Goal: Task Accomplishment & Management: Manage account settings

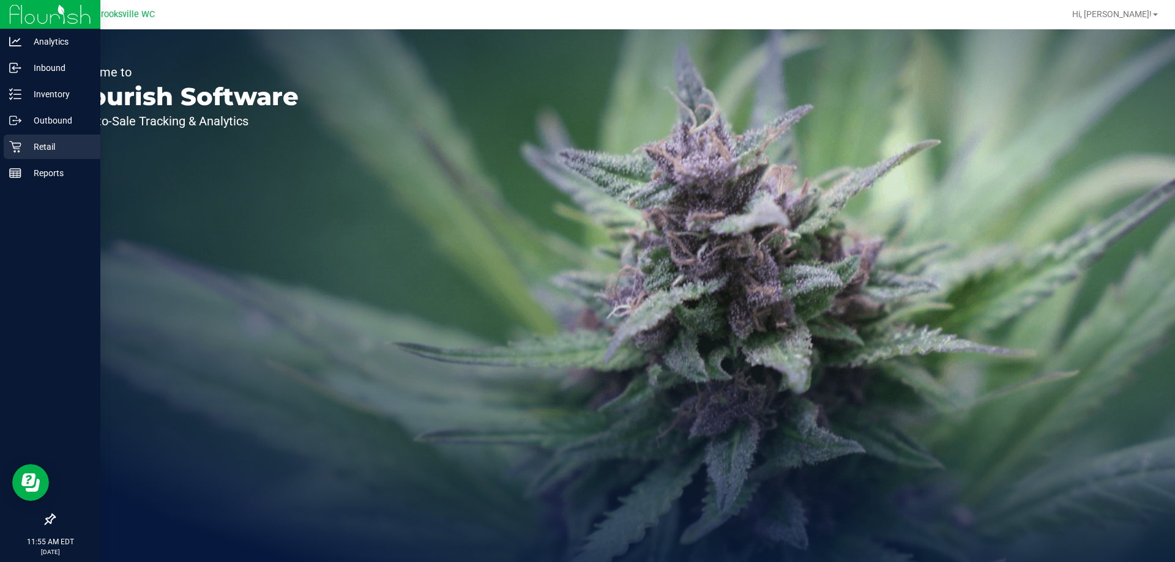
click at [23, 143] on p "Retail" at bounding box center [57, 146] width 73 height 15
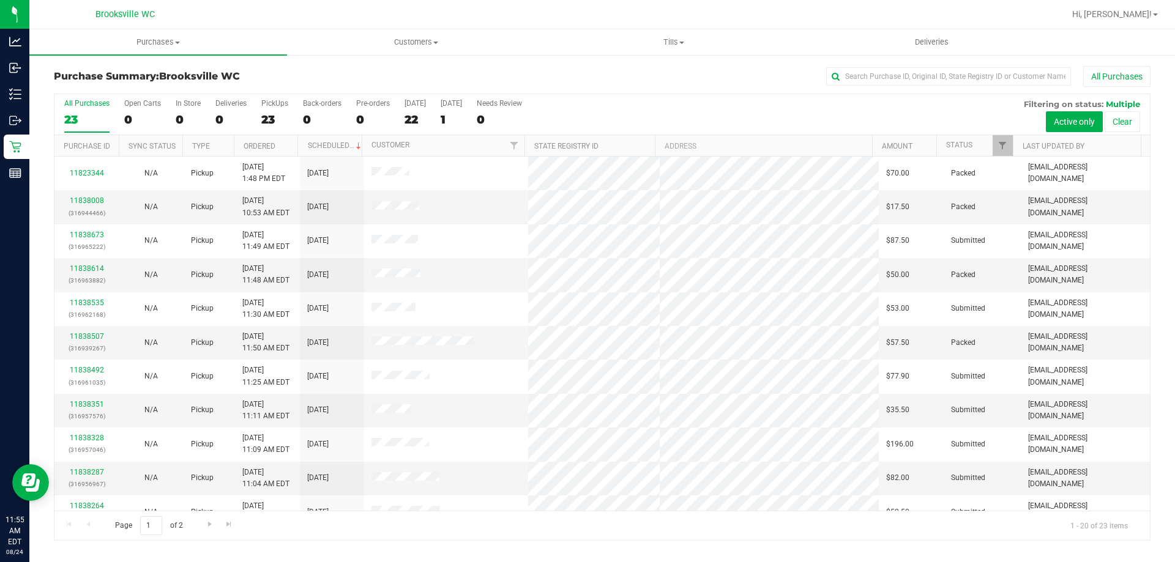
click at [964, 154] on th "Status" at bounding box center [974, 145] width 76 height 21
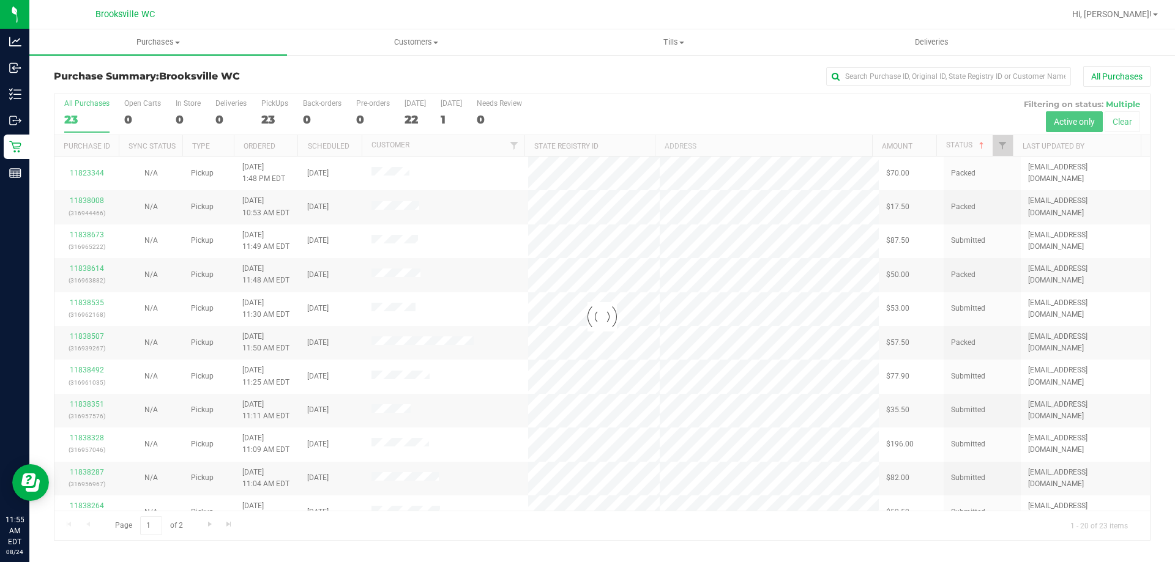
click at [957, 146] on div at bounding box center [601, 317] width 1095 height 446
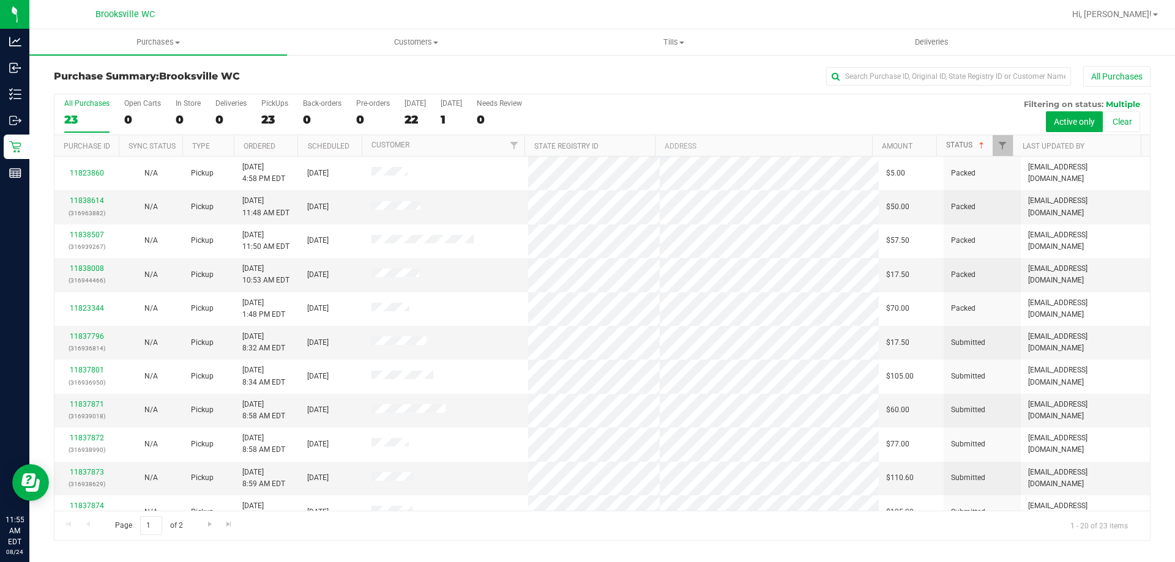
click at [967, 146] on link "Status" at bounding box center [966, 145] width 40 height 9
click at [285, 143] on th "Ordered" at bounding box center [266, 145] width 64 height 21
click at [288, 144] on span at bounding box center [285, 146] width 10 height 10
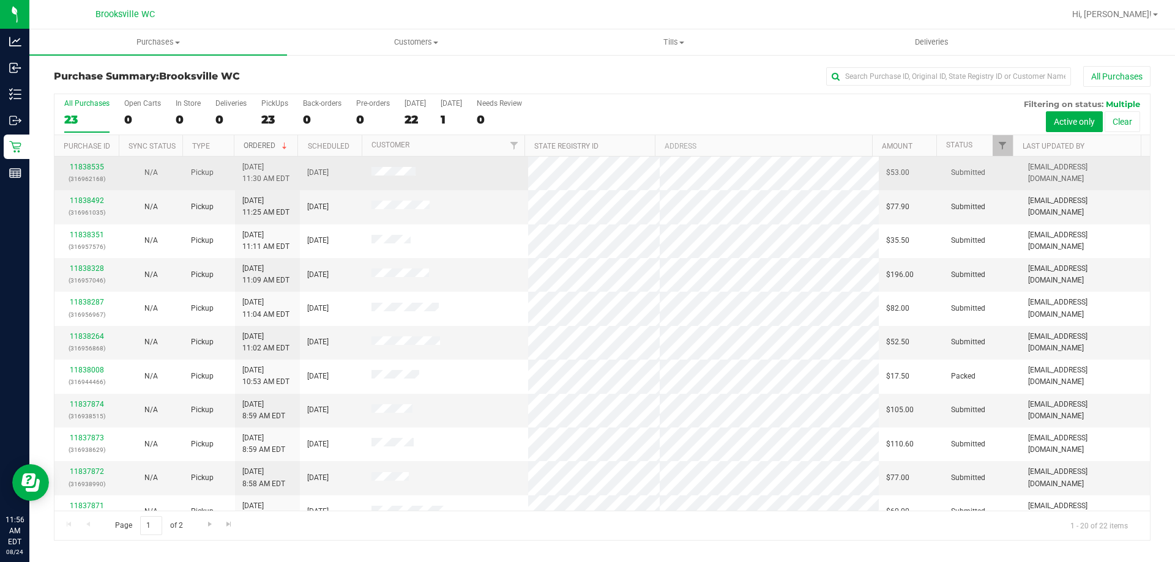
scroll to position [323, 0]
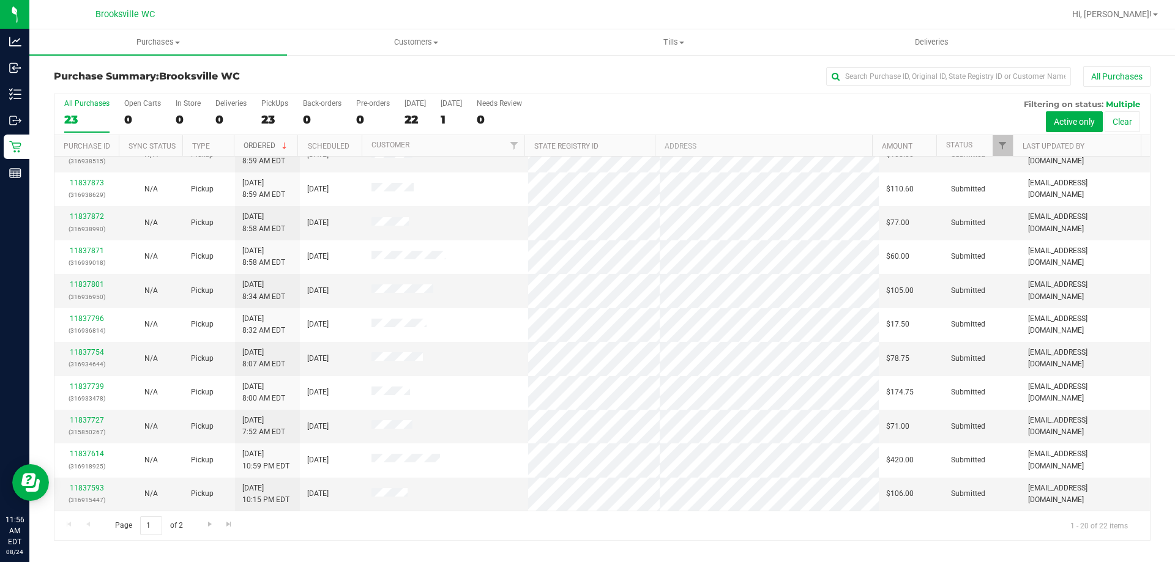
click at [267, 146] on link "Ordered" at bounding box center [266, 145] width 46 height 9
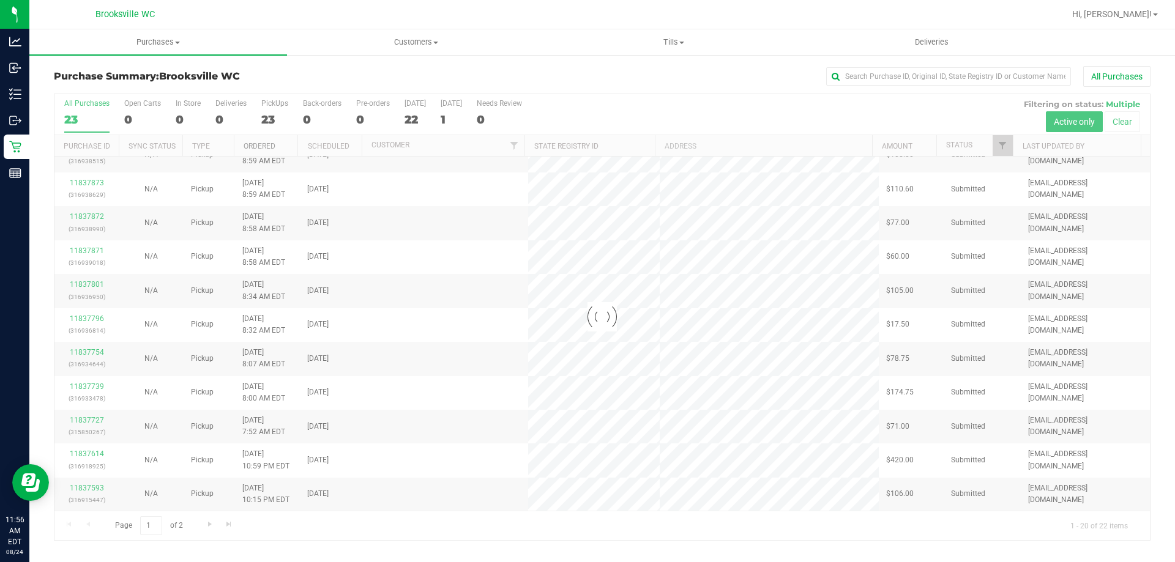
scroll to position [0, 0]
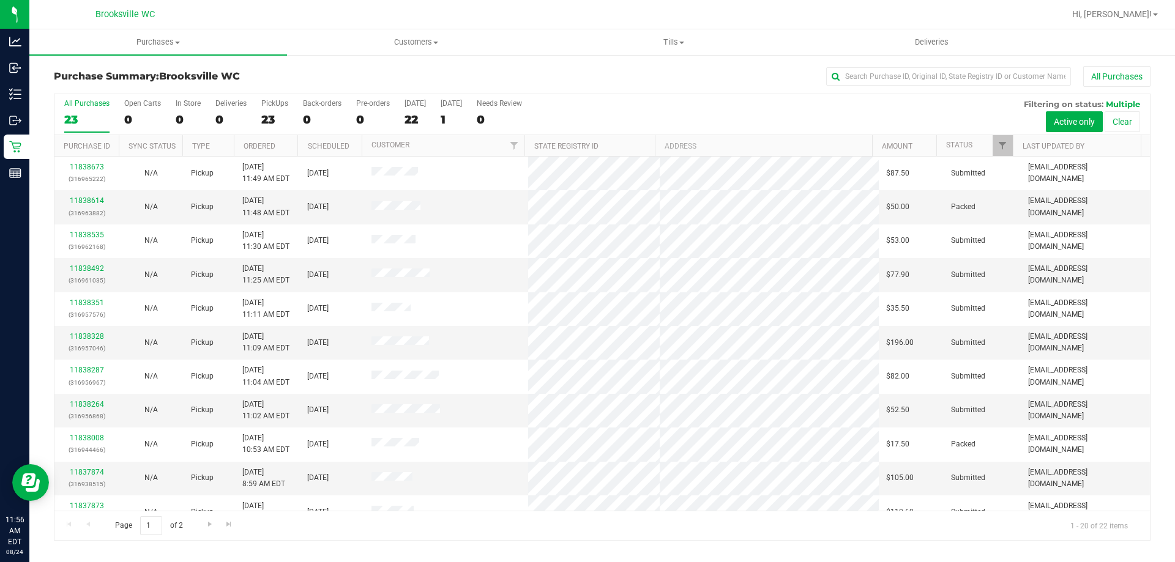
click at [281, 146] on th "Ordered" at bounding box center [266, 145] width 64 height 21
click at [277, 141] on link "Ordered" at bounding box center [266, 145] width 46 height 9
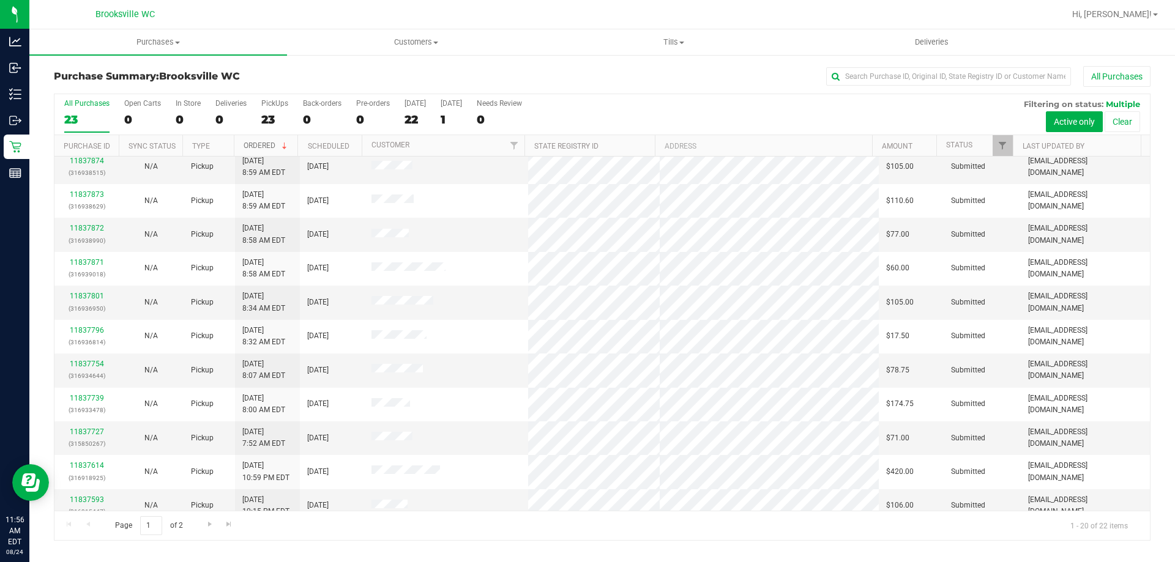
scroll to position [323, 0]
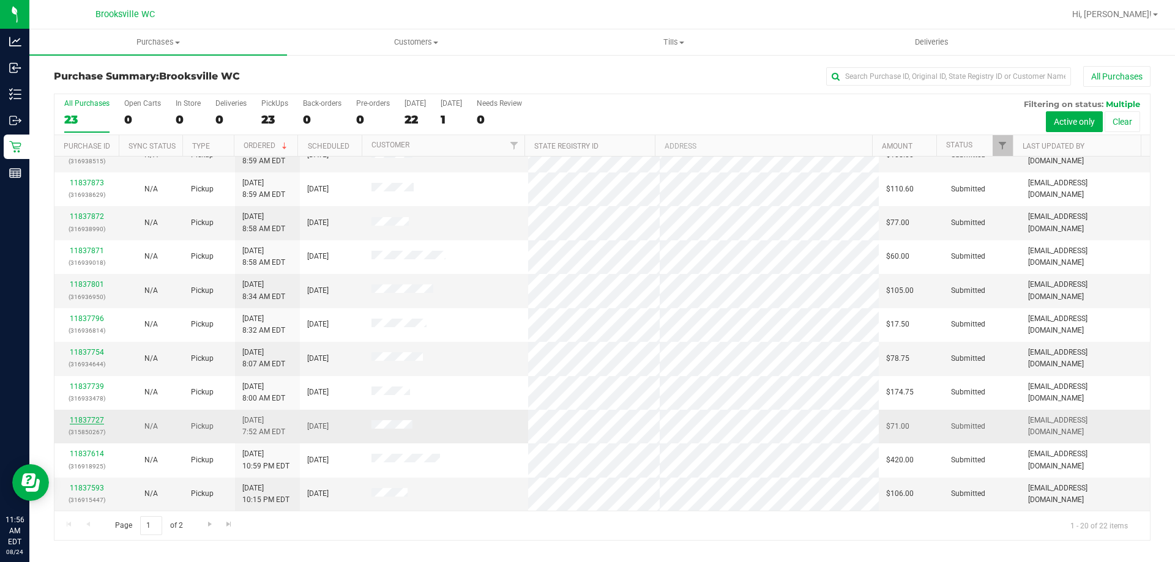
click at [85, 421] on link "11837727" at bounding box center [87, 420] width 34 height 9
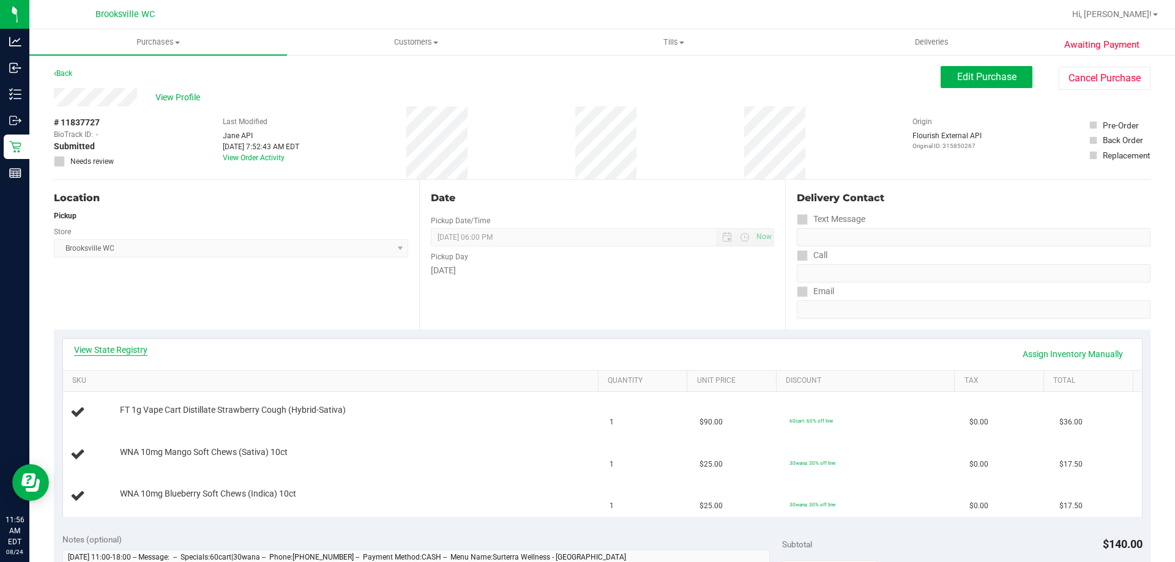
click at [120, 352] on link "View State Registry" at bounding box center [110, 350] width 73 height 12
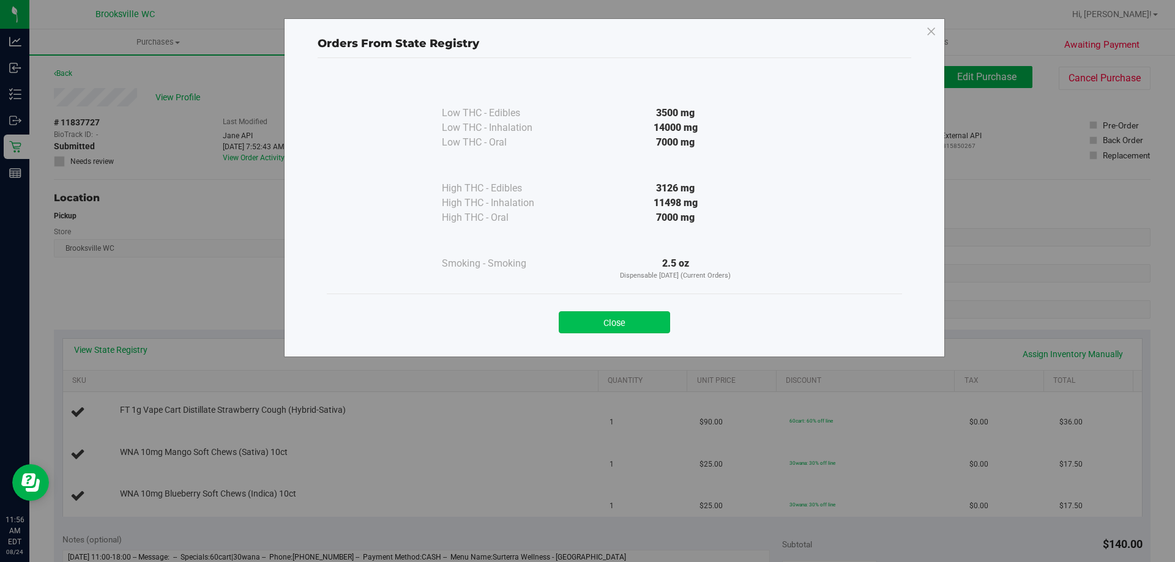
click at [573, 317] on button "Close" at bounding box center [614, 322] width 111 height 22
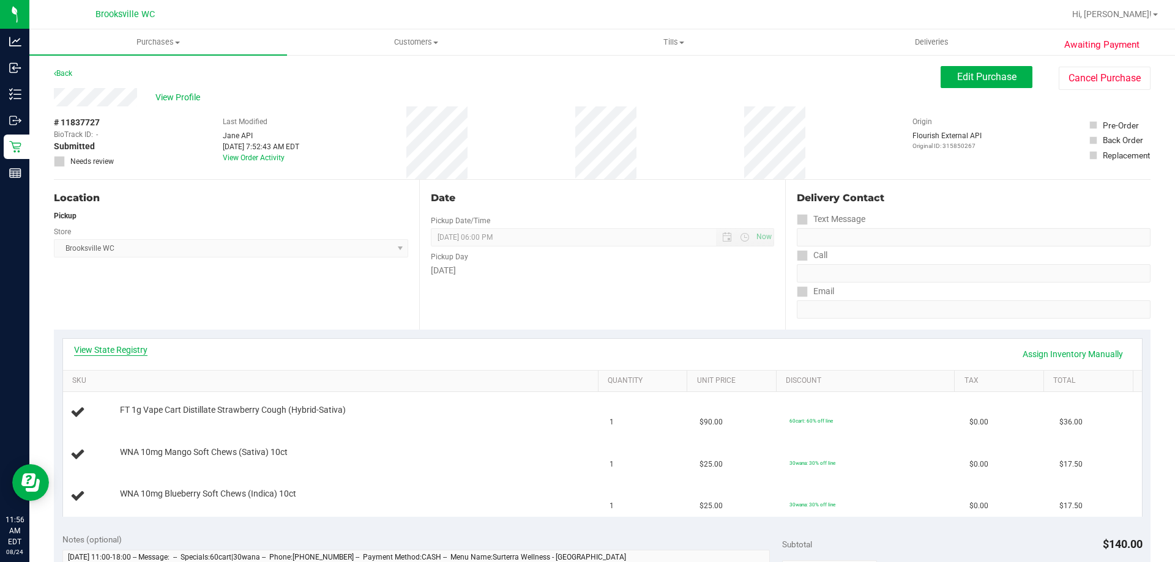
click at [104, 346] on link "View State Registry" at bounding box center [110, 350] width 73 height 12
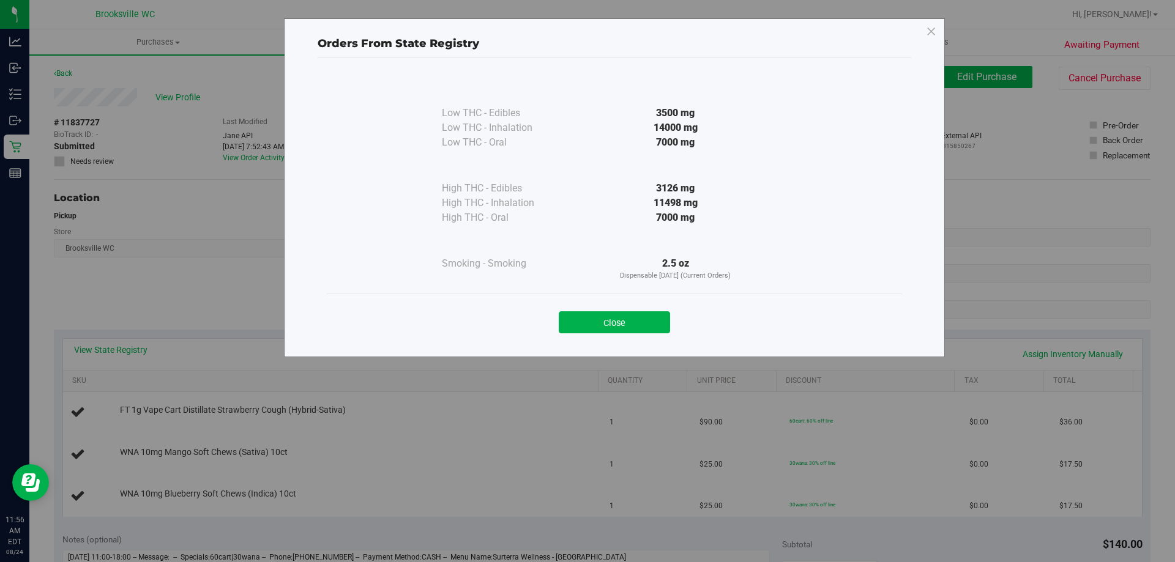
click at [628, 318] on button "Close" at bounding box center [614, 322] width 111 height 22
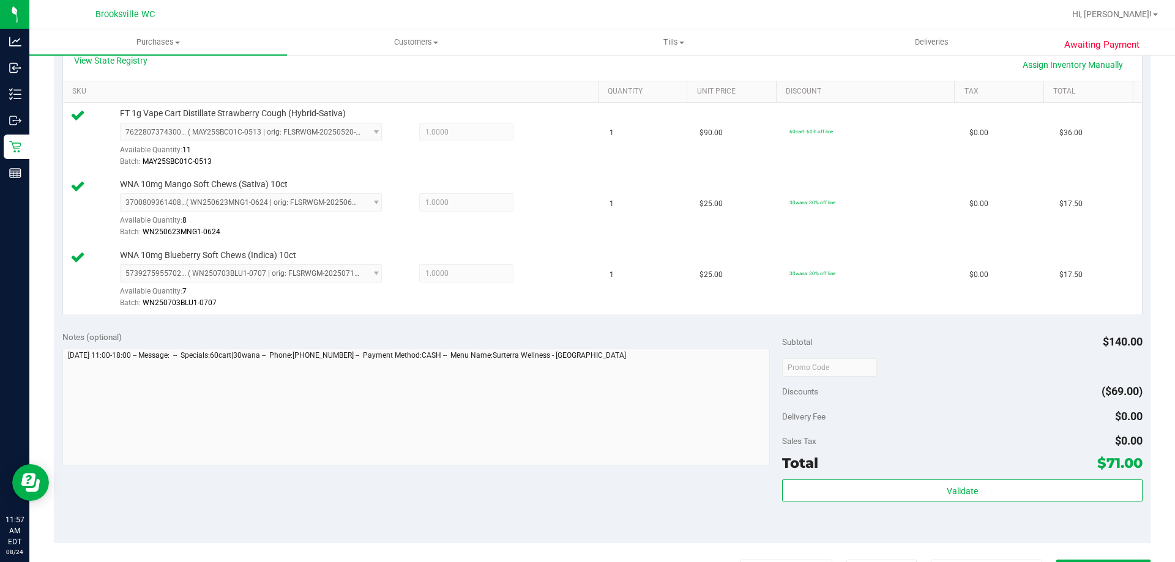
scroll to position [367, 0]
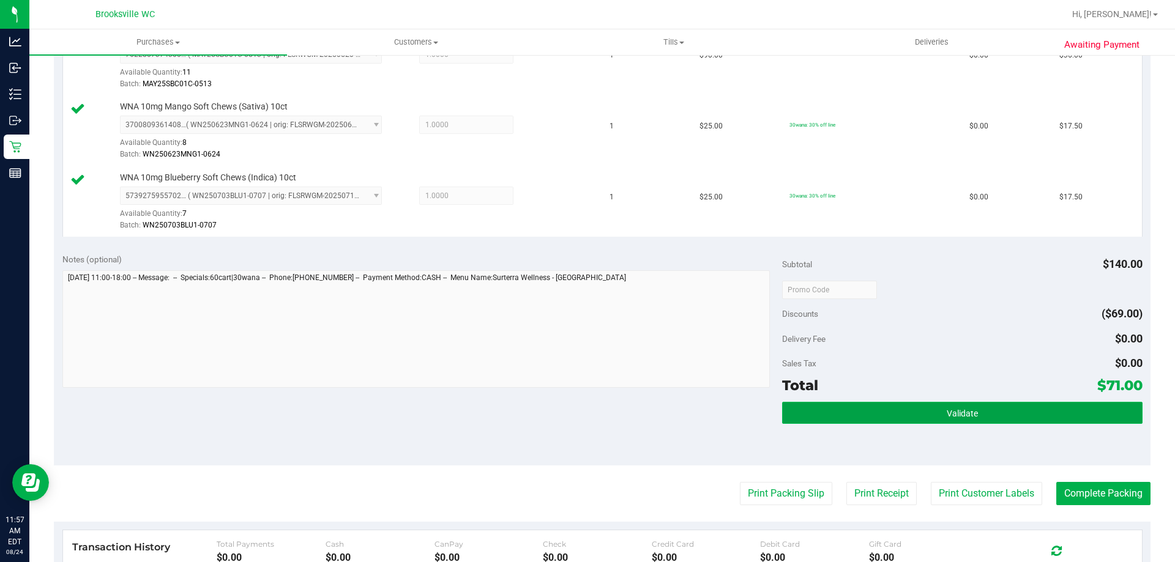
click at [917, 404] on button "Validate" at bounding box center [962, 413] width 360 height 22
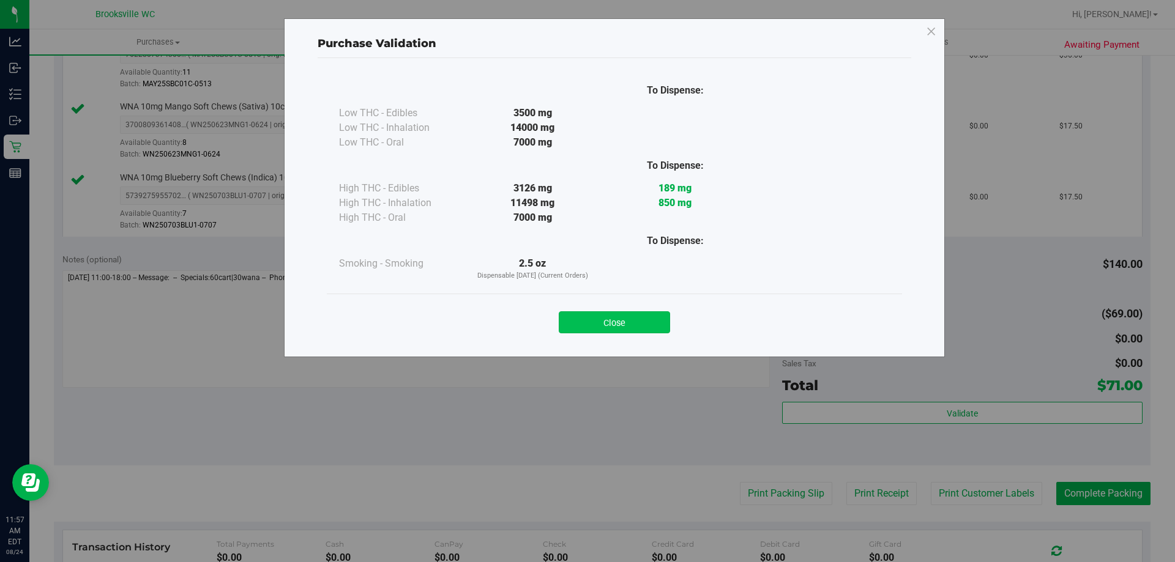
click at [634, 328] on button "Close" at bounding box center [614, 322] width 111 height 22
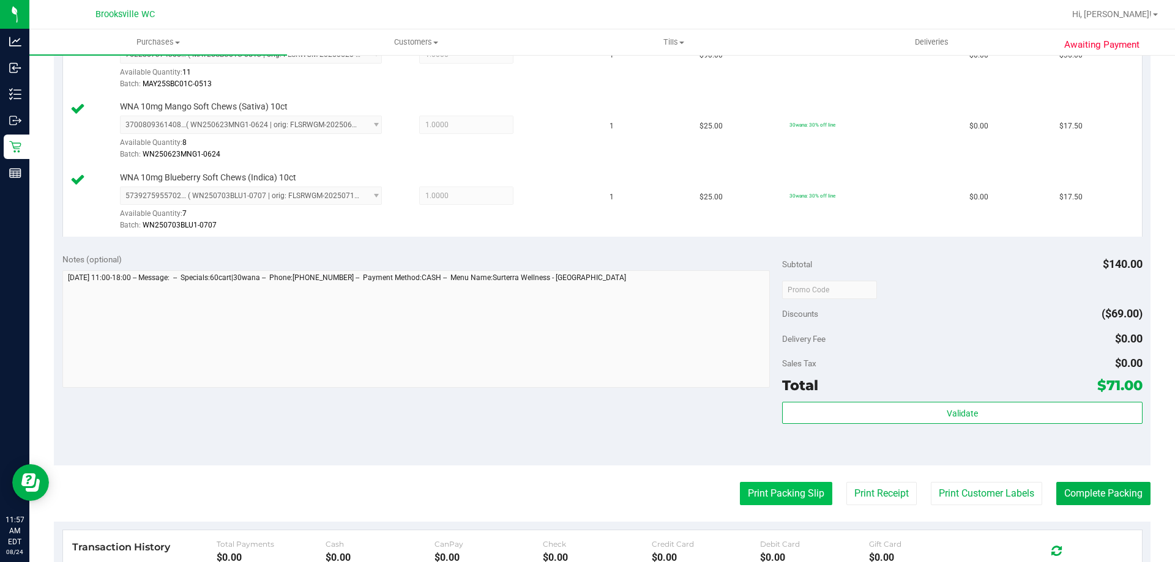
click at [790, 496] on button "Print Packing Slip" at bounding box center [786, 493] width 92 height 23
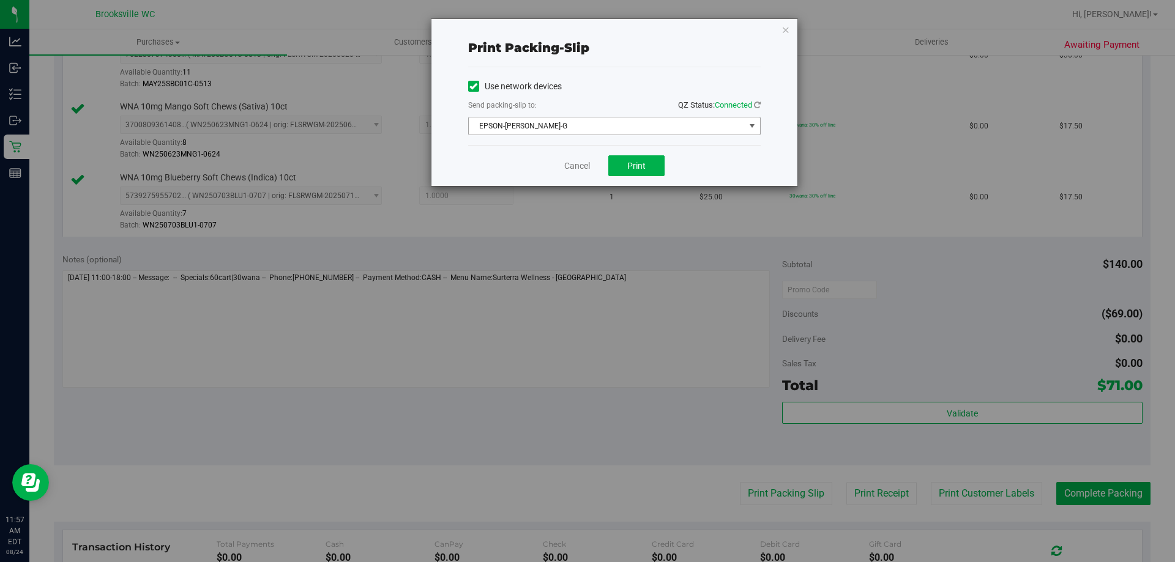
click at [578, 128] on span "EPSON-BECKY-G" at bounding box center [607, 125] width 276 height 17
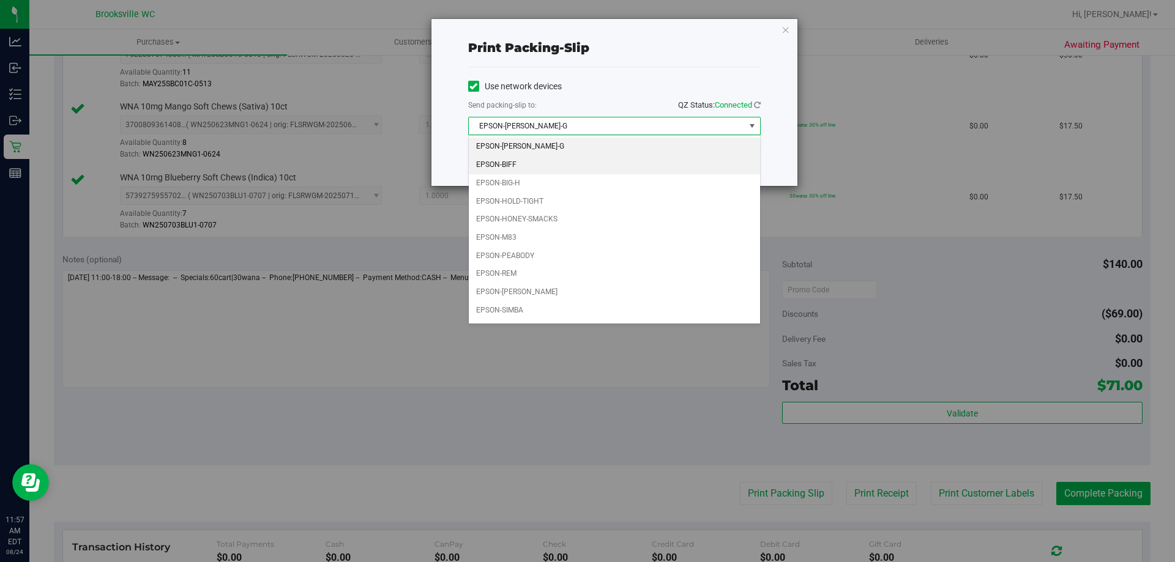
click at [545, 169] on li "EPSON-BIFF" at bounding box center [614, 165] width 291 height 18
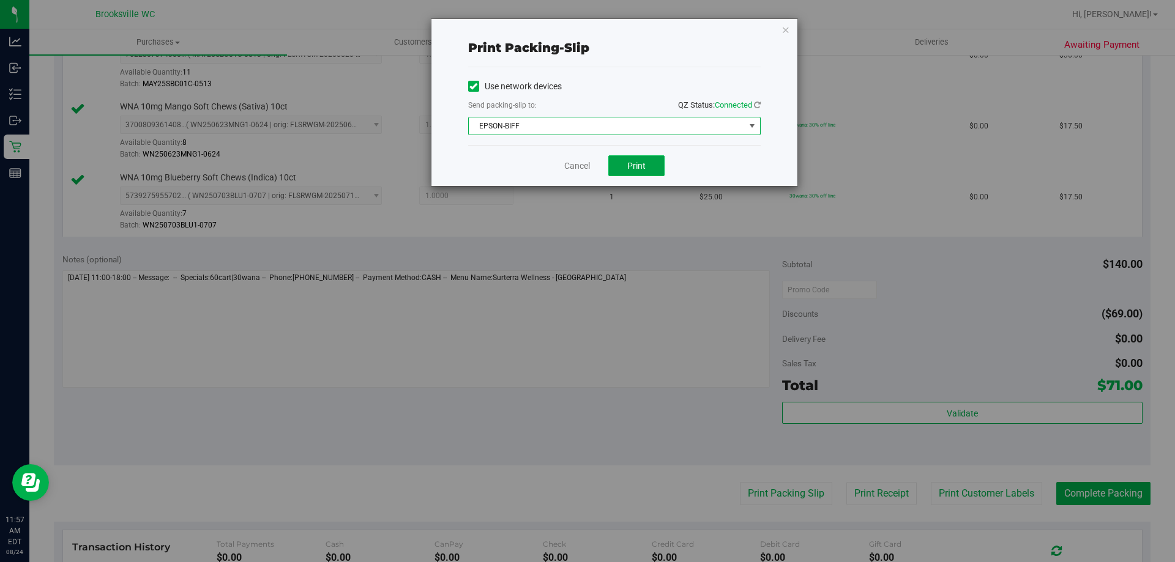
click at [625, 161] on button "Print" at bounding box center [636, 165] width 56 height 21
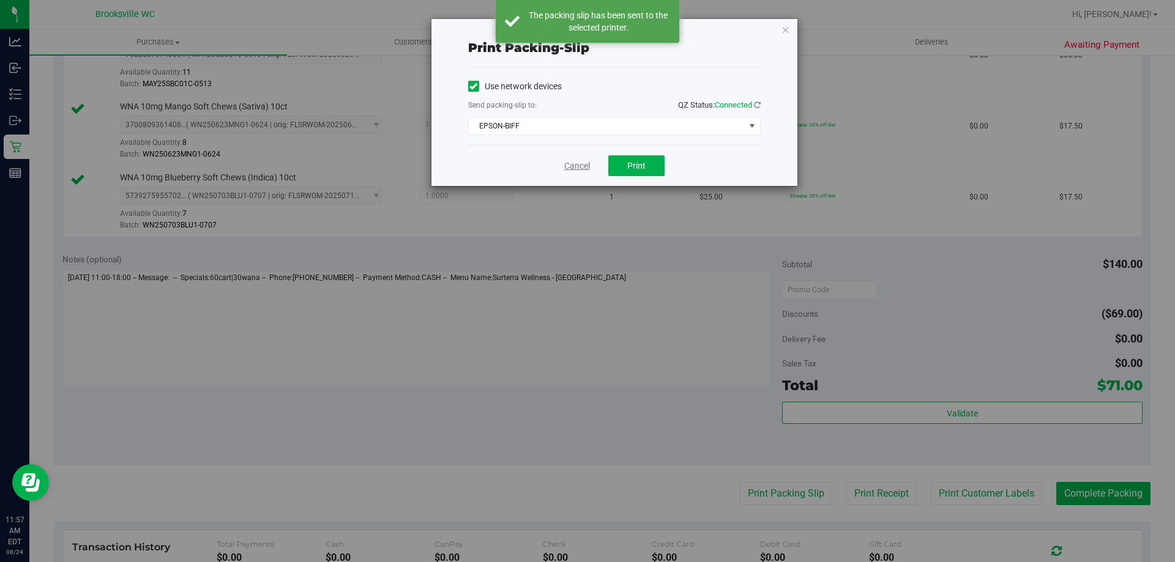
click at [570, 166] on link "Cancel" at bounding box center [577, 166] width 26 height 13
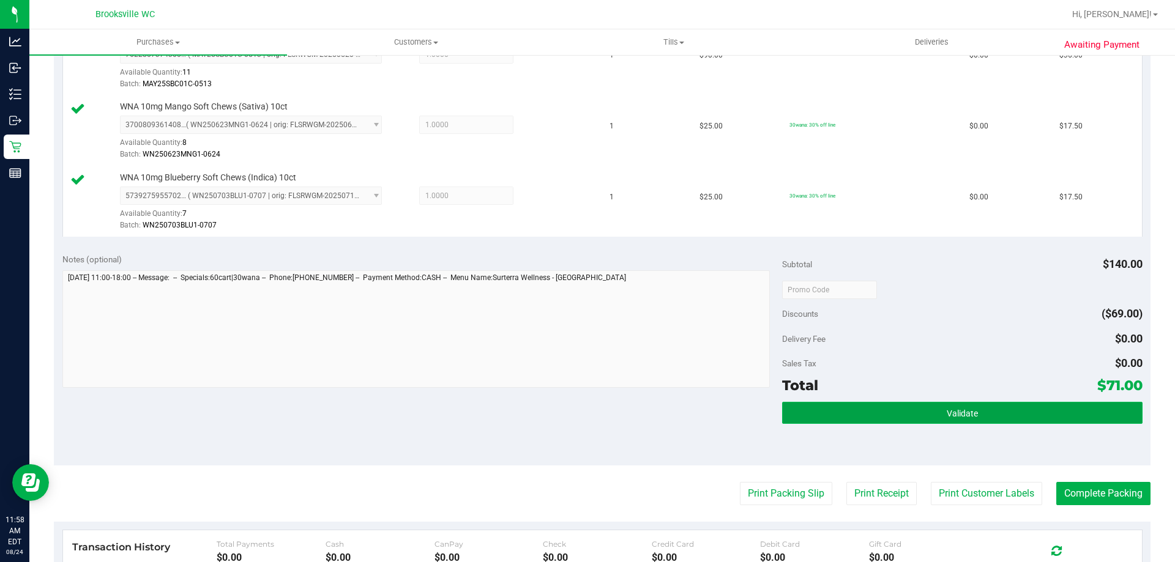
click at [869, 407] on button "Validate" at bounding box center [962, 413] width 360 height 22
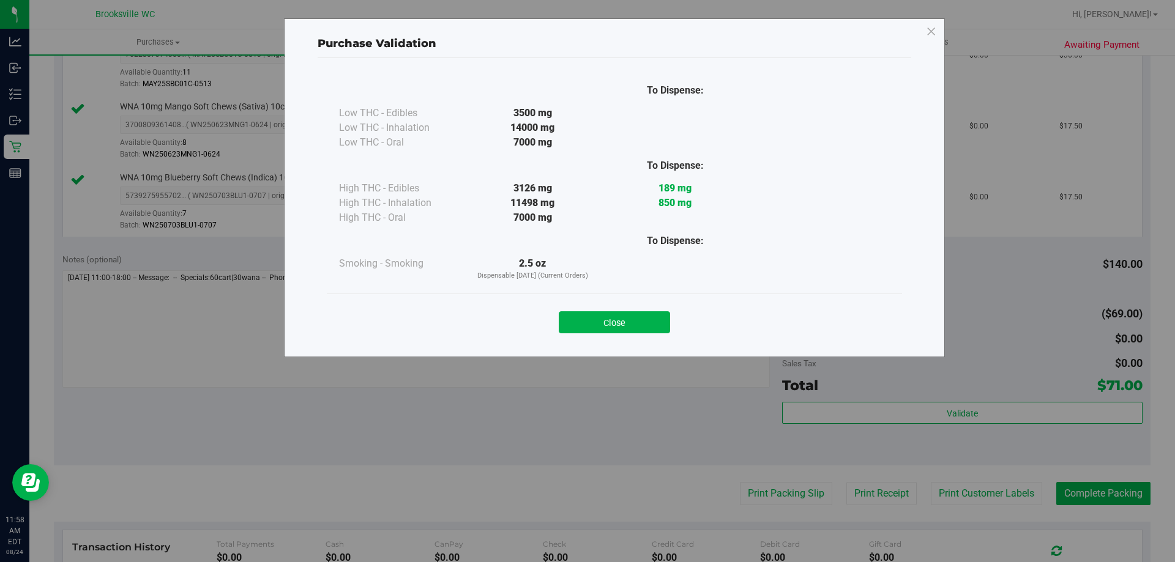
click at [619, 307] on div "Close" at bounding box center [614, 318] width 557 height 31
click at [619, 313] on button "Close" at bounding box center [614, 322] width 111 height 22
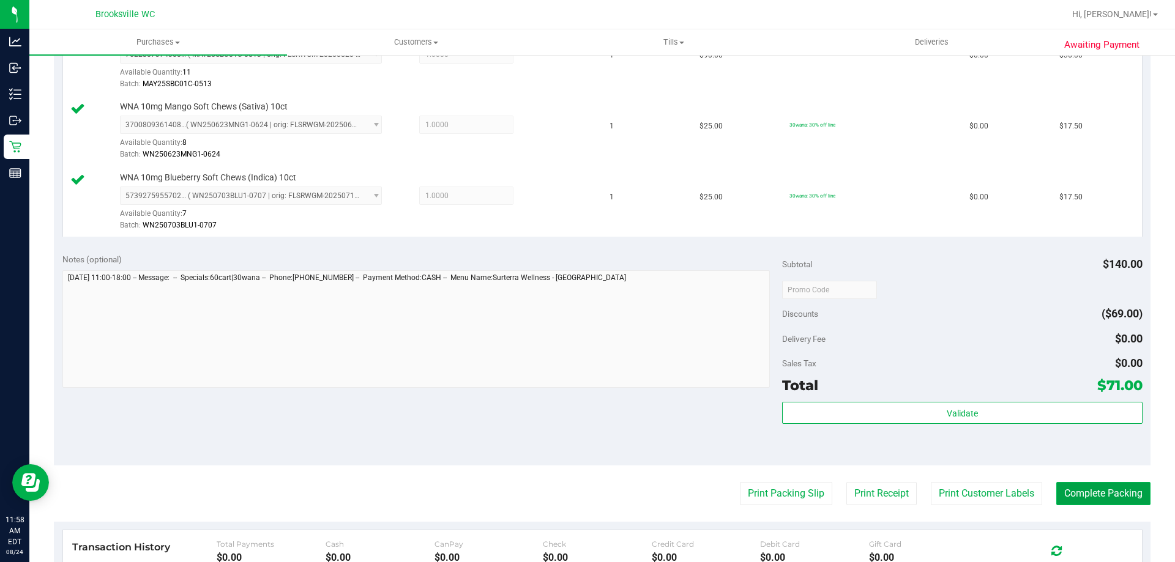
click at [1104, 491] on button "Complete Packing" at bounding box center [1103, 493] width 94 height 23
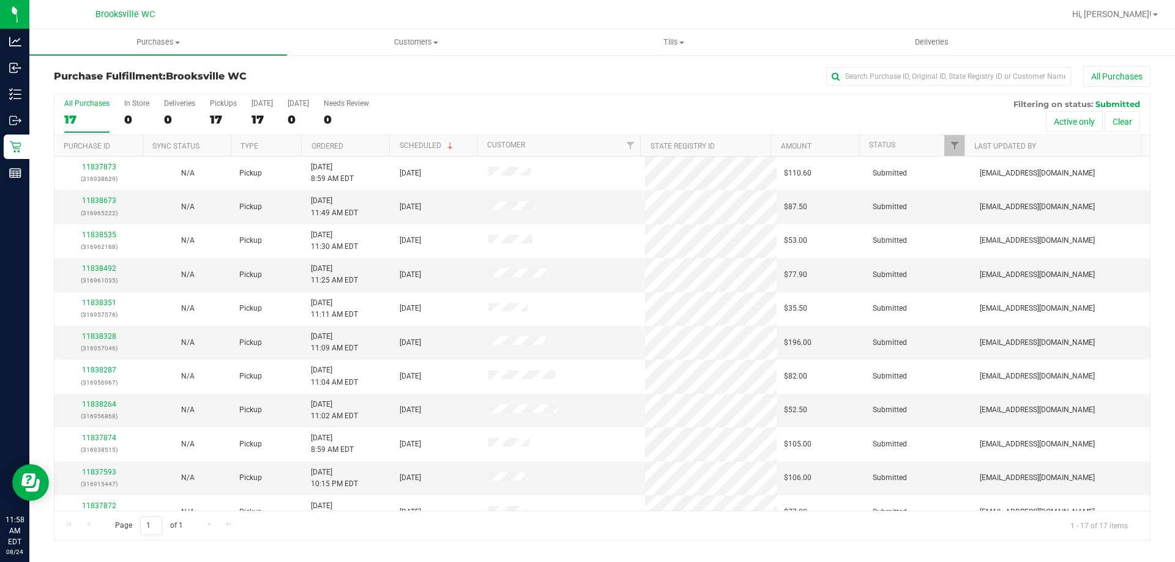
click at [434, 119] on div "All Purchases 17 In Store 0 Deliveries 0 PickUps 17 Today 17 Tomorrow 0 Needs R…" at bounding box center [601, 114] width 1095 height 41
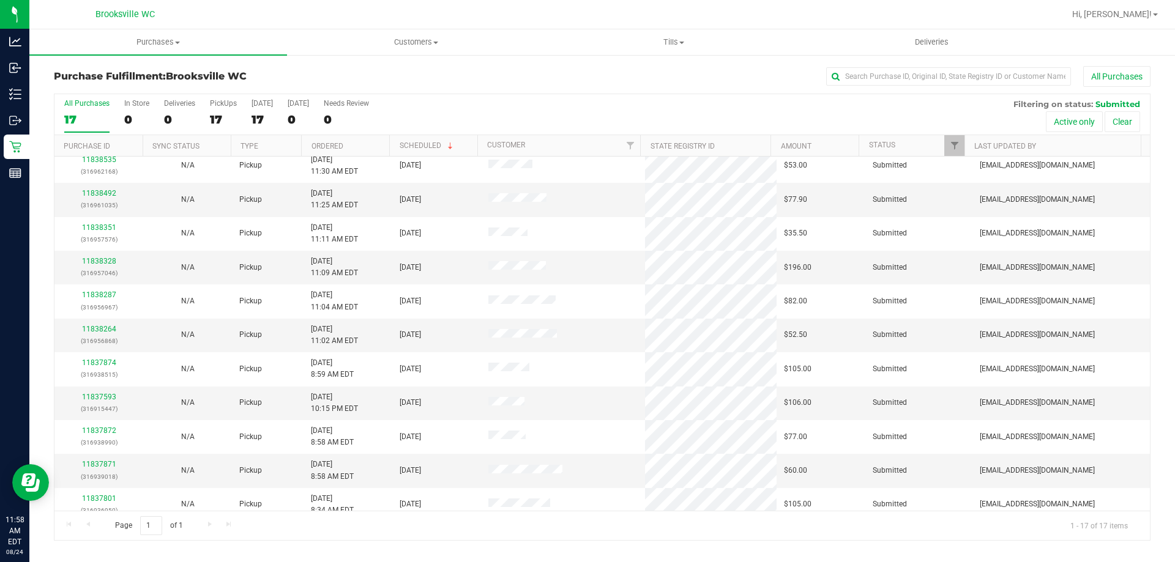
scroll to position [221, 0]
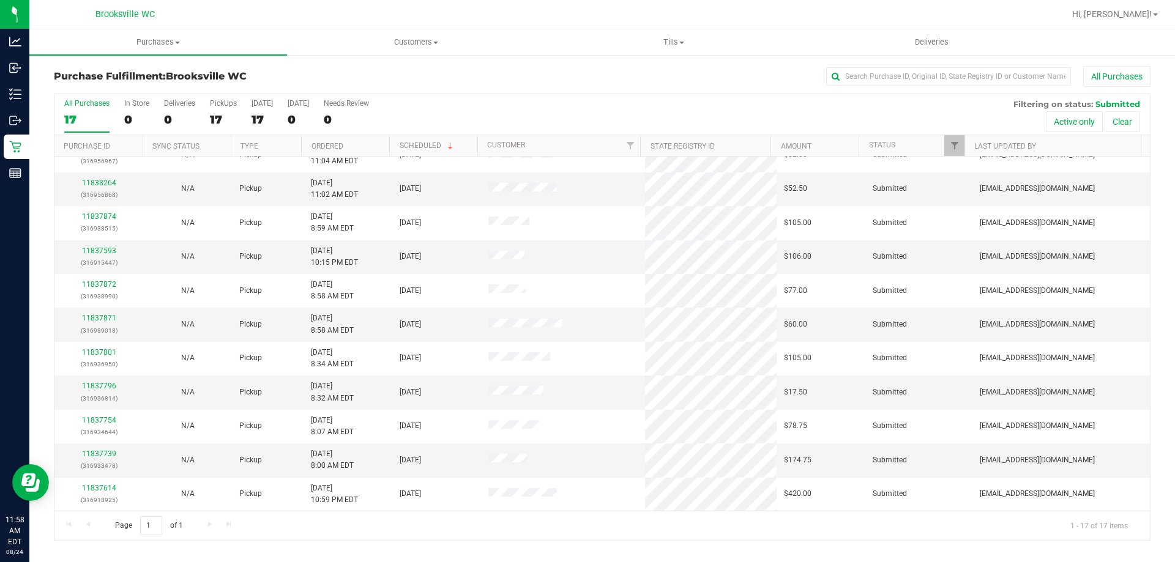
click at [468, 143] on th "Scheduled" at bounding box center [433, 145] width 88 height 21
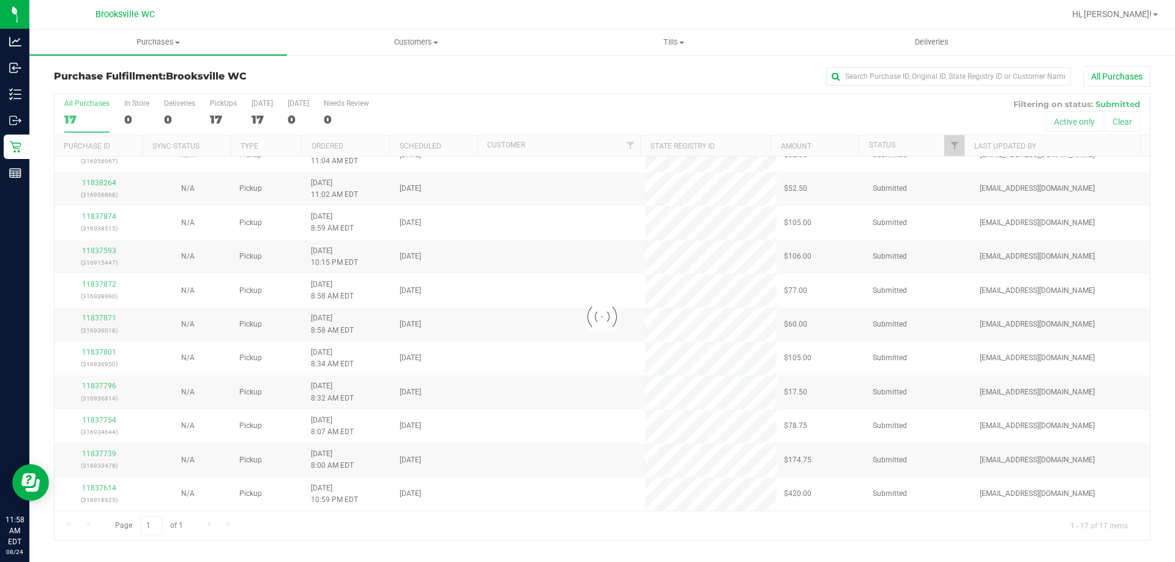
scroll to position [0, 0]
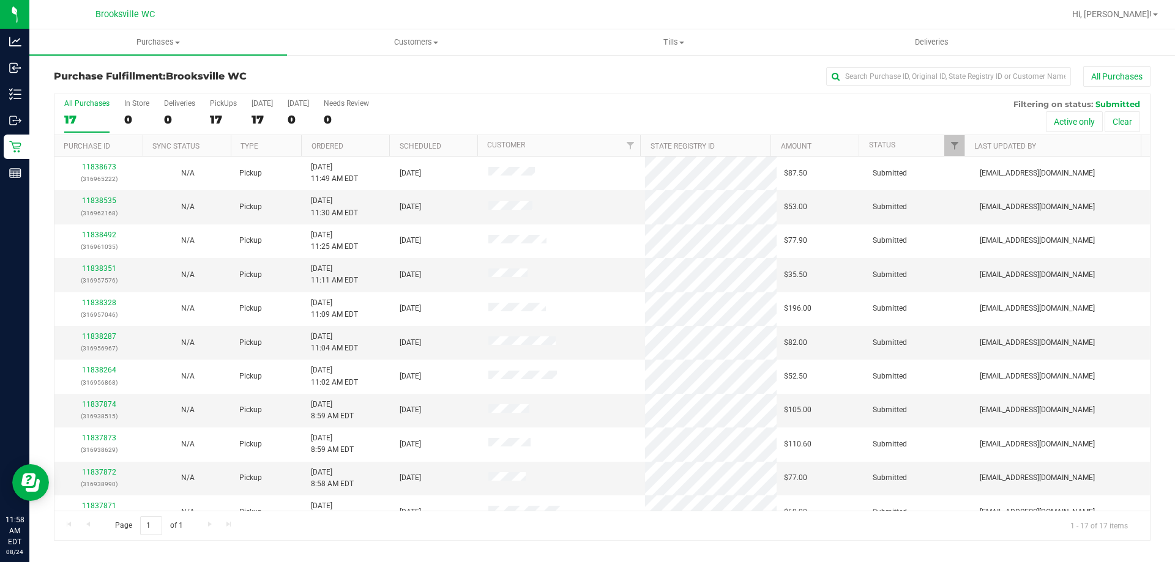
click at [446, 144] on th "Scheduled" at bounding box center [433, 145] width 88 height 21
click at [449, 148] on span at bounding box center [450, 146] width 10 height 10
click at [366, 142] on th "Ordered" at bounding box center [345, 145] width 88 height 21
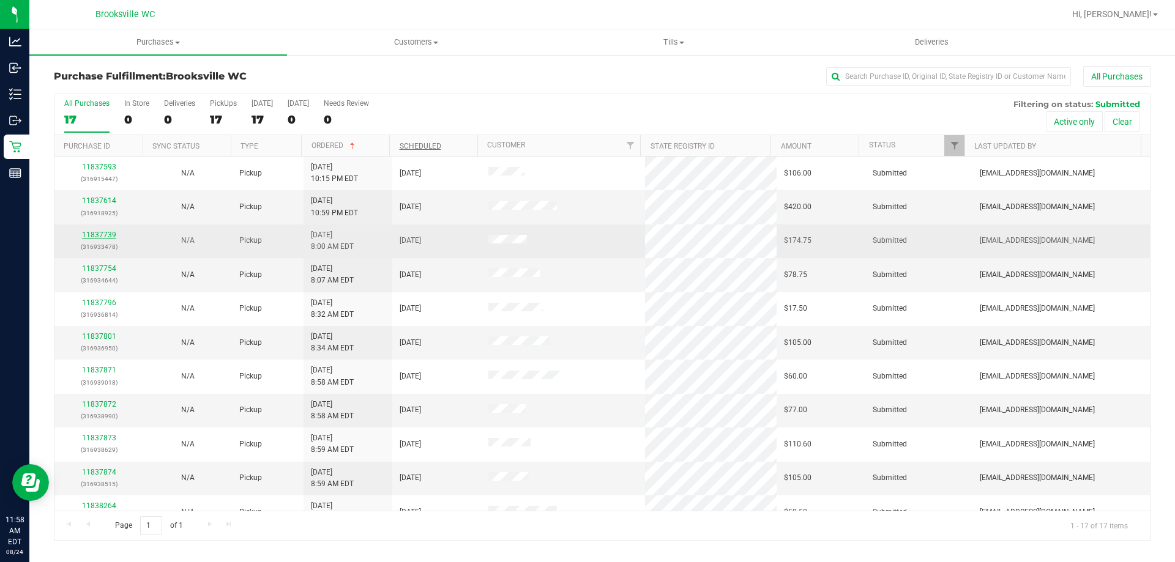
click at [100, 235] on link "11837739" at bounding box center [99, 235] width 34 height 9
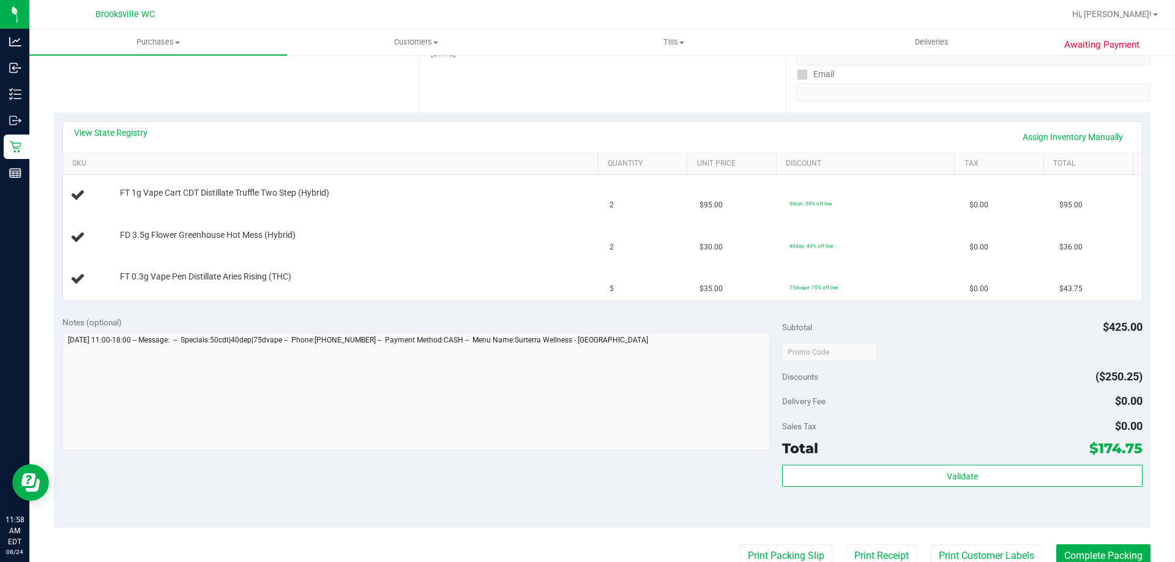
scroll to position [245, 0]
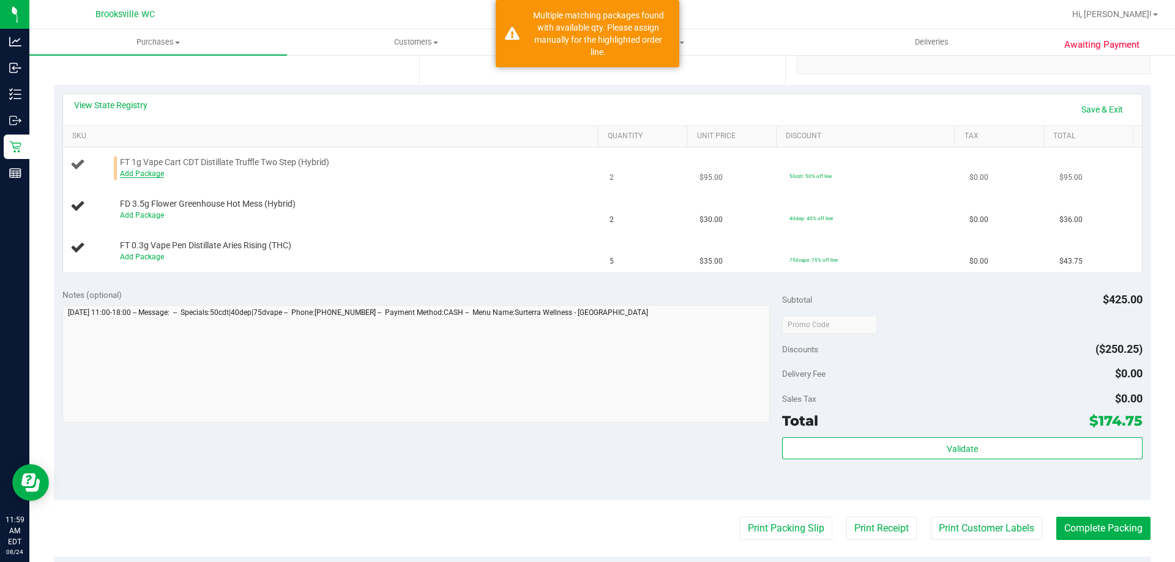
click at [146, 171] on link "Add Package" at bounding box center [142, 173] width 44 height 9
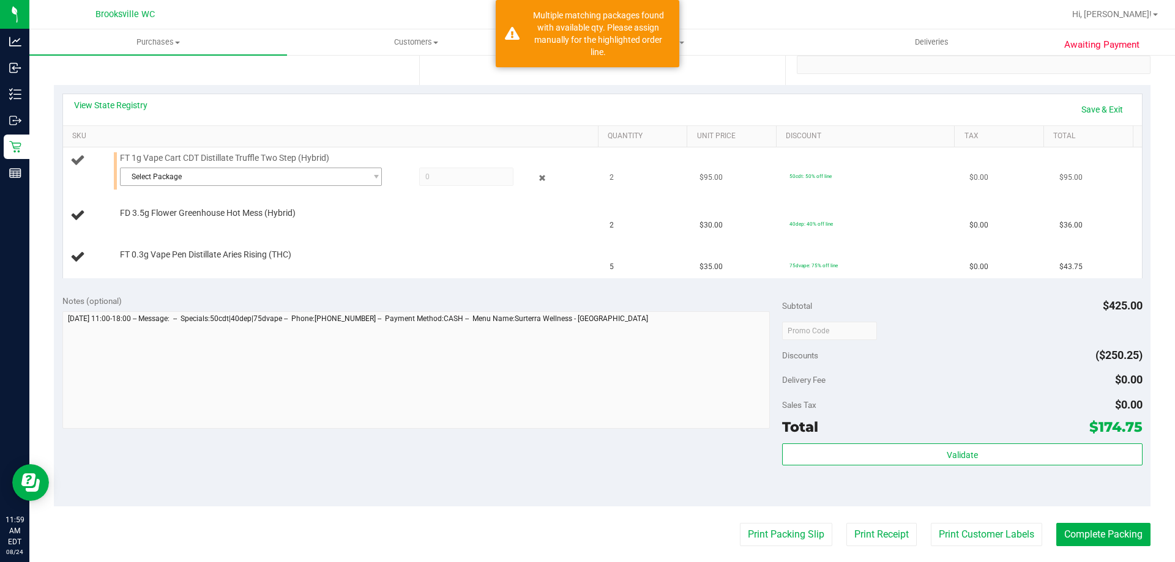
click at [204, 181] on span "Select Package" at bounding box center [243, 176] width 245 height 17
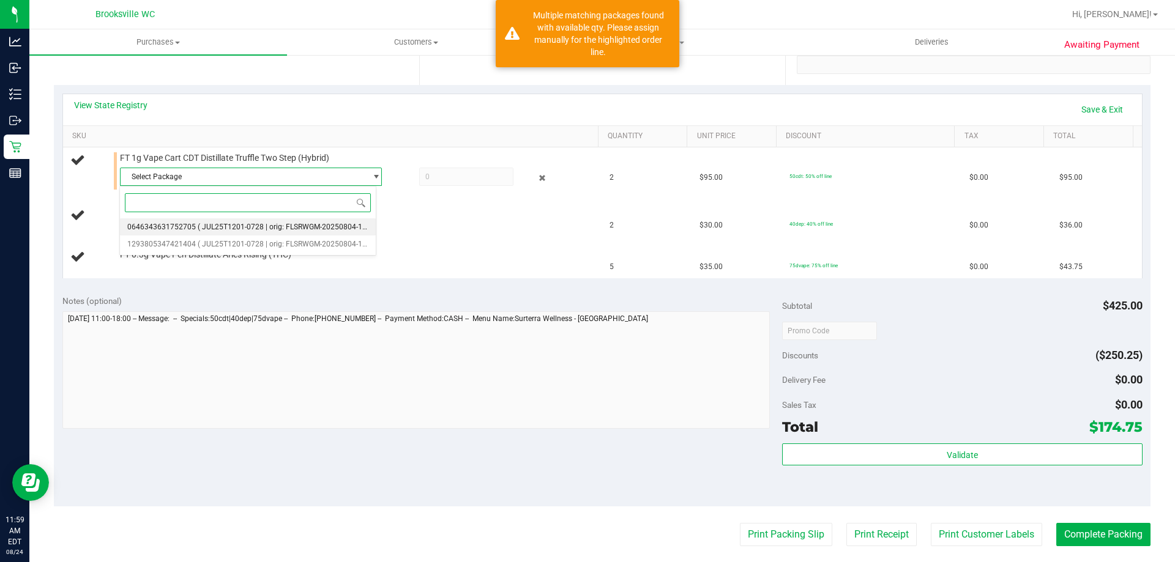
click at [239, 224] on span "( JUL25T1201-0728 | orig: FLSRWGM-20250804-1009 )" at bounding box center [289, 227] width 182 height 9
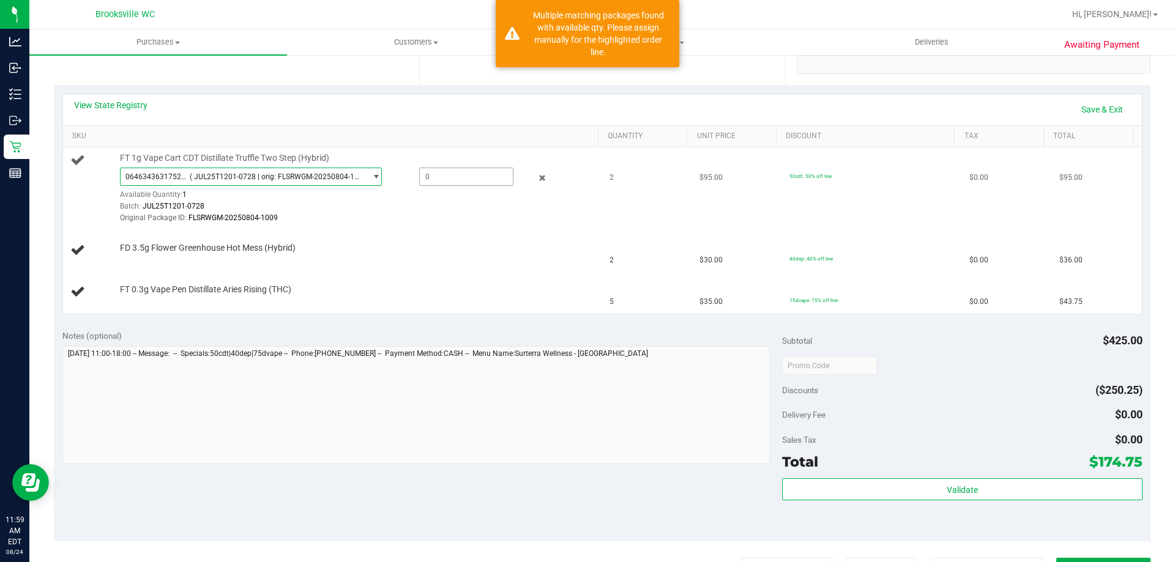
click at [492, 181] on span at bounding box center [466, 177] width 94 height 18
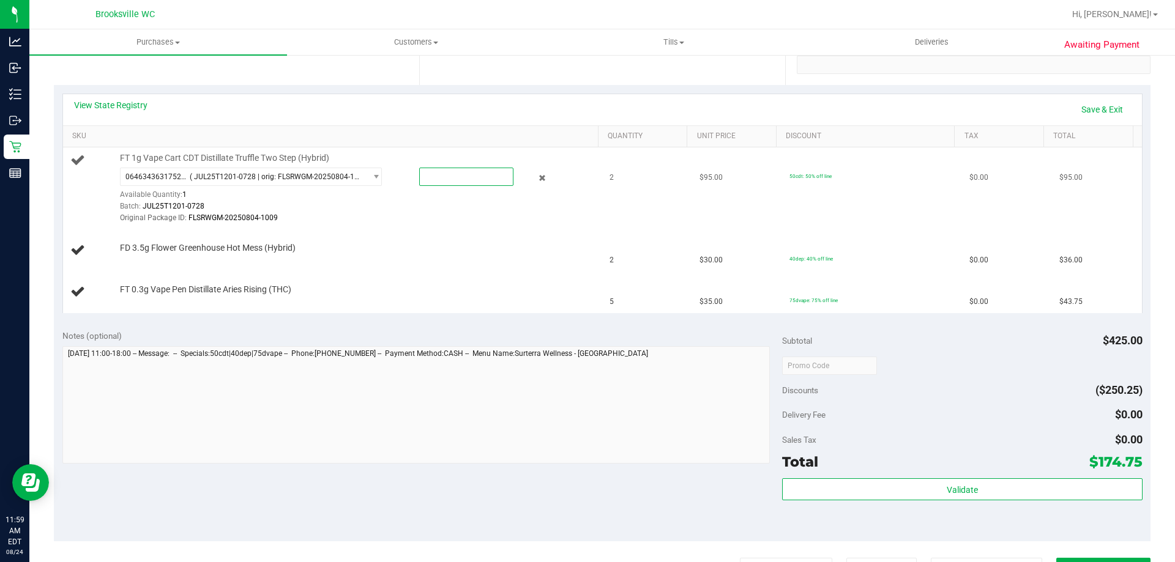
type input "1"
type input "1.0000"
click at [437, 117] on div "View State Registry Save & Exit" at bounding box center [602, 109] width 1057 height 21
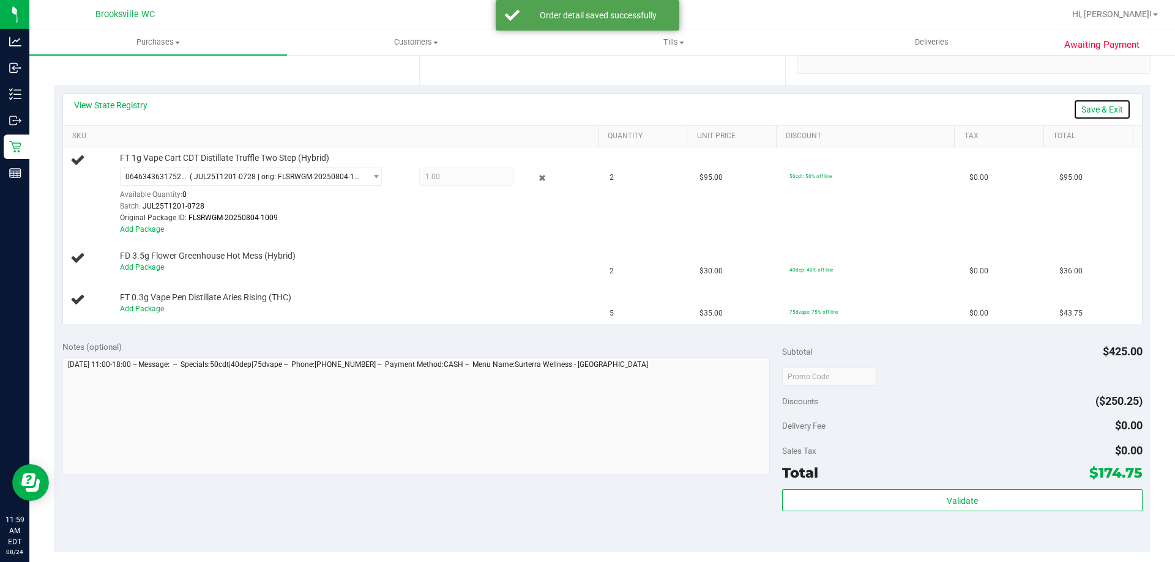
click at [1090, 110] on link "Save & Exit" at bounding box center [1102, 109] width 58 height 21
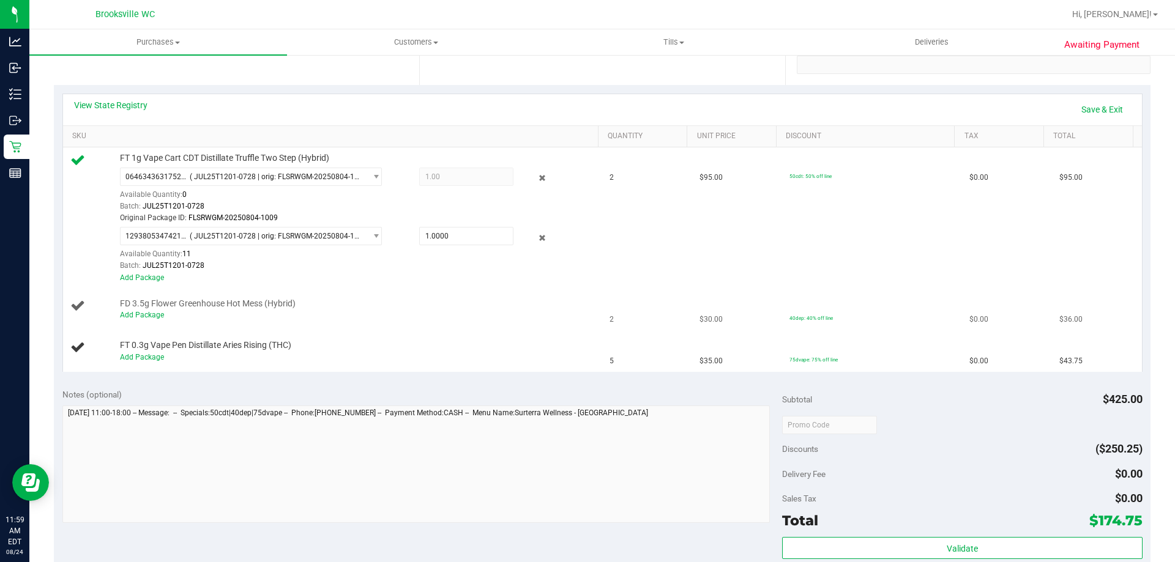
click at [147, 321] on div "Add Package" at bounding box center [356, 316] width 472 height 12
click at [150, 317] on link "Add Package" at bounding box center [142, 315] width 44 height 9
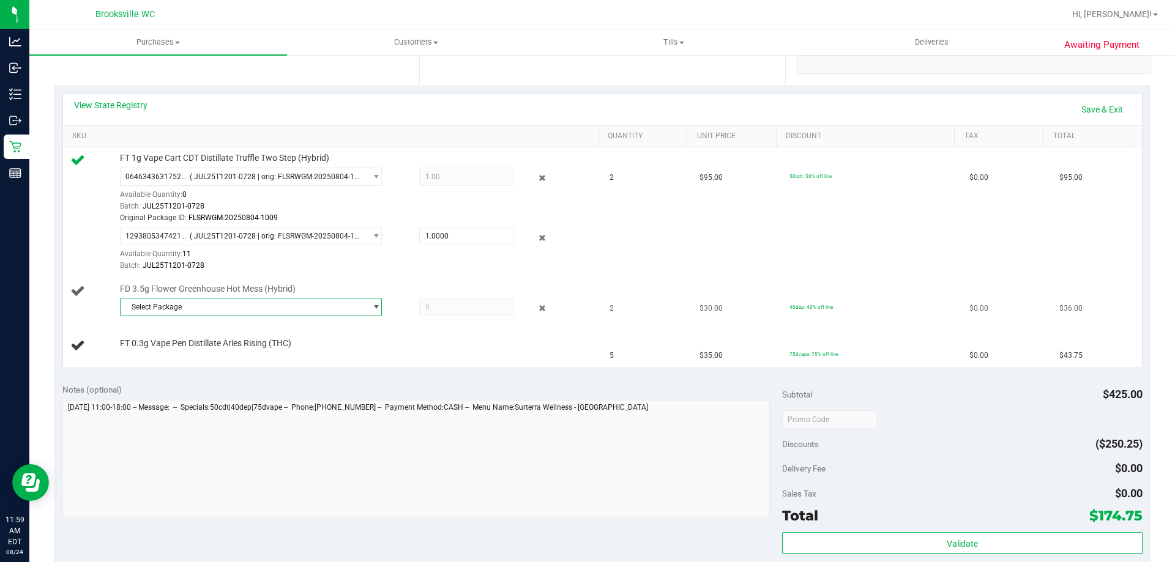
click at [192, 311] on span "Select Package" at bounding box center [243, 307] width 245 height 17
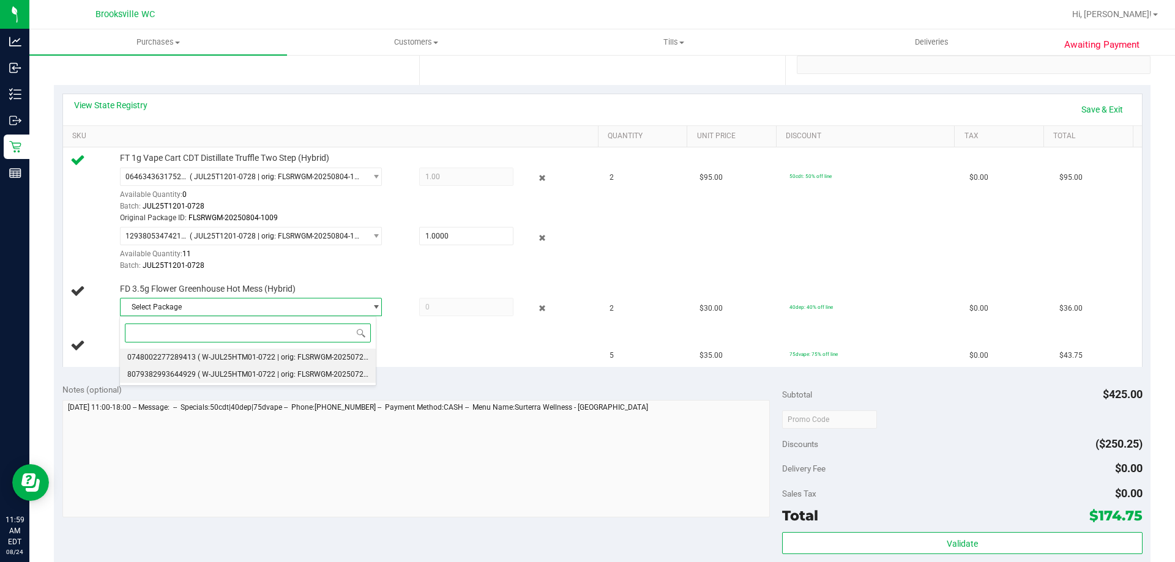
click at [207, 360] on span "( W-JUL25HTM01-0722 | orig: FLSRWGM-20250728-335 )" at bounding box center [292, 357] width 189 height 9
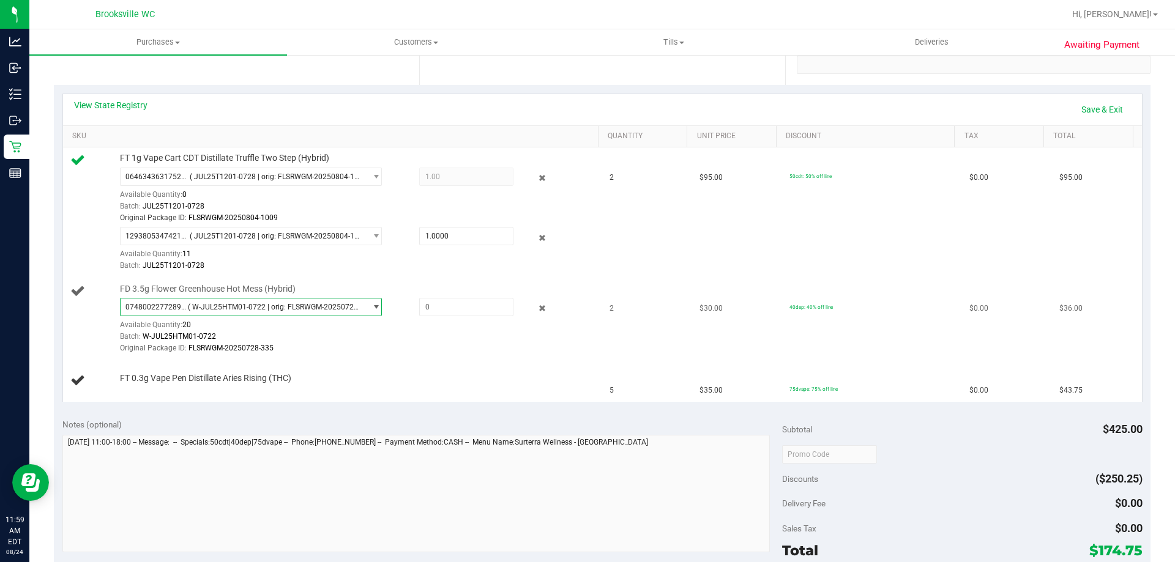
click at [245, 306] on span "( W-JUL25HTM01-0722 | orig: FLSRWGM-20250728-335 )" at bounding box center [274, 307] width 173 height 9
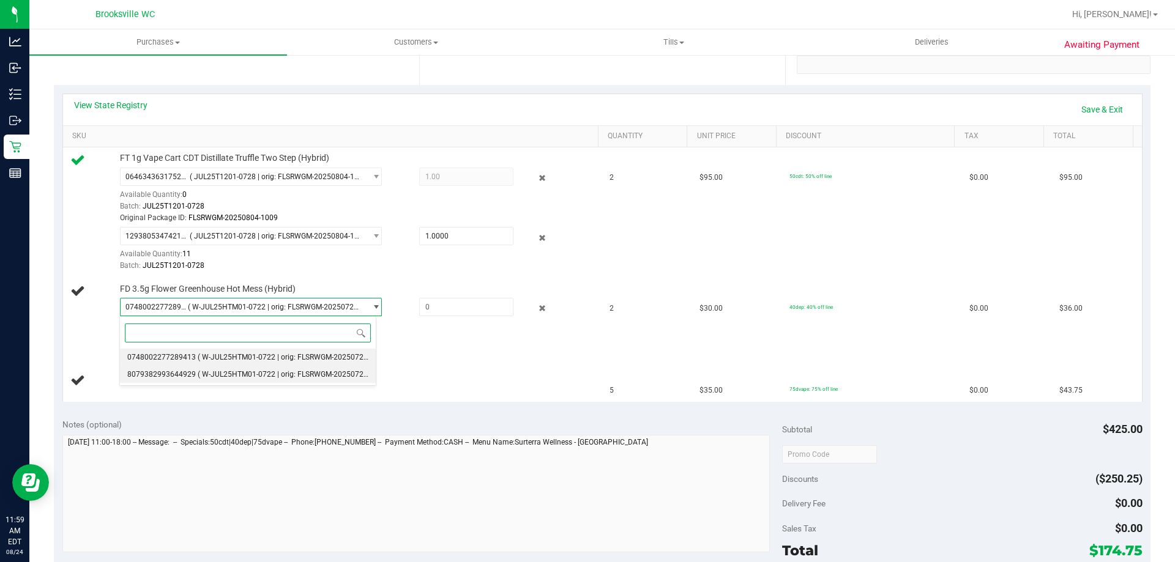
click at [232, 372] on span "( W-JUL25HTM01-0722 | orig: FLSRWGM-20250728-356 )" at bounding box center [292, 374] width 189 height 9
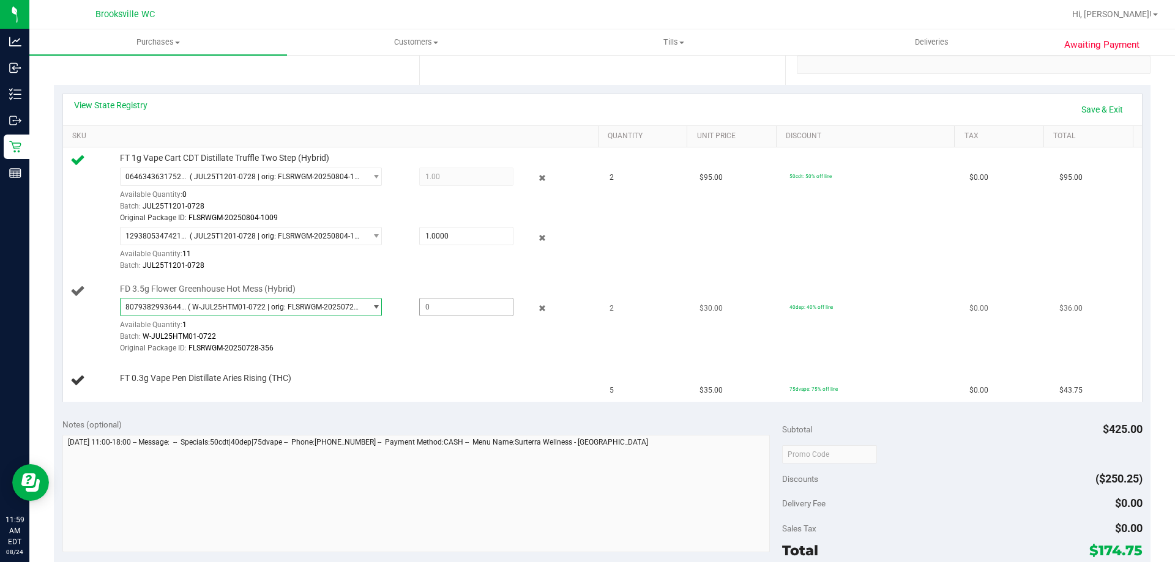
click at [464, 305] on span at bounding box center [466, 307] width 94 height 18
type input "1"
type input "1.0000"
click at [436, 355] on td "FD 3.5g Flower Greenhouse Hot Mess (Hybrid) 8079382993644929 ( W-JUL25HTM01-072…" at bounding box center [333, 319] width 540 height 83
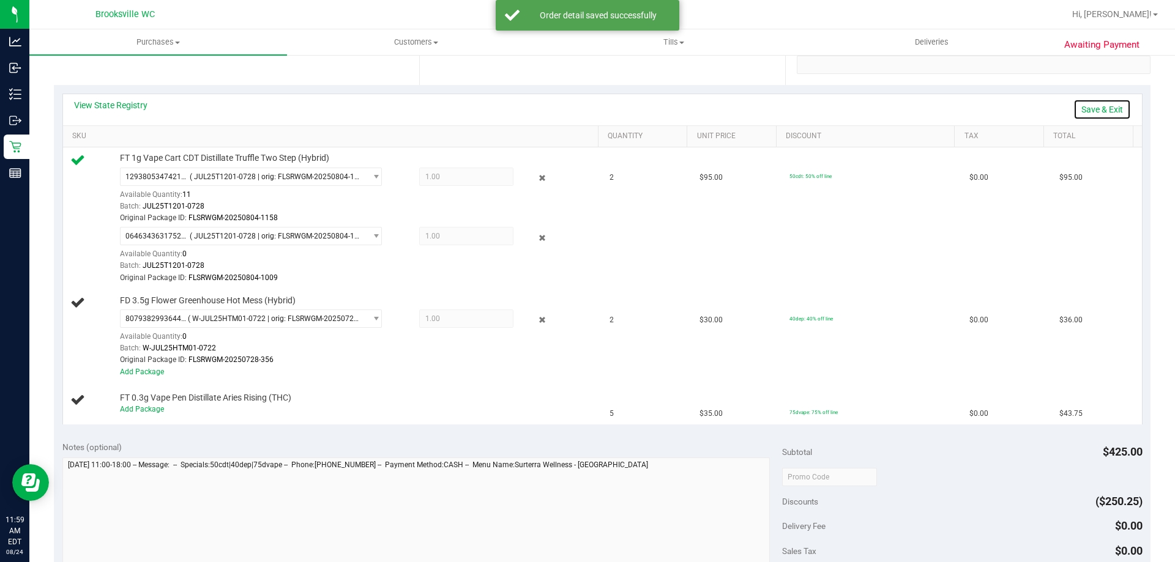
click at [1091, 102] on link "Save & Exit" at bounding box center [1102, 109] width 58 height 21
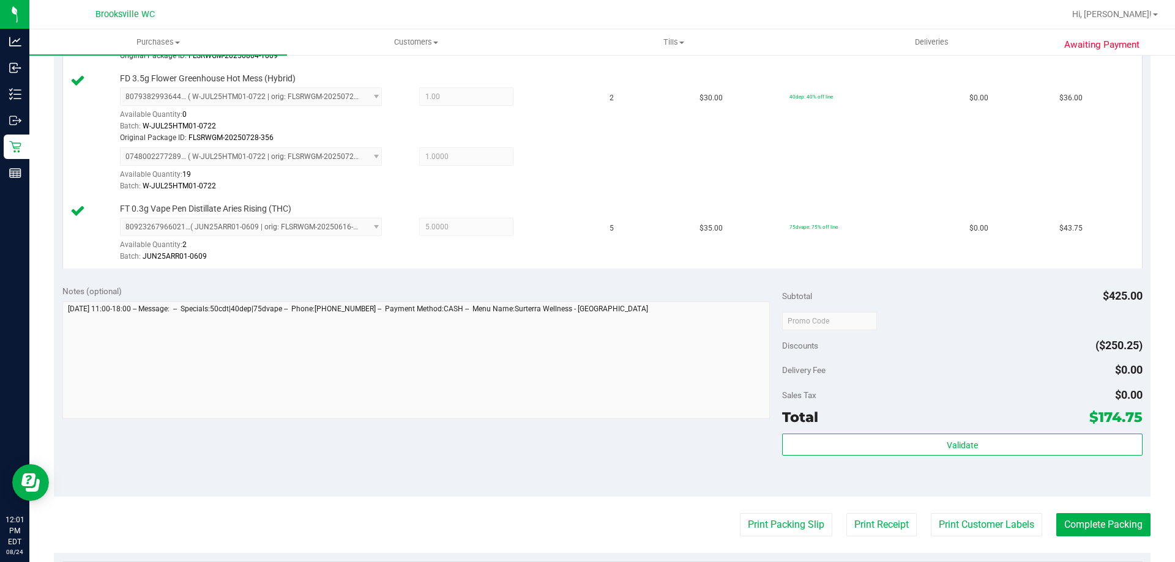
scroll to position [612, 0]
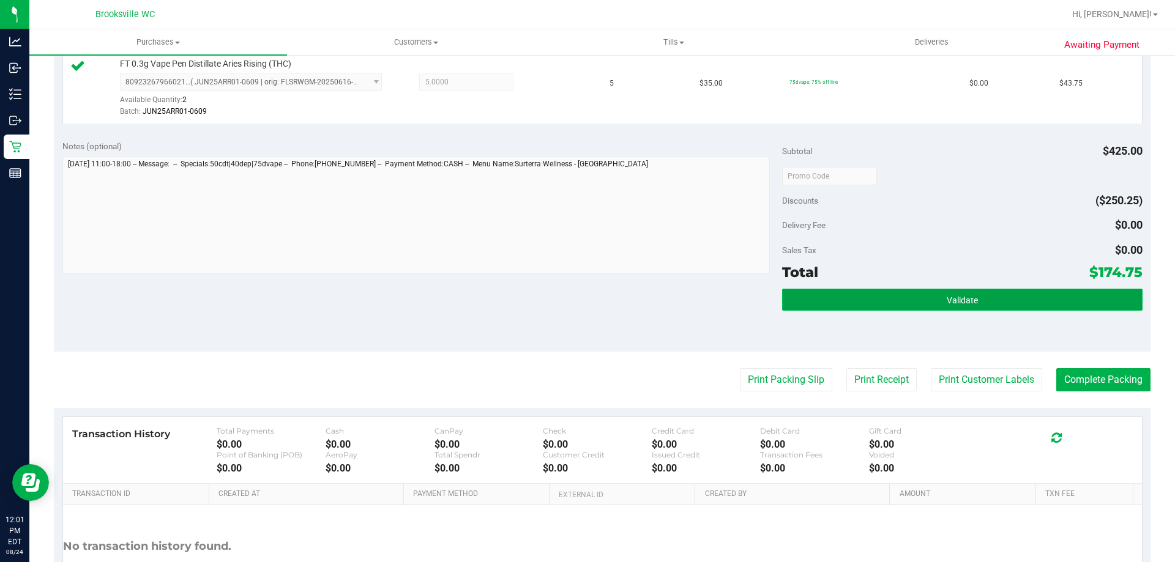
click at [850, 297] on button "Validate" at bounding box center [962, 300] width 360 height 22
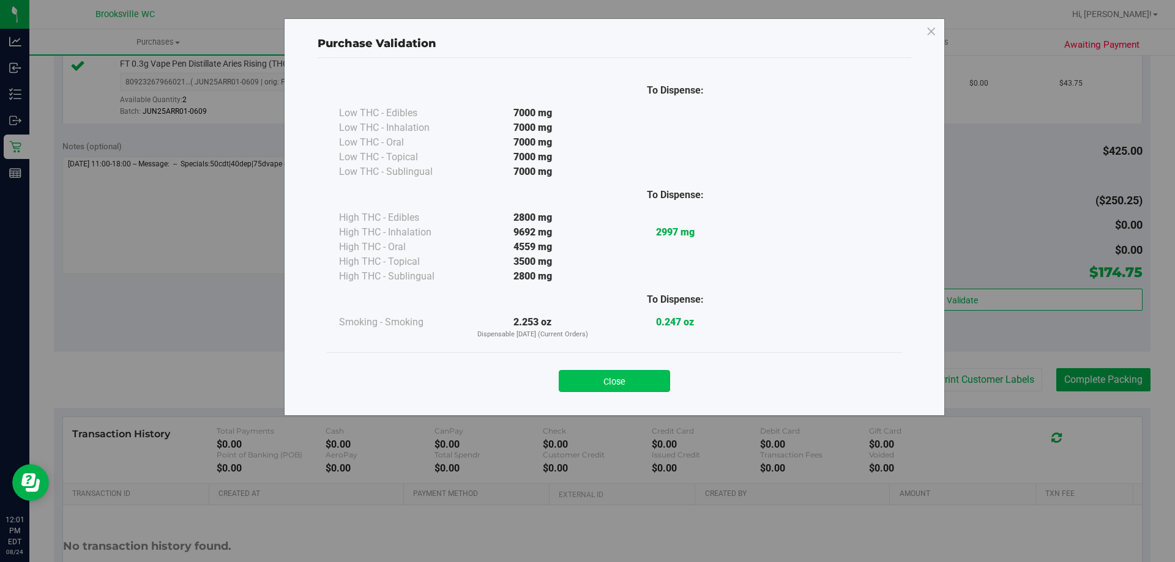
click at [591, 374] on button "Close" at bounding box center [614, 381] width 111 height 22
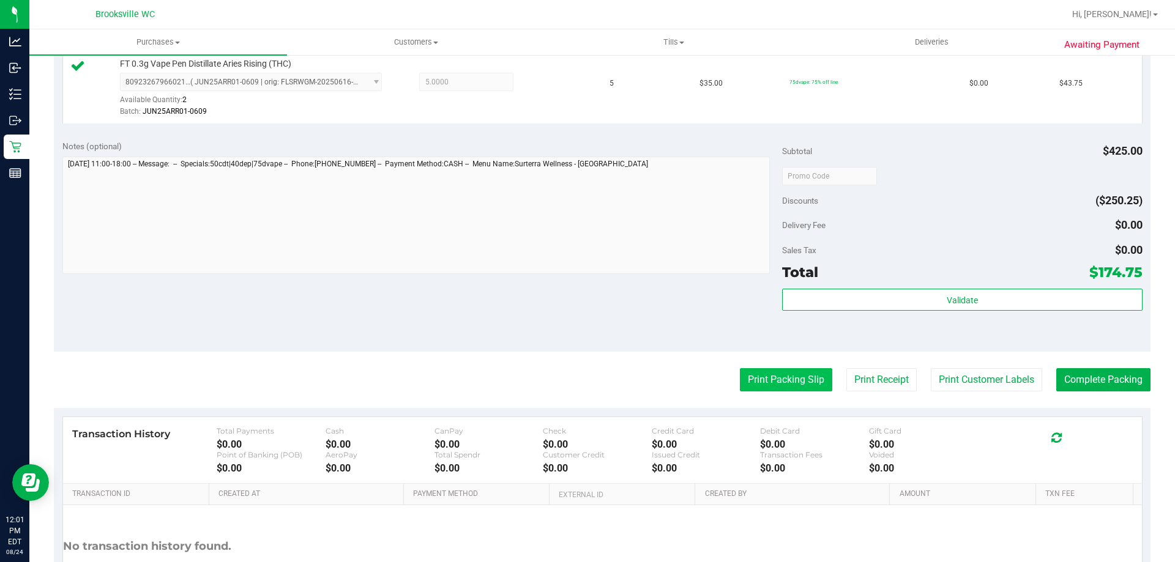
click at [765, 369] on button "Print Packing Slip" at bounding box center [786, 379] width 92 height 23
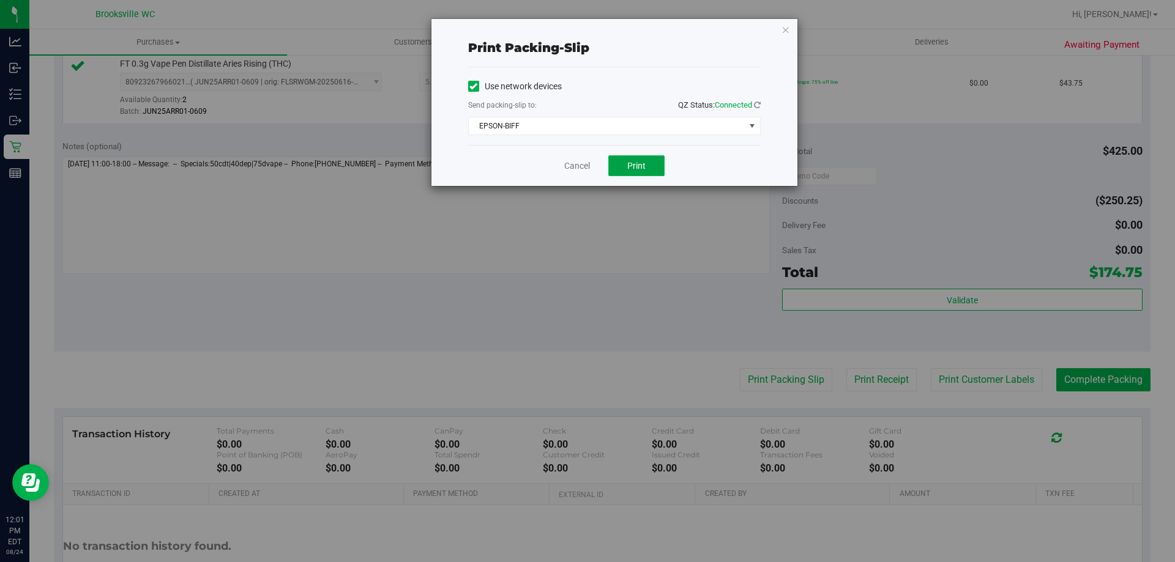
click at [635, 162] on span "Print" at bounding box center [636, 166] width 18 height 10
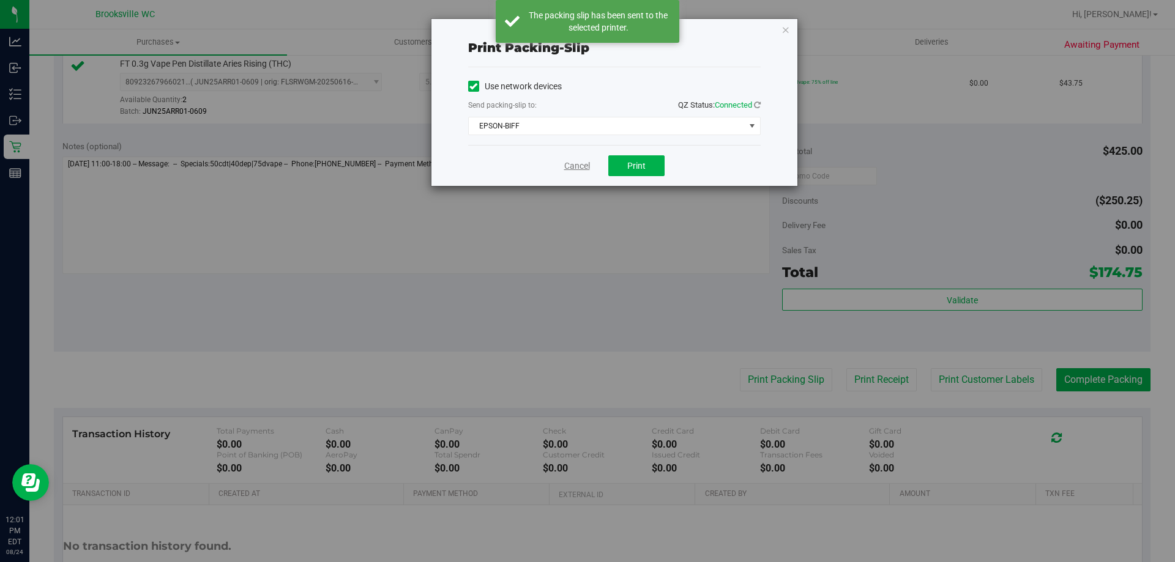
click at [575, 165] on link "Cancel" at bounding box center [577, 166] width 26 height 13
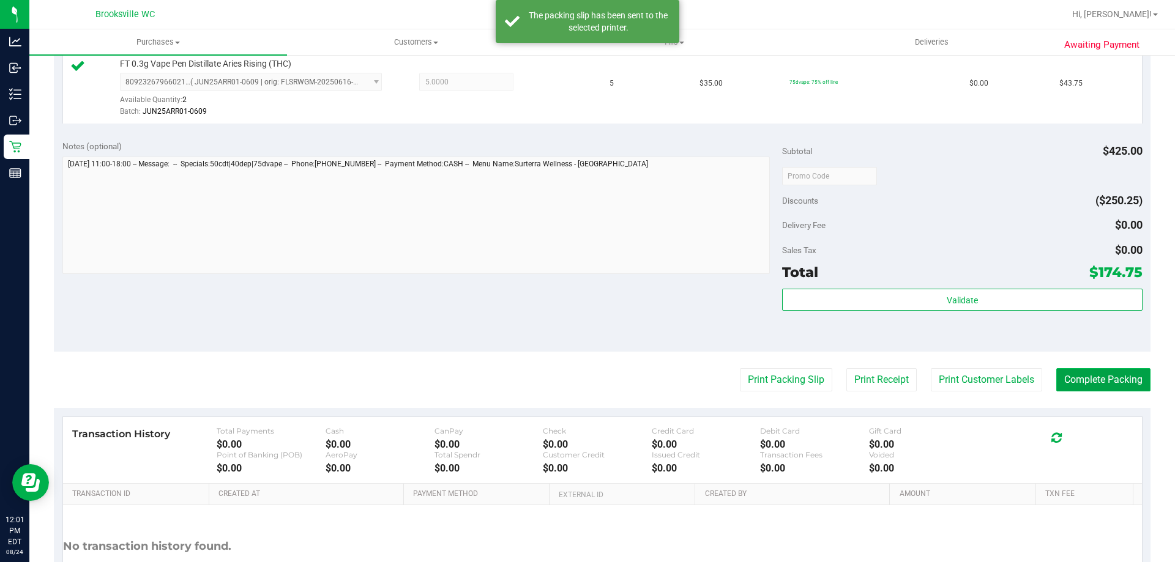
click at [1069, 379] on button "Complete Packing" at bounding box center [1103, 379] width 94 height 23
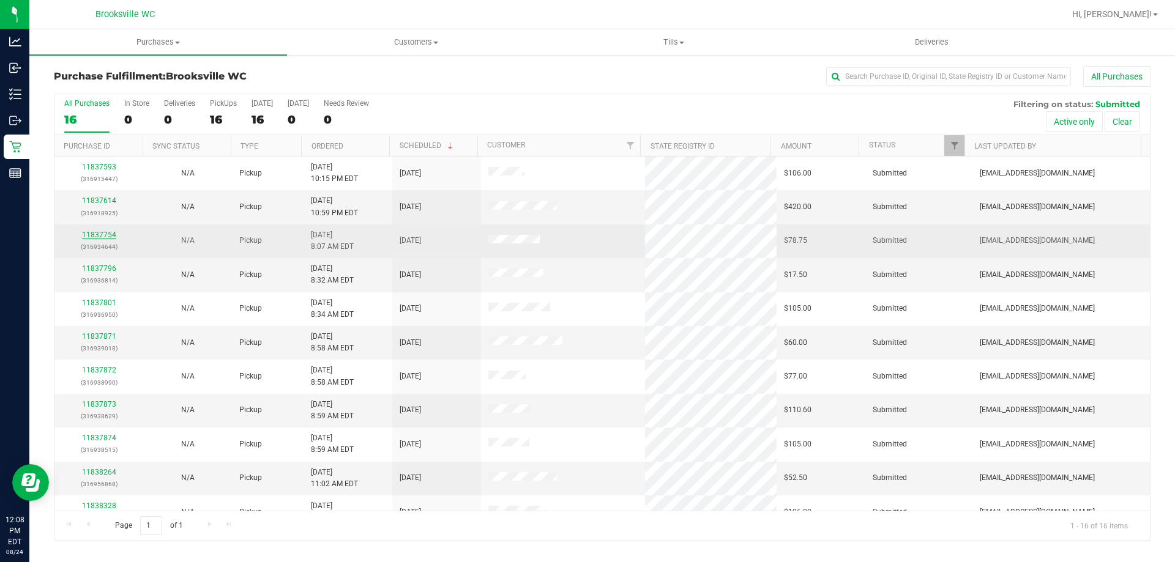
click at [87, 235] on link "11837754" at bounding box center [99, 235] width 34 height 9
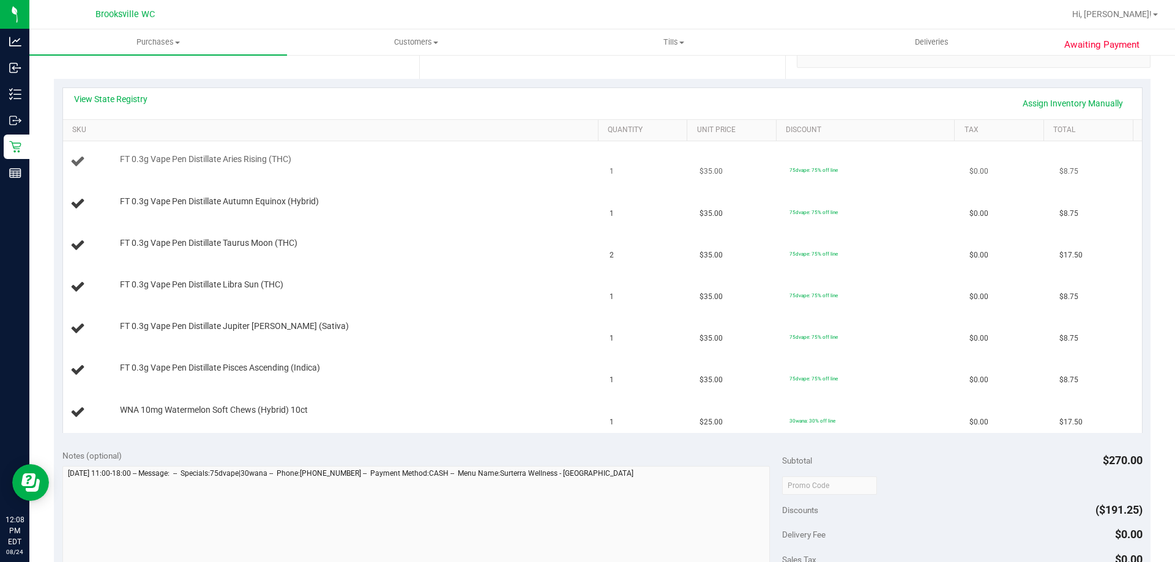
scroll to position [184, 0]
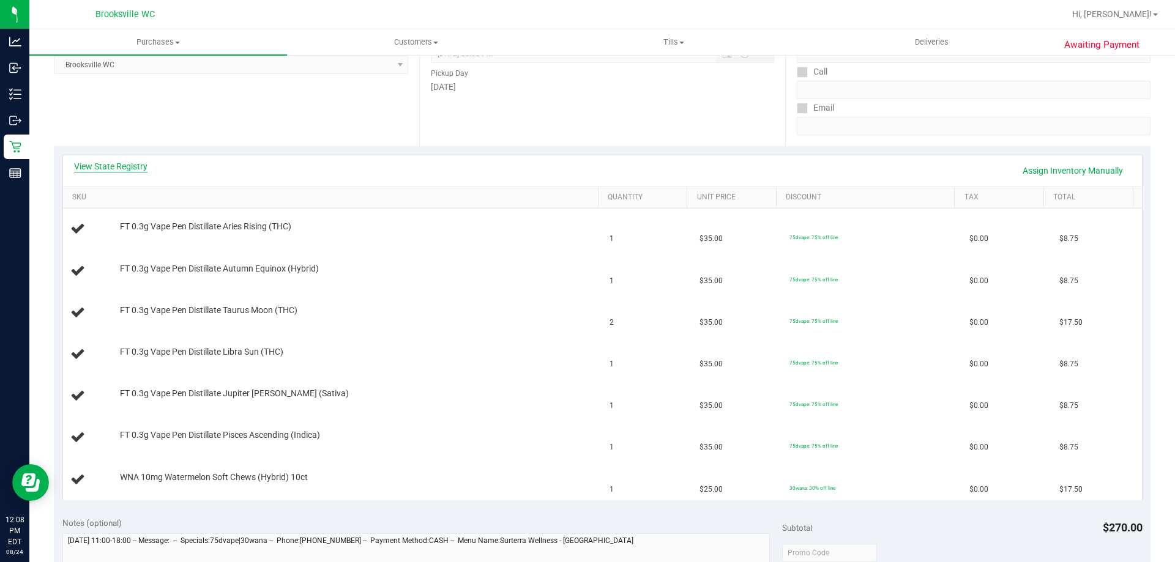
click at [121, 170] on link "View State Registry" at bounding box center [110, 166] width 73 height 12
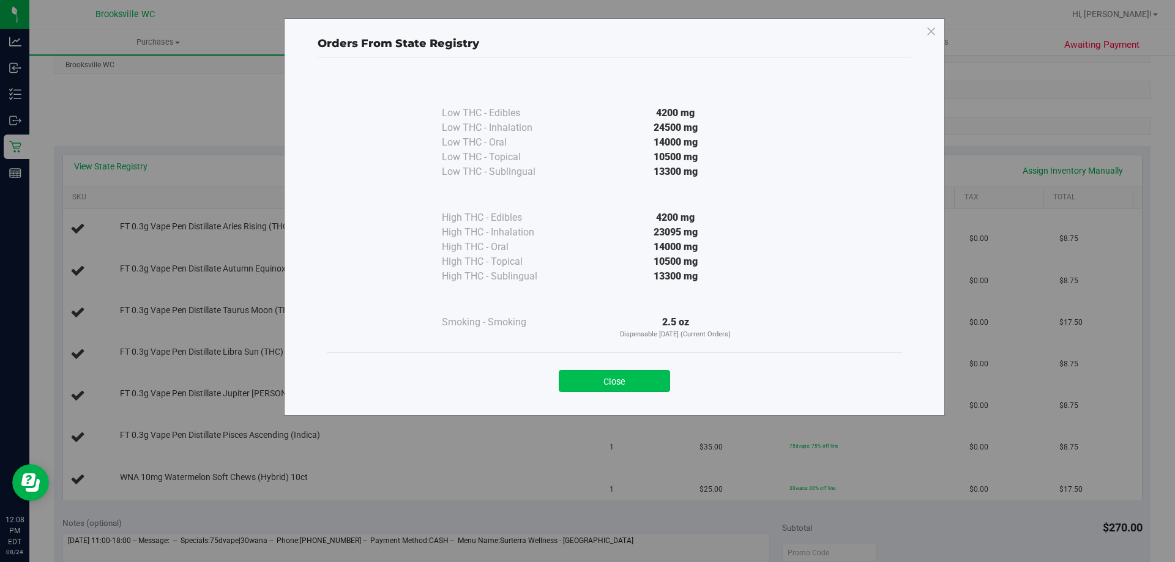
click at [643, 377] on button "Close" at bounding box center [614, 381] width 111 height 22
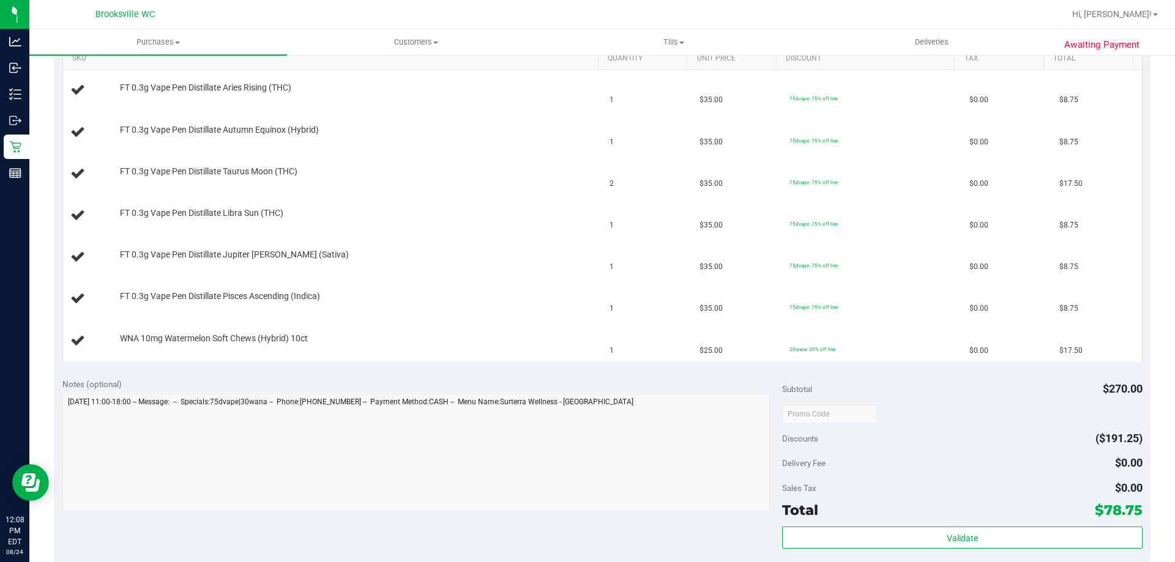
scroll to position [489, 0]
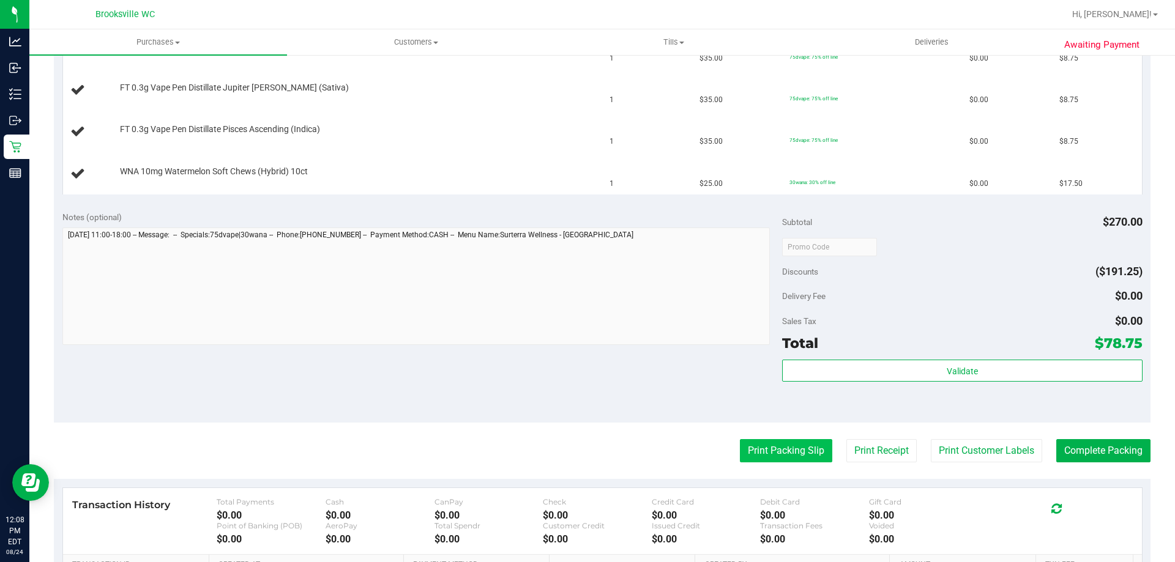
click at [772, 441] on button "Print Packing Slip" at bounding box center [786, 450] width 92 height 23
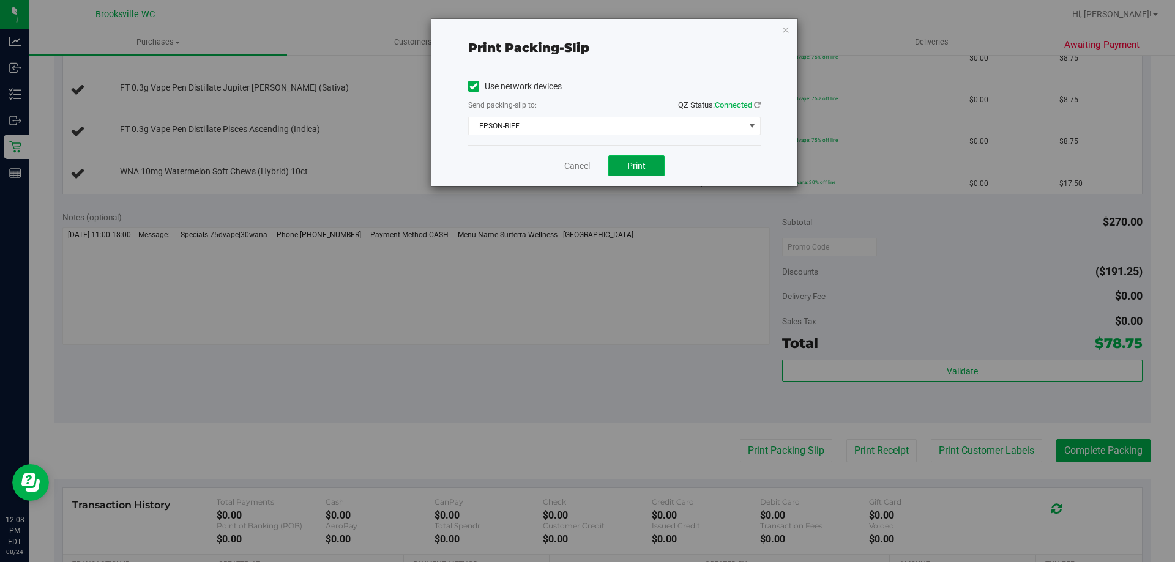
click at [642, 171] on button "Print" at bounding box center [636, 165] width 56 height 21
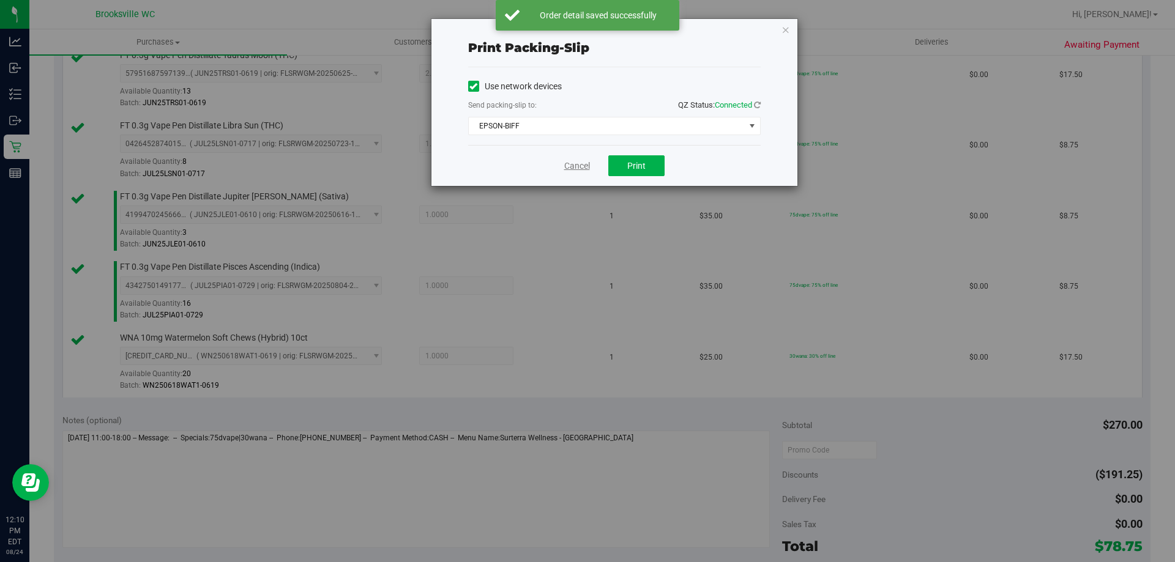
click at [573, 169] on link "Cancel" at bounding box center [577, 166] width 26 height 13
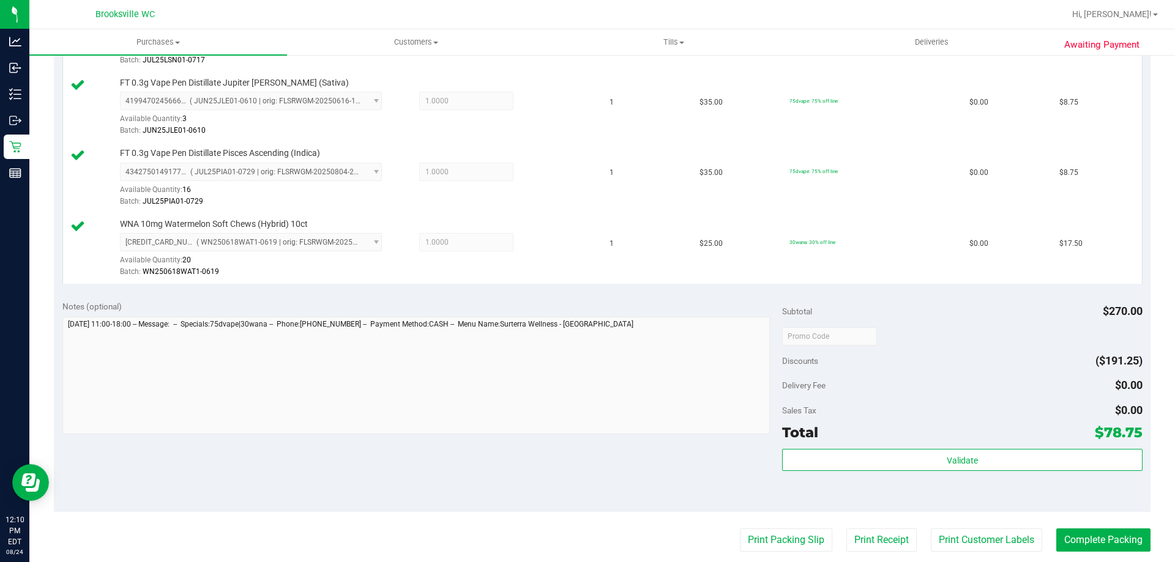
scroll to position [673, 0]
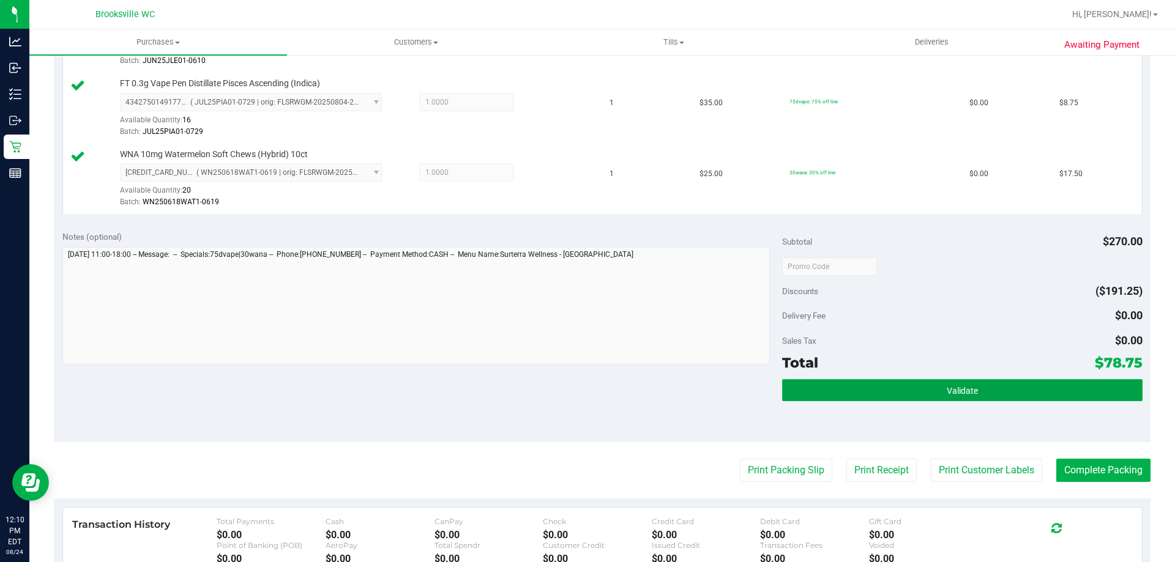
click at [946, 388] on span "Validate" at bounding box center [961, 391] width 31 height 10
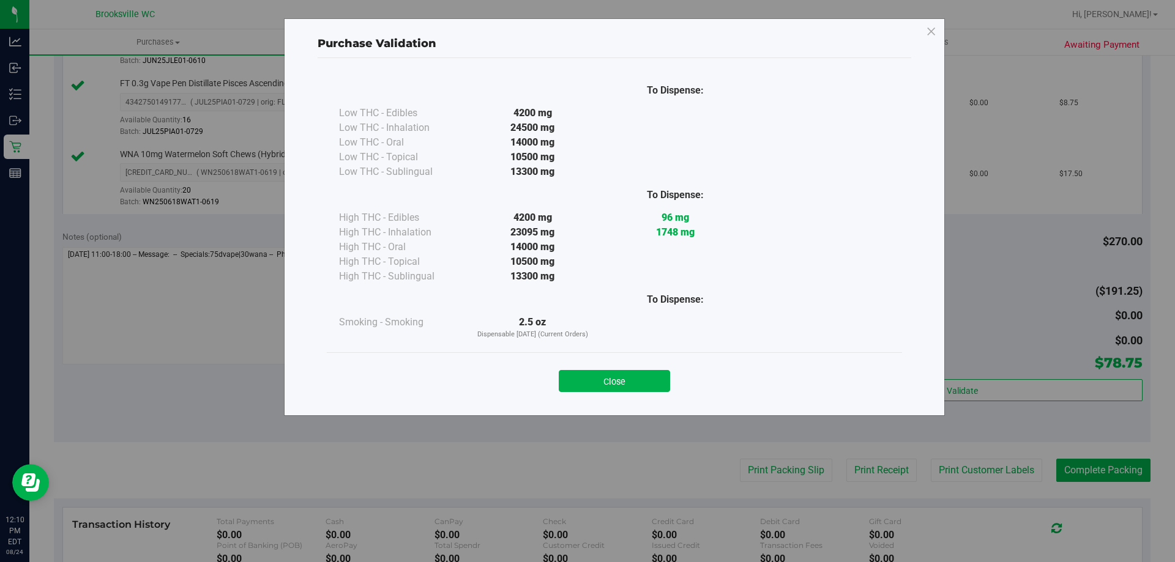
drag, startPoint x: 578, startPoint y: 379, endPoint x: 648, endPoint y: 402, distance: 73.5
click at [579, 379] on button "Close" at bounding box center [614, 381] width 111 height 22
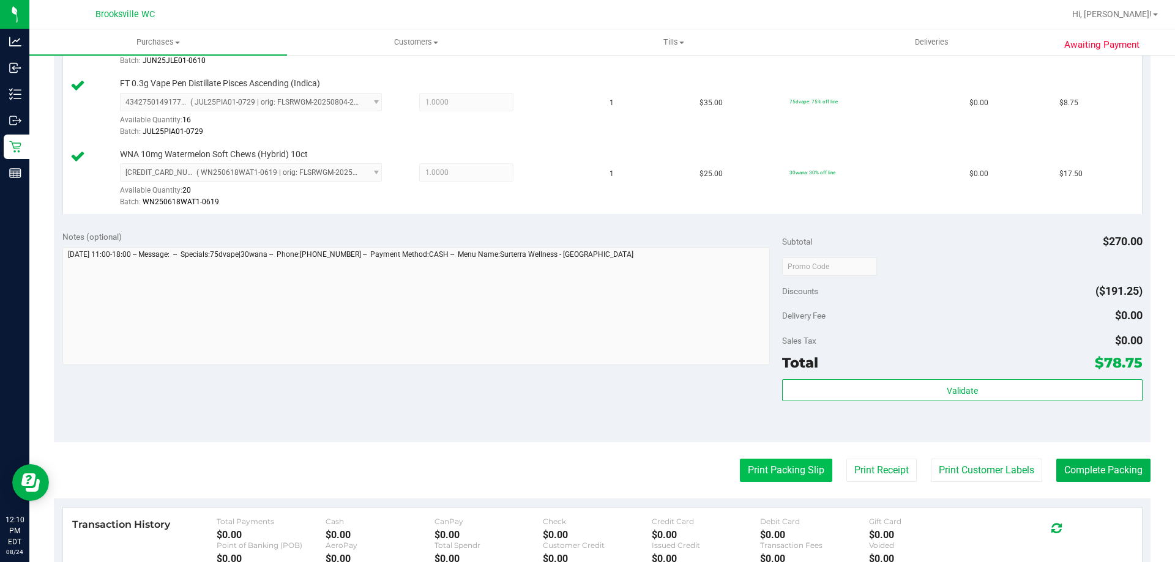
click at [757, 475] on button "Print Packing Slip" at bounding box center [786, 470] width 92 height 23
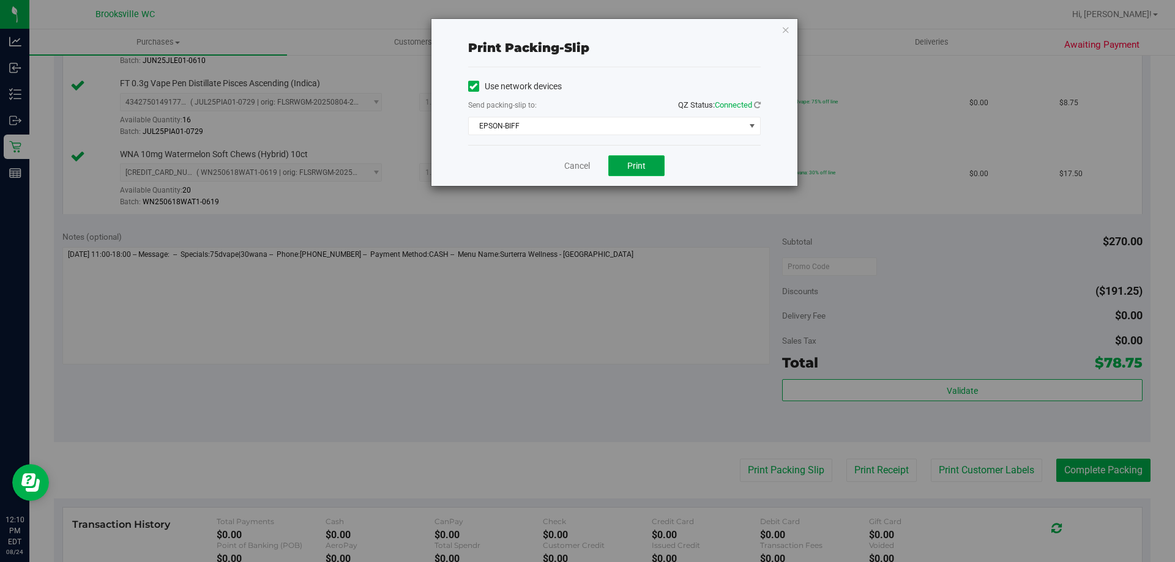
click at [637, 166] on span "Print" at bounding box center [636, 166] width 18 height 10
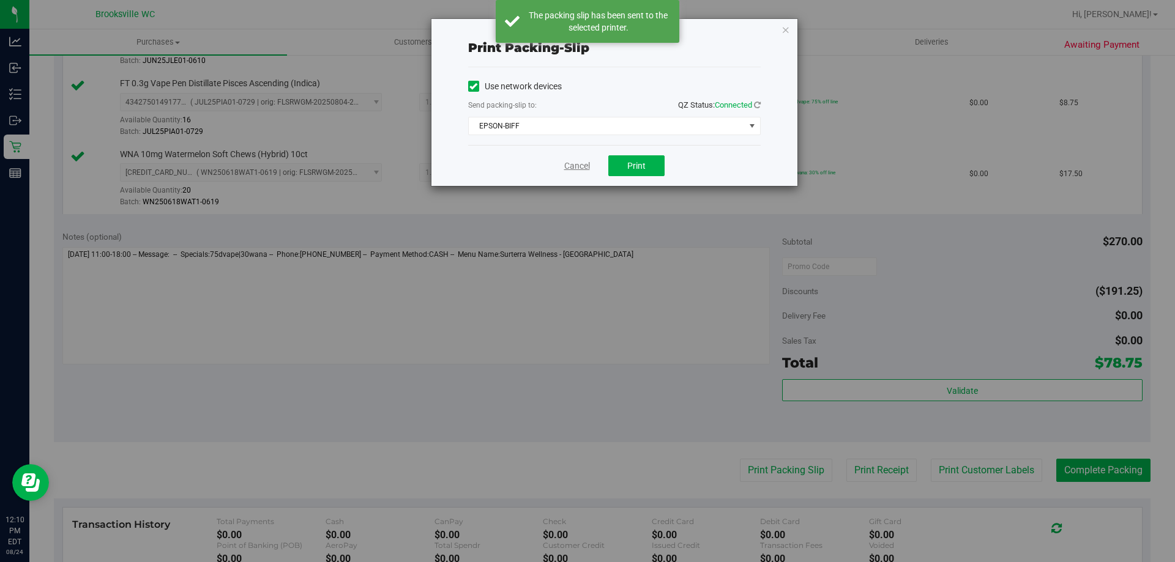
click at [582, 163] on link "Cancel" at bounding box center [577, 166] width 26 height 13
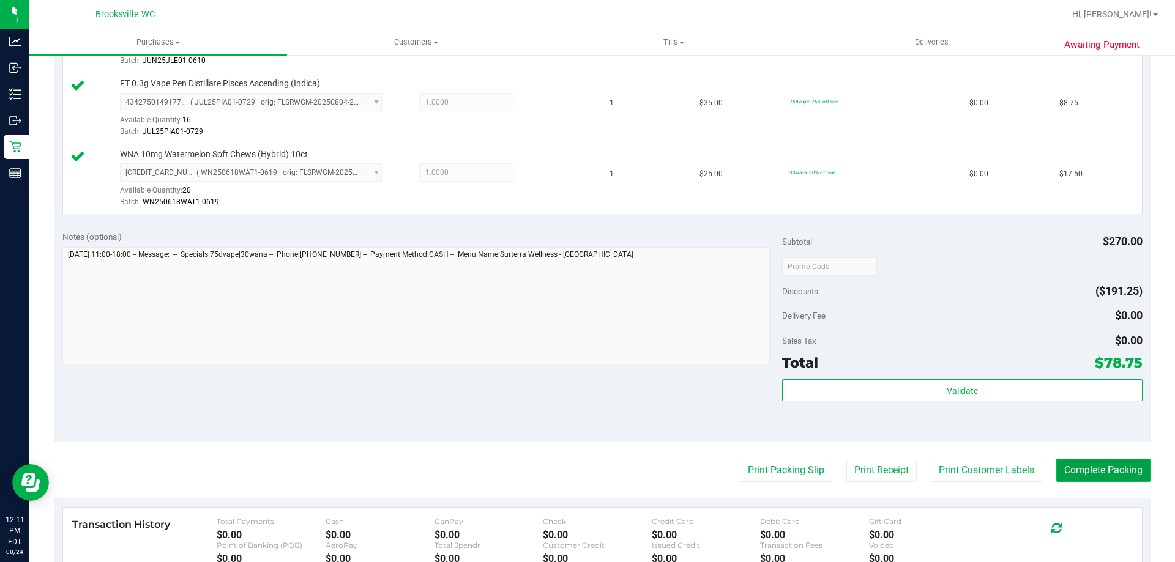
click at [1120, 472] on button "Complete Packing" at bounding box center [1103, 470] width 94 height 23
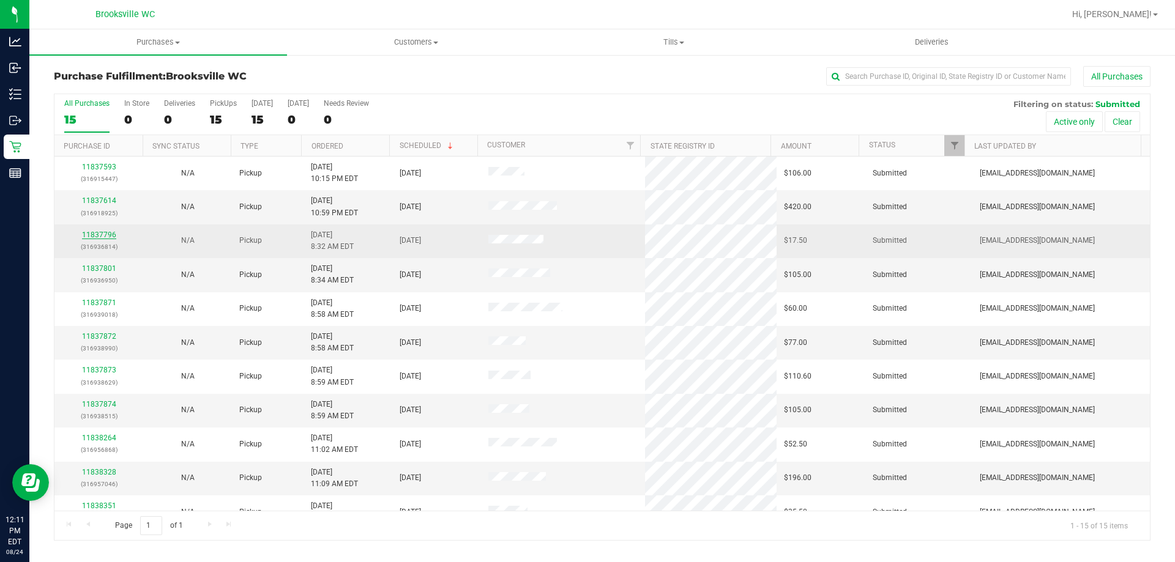
click at [108, 235] on link "11837796" at bounding box center [99, 235] width 34 height 9
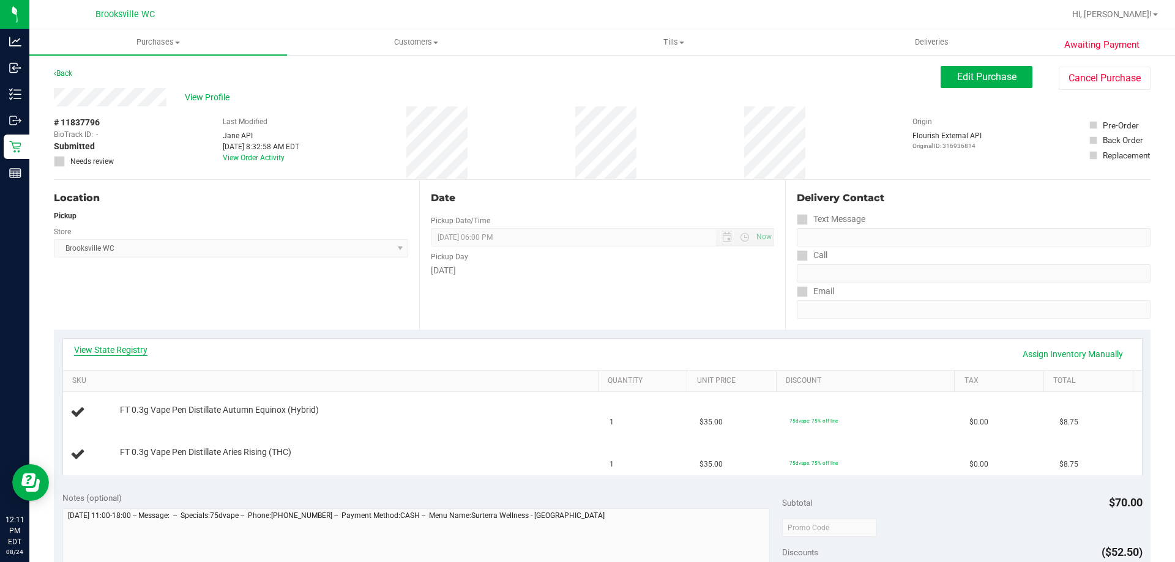
click at [98, 347] on link "View State Registry" at bounding box center [110, 350] width 73 height 12
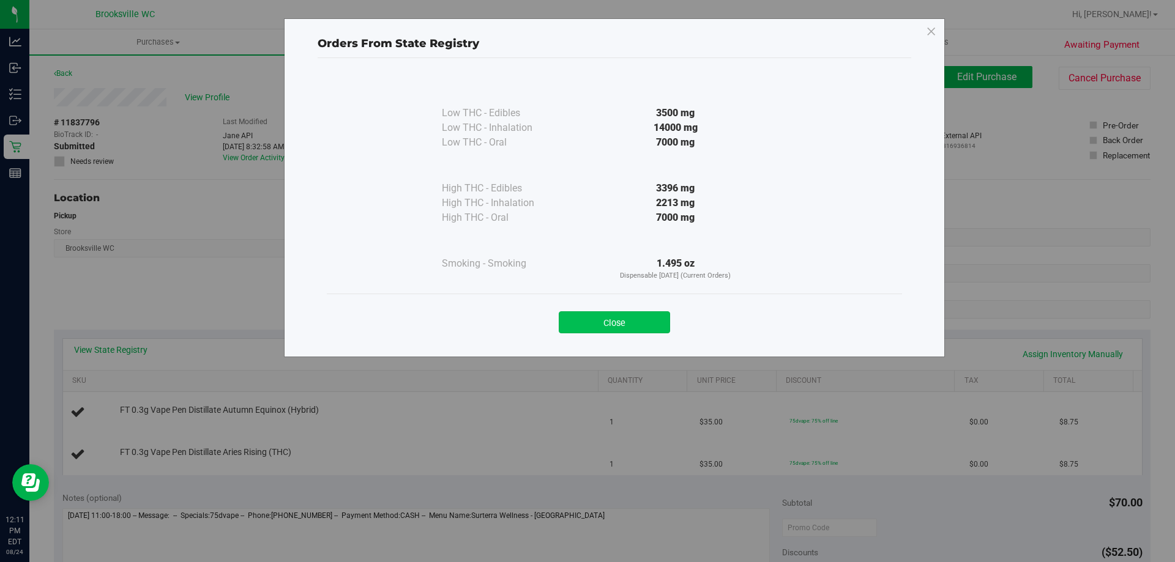
click at [637, 324] on button "Close" at bounding box center [614, 322] width 111 height 22
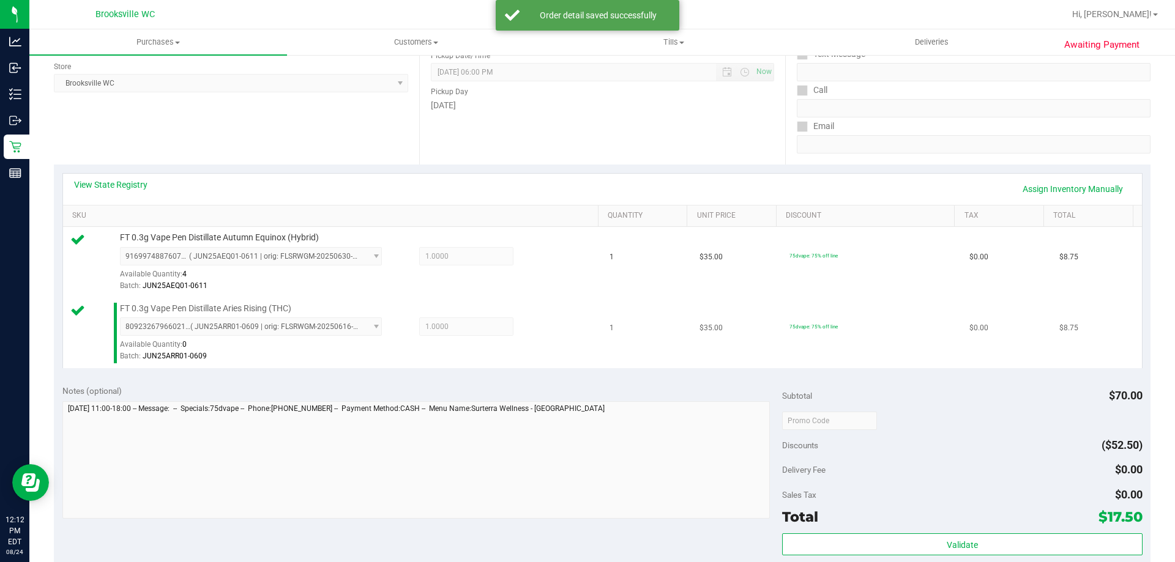
scroll to position [184, 0]
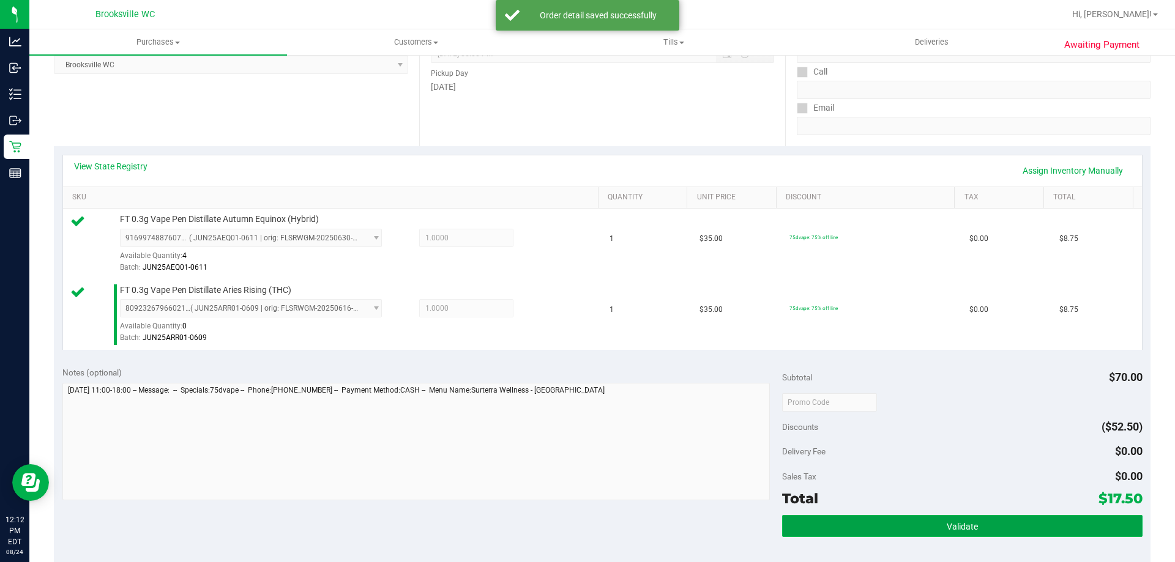
click at [848, 518] on button "Validate" at bounding box center [962, 526] width 360 height 22
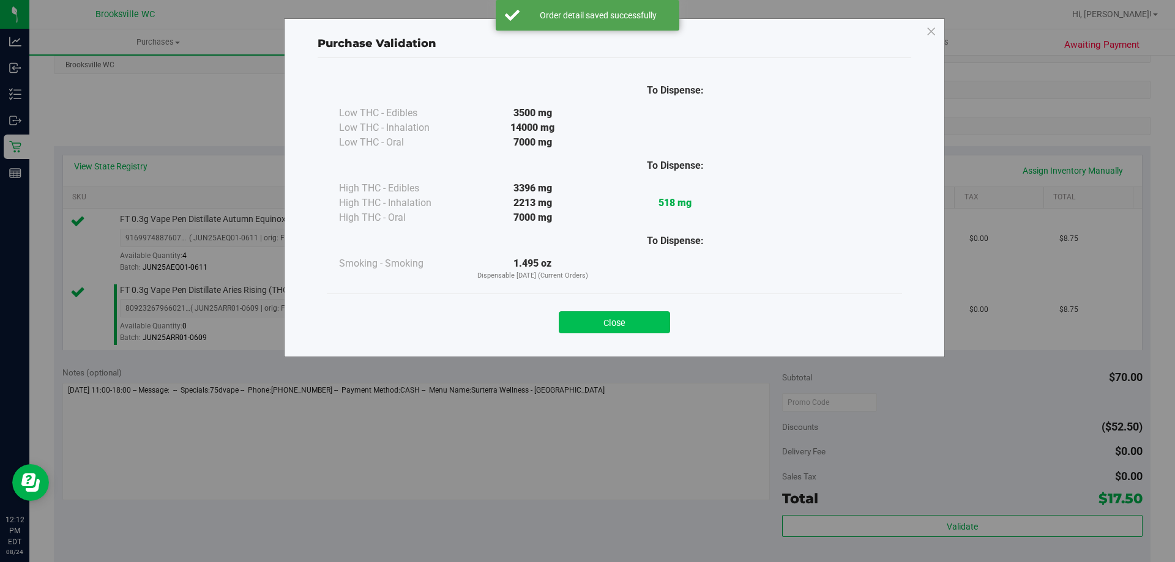
click at [615, 324] on button "Close" at bounding box center [614, 322] width 111 height 22
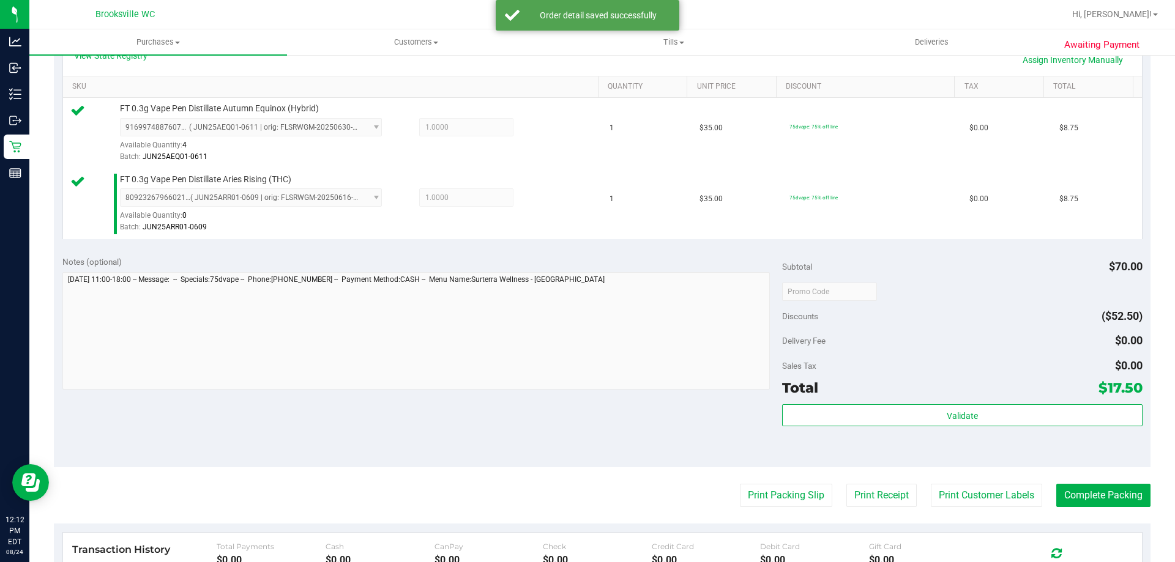
scroll to position [489, 0]
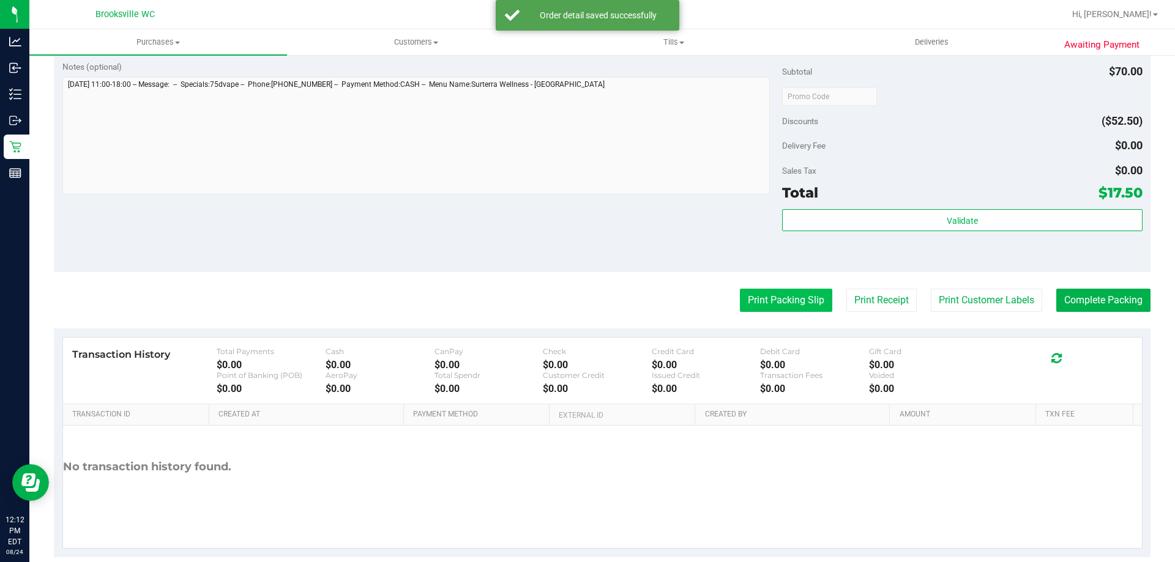
click at [792, 302] on button "Print Packing Slip" at bounding box center [786, 300] width 92 height 23
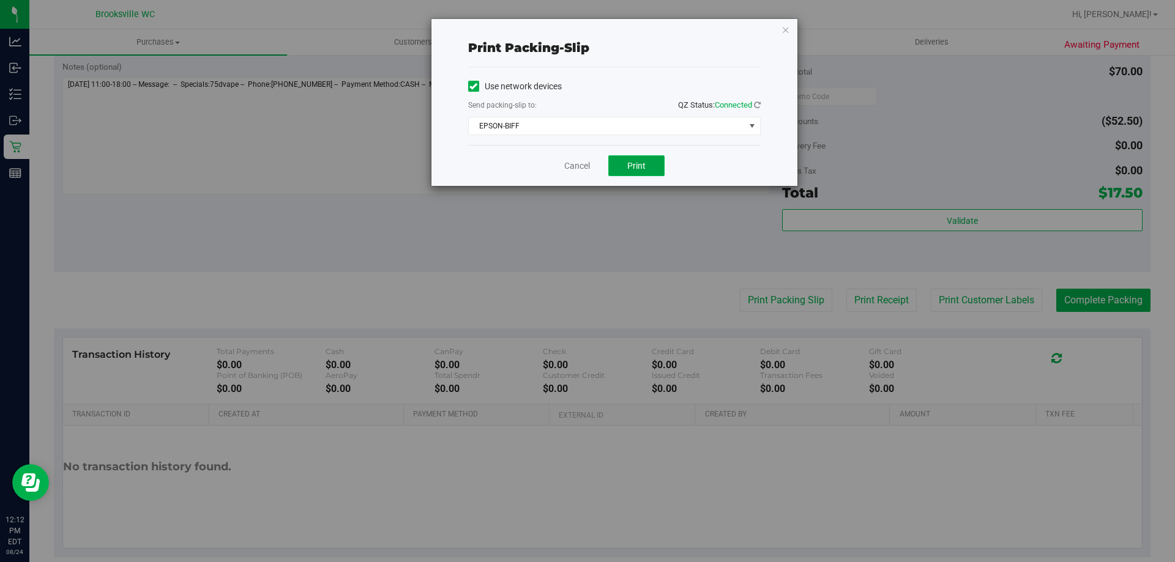
click at [624, 169] on button "Print" at bounding box center [636, 165] width 56 height 21
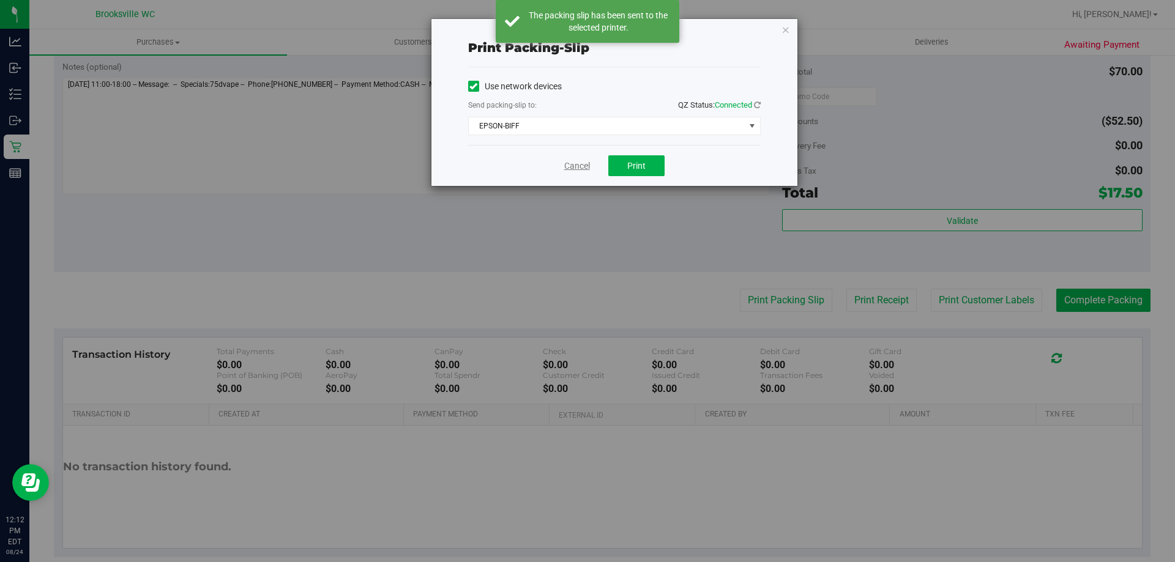
click at [588, 162] on link "Cancel" at bounding box center [577, 166] width 26 height 13
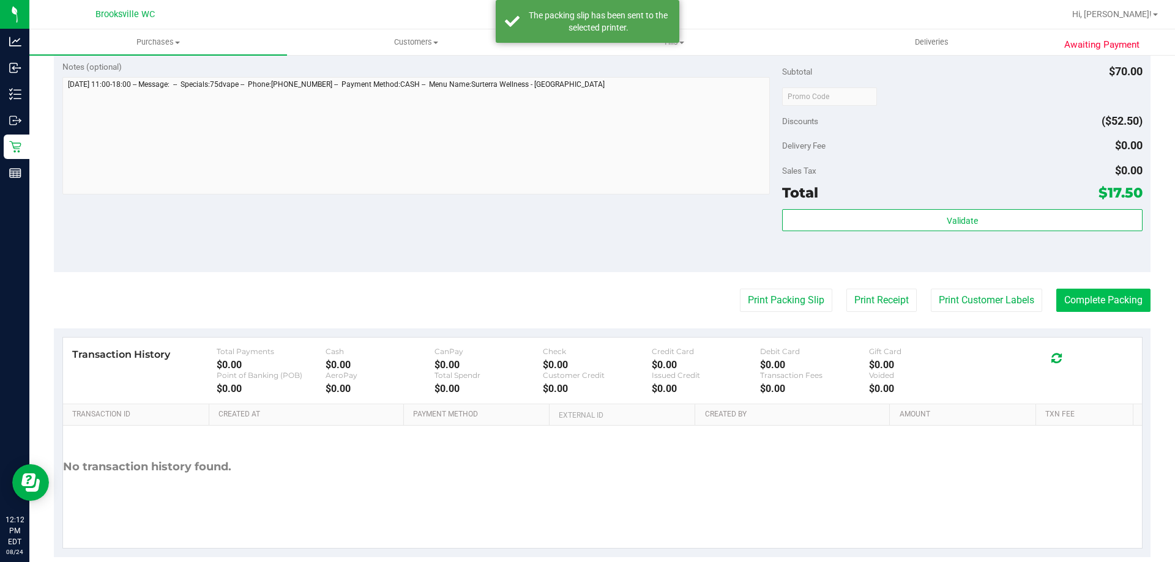
drag, startPoint x: 1098, startPoint y: 318, endPoint x: 1098, endPoint y: 308, distance: 9.8
click at [1098, 314] on purchase-details "Back Edit Purchase Cancel Purchase View Profile # 11837796 BioTrack ID: - Submi…" at bounding box center [602, 67] width 1096 height 981
click at [1096, 300] on button "Complete Packing" at bounding box center [1103, 300] width 94 height 23
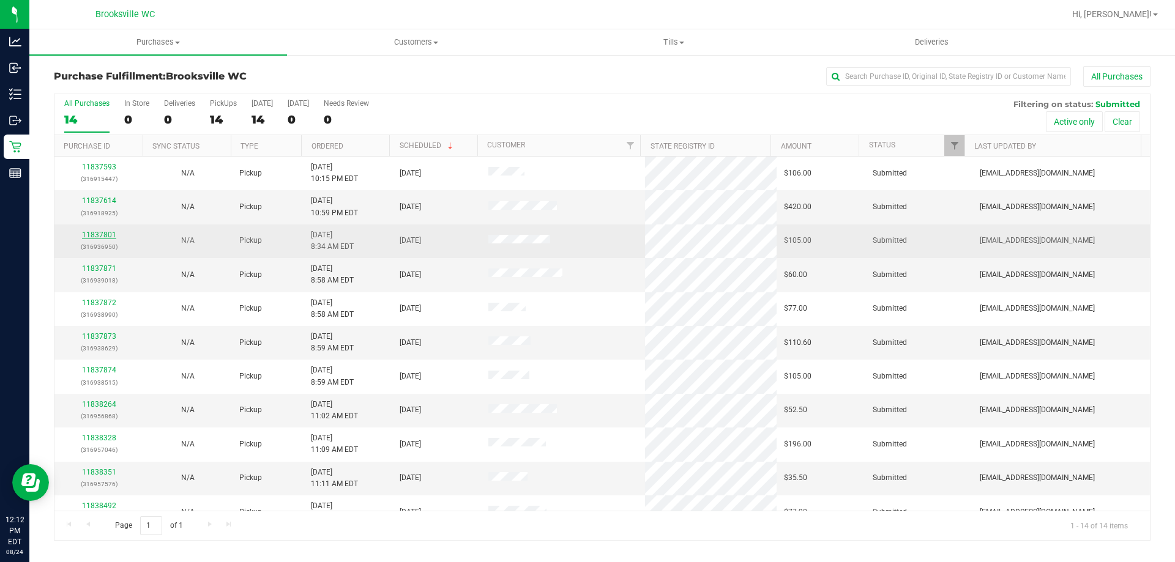
click at [105, 232] on link "11837801" at bounding box center [99, 235] width 34 height 9
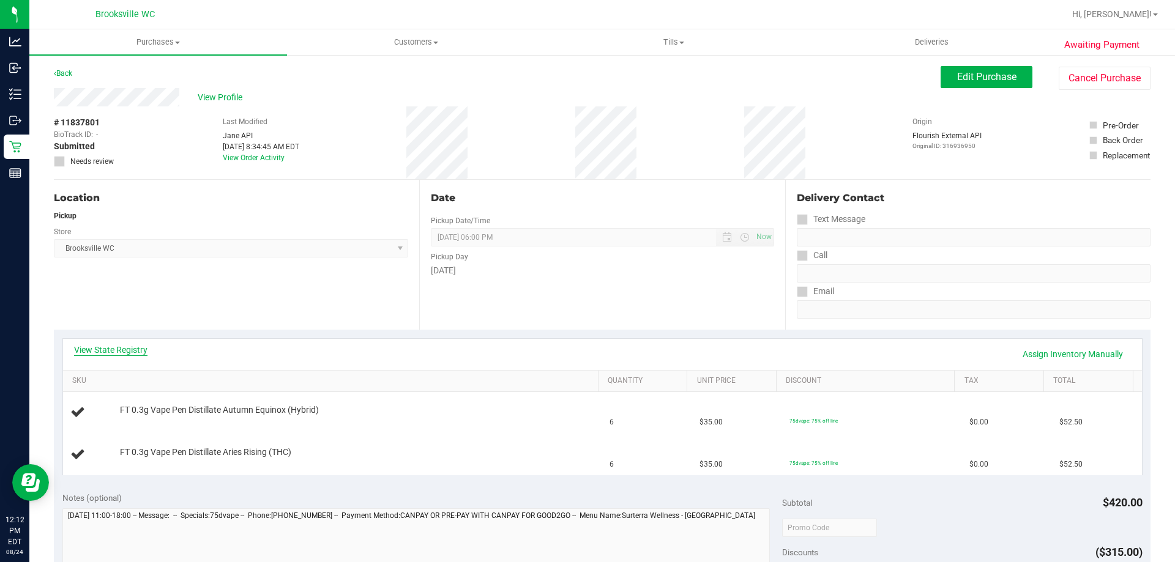
click at [121, 347] on link "View State Registry" at bounding box center [110, 350] width 73 height 12
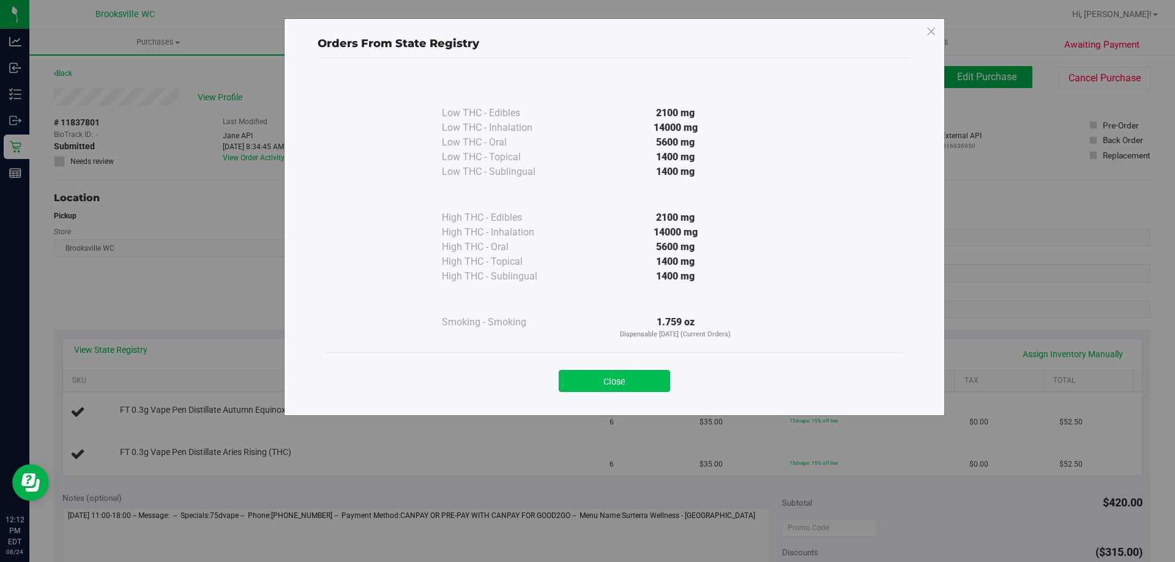
click at [603, 381] on button "Close" at bounding box center [614, 381] width 111 height 22
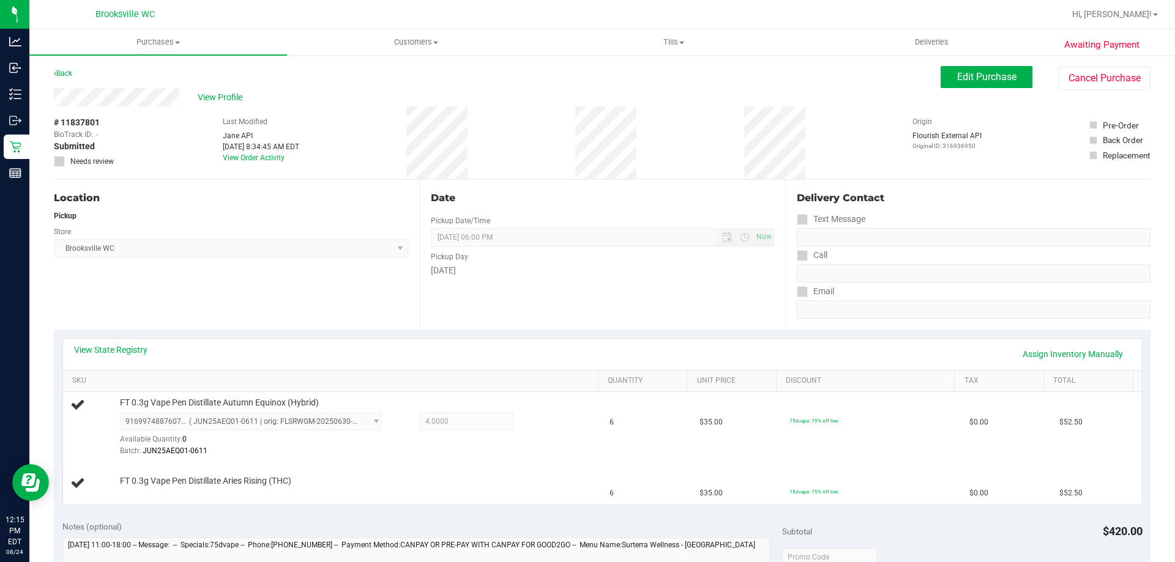
click at [384, 297] on div "Location Pickup Store Brooksville WC Select Store Bonita Springs WC Boynton Bea…" at bounding box center [236, 255] width 365 height 150
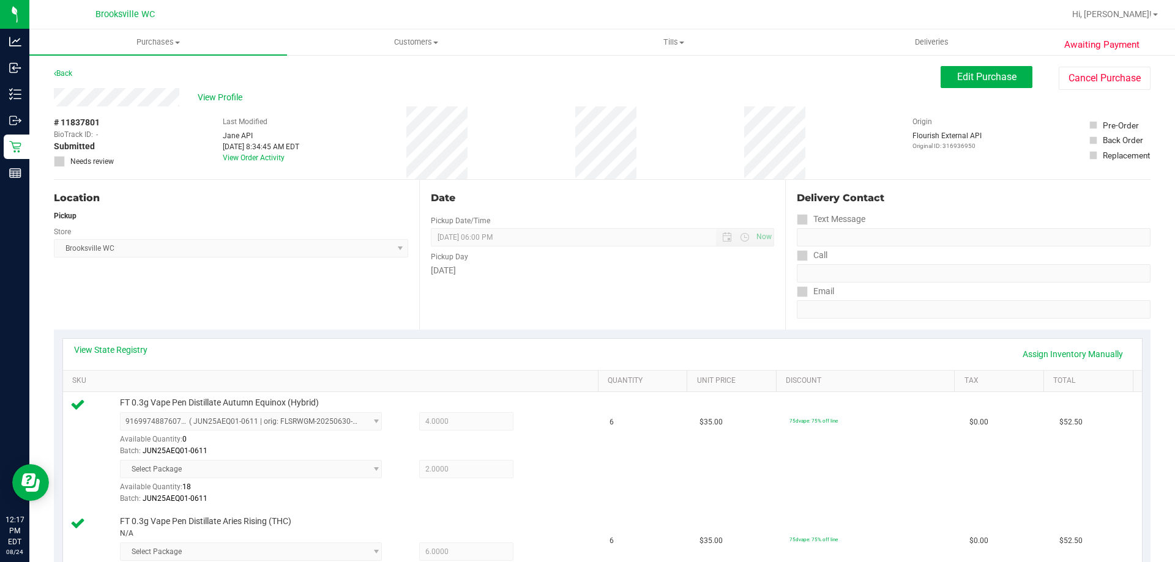
scroll to position [367, 0]
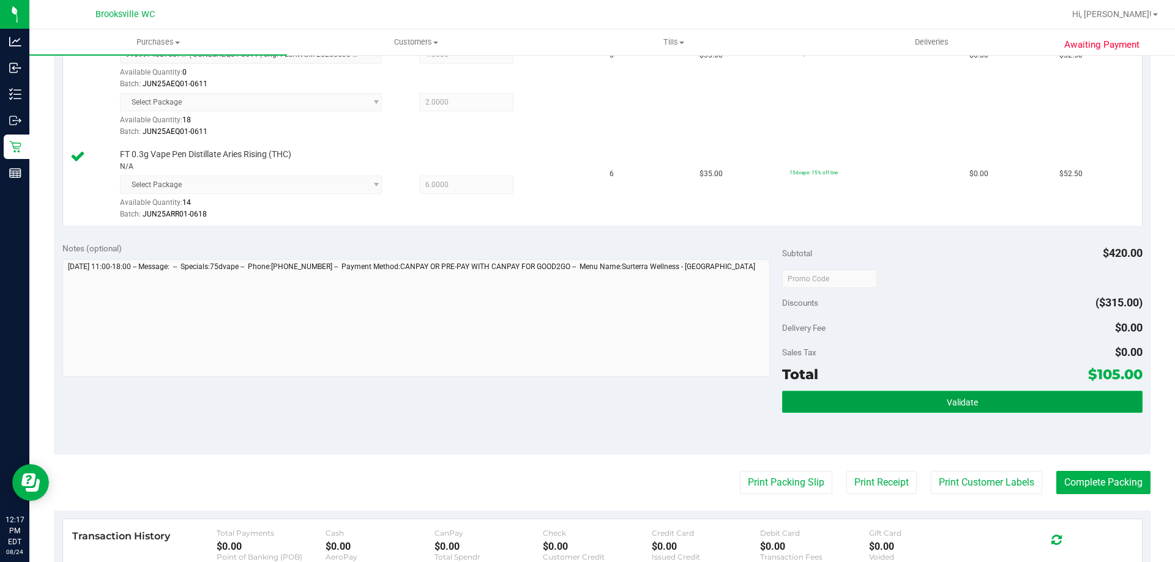
click at [809, 403] on button "Validate" at bounding box center [962, 402] width 360 height 22
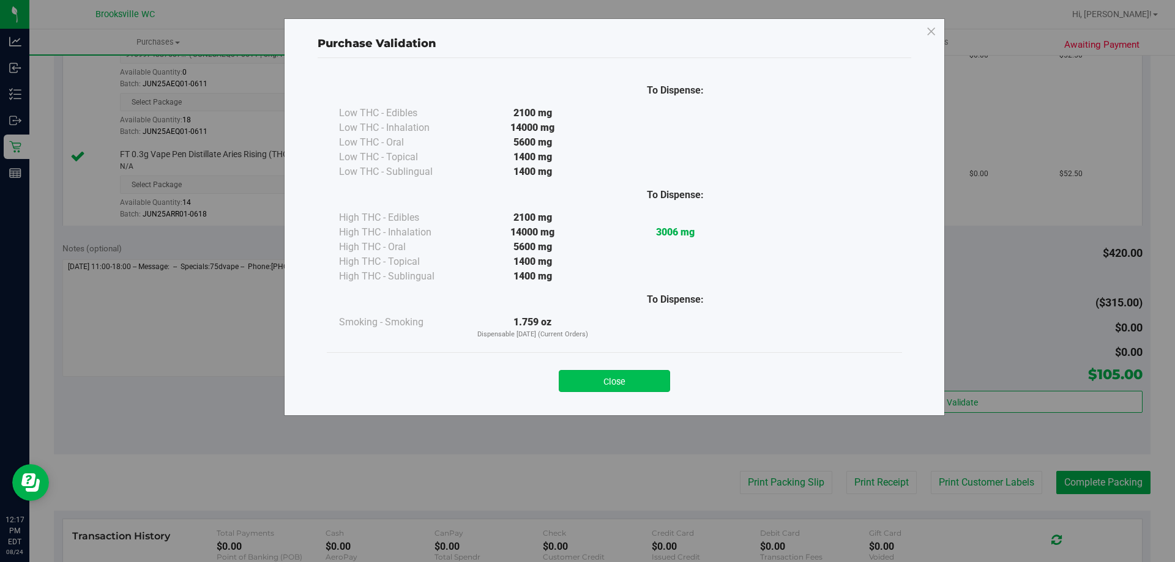
click at [628, 375] on button "Close" at bounding box center [614, 381] width 111 height 22
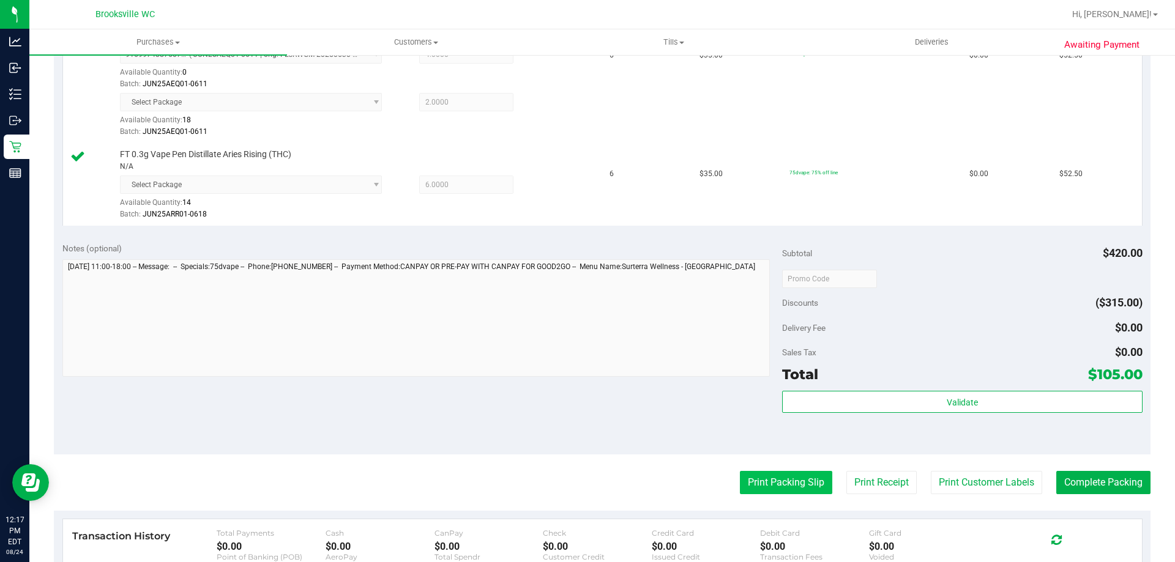
click at [810, 486] on button "Print Packing Slip" at bounding box center [786, 482] width 92 height 23
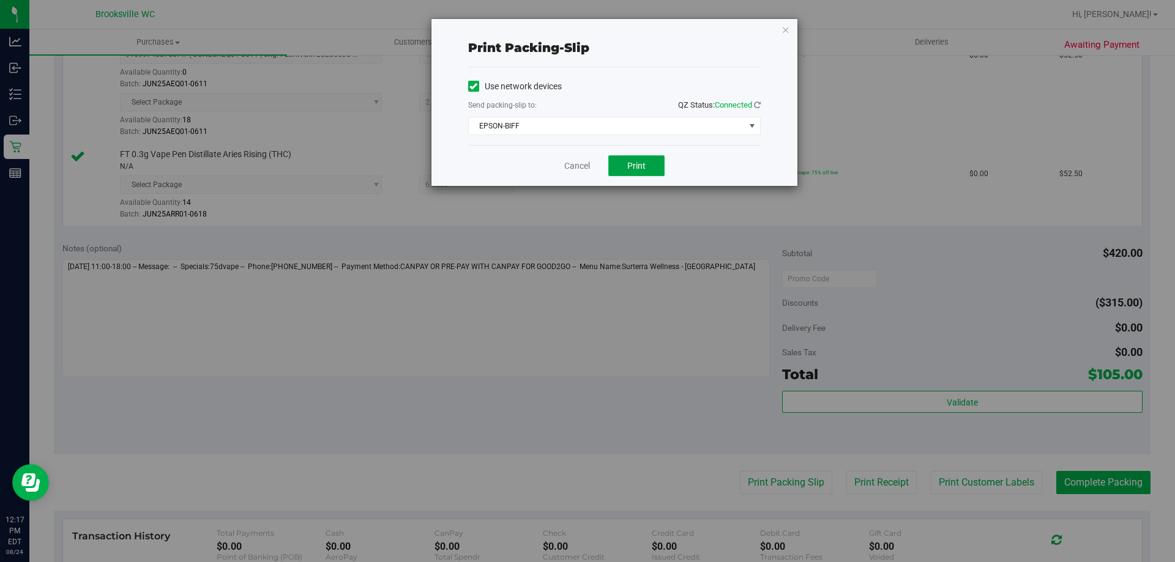
click at [622, 173] on button "Print" at bounding box center [636, 165] width 56 height 21
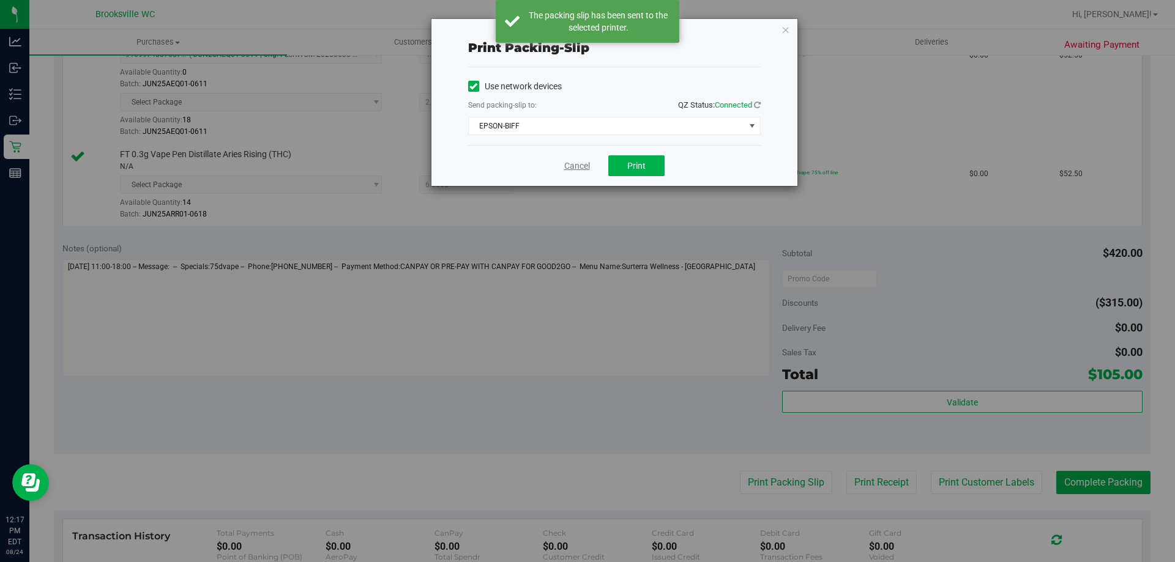
click at [574, 167] on link "Cancel" at bounding box center [577, 166] width 26 height 13
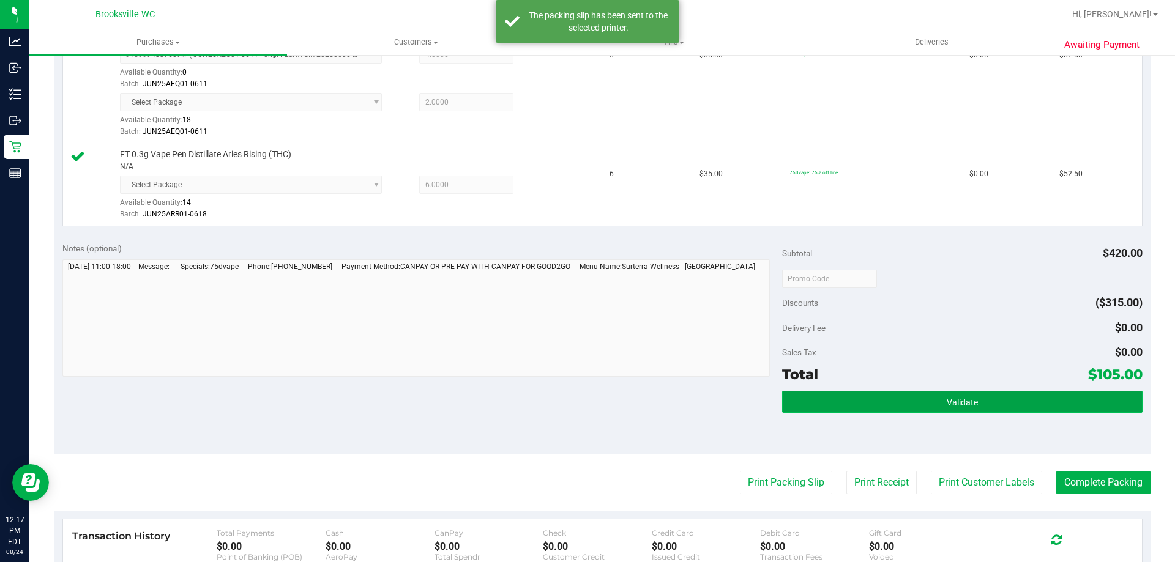
click at [1009, 392] on button "Validate" at bounding box center [962, 402] width 360 height 22
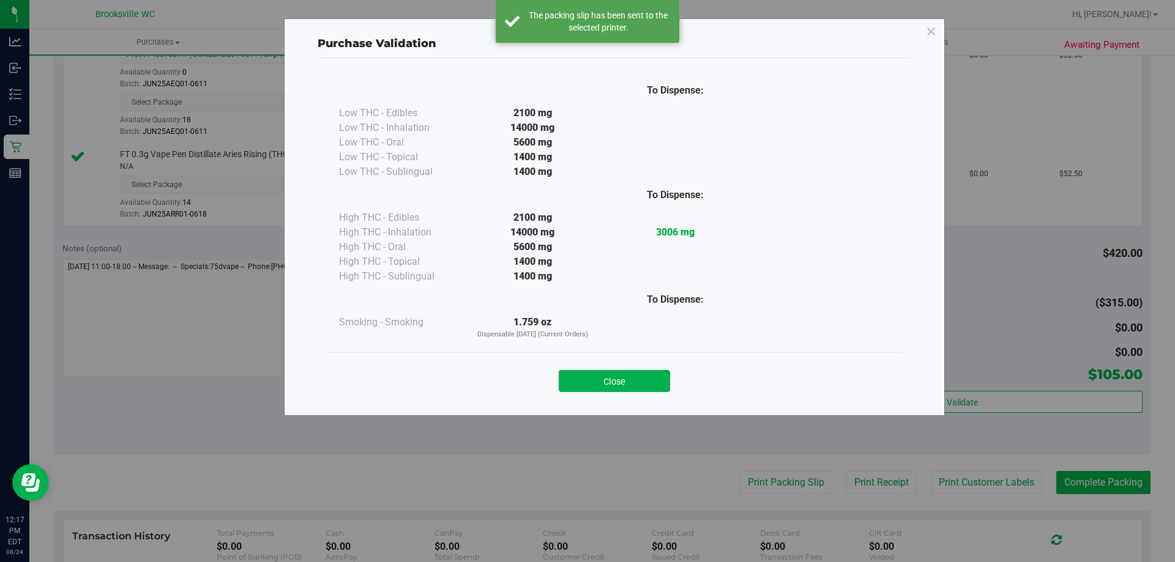
click at [619, 382] on button "Close" at bounding box center [614, 381] width 111 height 22
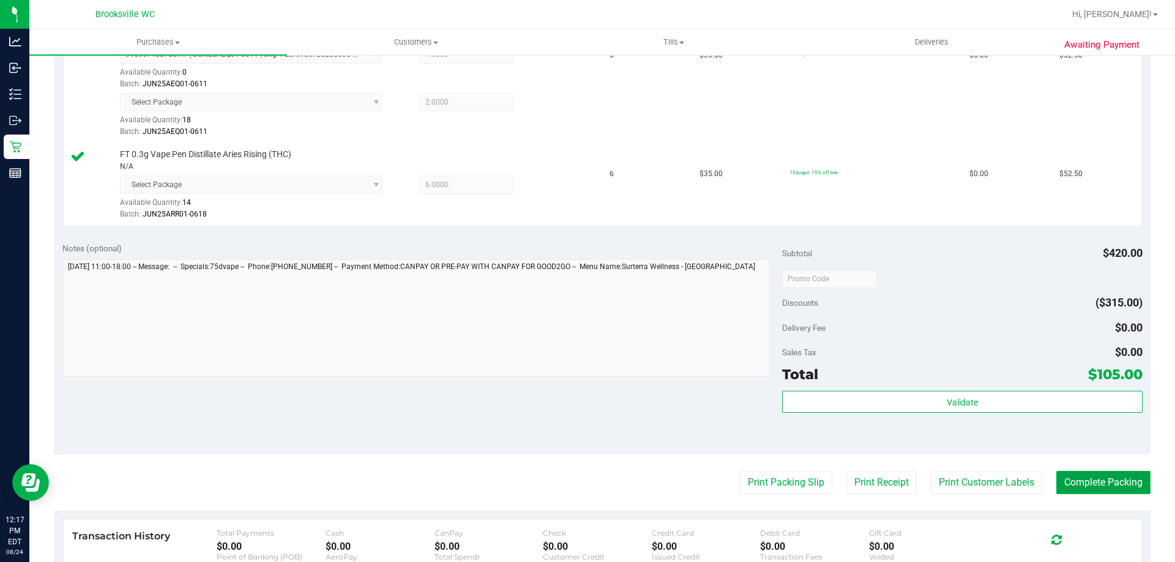
click at [1082, 488] on button "Complete Packing" at bounding box center [1103, 482] width 94 height 23
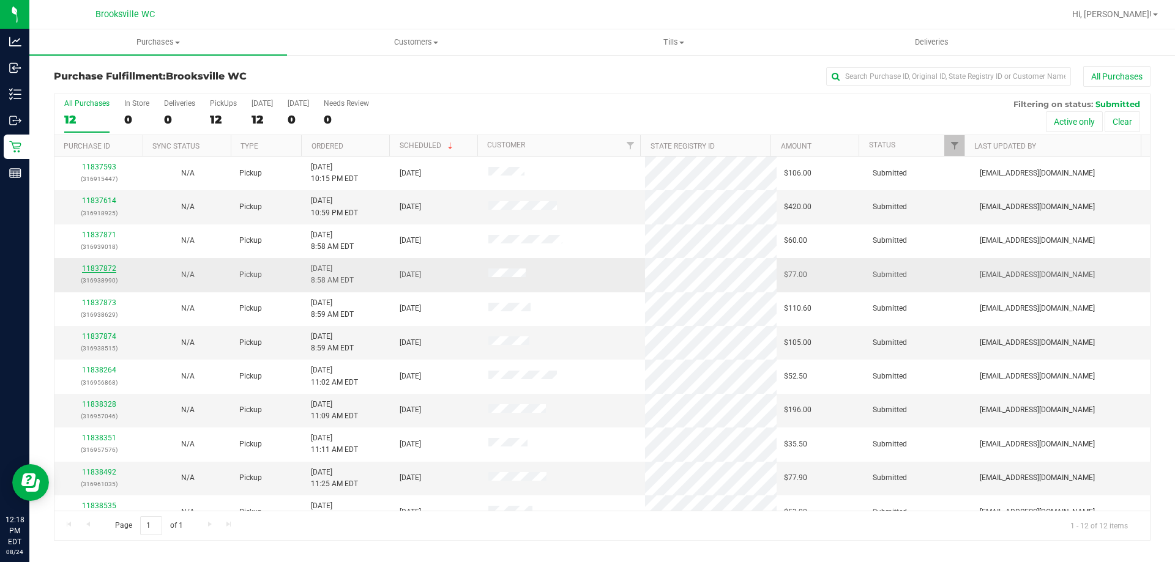
click at [95, 267] on link "11837872" at bounding box center [99, 268] width 34 height 9
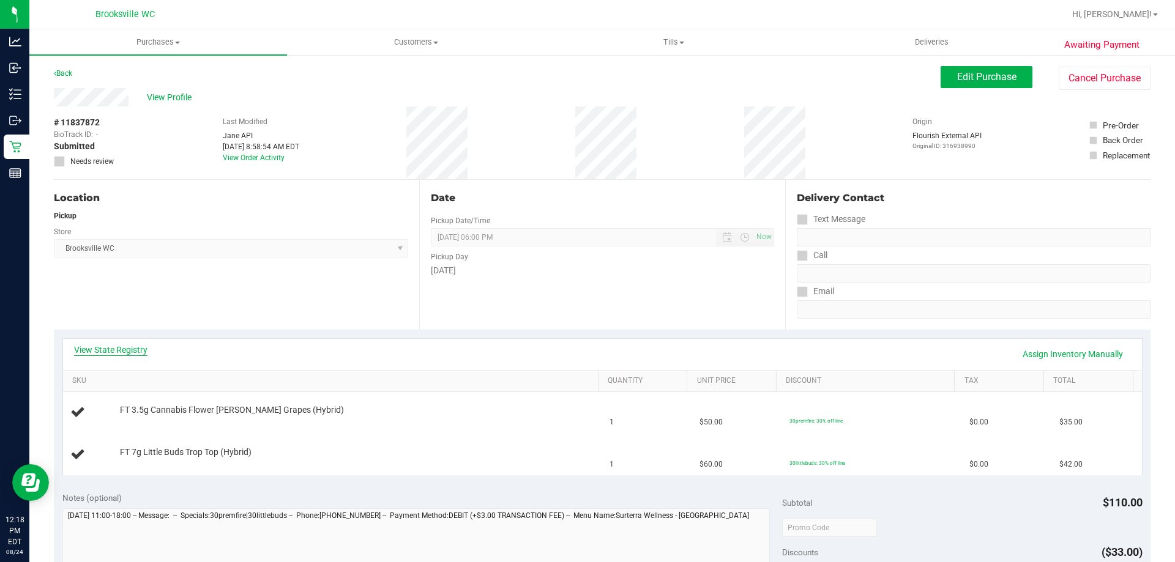
click at [133, 350] on link "View State Registry" at bounding box center [110, 350] width 73 height 12
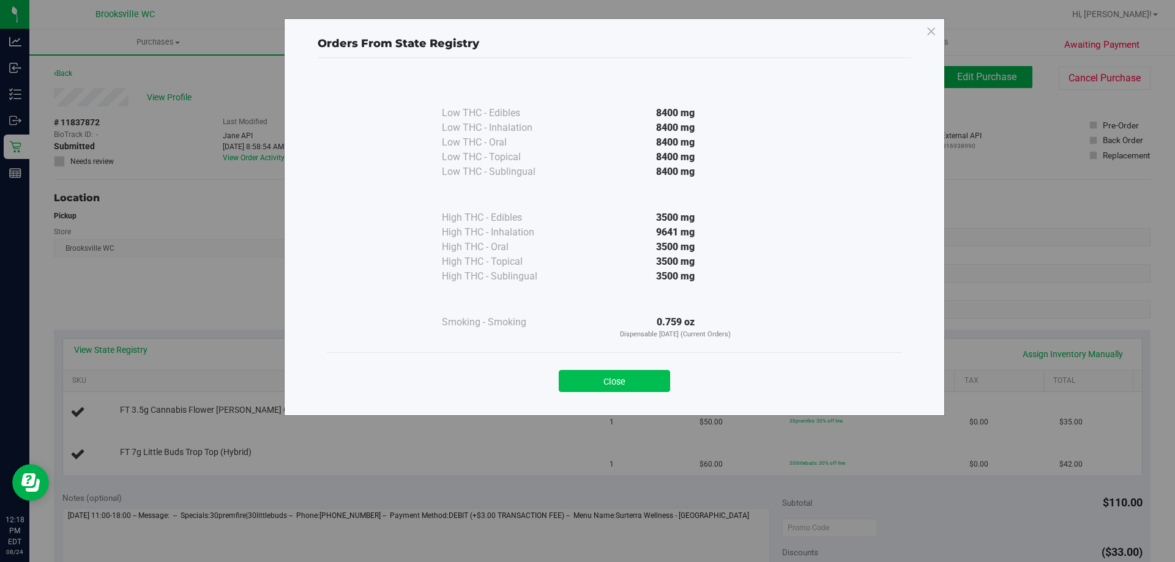
click at [640, 379] on button "Close" at bounding box center [614, 381] width 111 height 22
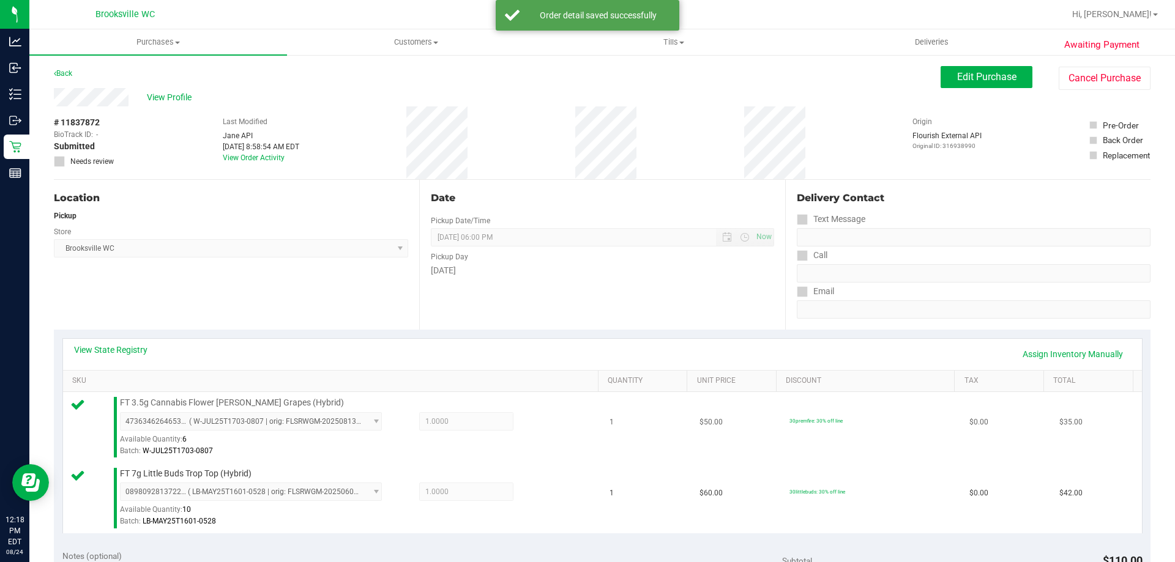
scroll to position [367, 0]
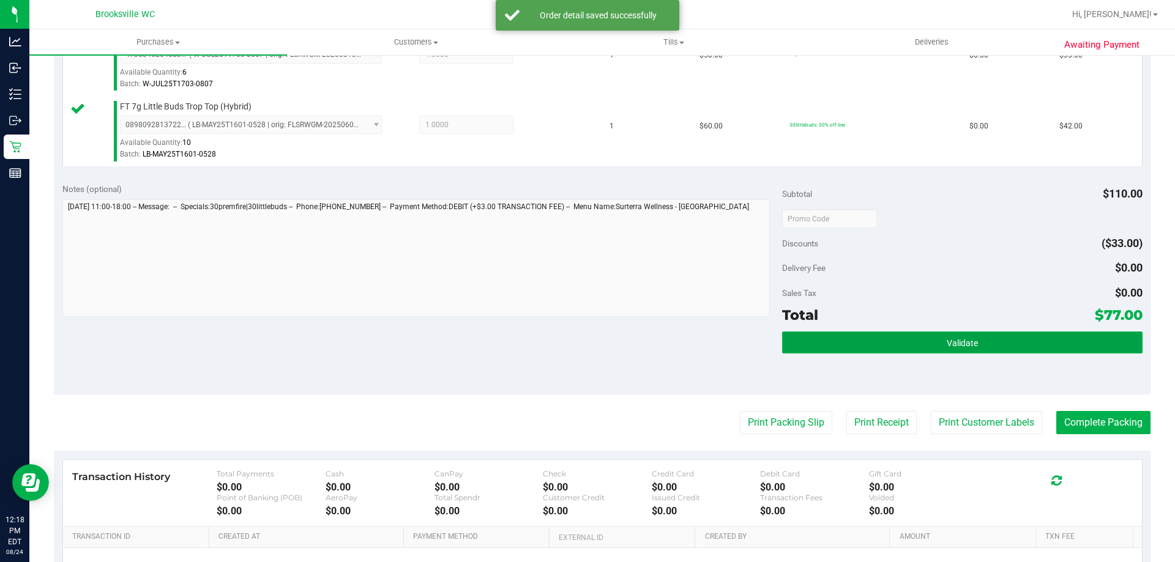
click at [868, 351] on button "Validate" at bounding box center [962, 343] width 360 height 22
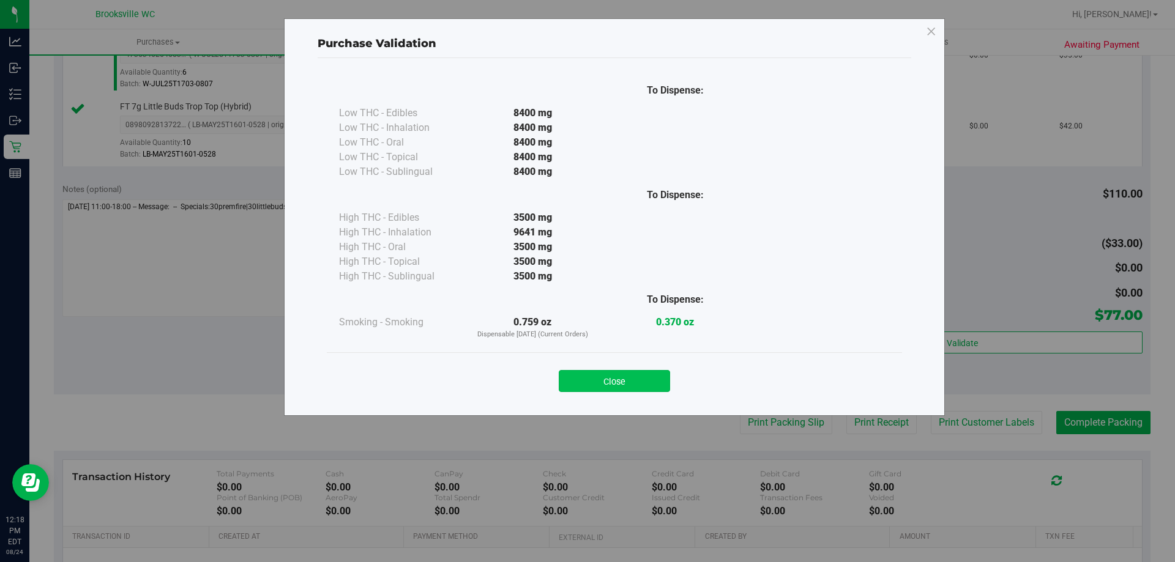
click at [629, 379] on button "Close" at bounding box center [614, 381] width 111 height 22
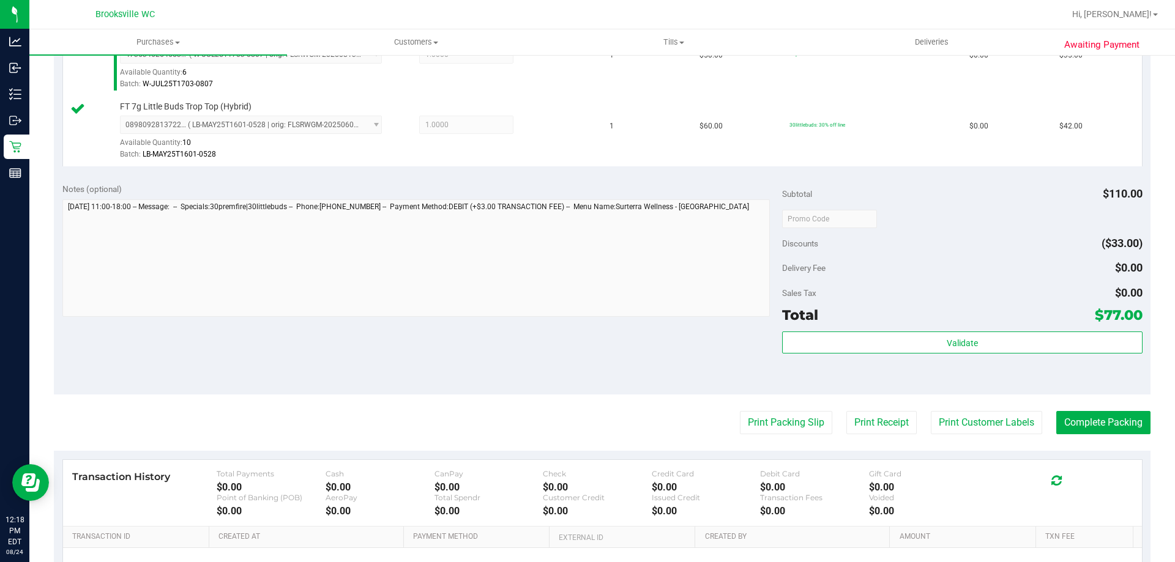
click at [754, 435] on purchase-details "Back Edit Purchase Cancel Purchase View Profile # 11837872 BioTrack ID: - Submi…" at bounding box center [602, 189] width 1096 height 981
click at [756, 426] on button "Print Packing Slip" at bounding box center [786, 422] width 92 height 23
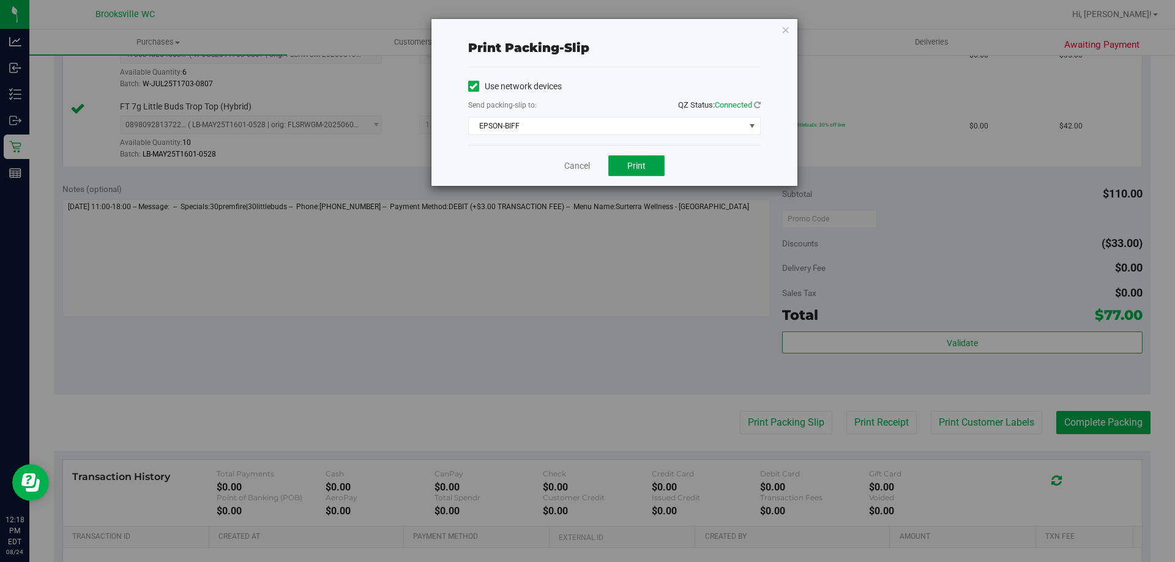
click at [642, 162] on span "Print" at bounding box center [636, 166] width 18 height 10
click at [570, 166] on link "Cancel" at bounding box center [577, 166] width 26 height 13
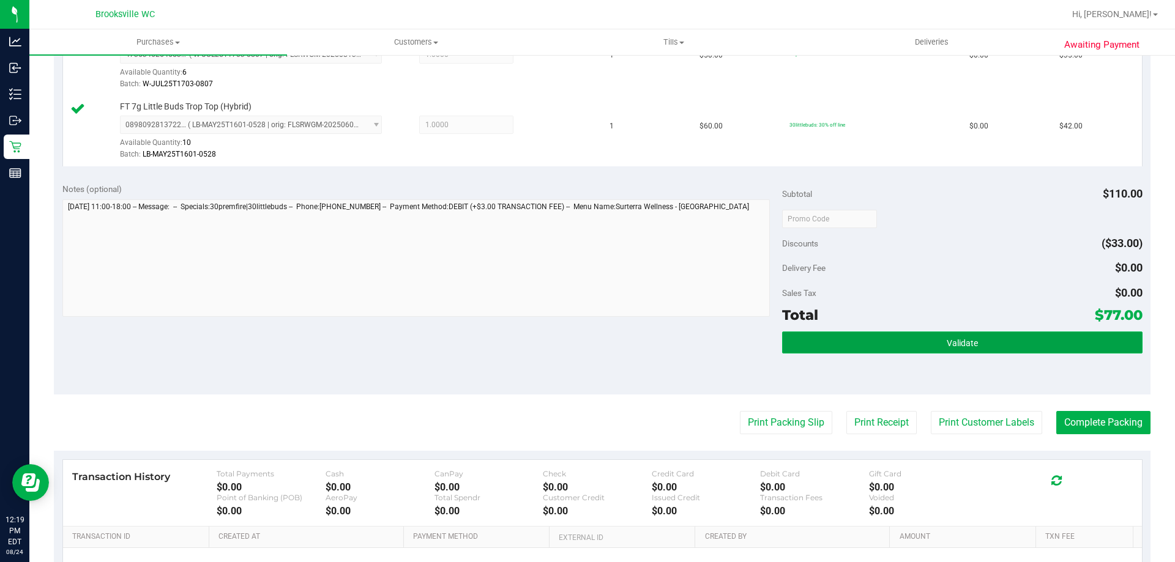
click at [953, 344] on span "Validate" at bounding box center [961, 343] width 31 height 10
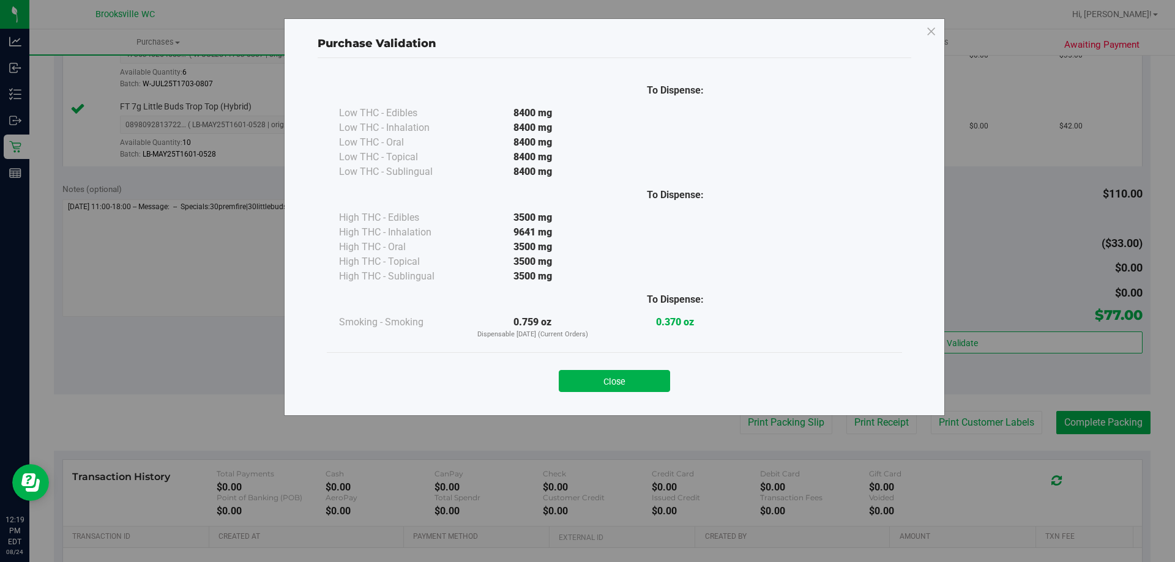
drag, startPoint x: 607, startPoint y: 381, endPoint x: 634, endPoint y: 381, distance: 26.9
click at [609, 381] on button "Close" at bounding box center [614, 381] width 111 height 22
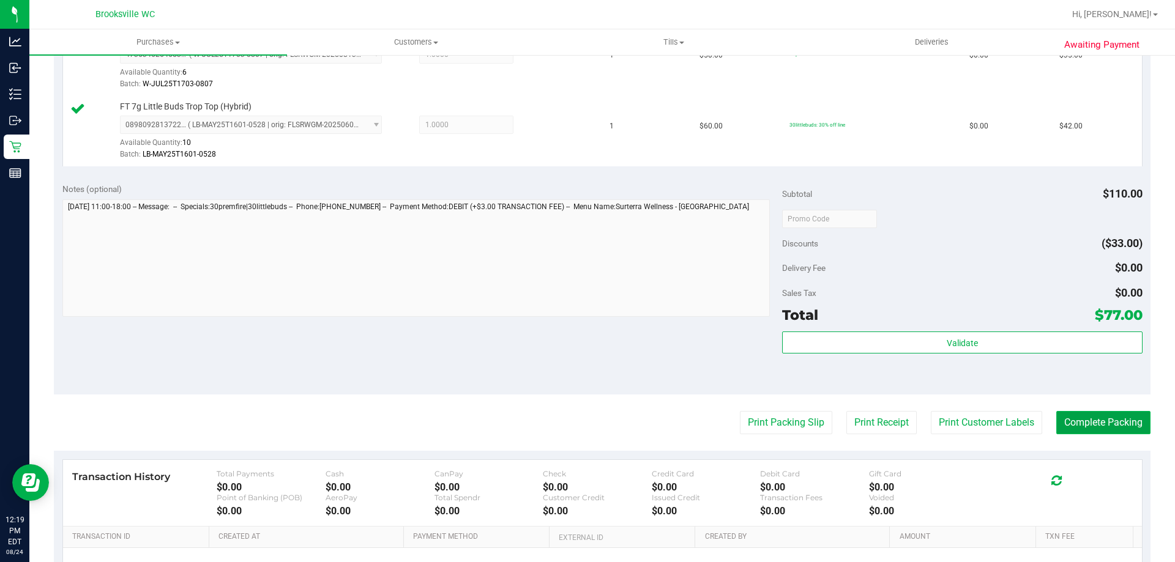
click at [1077, 425] on button "Complete Packing" at bounding box center [1103, 422] width 94 height 23
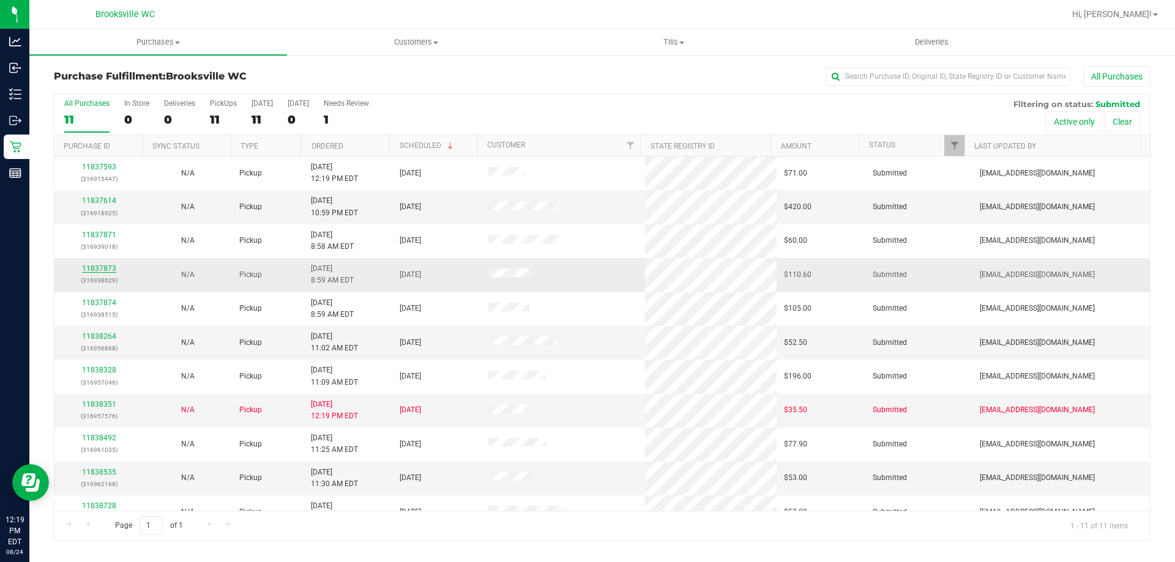
click at [97, 264] on link "11837873" at bounding box center [99, 268] width 34 height 9
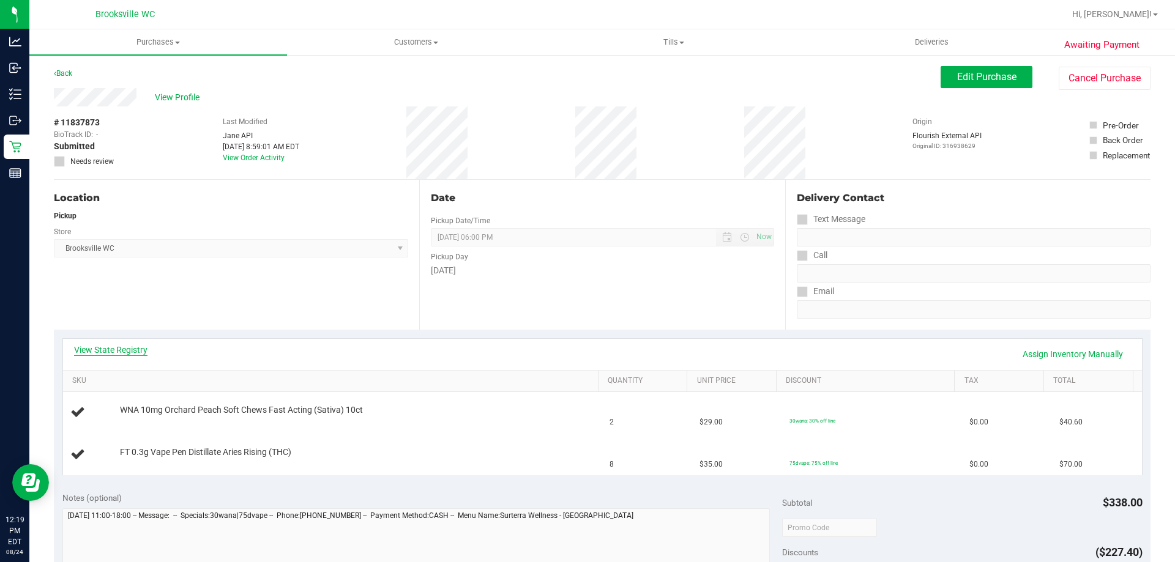
click at [120, 349] on link "View State Registry" at bounding box center [110, 350] width 73 height 12
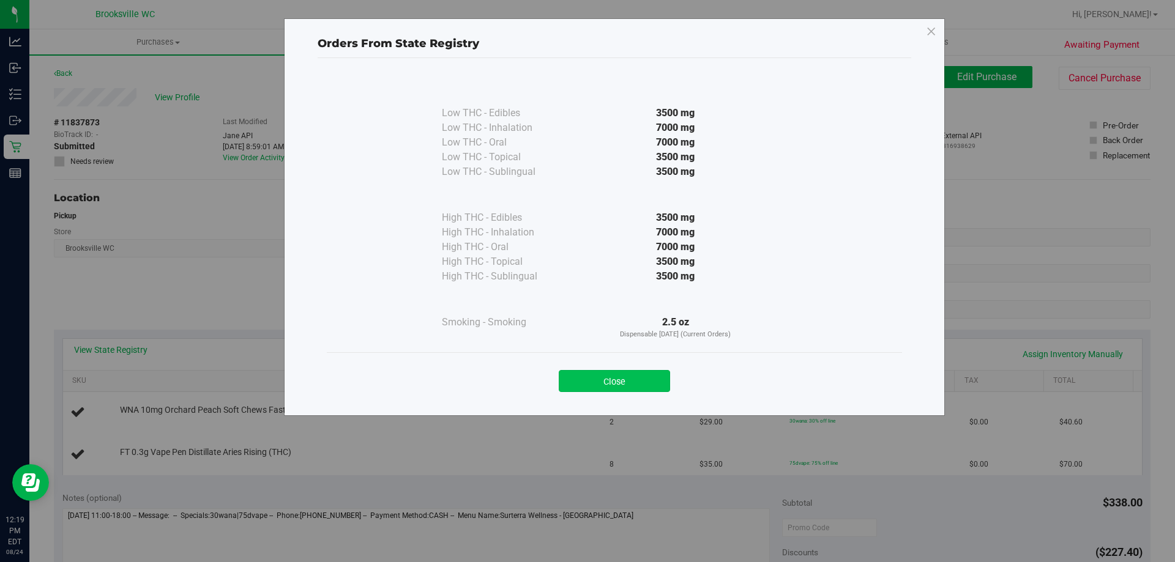
click at [638, 374] on button "Close" at bounding box center [614, 381] width 111 height 22
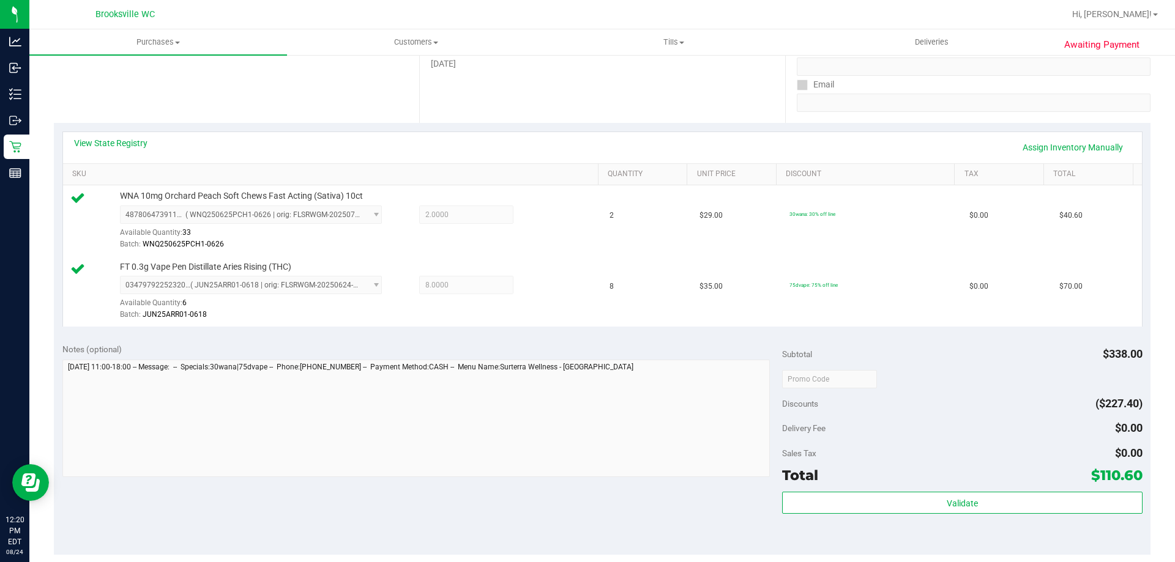
scroll to position [428, 0]
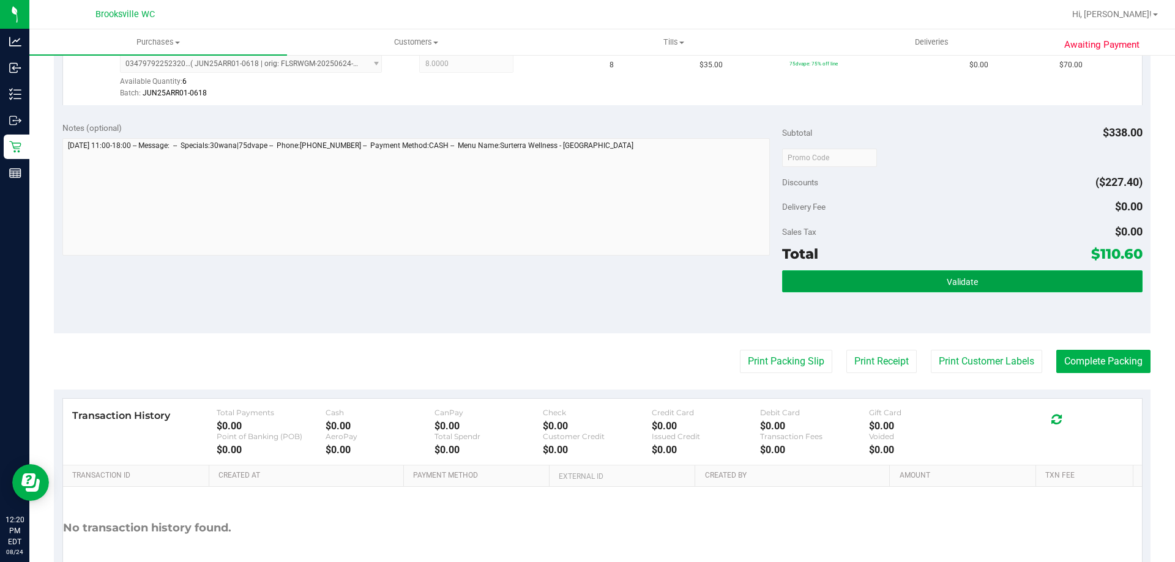
click at [891, 280] on button "Validate" at bounding box center [962, 281] width 360 height 22
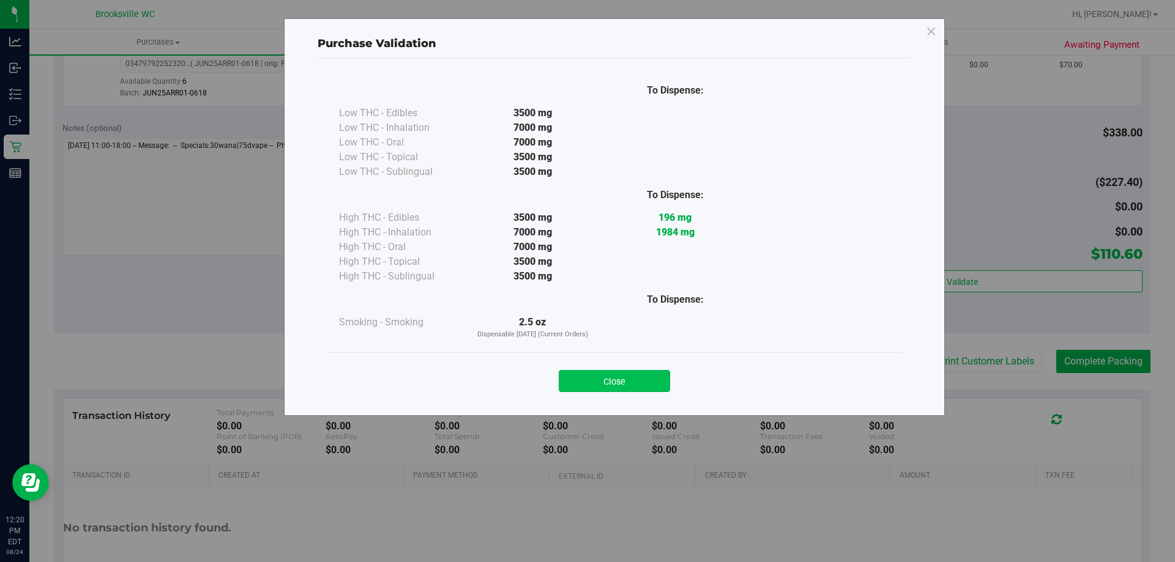
click at [592, 378] on button "Close" at bounding box center [614, 381] width 111 height 22
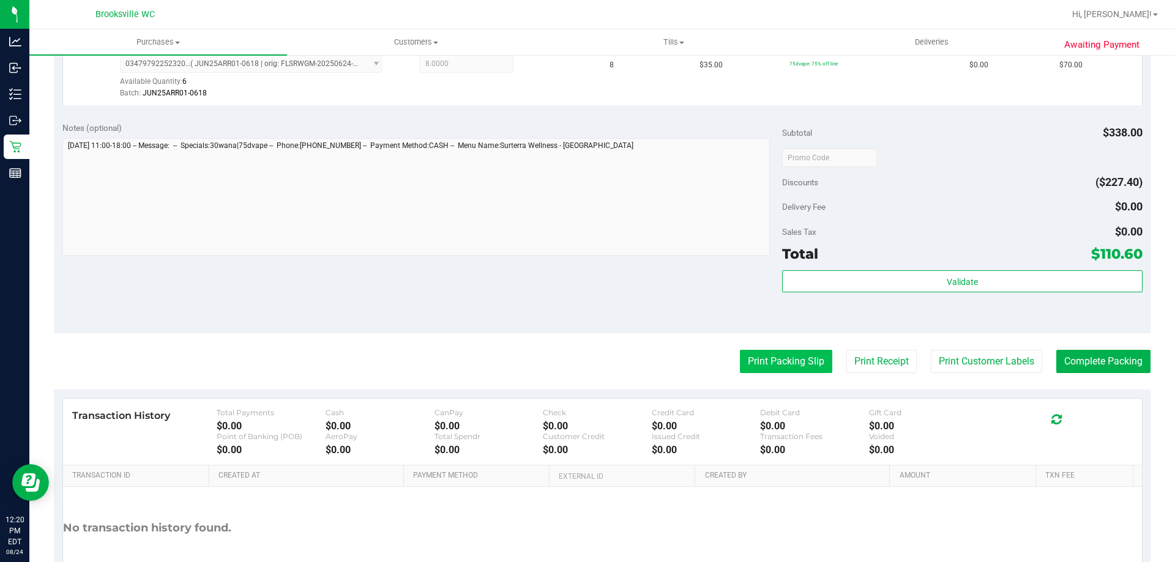
click at [764, 363] on button "Print Packing Slip" at bounding box center [786, 361] width 92 height 23
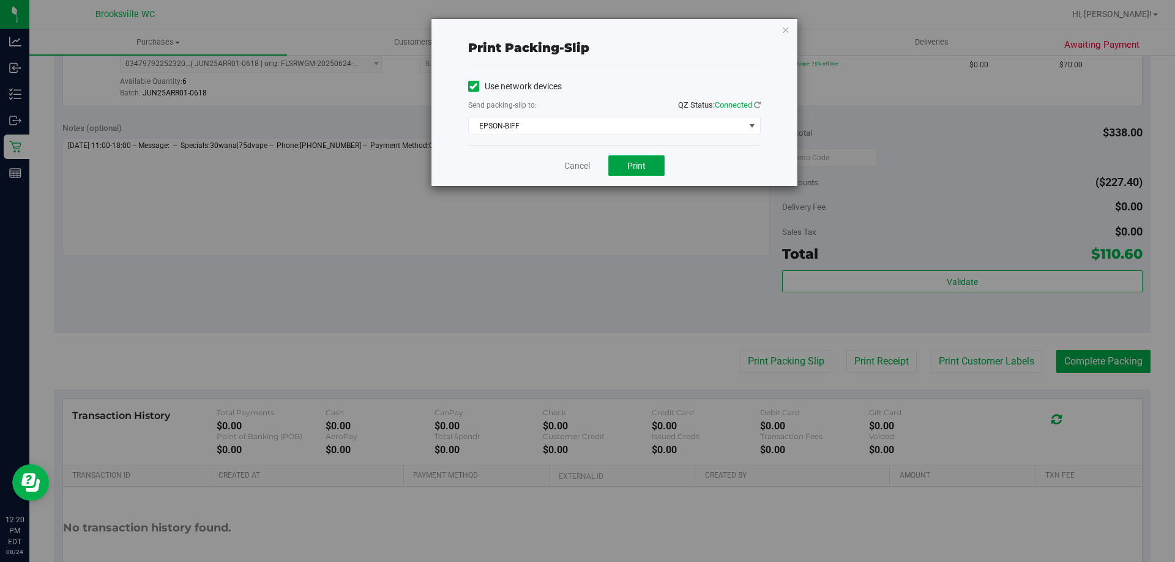
click at [633, 165] on span "Print" at bounding box center [636, 166] width 18 height 10
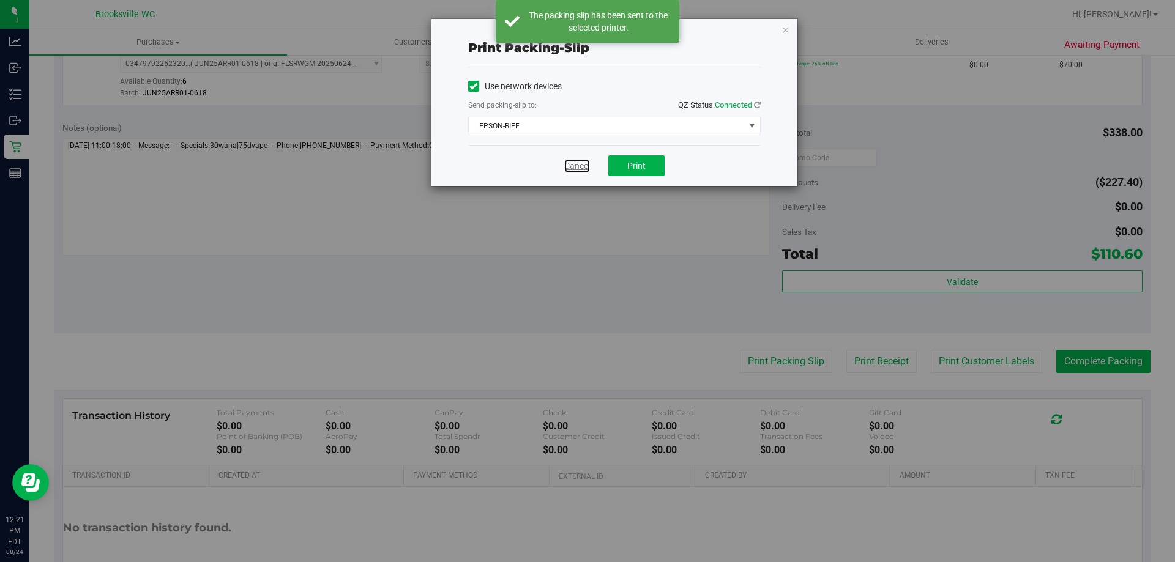
click at [581, 160] on link "Cancel" at bounding box center [577, 166] width 26 height 13
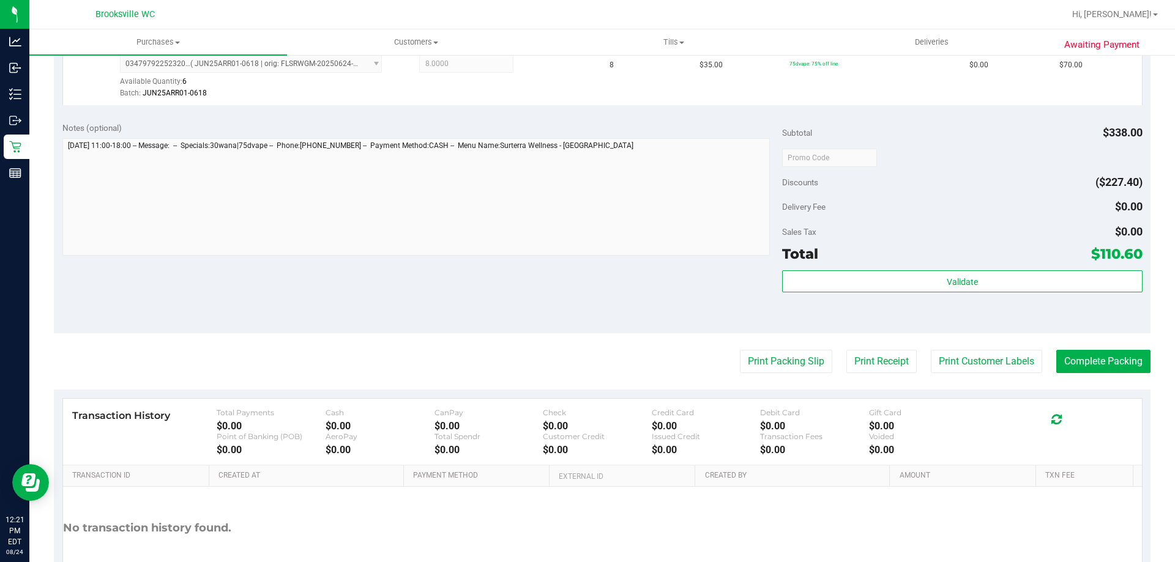
drag, startPoint x: 596, startPoint y: 292, endPoint x: 671, endPoint y: 305, distance: 75.1
click at [595, 292] on div "Notes (optional) Subtotal $338.00 Discounts ($227.40) Delivery Fee $0.00 Sales …" at bounding box center [602, 223] width 1096 height 220
click at [1068, 354] on button "Complete Packing" at bounding box center [1103, 361] width 94 height 23
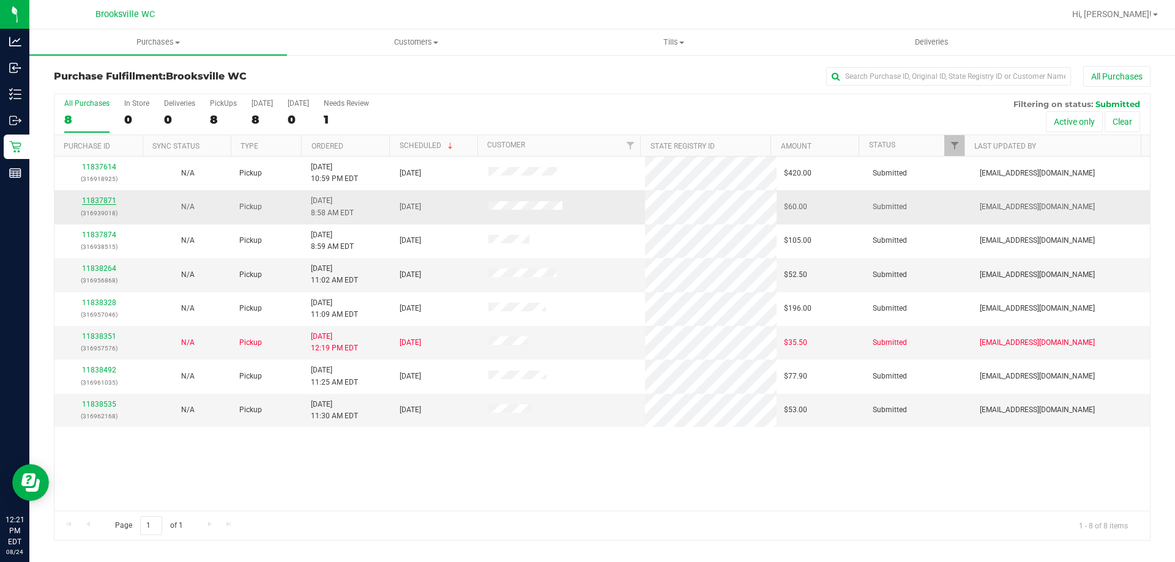
click at [100, 199] on link "11837871" at bounding box center [99, 200] width 34 height 9
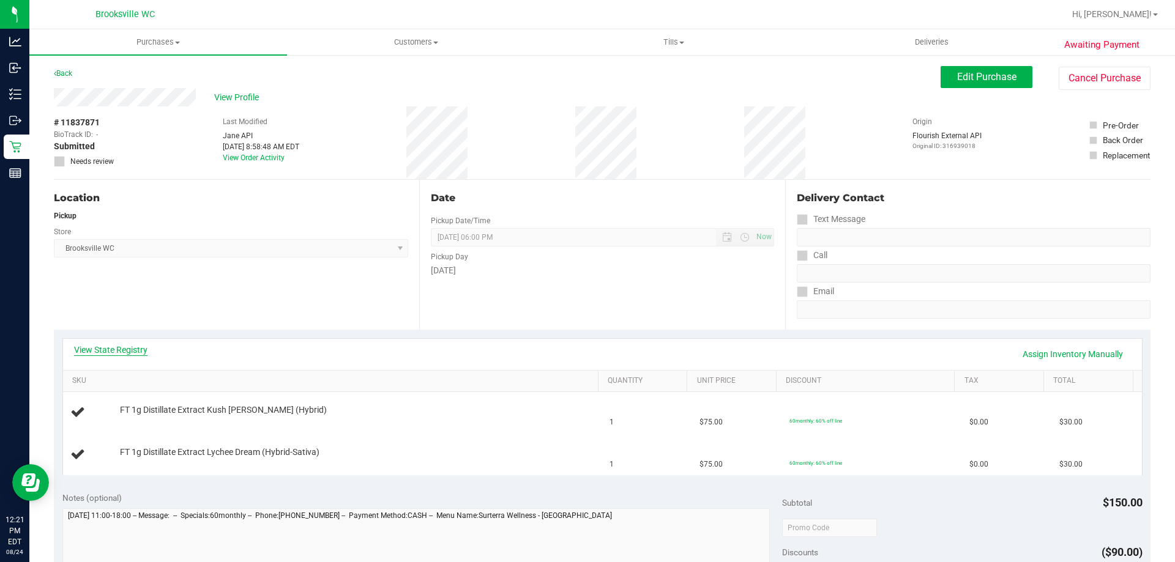
click at [132, 348] on link "View State Registry" at bounding box center [110, 350] width 73 height 12
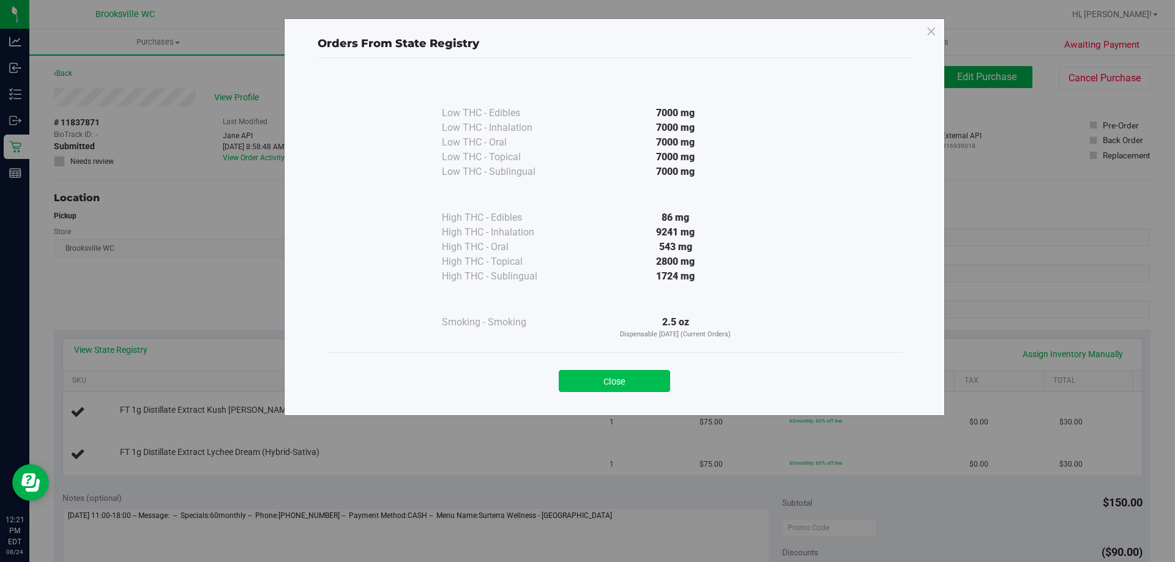
click at [600, 384] on button "Close" at bounding box center [614, 381] width 111 height 22
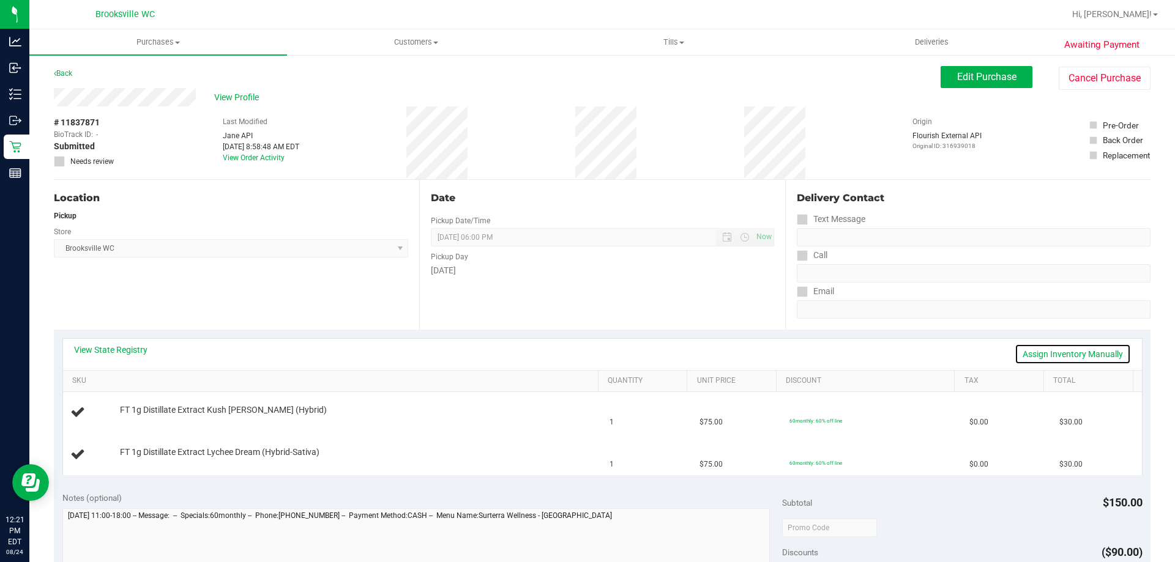
click at [1064, 355] on link "Assign Inventory Manually" at bounding box center [1072, 354] width 116 height 21
click at [160, 415] on link "Add Package" at bounding box center [142, 418] width 44 height 9
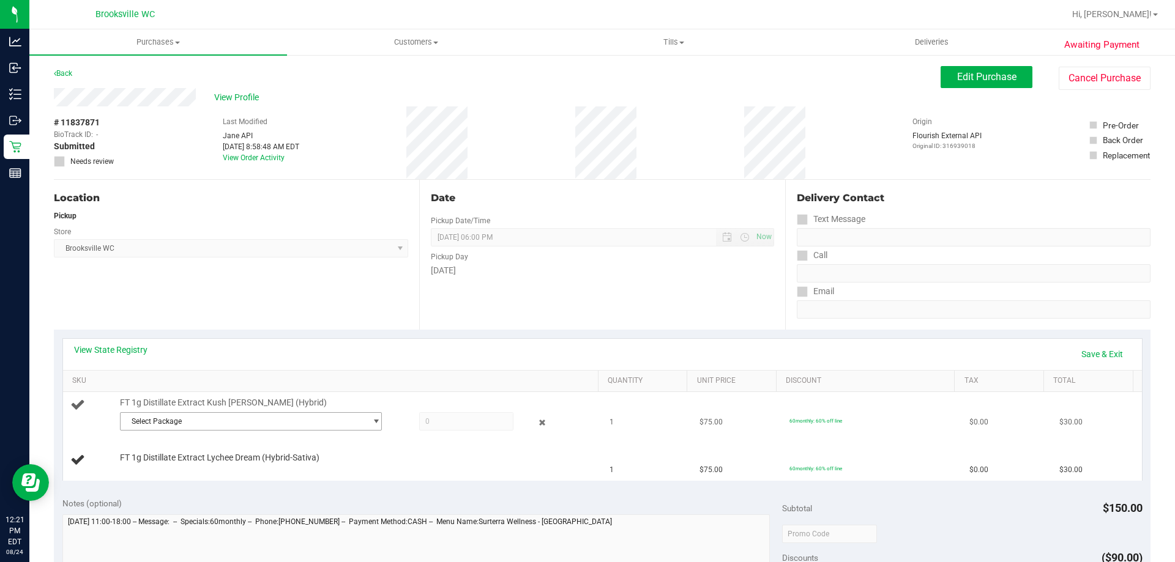
click at [279, 417] on span "Select Package" at bounding box center [243, 421] width 245 height 17
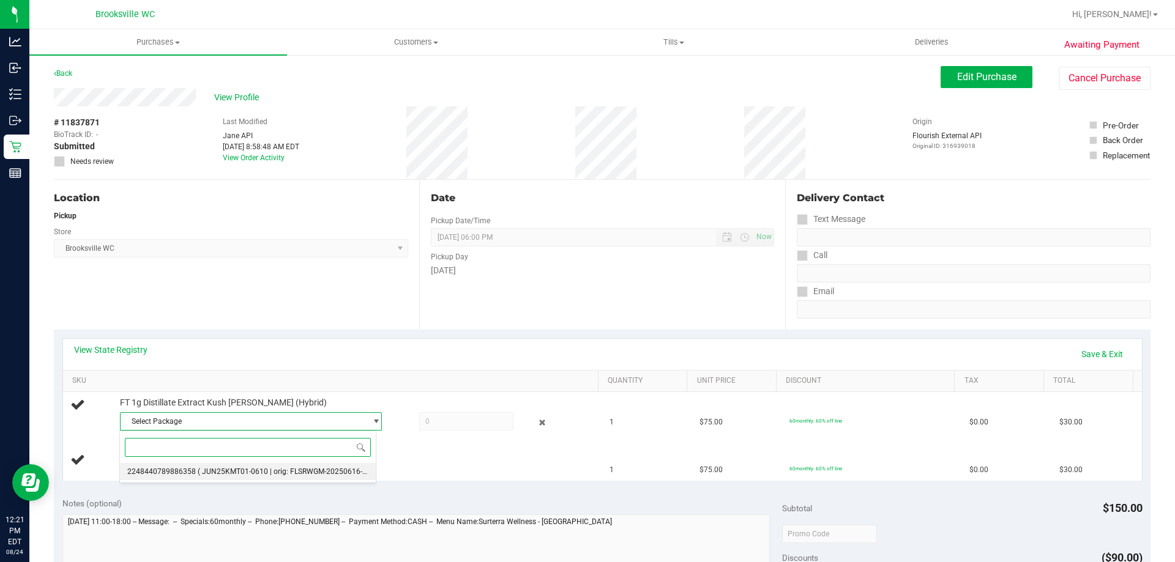
click at [239, 474] on span "( JUN25KMT01-0610 | orig: FLSRWGM-20250616-2037 )" at bounding box center [291, 471] width 186 height 9
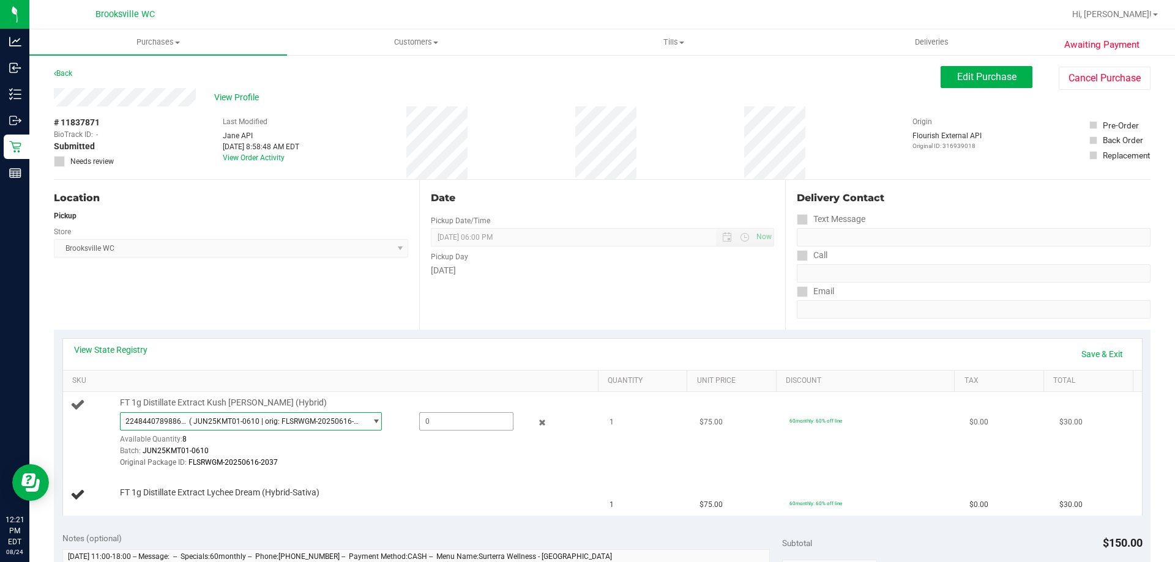
click at [440, 424] on span at bounding box center [466, 421] width 94 height 18
type input "1"
type input "1.0000"
click at [399, 482] on td "FT 1g Distillate Extract Lychee Dream (Hybrid-Sativa)" at bounding box center [333, 495] width 540 height 41
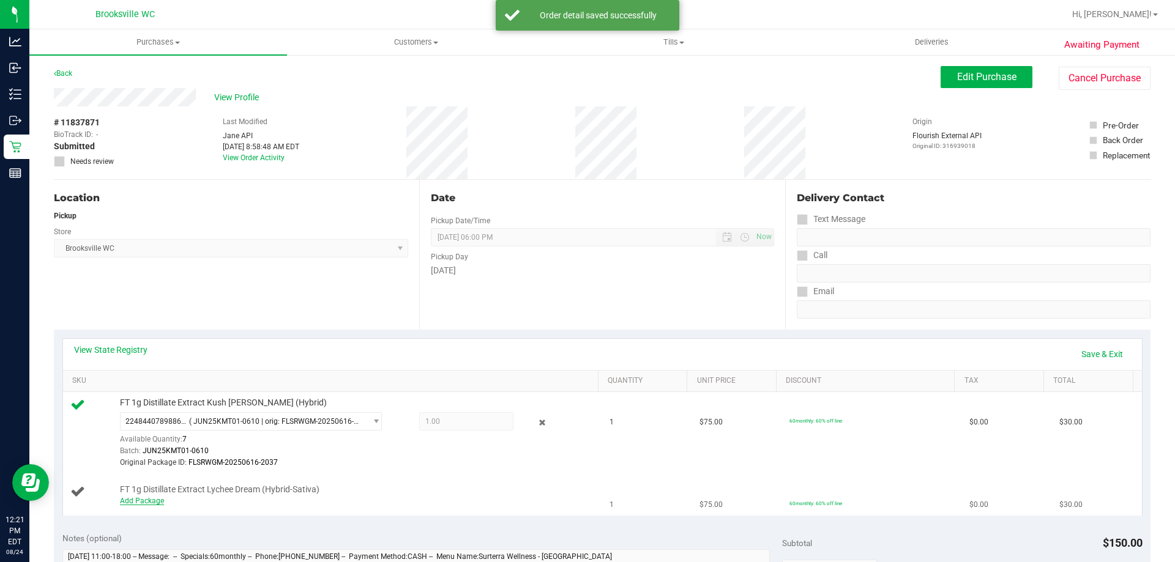
click at [151, 500] on link "Add Package" at bounding box center [142, 501] width 44 height 9
drag, startPoint x: 151, startPoint y: 500, endPoint x: 250, endPoint y: 498, distance: 99.1
click at [250, 498] on span "Select Package" at bounding box center [243, 503] width 245 height 17
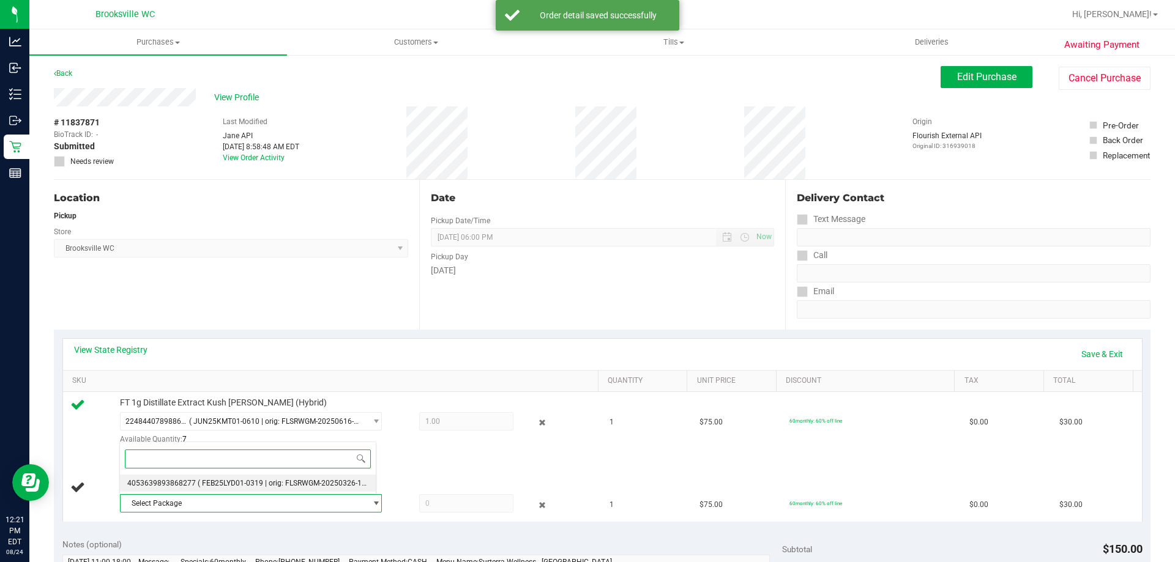
click at [232, 478] on li "4053639893868277 ( FEB25LYD01-0319 | orig: FLSRWGM-20250326-1288 )" at bounding box center [248, 483] width 256 height 17
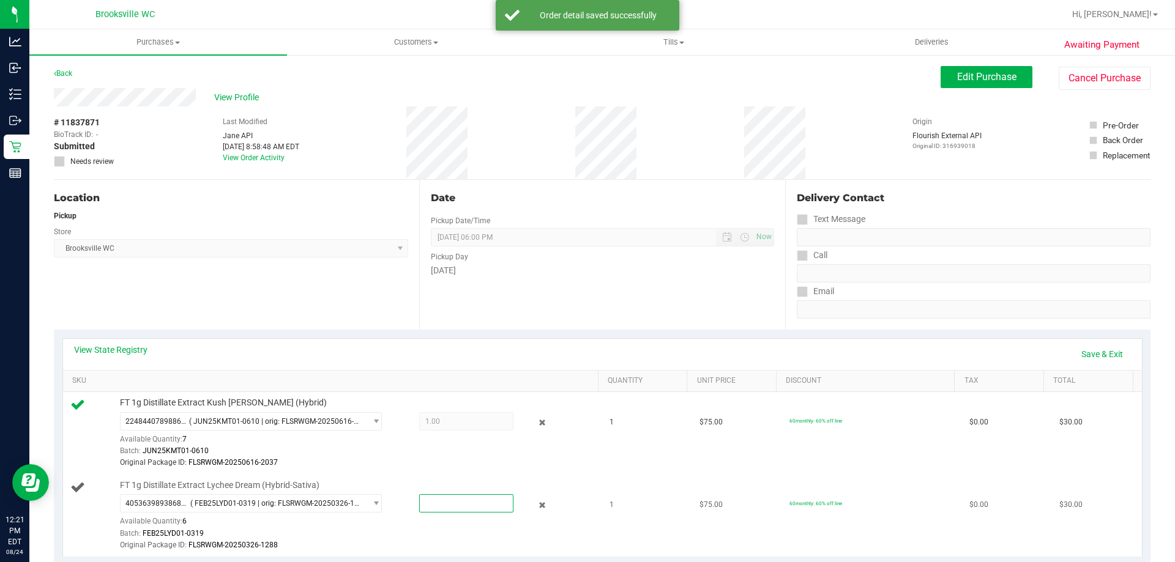
click at [442, 504] on span at bounding box center [466, 503] width 94 height 18
type input "1"
type input "1.0000"
click at [417, 462] on div "Original Package ID: FLSRWGM-20250616-2037" at bounding box center [356, 463] width 472 height 12
click at [1094, 352] on link "Save & Exit" at bounding box center [1102, 354] width 58 height 21
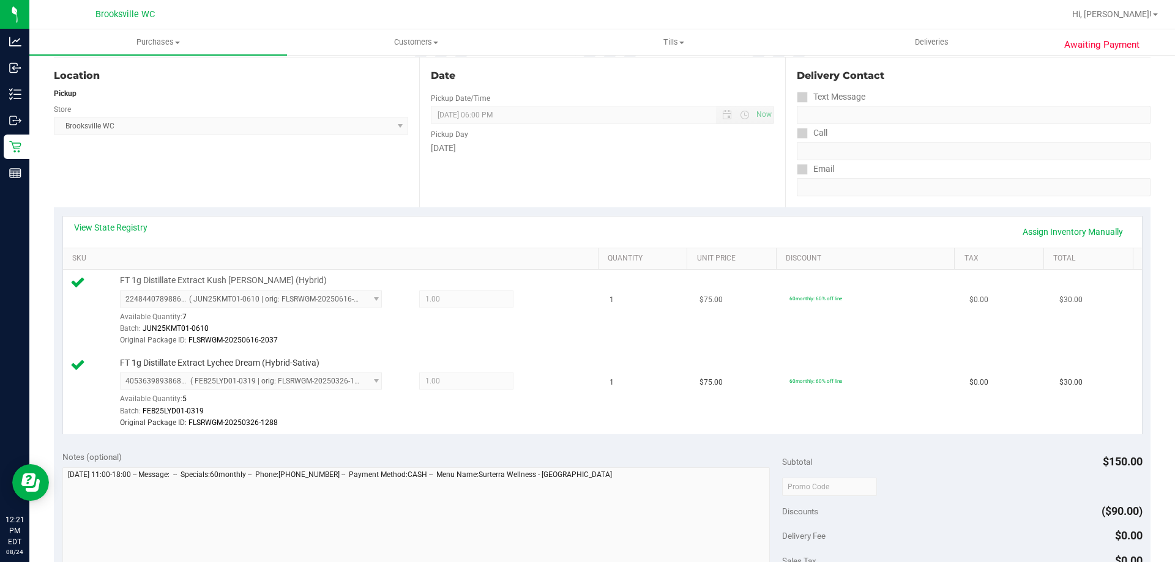
scroll to position [367, 0]
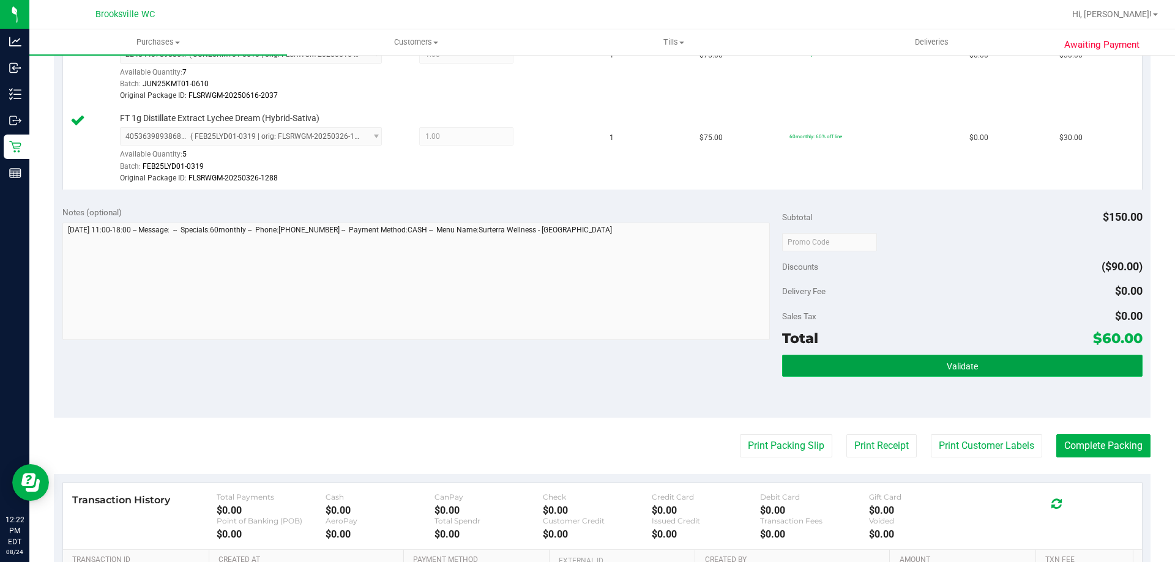
click at [986, 364] on button "Validate" at bounding box center [962, 366] width 360 height 22
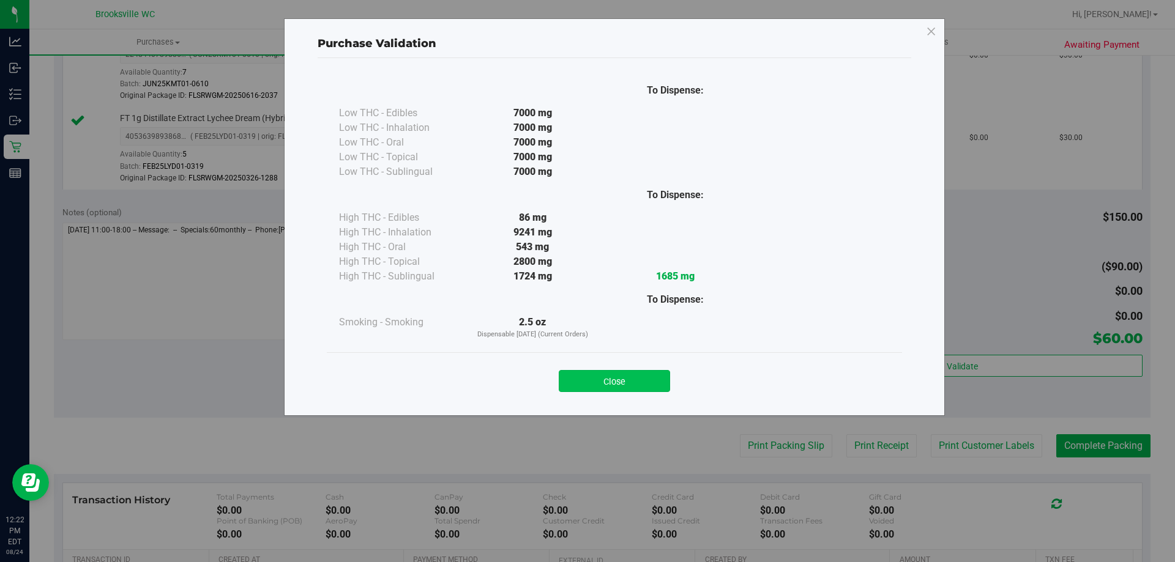
click at [630, 381] on button "Close" at bounding box center [614, 381] width 111 height 22
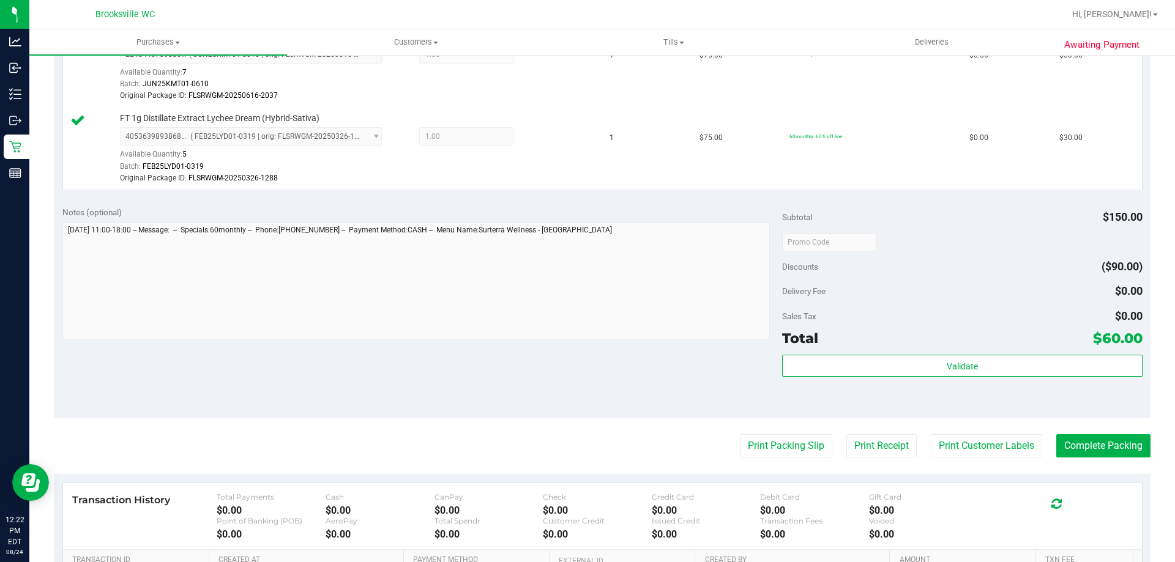
scroll to position [0, 0]
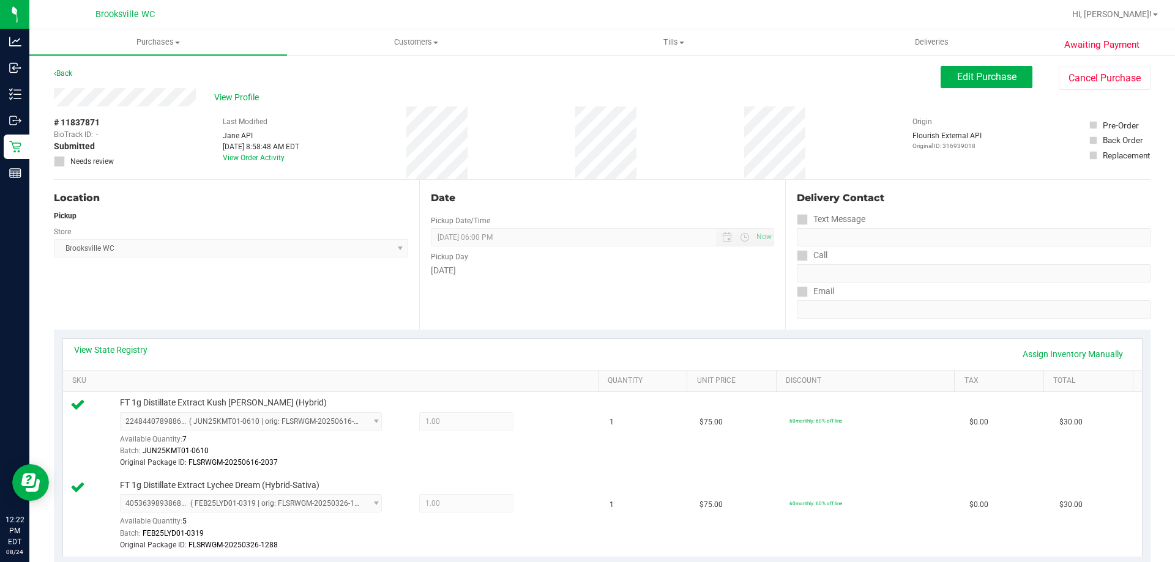
click at [1055, 343] on div "View State Registry Assign Inventory Manually" at bounding box center [602, 354] width 1079 height 31
click at [1052, 347] on link "Assign Inventory Manually" at bounding box center [1072, 354] width 116 height 21
click at [537, 424] on icon at bounding box center [542, 423] width 13 height 14
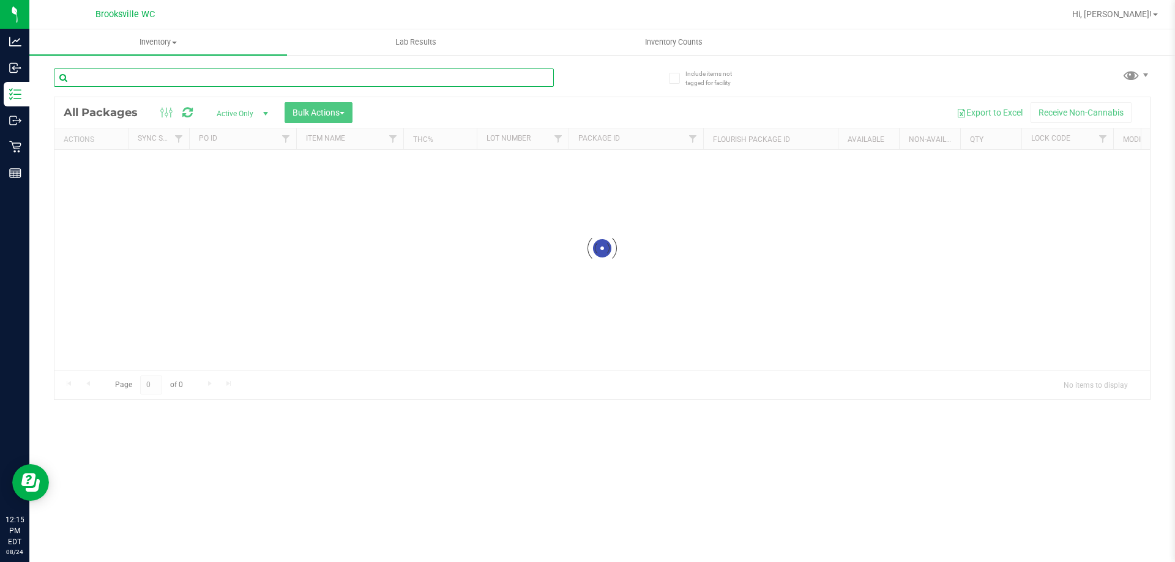
click at [185, 75] on input "text" at bounding box center [304, 78] width 500 height 18
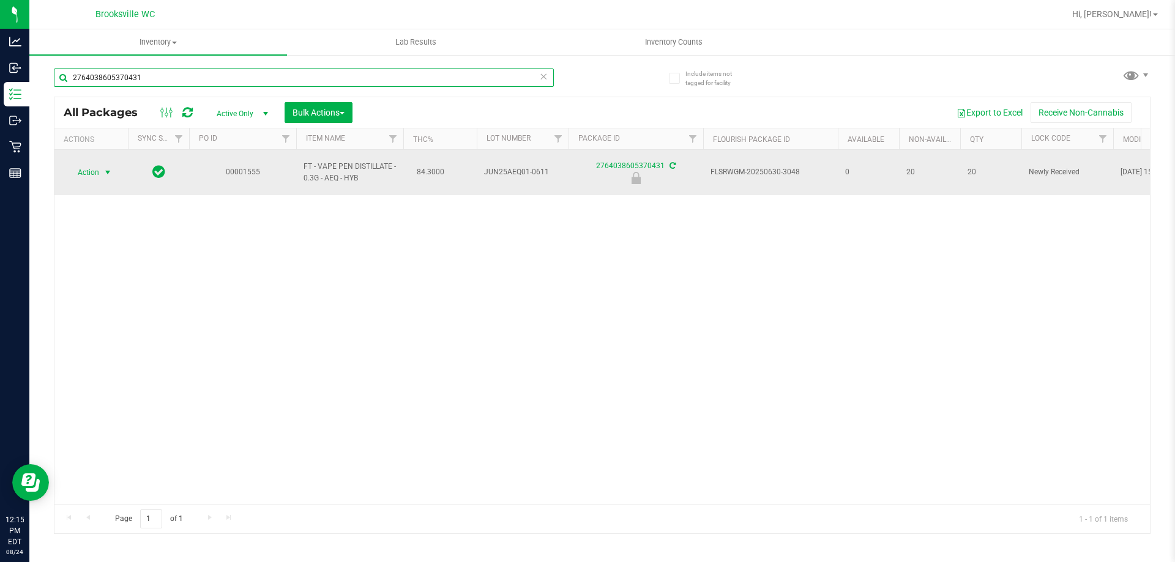
type input "2764038605370431"
click at [89, 164] on span "Action" at bounding box center [83, 172] width 33 height 17
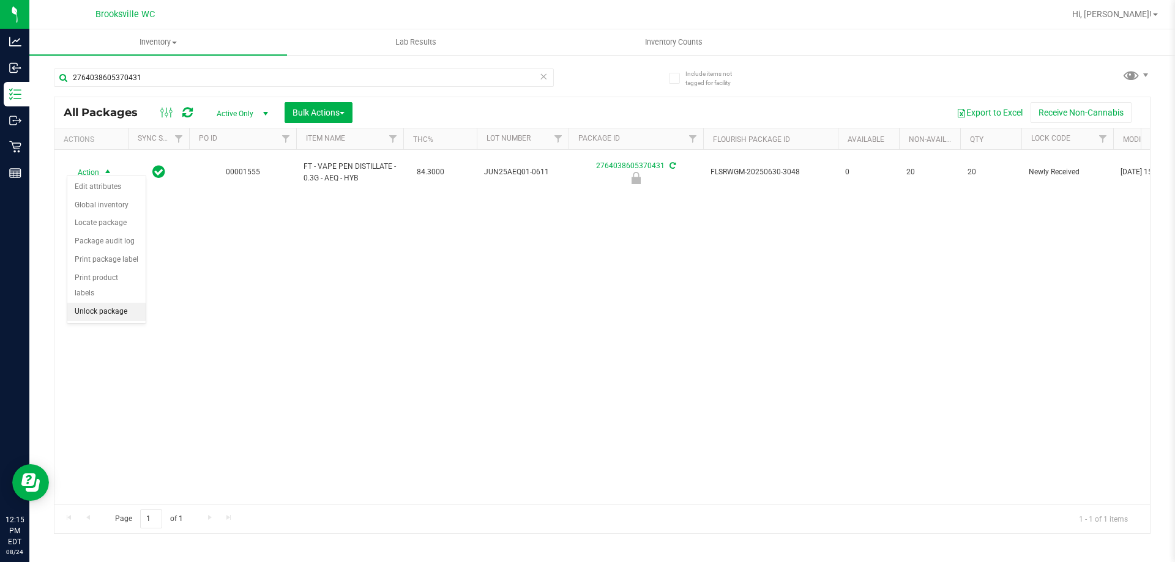
click at [96, 303] on li "Unlock package" at bounding box center [106, 312] width 78 height 18
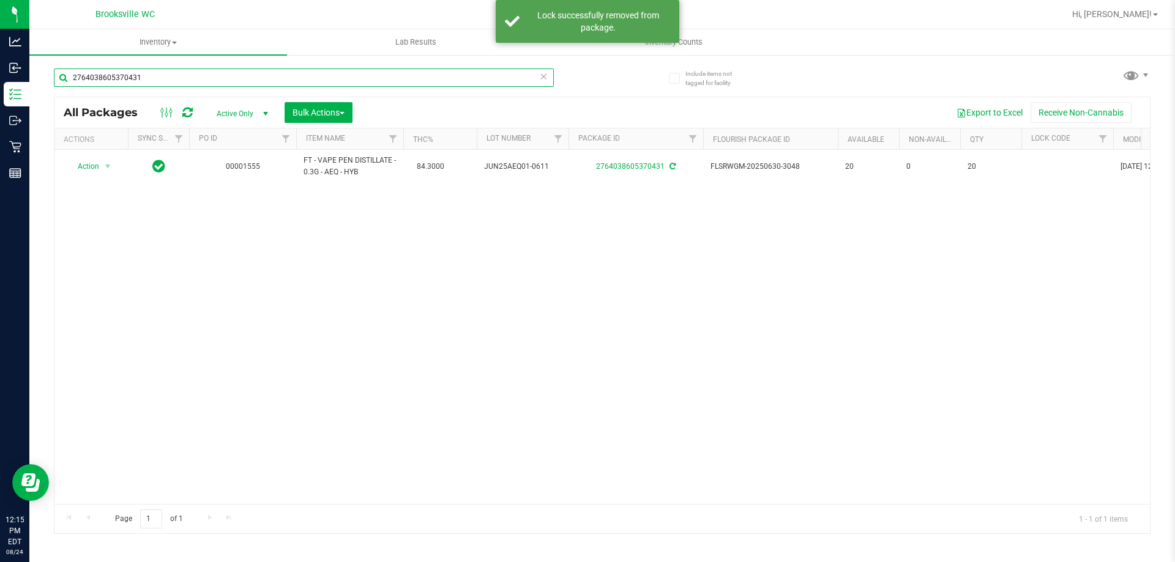
click at [138, 76] on input "2764038605370431" at bounding box center [304, 78] width 500 height 18
click at [136, 76] on input "2764038605370431" at bounding box center [304, 78] width 500 height 18
click at [129, 77] on input "2764038605370431" at bounding box center [304, 78] width 500 height 18
click at [128, 77] on input "2764038605370431" at bounding box center [304, 78] width 500 height 18
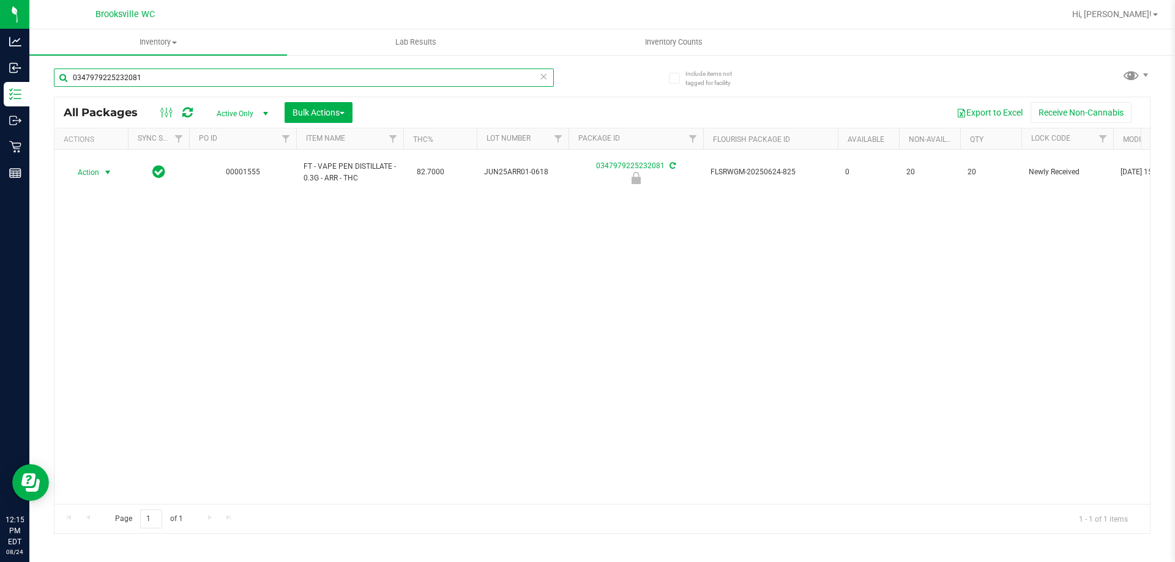
type input "0347979225232081"
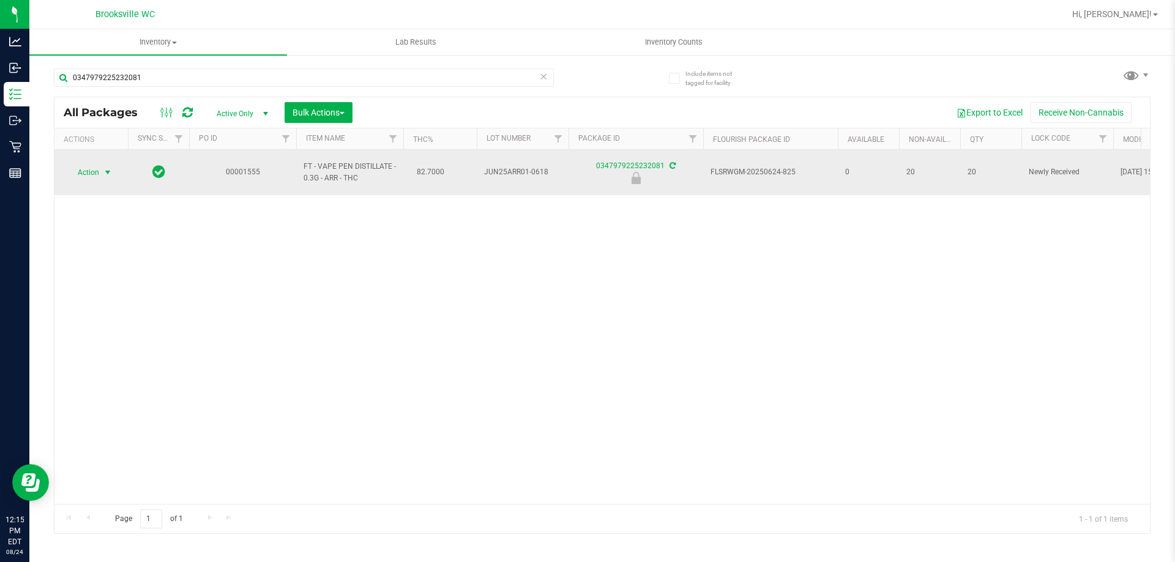
click at [99, 168] on span "Action" at bounding box center [91, 172] width 49 height 17
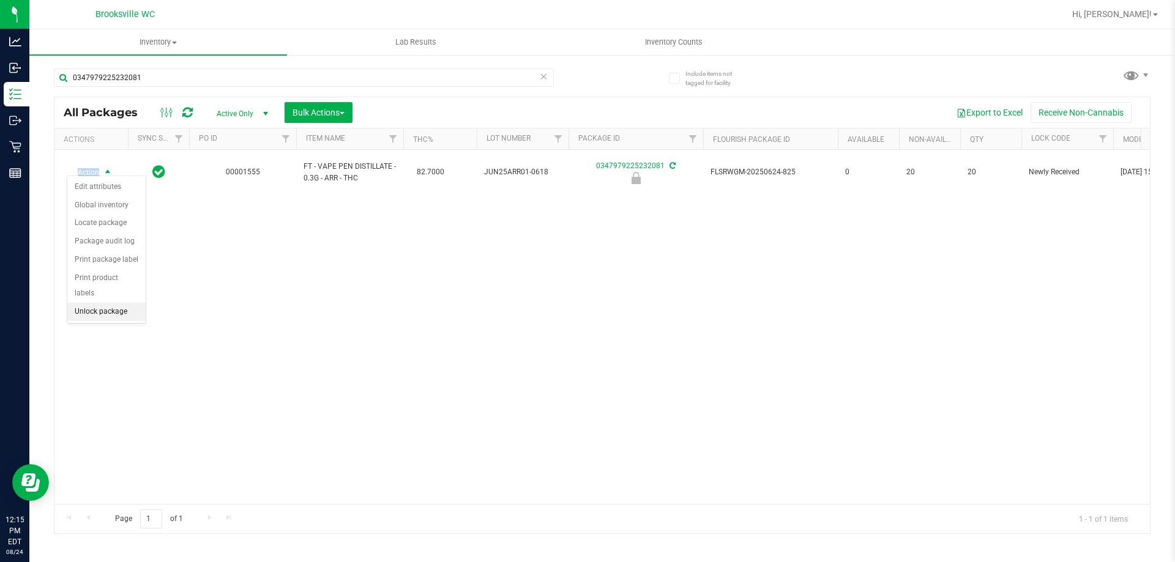
click at [99, 303] on li "Unlock package" at bounding box center [106, 312] width 78 height 18
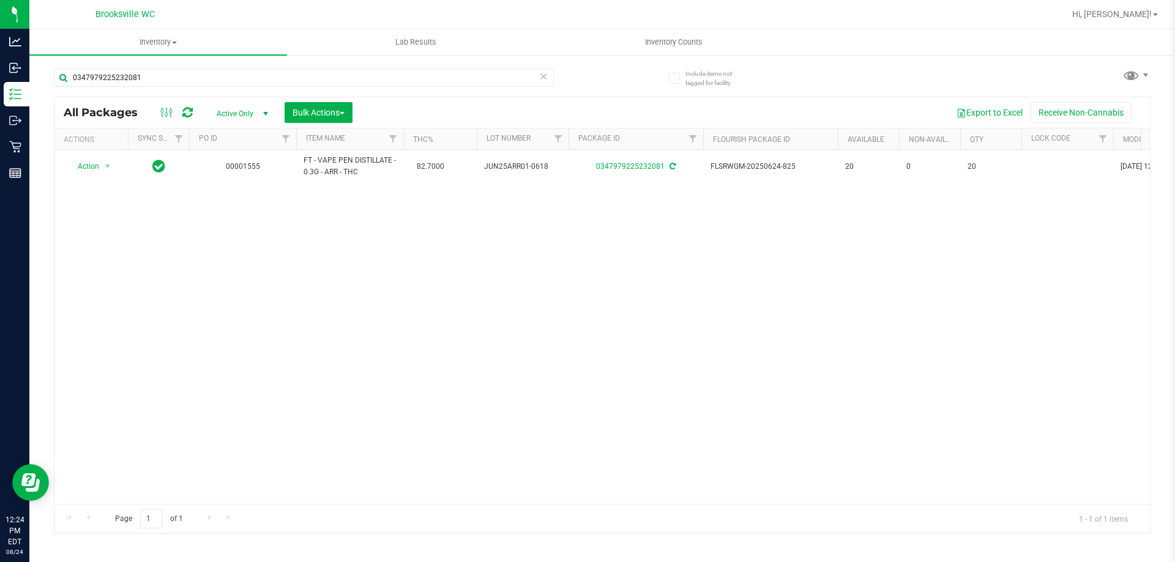
click at [182, 87] on div "0347979225232081" at bounding box center [304, 83] width 500 height 28
click at [133, 83] on input "0347979225232081" at bounding box center [304, 78] width 500 height 18
click at [132, 81] on input "0347979225232081" at bounding box center [304, 78] width 500 height 18
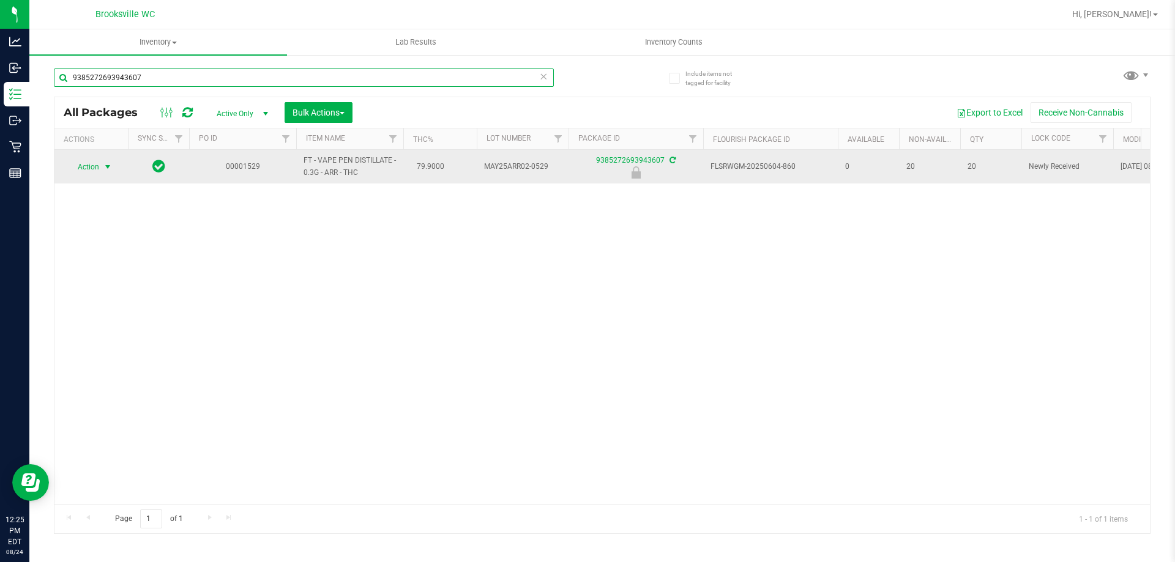
type input "9385272693943607"
click at [91, 163] on span "Action" at bounding box center [83, 166] width 33 height 17
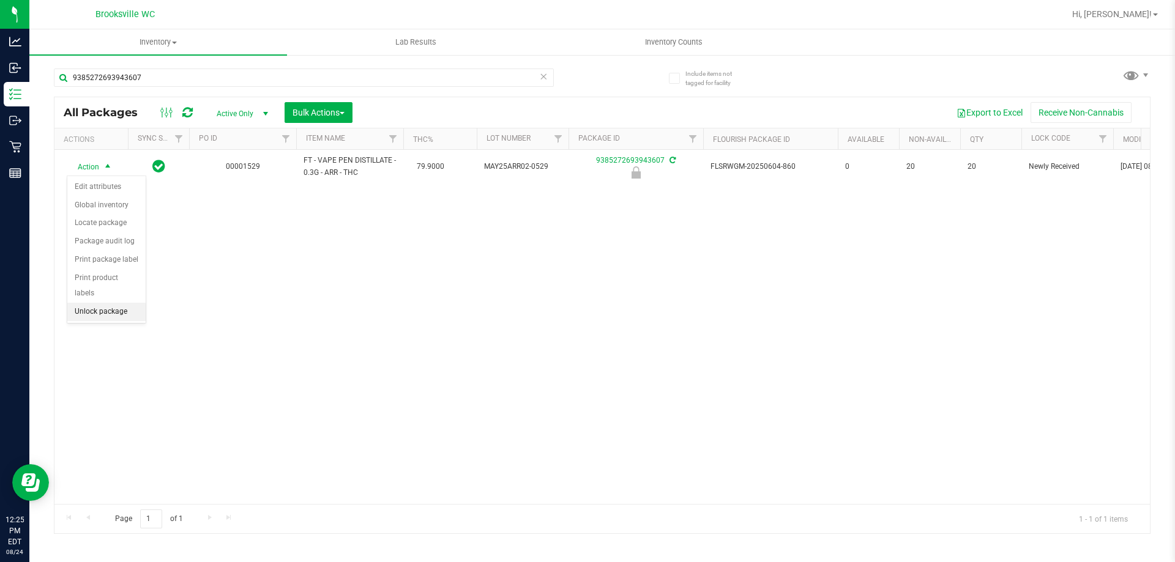
click at [106, 303] on li "Unlock package" at bounding box center [106, 312] width 78 height 18
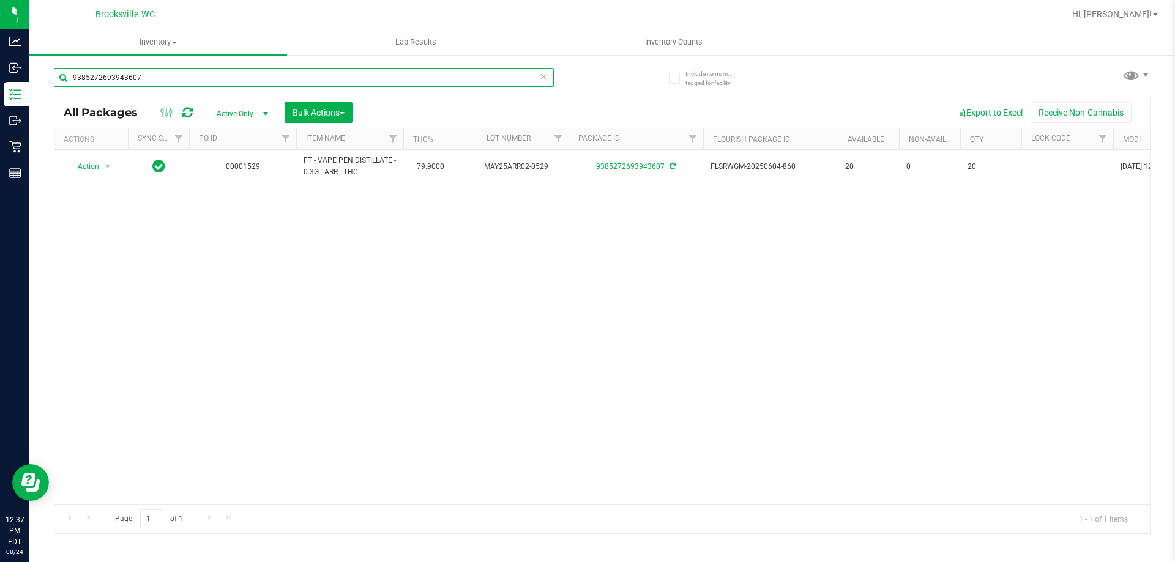
click at [250, 83] on input "9385272693943607" at bounding box center [304, 78] width 500 height 18
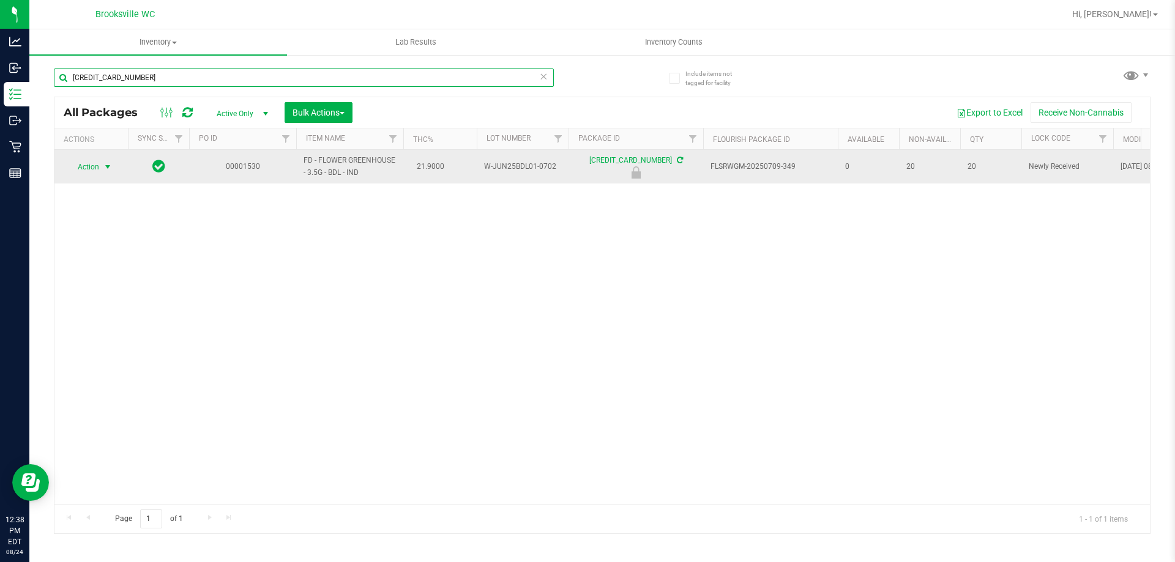
type input "4246698470170330"
click at [97, 166] on span "Action" at bounding box center [83, 166] width 33 height 17
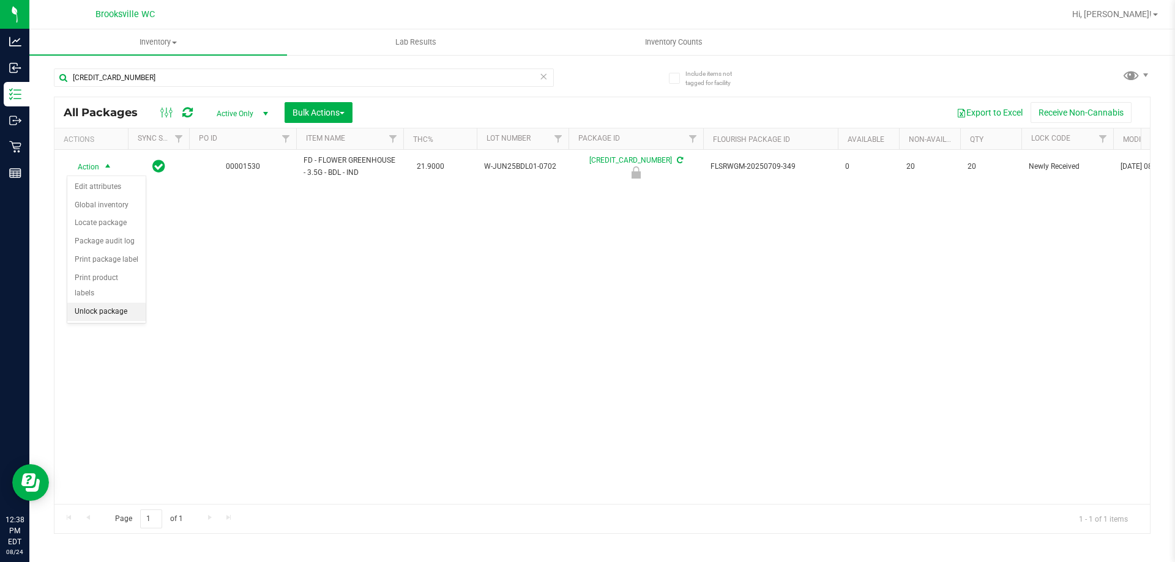
click at [120, 303] on li "Unlock package" at bounding box center [106, 312] width 78 height 18
click at [543, 78] on icon at bounding box center [543, 76] width 9 height 15
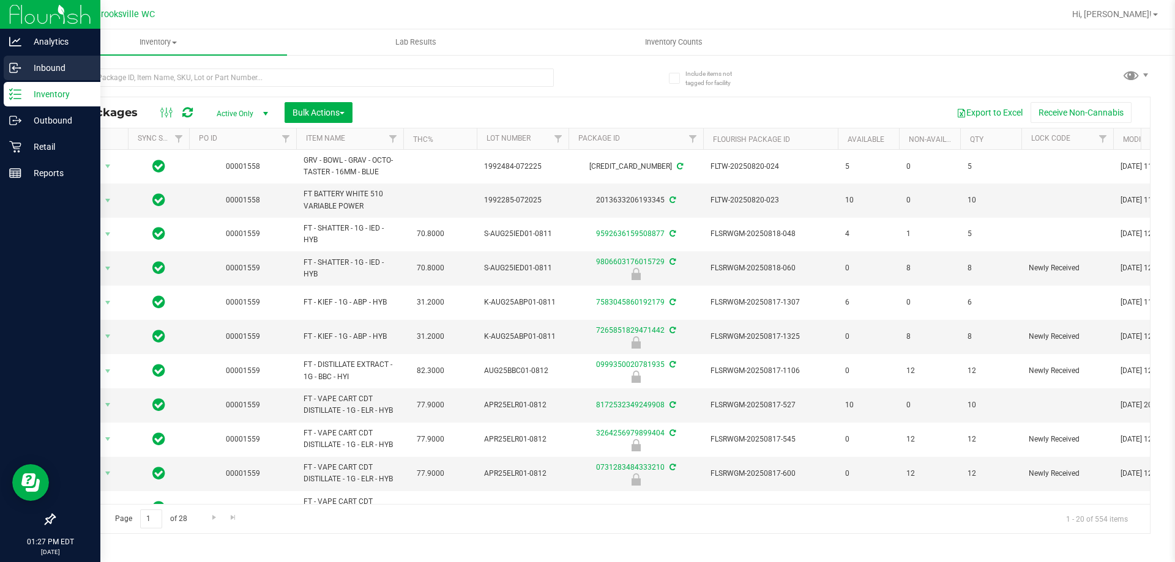
click at [48, 67] on p "Inbound" at bounding box center [57, 68] width 73 height 15
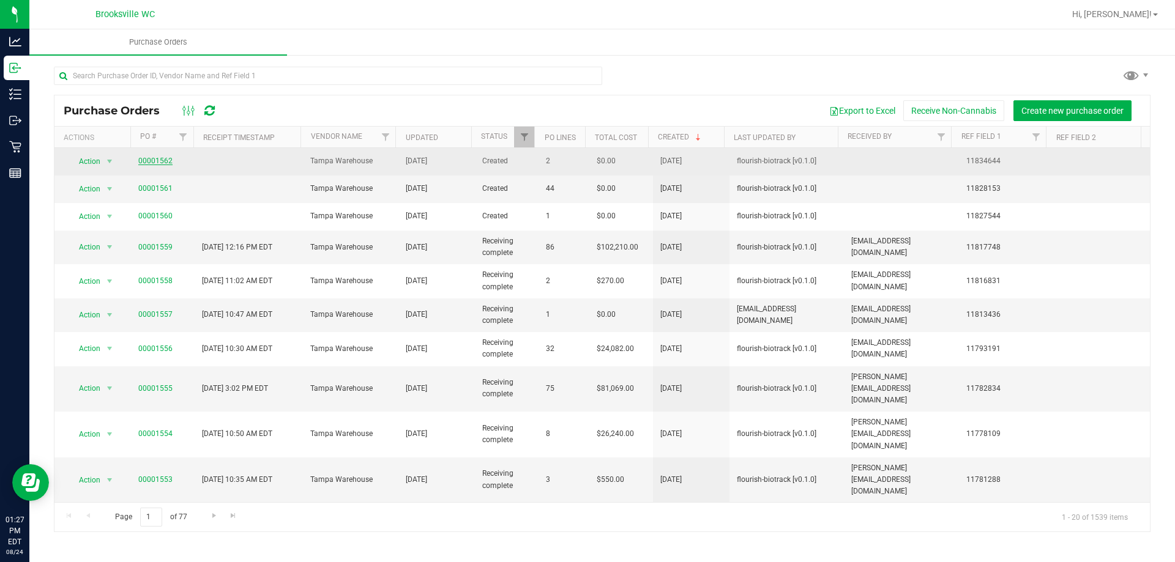
click at [152, 158] on link "00001562" at bounding box center [155, 161] width 34 height 9
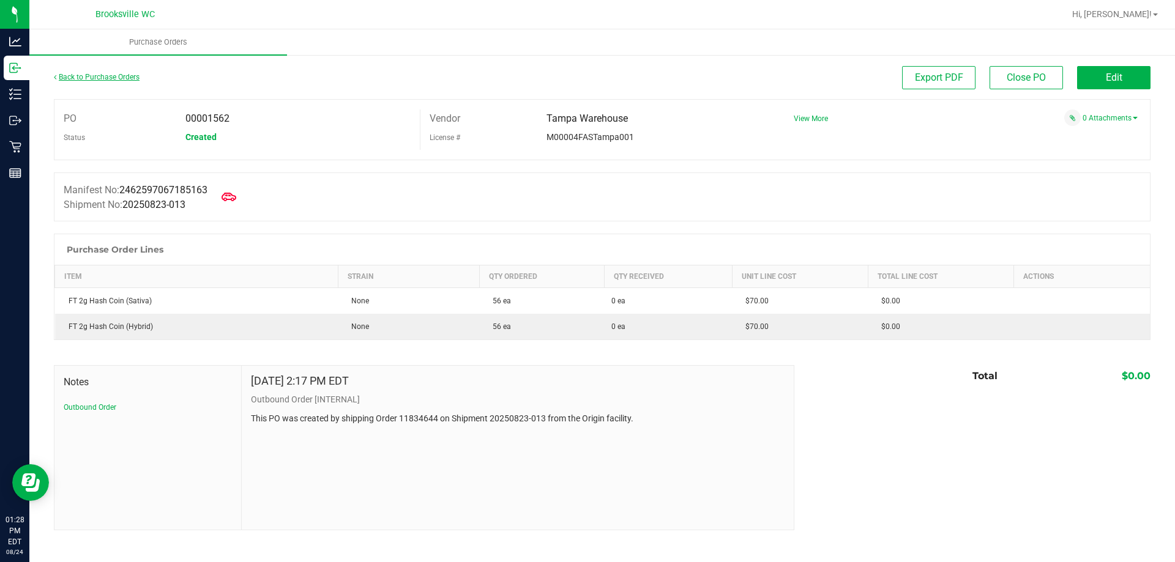
click at [110, 75] on link "Back to Purchase Orders" at bounding box center [97, 77] width 86 height 9
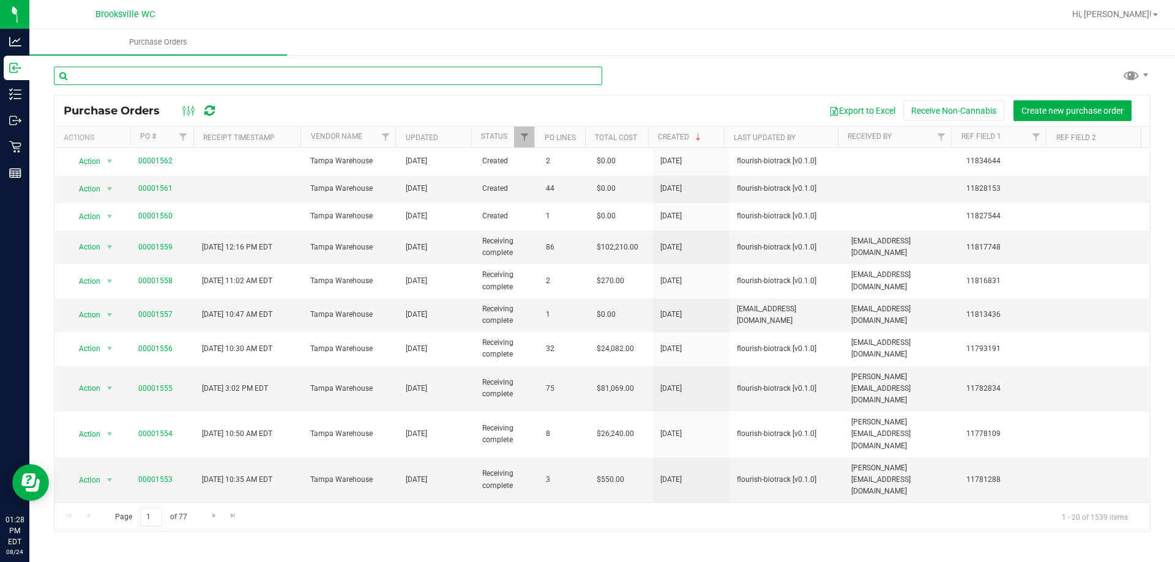
click at [242, 74] on input "text" at bounding box center [328, 76] width 548 height 18
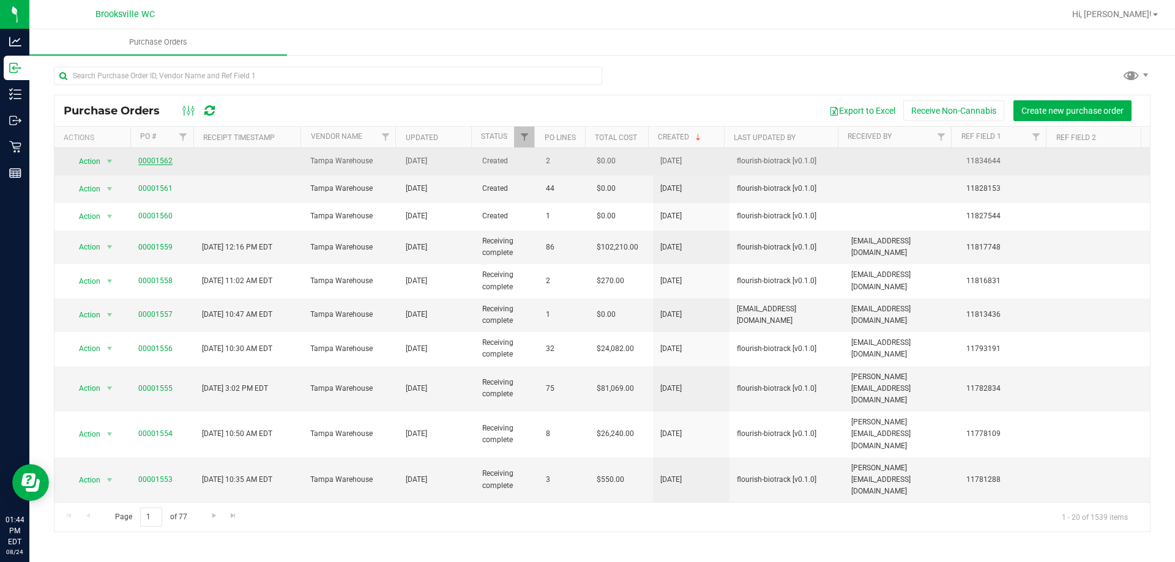
click at [149, 161] on link "00001562" at bounding box center [155, 161] width 34 height 9
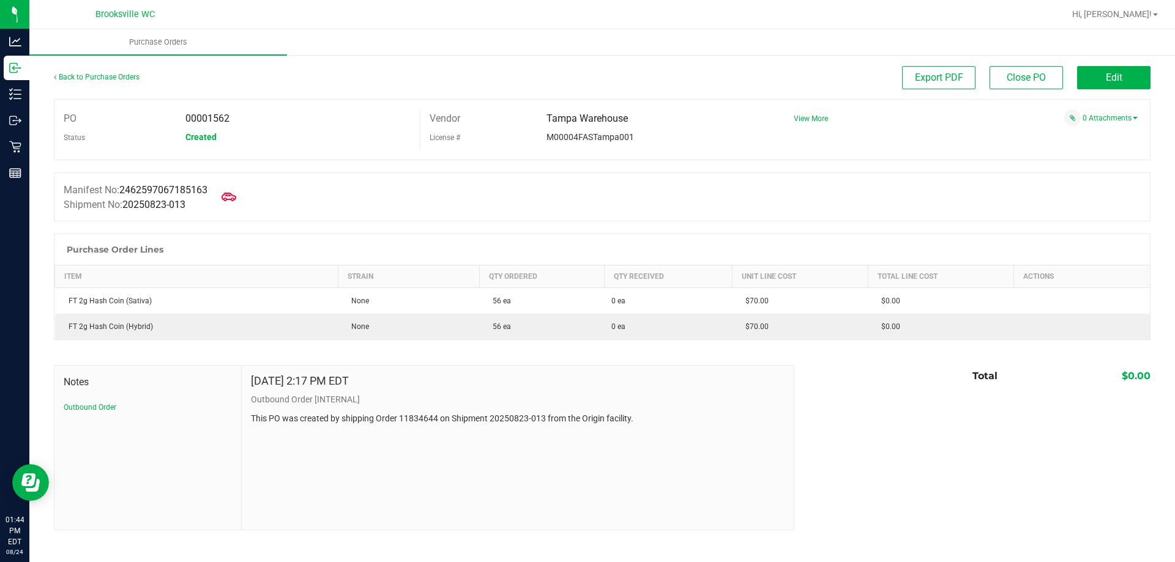
click at [365, 226] on div at bounding box center [602, 227] width 1096 height 12
click at [73, 80] on link "Back to Purchase Orders" at bounding box center [97, 77] width 86 height 9
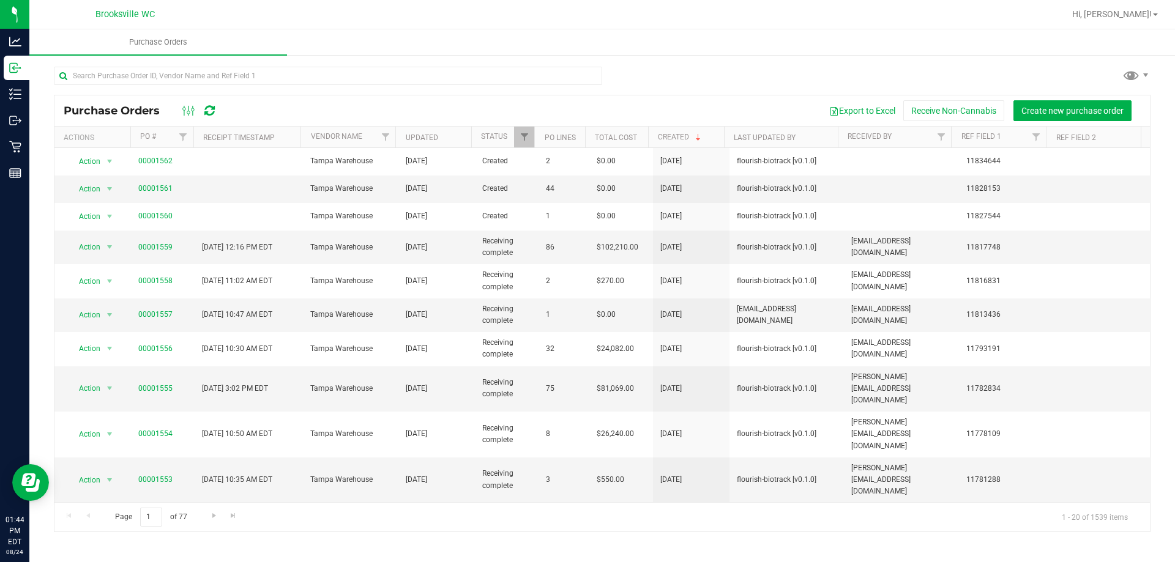
click at [374, 106] on div "Export to Excel Receive Non-Cannabis Create new purchase order" at bounding box center [684, 110] width 912 height 21
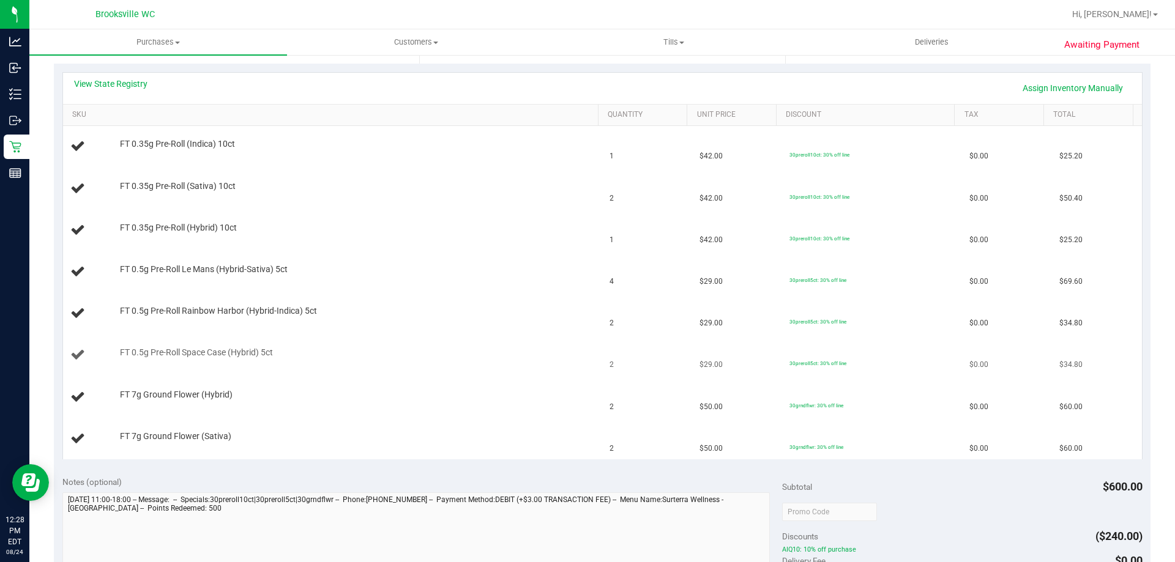
scroll to position [306, 0]
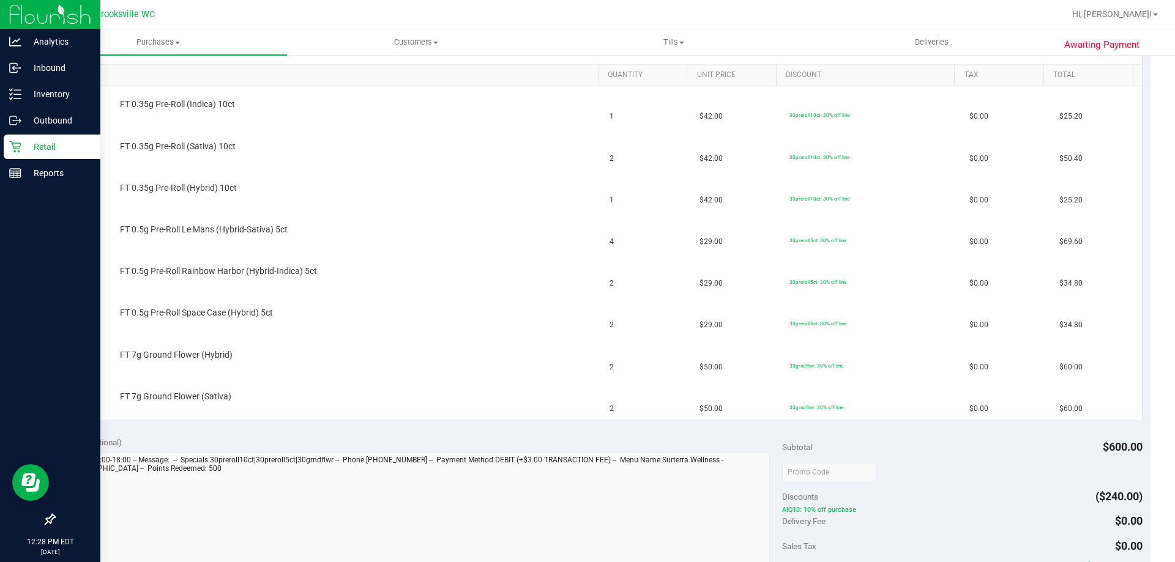
click at [34, 146] on p "Retail" at bounding box center [57, 146] width 73 height 15
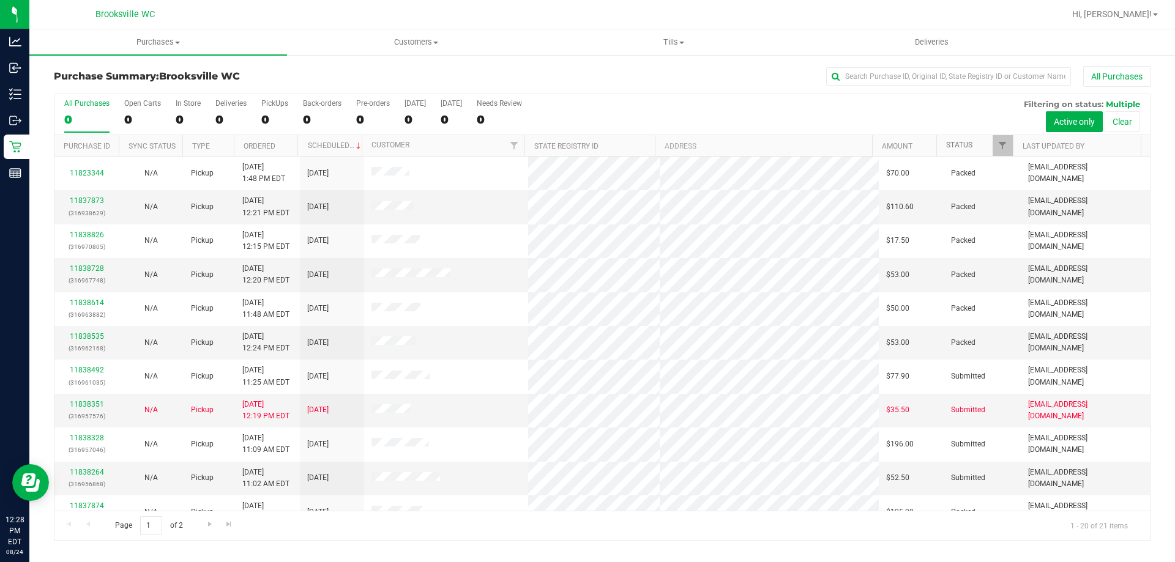
click at [957, 147] on link "Status" at bounding box center [959, 145] width 26 height 9
click at [960, 145] on link "Status" at bounding box center [966, 145] width 40 height 9
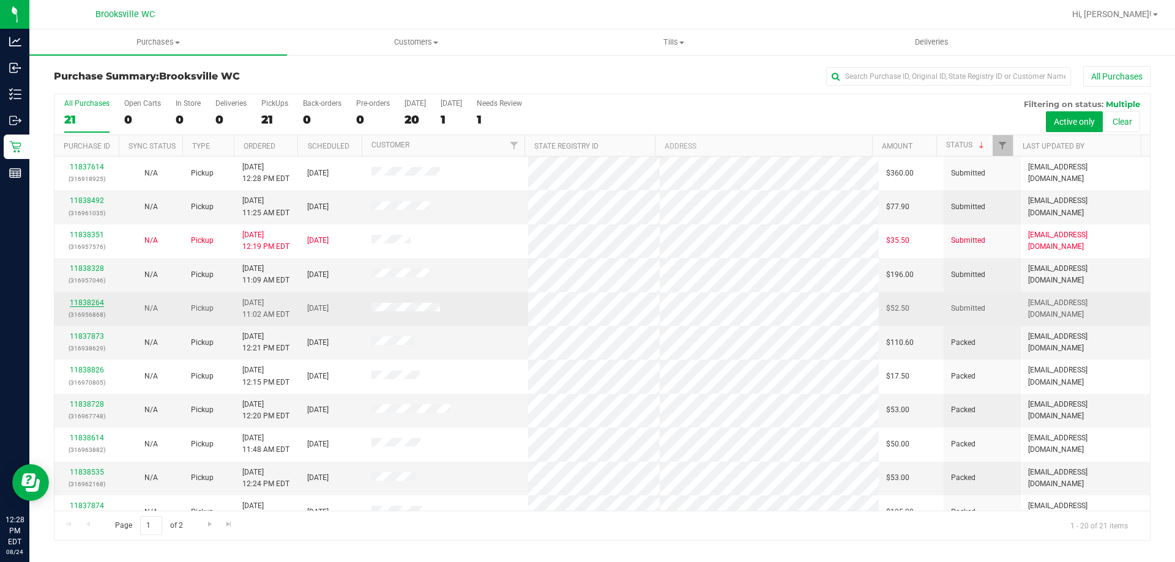
click at [89, 299] on link "11838264" at bounding box center [87, 303] width 34 height 9
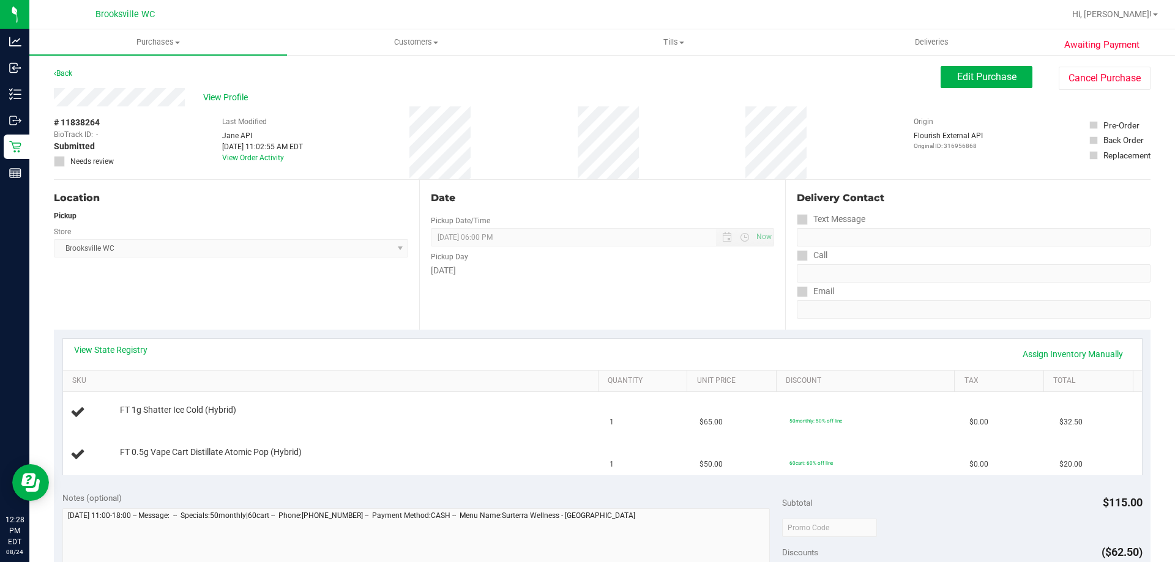
click at [119, 343] on div "View State Registry Assign Inventory Manually" at bounding box center [602, 354] width 1079 height 31
click at [116, 350] on link "View State Registry" at bounding box center [110, 350] width 73 height 12
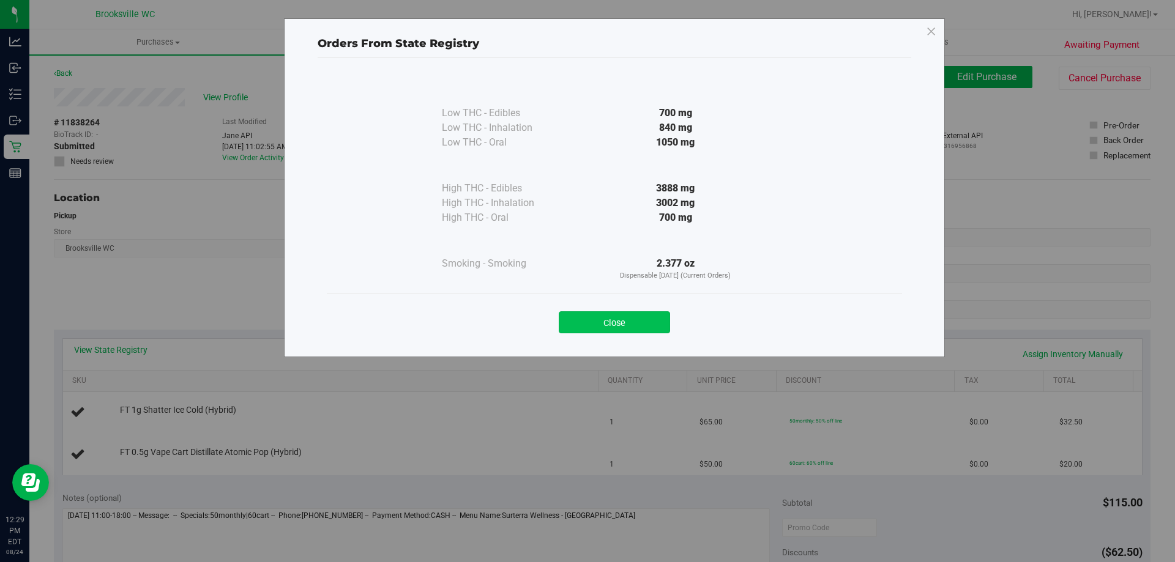
click at [642, 319] on button "Close" at bounding box center [614, 322] width 111 height 22
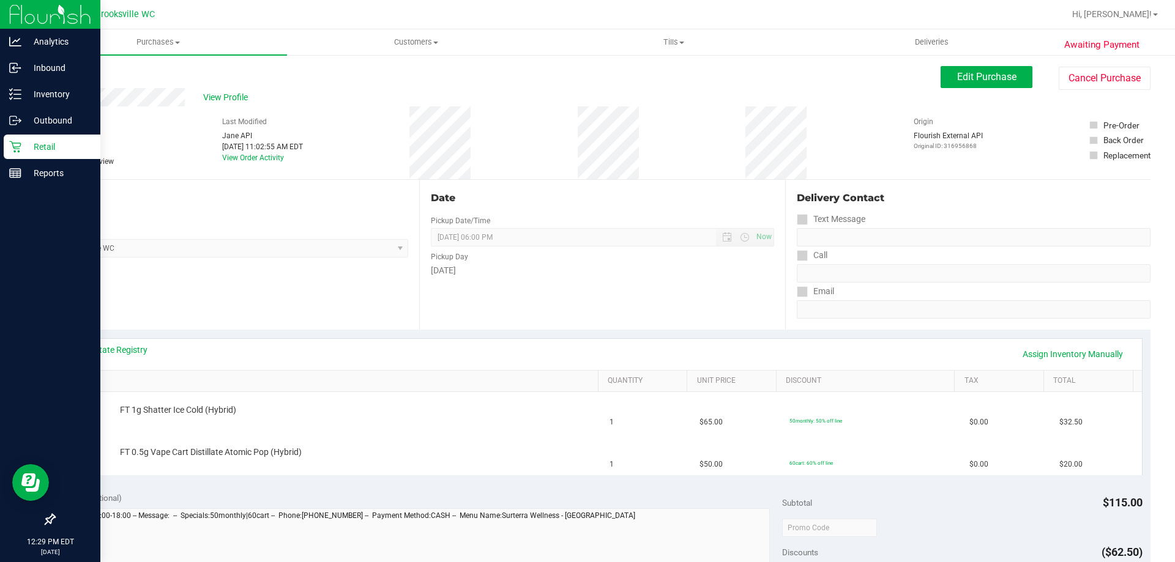
click at [25, 145] on p "Retail" at bounding box center [57, 146] width 73 height 15
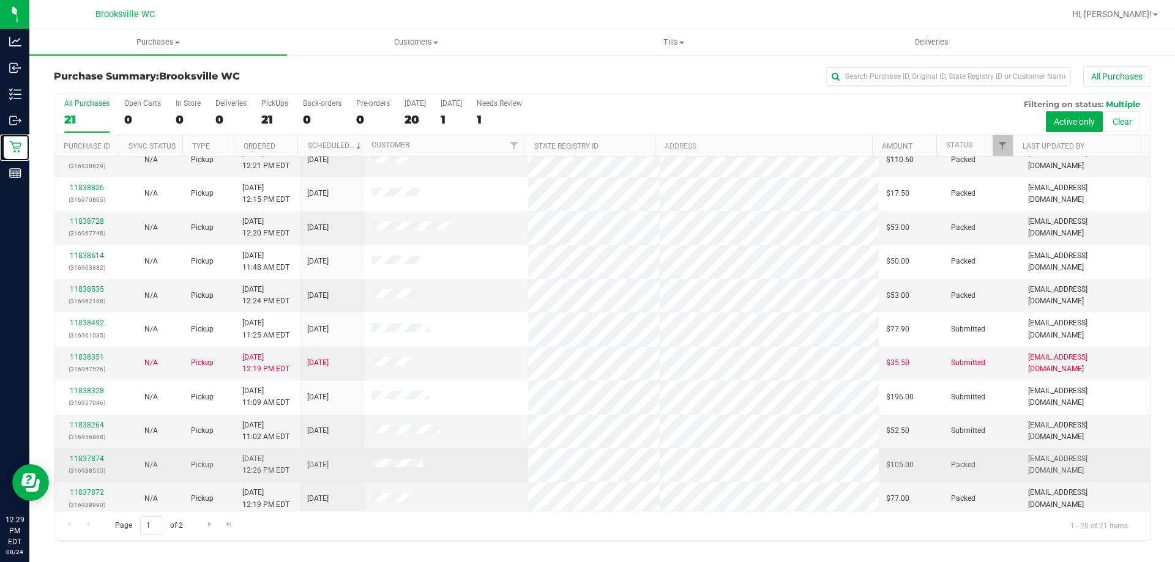
scroll to position [122, 0]
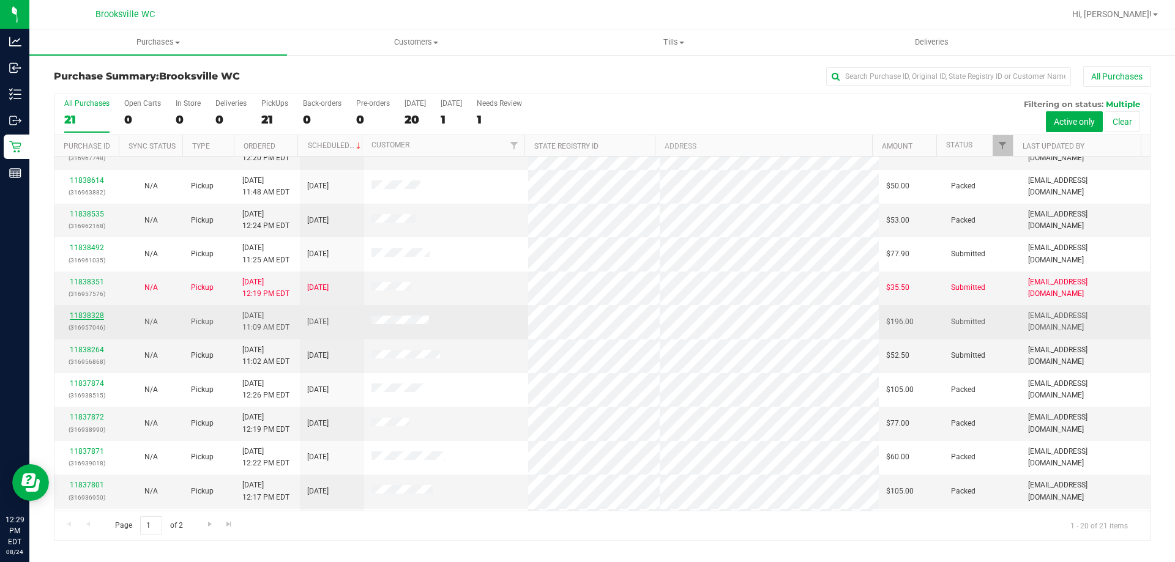
click at [78, 314] on link "11838328" at bounding box center [87, 315] width 34 height 9
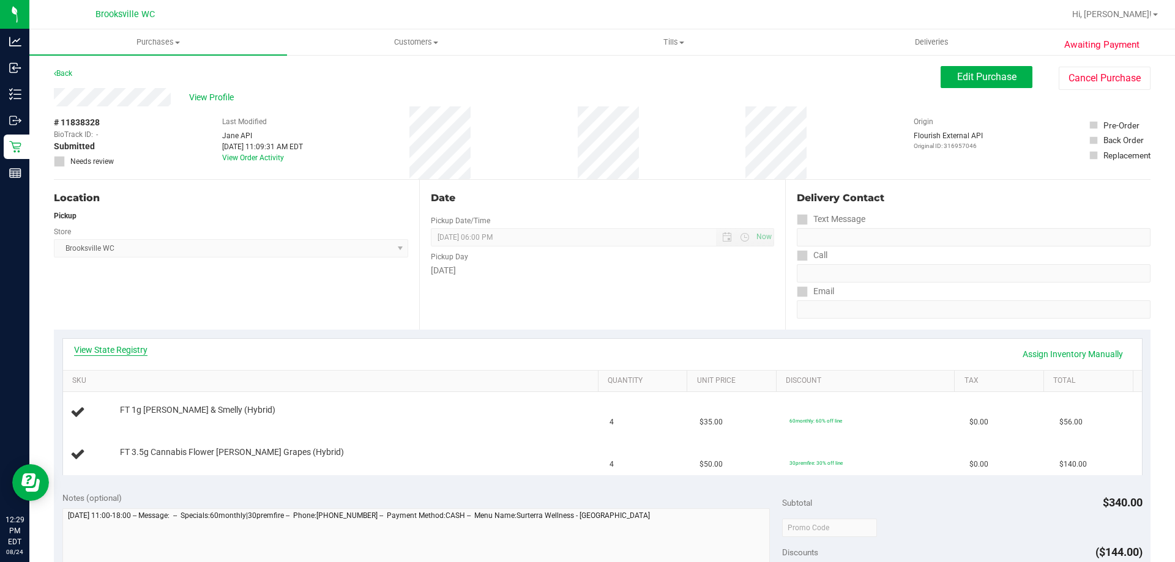
click at [119, 346] on link "View State Registry" at bounding box center [110, 350] width 73 height 12
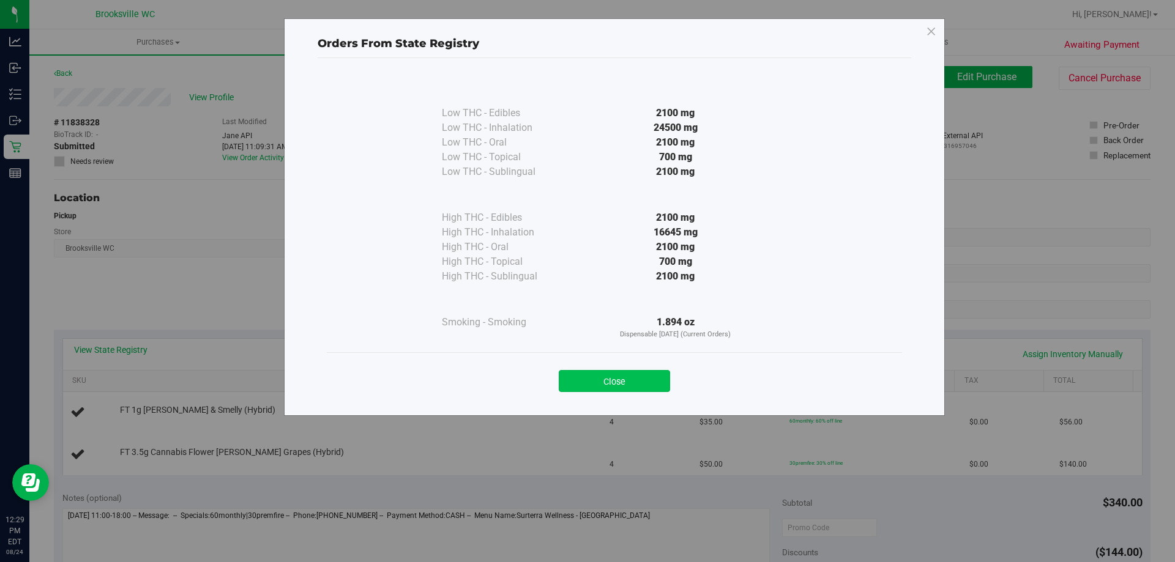
click at [636, 381] on button "Close" at bounding box center [614, 381] width 111 height 22
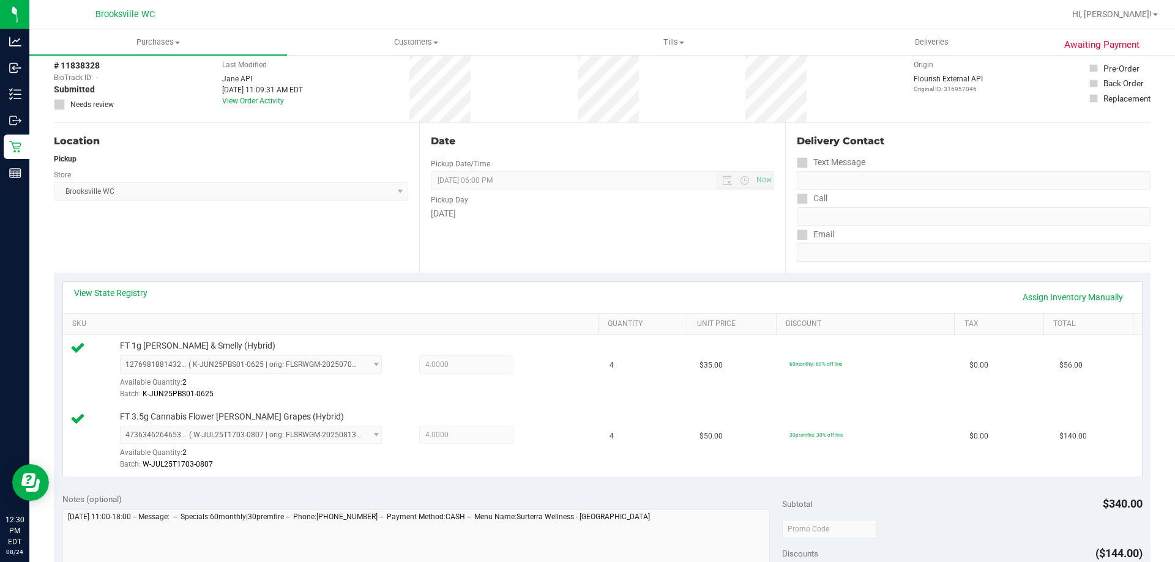
scroll to position [245, 0]
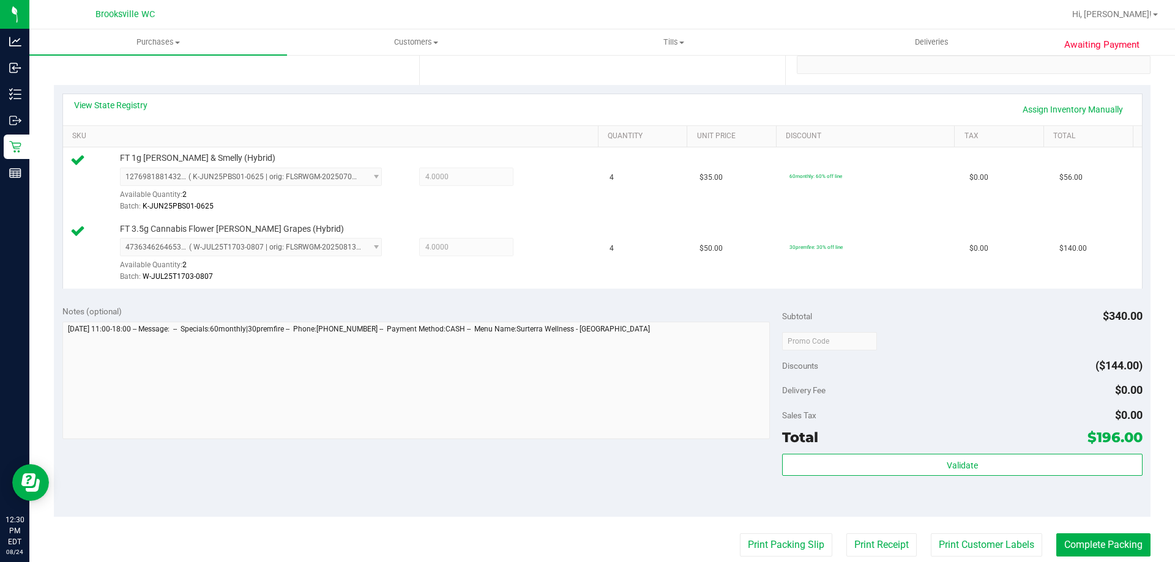
click at [825, 447] on div "Total $196.00" at bounding box center [962, 437] width 360 height 22
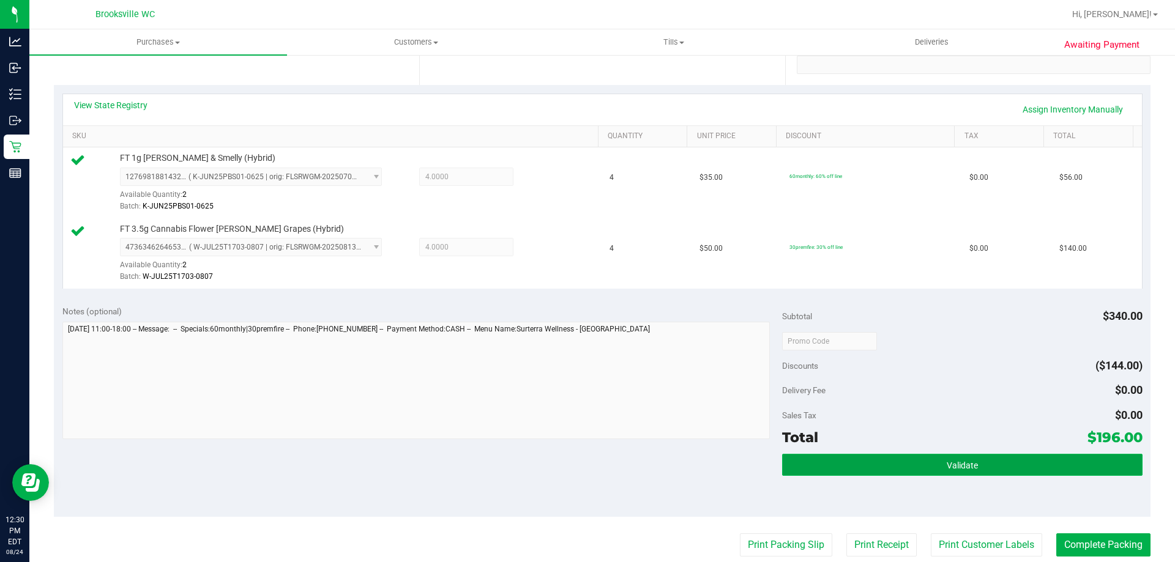
click at [827, 463] on button "Validate" at bounding box center [962, 465] width 360 height 22
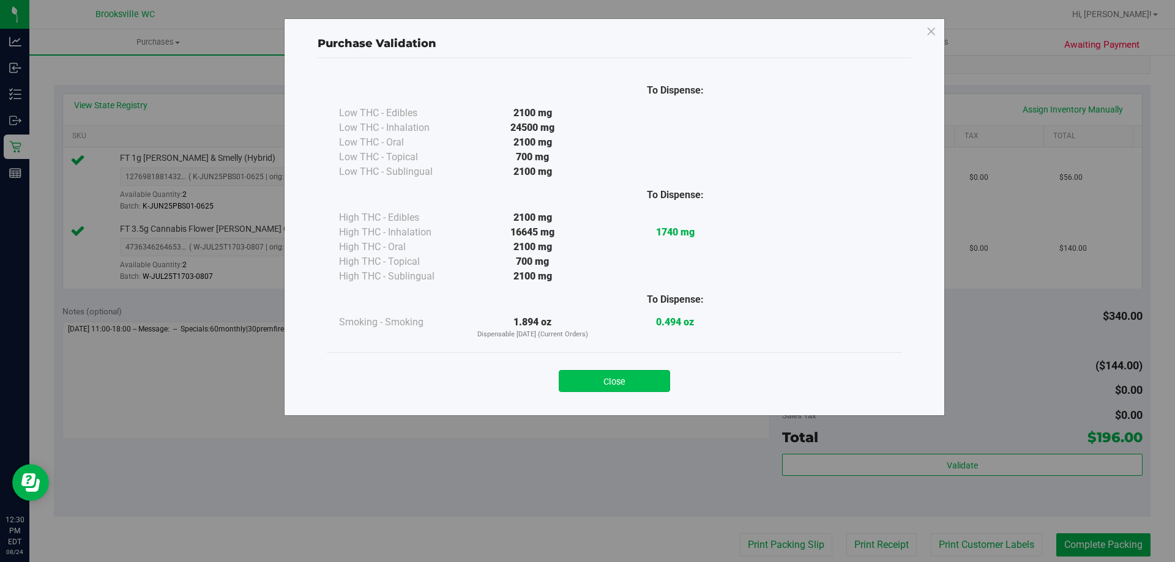
click at [637, 377] on button "Close" at bounding box center [614, 381] width 111 height 22
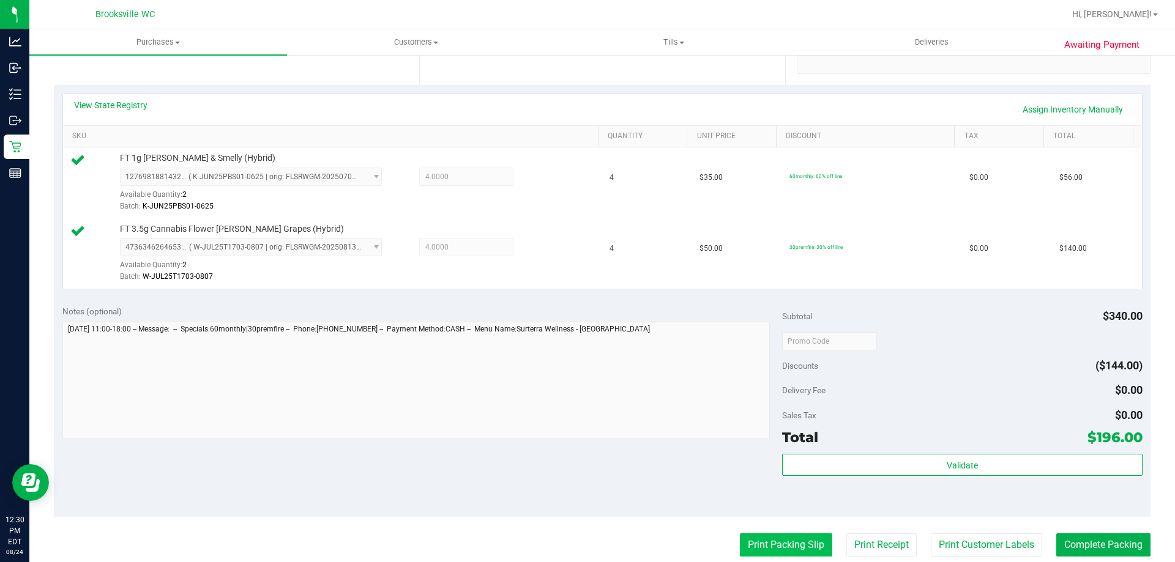
scroll to position [306, 0]
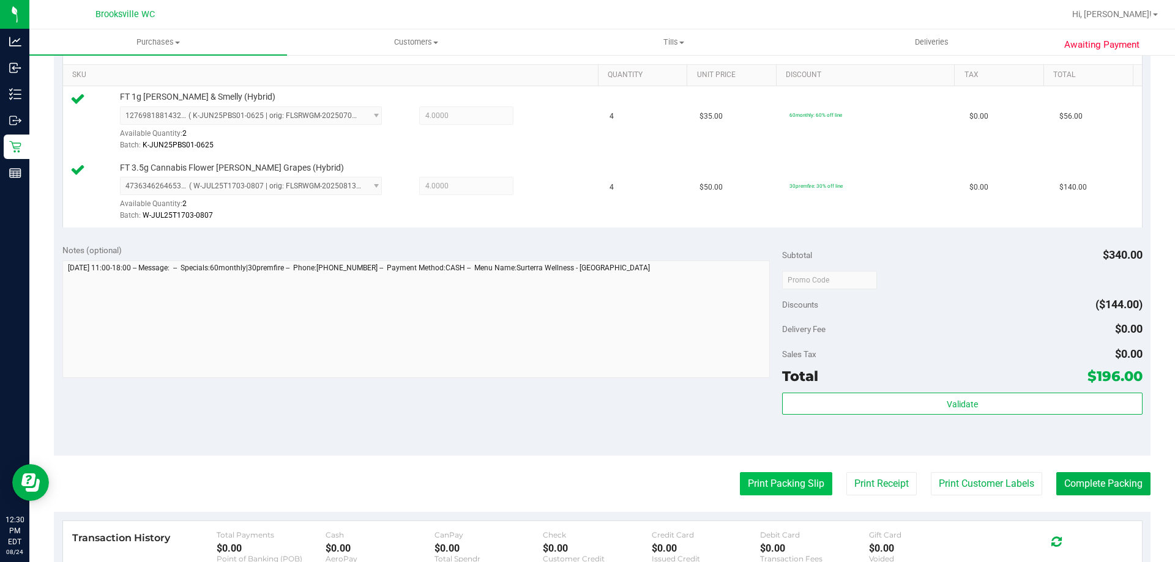
click at [759, 485] on button "Print Packing Slip" at bounding box center [786, 483] width 92 height 23
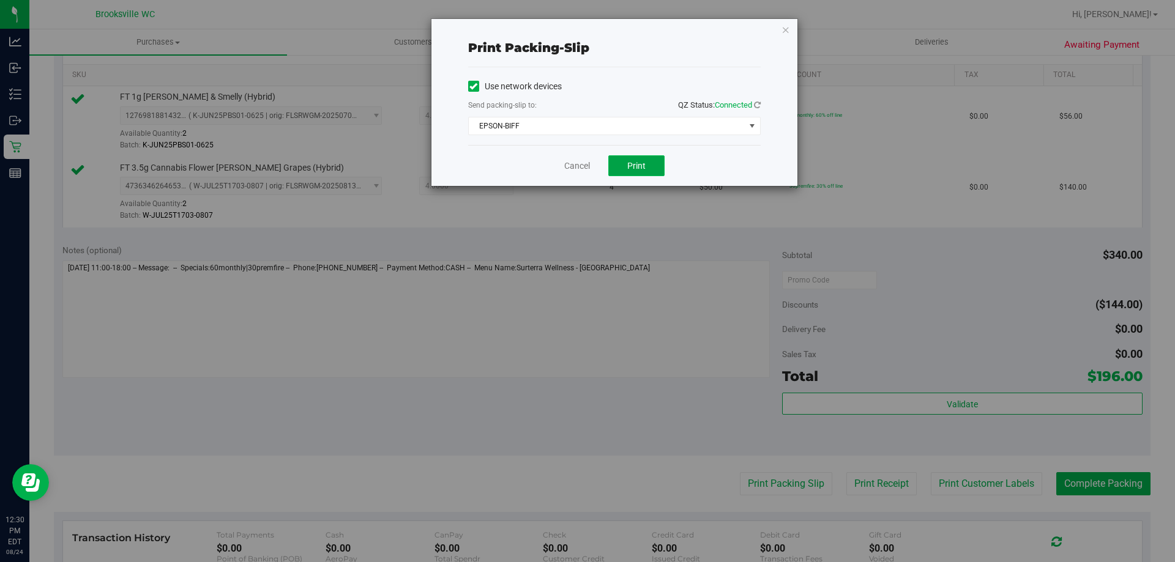
click at [631, 163] on span "Print" at bounding box center [636, 166] width 18 height 10
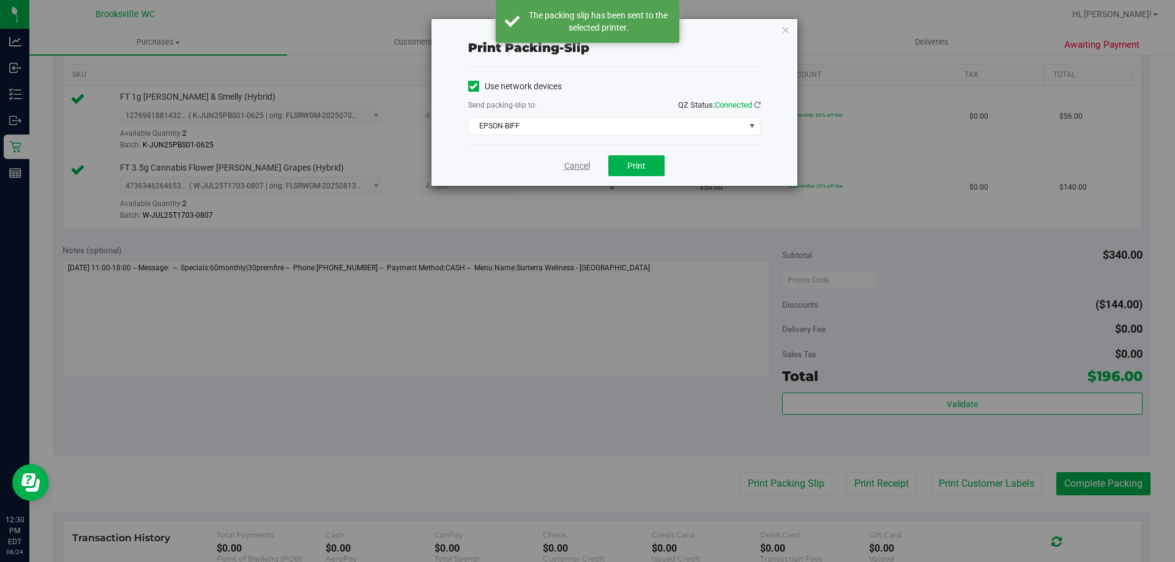
click at [586, 172] on link "Cancel" at bounding box center [577, 166] width 26 height 13
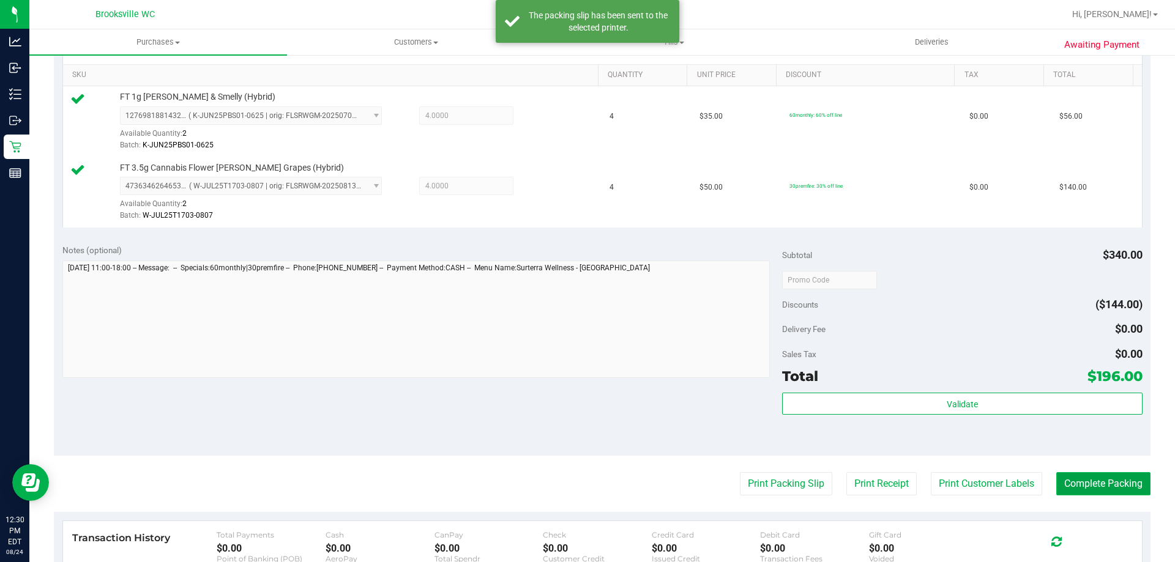
click at [1071, 486] on button "Complete Packing" at bounding box center [1103, 483] width 94 height 23
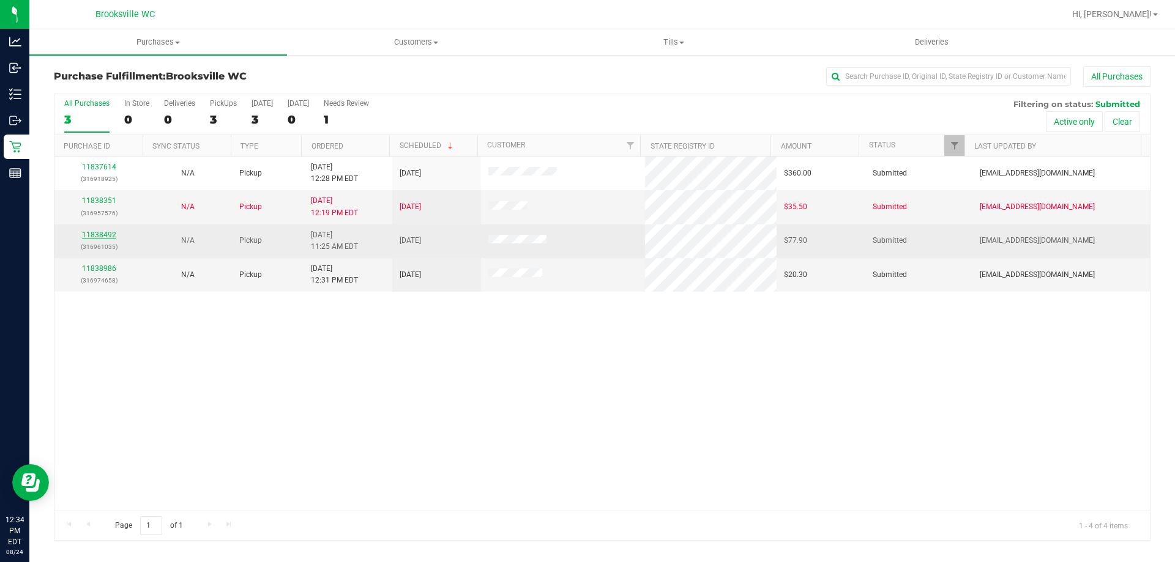
click at [104, 233] on link "11838492" at bounding box center [99, 235] width 34 height 9
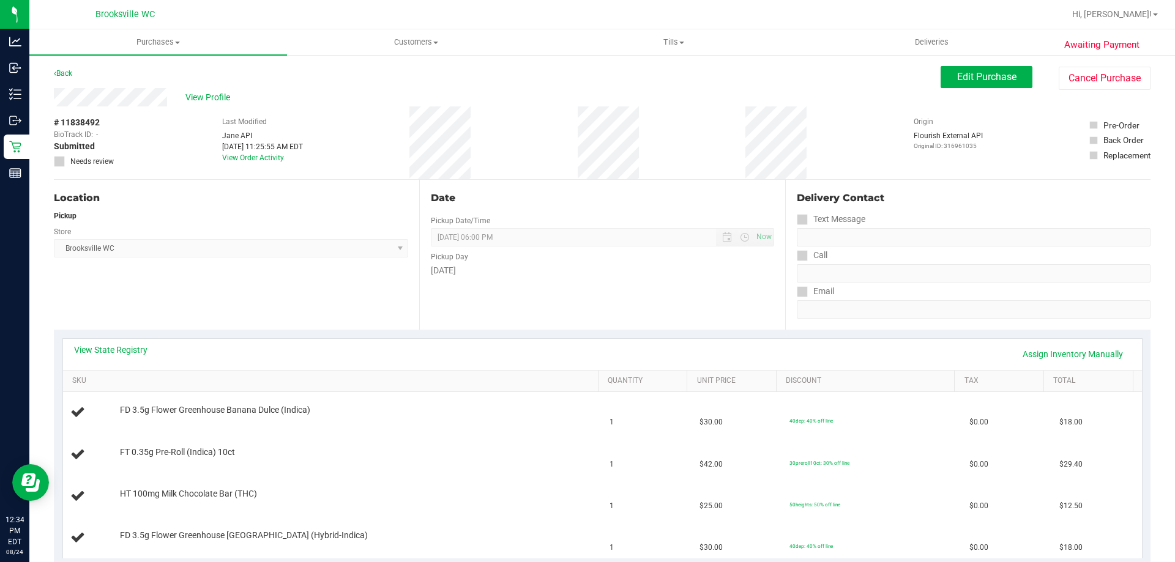
click at [103, 356] on div "View State Registry Assign Inventory Manually" at bounding box center [602, 354] width 1057 height 21
click at [113, 352] on link "View State Registry" at bounding box center [110, 350] width 73 height 12
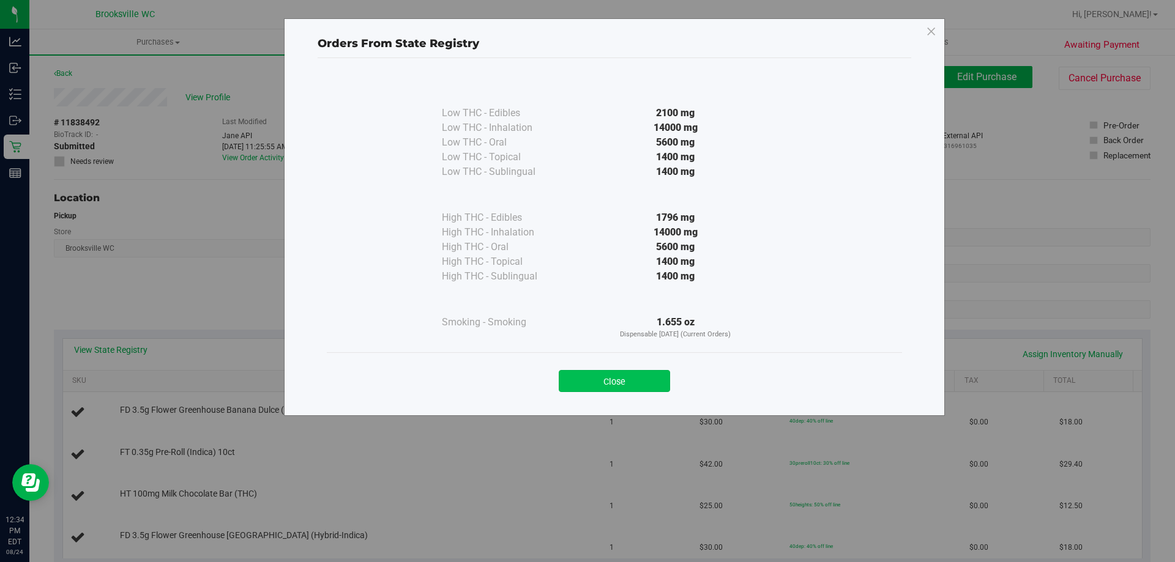
click at [650, 381] on button "Close" at bounding box center [614, 381] width 111 height 22
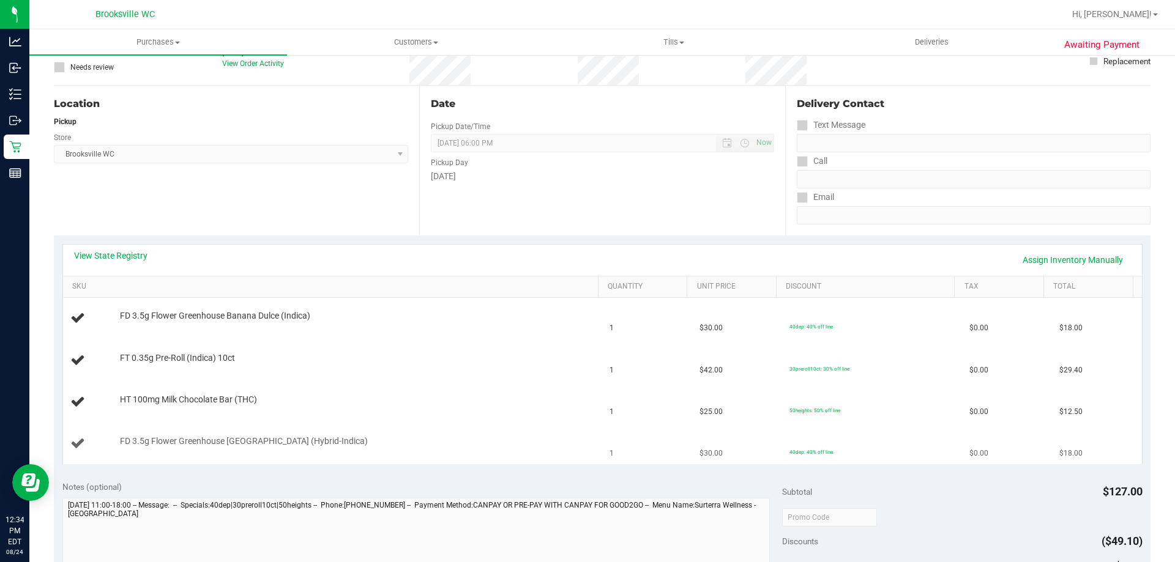
scroll to position [184, 0]
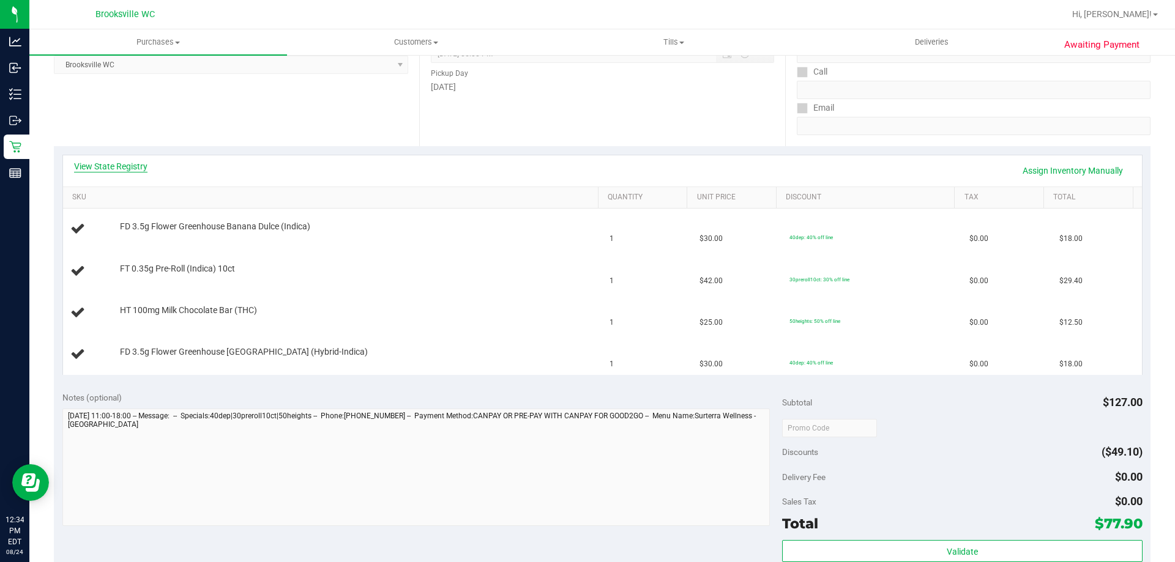
click at [122, 165] on link "View State Registry" at bounding box center [110, 166] width 73 height 12
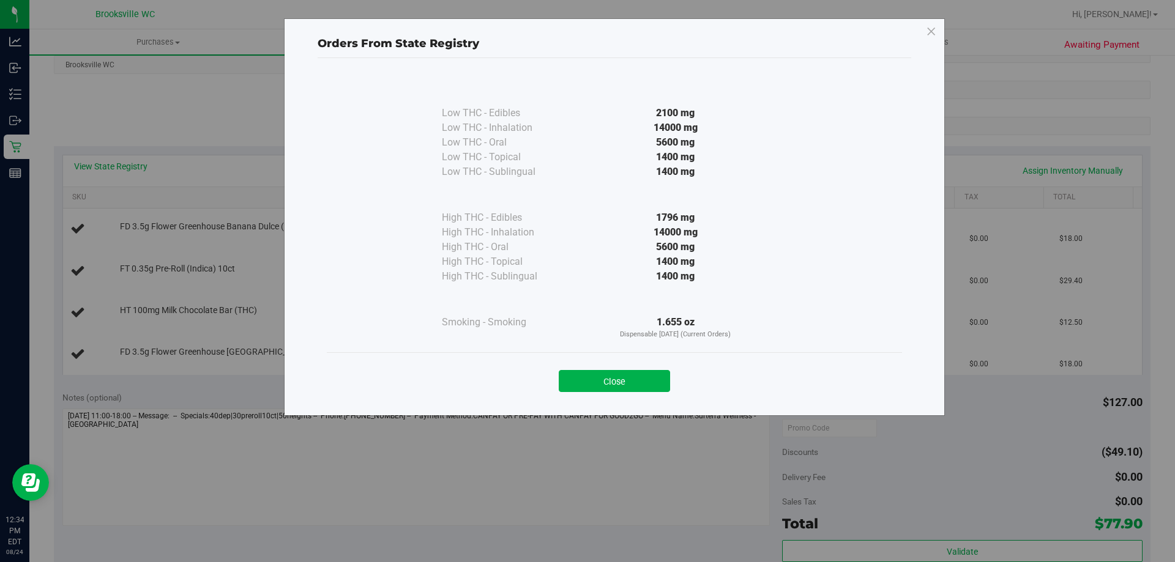
click at [601, 380] on button "Close" at bounding box center [614, 381] width 111 height 22
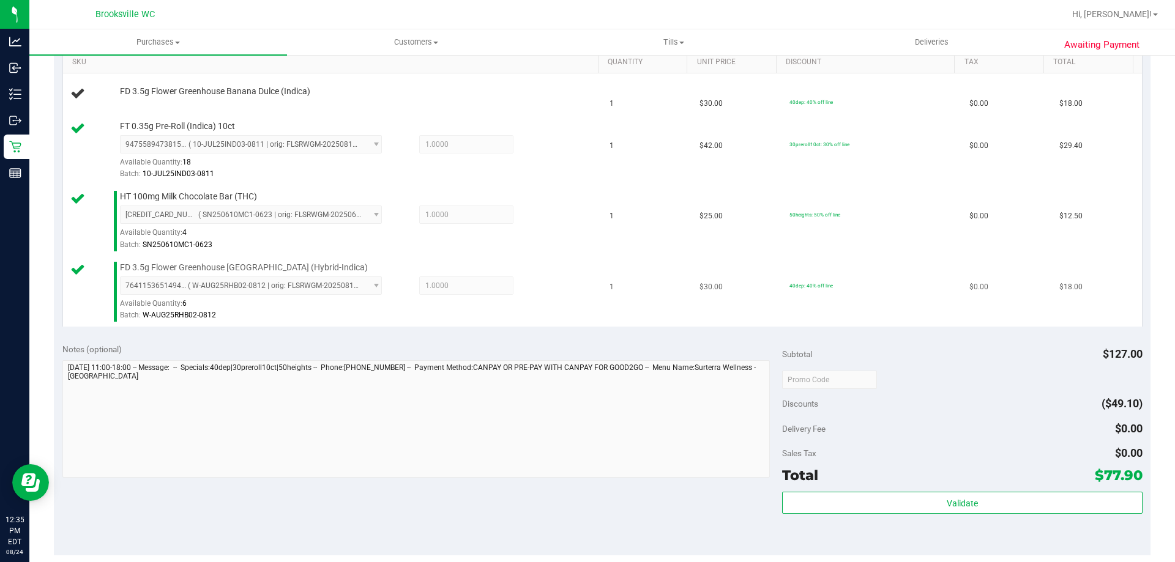
scroll to position [245, 0]
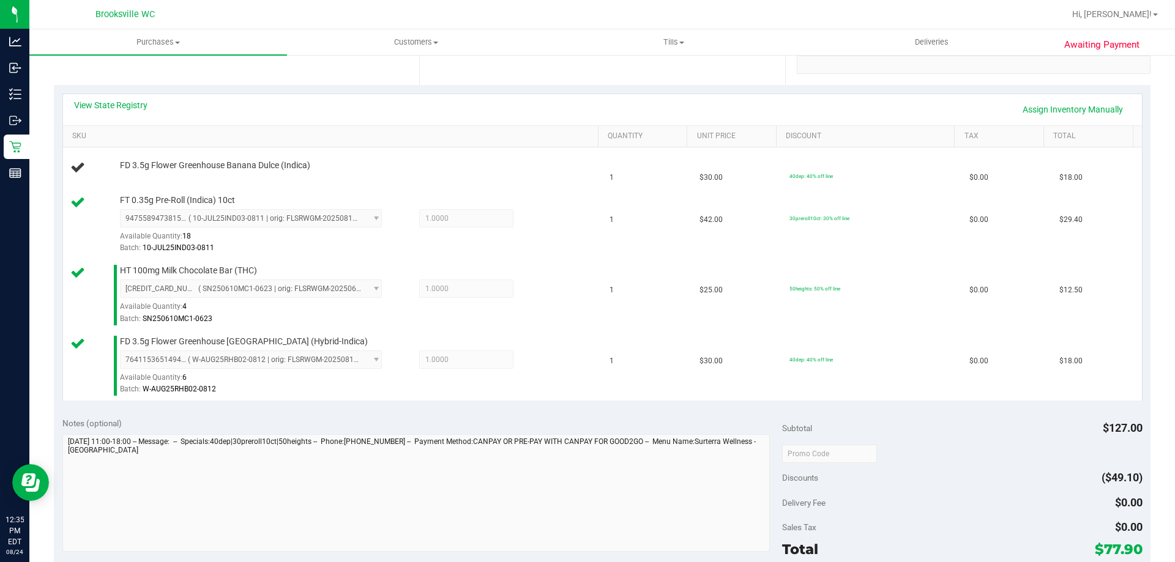
click at [107, 83] on div "Location Pickup Store Brooksville WC Select Store Bonita Springs WC Boynton Bea…" at bounding box center [236, 10] width 365 height 150
click at [119, 110] on link "View State Registry" at bounding box center [110, 105] width 73 height 12
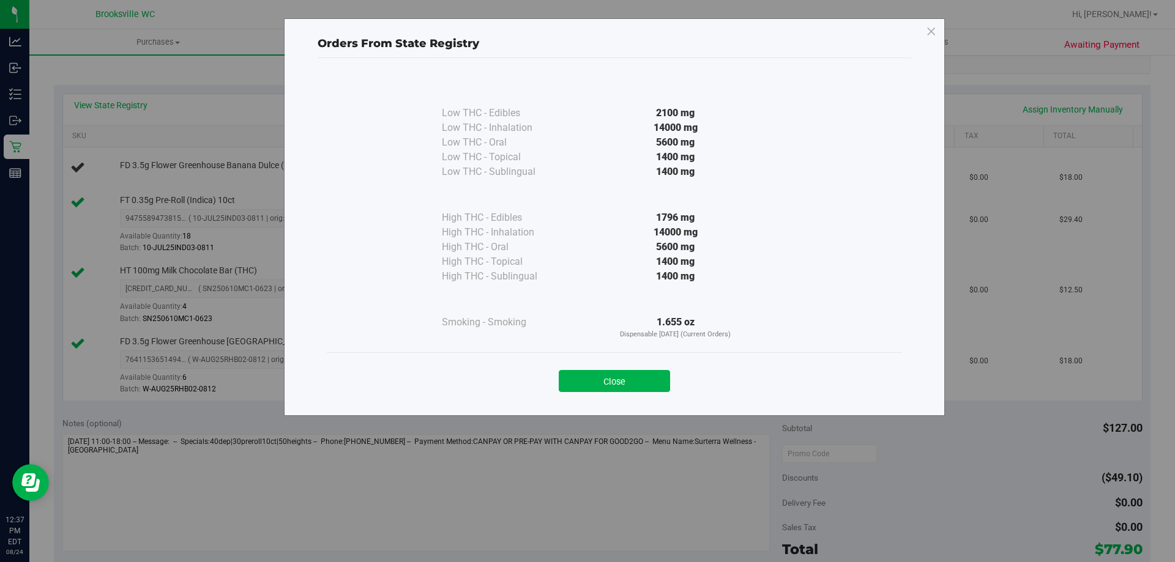
click at [617, 366] on div "Close" at bounding box center [614, 377] width 557 height 31
click at [615, 379] on button "Close" at bounding box center [614, 381] width 111 height 22
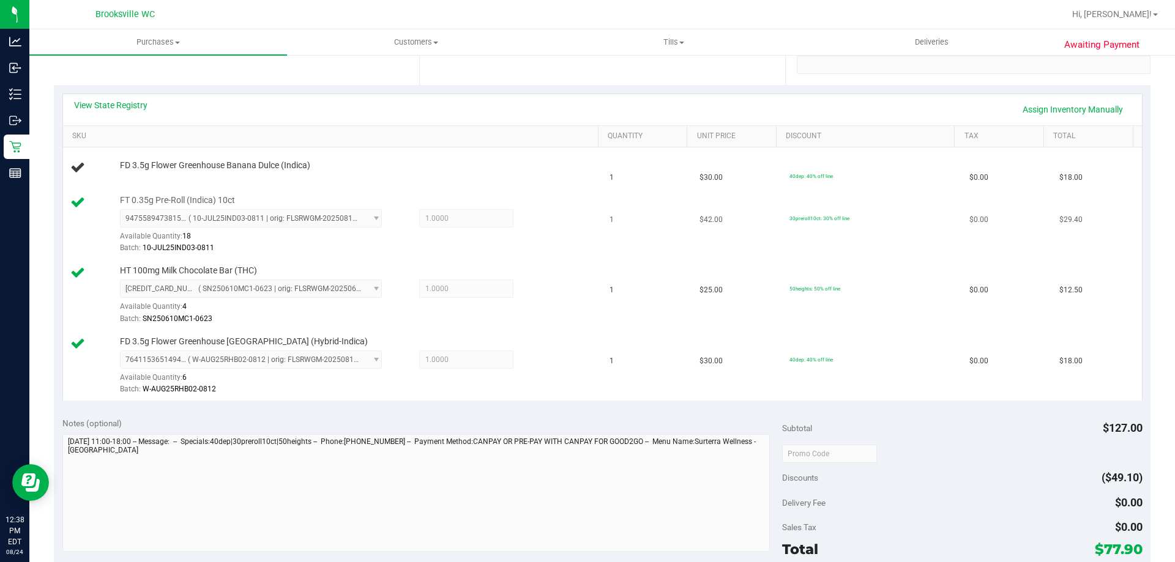
drag, startPoint x: 389, startPoint y: 204, endPoint x: 417, endPoint y: 206, distance: 27.6
click at [389, 203] on div "FT 0.35g Pre-Roll (Indica) 10ct 9475589473815631 ( 10-JUL25IND03-0811 | orig: F…" at bounding box center [353, 225] width 478 height 61
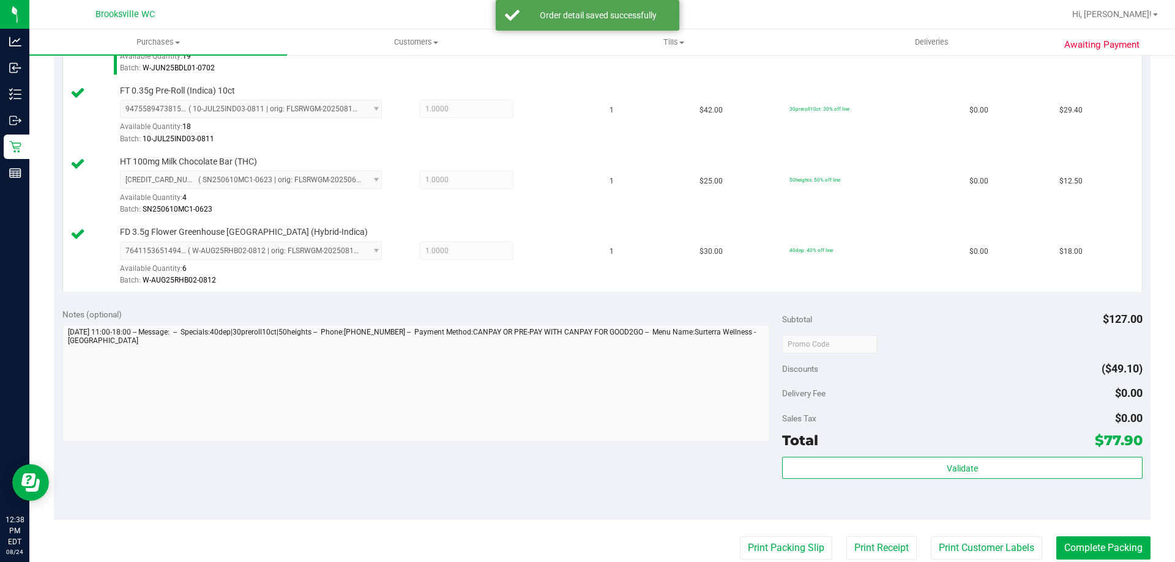
scroll to position [551, 0]
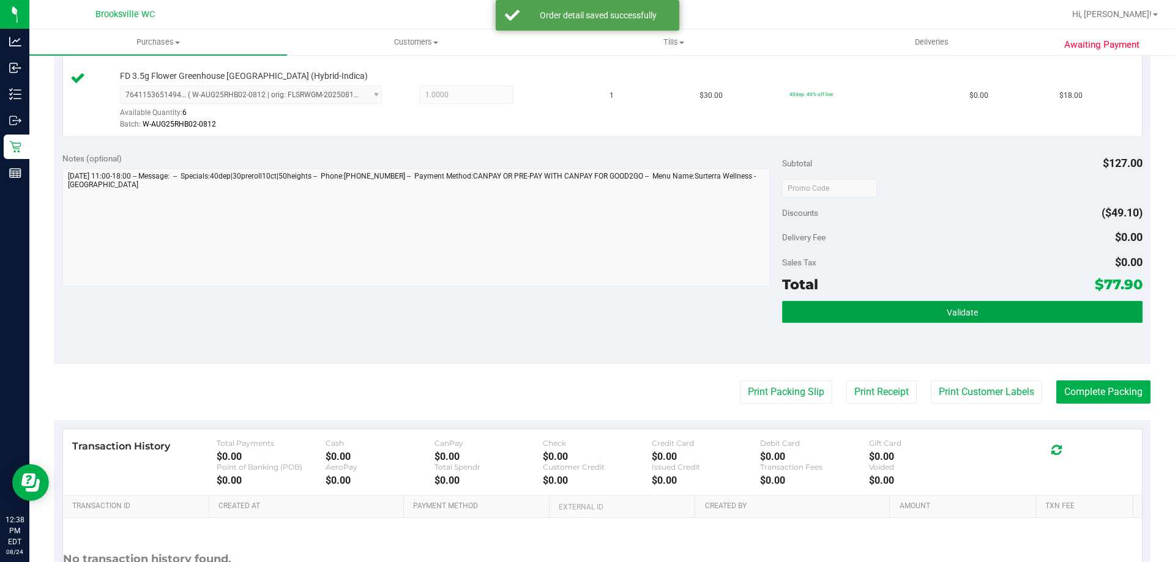
click at [896, 313] on button "Validate" at bounding box center [962, 312] width 360 height 22
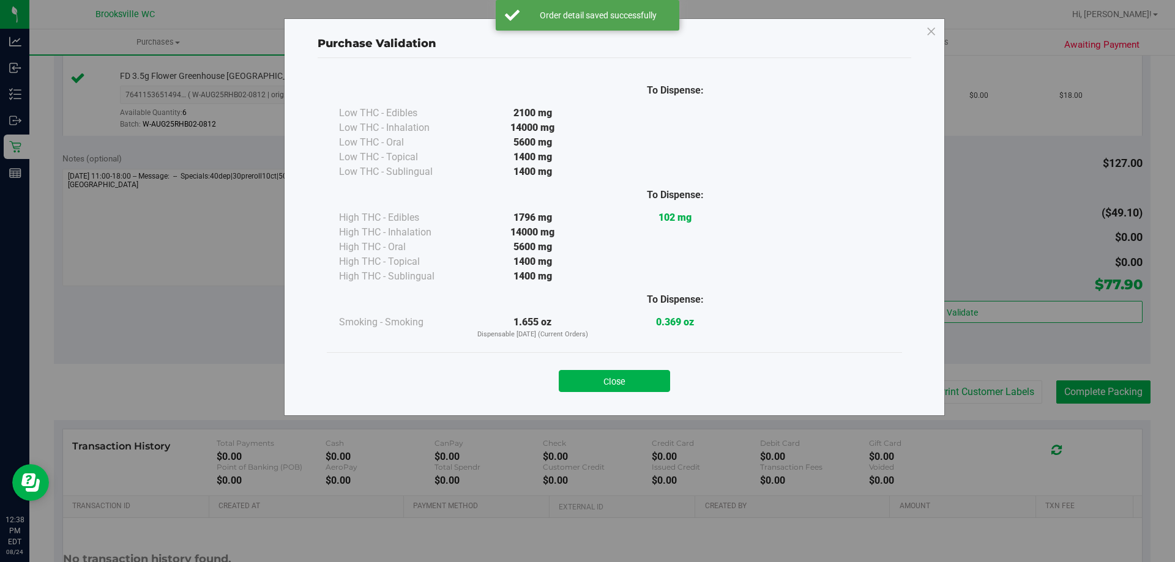
click at [638, 385] on button "Close" at bounding box center [614, 381] width 111 height 22
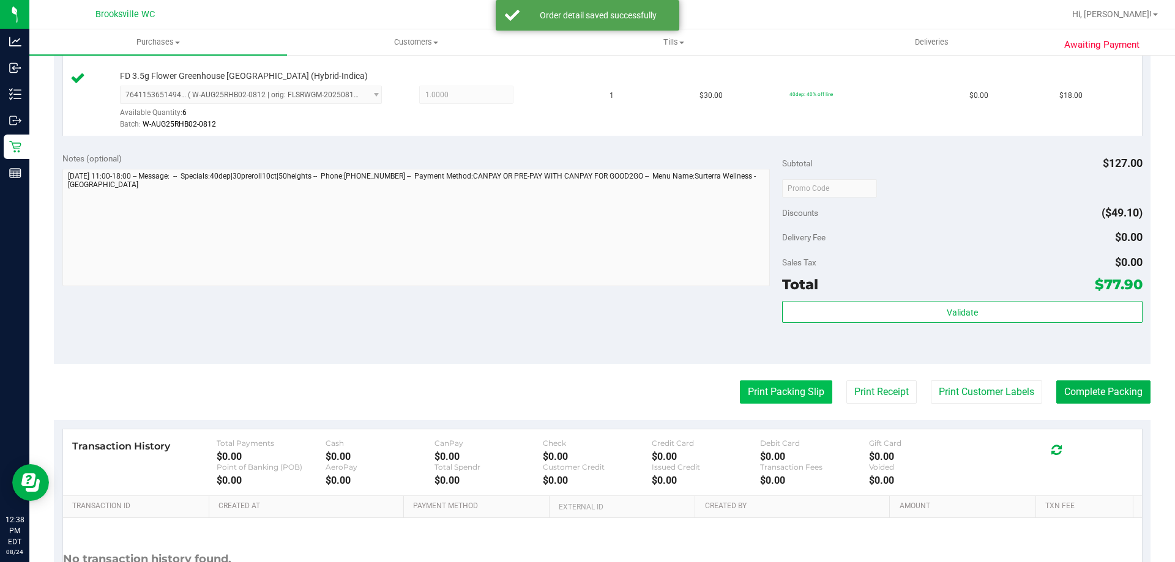
click at [740, 396] on button "Print Packing Slip" at bounding box center [786, 392] width 92 height 23
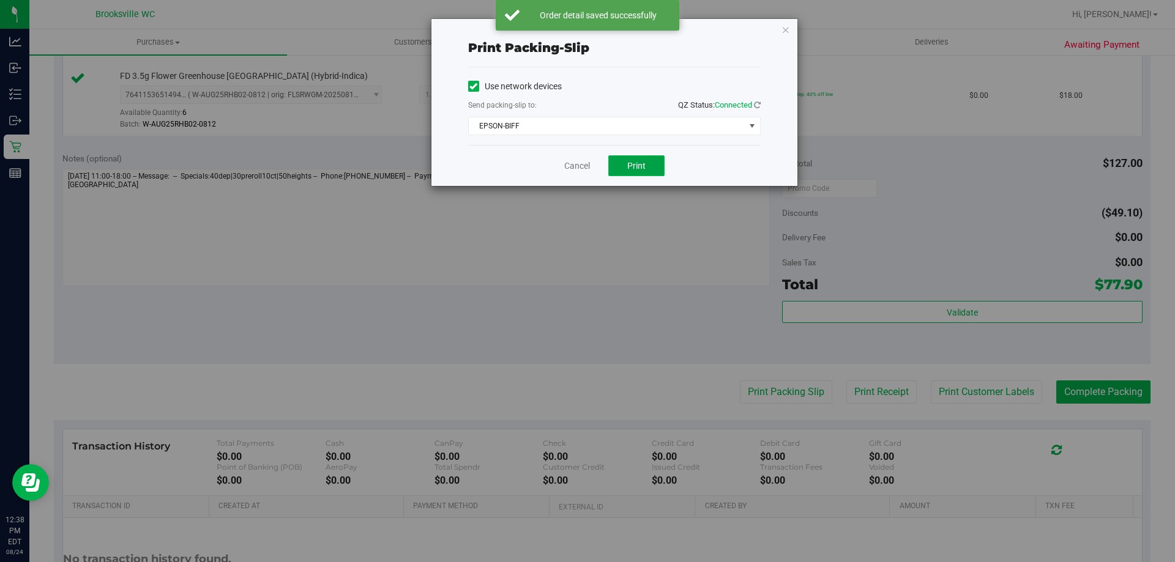
click at [615, 167] on button "Print" at bounding box center [636, 165] width 56 height 21
click at [573, 165] on link "Cancel" at bounding box center [577, 166] width 26 height 13
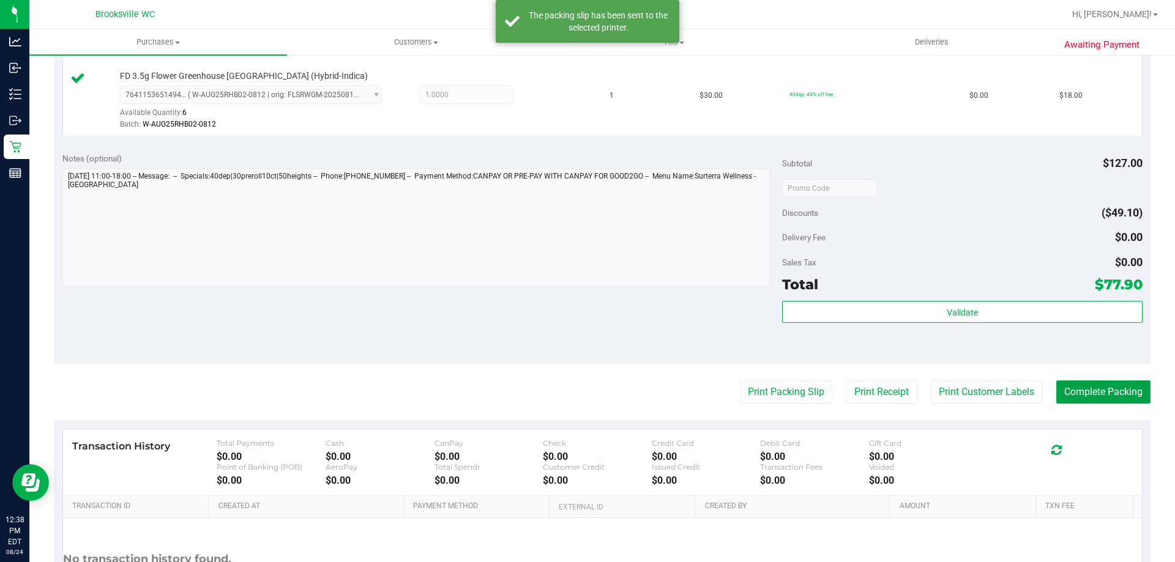
click at [1083, 391] on button "Complete Packing" at bounding box center [1103, 392] width 94 height 23
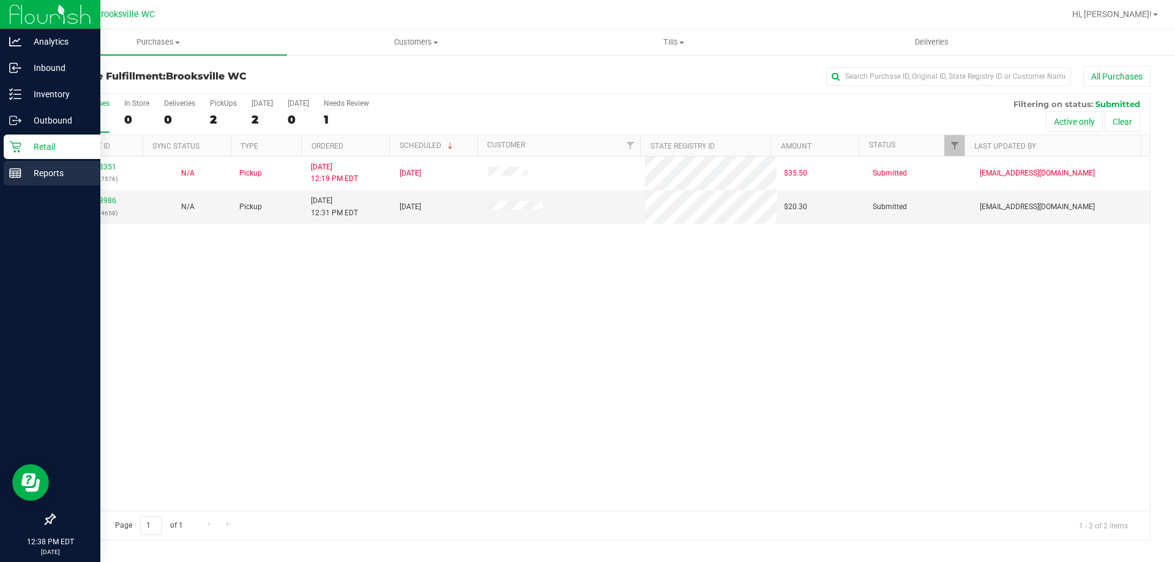
click at [21, 174] on div "Reports" at bounding box center [52, 173] width 97 height 24
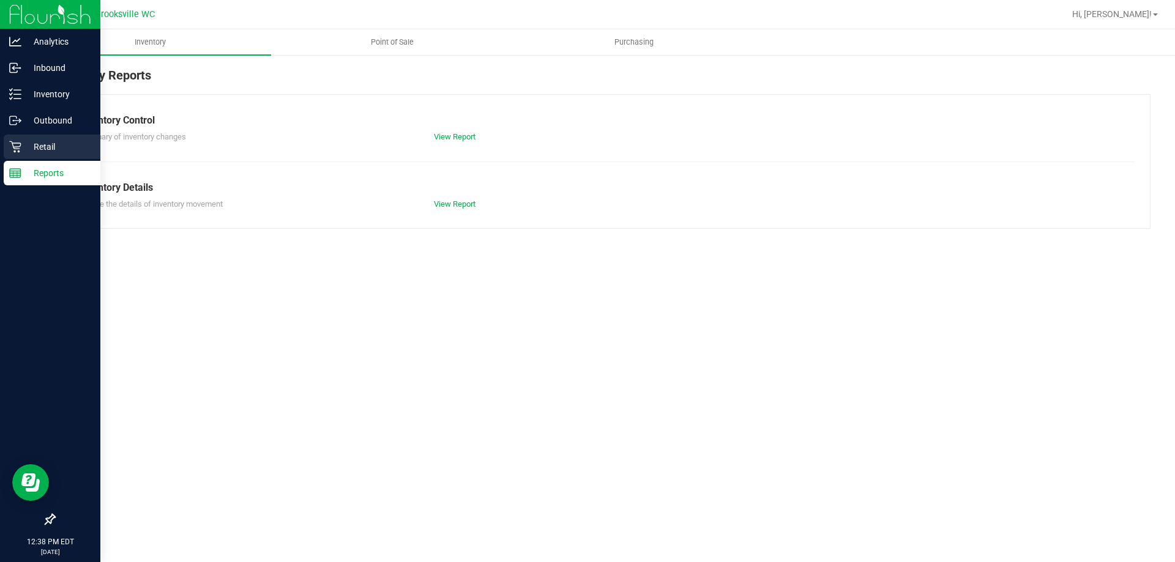
click at [45, 146] on p "Retail" at bounding box center [57, 146] width 73 height 15
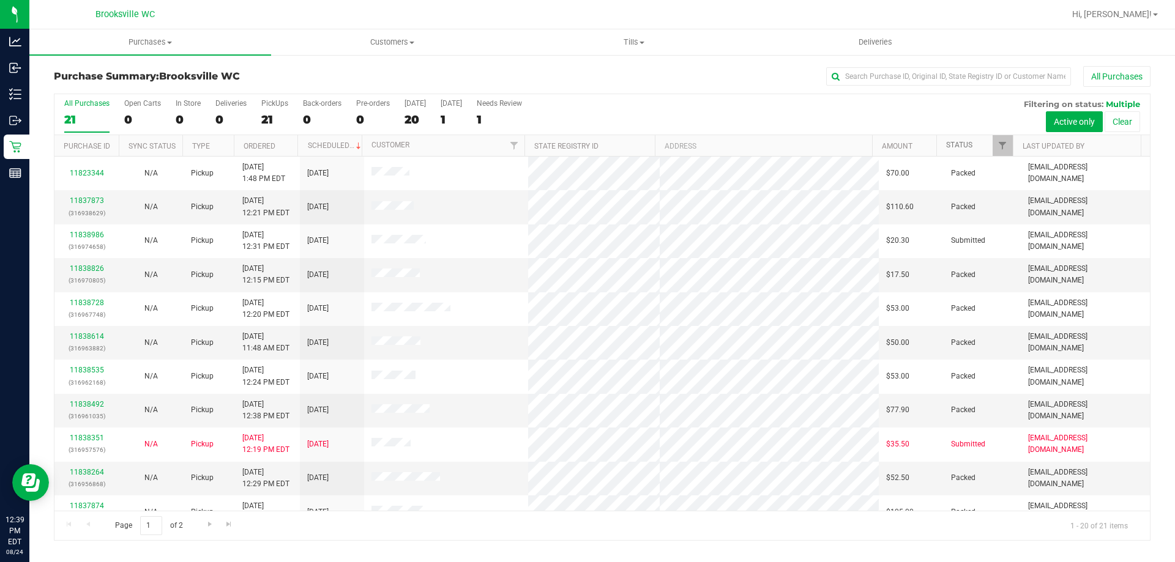
click at [957, 143] on link "Status" at bounding box center [959, 145] width 26 height 9
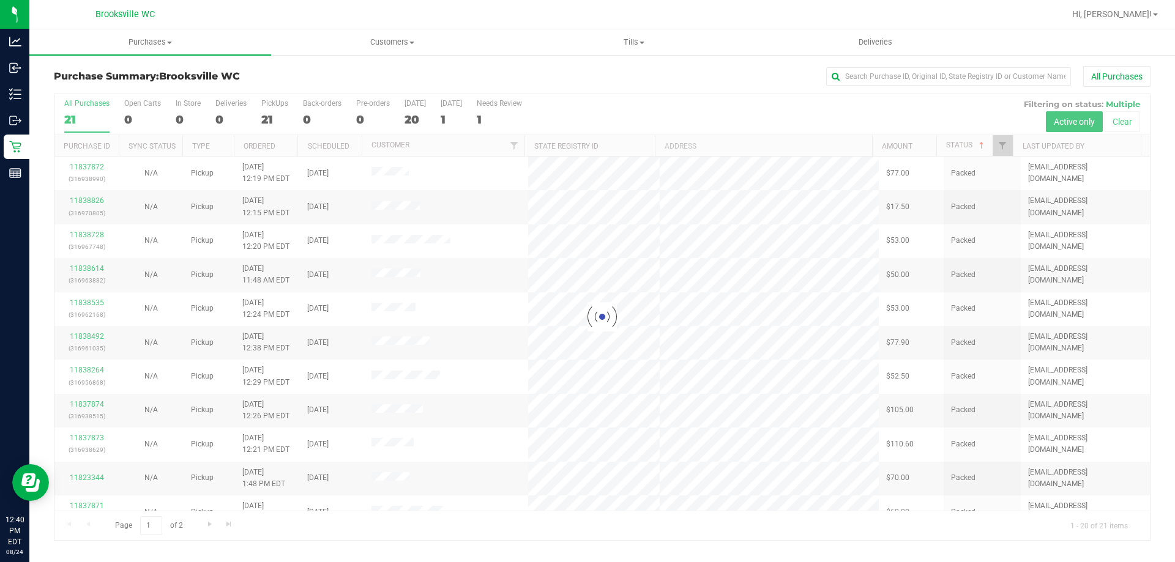
drag, startPoint x: 620, startPoint y: 114, endPoint x: 716, endPoint y: 113, distance: 96.1
click at [620, 113] on div at bounding box center [601, 317] width 1095 height 446
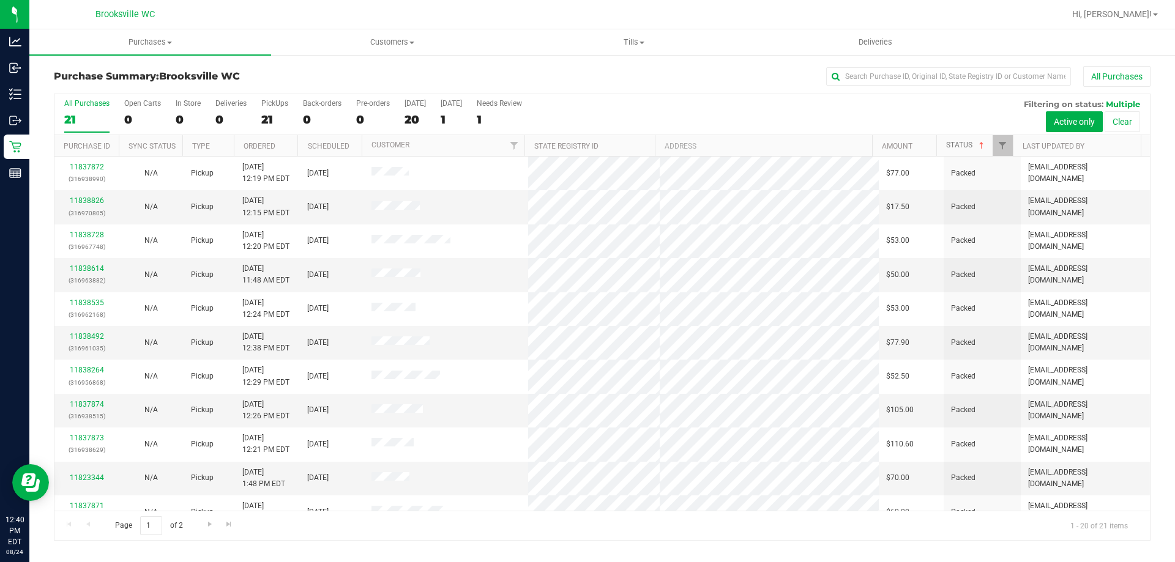
click at [968, 143] on link "Status" at bounding box center [966, 145] width 40 height 9
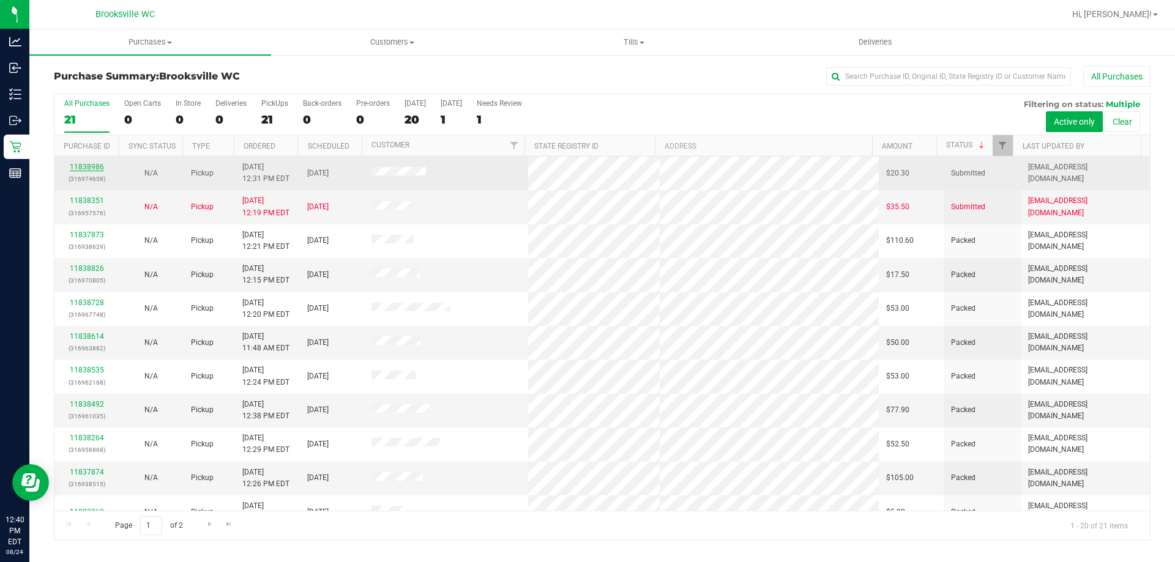
click at [92, 168] on link "11838986" at bounding box center [87, 167] width 34 height 9
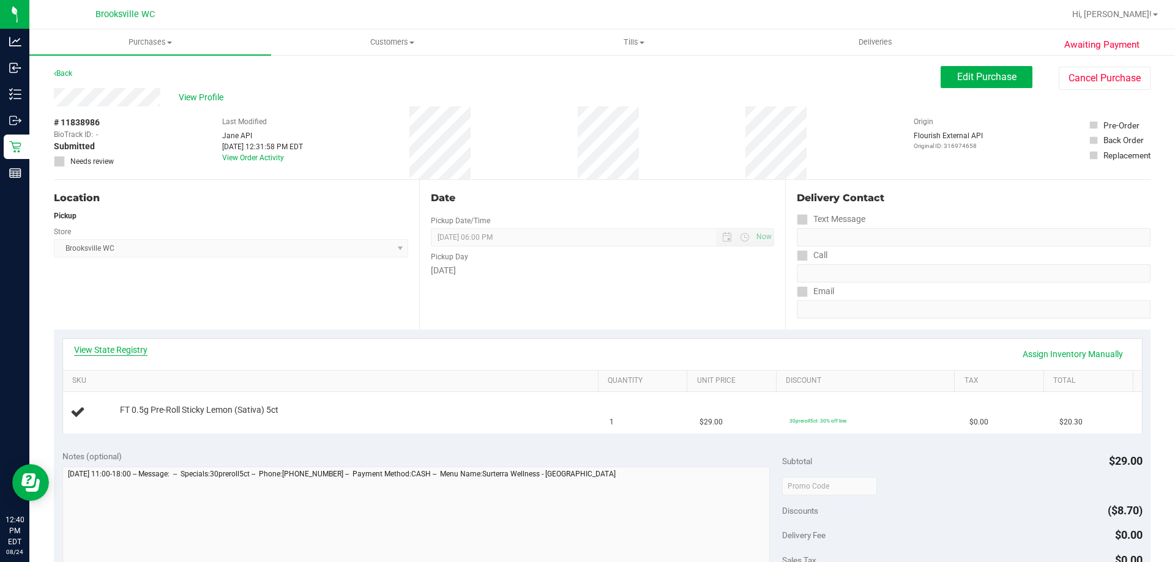
click at [104, 349] on link "View State Registry" at bounding box center [110, 350] width 73 height 12
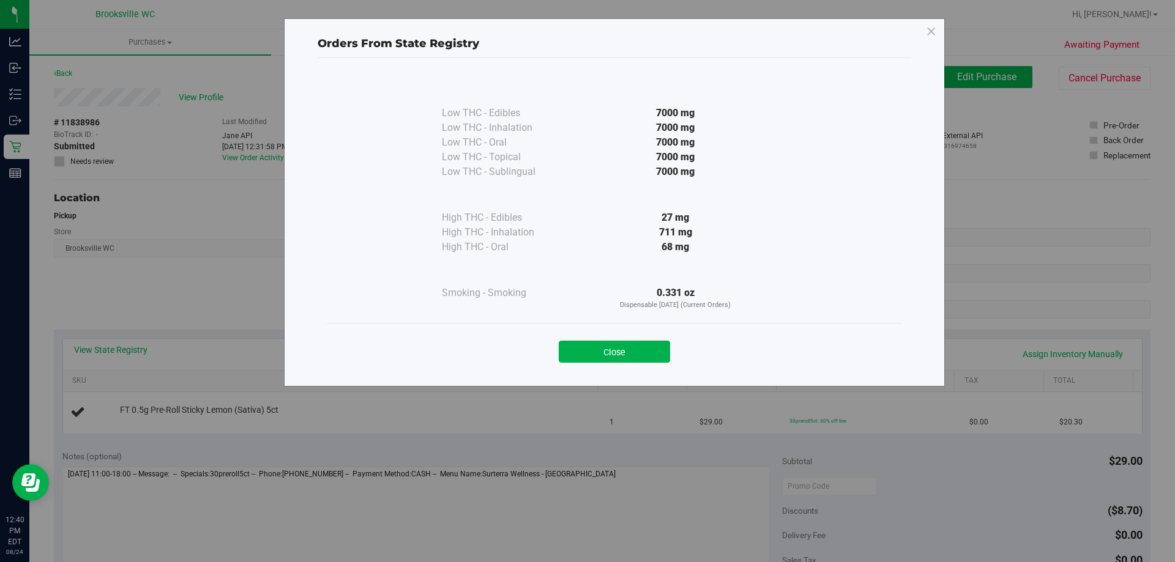
drag, startPoint x: 607, startPoint y: 351, endPoint x: 612, endPoint y: 344, distance: 8.8
click at [607, 351] on button "Close" at bounding box center [614, 352] width 111 height 22
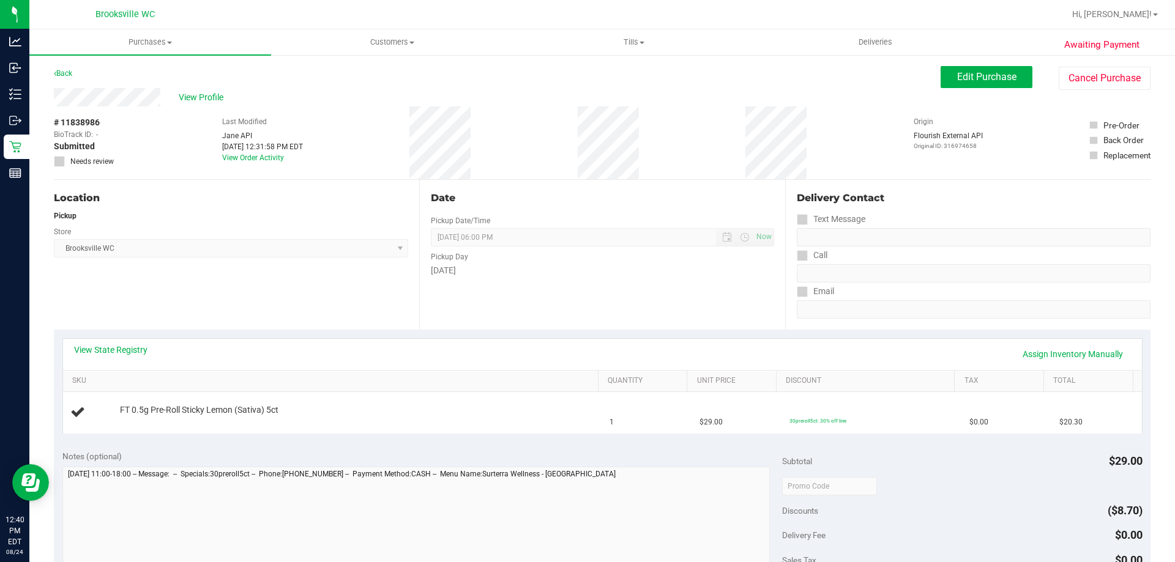
drag, startPoint x: 476, startPoint y: 351, endPoint x: 624, endPoint y: 533, distance: 235.3
click at [475, 351] on div "View State Registry Assign Inventory Manually" at bounding box center [602, 354] width 1057 height 21
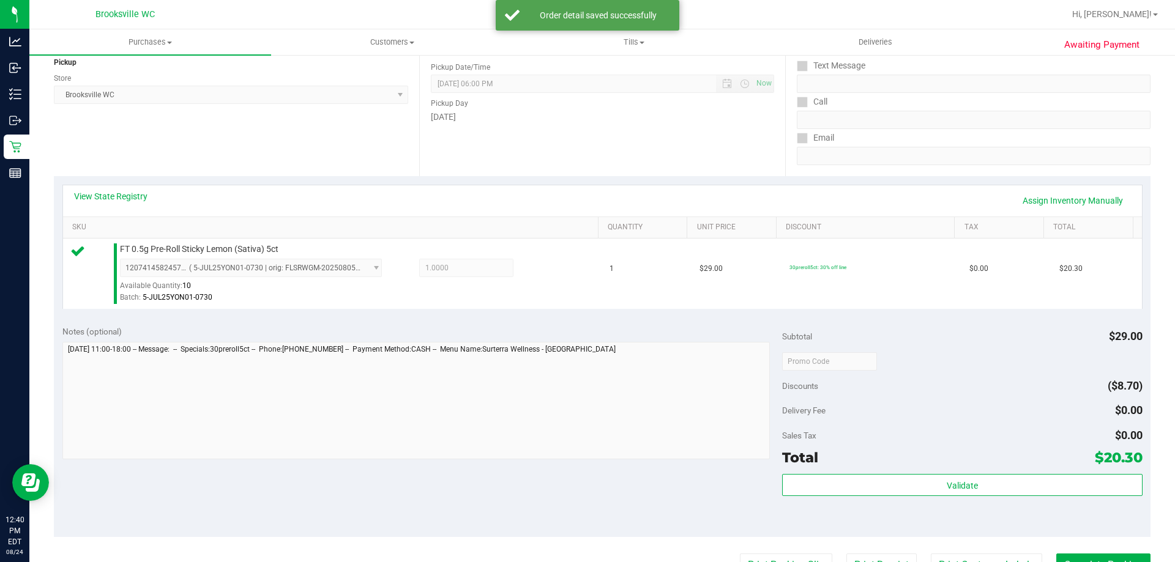
scroll to position [367, 0]
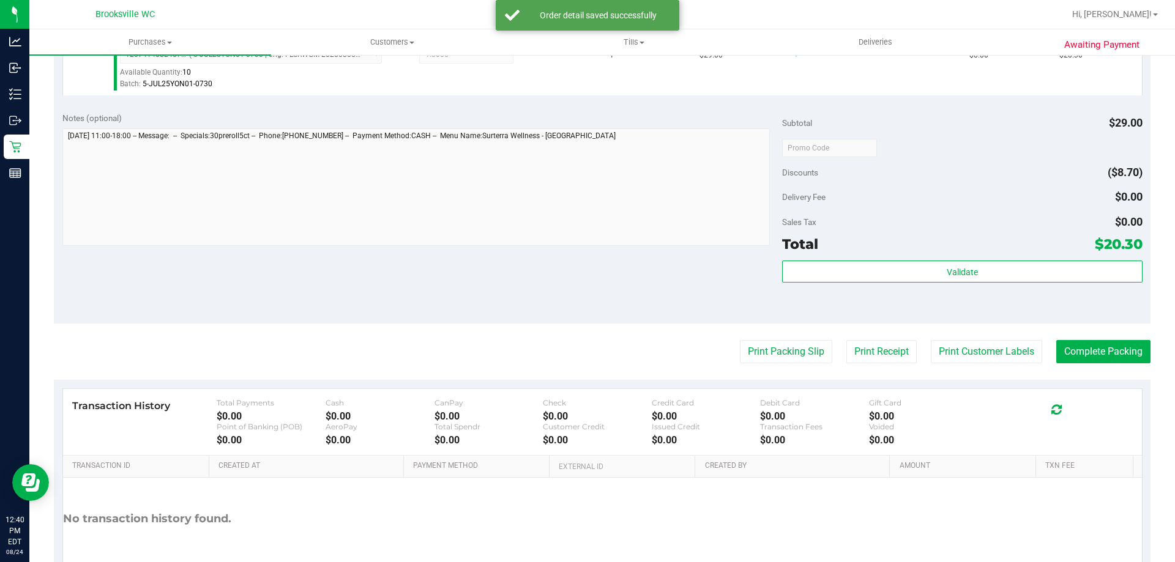
drag, startPoint x: 850, startPoint y: 289, endPoint x: 849, endPoint y: 283, distance: 6.8
click at [849, 286] on div "Validate" at bounding box center [962, 288] width 360 height 55
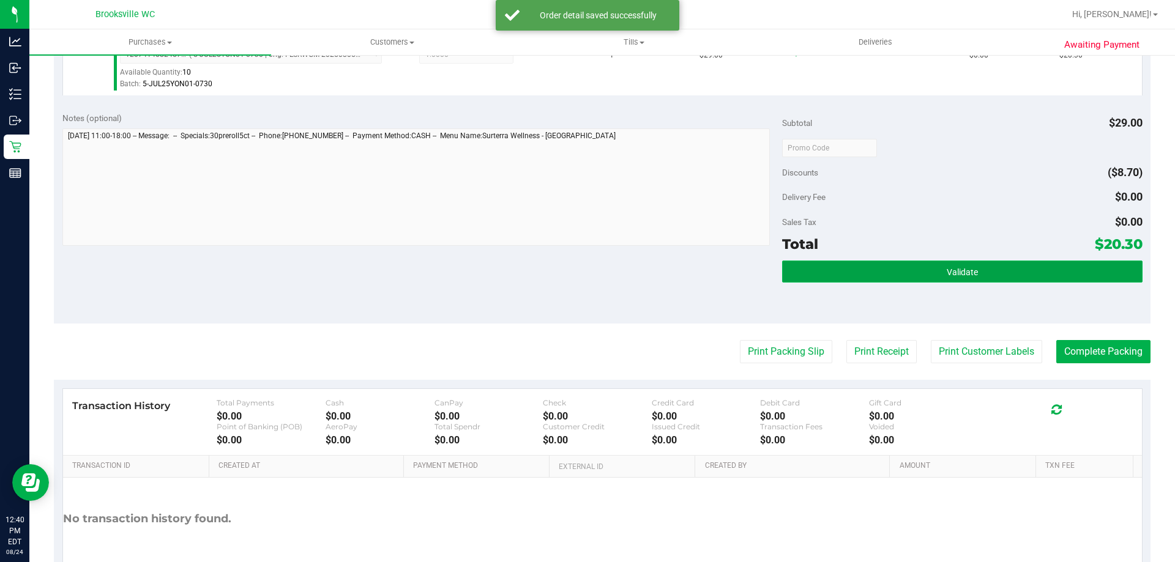
click at [846, 268] on button "Validate" at bounding box center [962, 272] width 360 height 22
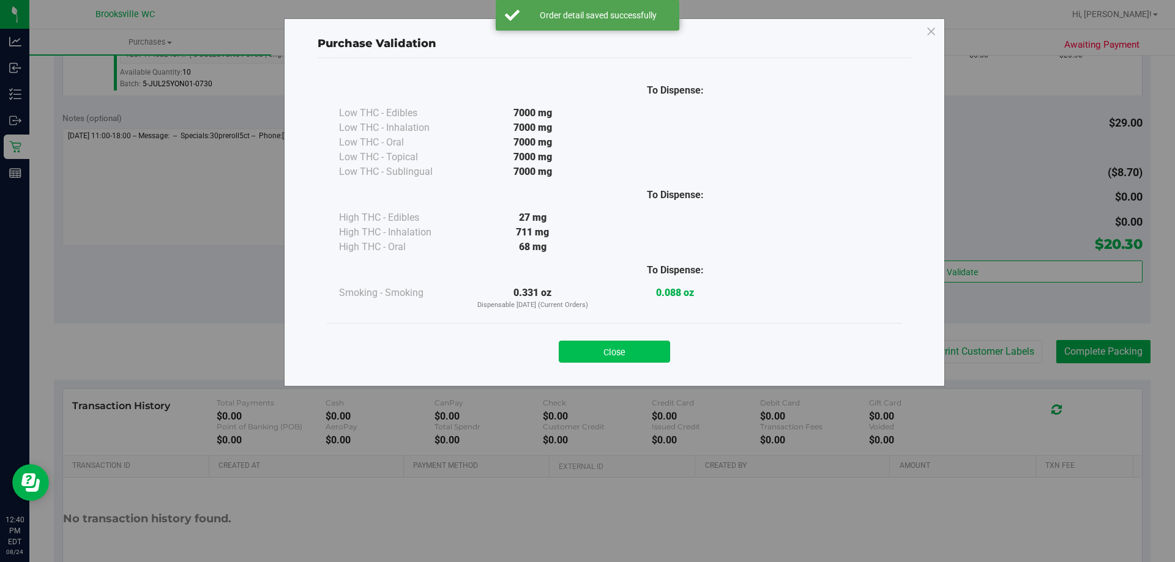
click at [632, 354] on button "Close" at bounding box center [614, 352] width 111 height 22
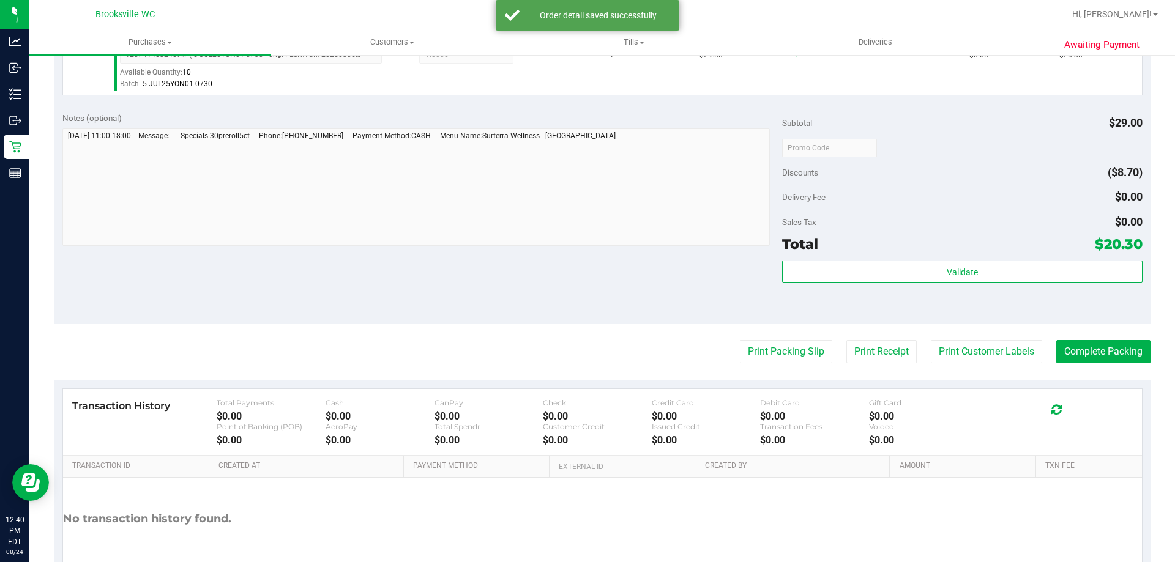
click at [727, 349] on div "Print Packing Slip Print Receipt Print Customer Labels Complete Packing" at bounding box center [602, 351] width 1096 height 23
click at [743, 349] on button "Print Packing Slip" at bounding box center [786, 351] width 92 height 23
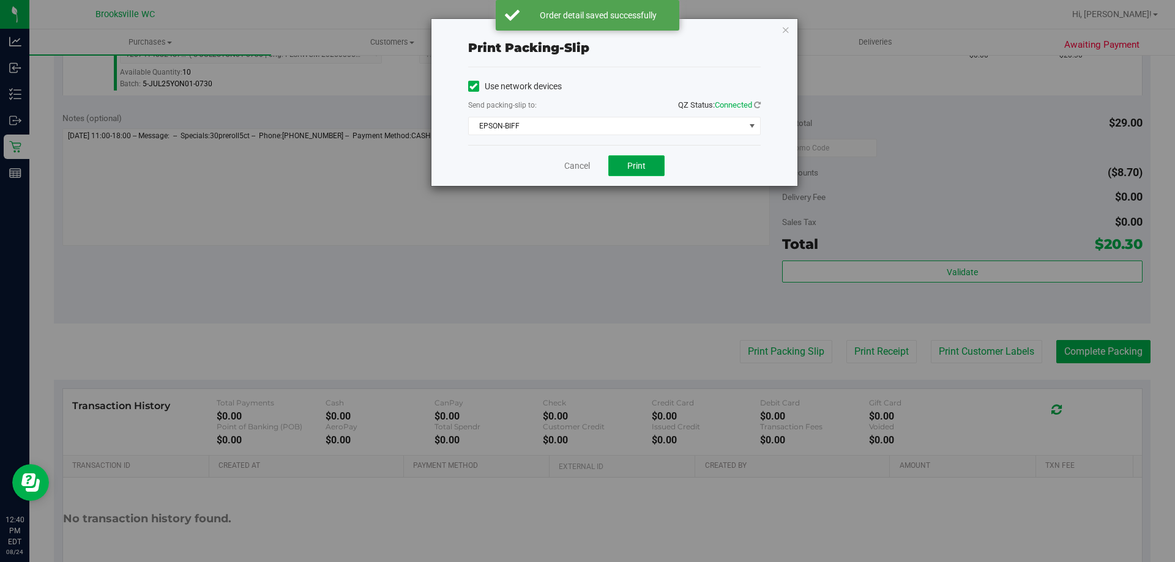
click at [625, 165] on button "Print" at bounding box center [636, 165] width 56 height 21
click at [221, 255] on div "Print packing-slip Use network devices Send packing-slip to: QZ Status: Connect…" at bounding box center [592, 281] width 1184 height 562
click at [581, 165] on link "Cancel" at bounding box center [577, 166] width 26 height 13
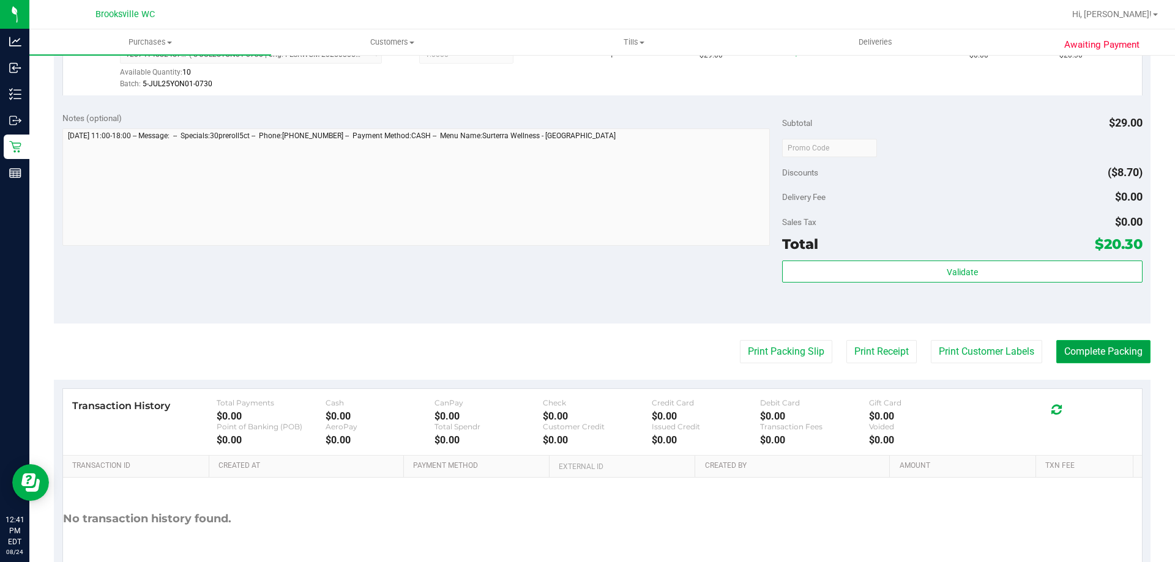
click at [1063, 345] on button "Complete Packing" at bounding box center [1103, 351] width 94 height 23
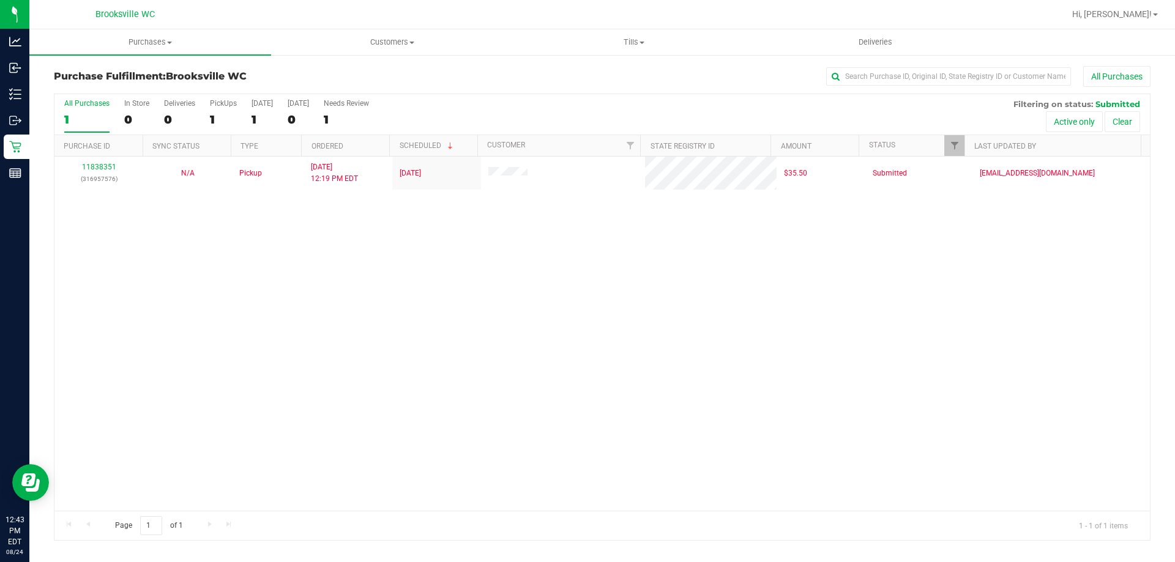
click at [111, 310] on div "11838351 (316957576) N/A Pickup 8/24/2025 12:19 PM EDT 8/24/2025 $35.50 Submitt…" at bounding box center [601, 334] width 1095 height 354
click at [590, 114] on div "All Purchases 1 In Store 0 Deliveries 0 PickUps 1 Today 1 Tomorrow 0 Needs Revi…" at bounding box center [601, 114] width 1095 height 41
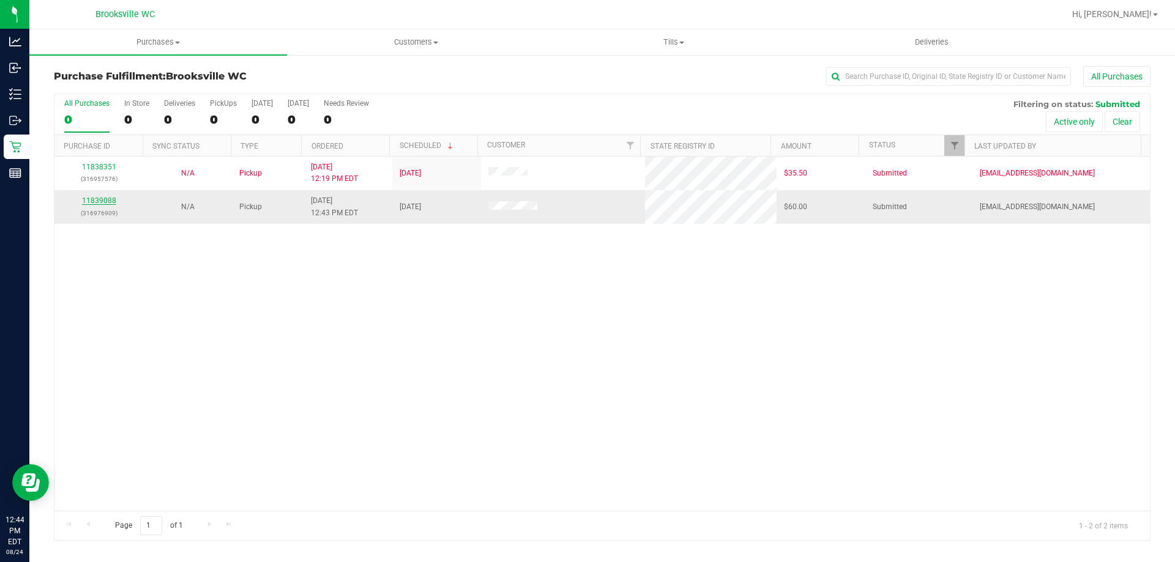
click at [103, 196] on link "11839088" at bounding box center [99, 200] width 34 height 9
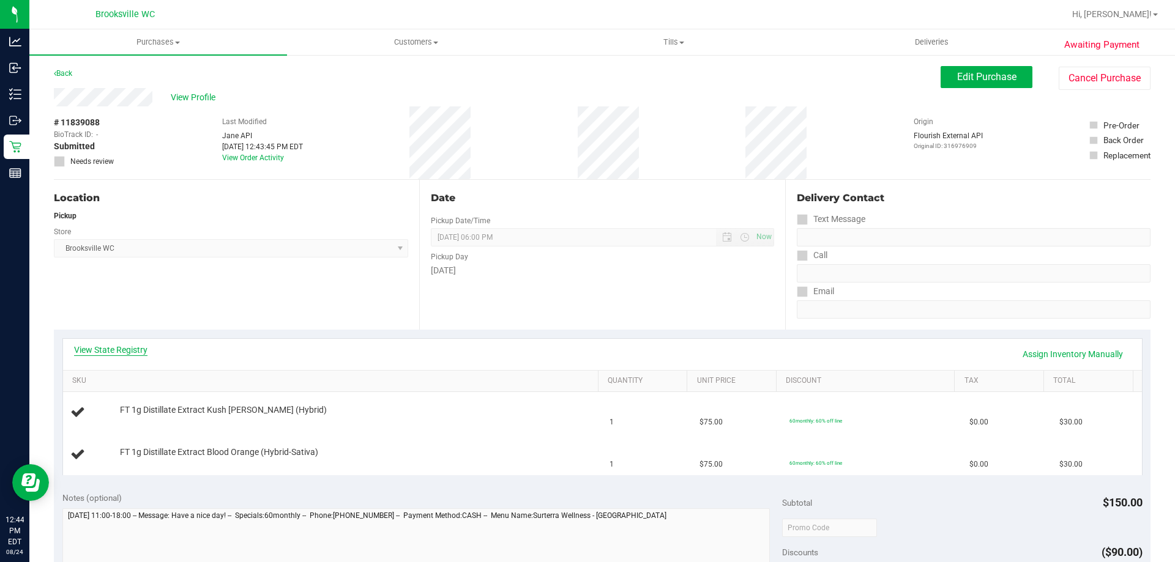
click at [106, 353] on link "View State Registry" at bounding box center [110, 350] width 73 height 12
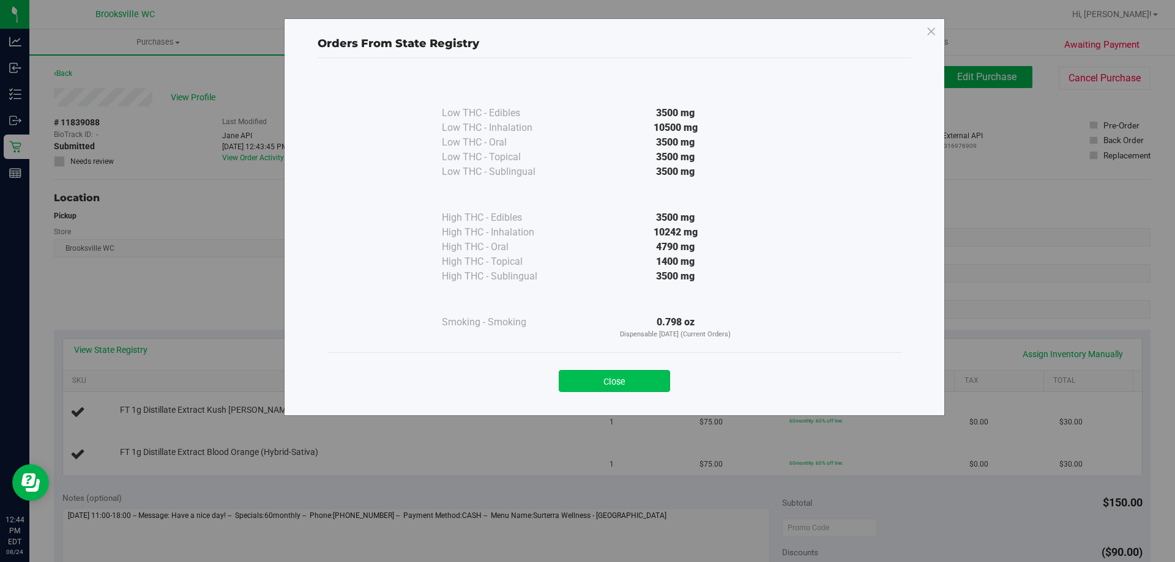
click at [645, 379] on button "Close" at bounding box center [614, 381] width 111 height 22
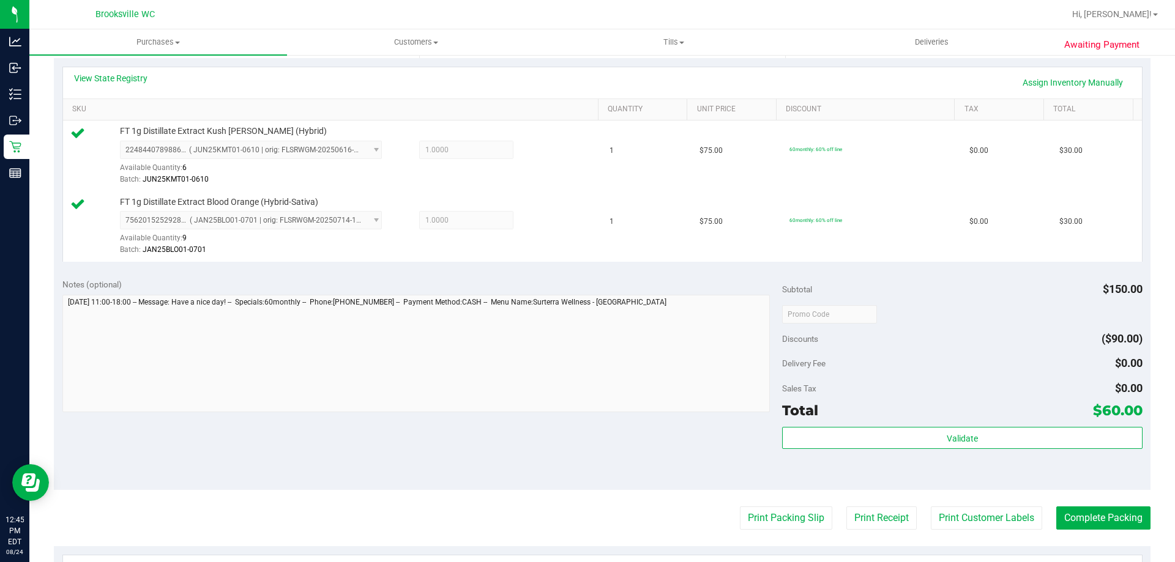
scroll to position [306, 0]
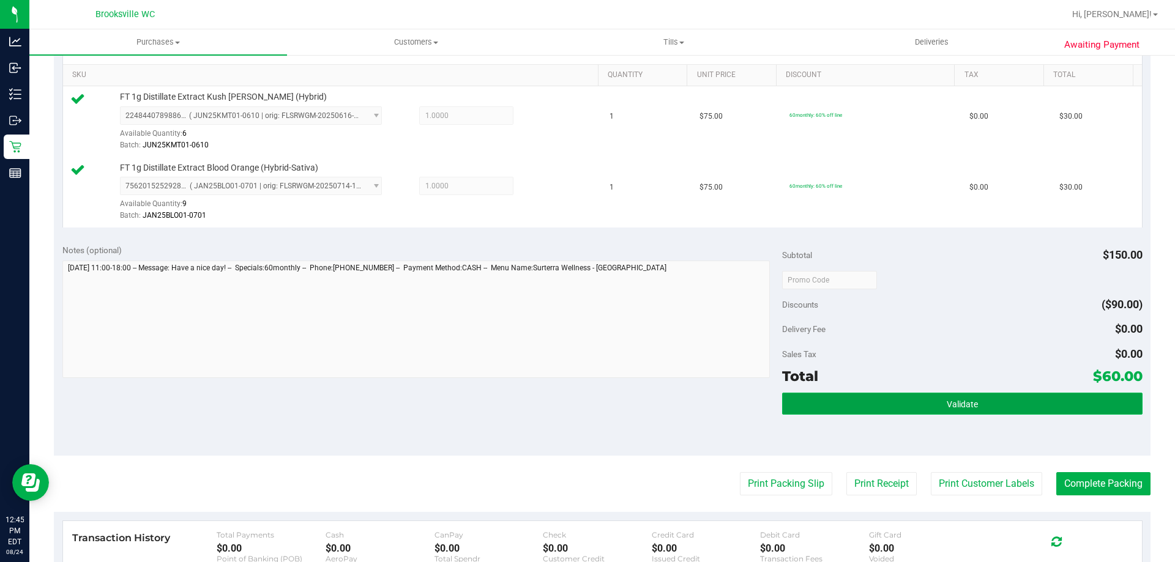
click at [842, 395] on button "Validate" at bounding box center [962, 404] width 360 height 22
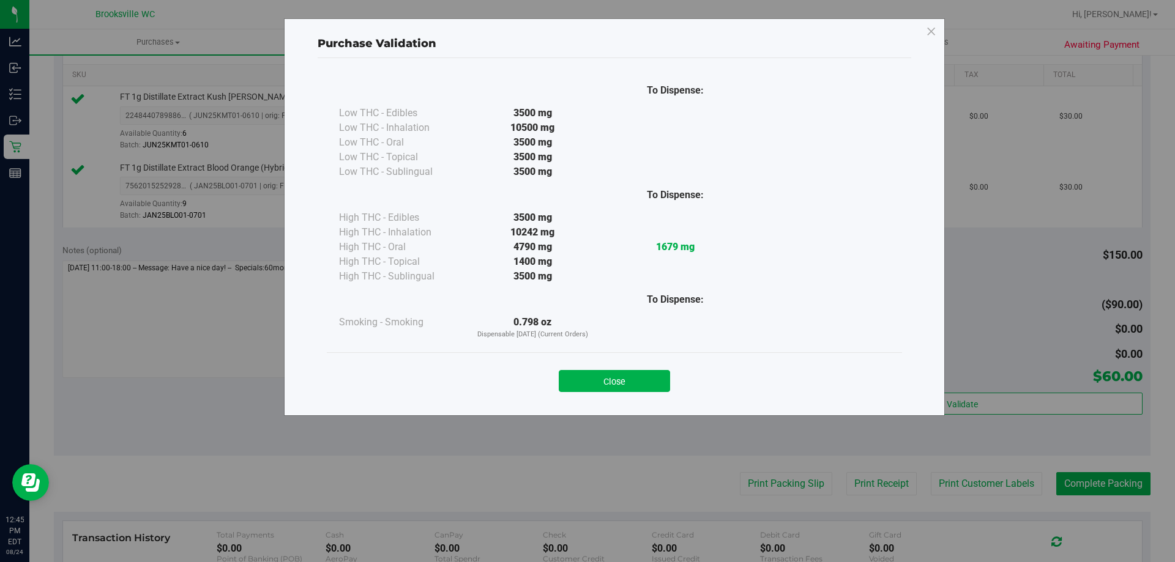
click at [572, 379] on button "Close" at bounding box center [614, 381] width 111 height 22
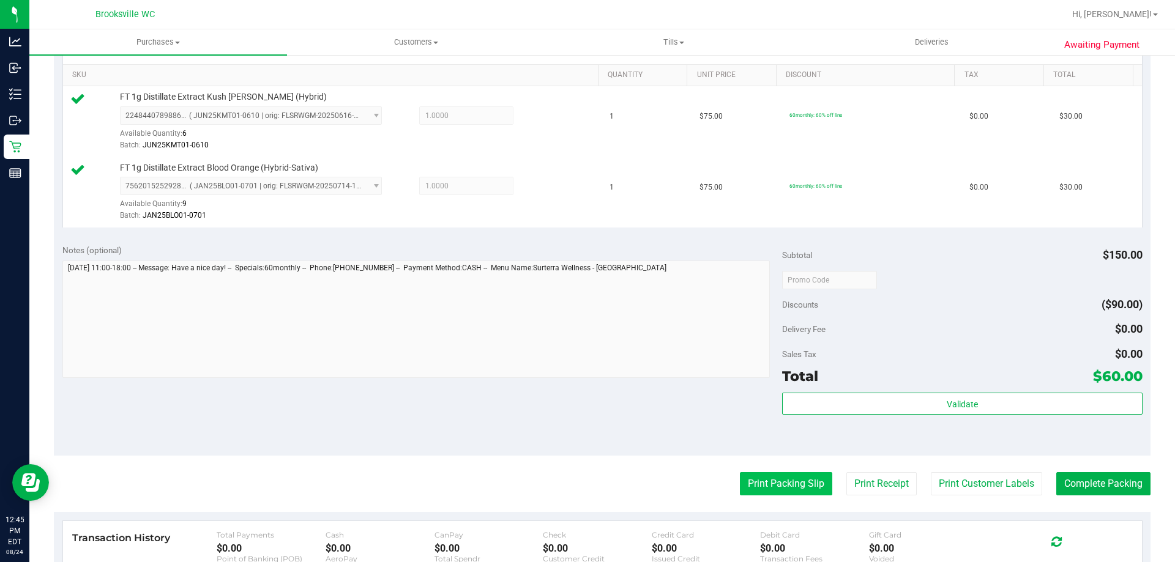
click at [742, 474] on button "Print Packing Slip" at bounding box center [786, 483] width 92 height 23
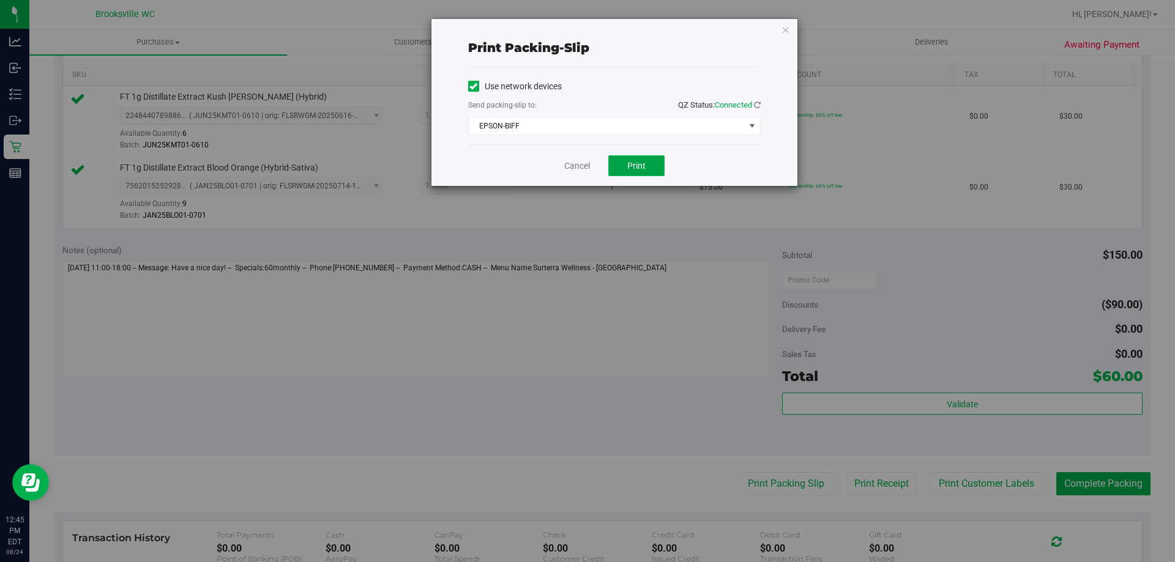
click at [636, 162] on span "Print" at bounding box center [636, 166] width 18 height 10
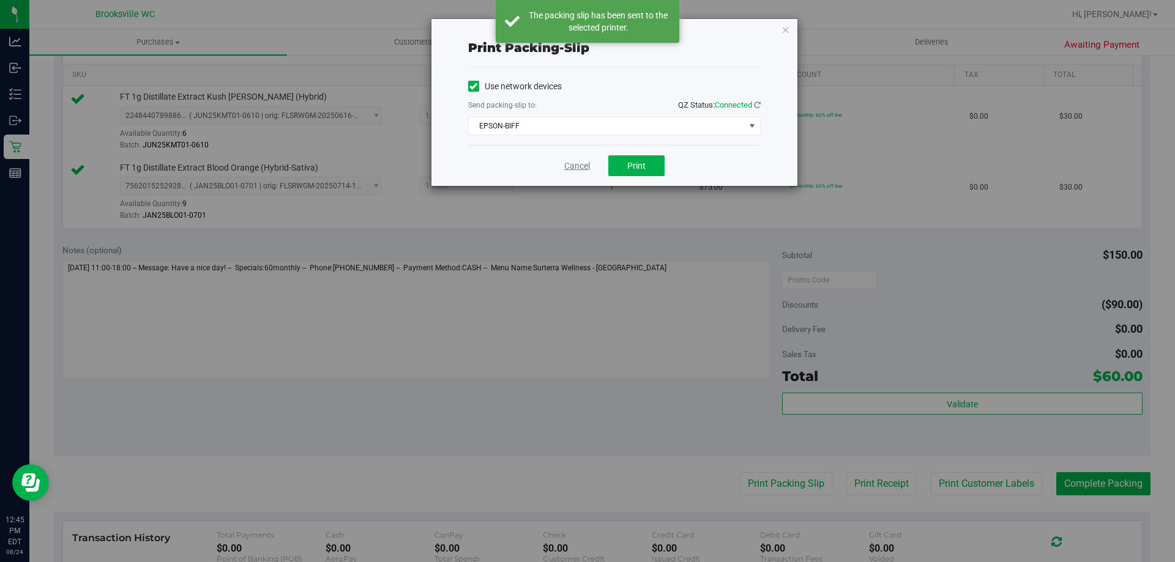
click at [582, 165] on link "Cancel" at bounding box center [577, 166] width 26 height 13
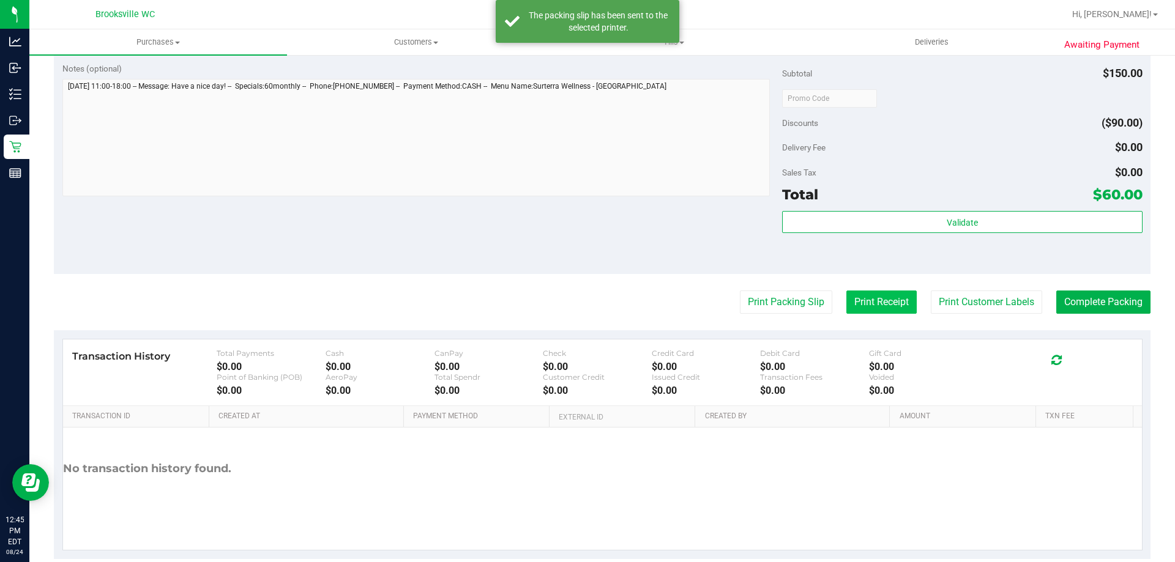
scroll to position [489, 0]
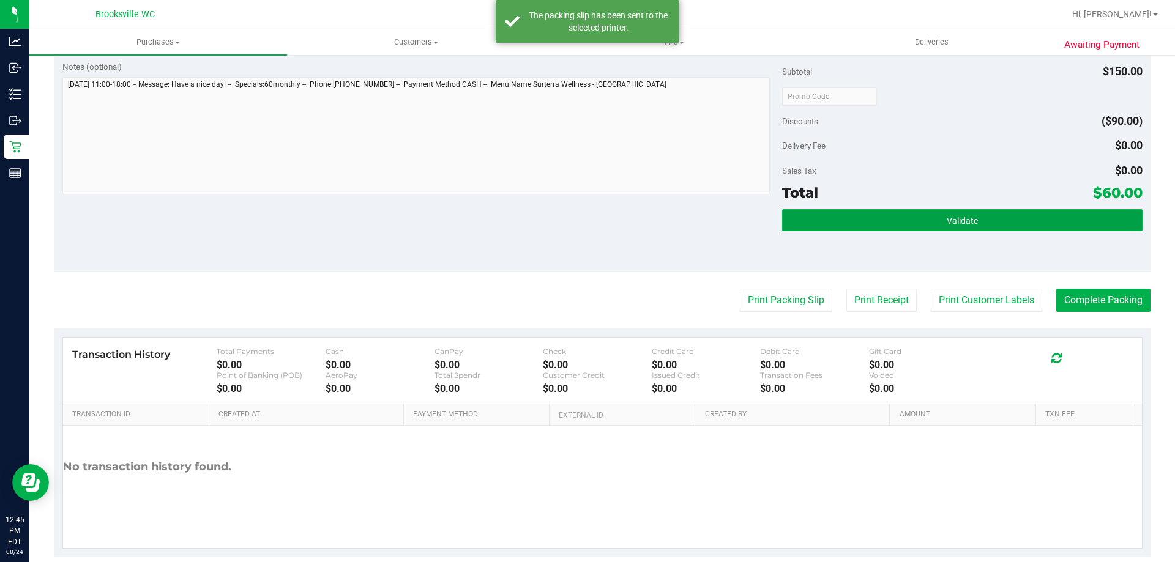
click at [992, 218] on button "Validate" at bounding box center [962, 220] width 360 height 22
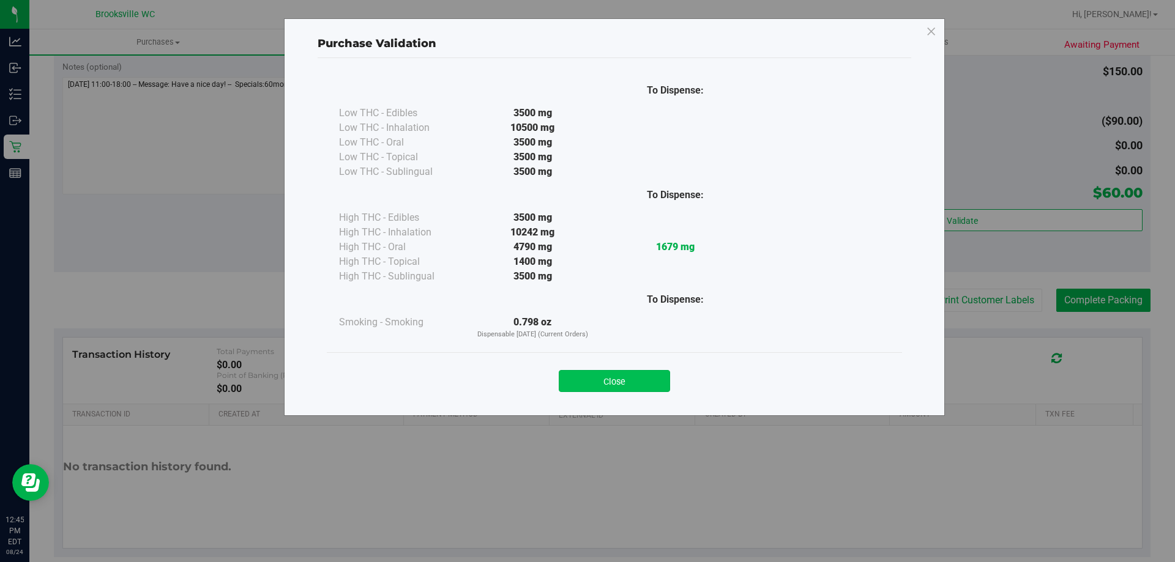
click at [645, 379] on button "Close" at bounding box center [614, 381] width 111 height 22
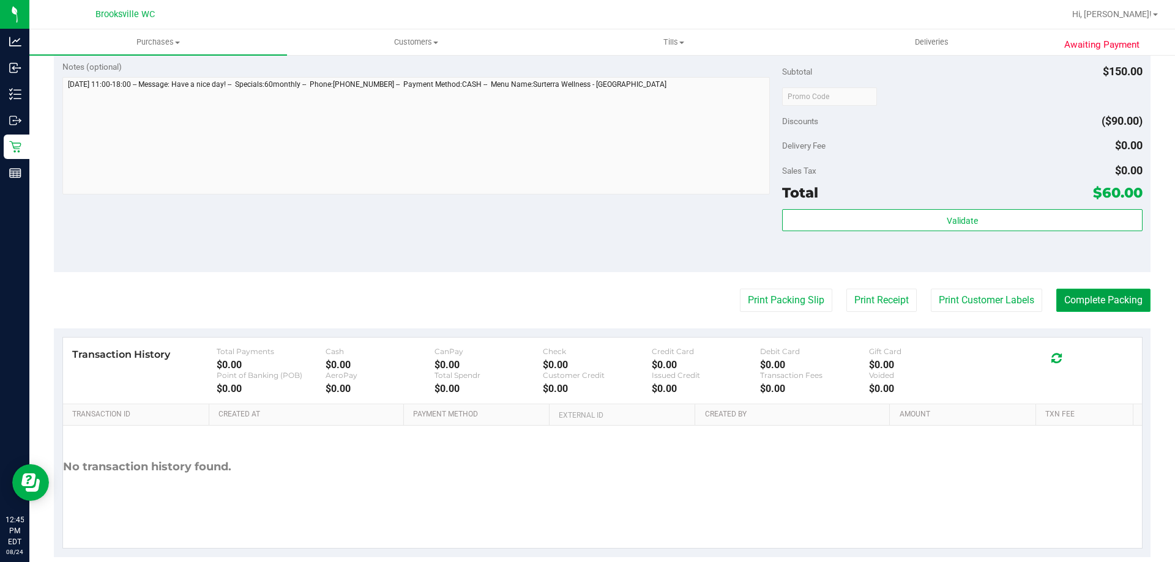
click at [1081, 296] on button "Complete Packing" at bounding box center [1103, 300] width 94 height 23
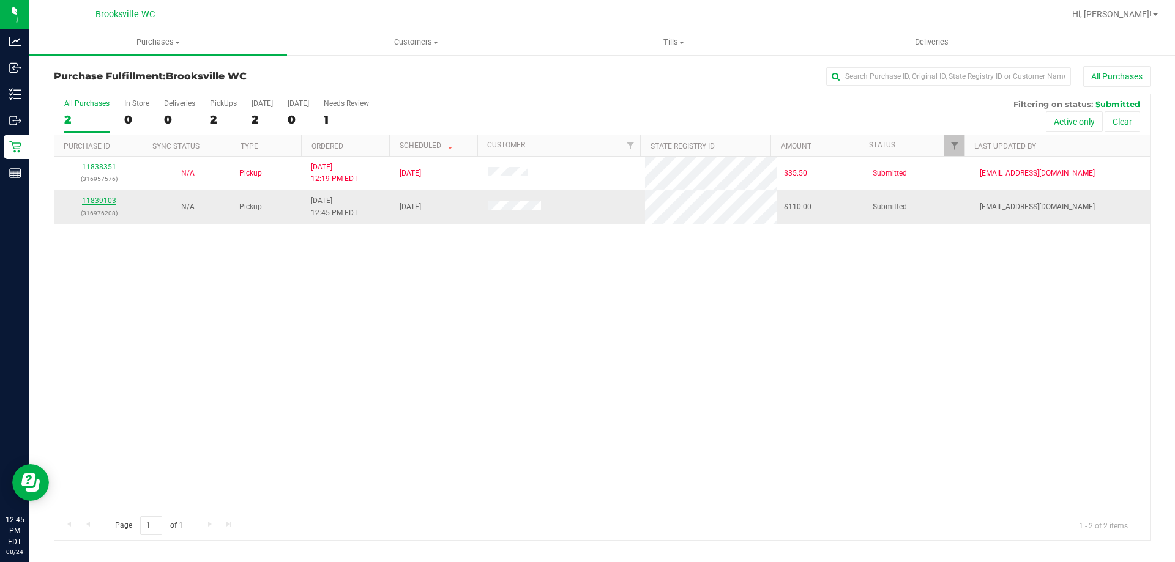
click at [110, 198] on link "11839103" at bounding box center [99, 200] width 34 height 9
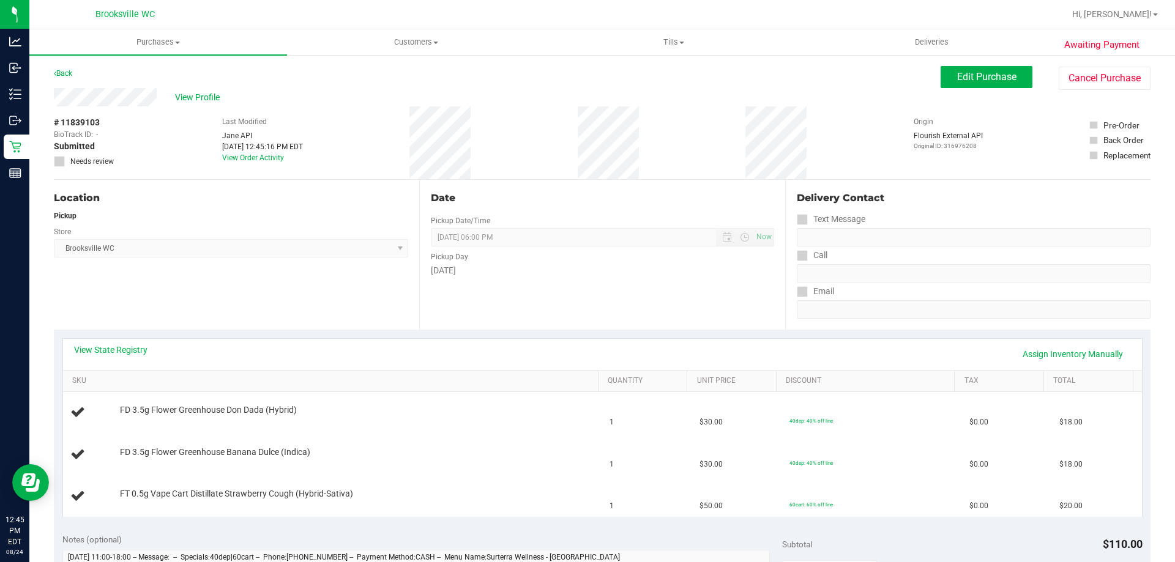
scroll to position [61, 0]
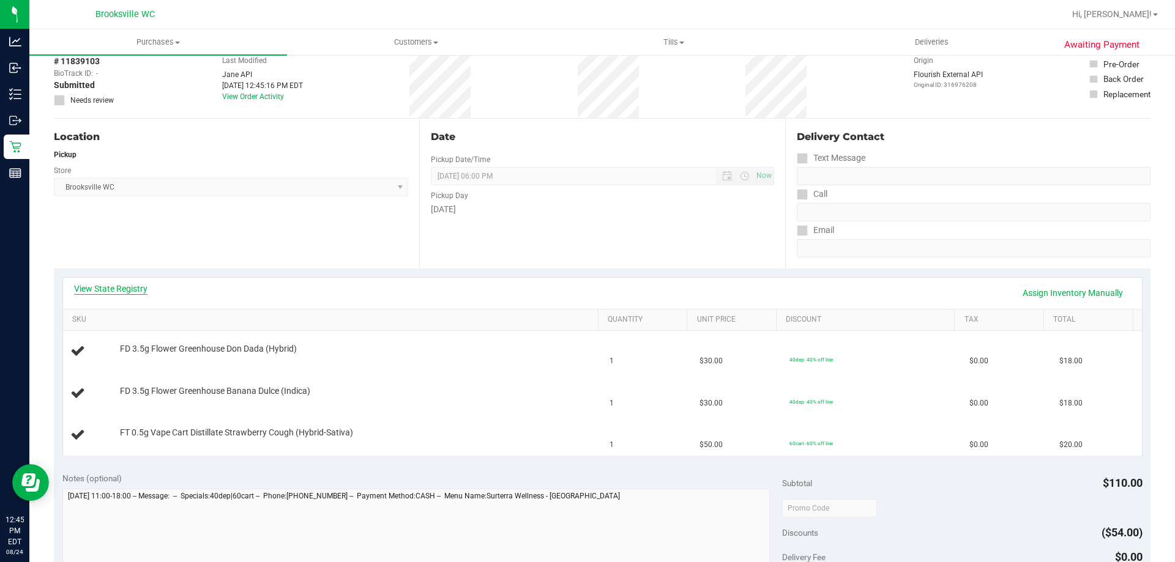
click at [119, 292] on link "View State Registry" at bounding box center [110, 289] width 73 height 12
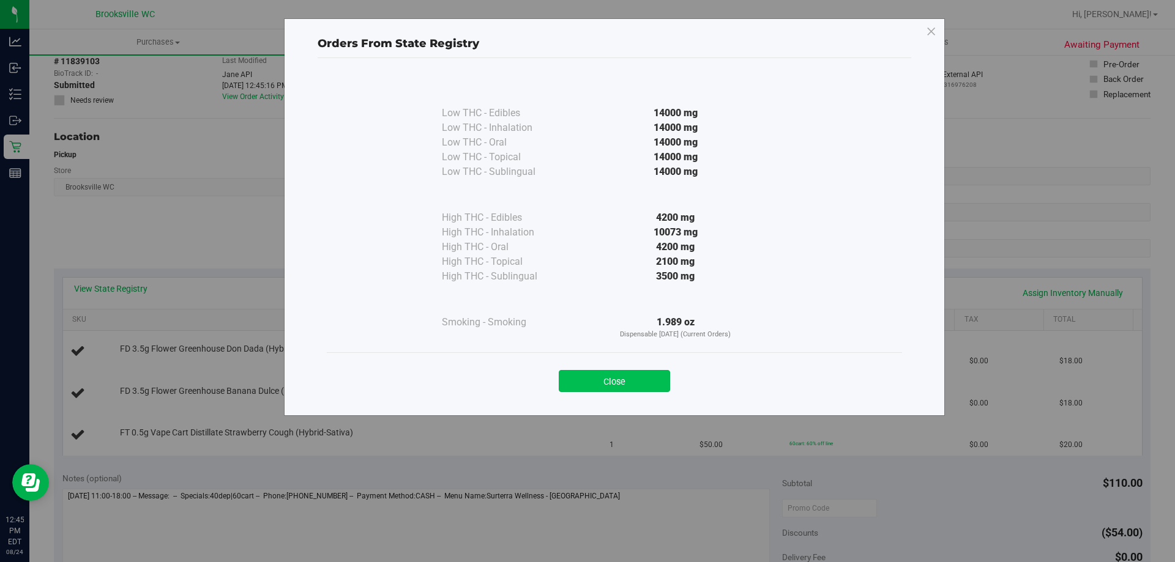
click at [620, 378] on button "Close" at bounding box center [614, 381] width 111 height 22
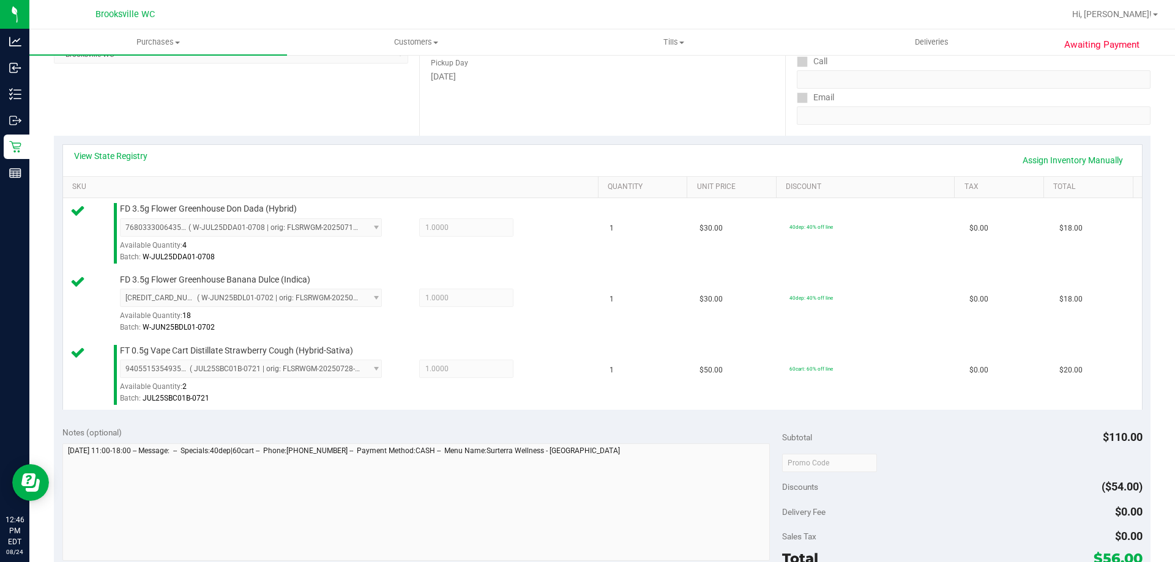
scroll to position [428, 0]
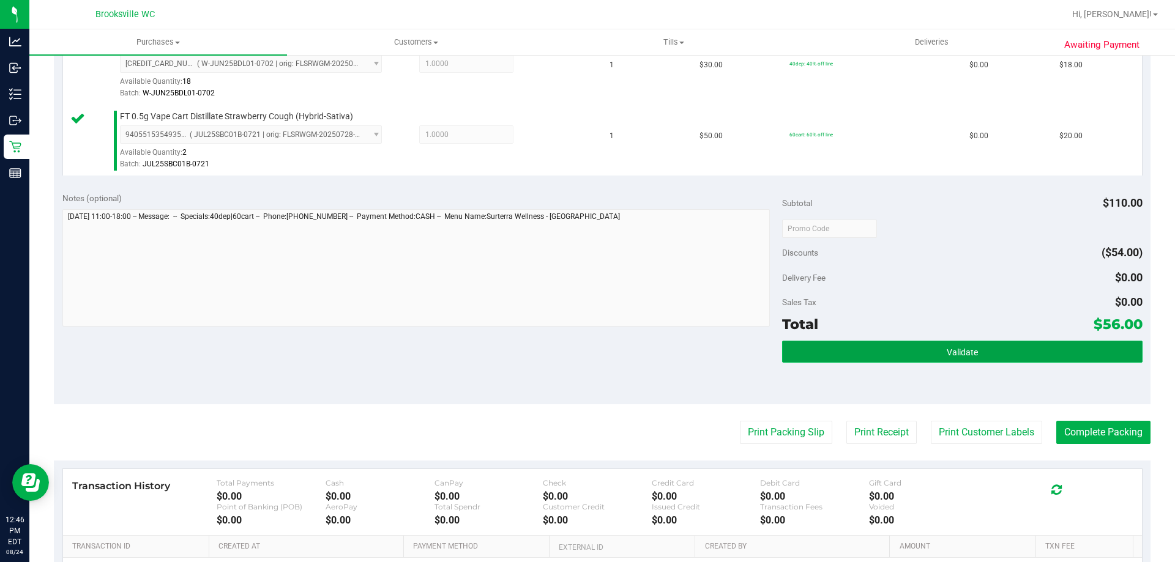
click at [852, 341] on button "Validate" at bounding box center [962, 352] width 360 height 22
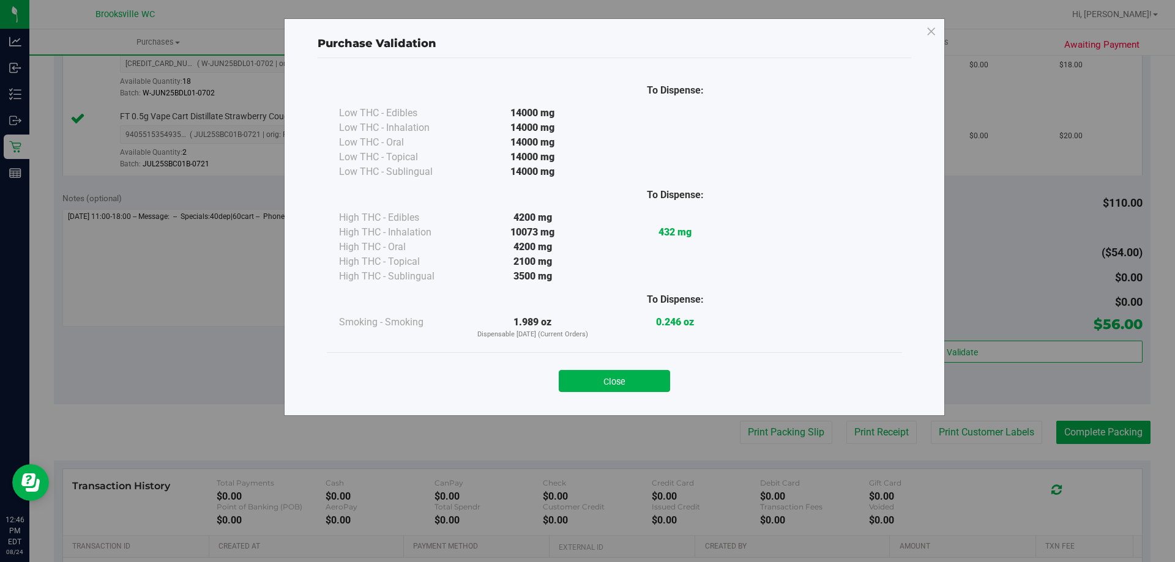
click at [604, 371] on button "Close" at bounding box center [614, 381] width 111 height 22
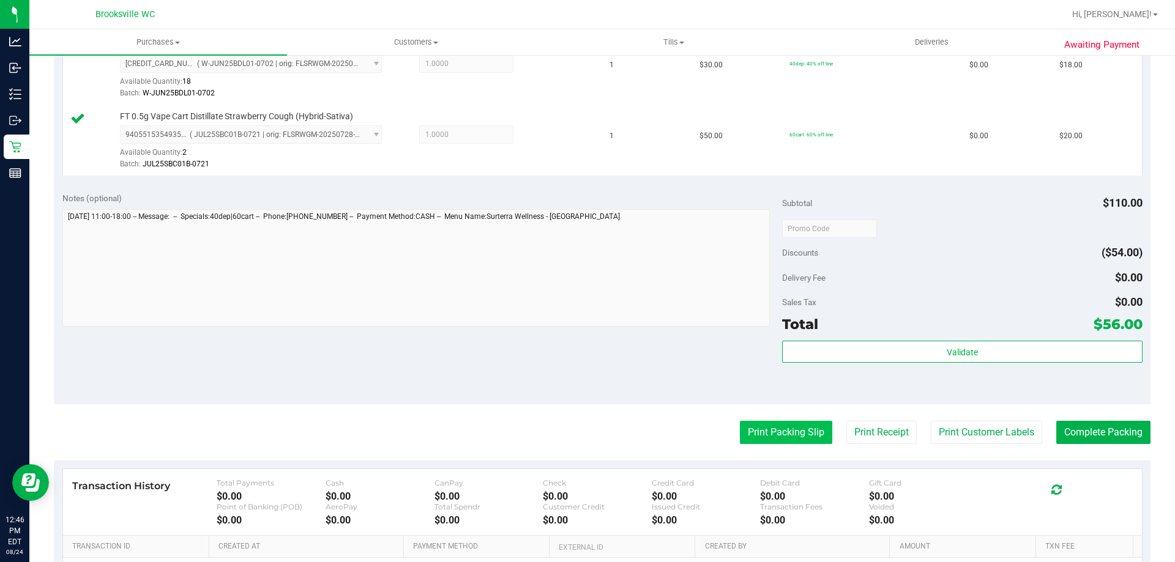
click at [757, 433] on button "Print Packing Slip" at bounding box center [786, 432] width 92 height 23
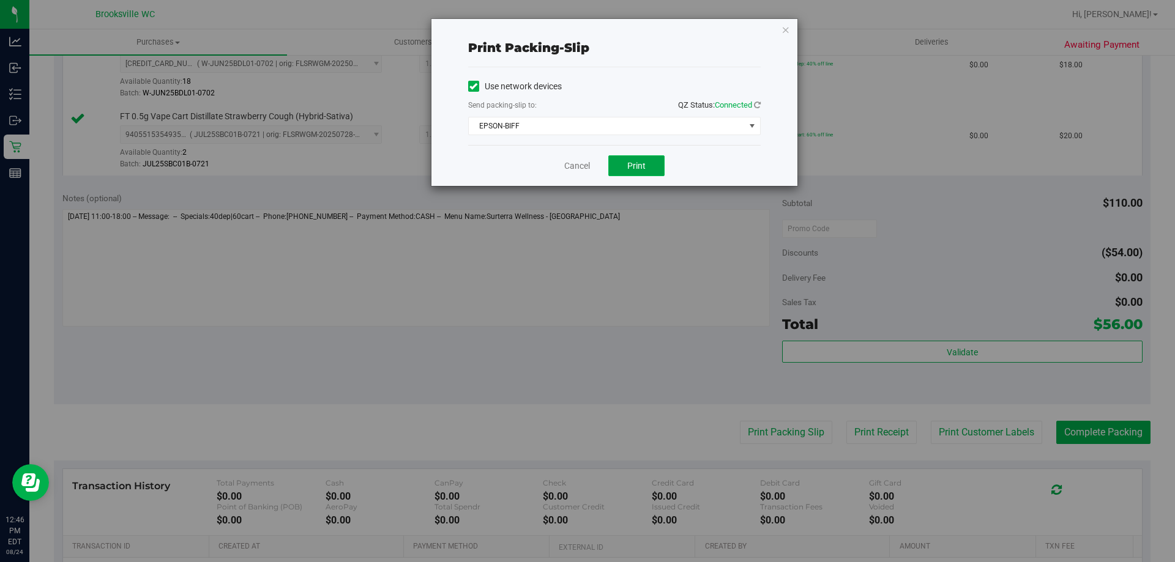
click at [639, 163] on span "Print" at bounding box center [636, 166] width 18 height 10
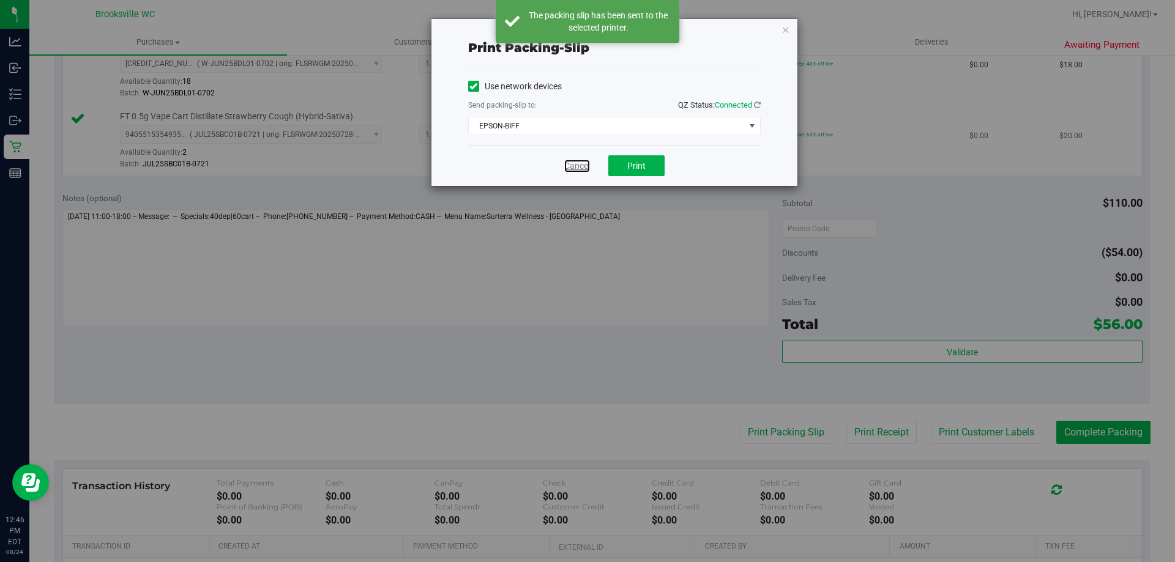
click at [570, 163] on link "Cancel" at bounding box center [577, 166] width 26 height 13
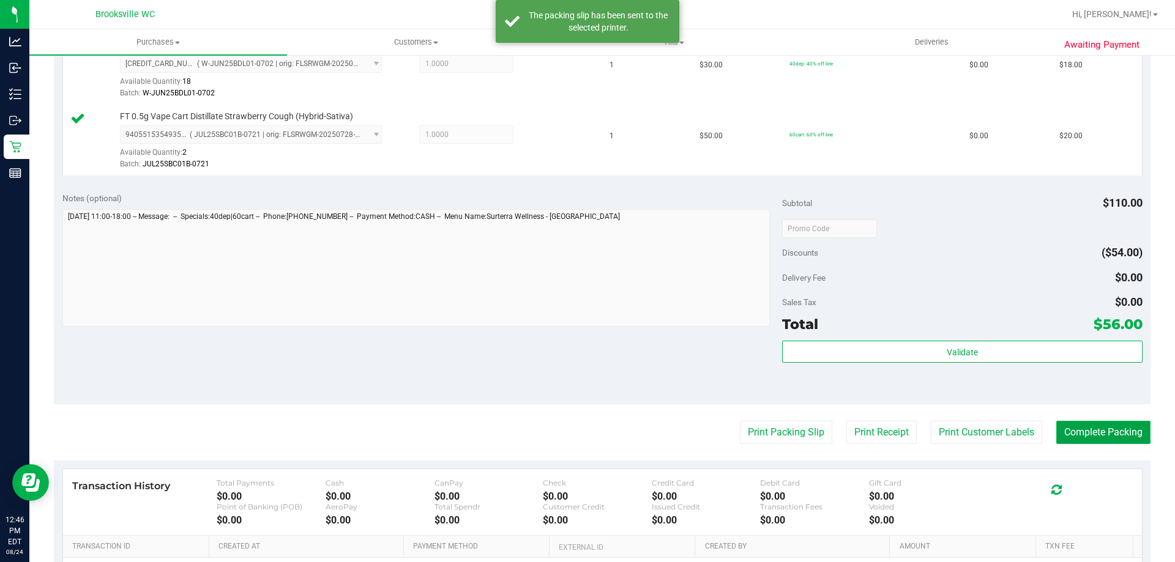
click at [1098, 431] on button "Complete Packing" at bounding box center [1103, 432] width 94 height 23
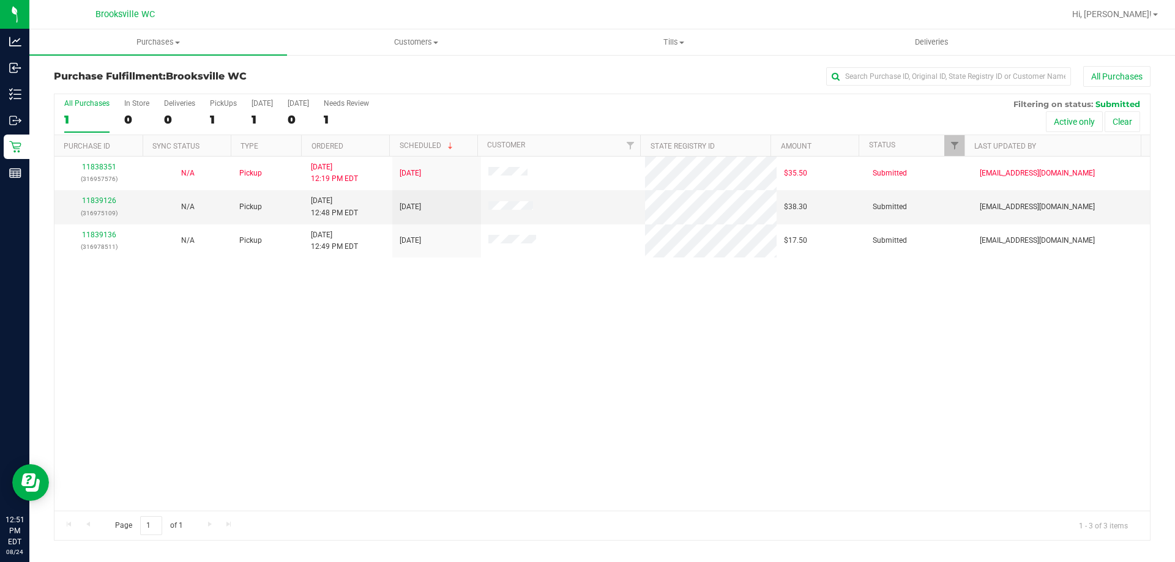
click at [592, 99] on div "All Purchases 1 In Store 0 Deliveries 0 PickUps 1 Today 1 Tomorrow 0 Needs Revi…" at bounding box center [601, 99] width 1095 height 10
click at [101, 201] on link "11839126" at bounding box center [99, 200] width 34 height 9
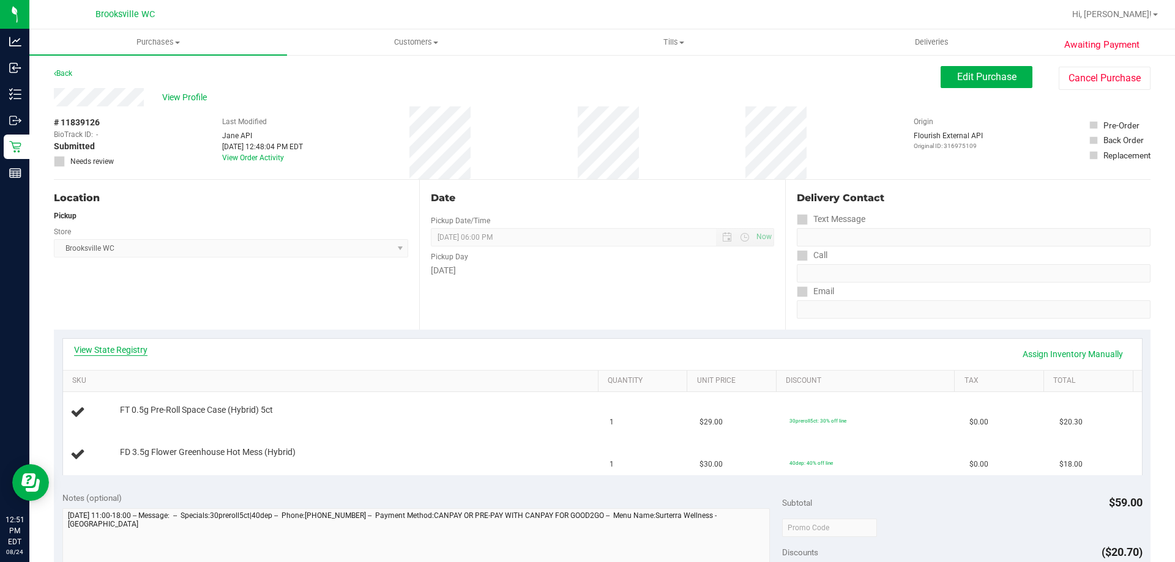
click at [114, 354] on link "View State Registry" at bounding box center [110, 350] width 73 height 12
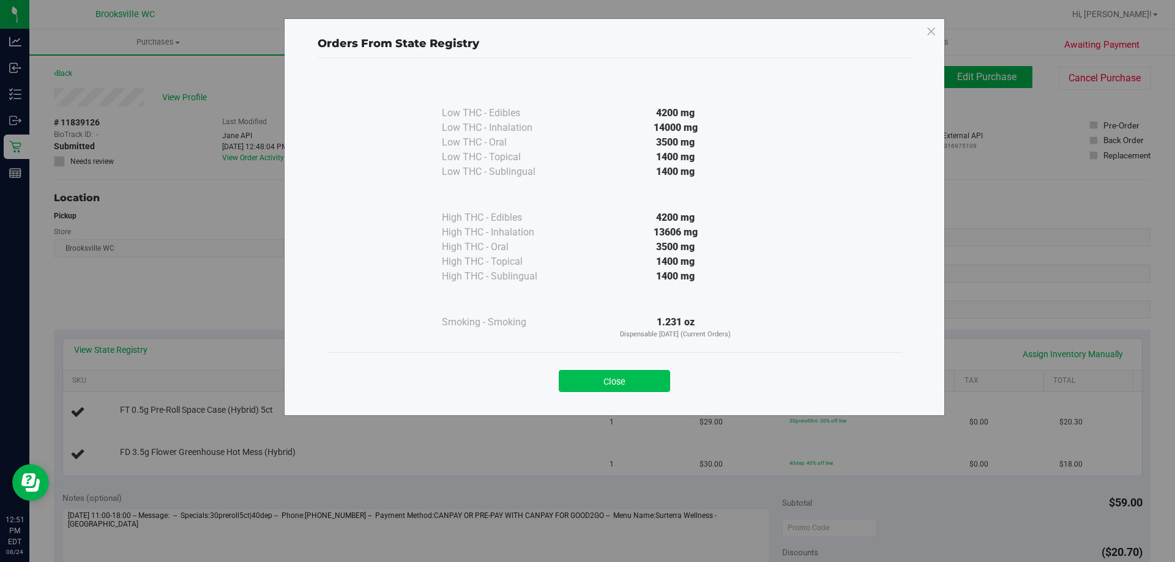
click at [631, 384] on button "Close" at bounding box center [614, 381] width 111 height 22
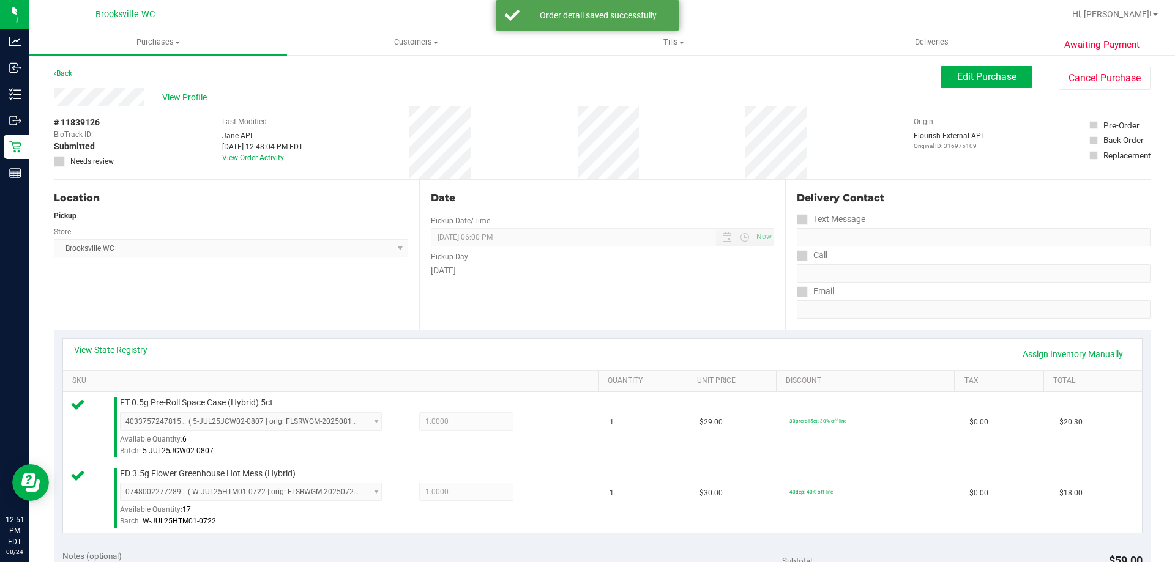
scroll to position [367, 0]
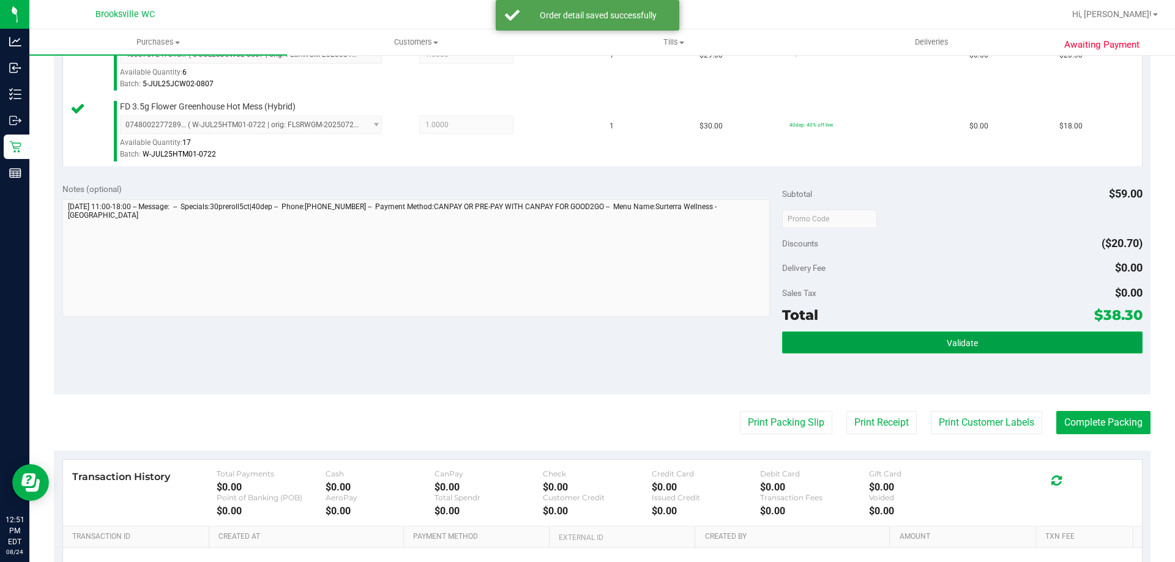
click at [852, 343] on button "Validate" at bounding box center [962, 343] width 360 height 22
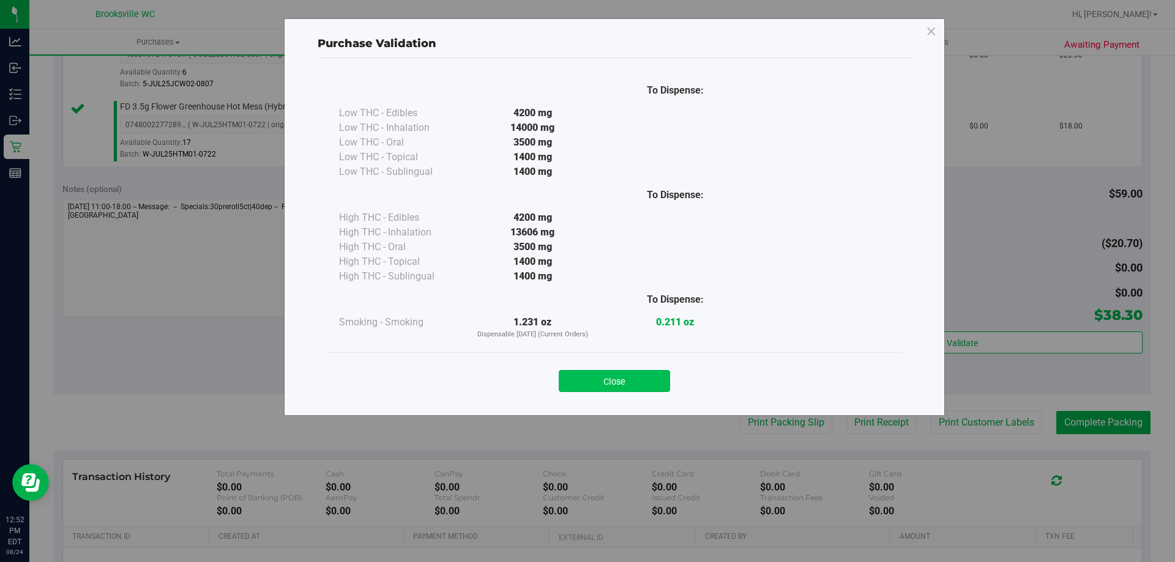
click at [619, 387] on button "Close" at bounding box center [614, 381] width 111 height 22
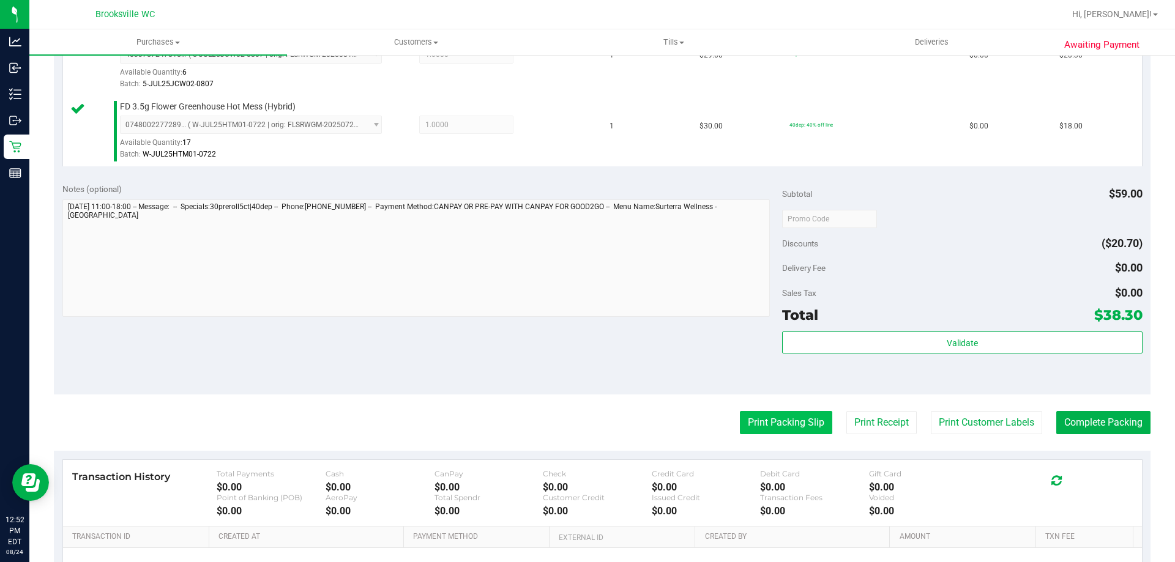
click at [779, 416] on button "Print Packing Slip" at bounding box center [786, 422] width 92 height 23
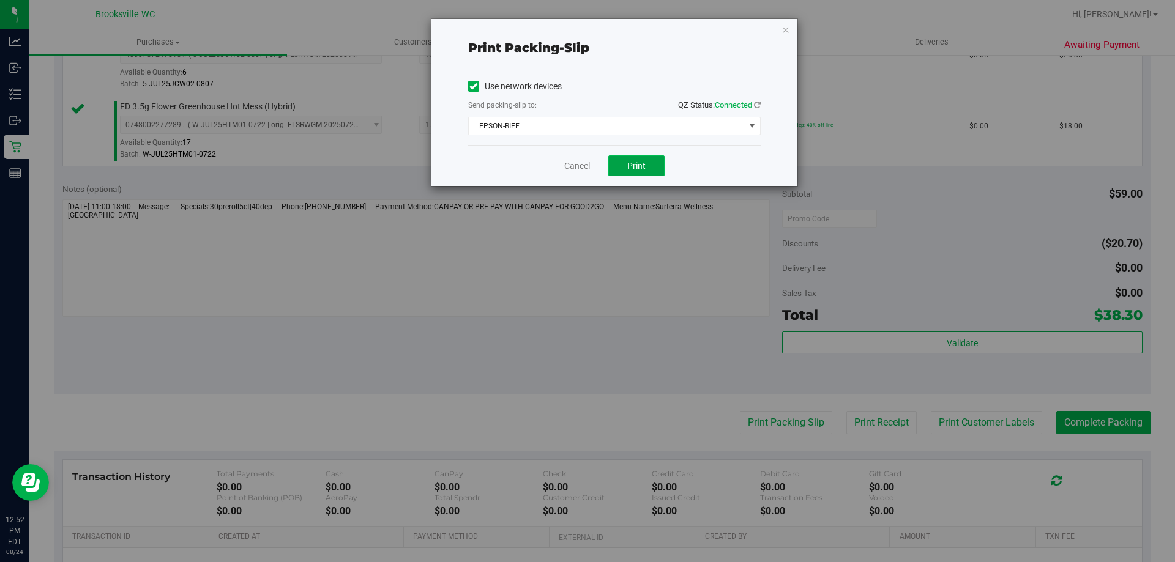
click at [628, 158] on button "Print" at bounding box center [636, 165] width 56 height 21
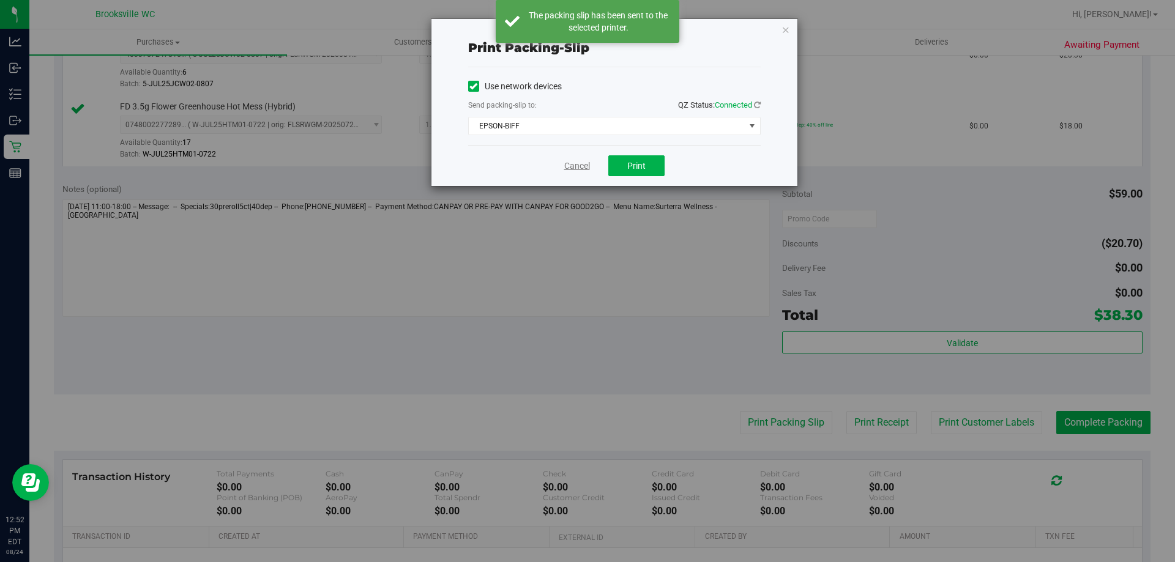
click at [579, 163] on link "Cancel" at bounding box center [577, 166] width 26 height 13
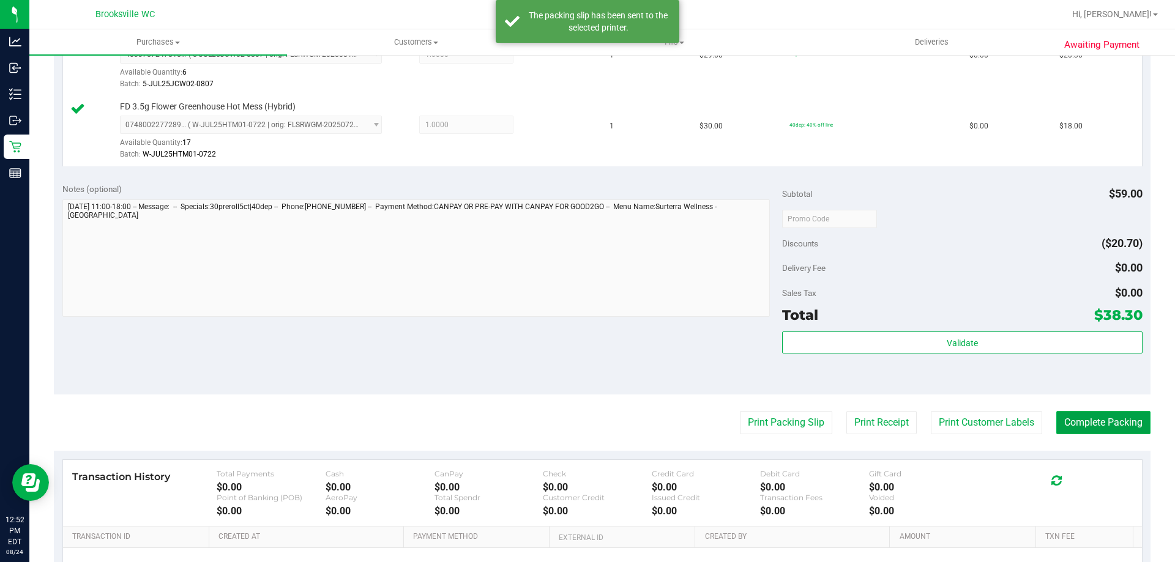
click at [1107, 426] on button "Complete Packing" at bounding box center [1103, 422] width 94 height 23
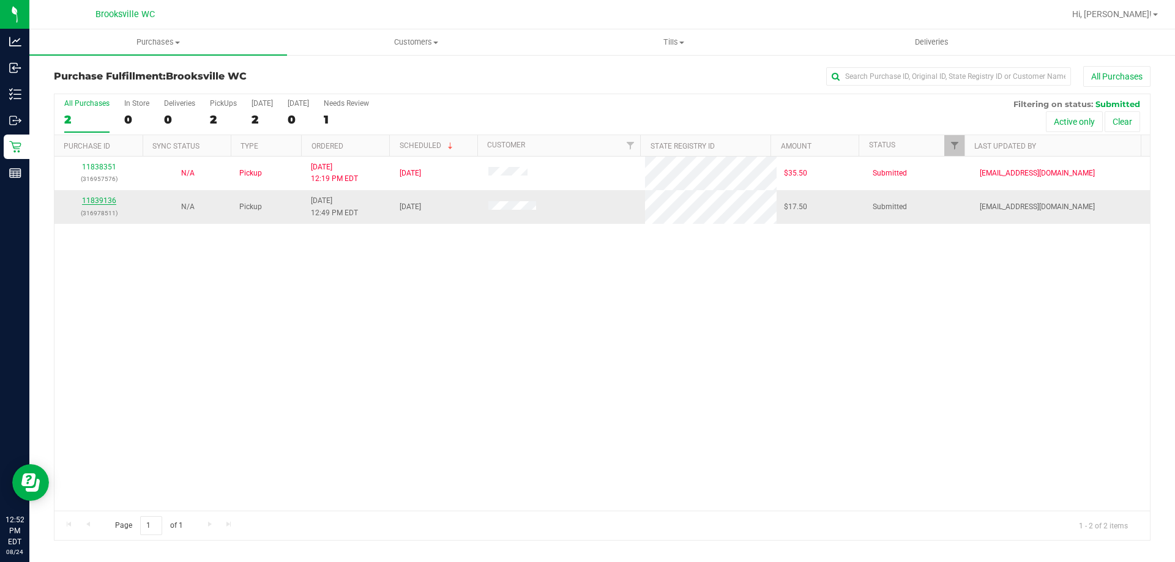
click at [105, 199] on link "11839136" at bounding box center [99, 200] width 34 height 9
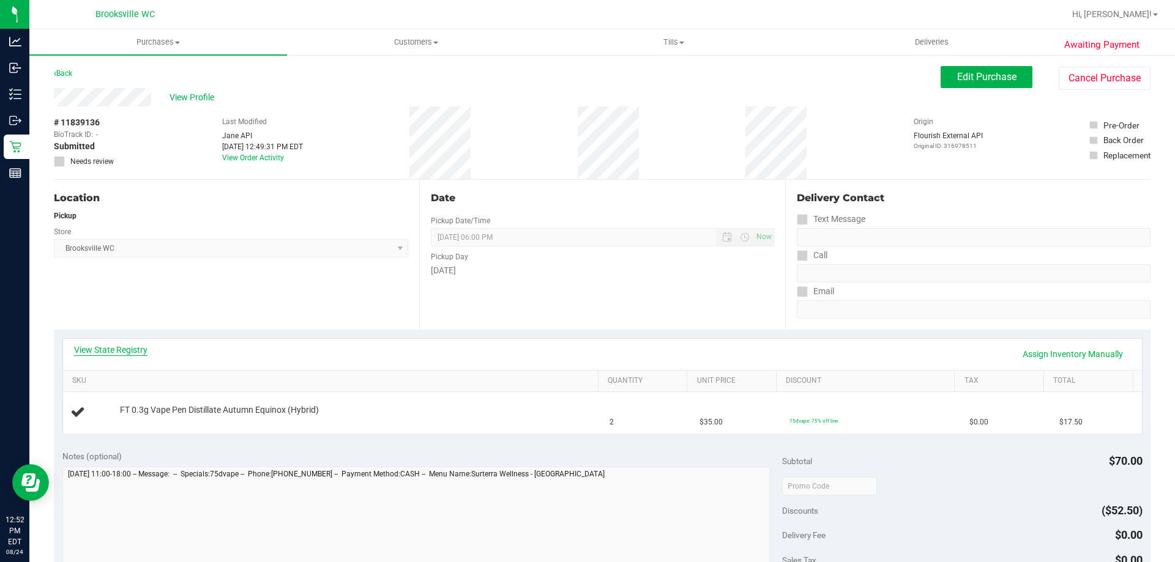
click at [114, 349] on link "View State Registry" at bounding box center [110, 350] width 73 height 12
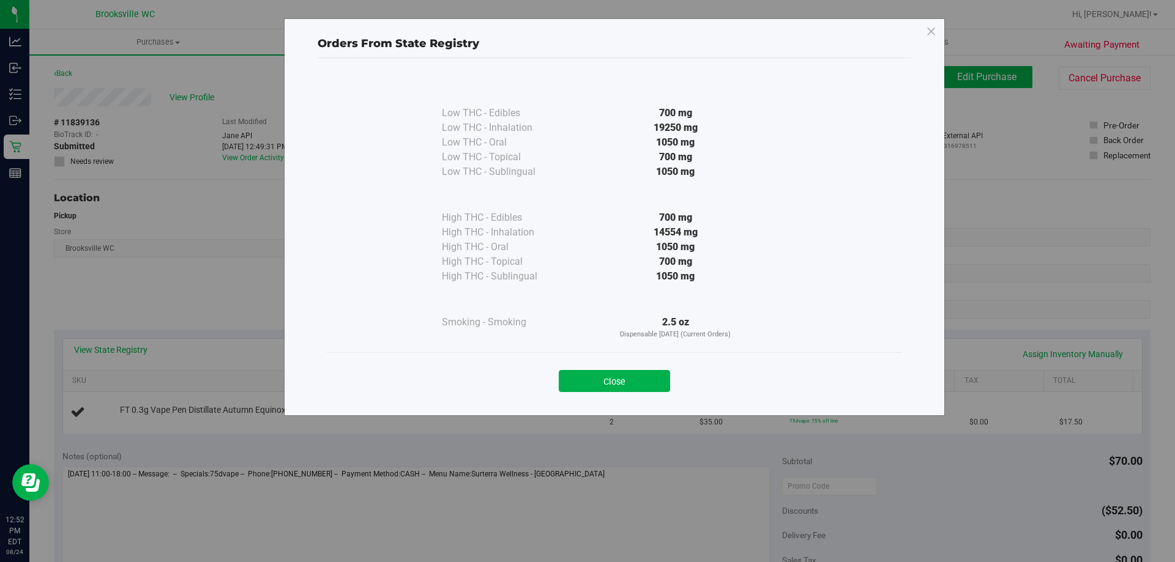
click at [642, 378] on button "Close" at bounding box center [614, 381] width 111 height 22
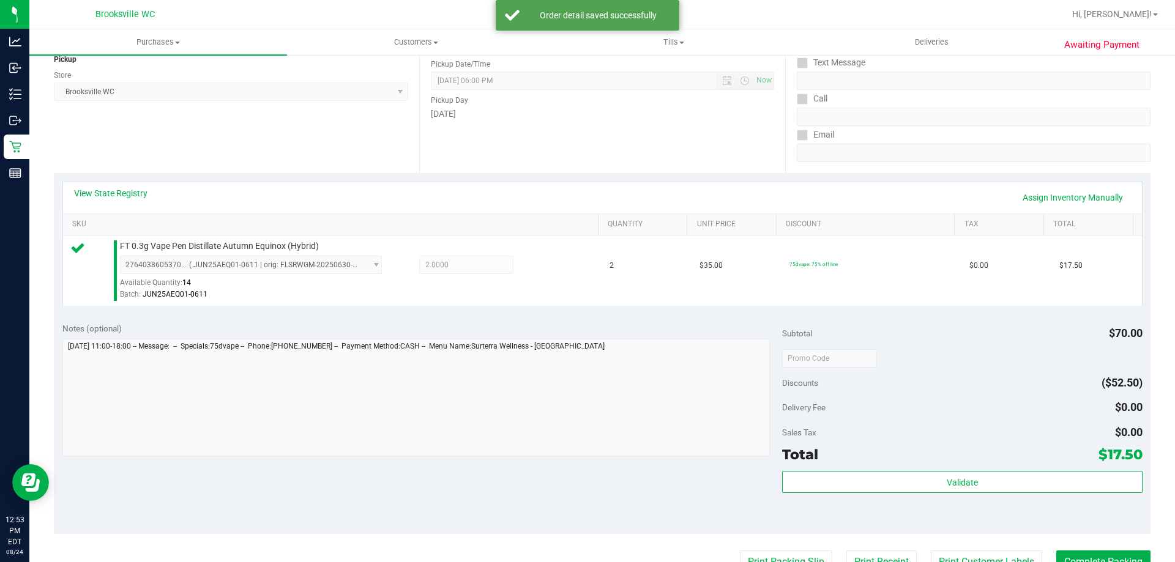
scroll to position [306, 0]
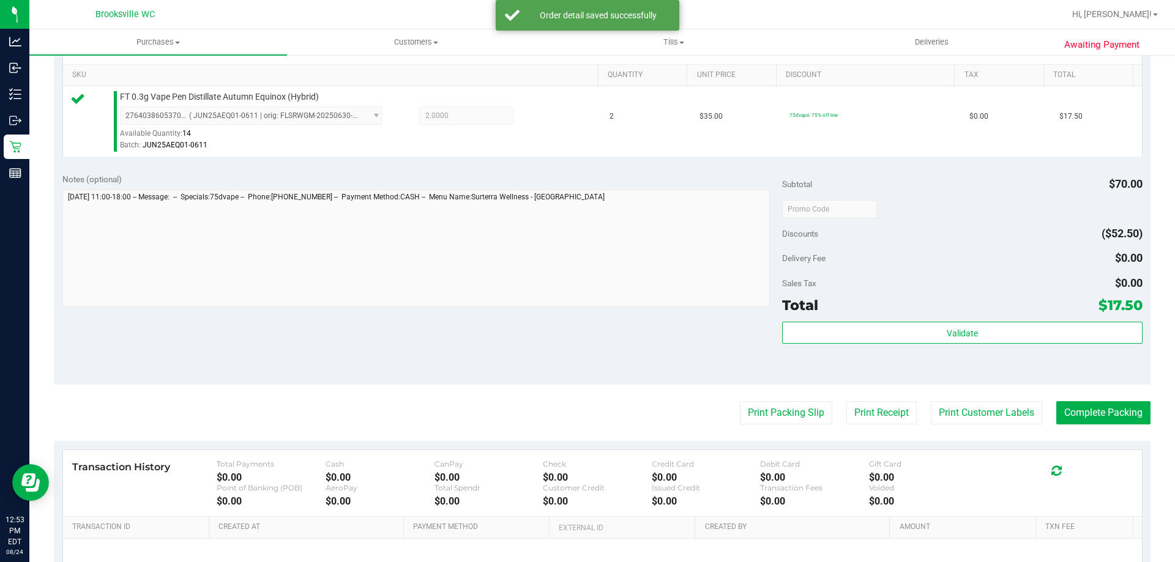
click at [802, 351] on div "Validate" at bounding box center [962, 349] width 360 height 55
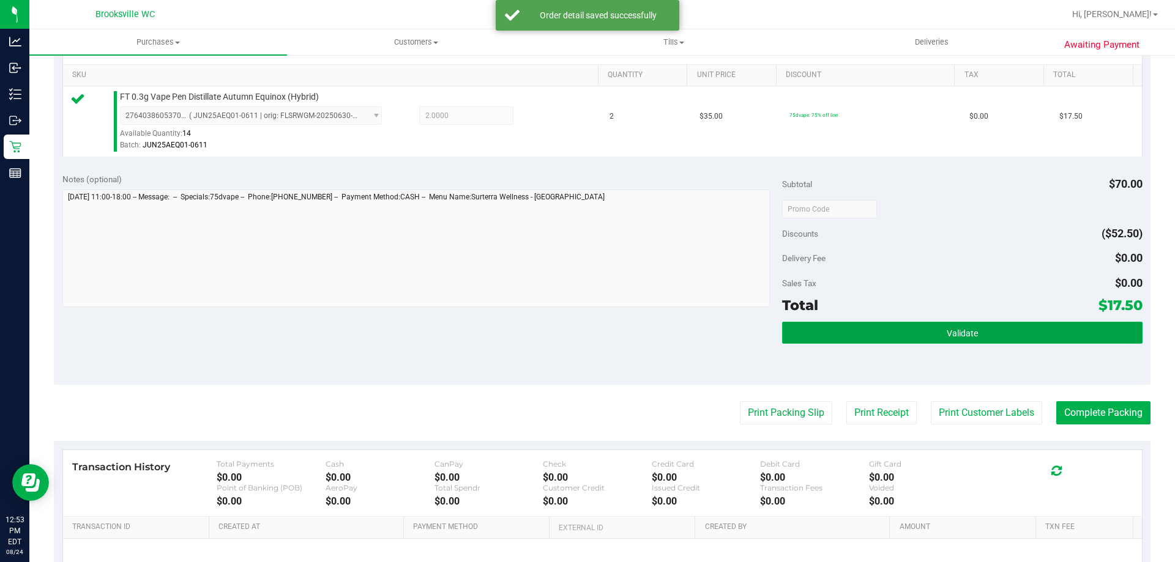
click at [803, 340] on button "Validate" at bounding box center [962, 333] width 360 height 22
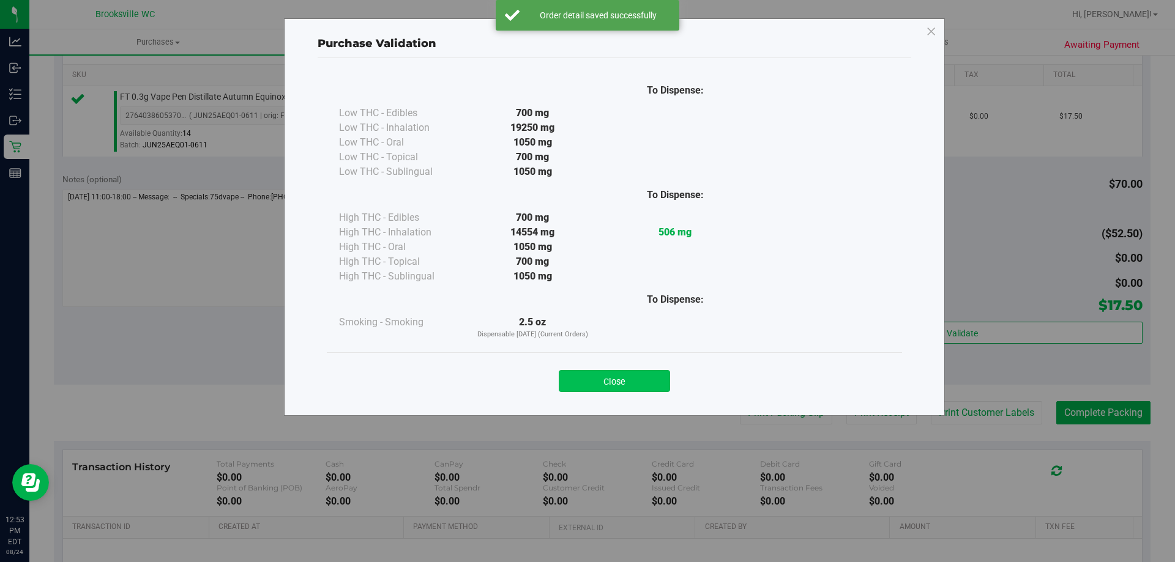
click at [634, 376] on button "Close" at bounding box center [614, 381] width 111 height 22
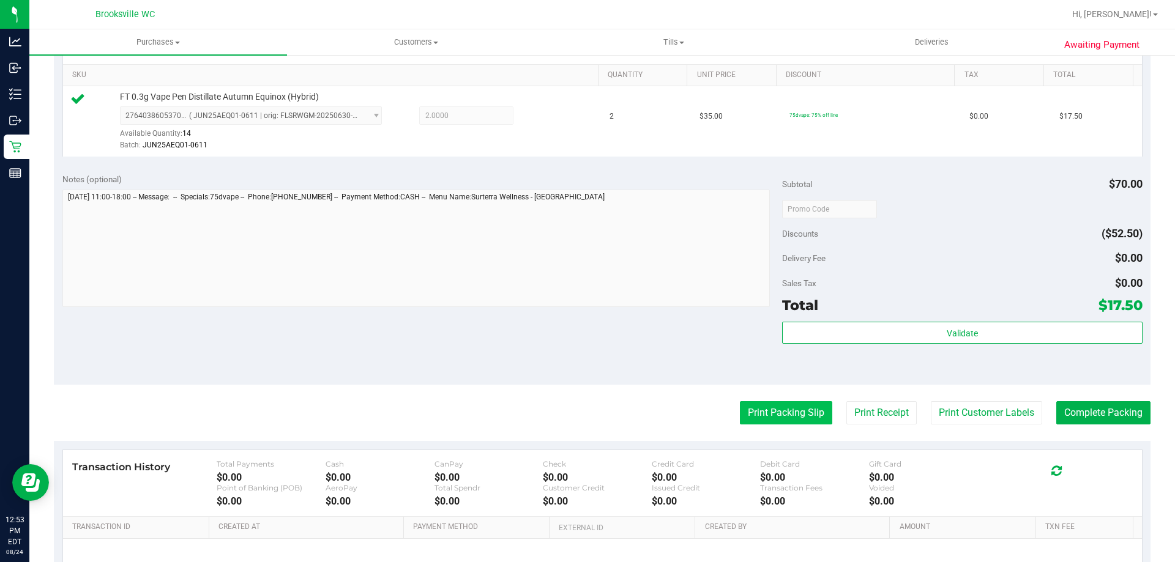
click at [819, 416] on div "Print Packing Slip Print Receipt Print Customer Labels Complete Packing" at bounding box center [602, 412] width 1096 height 23
click at [804, 413] on button "Print Packing Slip" at bounding box center [786, 412] width 92 height 23
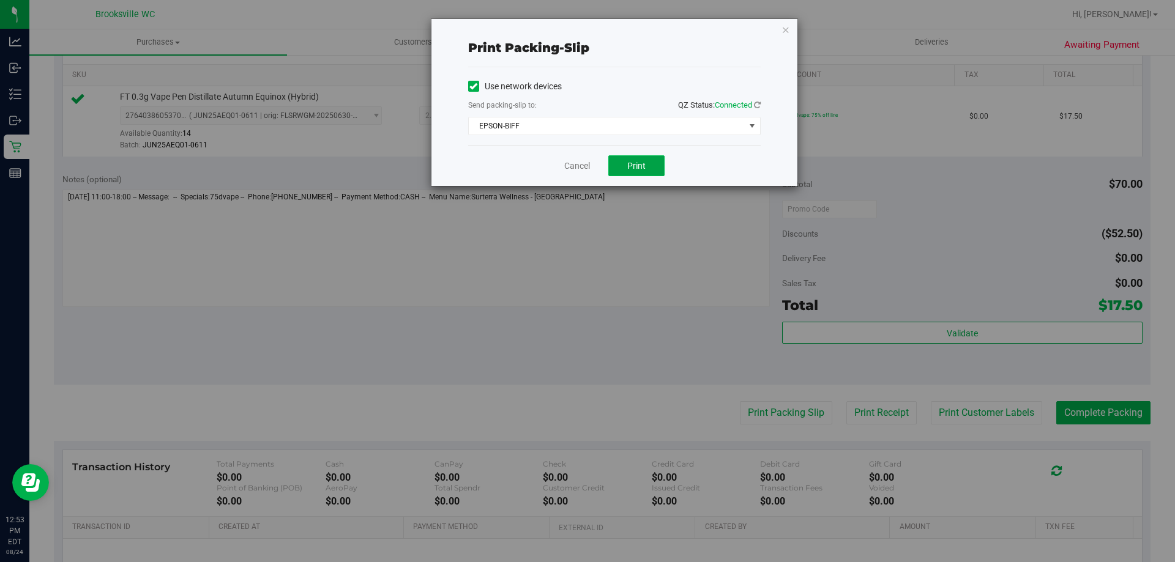
click at [625, 165] on button "Print" at bounding box center [636, 165] width 56 height 21
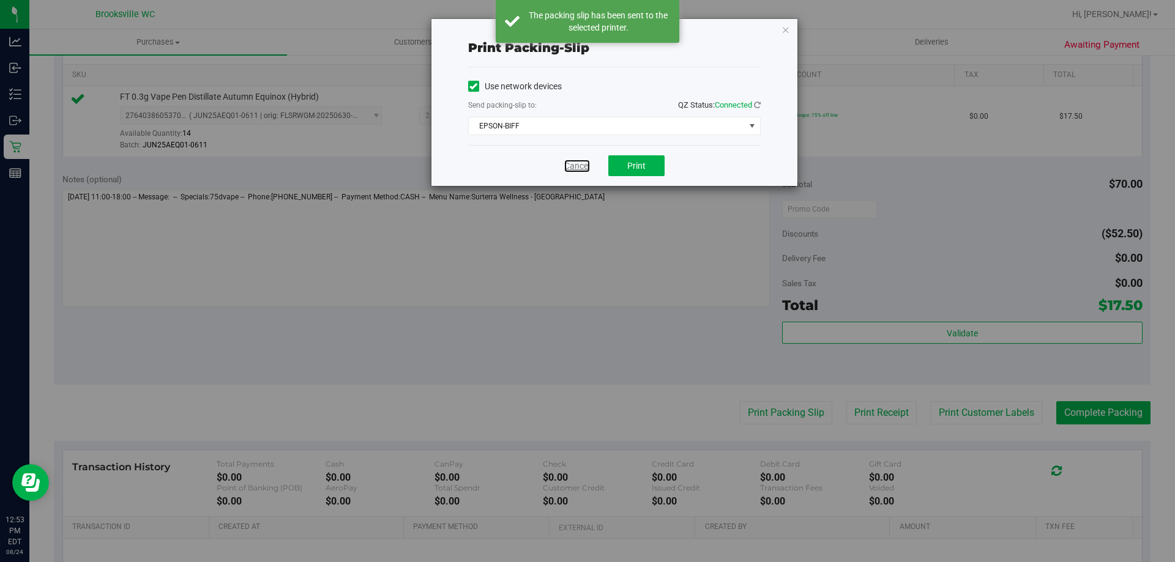
click at [576, 168] on link "Cancel" at bounding box center [577, 166] width 26 height 13
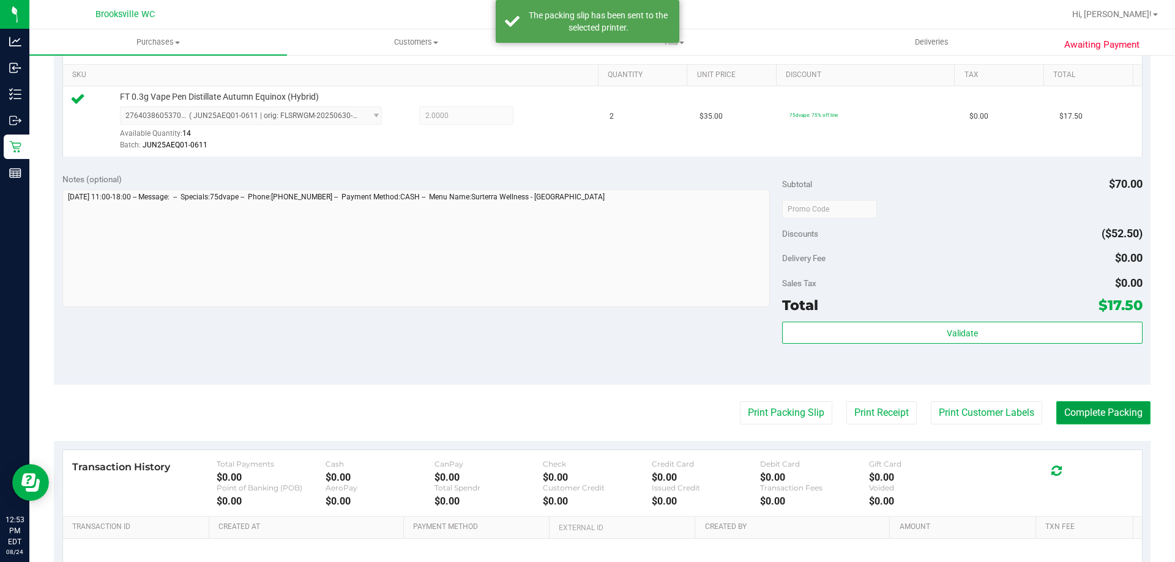
click at [1099, 418] on button "Complete Packing" at bounding box center [1103, 412] width 94 height 23
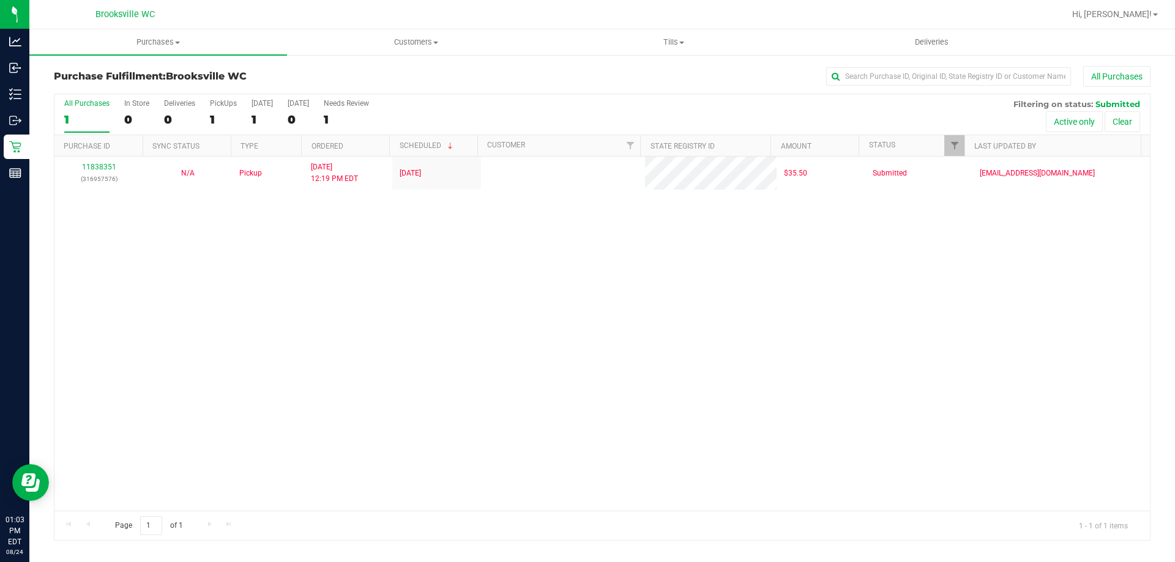
click at [540, 113] on div "All Purchases 1 In Store 0 Deliveries 0 PickUps 1 [DATE] 1 [DATE] 0 Needs Revie…" at bounding box center [601, 114] width 1095 height 41
click at [234, 412] on div "11838351 (316957576) N/A Pickup [DATE] 12:19 PM EDT 8/24/2025 $35.50 Submitted …" at bounding box center [601, 334] width 1095 height 354
click at [113, 374] on div "11838351 (316957576) N/A Pickup [DATE] 12:19 PM EDT 8/24/2025 $35.50 Submitted …" at bounding box center [601, 334] width 1095 height 354
click at [606, 281] on div "11838351 (316957576) N/A Pickup [DATE] 12:19 PM EDT 8/24/2025 $35.50 Submitted …" at bounding box center [601, 334] width 1095 height 354
click at [601, 283] on div "11838351 (316957576) N/A Pickup [DATE] 12:19 PM EDT 8/24/2025 $35.50 Submitted …" at bounding box center [601, 334] width 1095 height 354
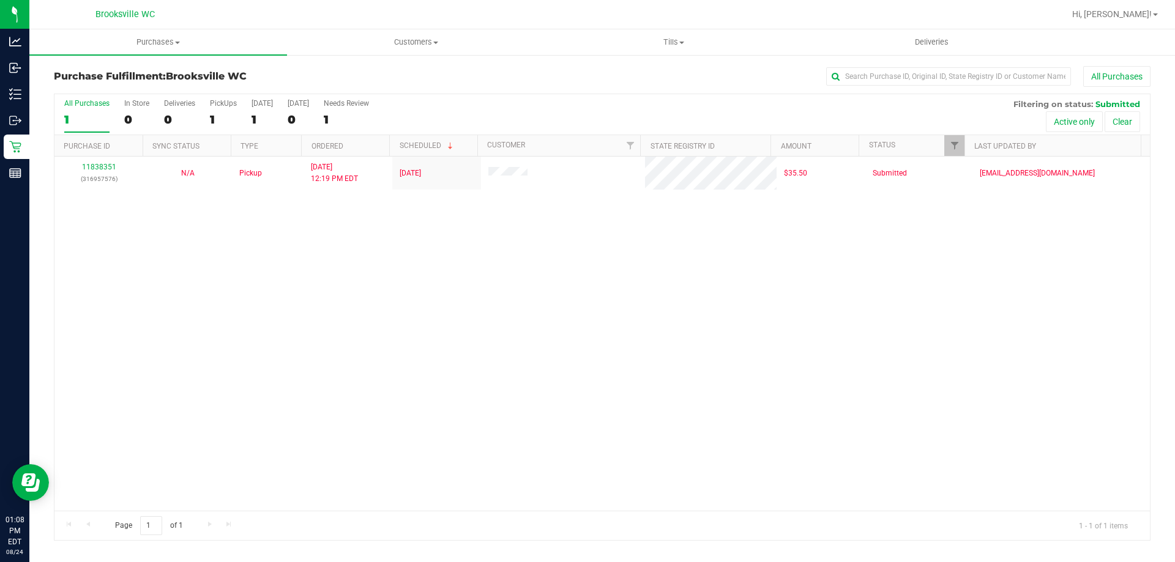
click at [602, 109] on div "All Purchases 1 In Store 0 Deliveries 0 PickUps 1 [DATE] 1 [DATE] 0 Needs Revie…" at bounding box center [601, 114] width 1095 height 41
click at [704, 121] on div "All Purchases 1 In Store 0 Deliveries 0 PickUps 1 [DATE] 1 [DATE] 0 Needs Revie…" at bounding box center [601, 114] width 1095 height 41
click at [557, 117] on div "All Purchases 1 In Store 0 Deliveries 0 PickUps 1 [DATE] 1 [DATE] 0 Needs Revie…" at bounding box center [601, 114] width 1095 height 41
click at [709, 97] on div "All Purchases 1 In Store 0 Deliveries 0 PickUps 1 [DATE] 1 [DATE] 0 Needs Revie…" at bounding box center [601, 99] width 1095 height 10
click at [639, 103] on div "All Purchases 1 In Store 0 Deliveries 0 PickUps 1 [DATE] 1 [DATE] 0 Needs Revie…" at bounding box center [601, 99] width 1095 height 10
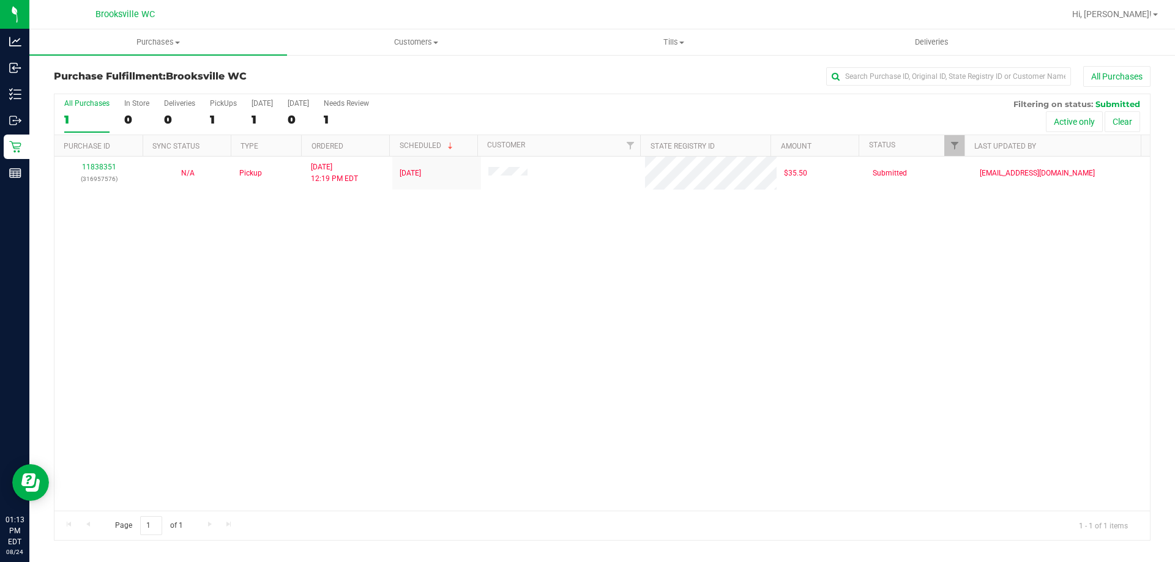
click at [655, 104] on div "All Purchases 1 In Store 0 Deliveries 0 PickUps 1 [DATE] 1 [DATE] 0 Needs Revie…" at bounding box center [601, 114] width 1095 height 41
click at [675, 110] on div "All Purchases 1 In Store 0 Deliveries 0 PickUps 1 [DATE] 1 [DATE] 0 Needs Revie…" at bounding box center [601, 114] width 1095 height 41
click at [519, 79] on div "All Purchases" at bounding box center [784, 76] width 731 height 21
click at [516, 94] on div "All Purchases 1 In Store 0 Deliveries 0 PickUps 1 [DATE] 1 [DATE] 0 Needs Revie…" at bounding box center [601, 99] width 1095 height 10
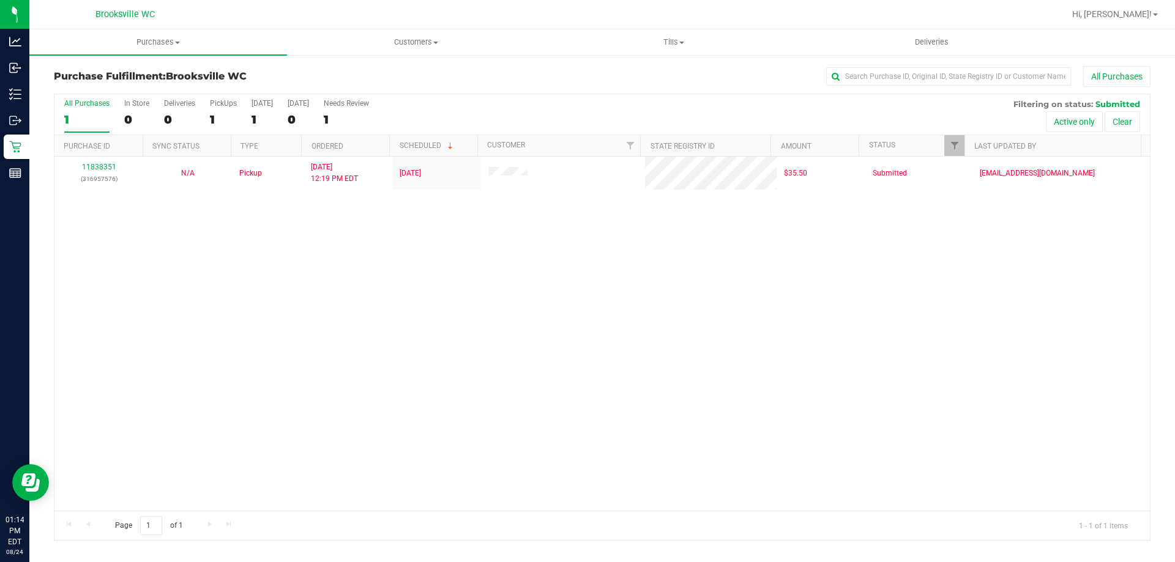
click at [243, 354] on div "11838351 (316957576) N/A Pickup [DATE] 12:19 PM EDT 8/24/2025 $35.50 Submitted …" at bounding box center [601, 334] width 1095 height 354
click at [725, 326] on div "11838351 (316957576) N/A Pickup [DATE] 12:19 PM EDT 8/24/2025 $35.50 Submitted …" at bounding box center [601, 334] width 1095 height 354
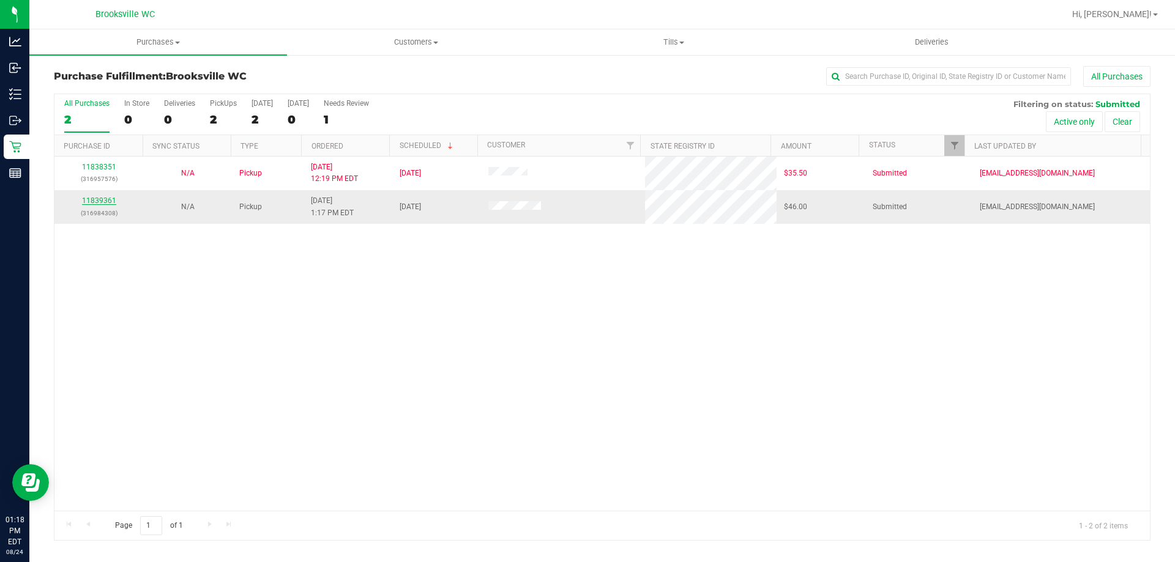
click at [102, 202] on link "11839361" at bounding box center [99, 200] width 34 height 9
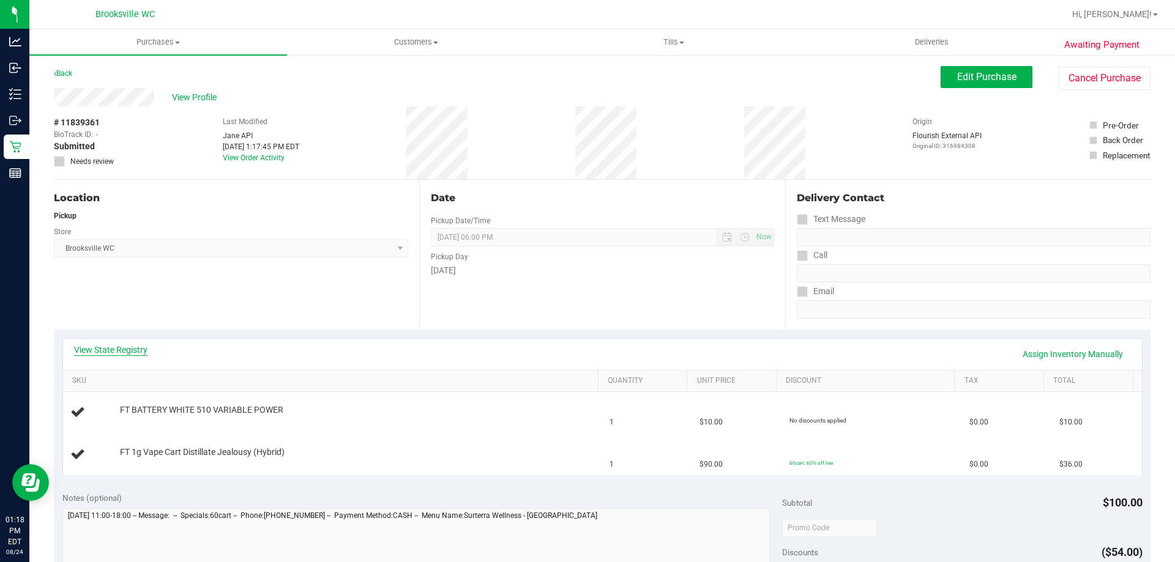
click at [121, 347] on link "View State Registry" at bounding box center [110, 350] width 73 height 12
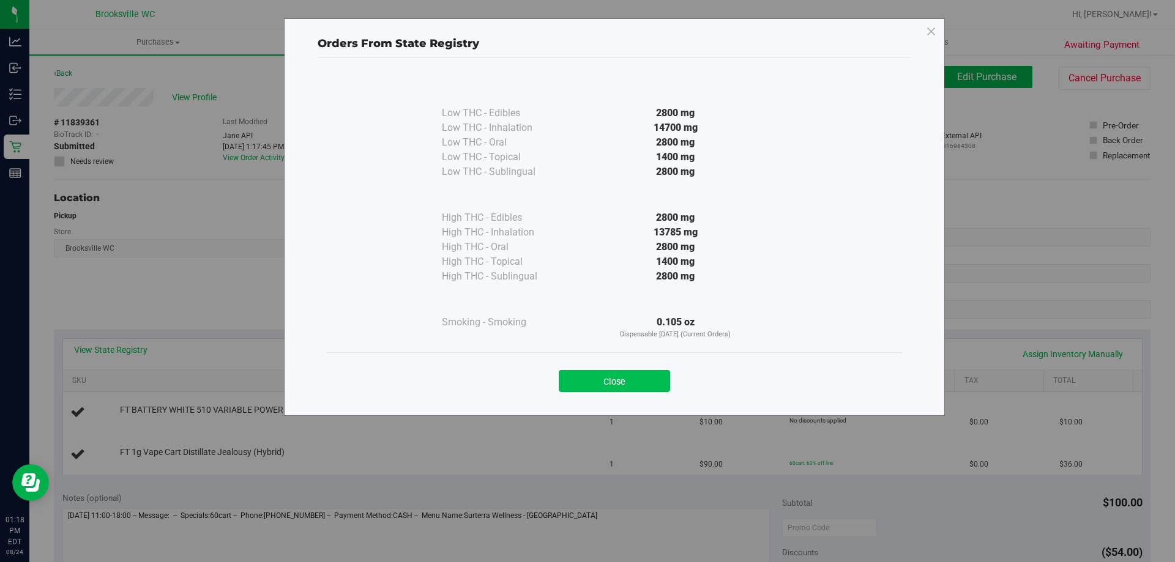
click at [584, 377] on button "Close" at bounding box center [614, 381] width 111 height 22
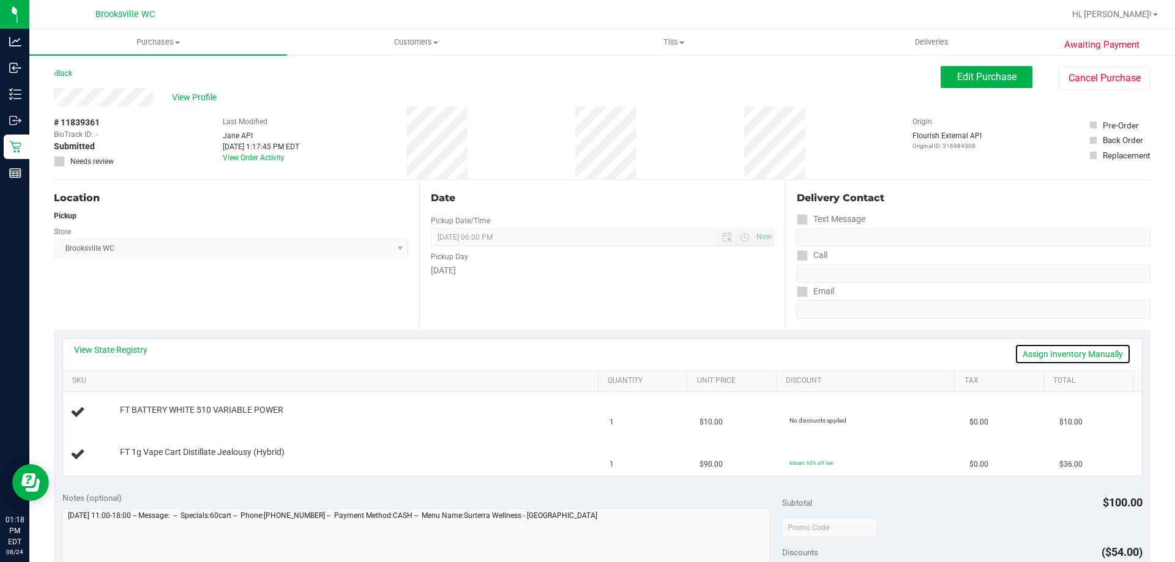
click at [1063, 349] on link "Assign Inventory Manually" at bounding box center [1072, 354] width 116 height 21
click at [146, 411] on span "FT BATTERY WHITE 510 VARIABLE POWER" at bounding box center [201, 407] width 163 height 12
click at [146, 413] on div "Add Package" at bounding box center [356, 419] width 472 height 12
click at [143, 420] on link "Add Package" at bounding box center [142, 418] width 44 height 9
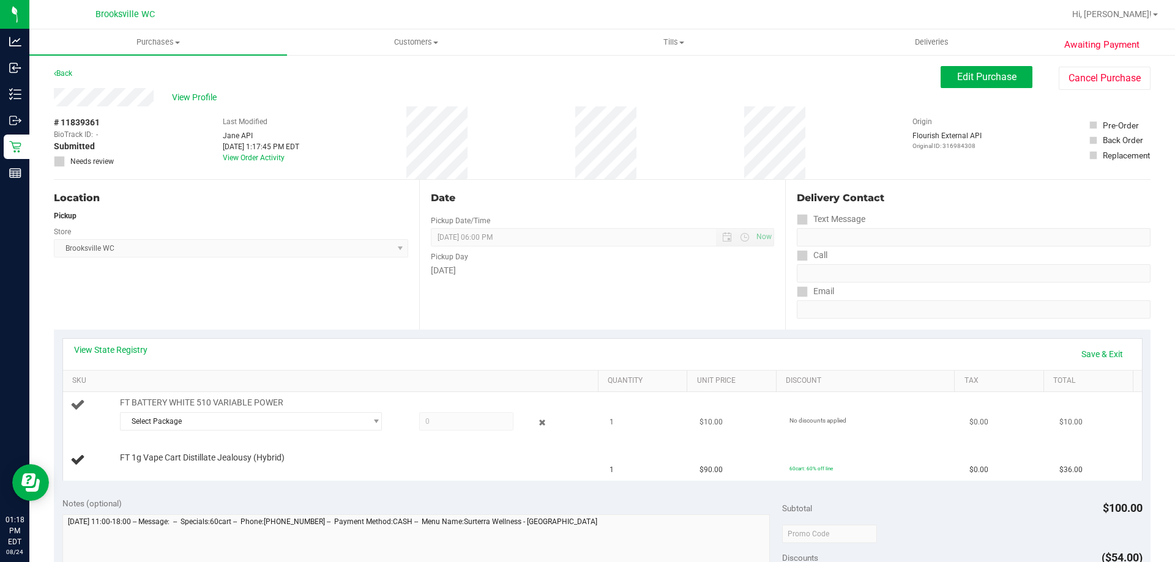
click at [435, 417] on span at bounding box center [466, 421] width 94 height 18
click at [266, 417] on span "Select Package" at bounding box center [243, 421] width 245 height 17
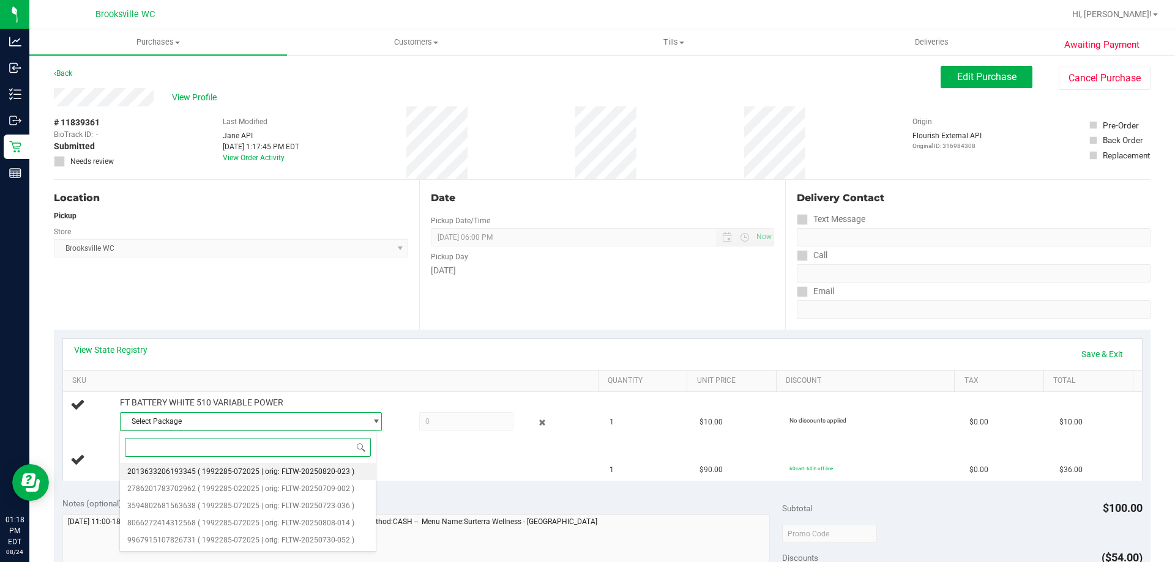
click at [265, 465] on li "2013633206193345 ( 1992285-072025 | orig: FLTW-20250820-023 )" at bounding box center [248, 471] width 256 height 17
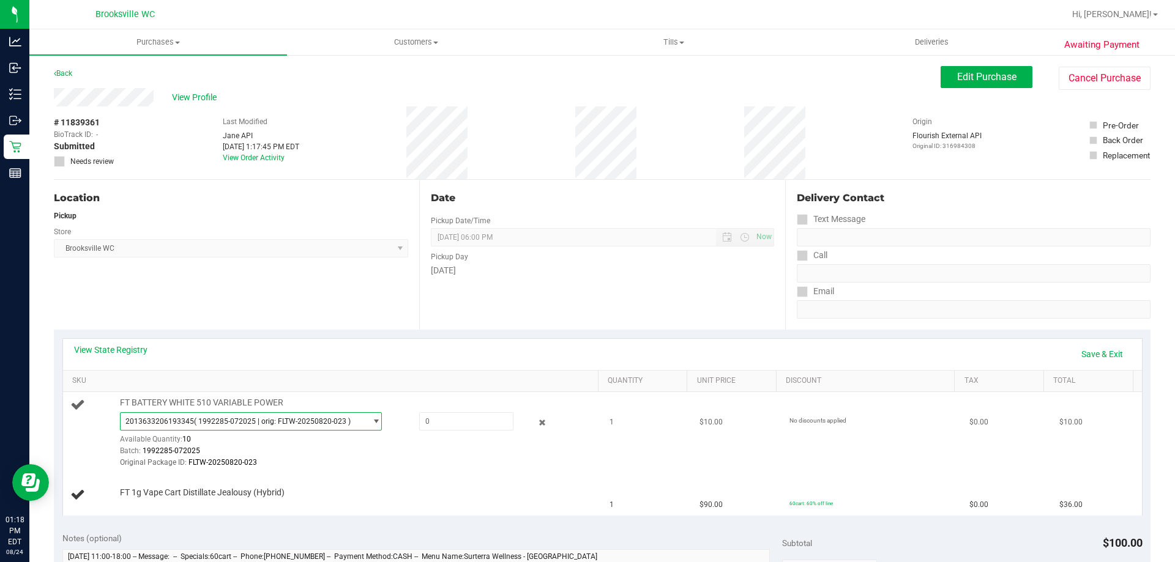
click at [270, 424] on span "( 1992285-072025 | orig: FLTW-20250820-023 )" at bounding box center [272, 421] width 157 height 9
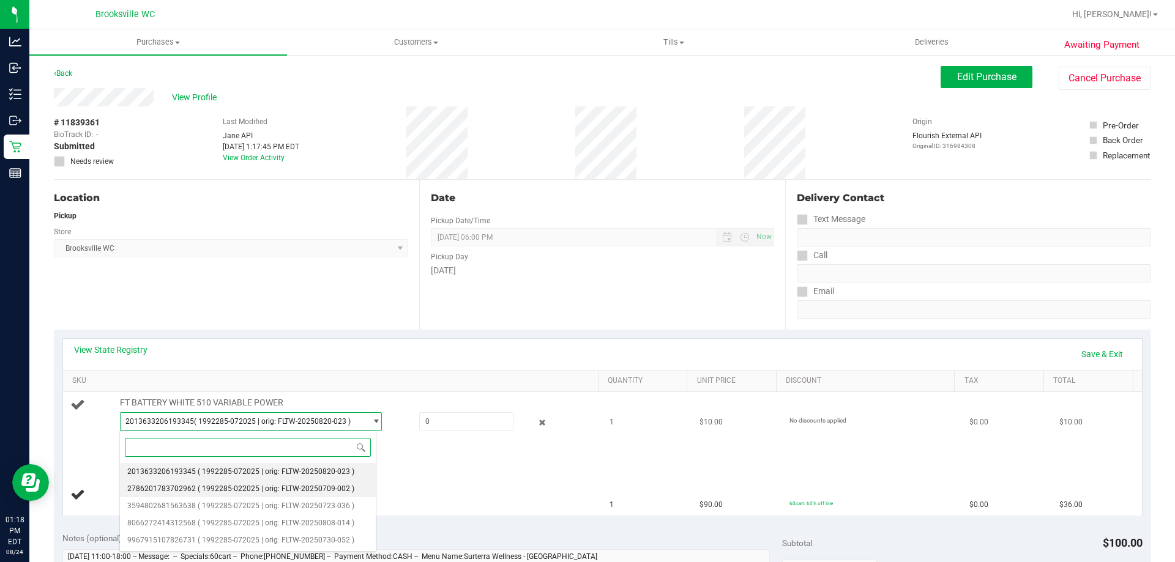
drag, startPoint x: 252, startPoint y: 481, endPoint x: 262, endPoint y: 449, distance: 33.3
click at [253, 481] on li "2786201783702962 ( 1992285-022025 | orig: FLTW-20250709-002 )" at bounding box center [248, 488] width 256 height 17
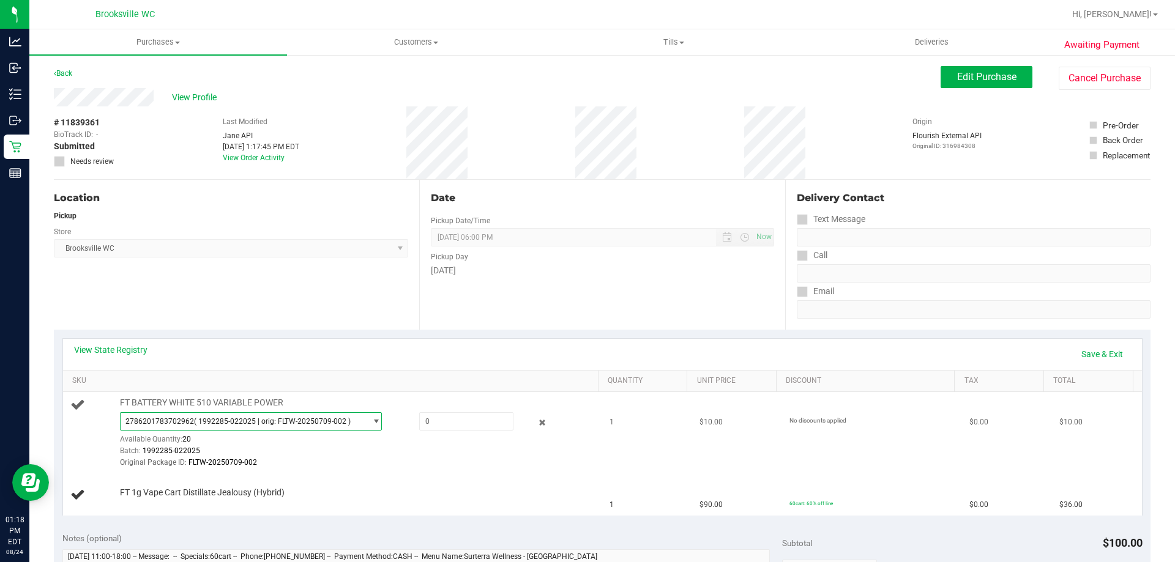
click at [270, 424] on span "( 1992285-022025 | orig: FLTW-20250709-002 )" at bounding box center [272, 421] width 157 height 9
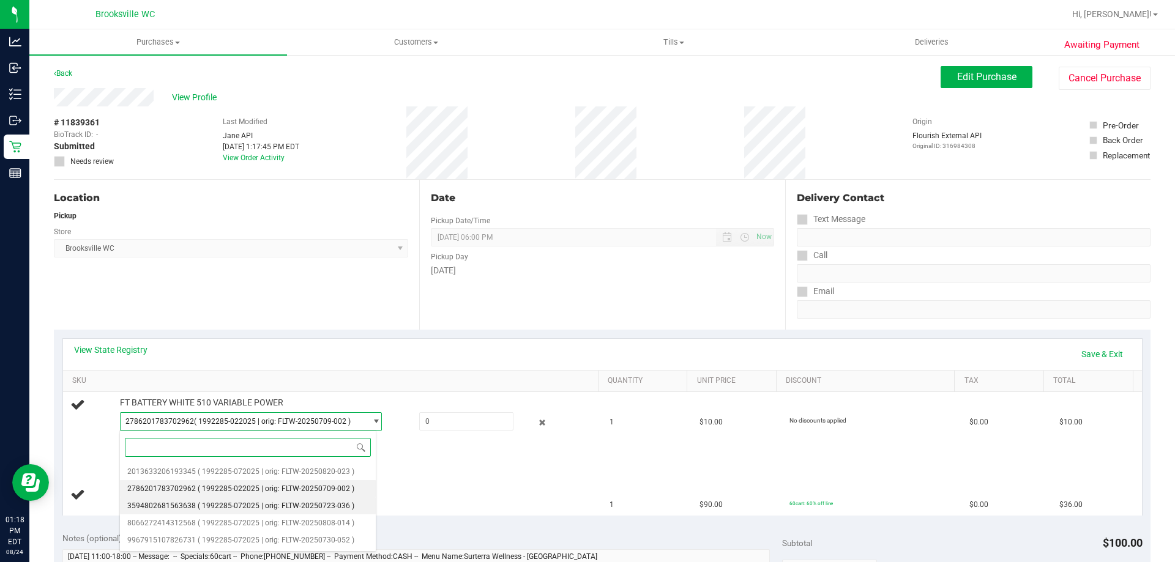
click at [262, 498] on li "3594802681563638 ( 1992285-072025 | orig: FLTW-20250723-036 )" at bounding box center [248, 505] width 256 height 17
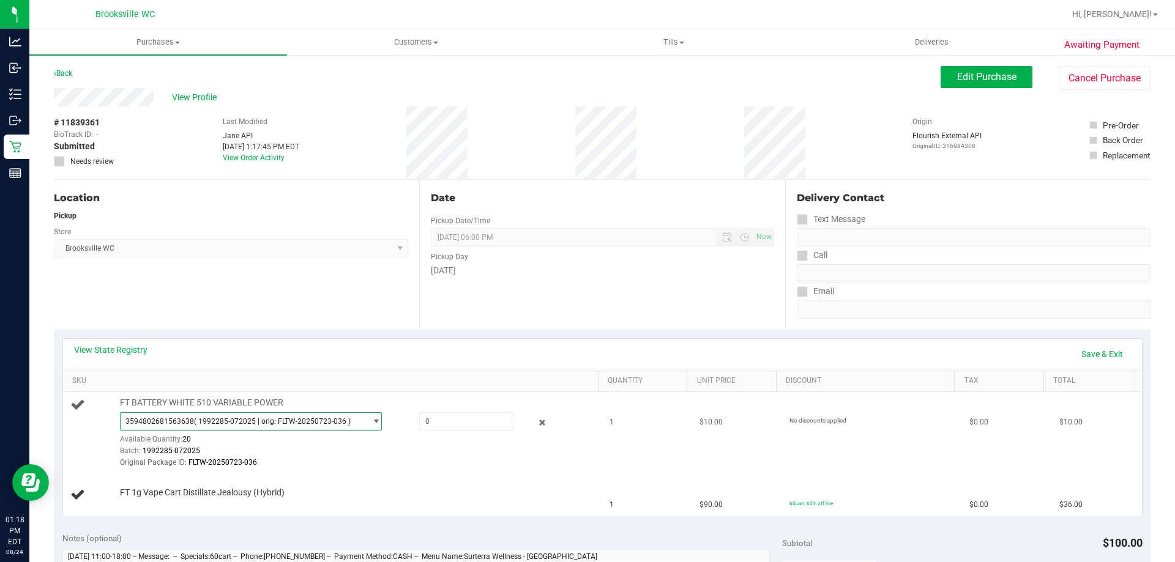
click at [281, 414] on span "3594802681563638 ( 1992285-072025 | orig: FLTW-20250723-036 )" at bounding box center [243, 421] width 245 height 17
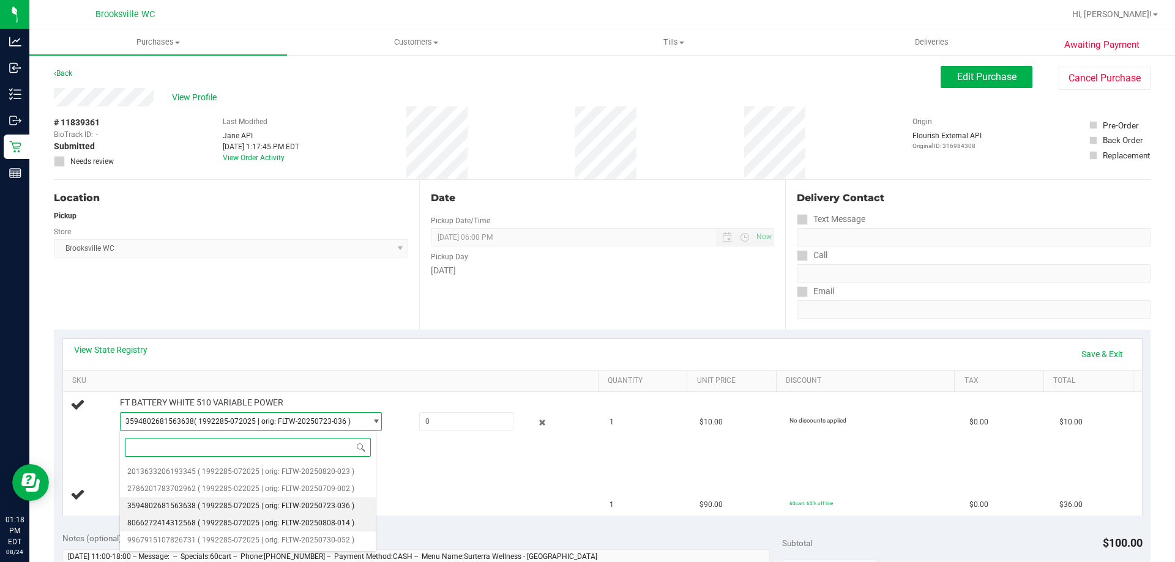
click at [267, 520] on span "( 1992285-072025 | orig: FLTW-20250808-014 )" at bounding box center [276, 523] width 157 height 9
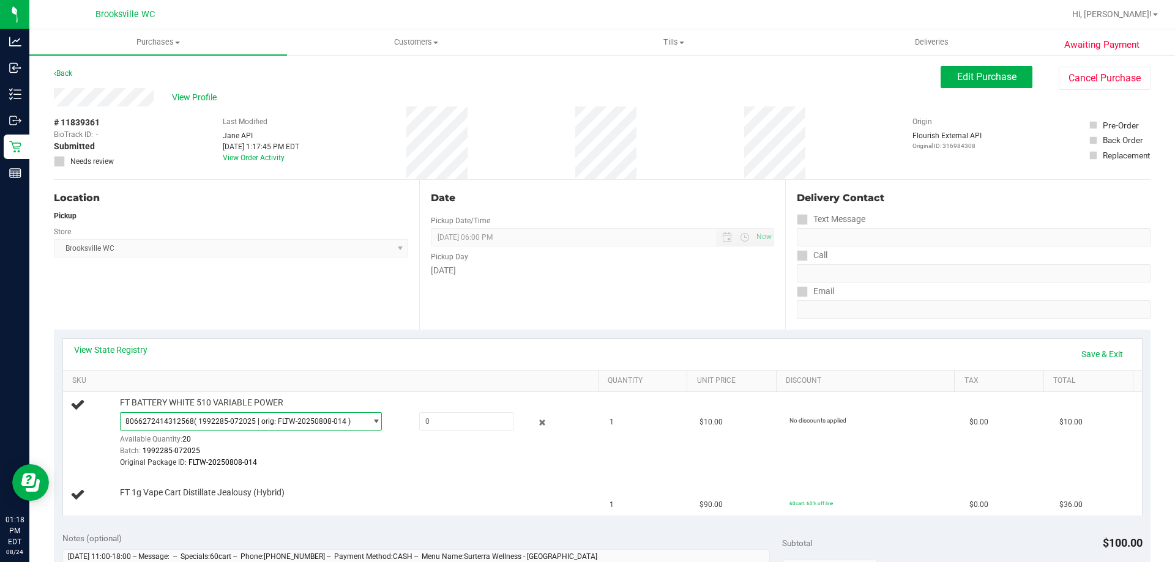
drag, startPoint x: 279, startPoint y: 418, endPoint x: 274, endPoint y: 444, distance: 26.2
click at [279, 417] on span "( 1992285-072025 | orig: FLTW-20250808-014 )" at bounding box center [272, 421] width 157 height 9
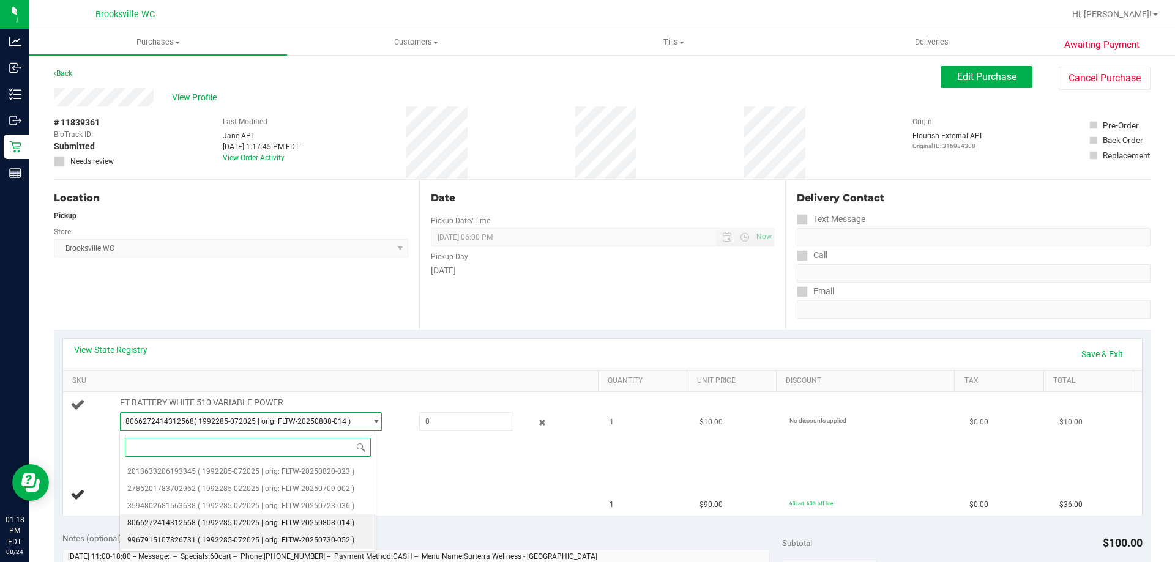
drag, startPoint x: 266, startPoint y: 537, endPoint x: 277, endPoint y: 459, distance: 77.9
click at [265, 536] on span "( 1992285-072025 | orig: FLTW-20250730-052 )" at bounding box center [276, 540] width 157 height 9
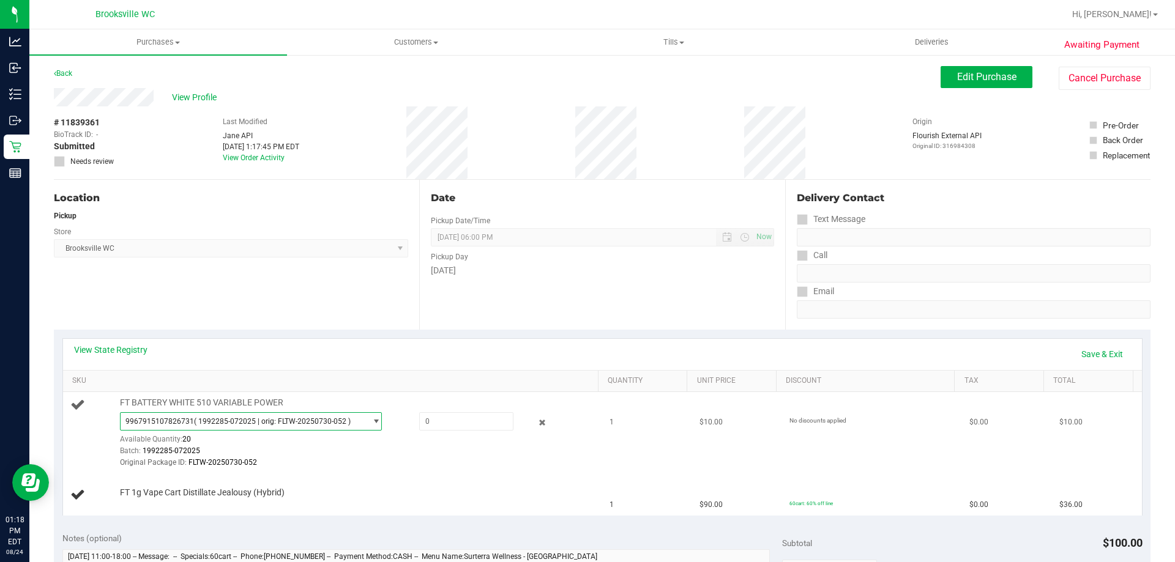
click at [280, 422] on span "( 1992285-072025 | orig: FLTW-20250730-052 )" at bounding box center [272, 421] width 157 height 9
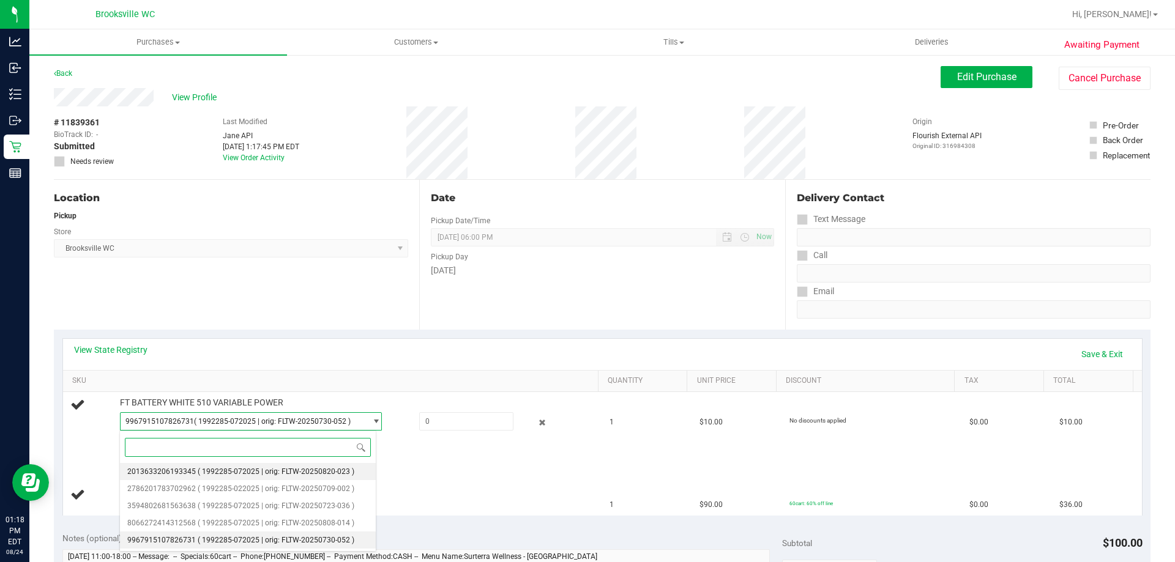
click at [262, 464] on li "2013633206193345 ( 1992285-072025 | orig: FLTW-20250820-023 )" at bounding box center [248, 471] width 256 height 17
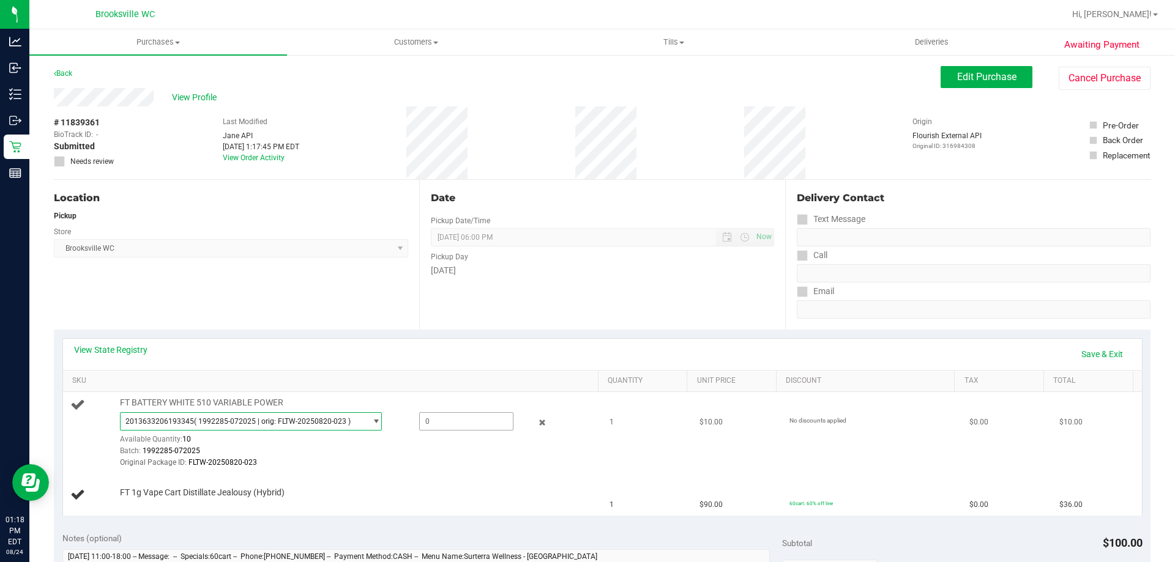
click at [473, 422] on span at bounding box center [466, 421] width 94 height 18
type input "1"
type input "1.0000"
click at [464, 354] on div "View State Registry Save & Exit" at bounding box center [602, 354] width 1057 height 21
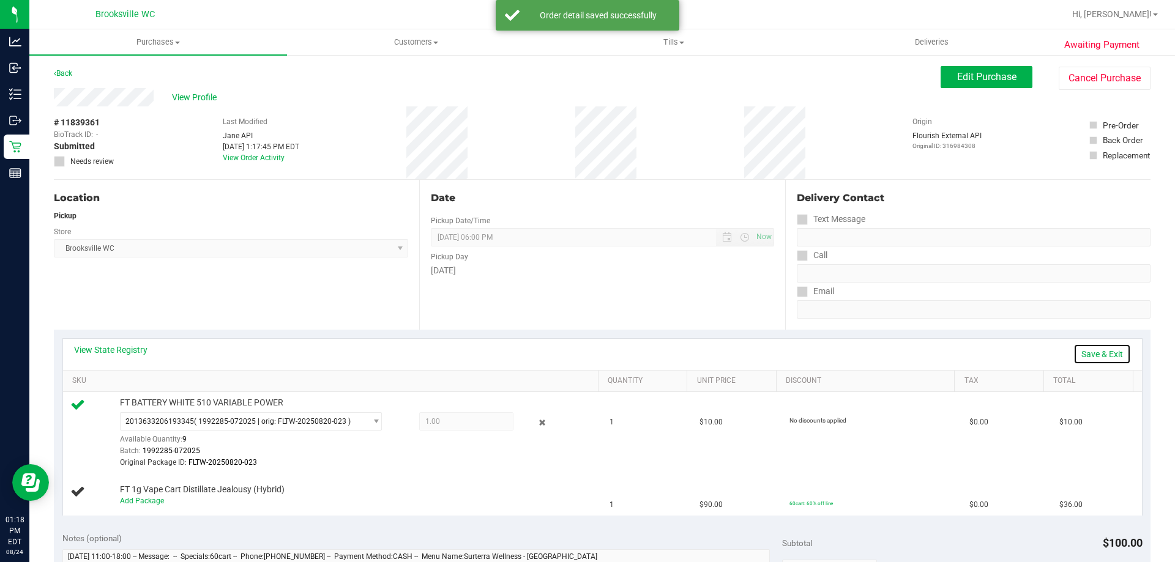
click at [1091, 357] on link "Save & Exit" at bounding box center [1102, 354] width 58 height 21
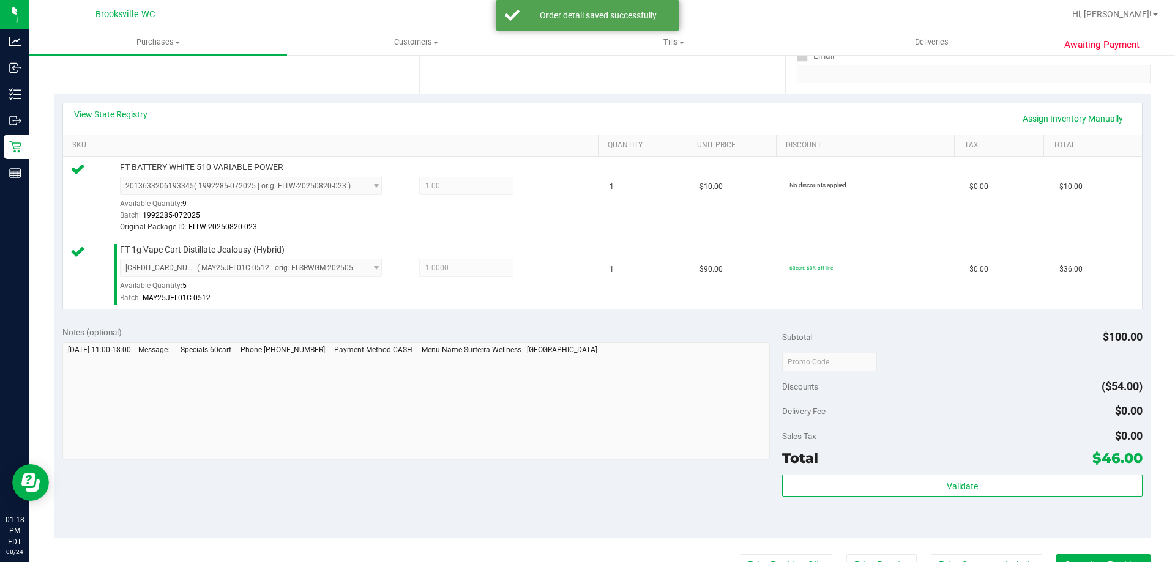
scroll to position [306, 0]
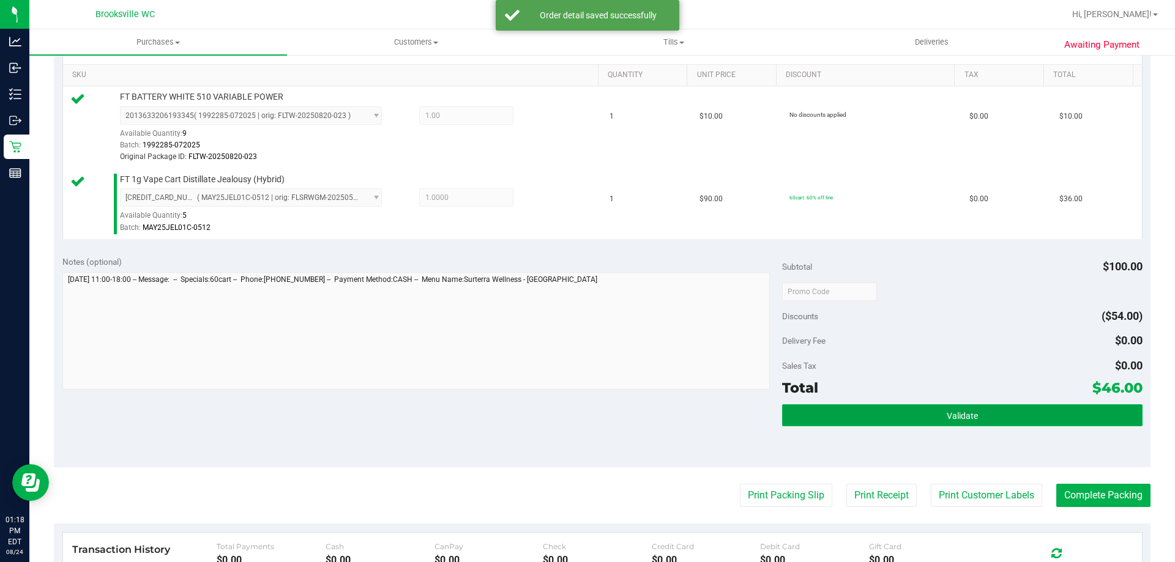
click at [854, 419] on button "Validate" at bounding box center [962, 415] width 360 height 22
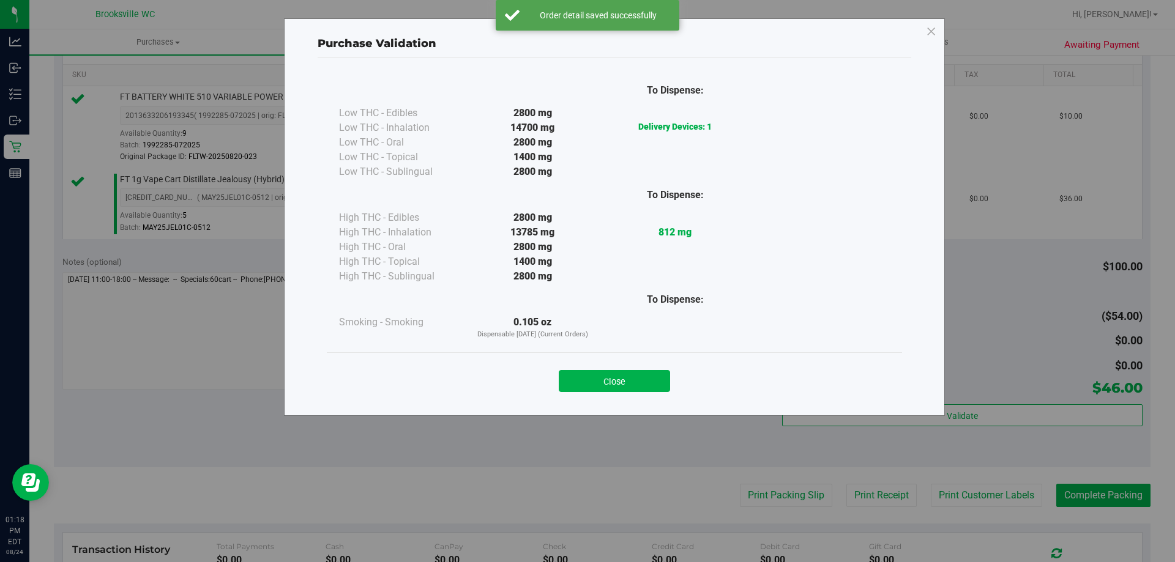
click at [612, 393] on div "Close" at bounding box center [614, 377] width 575 height 50
click at [639, 380] on button "Close" at bounding box center [614, 381] width 111 height 22
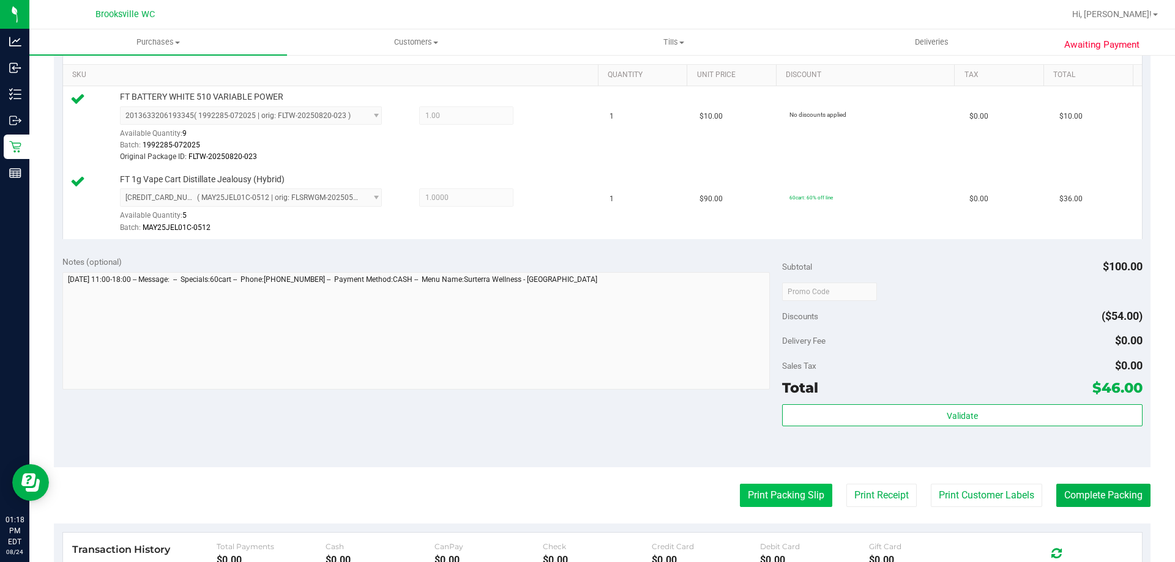
click at [775, 488] on button "Print Packing Slip" at bounding box center [786, 495] width 92 height 23
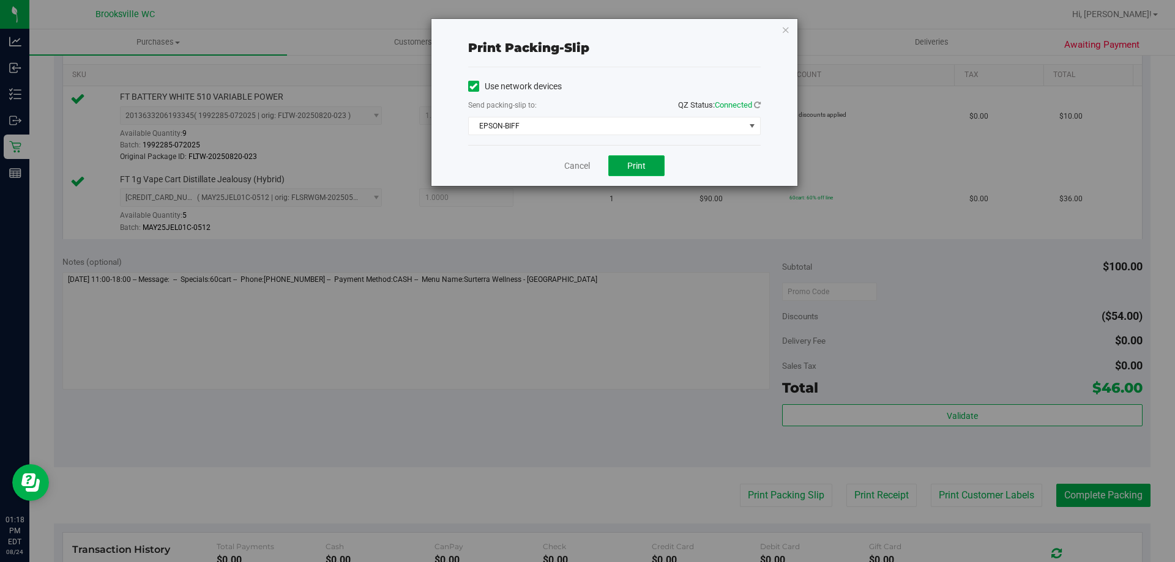
click at [641, 164] on span "Print" at bounding box center [636, 166] width 18 height 10
click at [633, 168] on span "Print" at bounding box center [636, 166] width 18 height 10
click at [576, 165] on link "Cancel" at bounding box center [577, 166] width 26 height 13
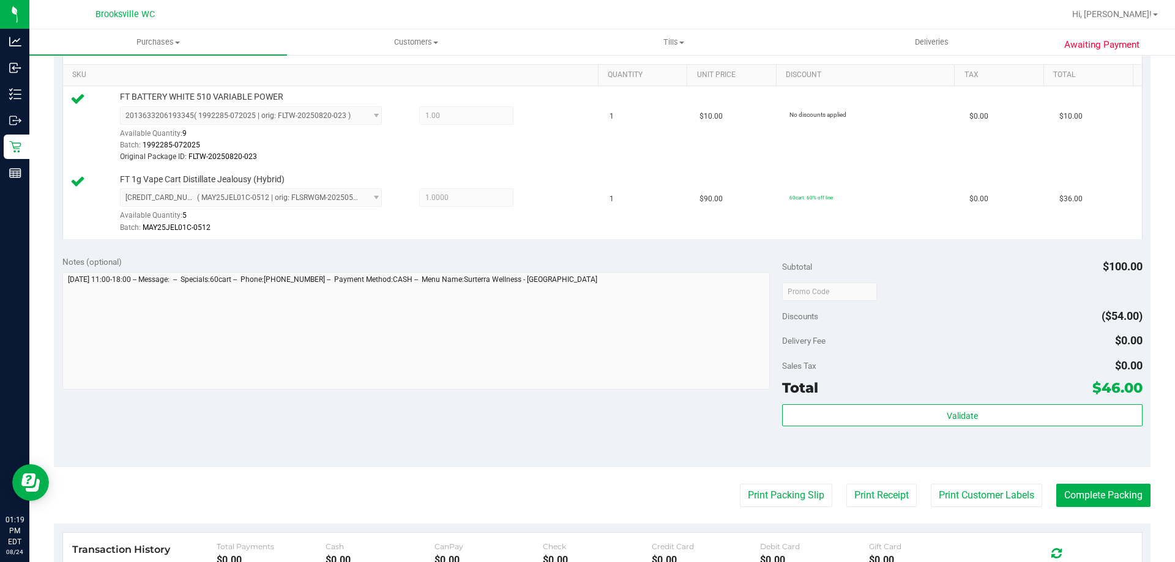
click at [715, 467] on purchase-details "Back Edit Purchase Cancel Purchase View Profile # 11839361 BioTrack ID: - Submi…" at bounding box center [602, 256] width 1096 height 992
click at [717, 466] on div "Notes (optional) Subtotal $100.00 Discounts ($54.00) Delivery Fee $0.00 Sales T…" at bounding box center [602, 357] width 1096 height 220
click at [1105, 496] on button "Complete Packing" at bounding box center [1103, 495] width 94 height 23
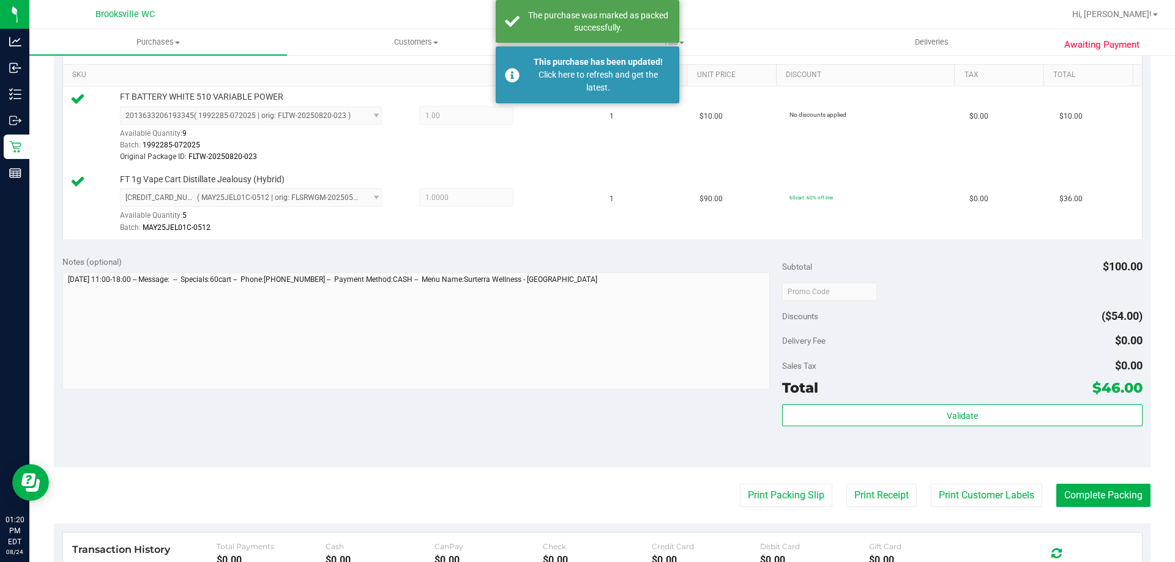
click at [595, 421] on div "Notes (optional) Subtotal $100.00 Discounts ($54.00) Delivery Fee $0.00 Sales T…" at bounding box center [602, 357] width 1096 height 220
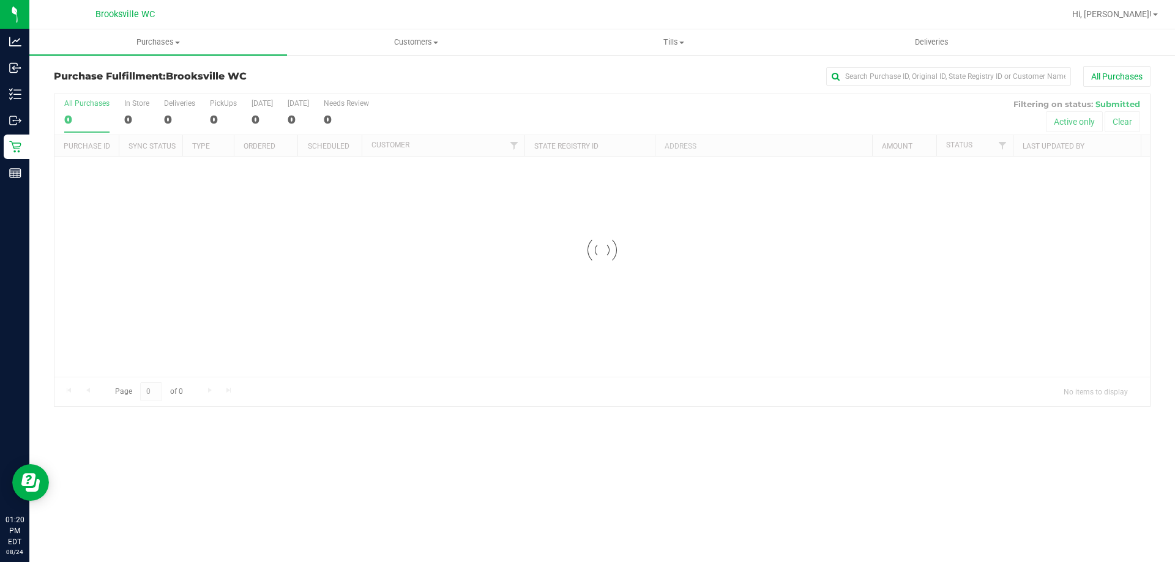
click at [606, 415] on div "Purchases Summary of purchases Fulfillment All purchases Customers All customer…" at bounding box center [601, 295] width 1145 height 533
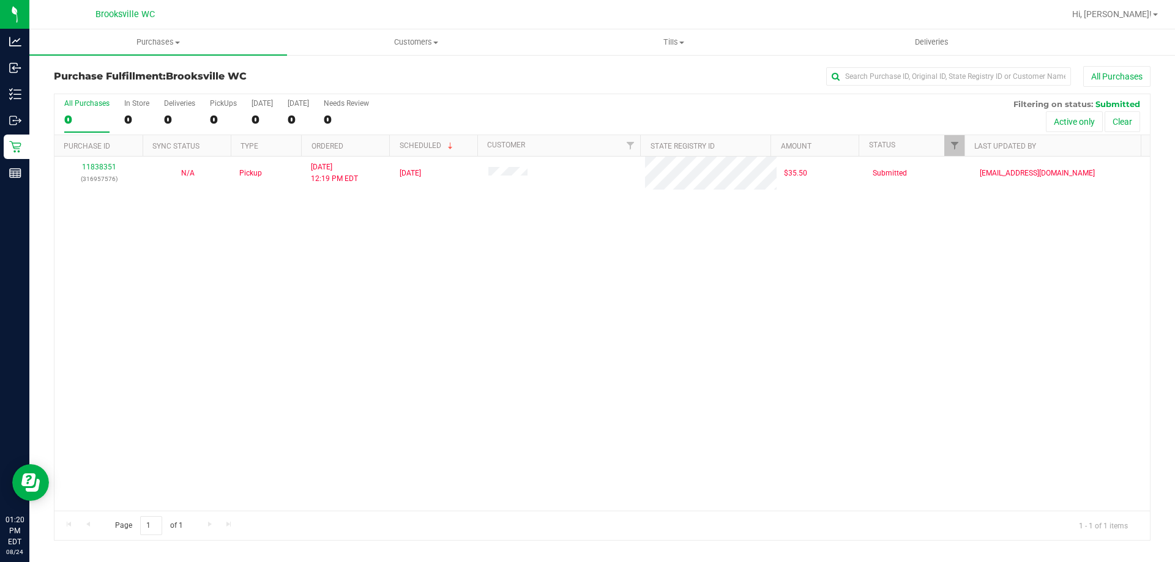
click at [560, 110] on div "All Purchases 0 In Store 0 Deliveries 0 PickUps 0 Today 0 Tomorrow 0 Needs Revi…" at bounding box center [601, 114] width 1095 height 41
click at [718, 111] on div "All Purchases 1 In Store 0 Deliveries 0 PickUps 1 Today 1 Tomorrow 0 Needs Revi…" at bounding box center [601, 114] width 1095 height 41
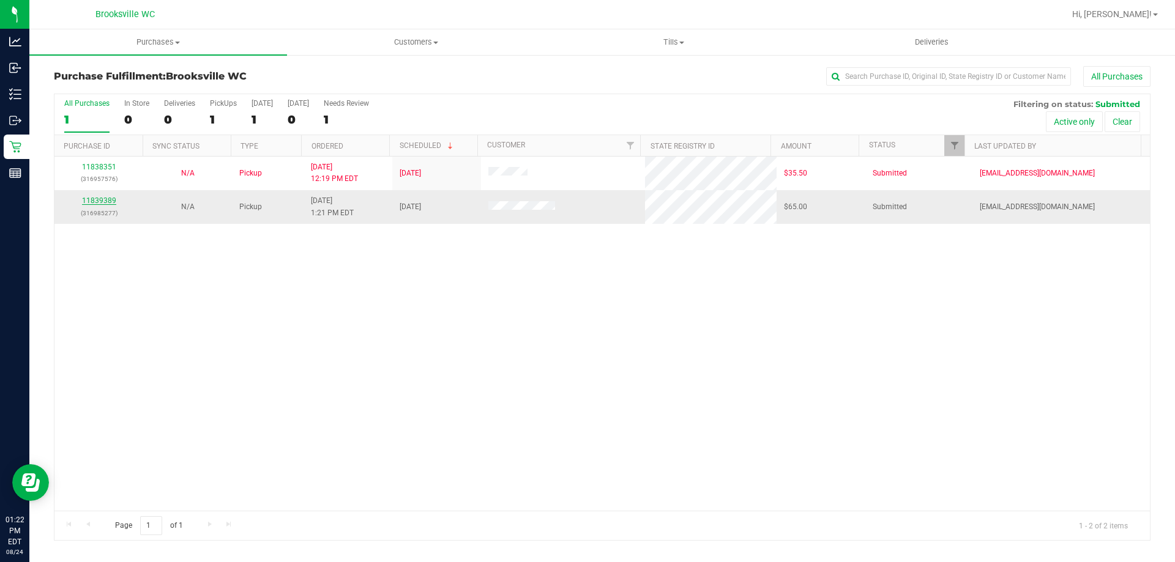
click at [103, 198] on link "11839389" at bounding box center [99, 200] width 34 height 9
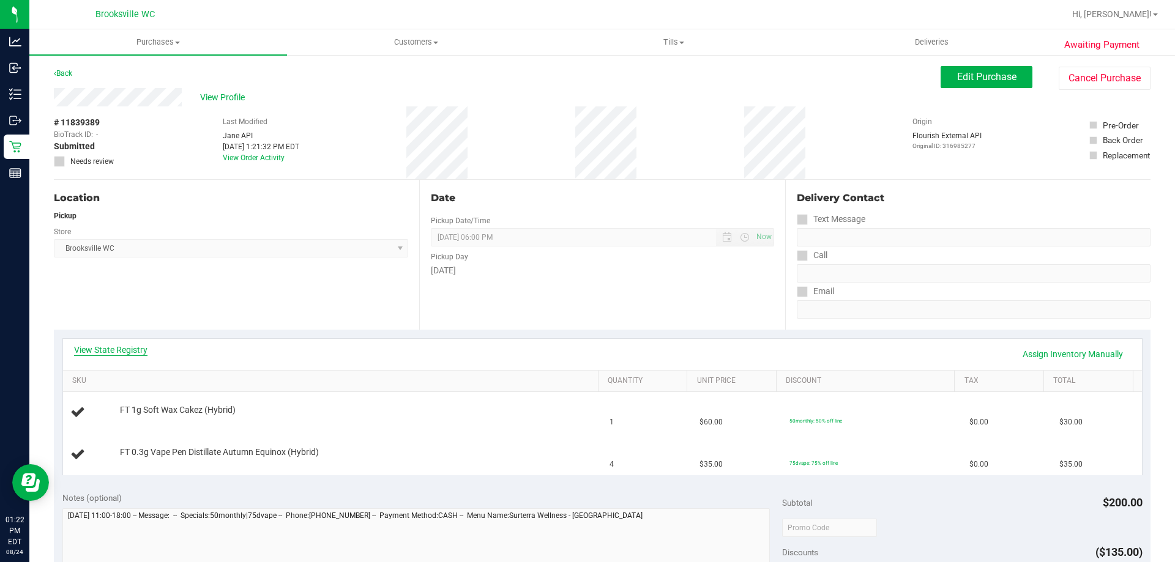
click at [141, 350] on link "View State Registry" at bounding box center [110, 350] width 73 height 12
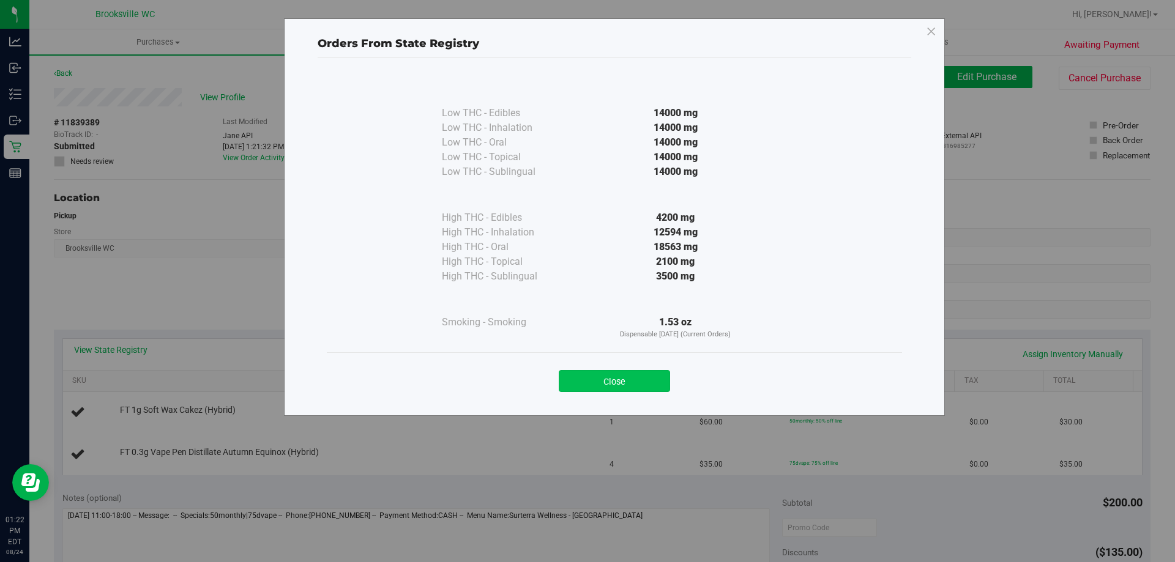
click at [652, 378] on button "Close" at bounding box center [614, 381] width 111 height 22
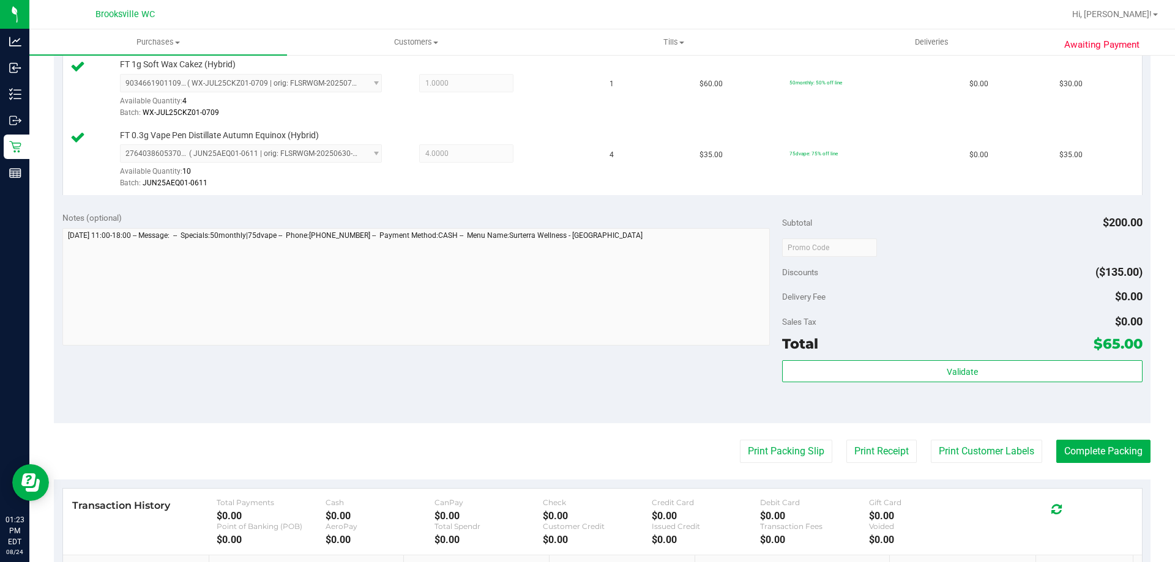
scroll to position [509, 0]
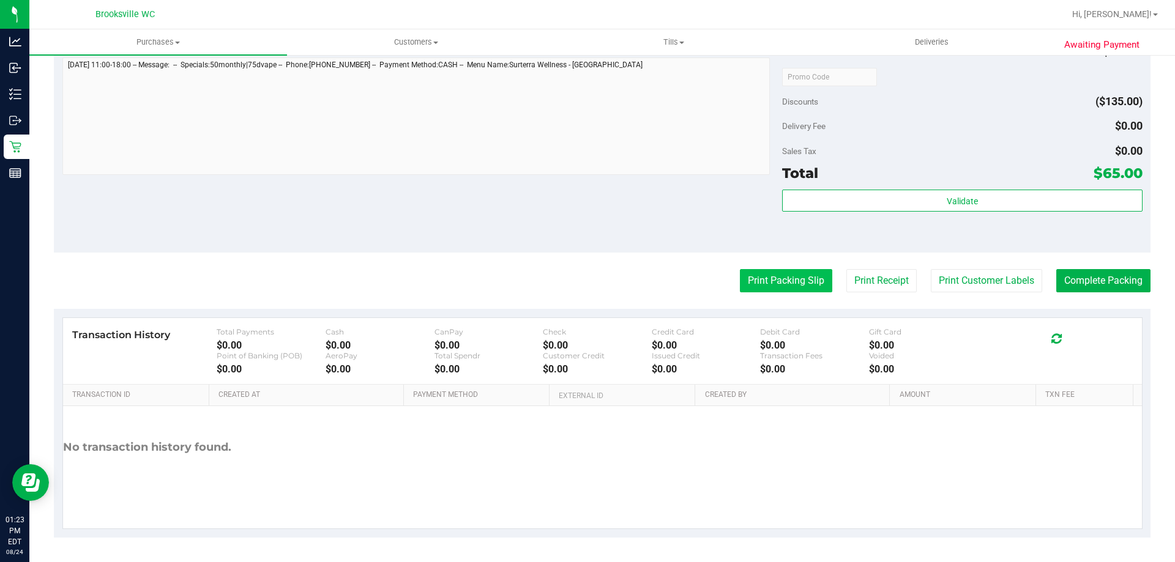
click at [793, 274] on button "Print Packing Slip" at bounding box center [786, 280] width 92 height 23
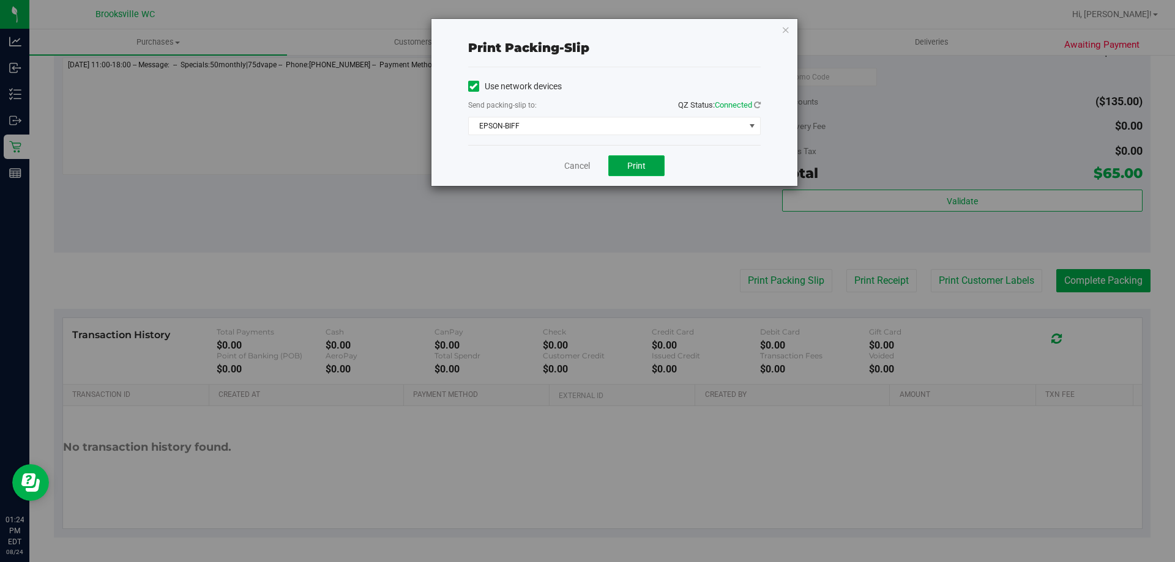
click at [634, 165] on span "Print" at bounding box center [636, 166] width 18 height 10
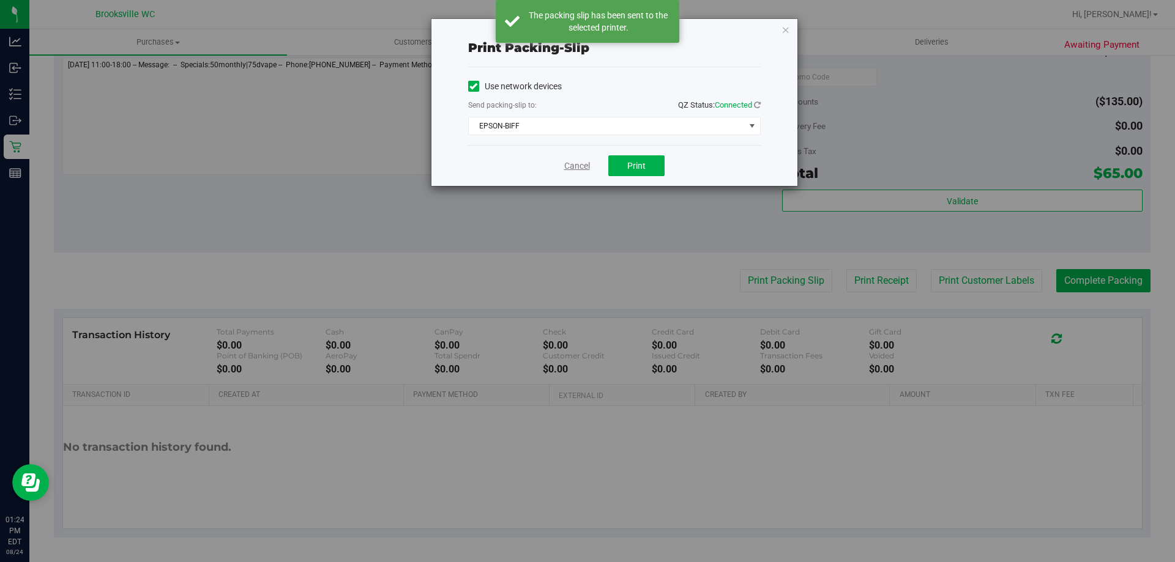
click at [571, 163] on link "Cancel" at bounding box center [577, 166] width 26 height 13
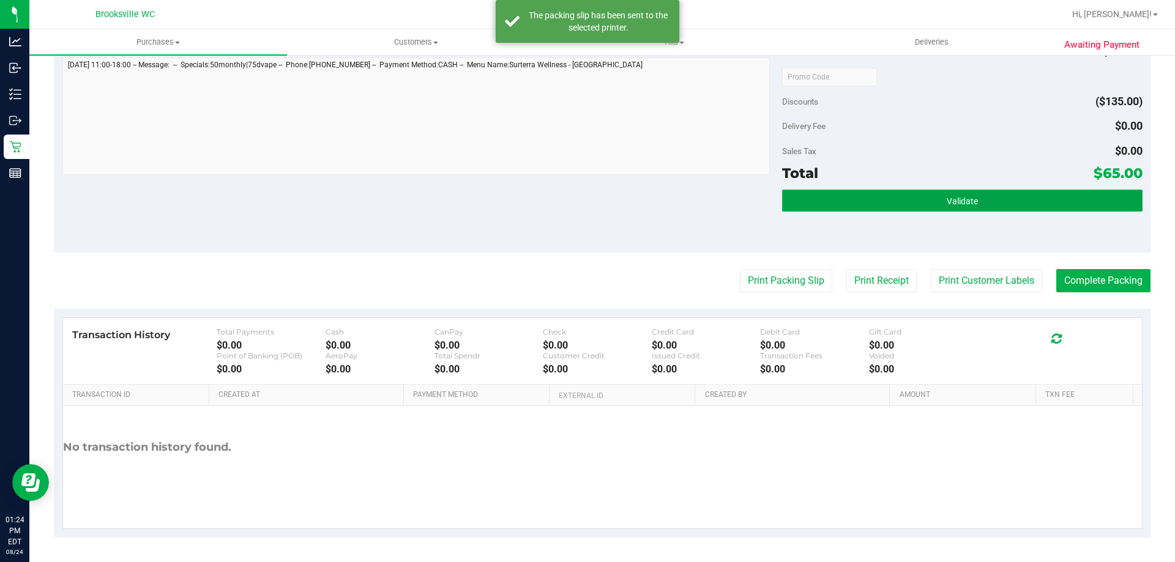
click at [986, 194] on button "Validate" at bounding box center [962, 201] width 360 height 22
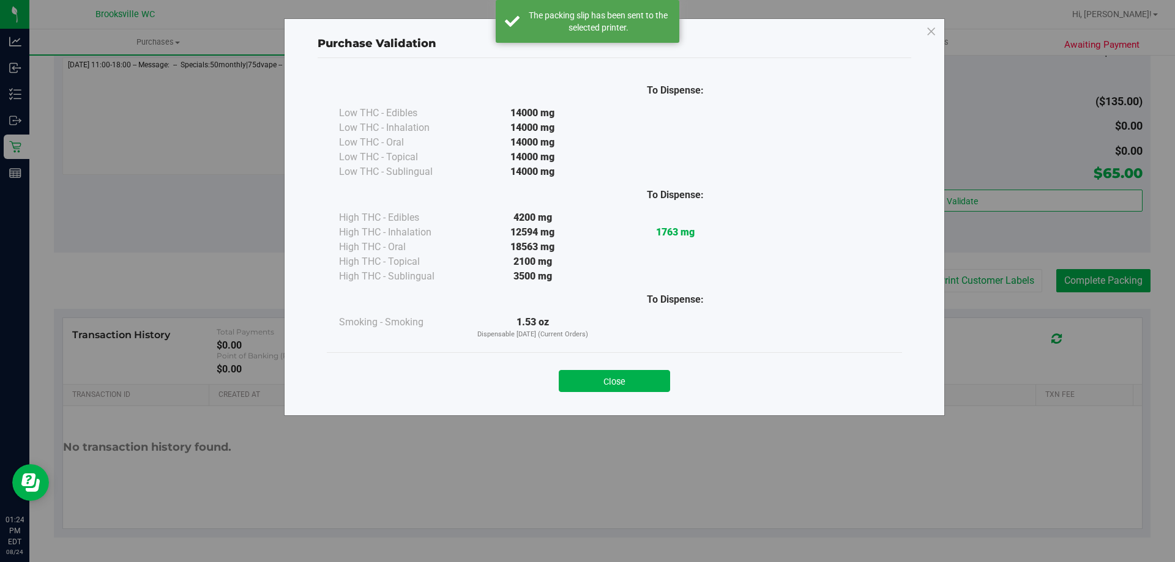
drag, startPoint x: 620, startPoint y: 376, endPoint x: 1096, endPoint y: 329, distance: 477.7
click at [620, 374] on button "Close" at bounding box center [614, 381] width 111 height 22
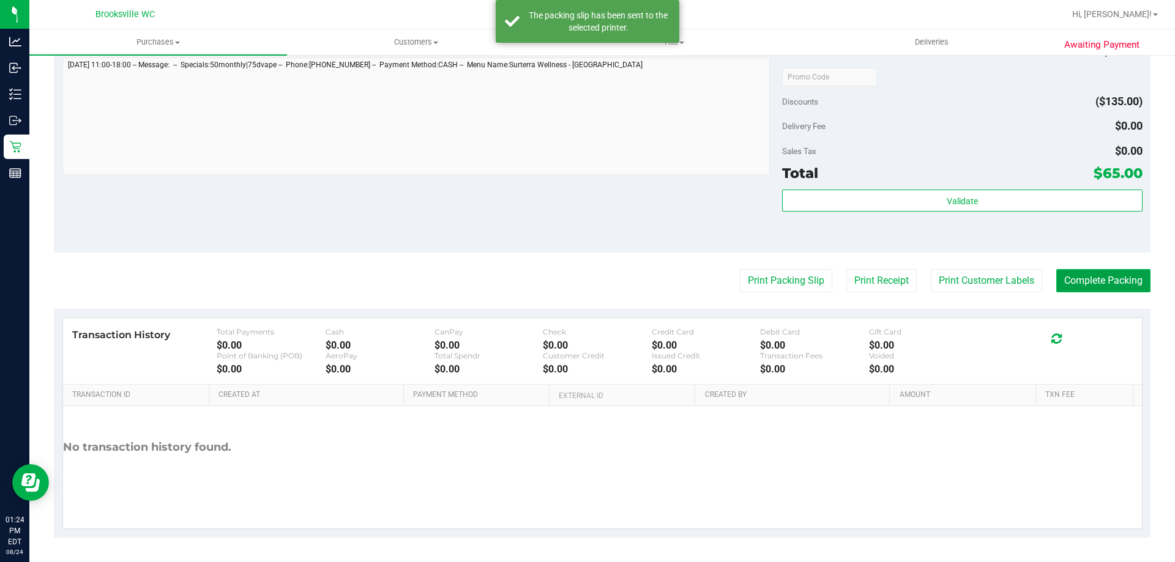
click at [1131, 280] on button "Complete Packing" at bounding box center [1103, 280] width 94 height 23
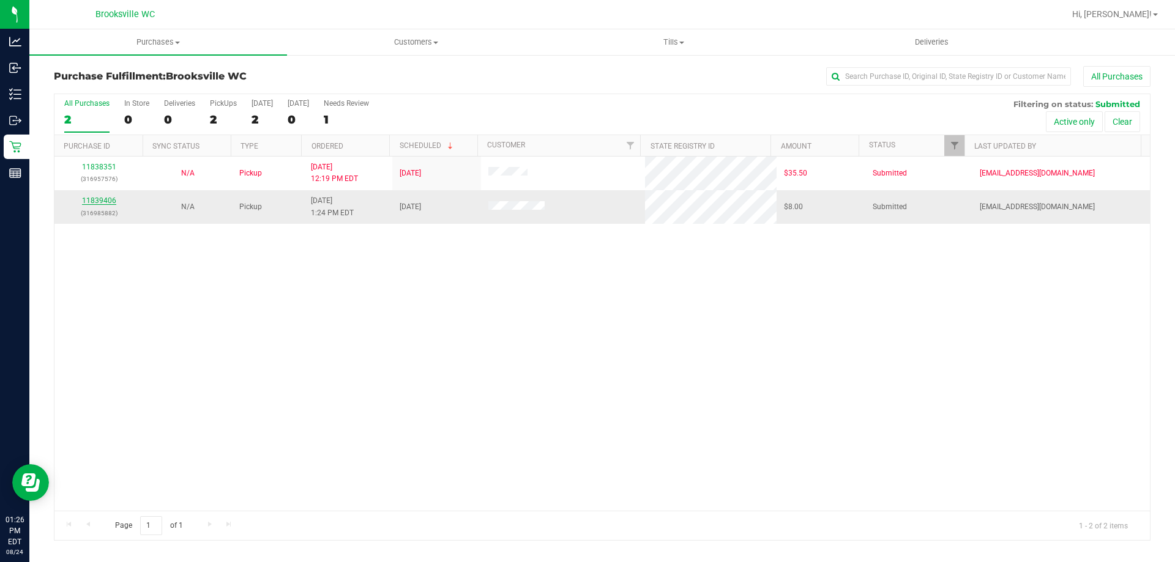
click at [107, 202] on link "11839406" at bounding box center [99, 200] width 34 height 9
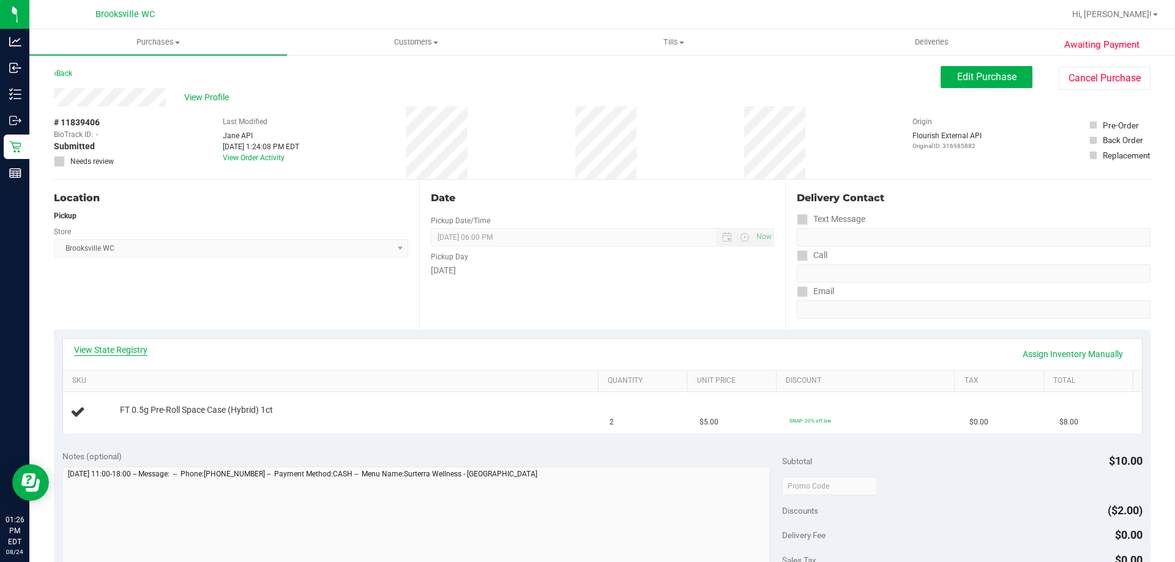
click at [130, 351] on link "View State Registry" at bounding box center [110, 350] width 73 height 12
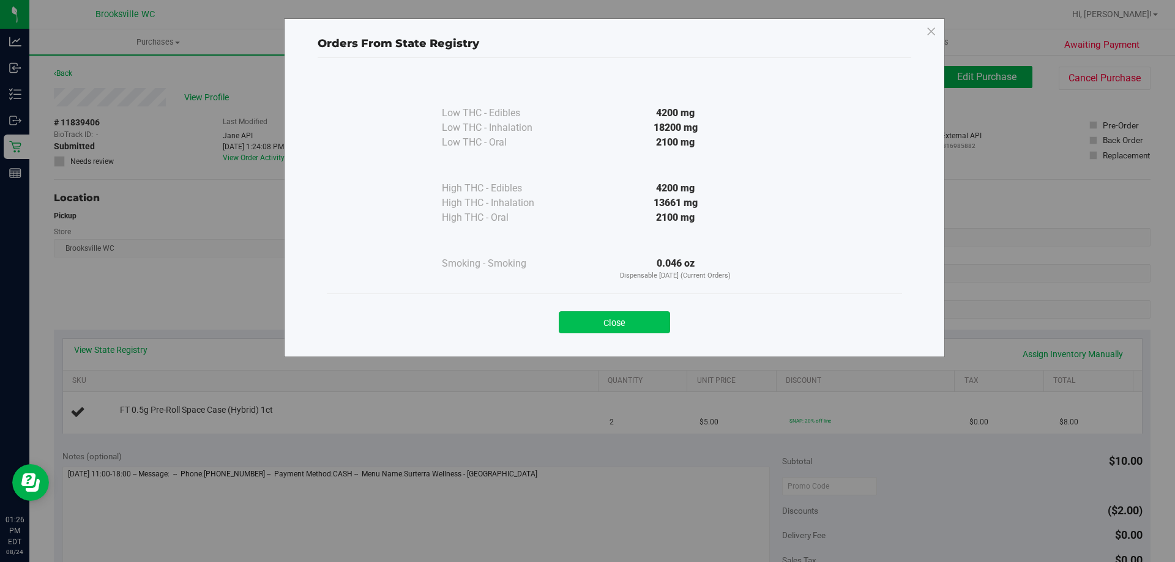
click at [619, 322] on button "Close" at bounding box center [614, 322] width 111 height 22
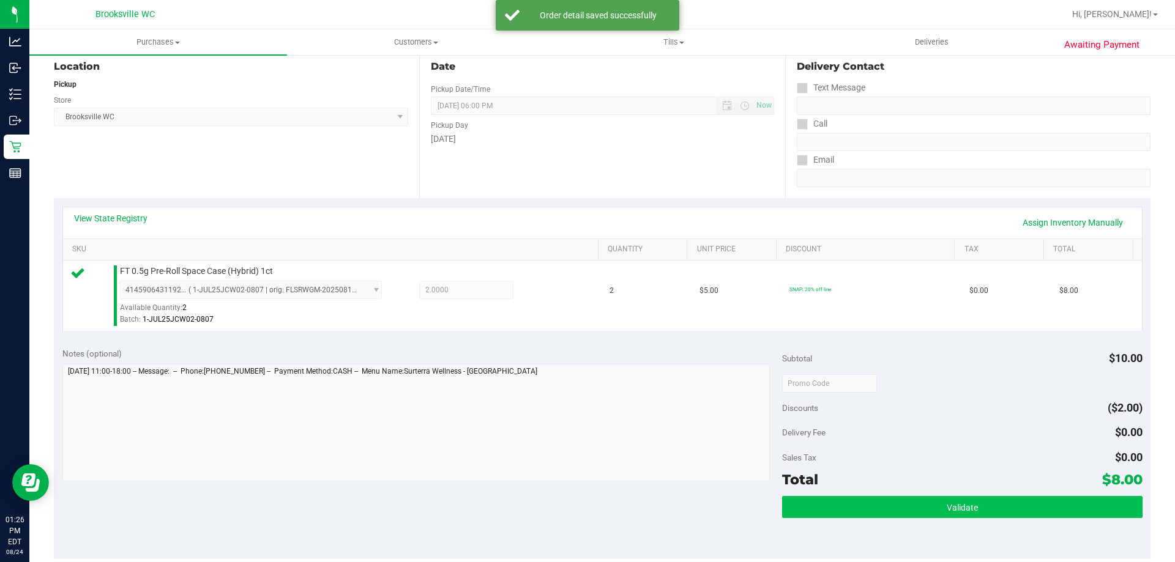
scroll to position [245, 0]
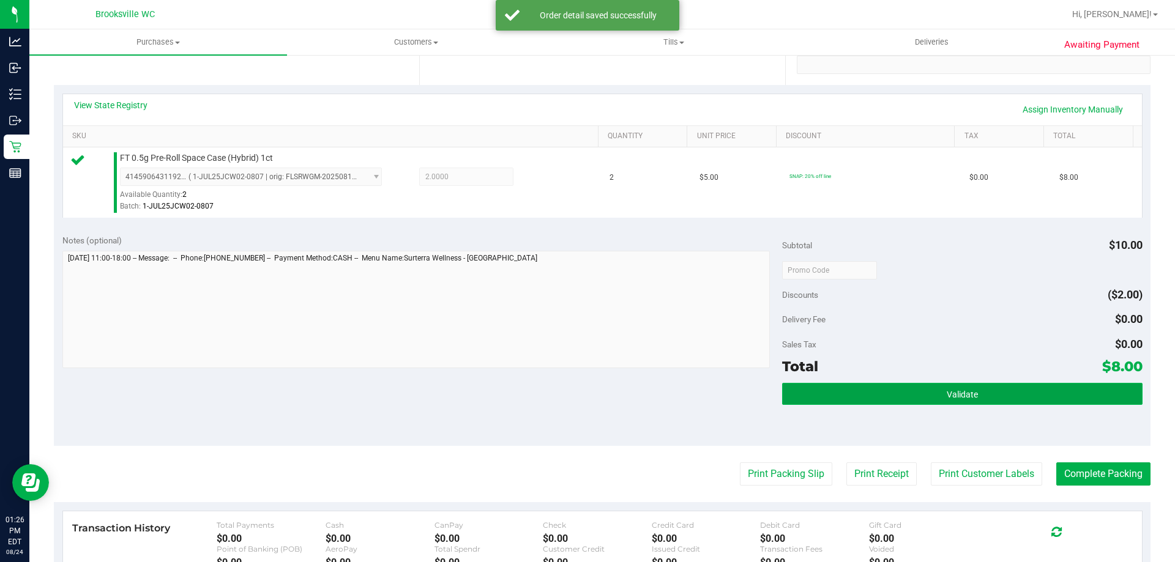
click at [831, 388] on button "Validate" at bounding box center [962, 394] width 360 height 22
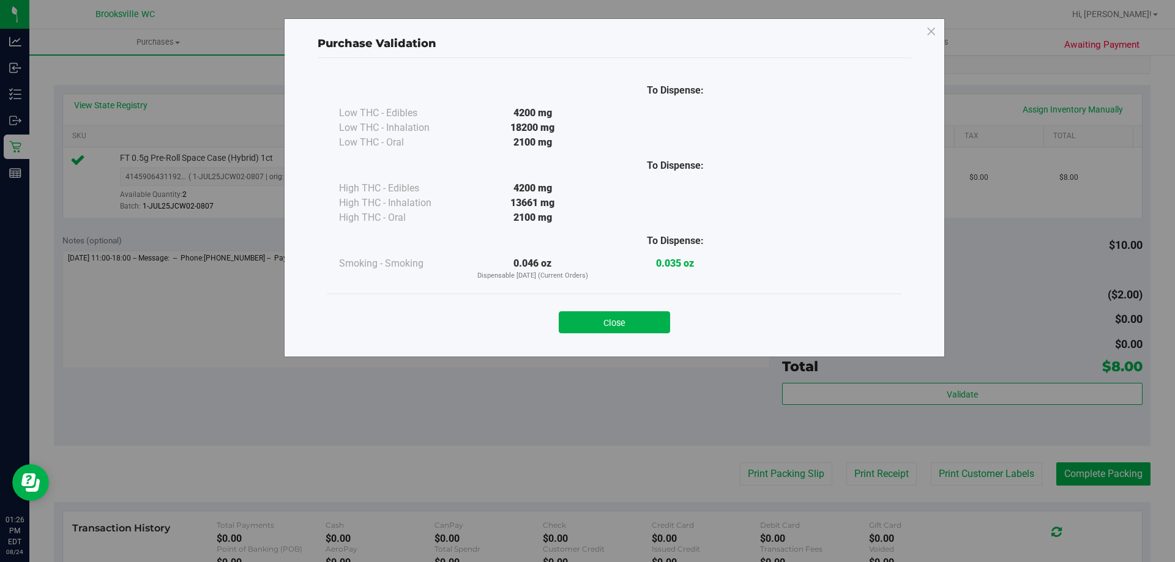
click at [604, 310] on div "Close" at bounding box center [614, 318] width 557 height 31
click at [606, 318] on button "Close" at bounding box center [614, 322] width 111 height 22
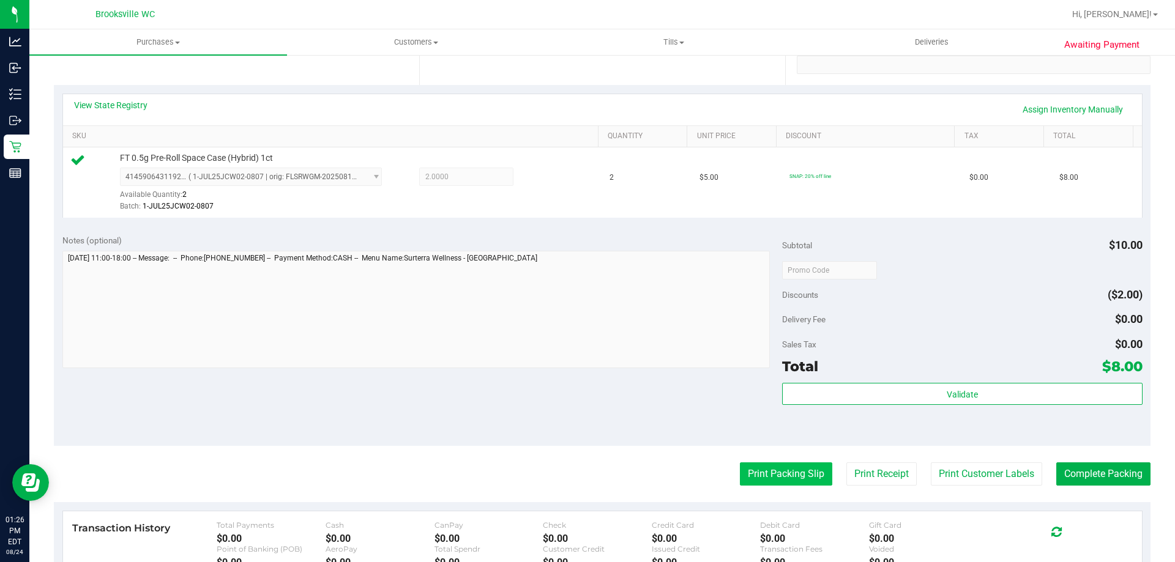
click at [761, 473] on button "Print Packing Slip" at bounding box center [786, 474] width 92 height 23
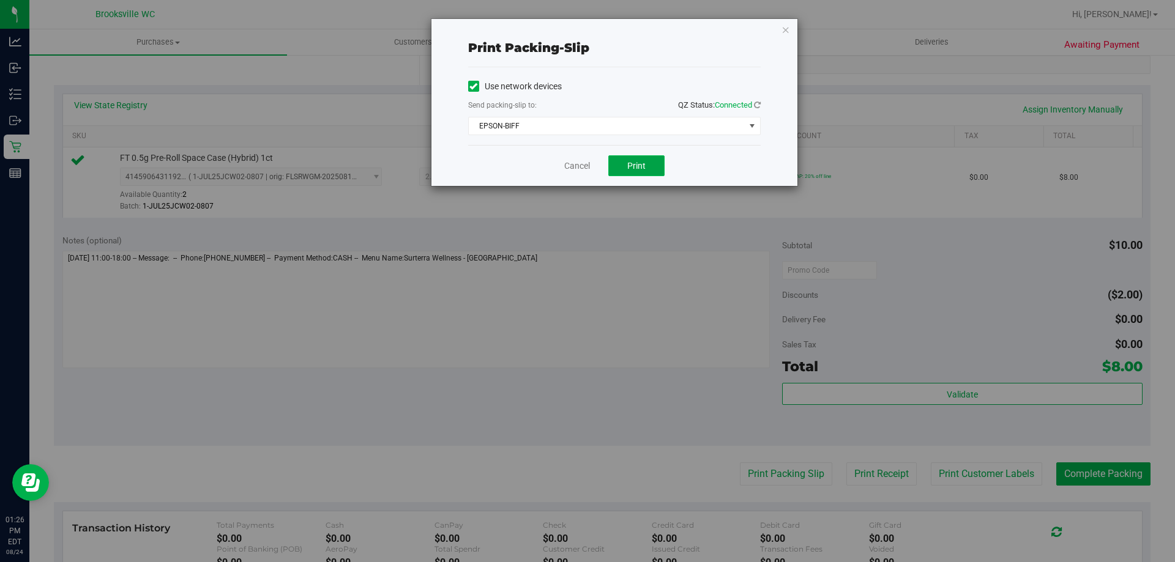
click at [625, 166] on button "Print" at bounding box center [636, 165] width 56 height 21
click at [582, 166] on link "Cancel" at bounding box center [577, 166] width 26 height 13
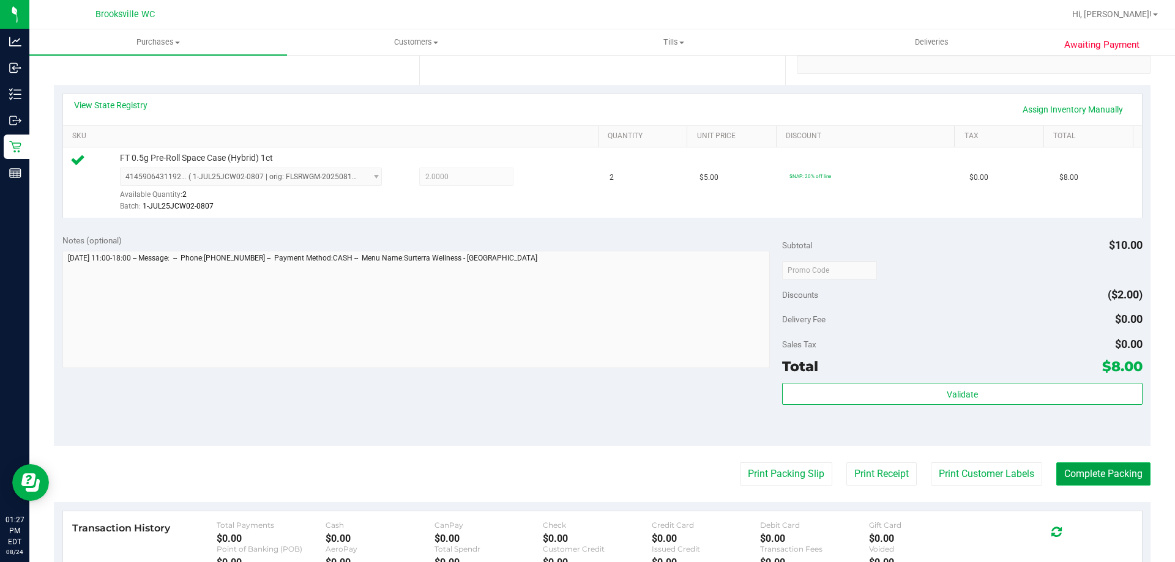
click at [1077, 470] on button "Complete Packing" at bounding box center [1103, 474] width 94 height 23
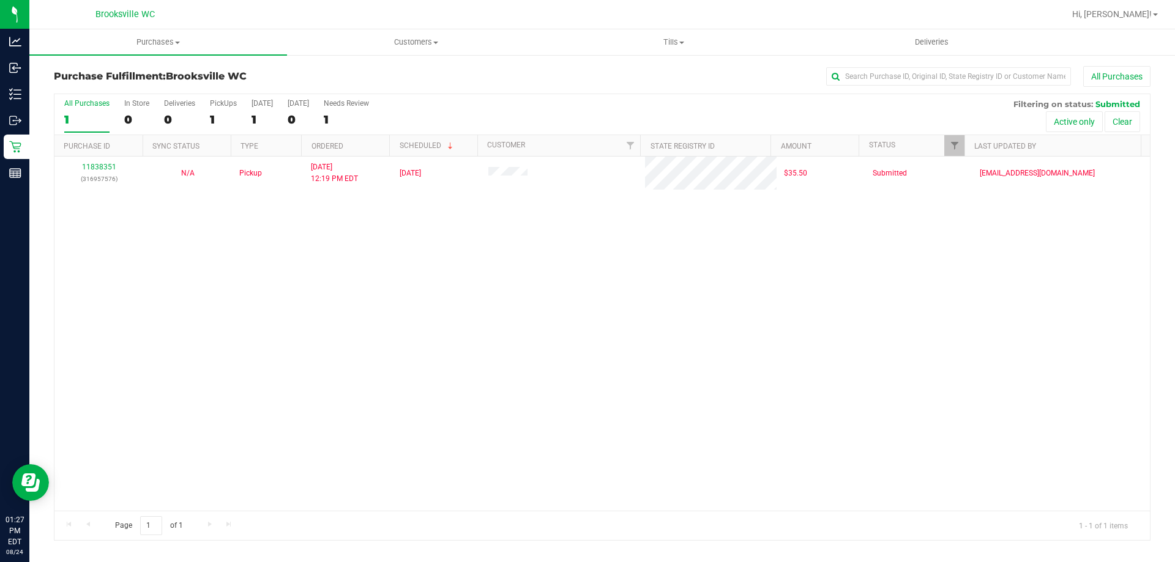
click at [235, 300] on div "11838351 (316957576) N/A Pickup 8/24/2025 12:19 PM EDT 8/24/2025 $35.50 Submitt…" at bounding box center [601, 334] width 1095 height 354
click at [674, 86] on div "All Purchases" at bounding box center [784, 76] width 731 height 21
click at [612, 106] on div "All Purchases 1 In Store 0 Deliveries 0 PickUps 1 Today 1 Tomorrow 0 Needs Revi…" at bounding box center [601, 114] width 1095 height 41
click at [590, 93] on div "Purchase Fulfillment: Brooksville WC All Purchases All Purchases 1 In Store 0 D…" at bounding box center [602, 303] width 1096 height 475
click at [593, 117] on div "All Purchases 1 In Store 0 Deliveries 0 PickUps 1 Today 1 Tomorrow 0 Needs Revi…" at bounding box center [601, 114] width 1095 height 41
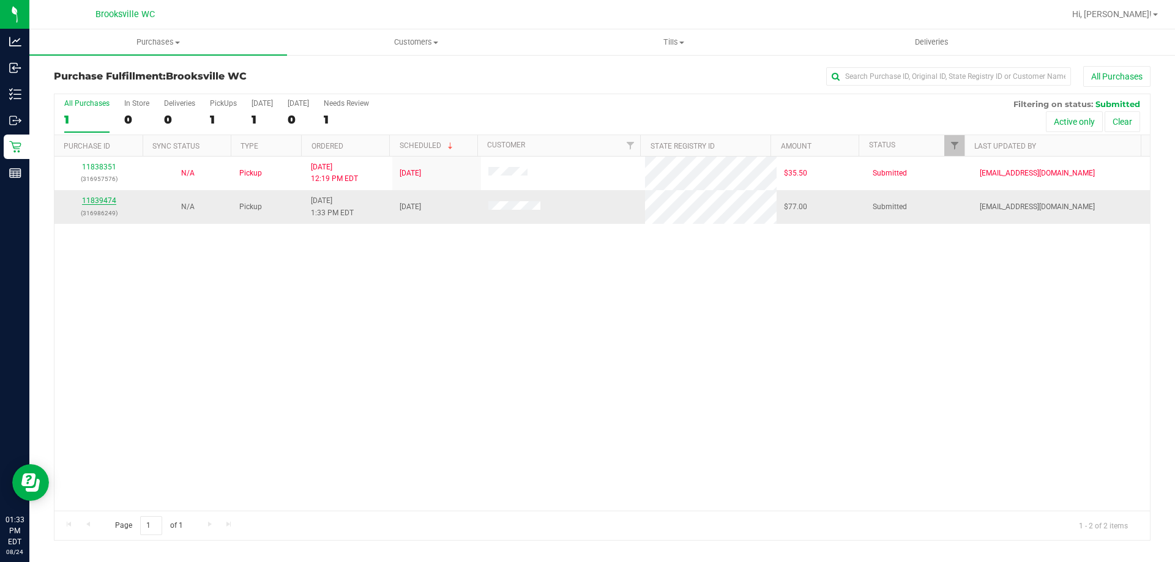
click at [96, 199] on link "11839474" at bounding box center [99, 200] width 34 height 9
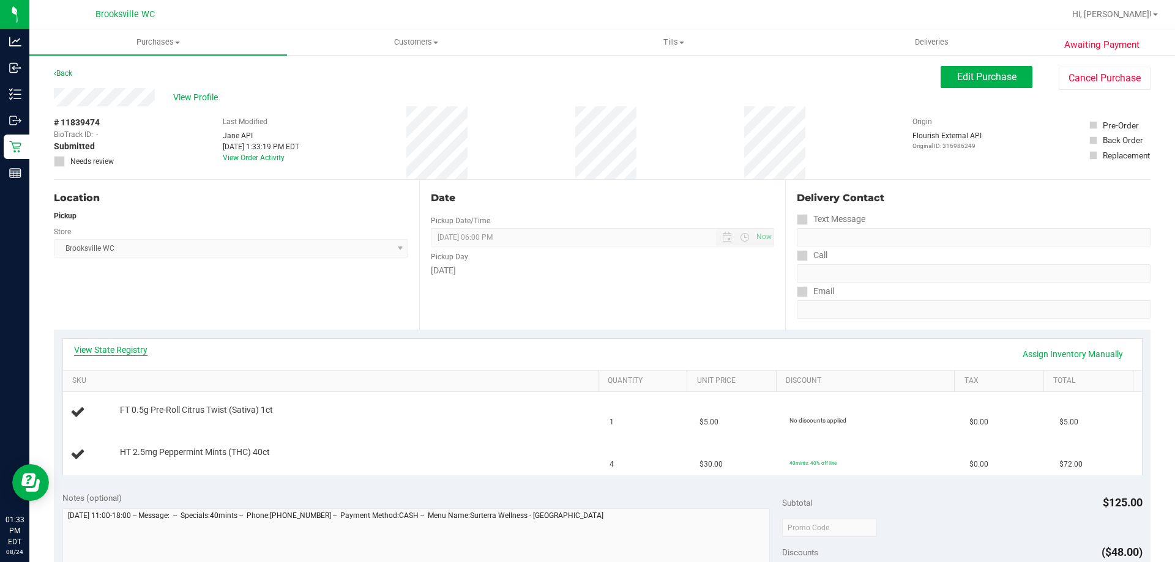
click at [128, 351] on link "View State Registry" at bounding box center [110, 350] width 73 height 12
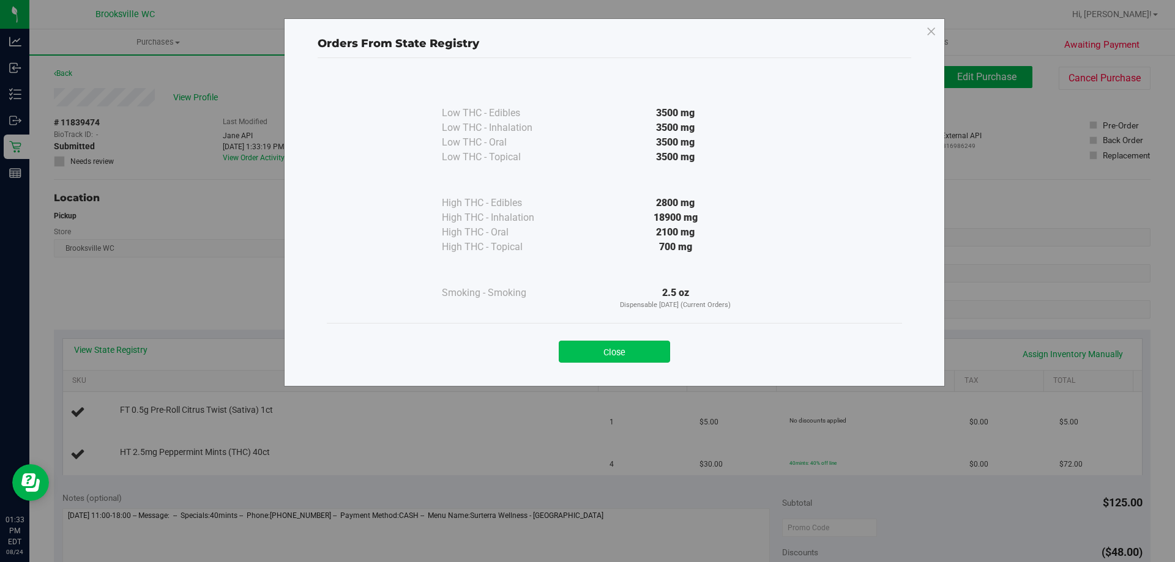
click at [630, 341] on button "Close" at bounding box center [614, 352] width 111 height 22
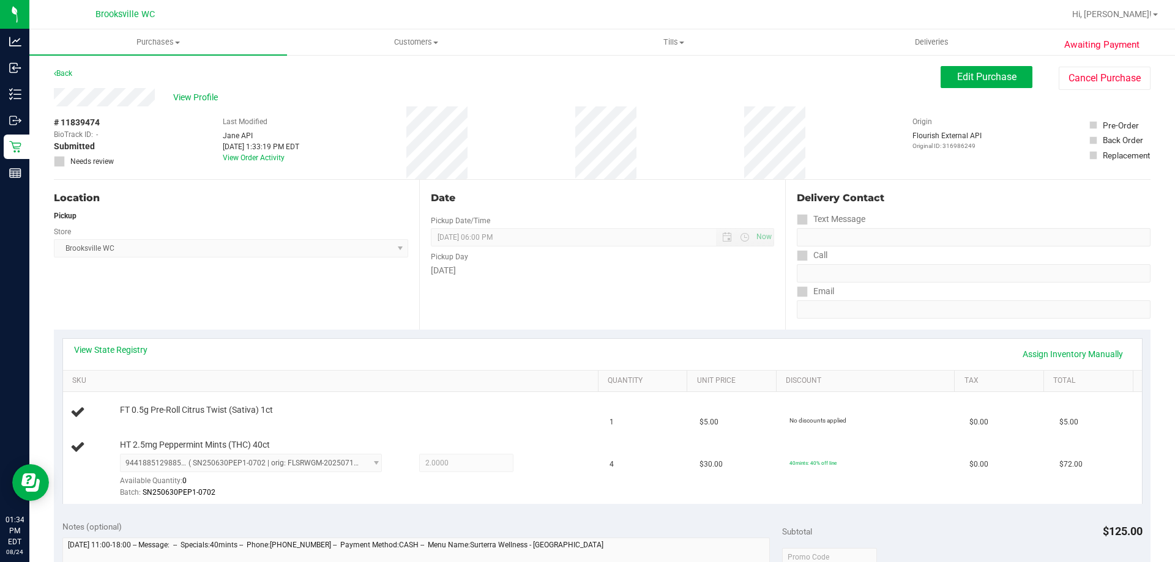
click at [360, 270] on div "Location Pickup Store Brooksville WC Select Store Bonita Springs WC Boynton Bea…" at bounding box center [236, 255] width 365 height 150
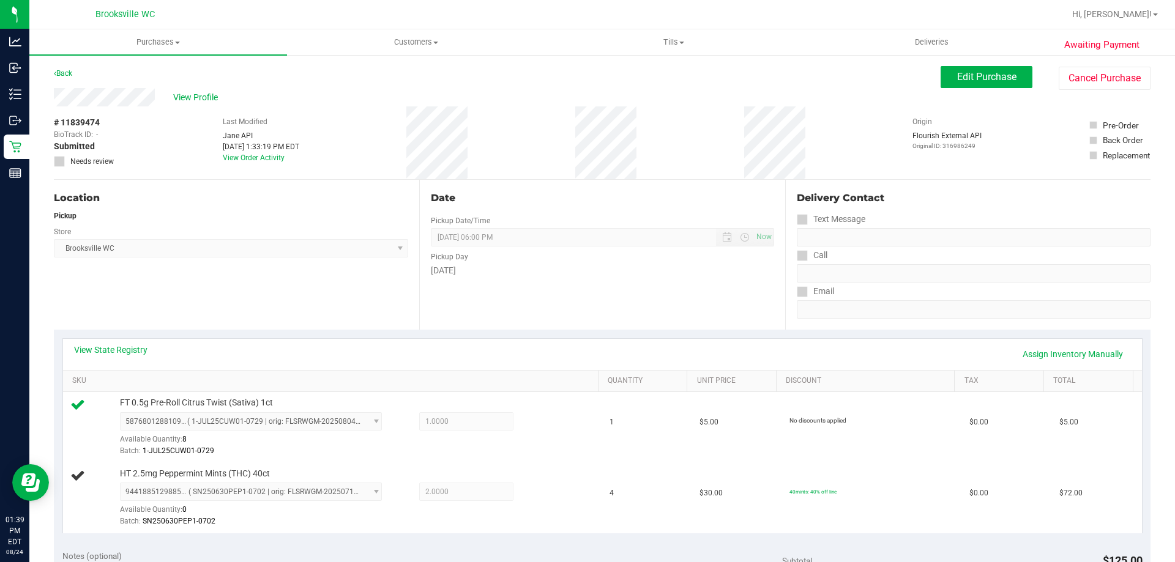
click at [264, 312] on div "Location Pickup Store Brooksville WC Select Store Bonita Springs WC Boynton Bea…" at bounding box center [236, 255] width 365 height 150
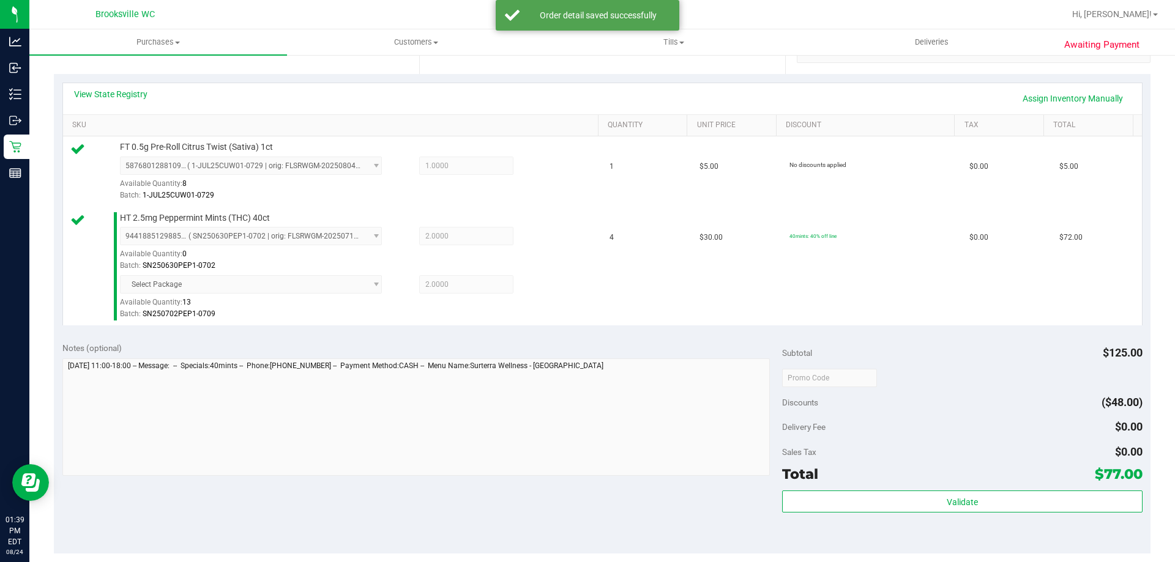
scroll to position [428, 0]
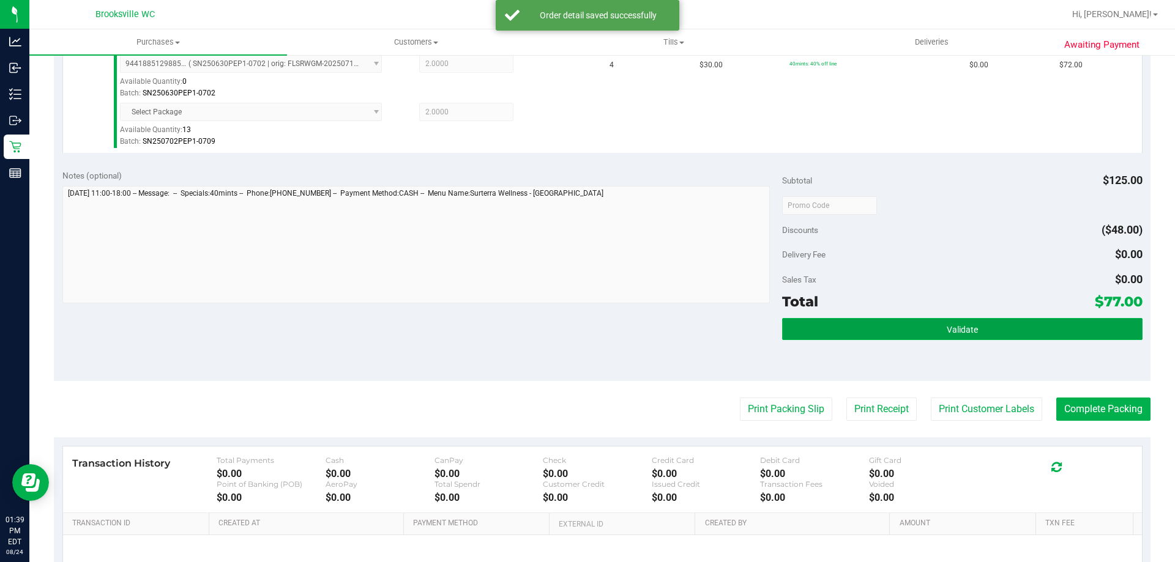
click at [873, 327] on button "Validate" at bounding box center [962, 329] width 360 height 22
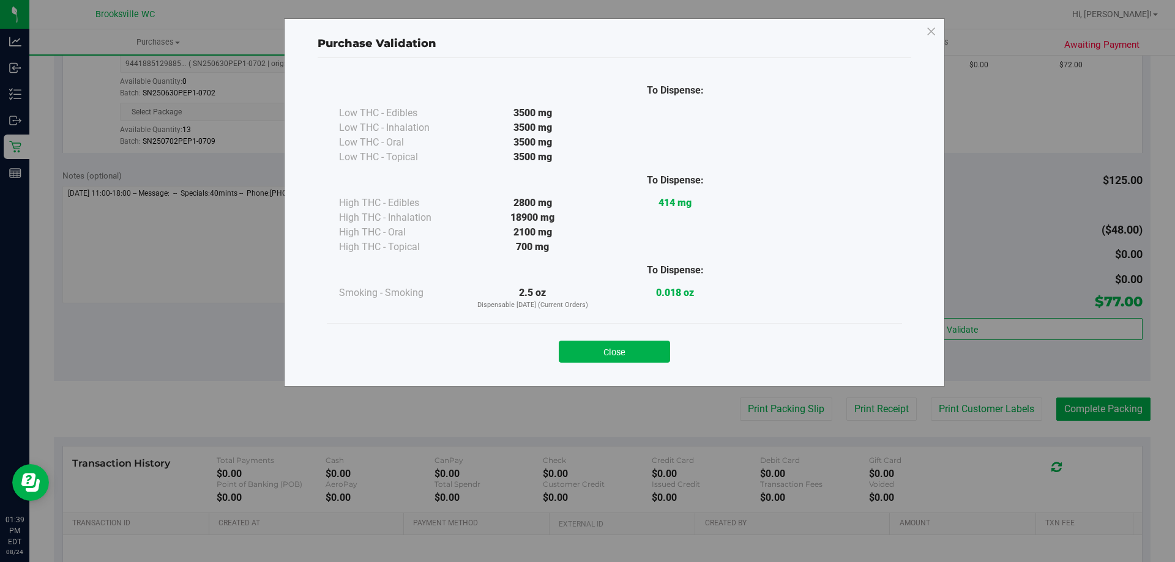
drag, startPoint x: 636, startPoint y: 344, endPoint x: 699, endPoint y: 365, distance: 66.9
click at [634, 344] on button "Close" at bounding box center [614, 352] width 111 height 22
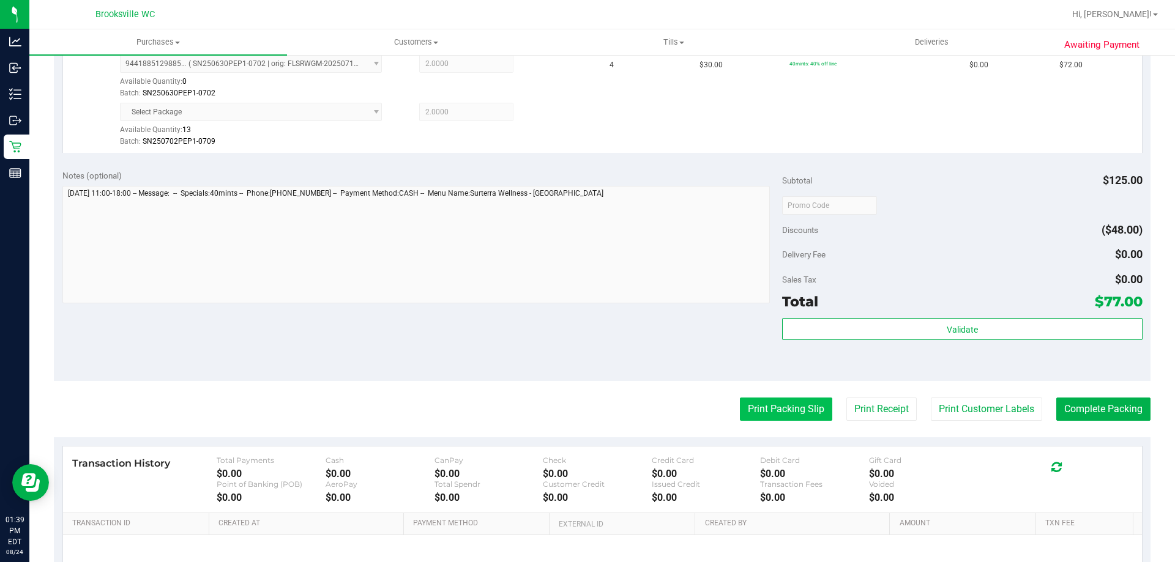
click at [777, 410] on button "Print Packing Slip" at bounding box center [786, 409] width 92 height 23
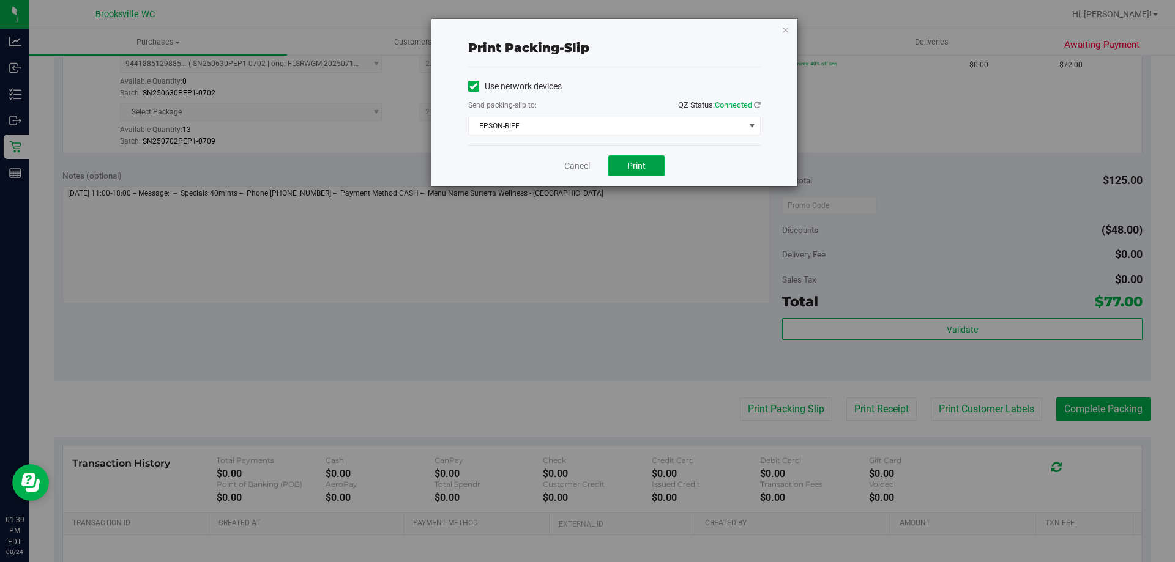
click at [628, 168] on span "Print" at bounding box center [636, 166] width 18 height 10
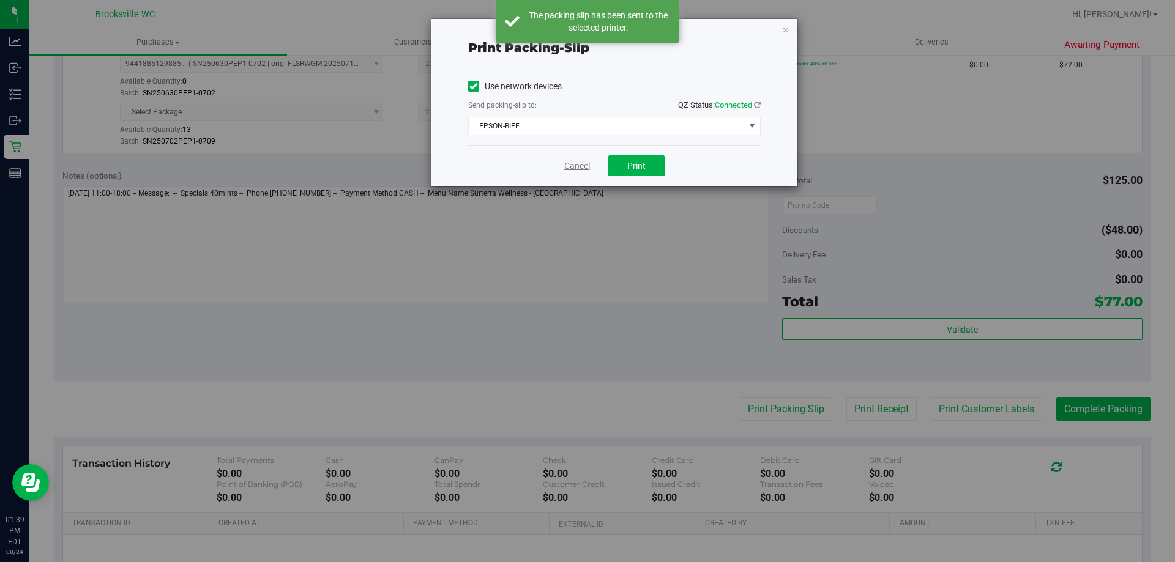
click at [578, 163] on link "Cancel" at bounding box center [577, 166] width 26 height 13
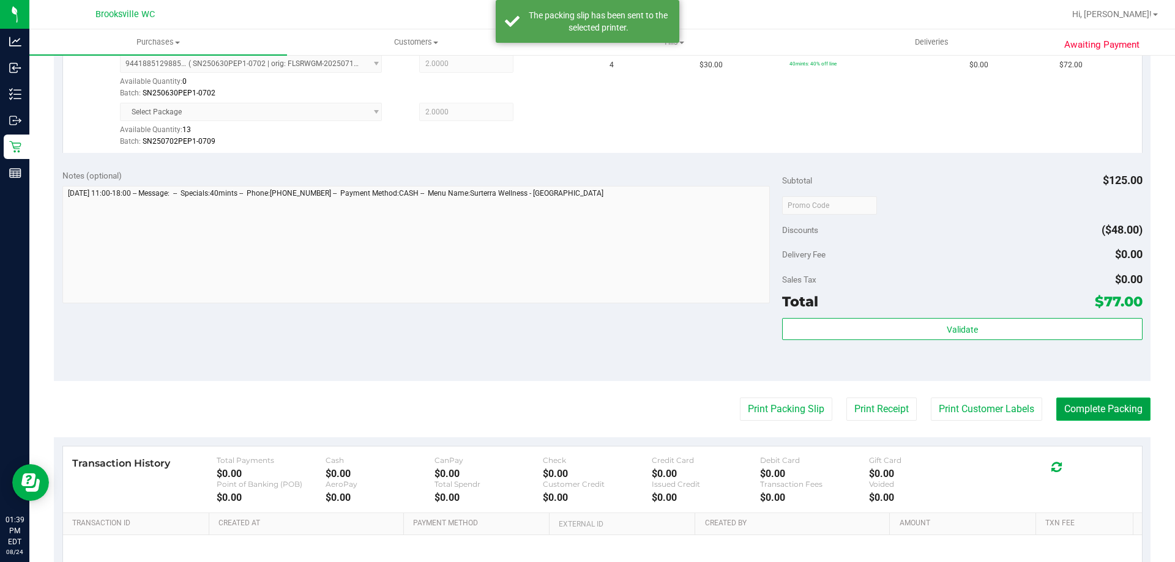
click at [1057, 409] on button "Complete Packing" at bounding box center [1103, 409] width 94 height 23
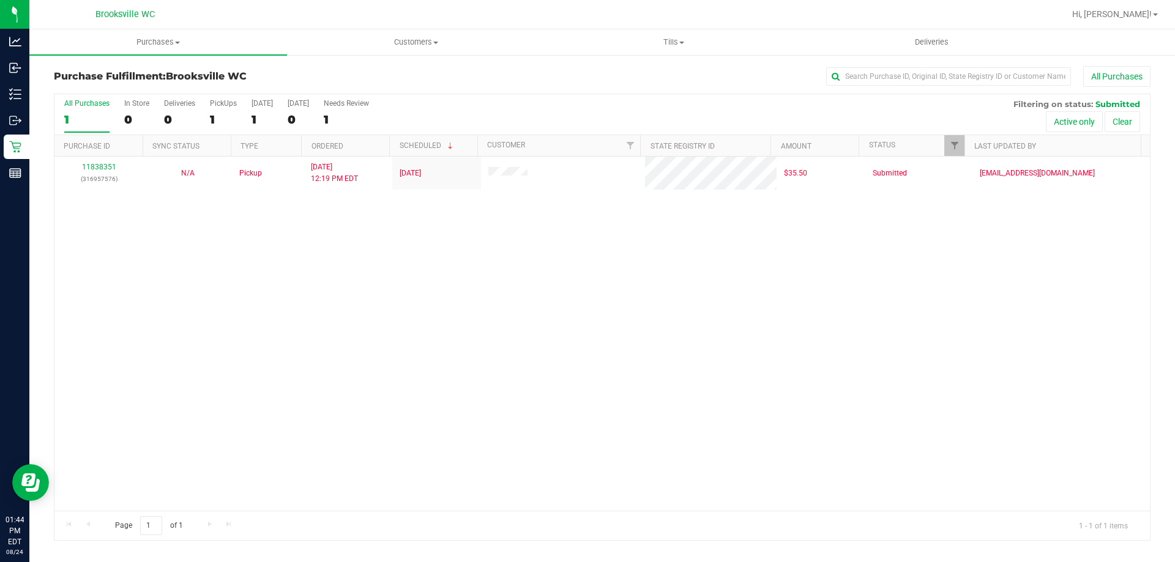
drag, startPoint x: 483, startPoint y: 114, endPoint x: 472, endPoint y: 97, distance: 20.4
click at [481, 114] on div "All Purchases 1 In Store 0 Deliveries 0 PickUps 1 Today 1 Tomorrow 0 Needs Revi…" at bounding box center [601, 114] width 1095 height 41
click at [469, 96] on div "All Purchases 1 In Store 0 Deliveries 0 PickUps 1 Today 1 Tomorrow 0 Needs Revi…" at bounding box center [601, 99] width 1095 height 10
click at [485, 87] on div "Purchase Fulfillment: Brooksville WC All Purchases" at bounding box center [602, 79] width 1096 height 27
click at [604, 87] on div "Purchase Fulfillment: Brooksville WC All Purchases" at bounding box center [602, 79] width 1096 height 27
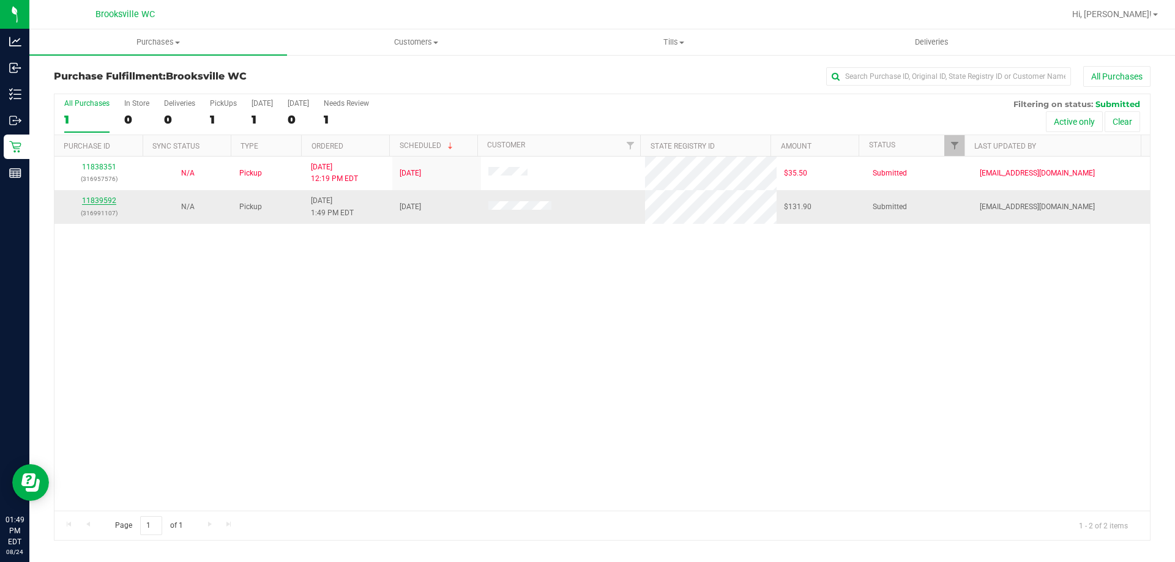
click at [100, 202] on link "11839592" at bounding box center [99, 200] width 34 height 9
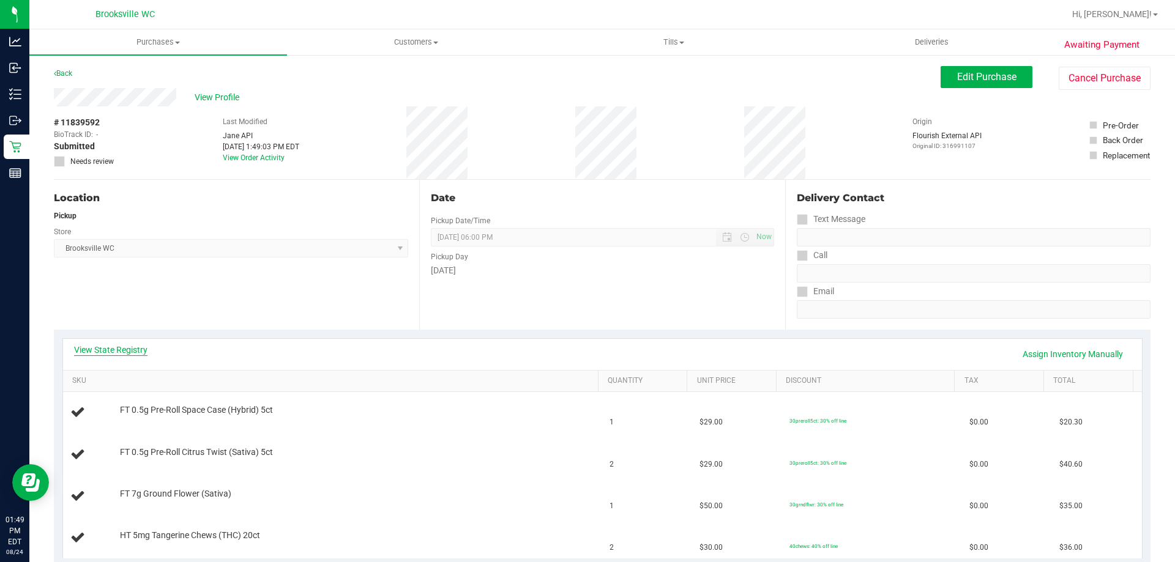
click at [141, 354] on link "View State Registry" at bounding box center [110, 350] width 73 height 12
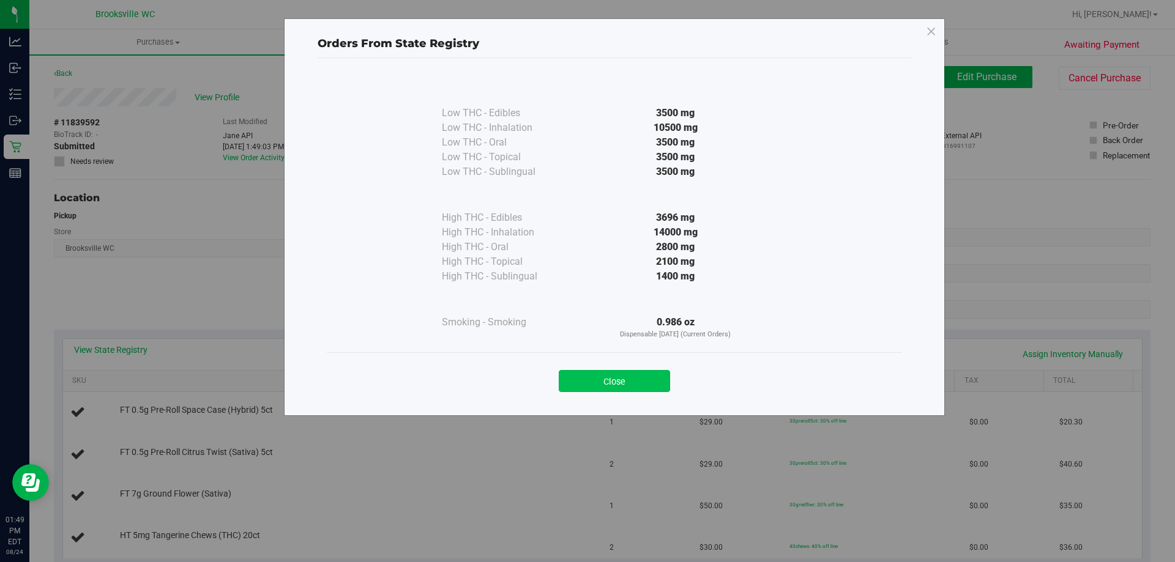
click at [629, 375] on button "Close" at bounding box center [614, 381] width 111 height 22
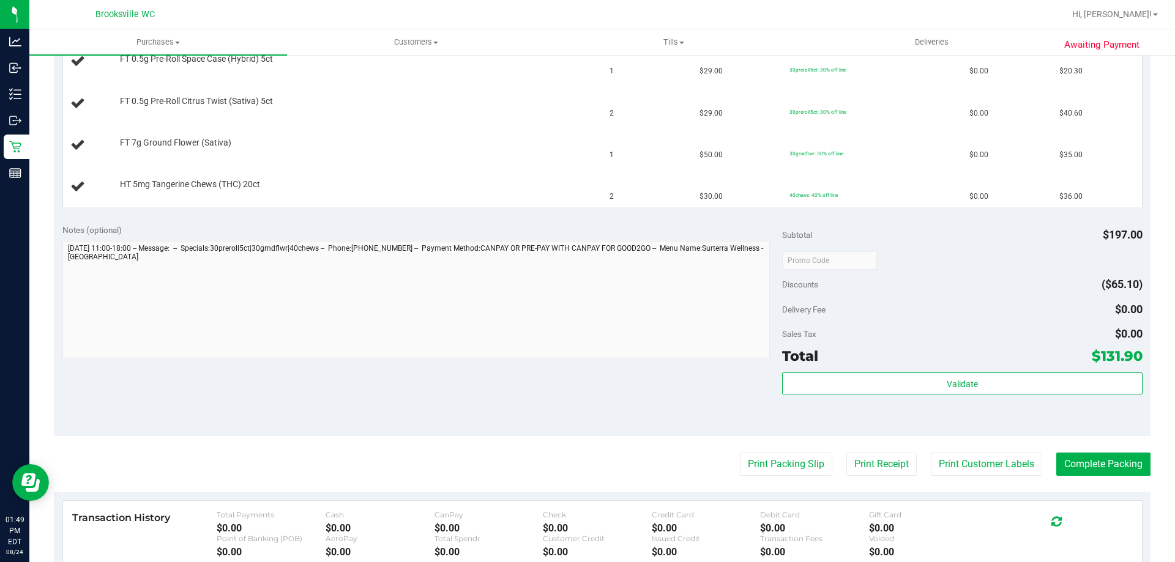
scroll to position [367, 0]
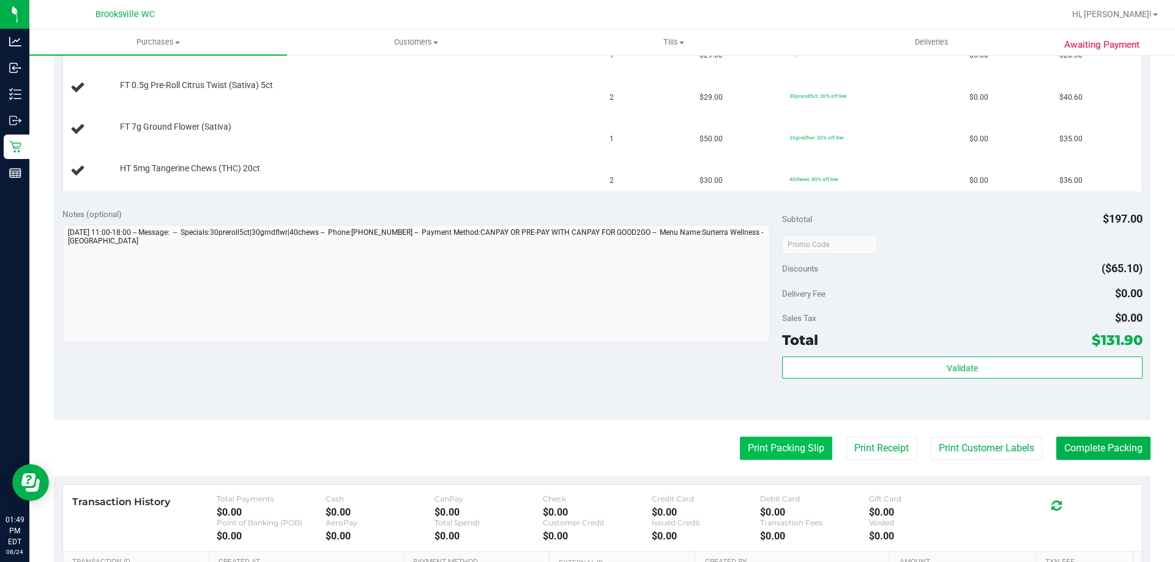
click at [759, 443] on button "Print Packing Slip" at bounding box center [786, 448] width 92 height 23
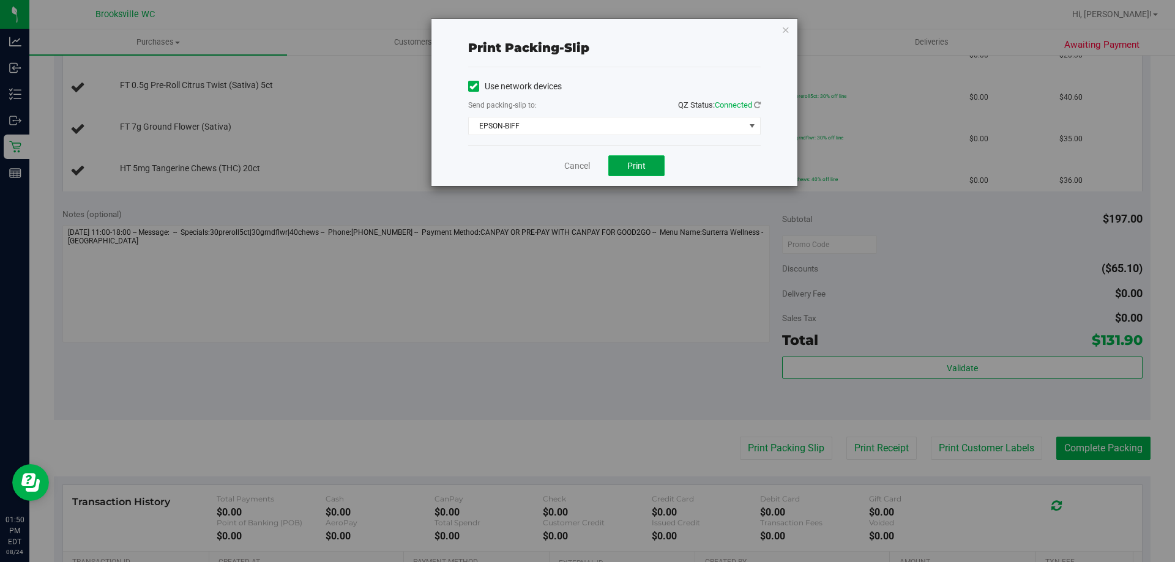
click at [655, 168] on button "Print" at bounding box center [636, 165] width 56 height 21
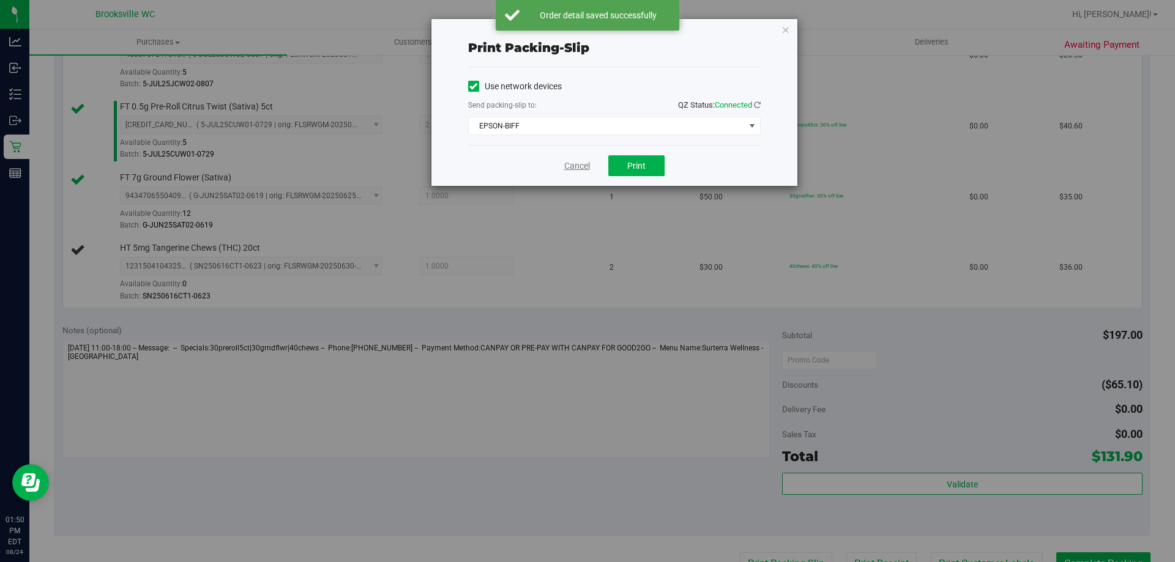
click at [579, 166] on link "Cancel" at bounding box center [577, 166] width 26 height 13
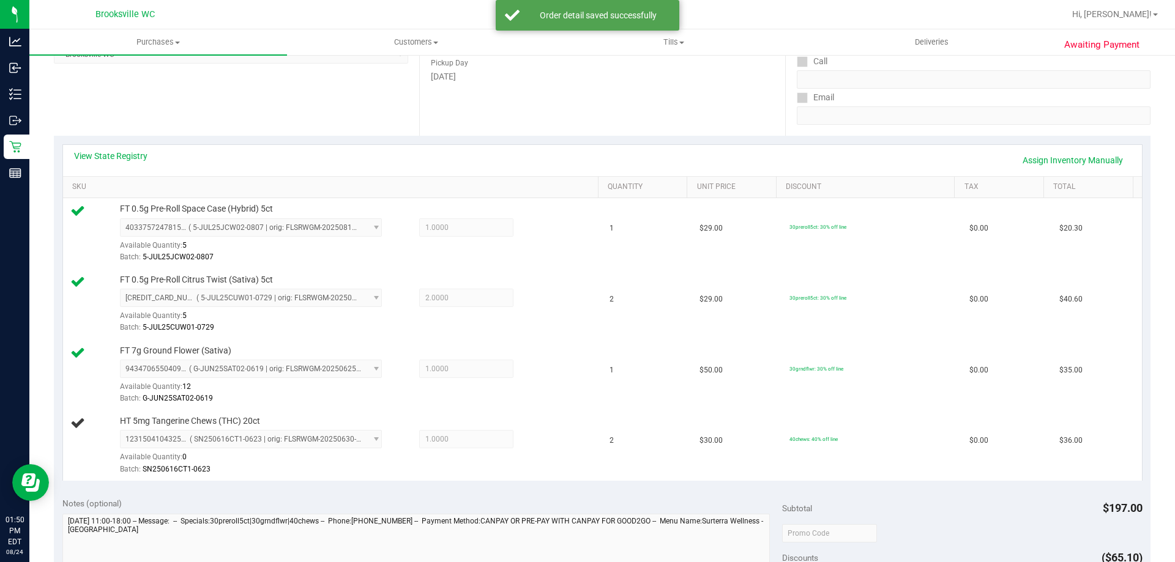
scroll to position [442, 0]
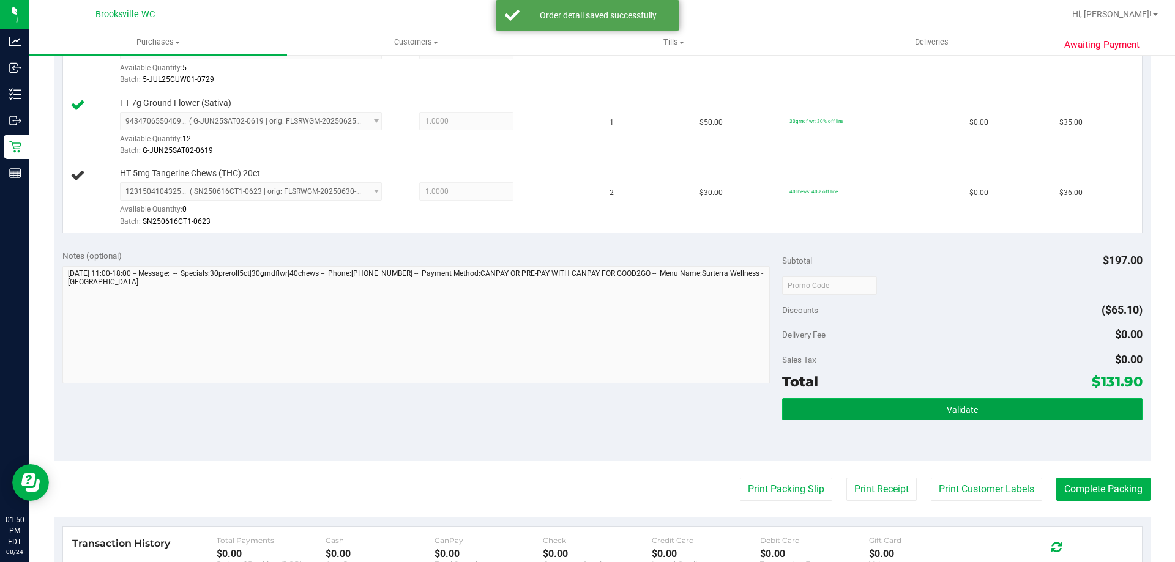
click at [886, 399] on button "Validate" at bounding box center [962, 409] width 360 height 22
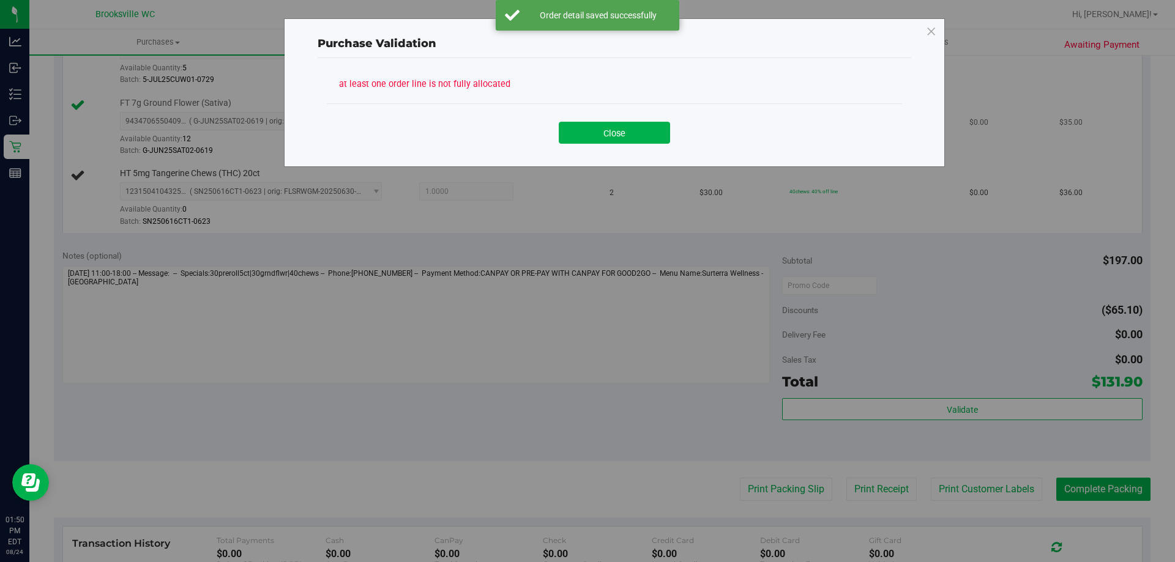
click at [586, 130] on button "Close" at bounding box center [614, 133] width 111 height 22
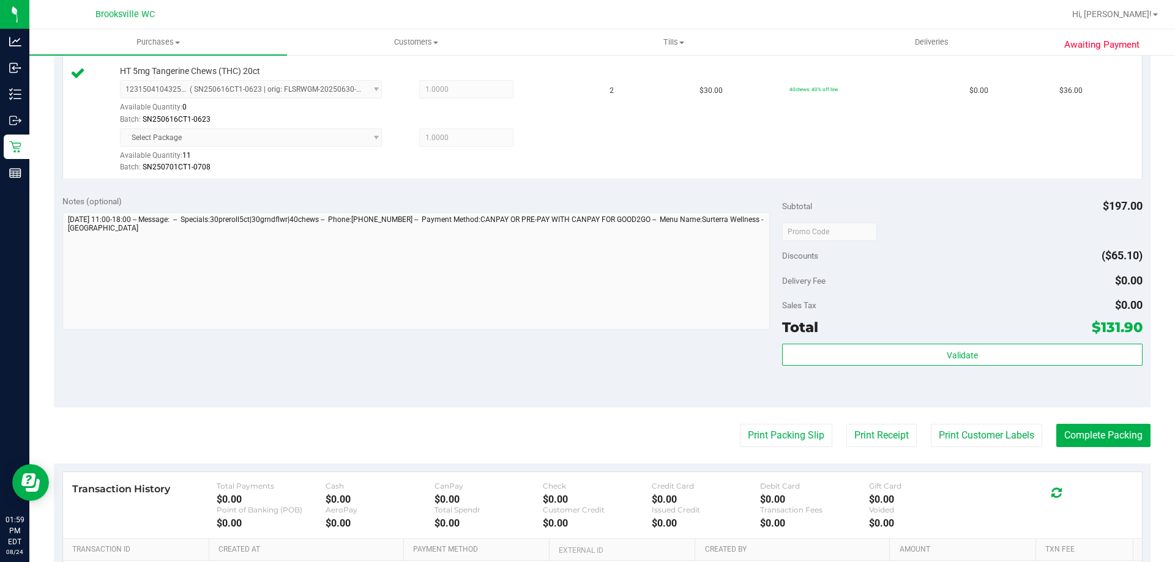
scroll to position [671, 0]
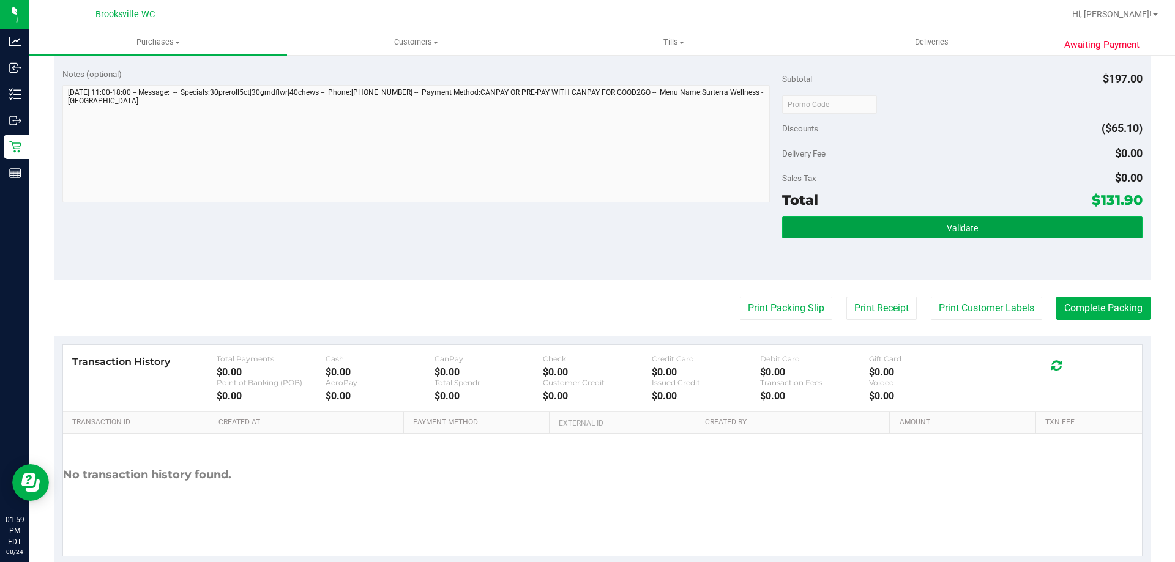
click at [976, 238] on button "Validate" at bounding box center [962, 228] width 360 height 22
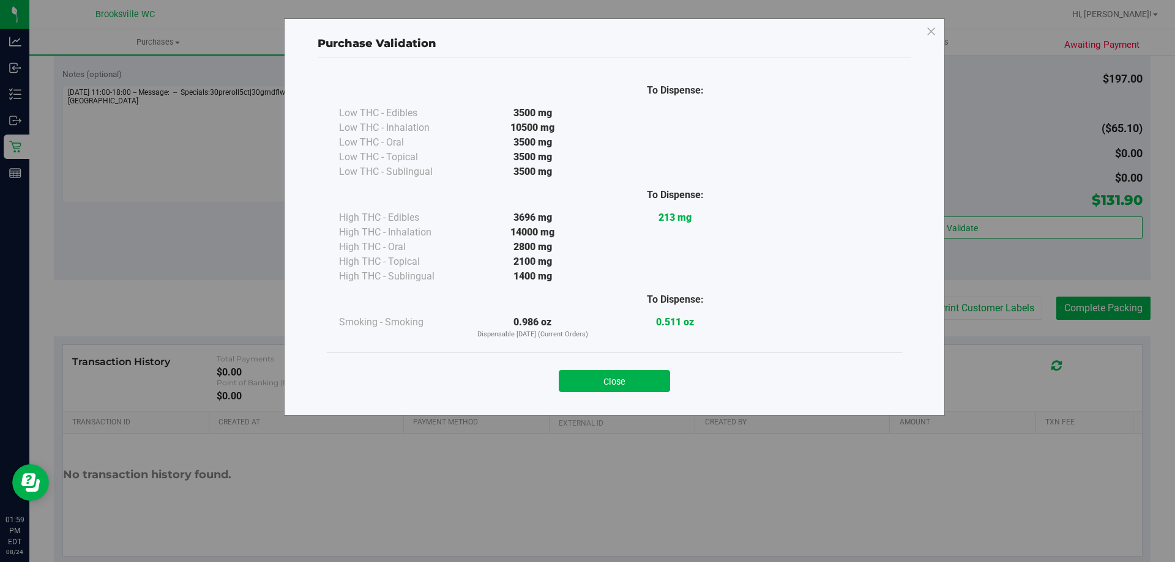
click at [654, 376] on button "Close" at bounding box center [614, 381] width 111 height 22
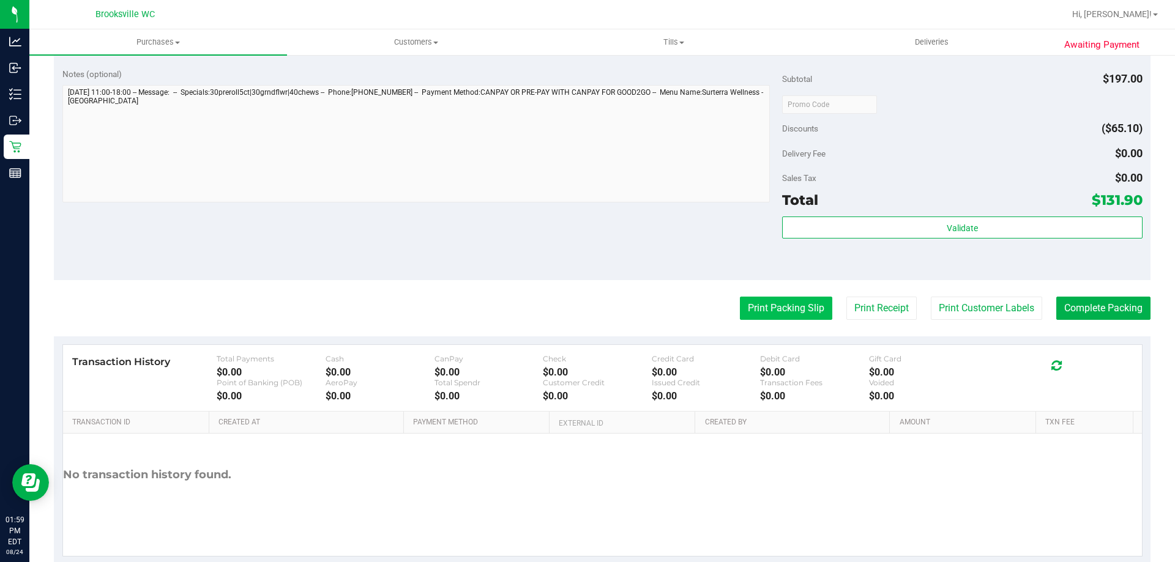
click at [791, 305] on button "Print Packing Slip" at bounding box center [786, 308] width 92 height 23
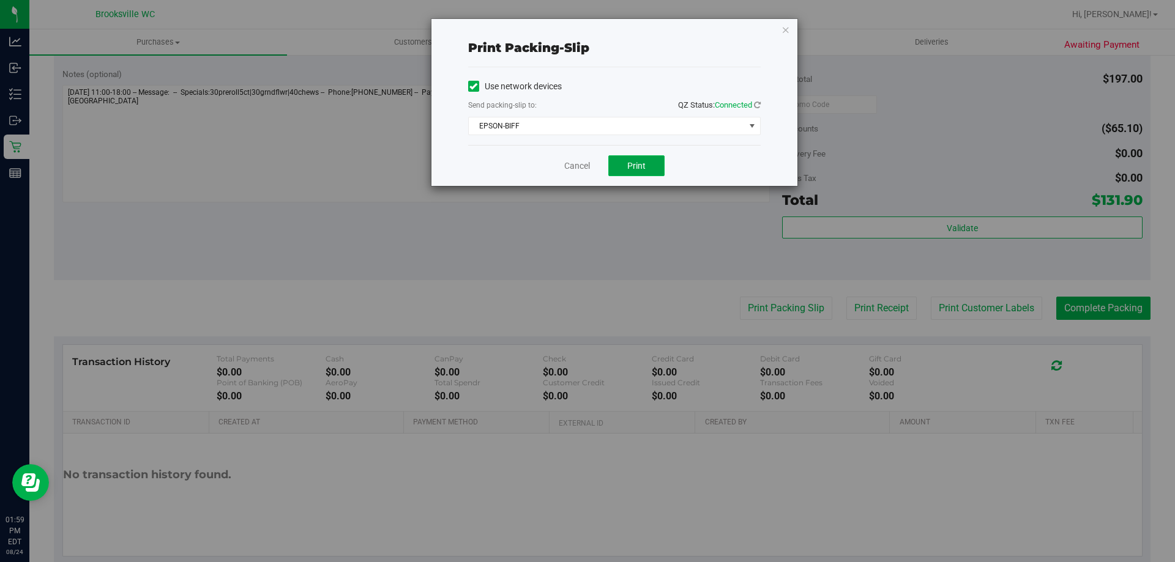
click at [623, 163] on button "Print" at bounding box center [636, 165] width 56 height 21
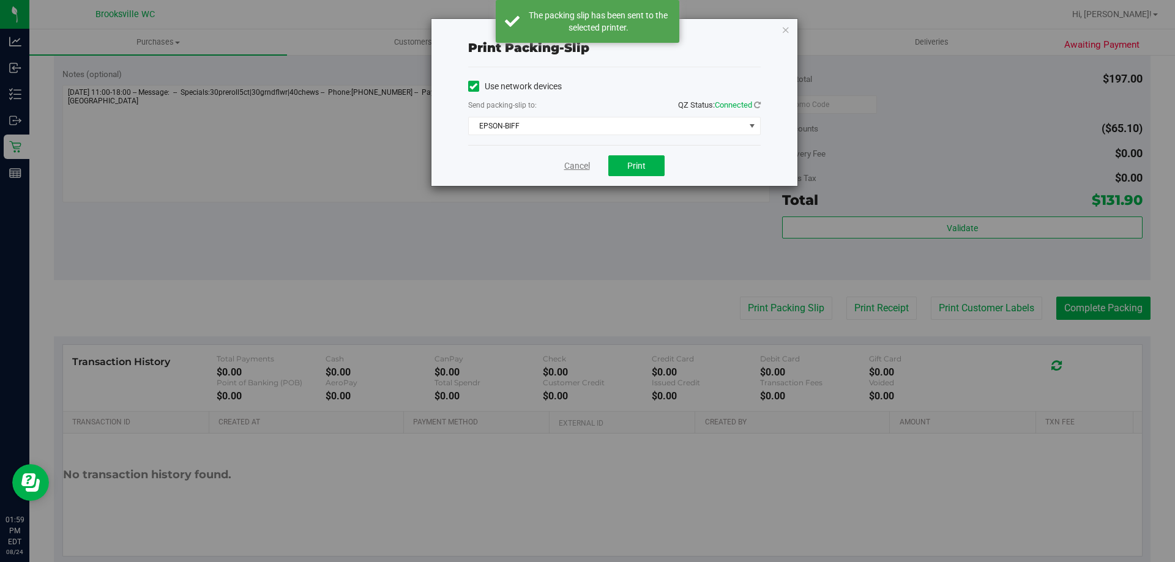
click at [574, 168] on link "Cancel" at bounding box center [577, 166] width 26 height 13
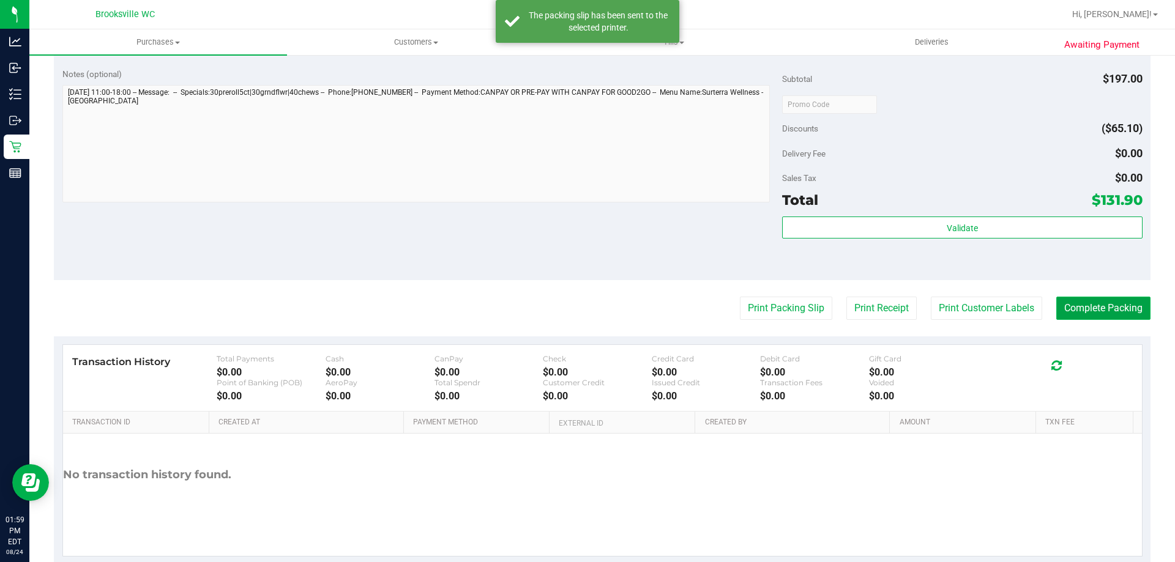
click at [1104, 301] on button "Complete Packing" at bounding box center [1103, 308] width 94 height 23
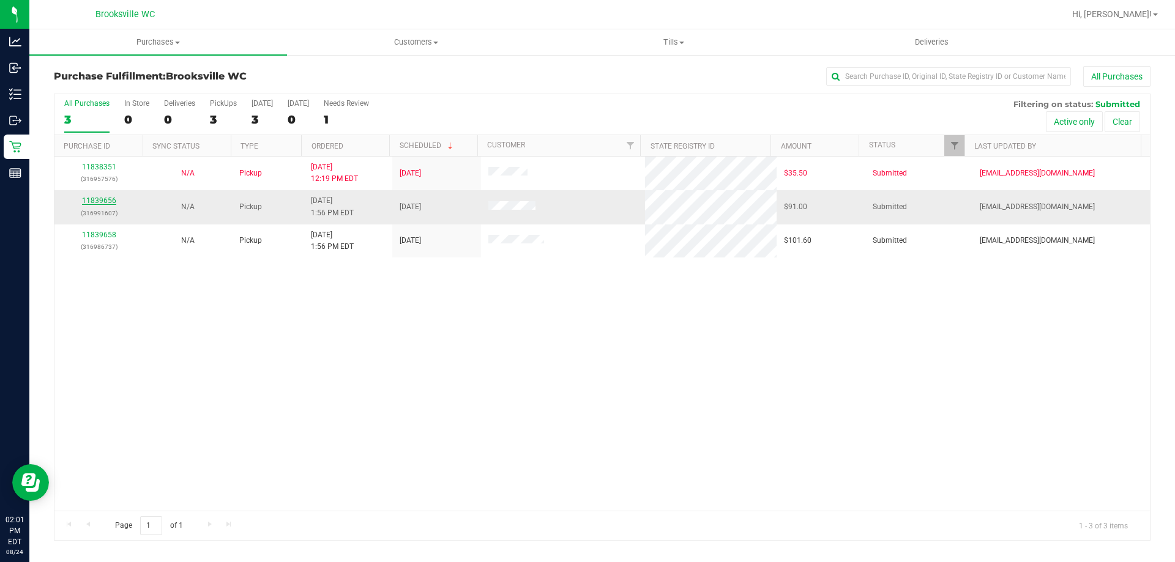
click at [107, 198] on link "11839656" at bounding box center [99, 200] width 34 height 9
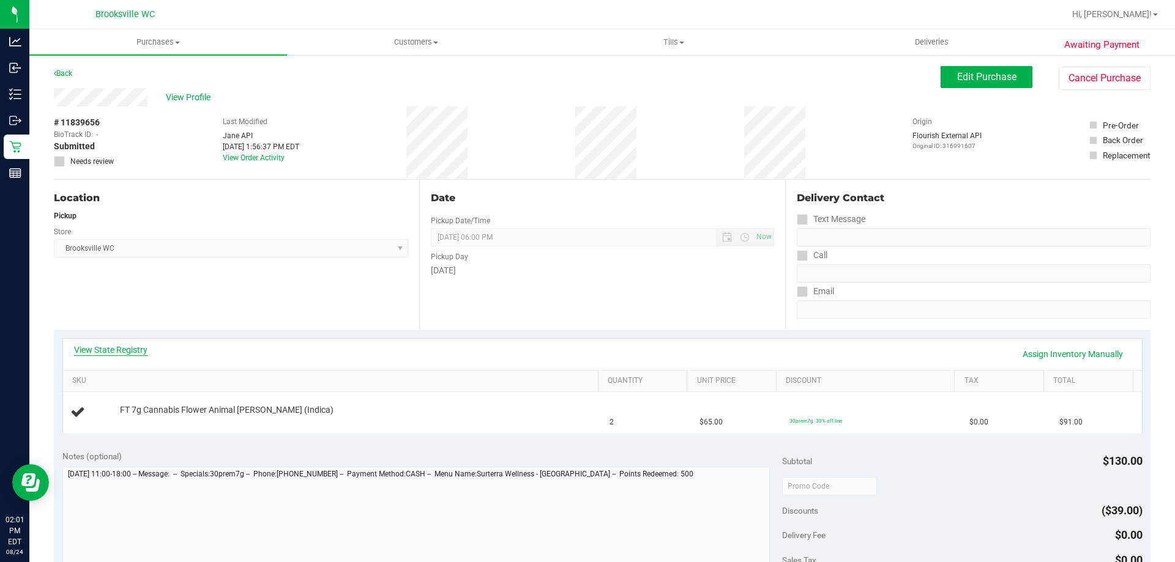
click at [98, 346] on link "View State Registry" at bounding box center [110, 350] width 73 height 12
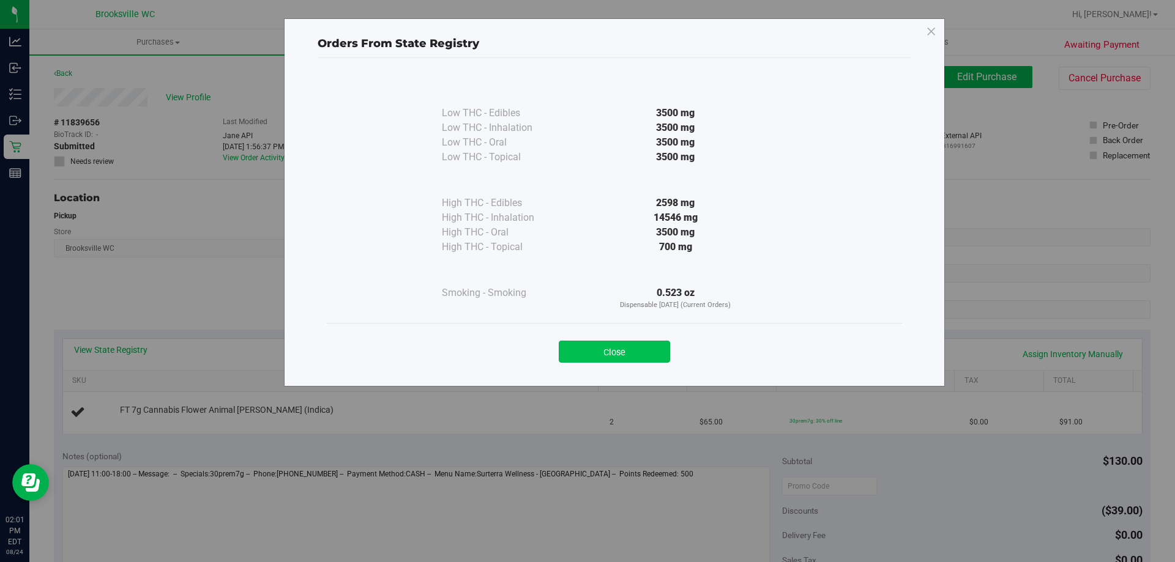
click at [589, 348] on button "Close" at bounding box center [614, 352] width 111 height 22
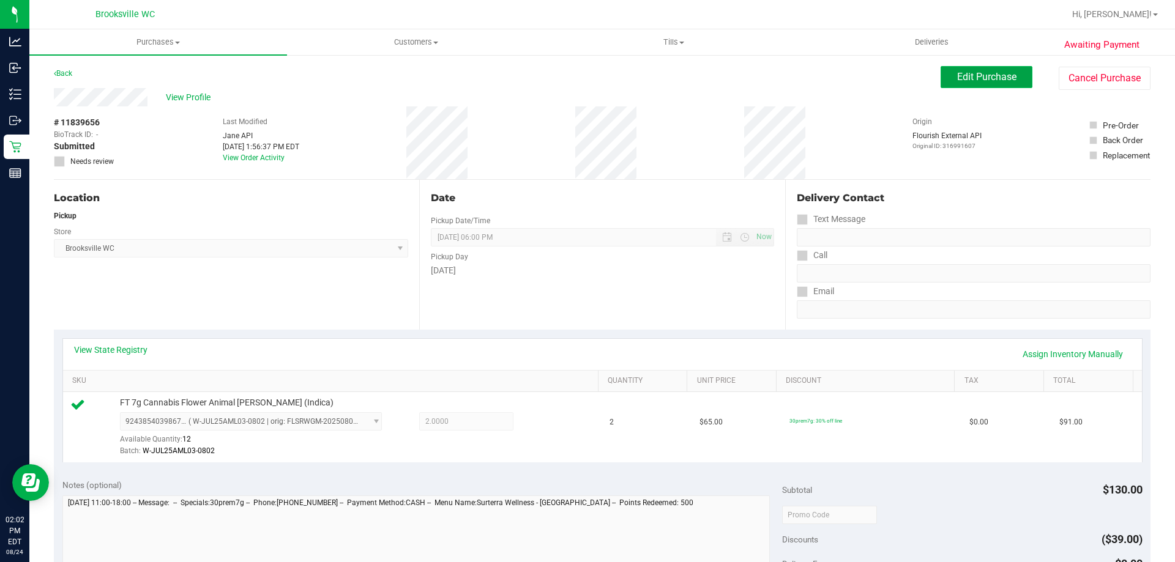
click at [998, 80] on span "Edit Purchase" at bounding box center [986, 77] width 59 height 12
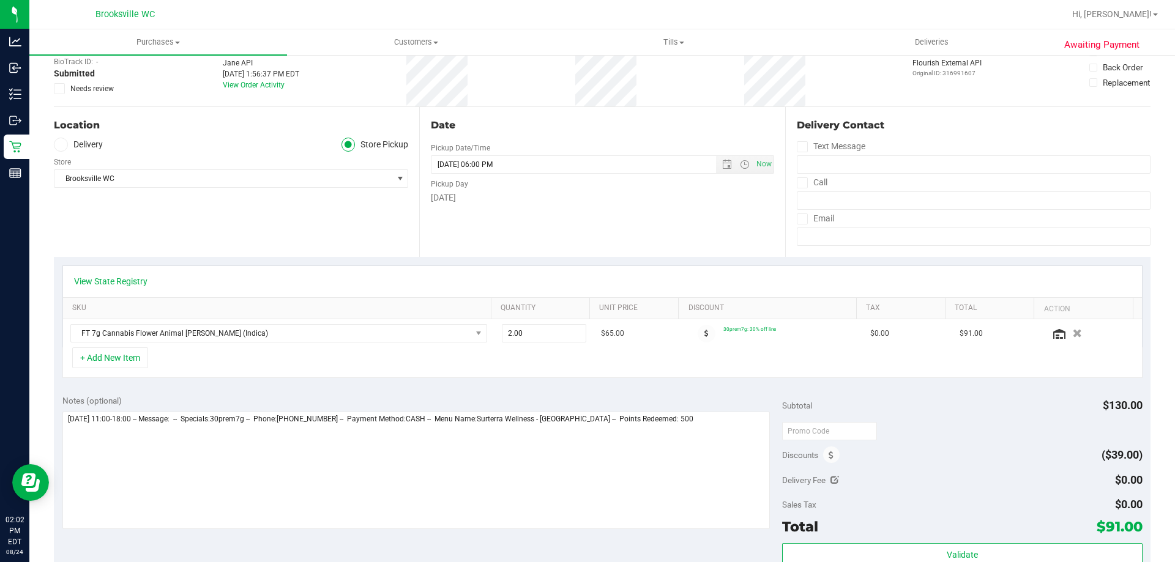
scroll to position [184, 0]
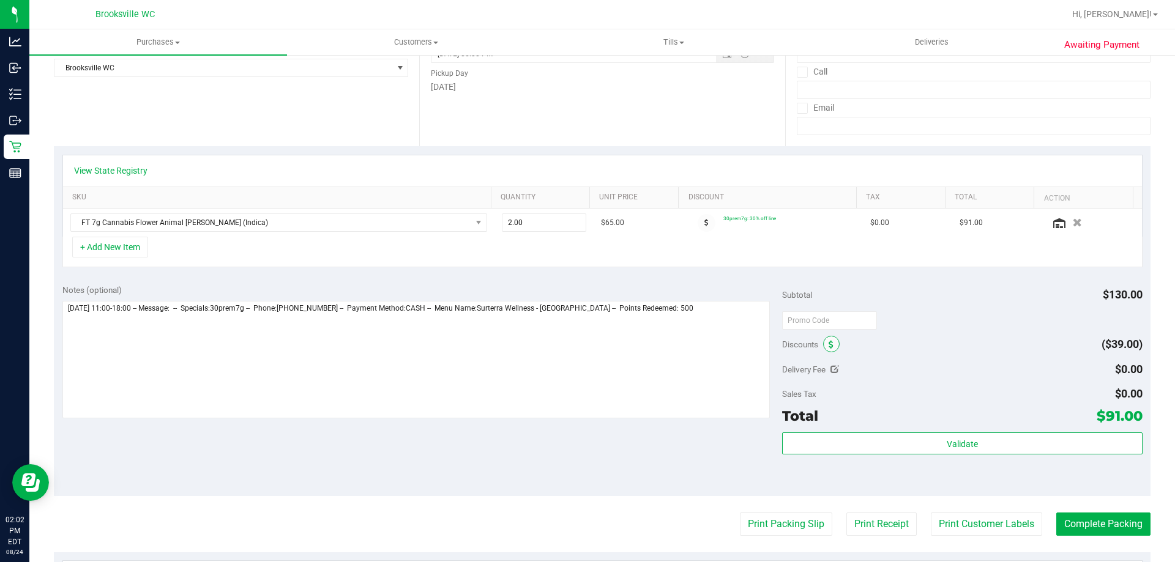
click at [823, 338] on span at bounding box center [831, 344] width 17 height 17
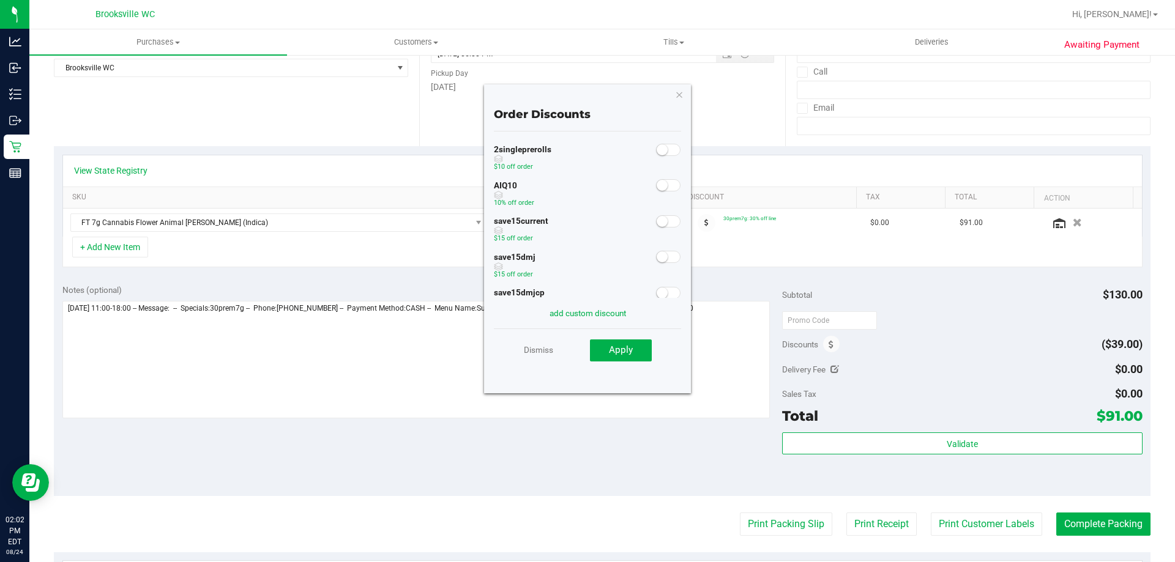
drag, startPoint x: 669, startPoint y: 182, endPoint x: 662, endPoint y: 182, distance: 6.7
click at [667, 182] on span at bounding box center [668, 185] width 24 height 12
click at [619, 353] on span "Apply" at bounding box center [621, 349] width 24 height 11
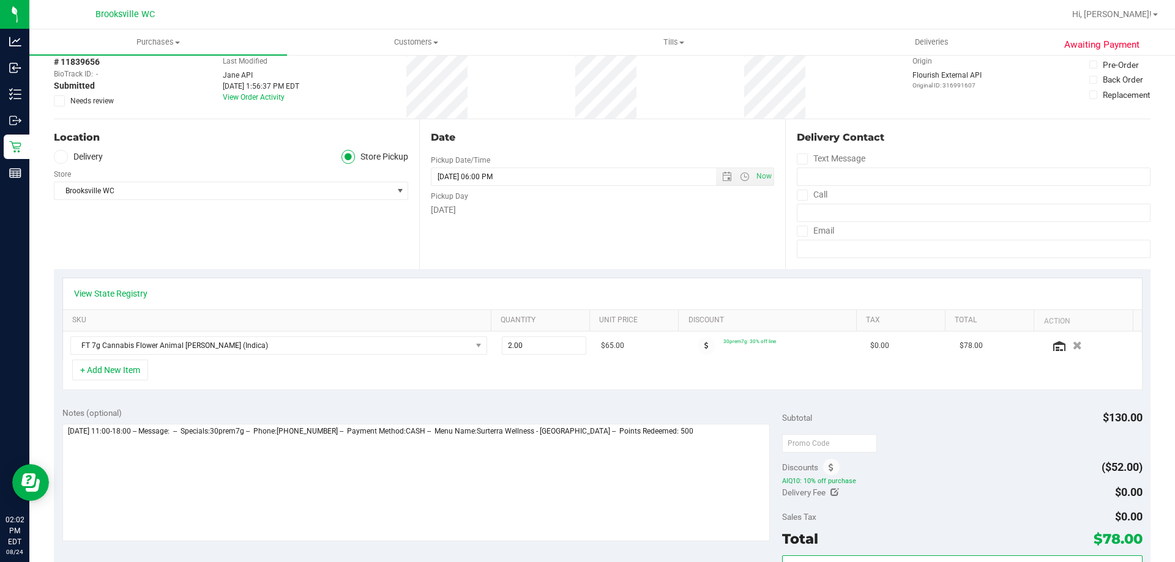
scroll to position [0, 0]
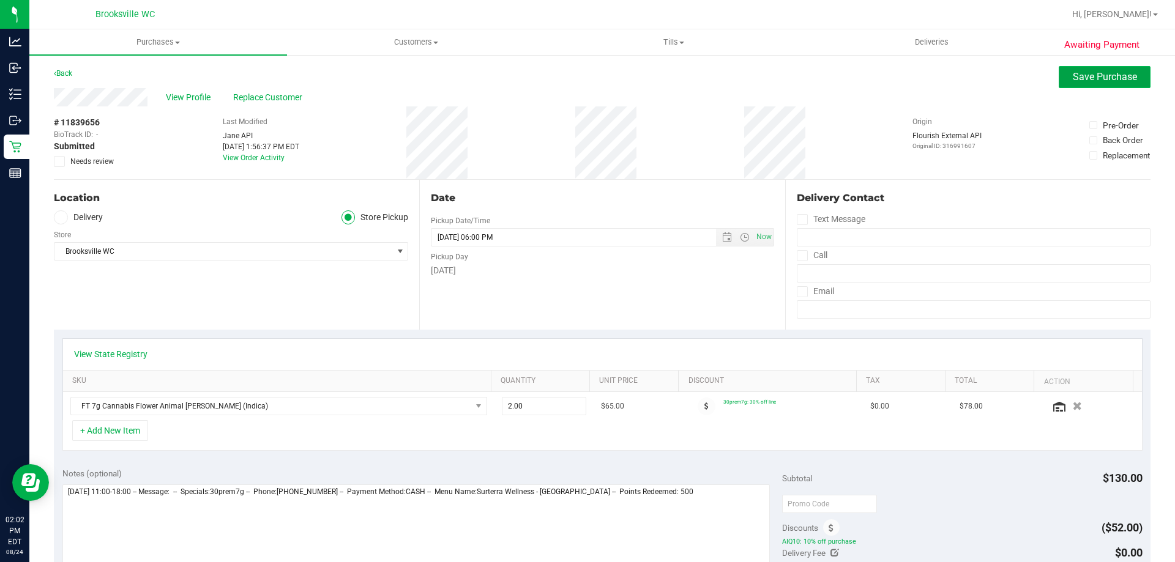
click at [1068, 83] on button "Save Purchase" at bounding box center [1104, 77] width 92 height 22
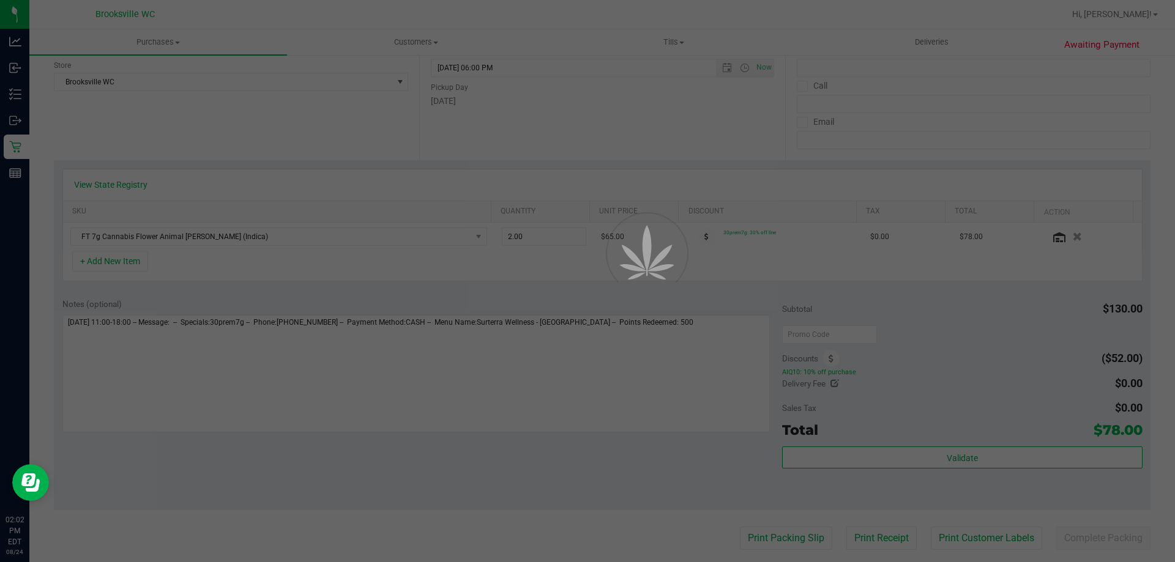
scroll to position [184, 0]
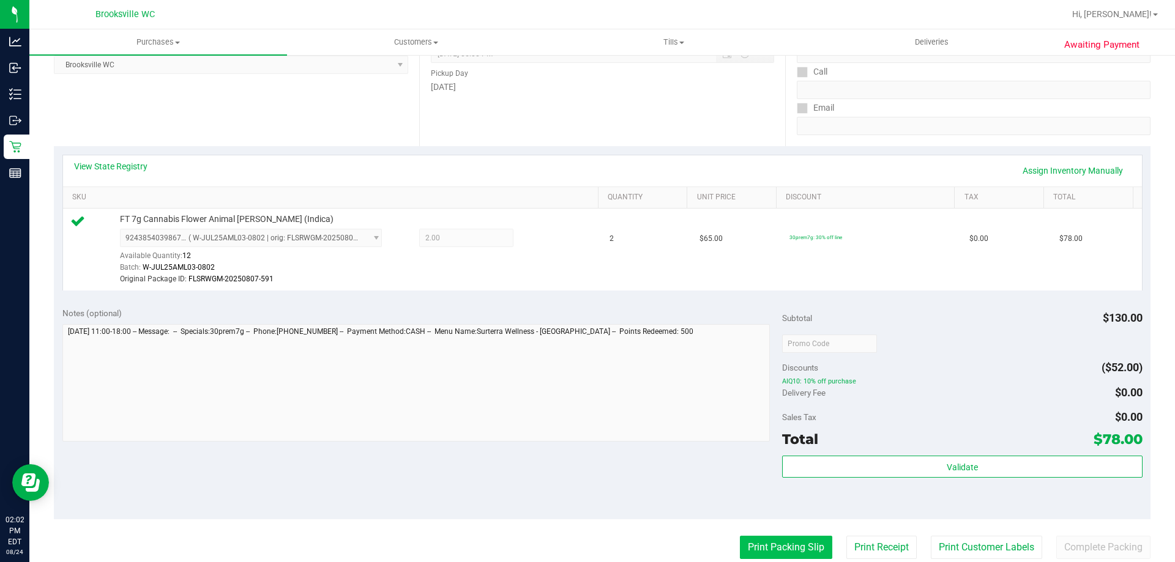
click at [761, 542] on button "Print Packing Slip" at bounding box center [786, 547] width 92 height 23
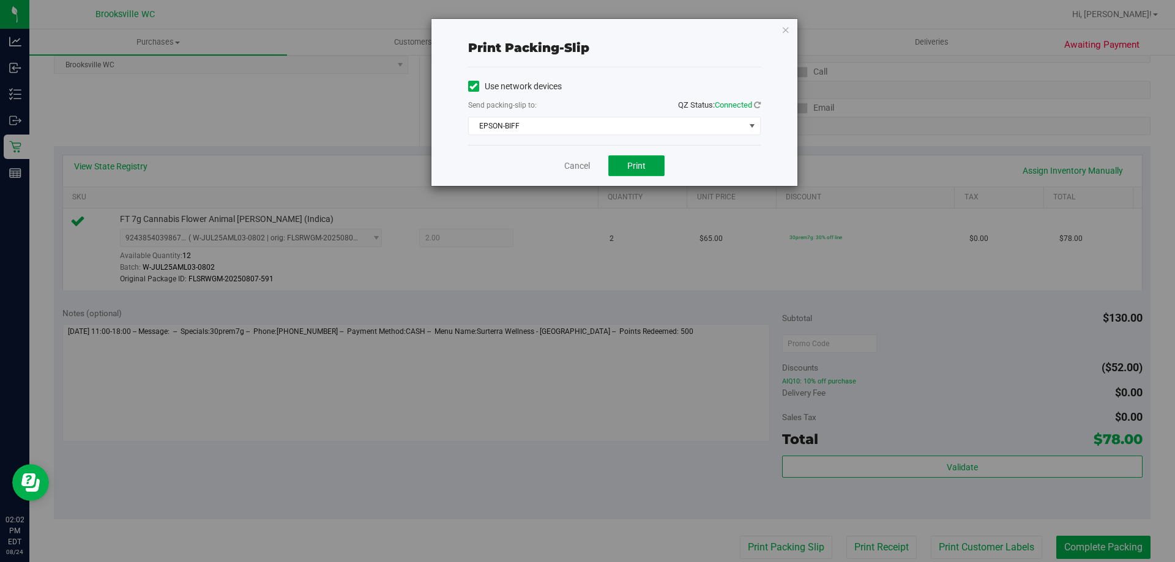
click at [639, 164] on span "Print" at bounding box center [636, 166] width 18 height 10
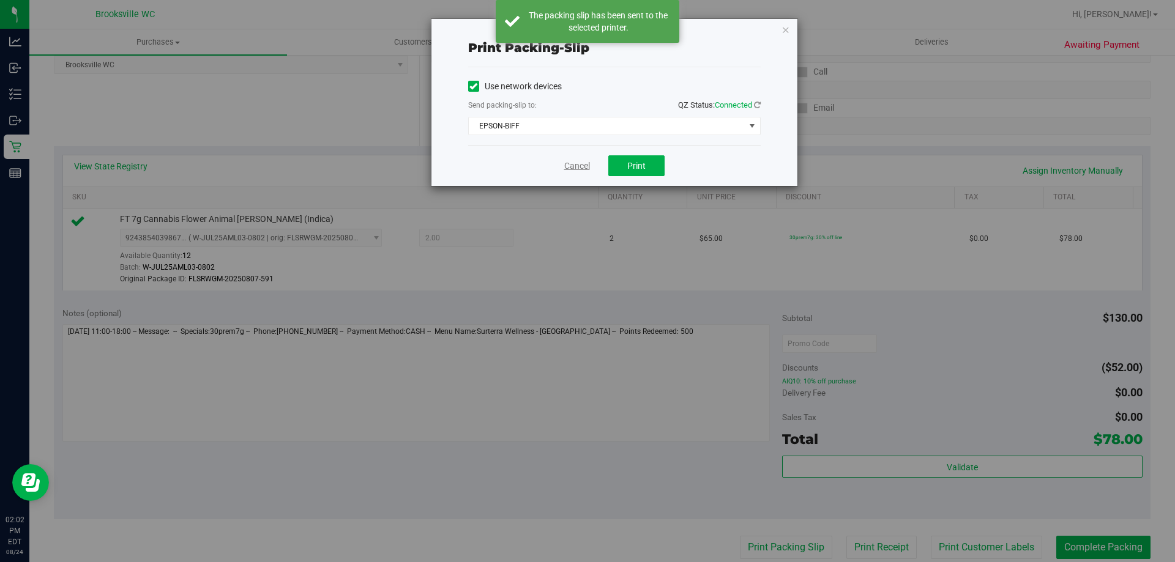
click at [573, 165] on link "Cancel" at bounding box center [577, 166] width 26 height 13
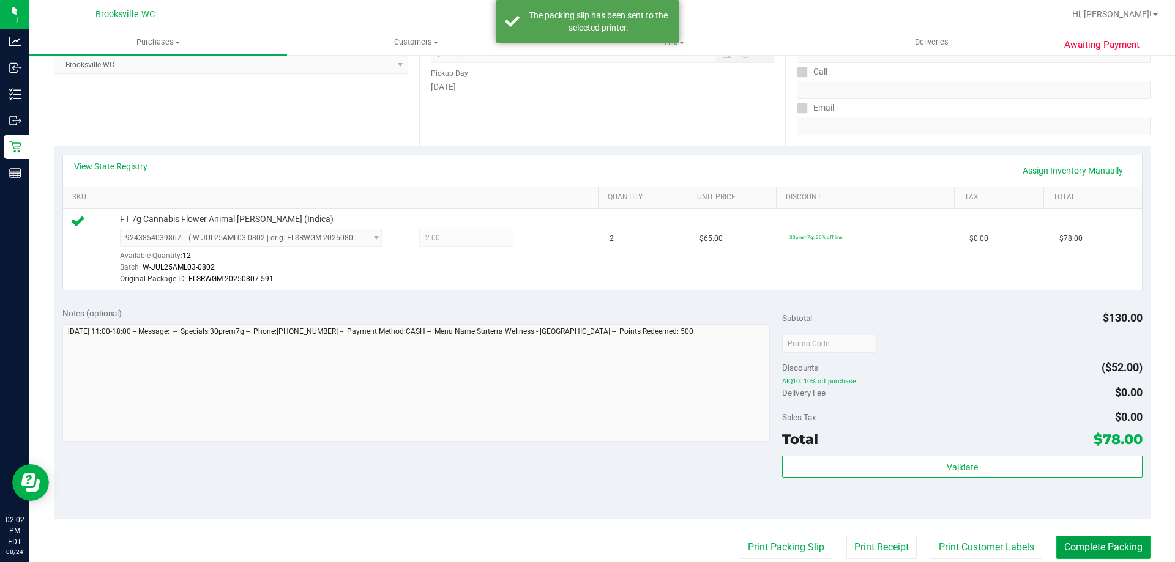
click at [1091, 555] on button "Complete Packing" at bounding box center [1103, 547] width 94 height 23
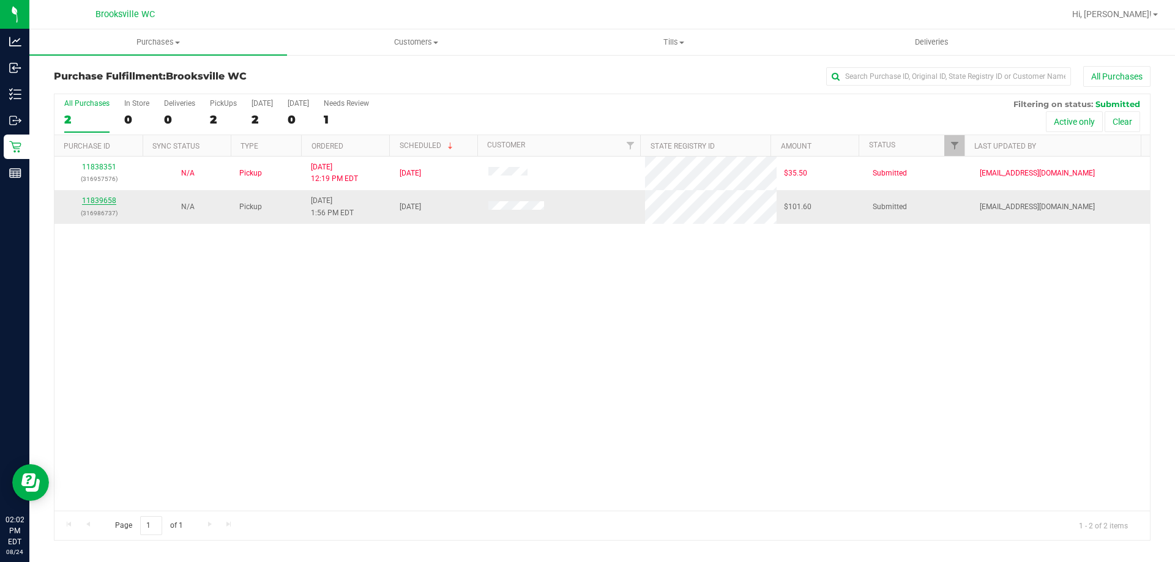
click at [102, 198] on link "11839658" at bounding box center [99, 200] width 34 height 9
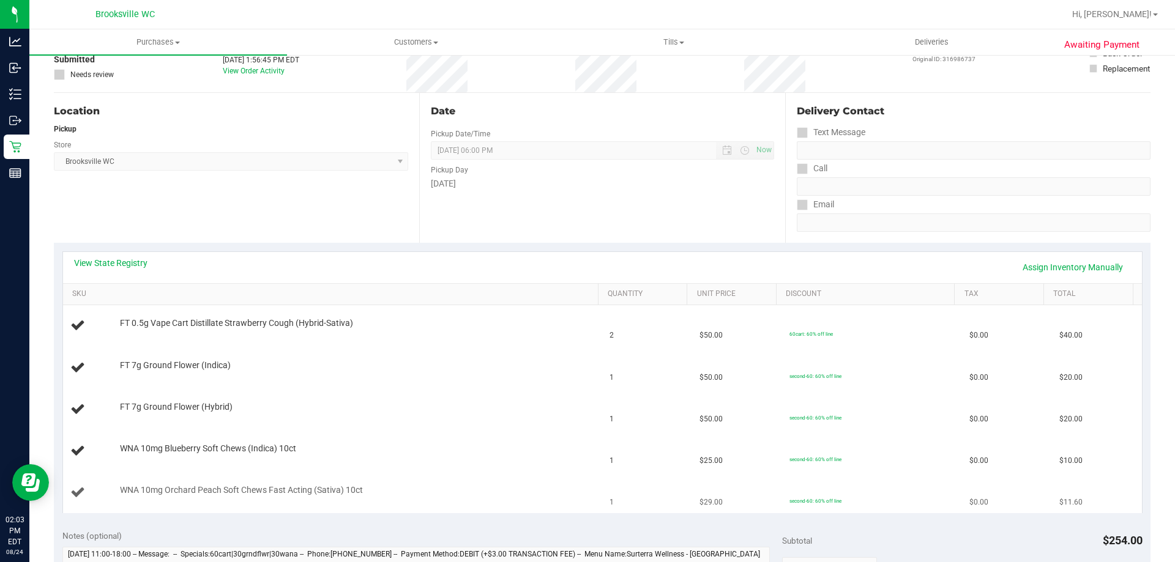
scroll to position [245, 0]
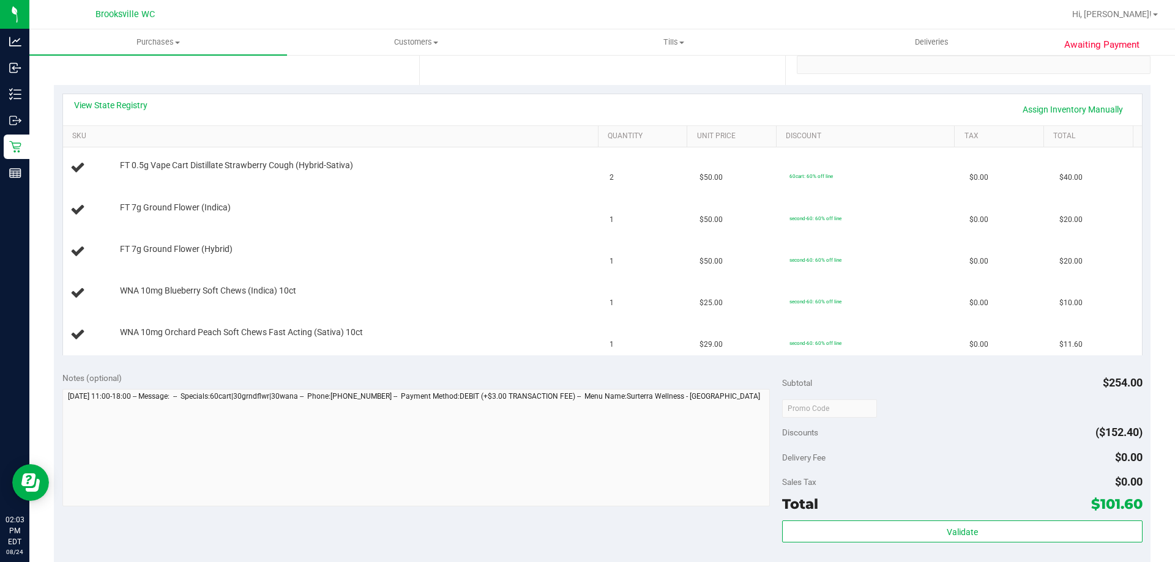
click at [132, 96] on div "View State Registry Assign Inventory Manually" at bounding box center [602, 109] width 1079 height 31
click at [128, 102] on link "View State Registry" at bounding box center [110, 105] width 73 height 12
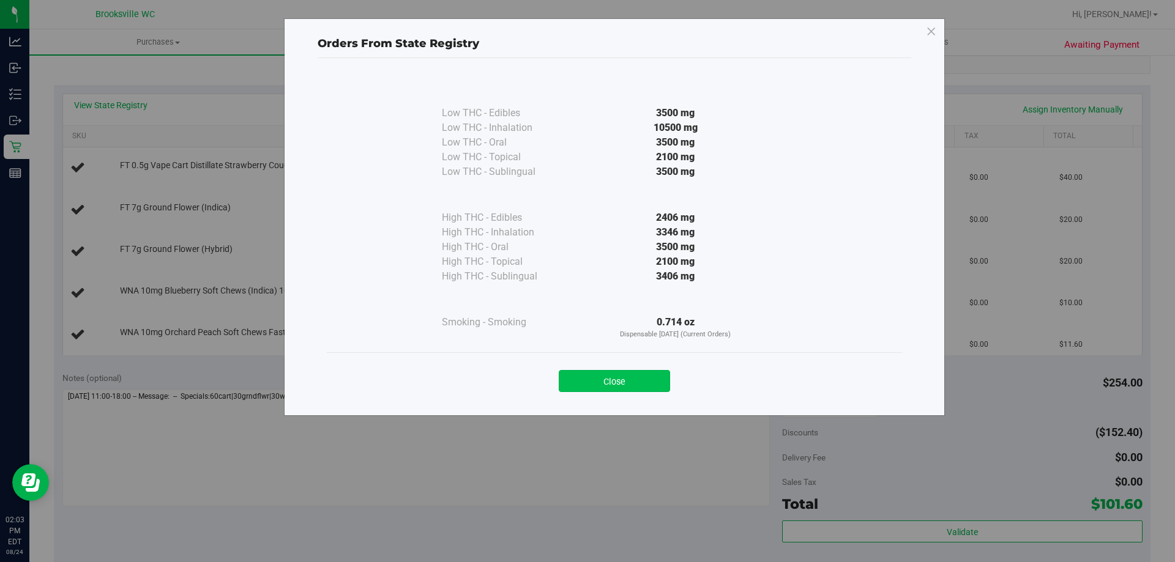
click at [651, 380] on button "Close" at bounding box center [614, 381] width 111 height 22
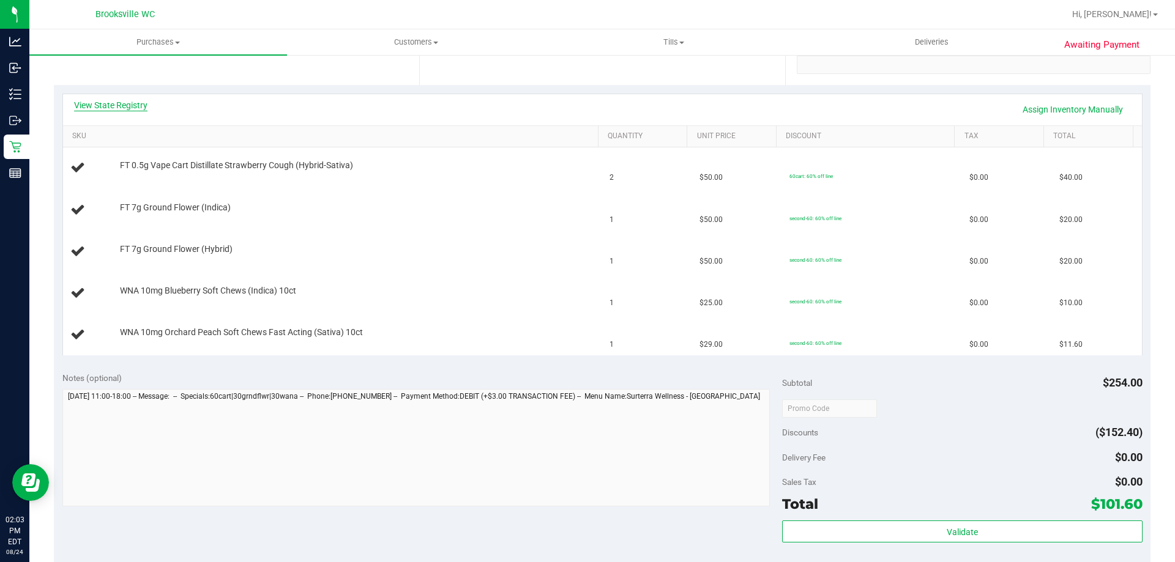
click at [139, 102] on link "View State Registry" at bounding box center [110, 105] width 73 height 12
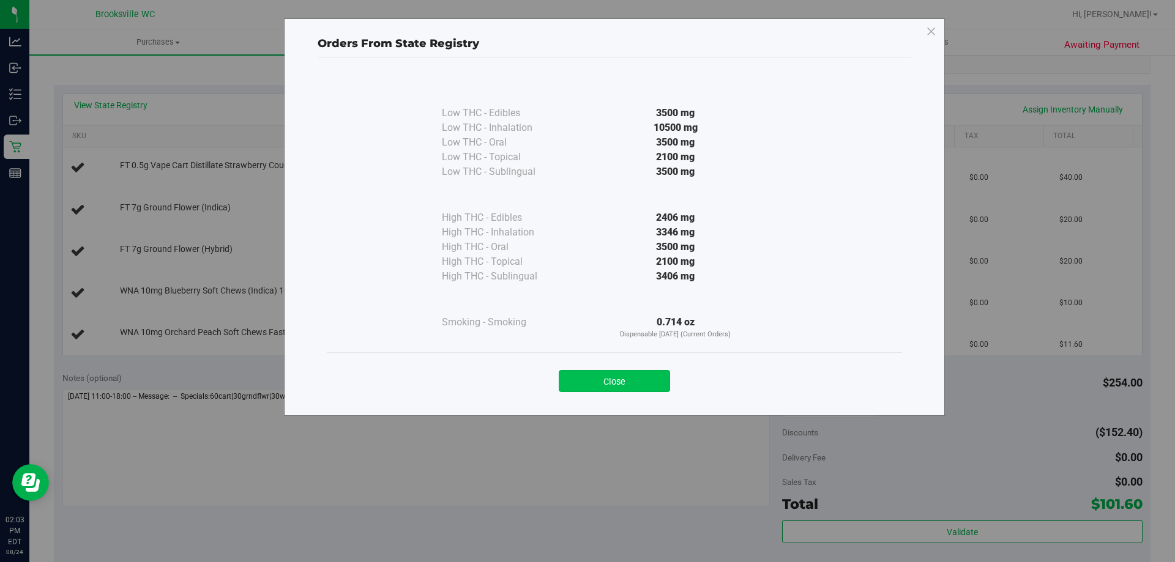
click at [602, 379] on button "Close" at bounding box center [614, 381] width 111 height 22
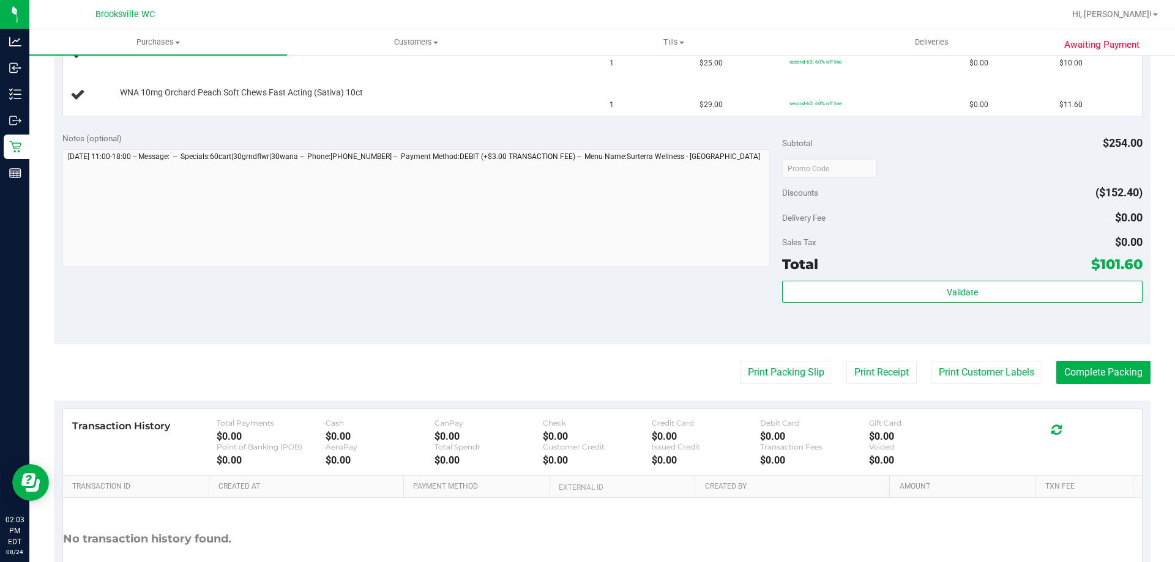
scroll to position [489, 0]
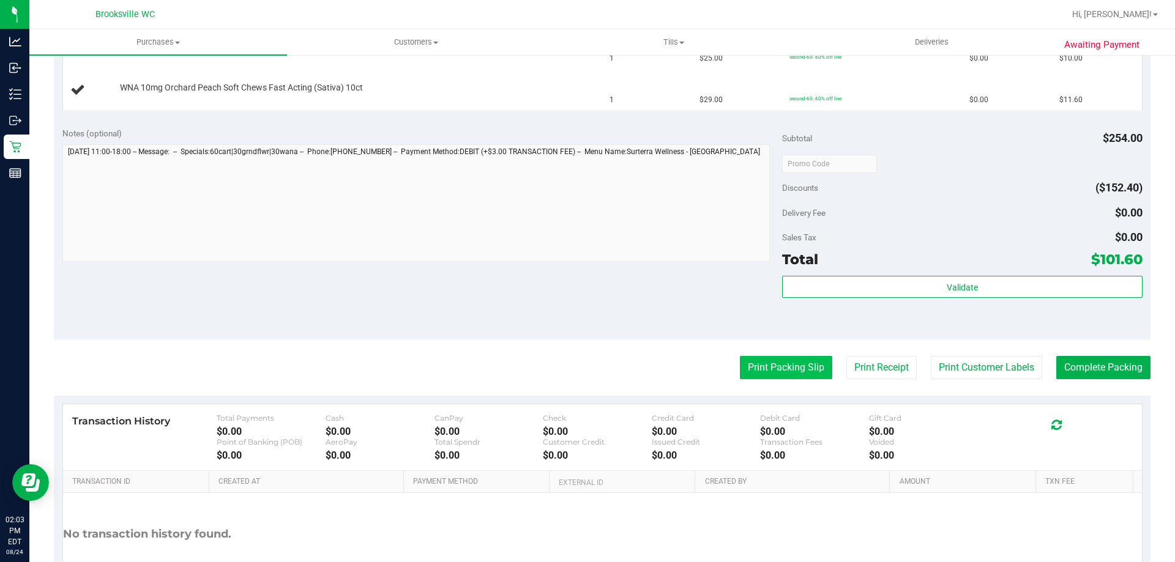
click at [759, 371] on button "Print Packing Slip" at bounding box center [786, 367] width 92 height 23
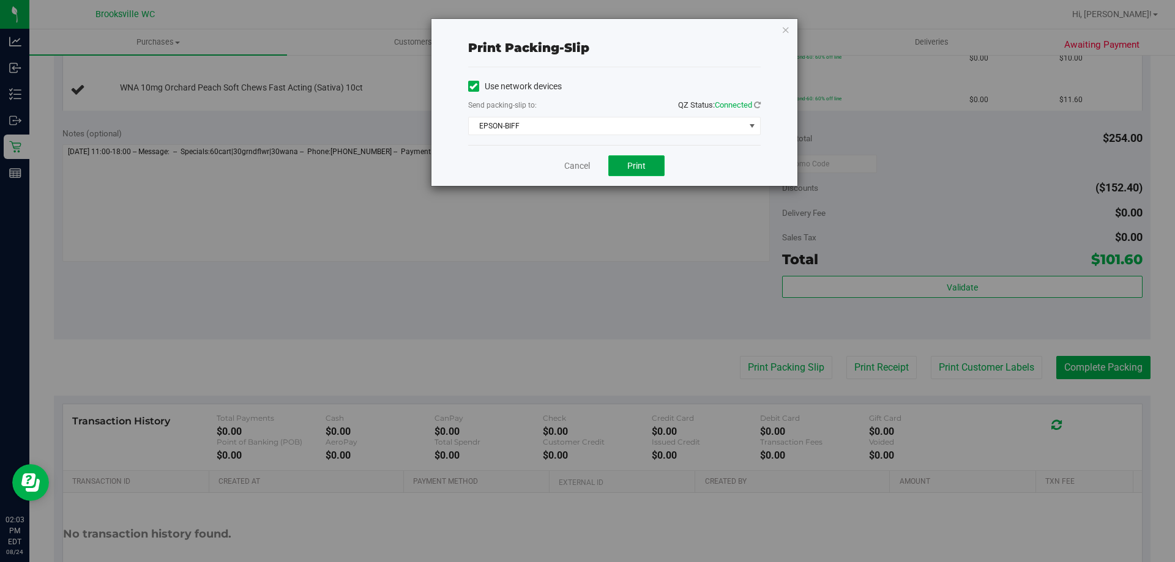
click at [631, 162] on span "Print" at bounding box center [636, 166] width 18 height 10
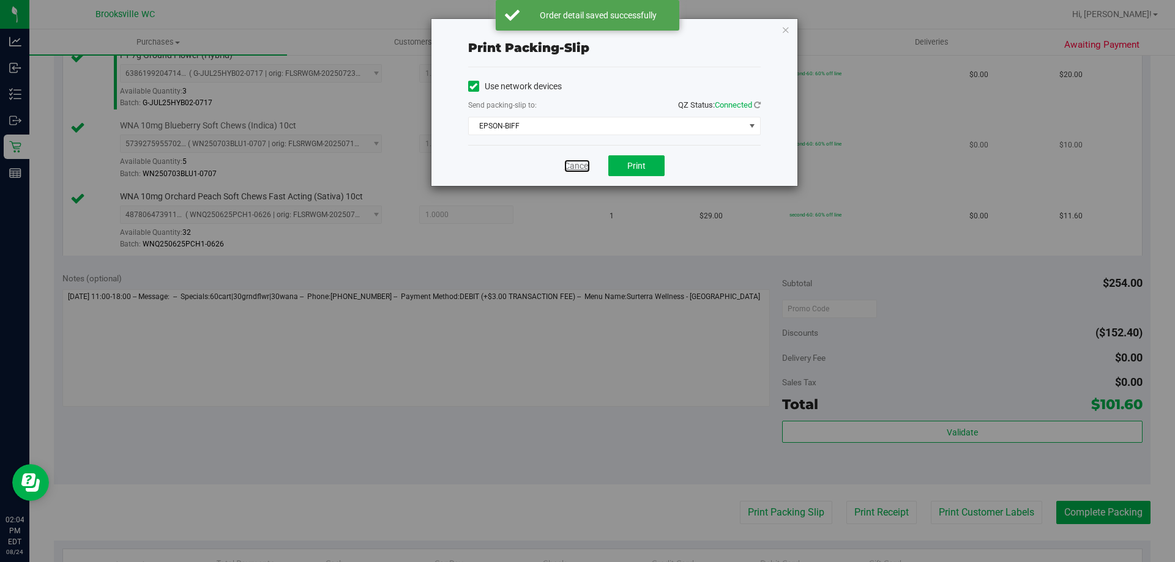
click at [574, 166] on link "Cancel" at bounding box center [577, 166] width 26 height 13
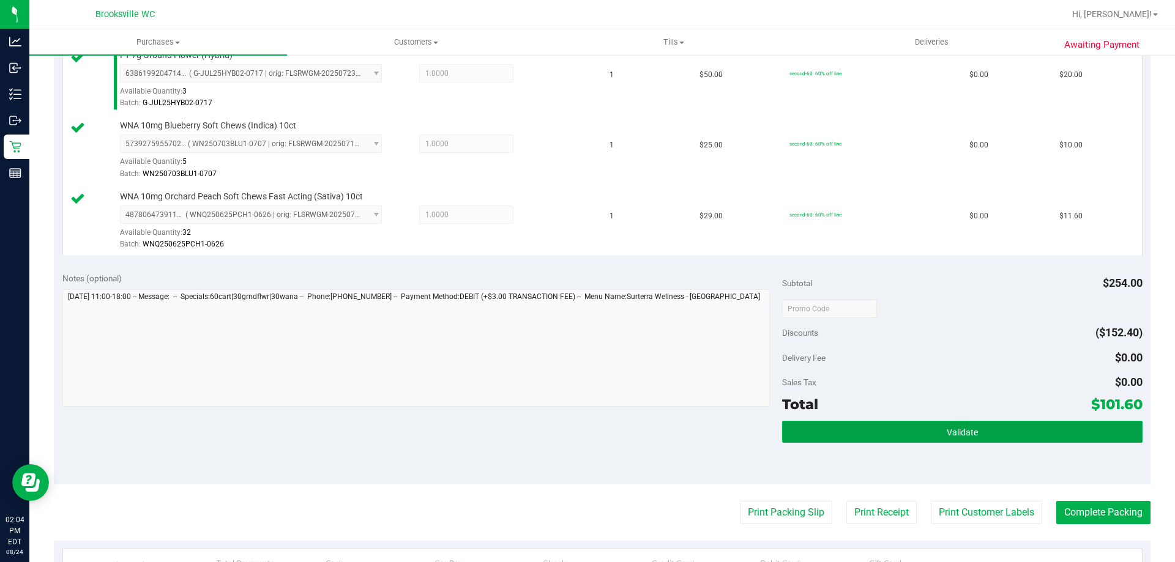
click at [886, 430] on button "Validate" at bounding box center [962, 432] width 360 height 22
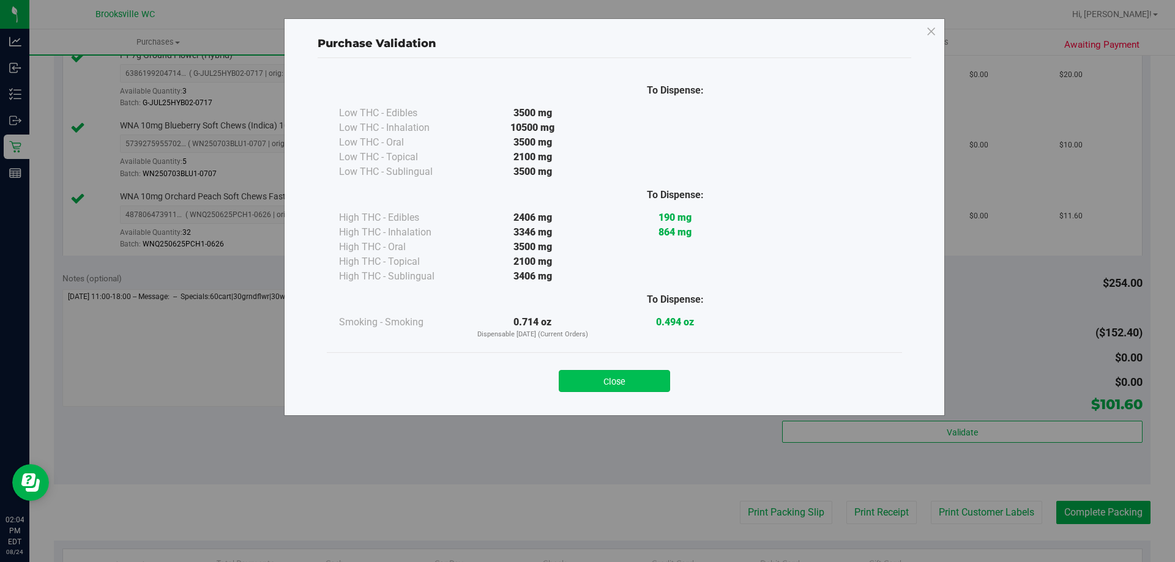
click at [603, 379] on button "Close" at bounding box center [614, 381] width 111 height 22
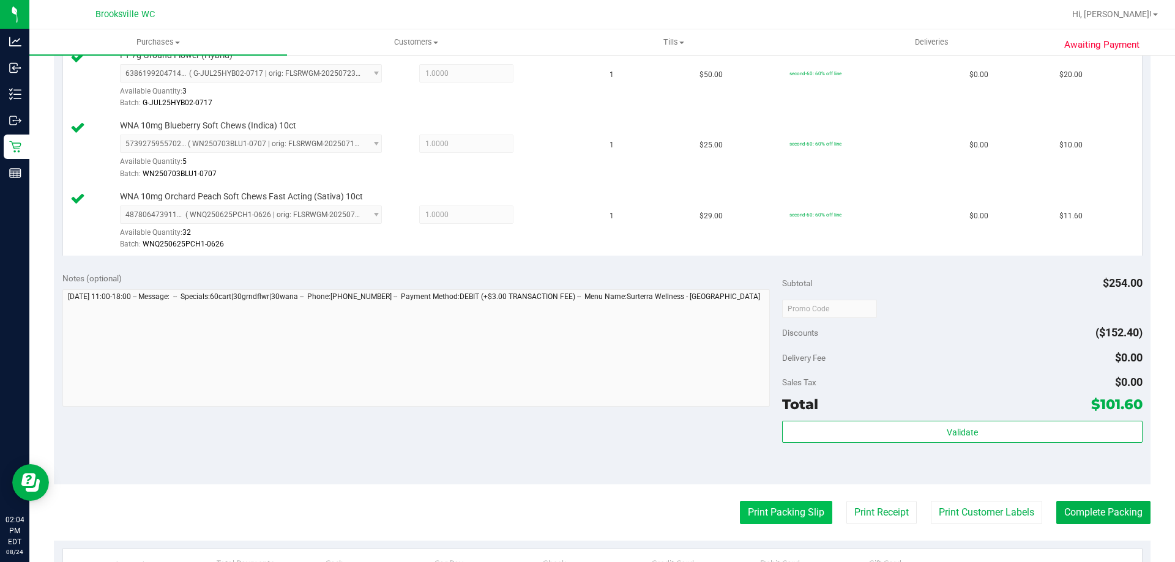
click at [740, 507] on button "Print Packing Slip" at bounding box center [786, 512] width 92 height 23
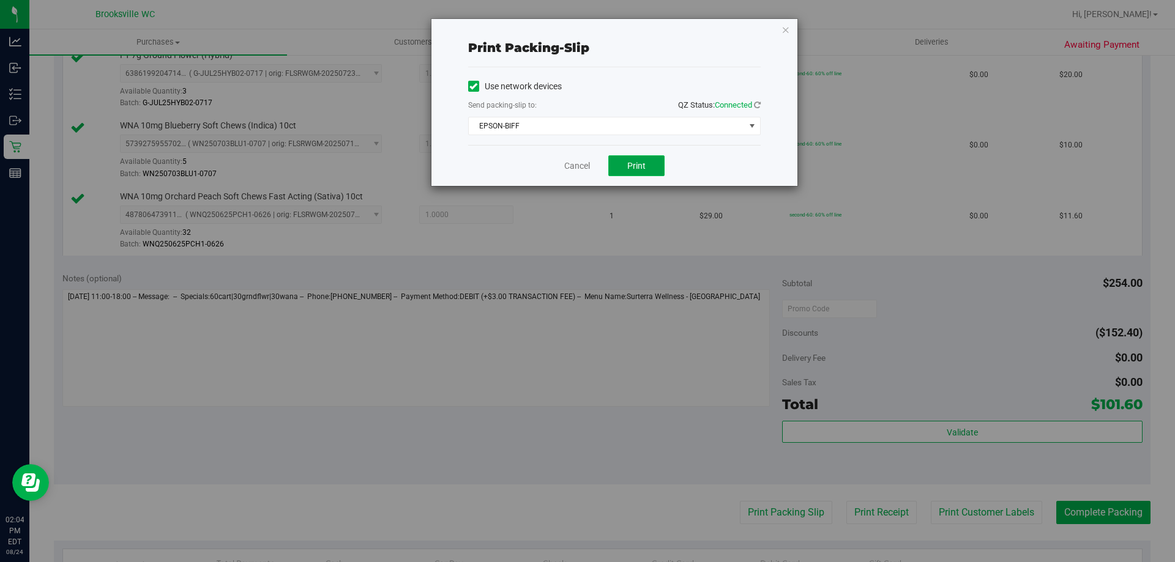
drag, startPoint x: 628, startPoint y: 169, endPoint x: 623, endPoint y: 185, distance: 17.4
click at [628, 168] on span "Print" at bounding box center [636, 166] width 18 height 10
click at [588, 160] on link "Cancel" at bounding box center [577, 166] width 26 height 13
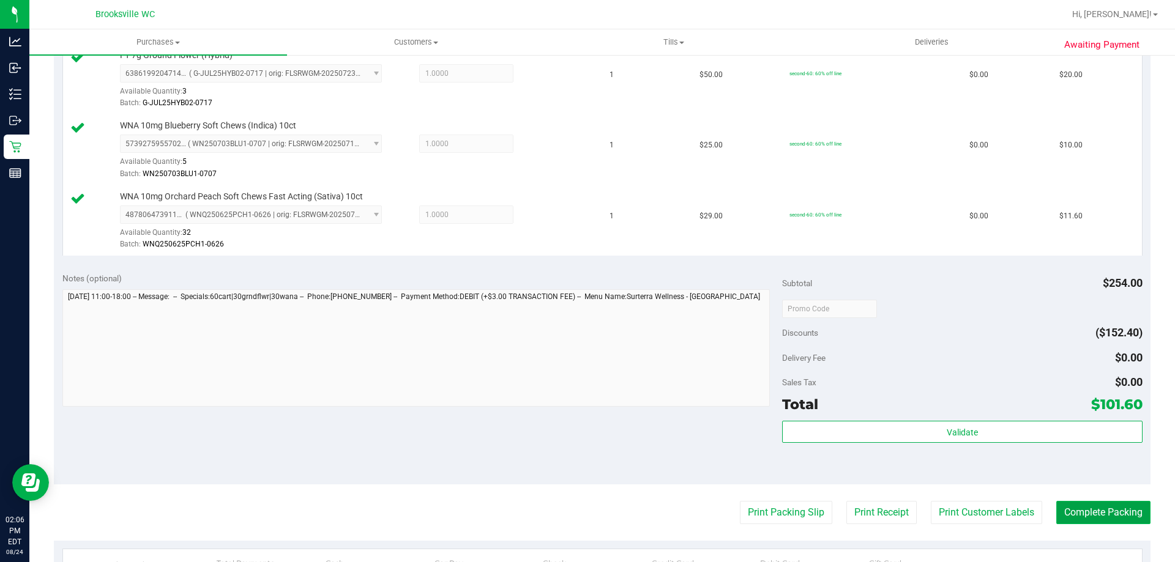
click at [1086, 507] on button "Complete Packing" at bounding box center [1103, 512] width 94 height 23
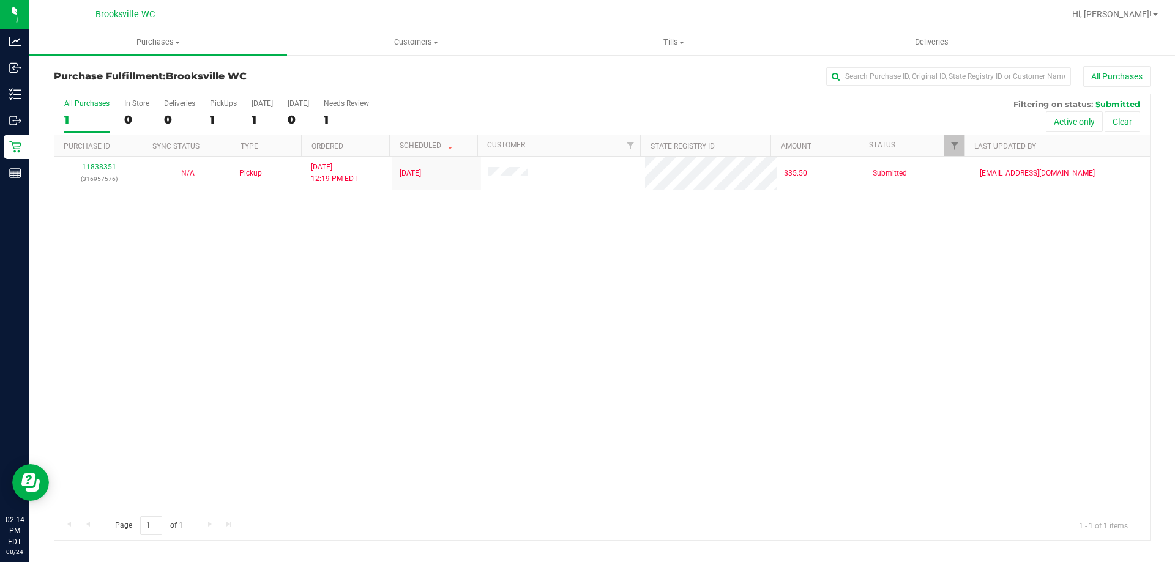
click at [611, 105] on div "All Purchases 1 In Store 0 Deliveries 0 PickUps 1 Today 1 Tomorrow 0 Needs Revi…" at bounding box center [601, 114] width 1095 height 41
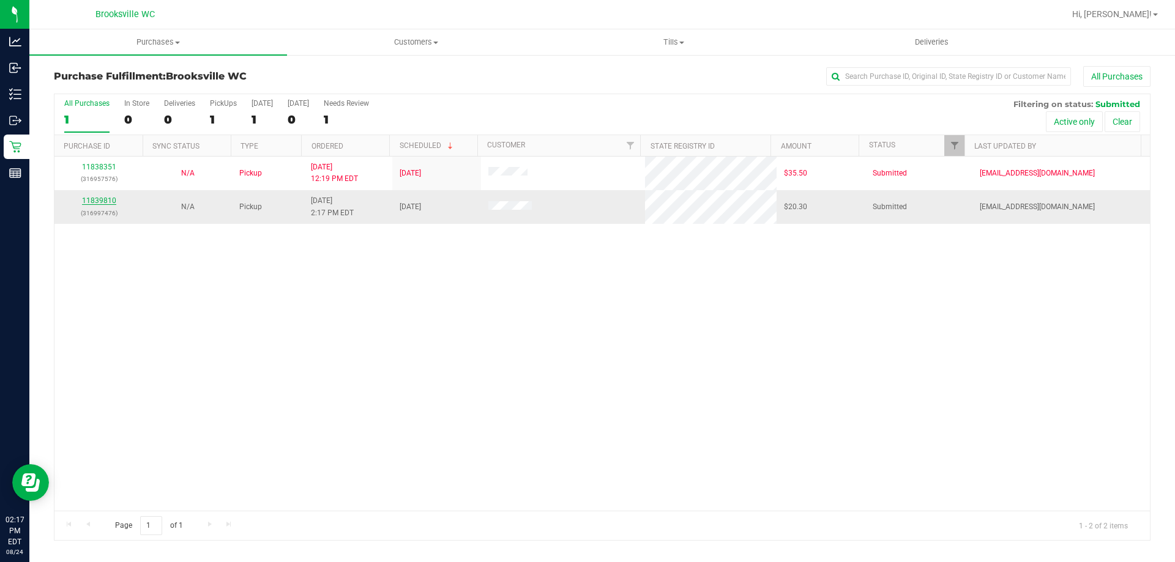
click at [87, 198] on link "11839810" at bounding box center [99, 200] width 34 height 9
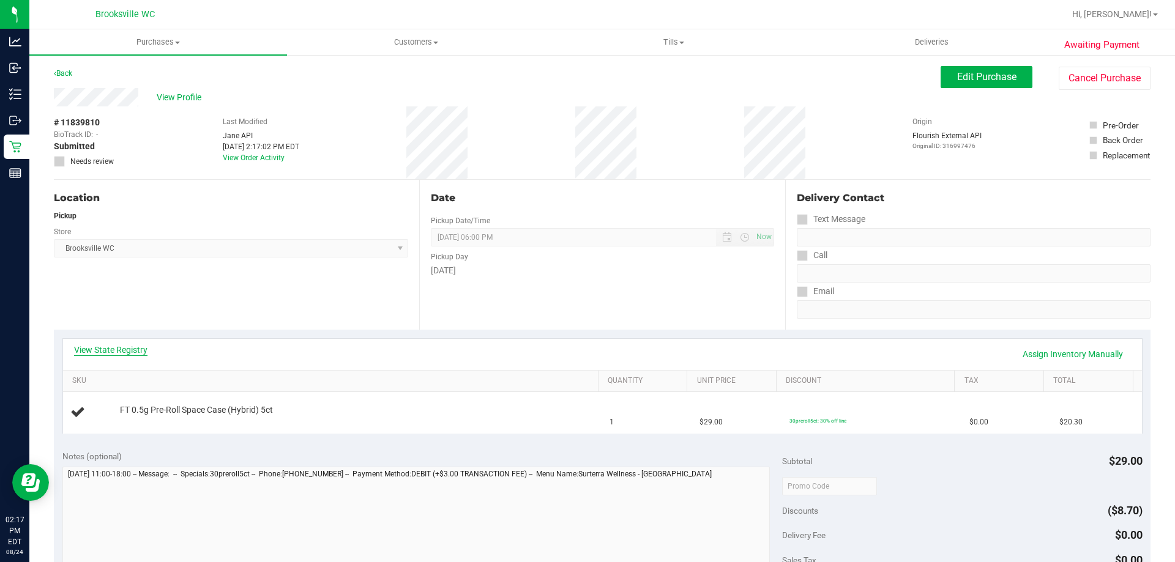
click at [102, 353] on link "View State Registry" at bounding box center [110, 350] width 73 height 12
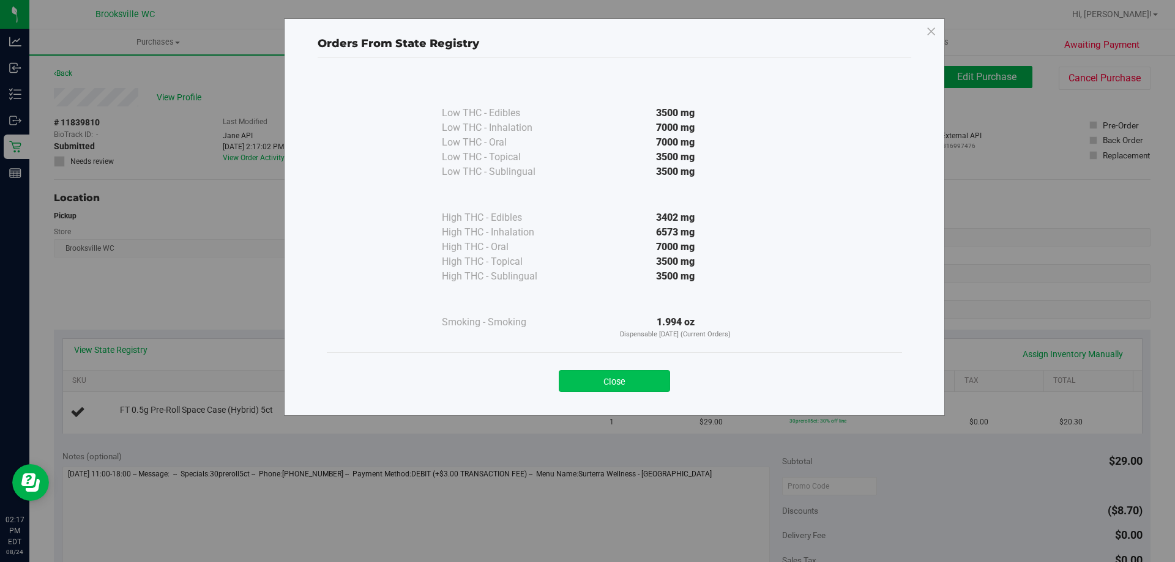
click at [604, 381] on button "Close" at bounding box center [614, 381] width 111 height 22
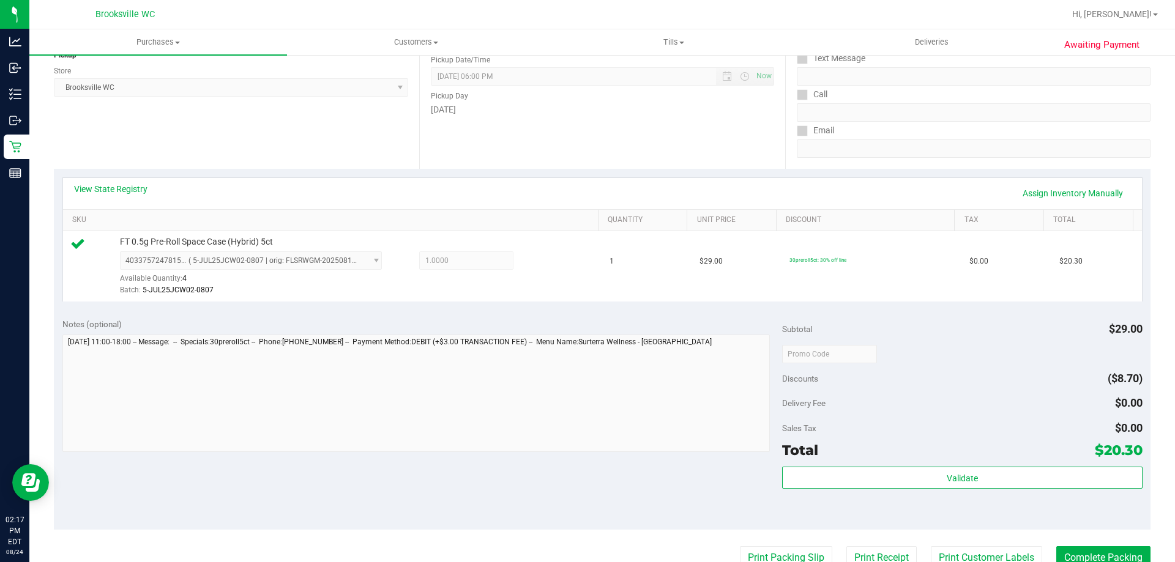
scroll to position [438, 0]
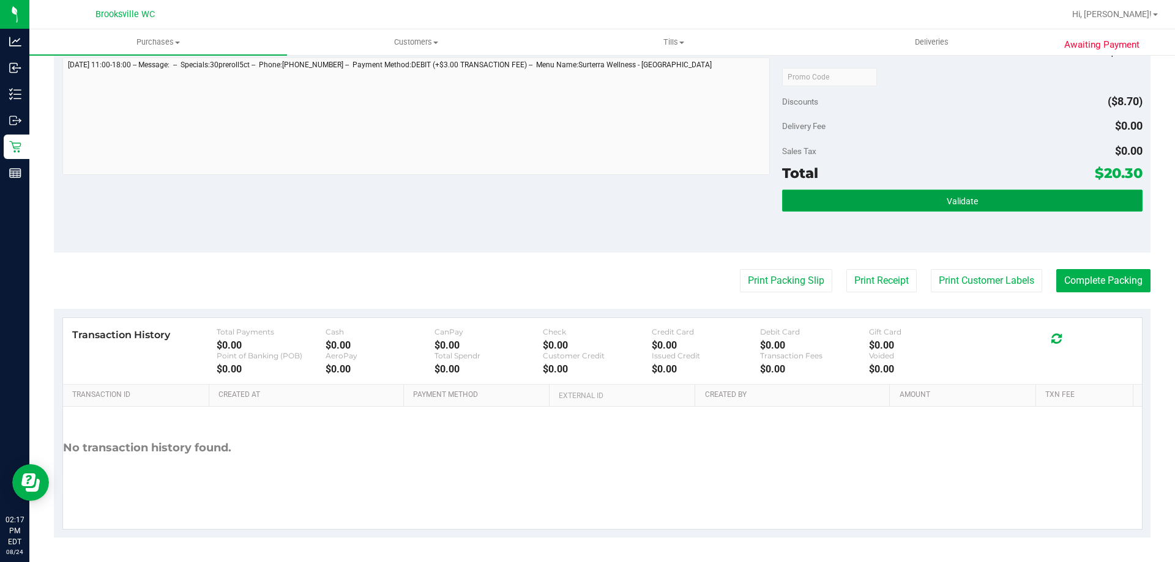
click at [907, 201] on button "Validate" at bounding box center [962, 201] width 360 height 22
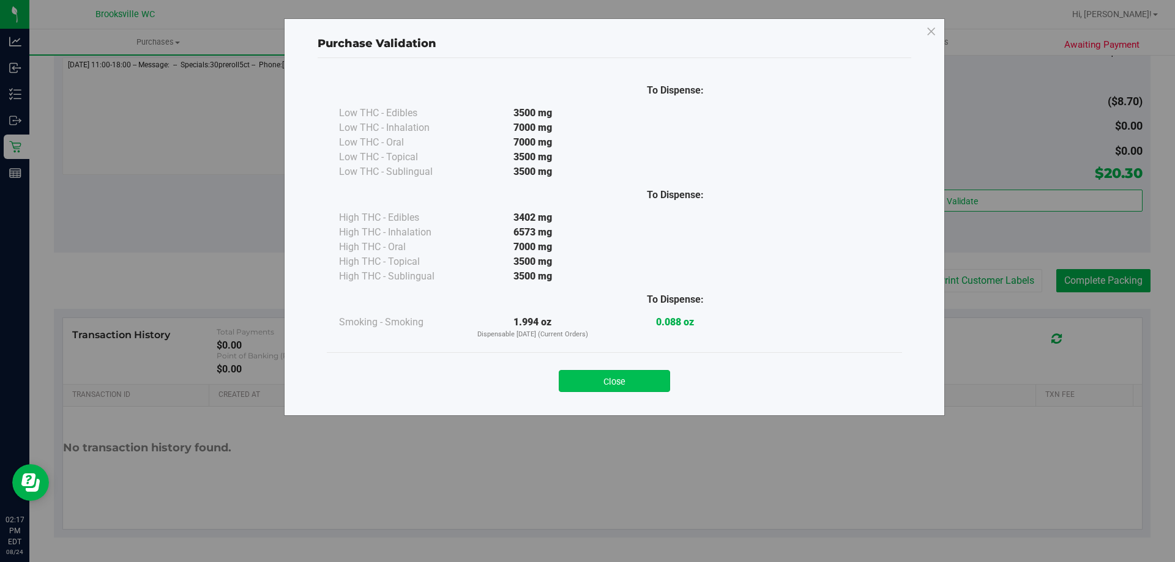
click at [633, 381] on button "Close" at bounding box center [614, 381] width 111 height 22
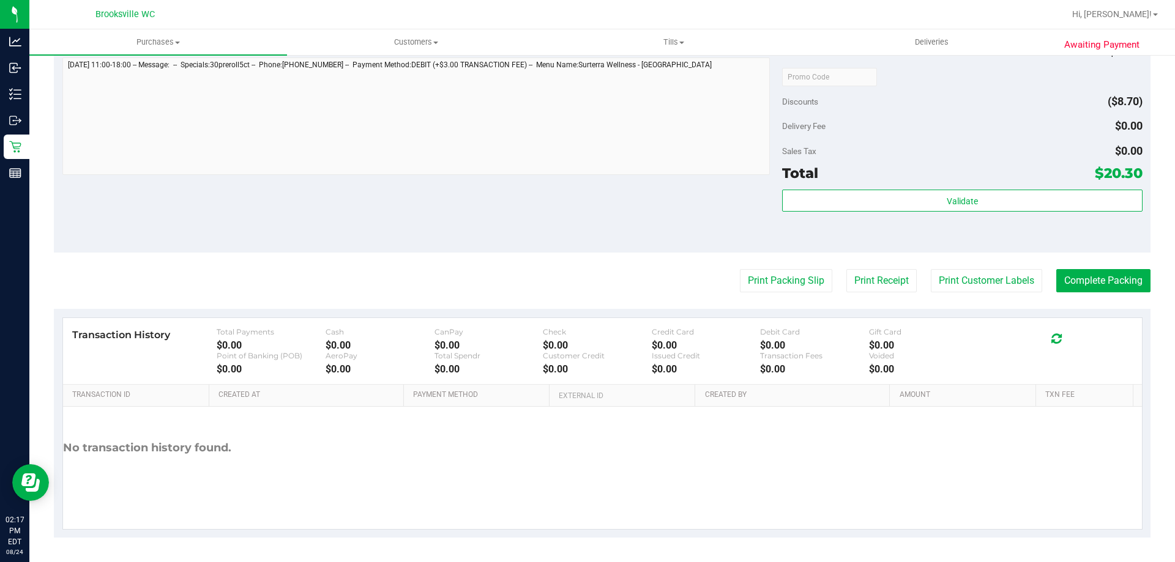
click at [786, 267] on purchase-details "Back Edit Purchase Cancel Purchase View Profile # 11839810 BioTrack ID: - Submi…" at bounding box center [602, 83] width 1096 height 910
click at [784, 269] on button "Print Packing Slip" at bounding box center [786, 280] width 92 height 23
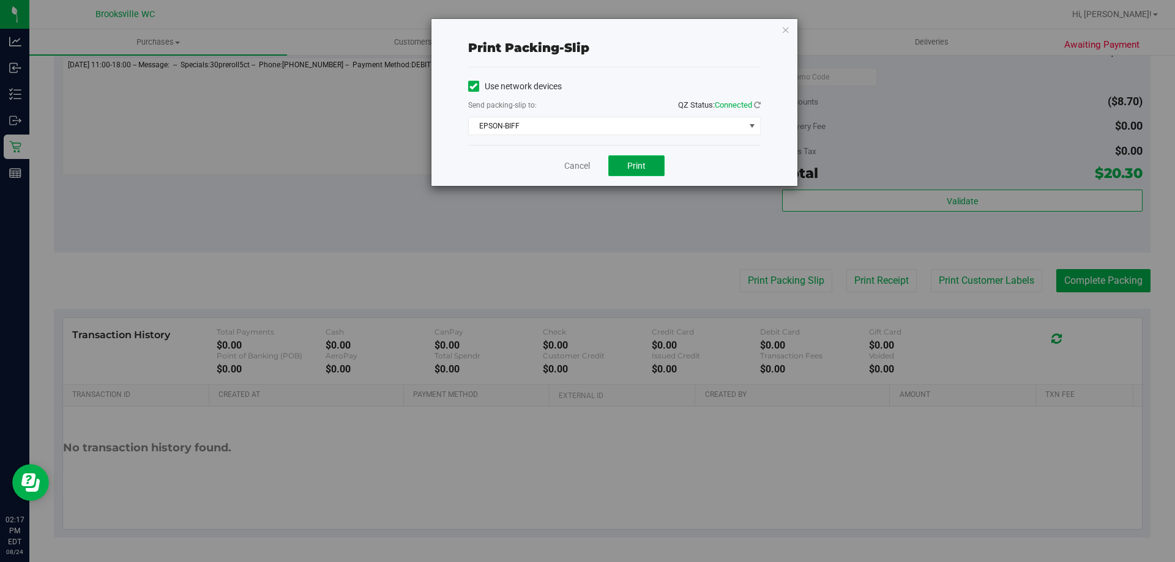
click at [657, 169] on button "Print" at bounding box center [636, 165] width 56 height 21
click at [576, 174] on div "Cancel Print" at bounding box center [614, 165] width 292 height 41
drag, startPoint x: 570, startPoint y: 163, endPoint x: 920, endPoint y: 220, distance: 354.6
click at [570, 163] on link "Cancel" at bounding box center [577, 166] width 26 height 13
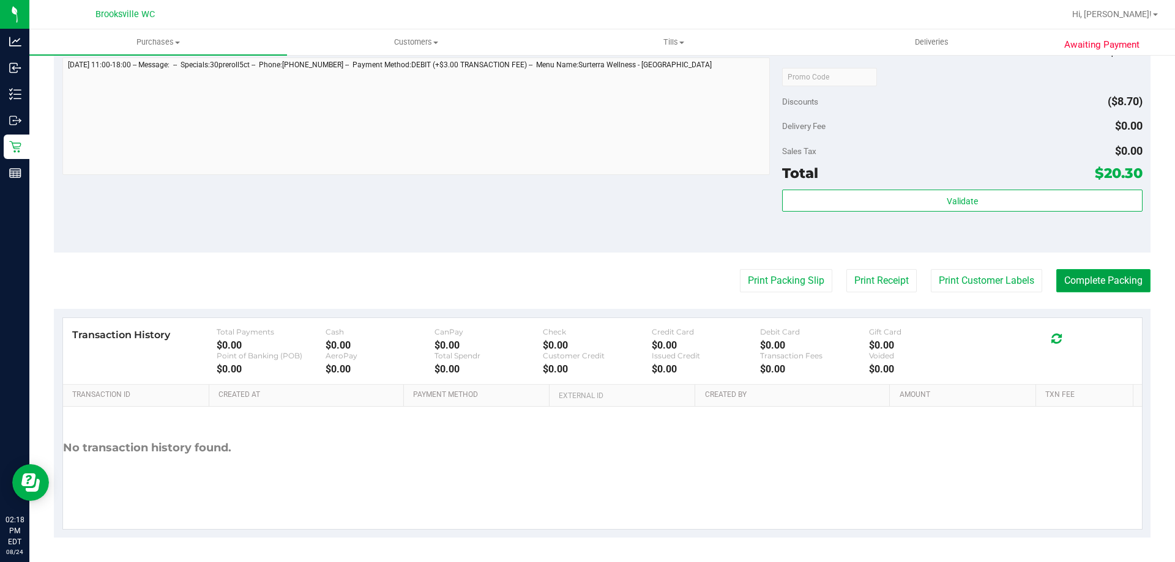
click at [1120, 290] on button "Complete Packing" at bounding box center [1103, 280] width 94 height 23
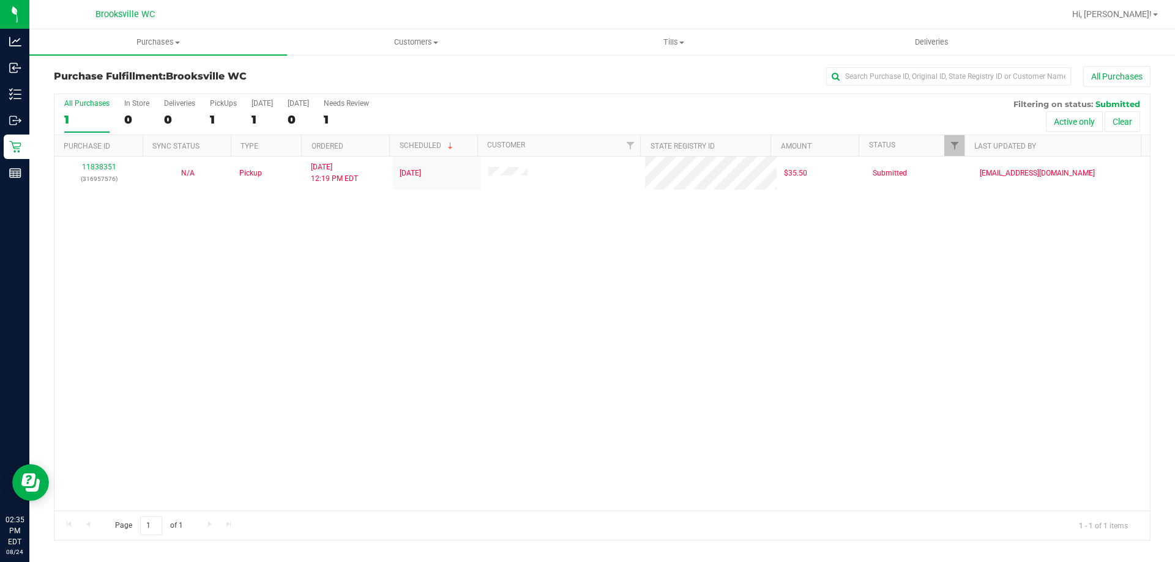
click at [560, 85] on div "All Purchases" at bounding box center [784, 76] width 731 height 21
click at [697, 110] on div "All Purchases 1 In Store 0 Deliveries 0 PickUps 1 Today 1 Tomorrow 0 Needs Revi…" at bounding box center [601, 114] width 1095 height 41
click at [816, 299] on div "11838351 (316957576) N/A Pickup 8/24/2025 12:19 PM EDT 8/24/2025 $35.50 Submitt…" at bounding box center [601, 334] width 1095 height 354
click at [626, 122] on div "All Purchases 1 In Store 0 Deliveries 0 PickUps 1 Today 1 Tomorrow 0 Needs Revi…" at bounding box center [601, 114] width 1095 height 41
click at [519, 98] on div "All Purchases 1 In Store 0 Deliveries 0 PickUps 1 Today 1 Tomorrow 0 Needs Revi…" at bounding box center [601, 99] width 1095 height 10
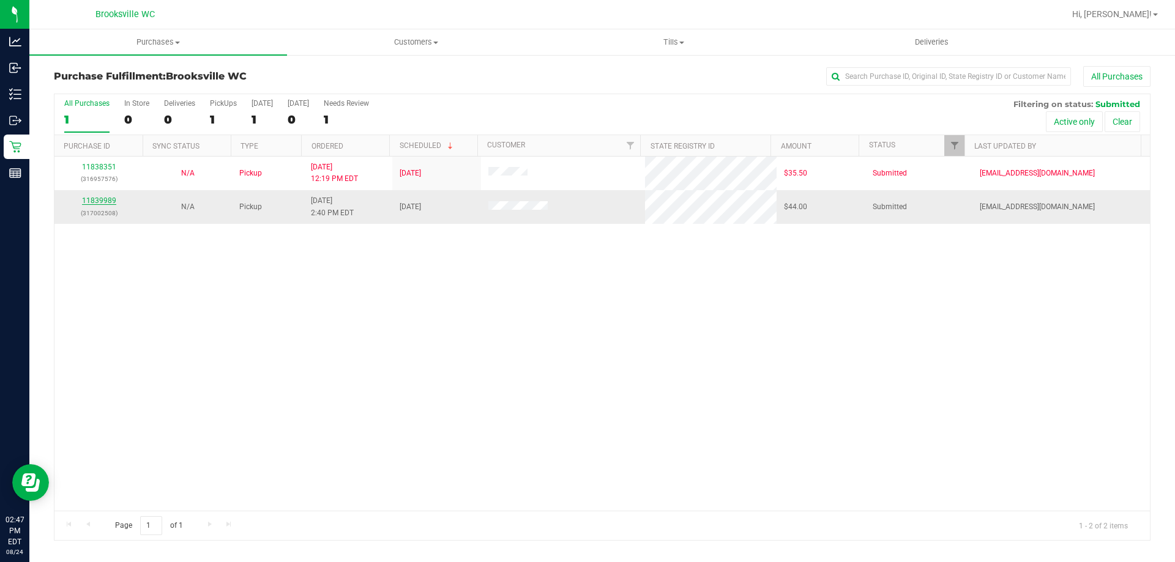
click at [100, 199] on link "11839989" at bounding box center [99, 200] width 34 height 9
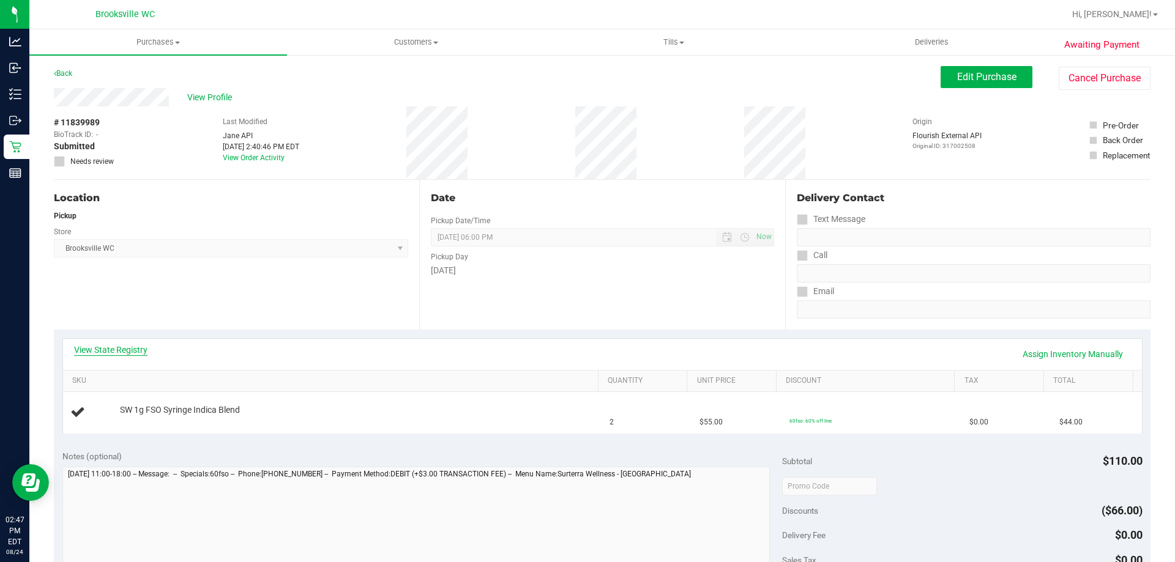
click at [146, 347] on link "View State Registry" at bounding box center [110, 350] width 73 height 12
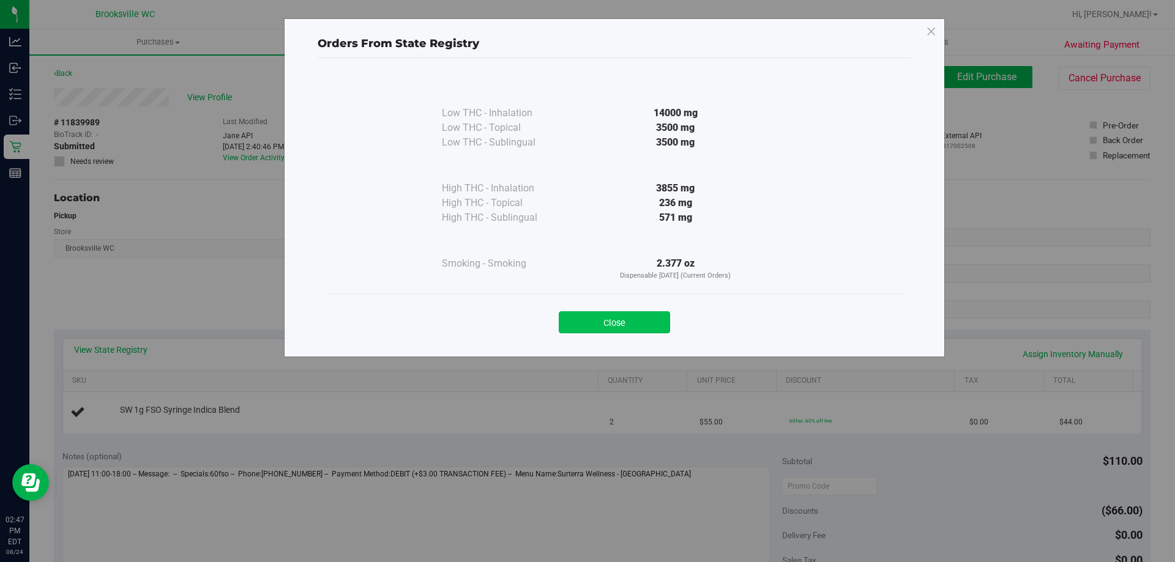
click at [605, 322] on button "Close" at bounding box center [614, 322] width 111 height 22
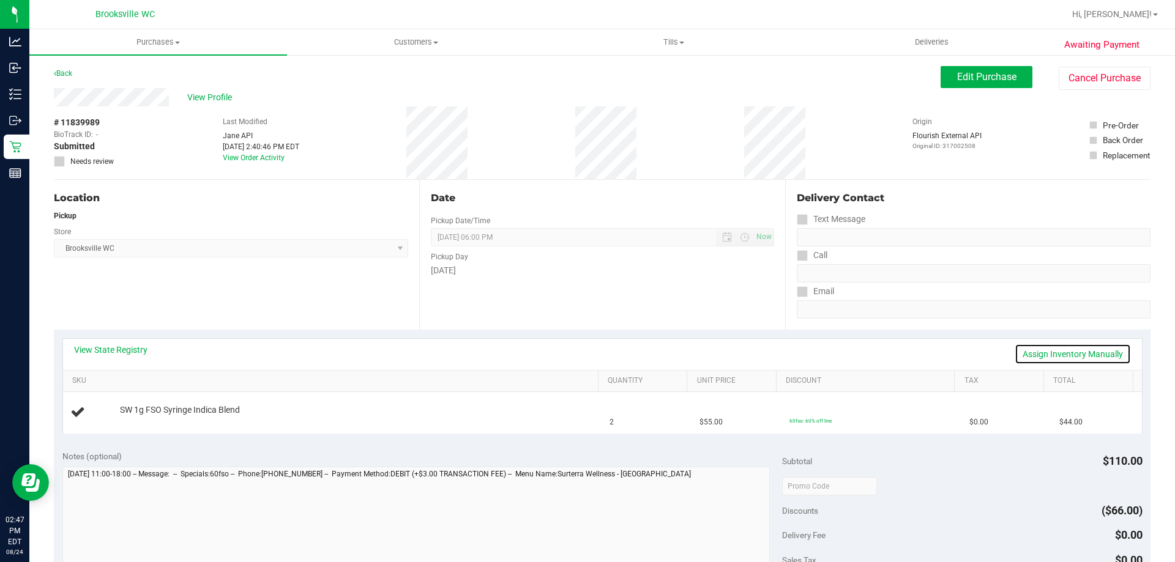
click at [1082, 357] on link "Assign Inventory Manually" at bounding box center [1072, 354] width 116 height 21
click at [139, 418] on link "Add Package" at bounding box center [142, 418] width 44 height 9
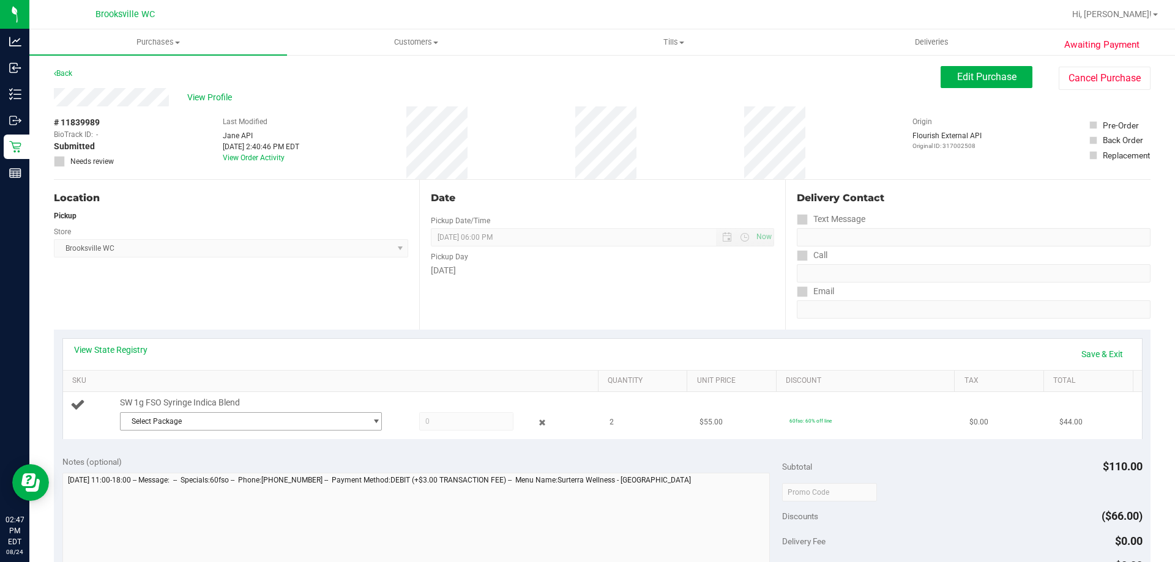
click at [168, 423] on span "Select Package" at bounding box center [243, 421] width 245 height 17
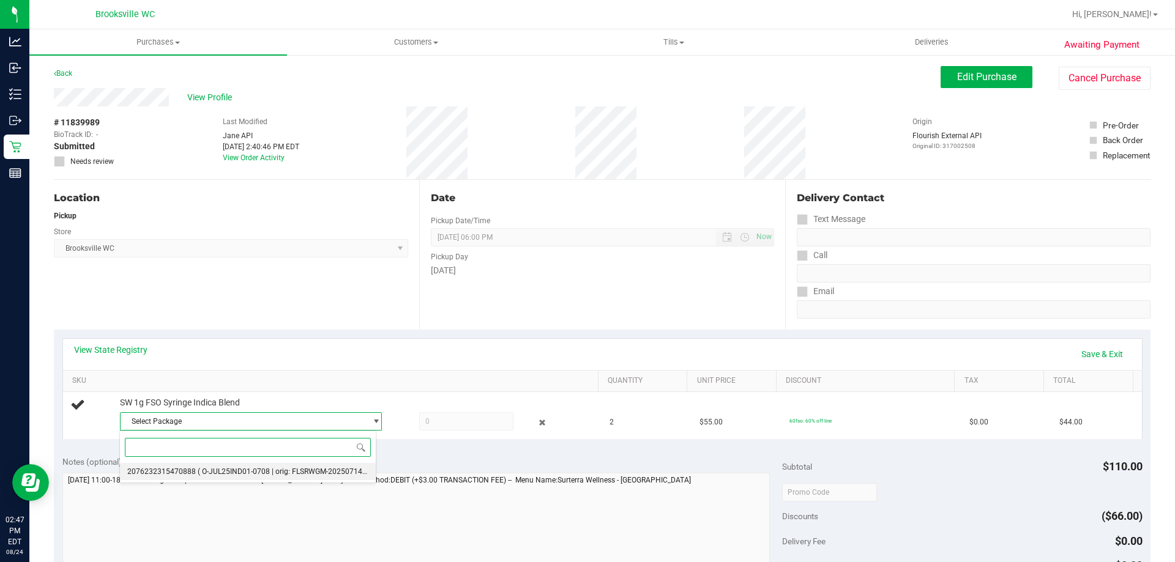
click at [193, 475] on li "2076232315470888 ( O-JUL25IND01-0708 | orig: FLSRWGM-20250714-2034 )" at bounding box center [248, 471] width 256 height 17
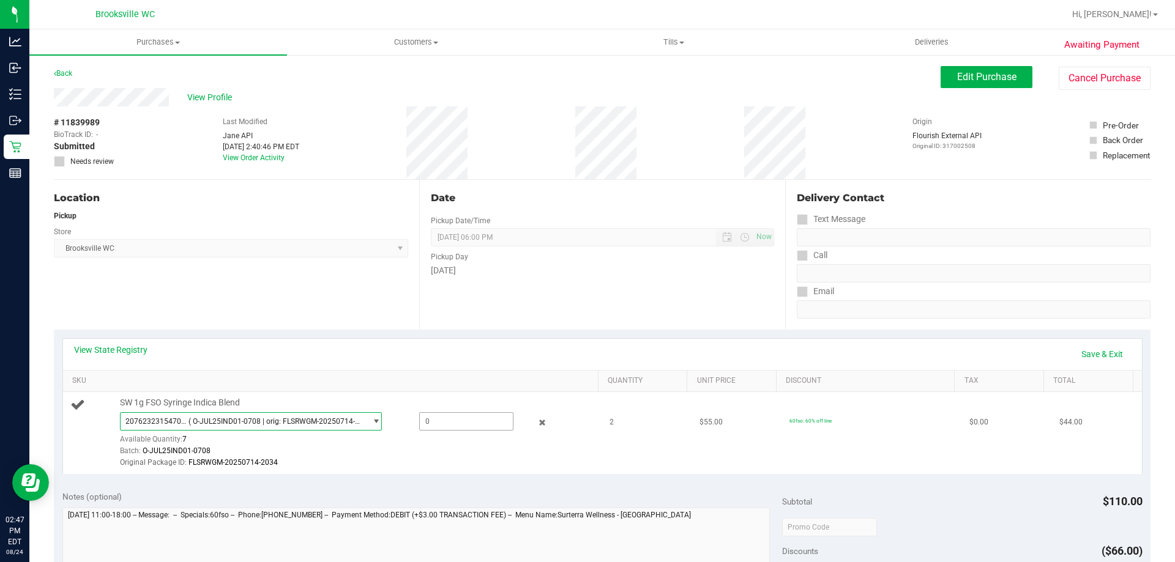
click at [485, 417] on span at bounding box center [466, 421] width 94 height 18
type input "2"
type input "2.0000"
click at [478, 310] on div "Date Pickup Date/Time 08/24/2025 Now 08/24/2025 06:00 PM Now Pickup Day Sunday" at bounding box center [601, 255] width 365 height 150
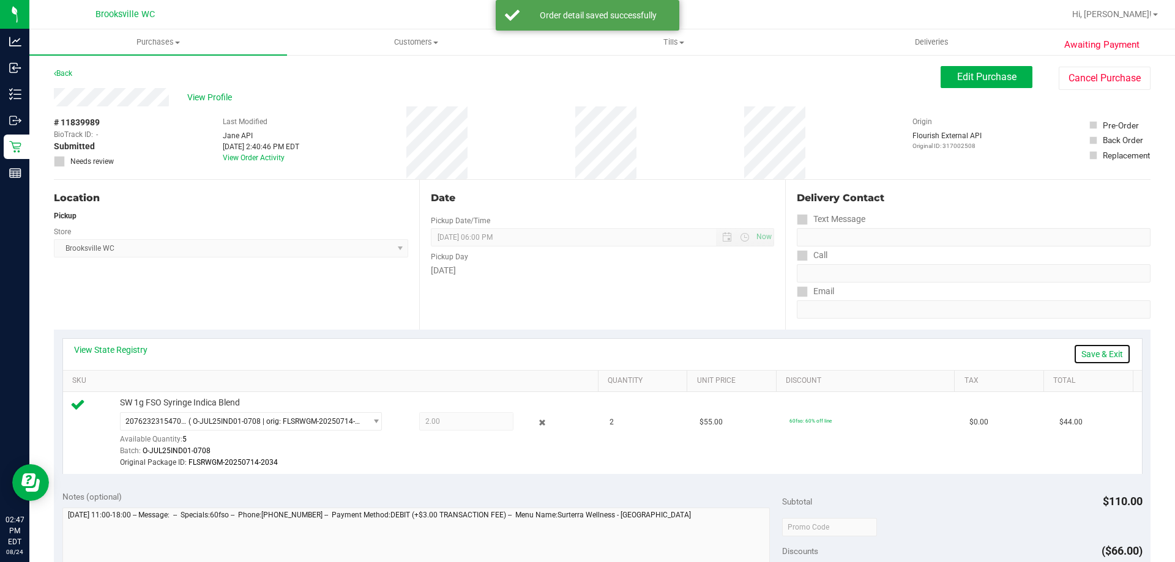
click at [1082, 351] on link "Save & Exit" at bounding box center [1102, 354] width 58 height 21
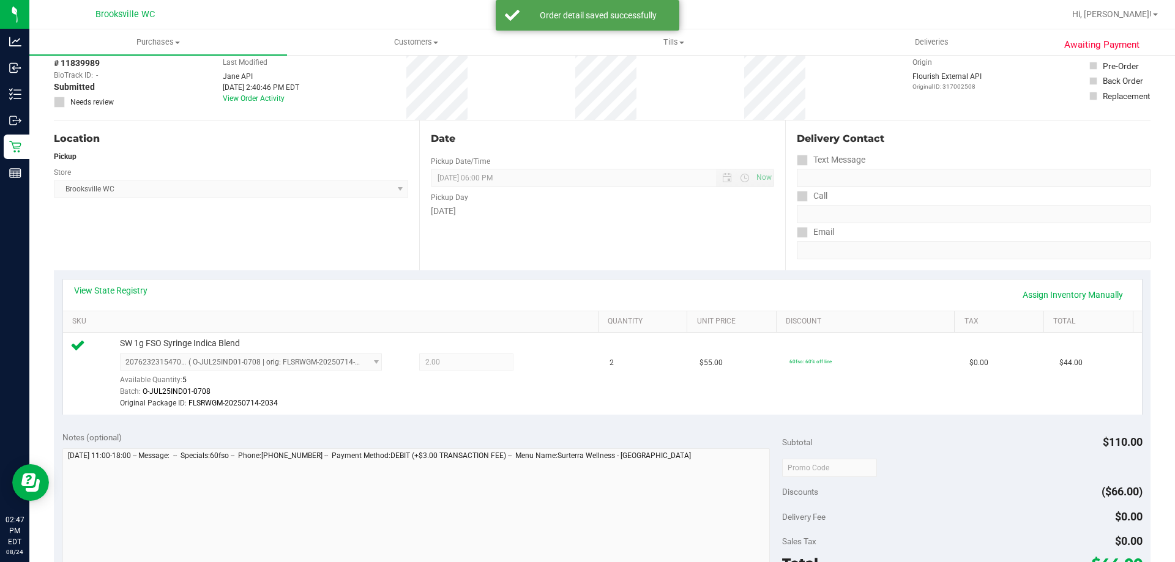
scroll to position [184, 0]
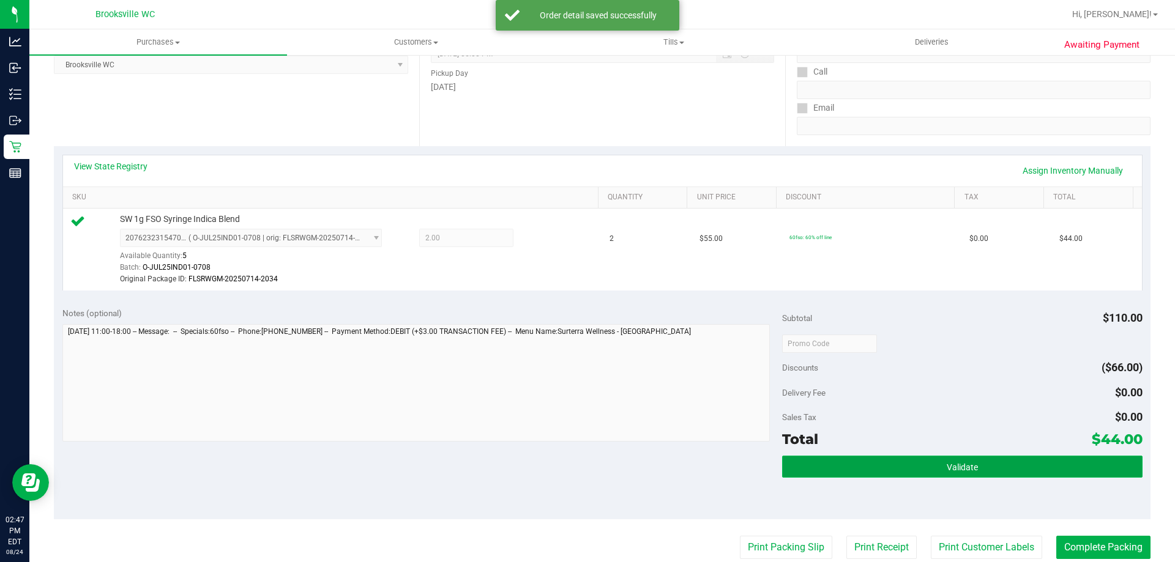
click at [946, 460] on button "Validate" at bounding box center [962, 467] width 360 height 22
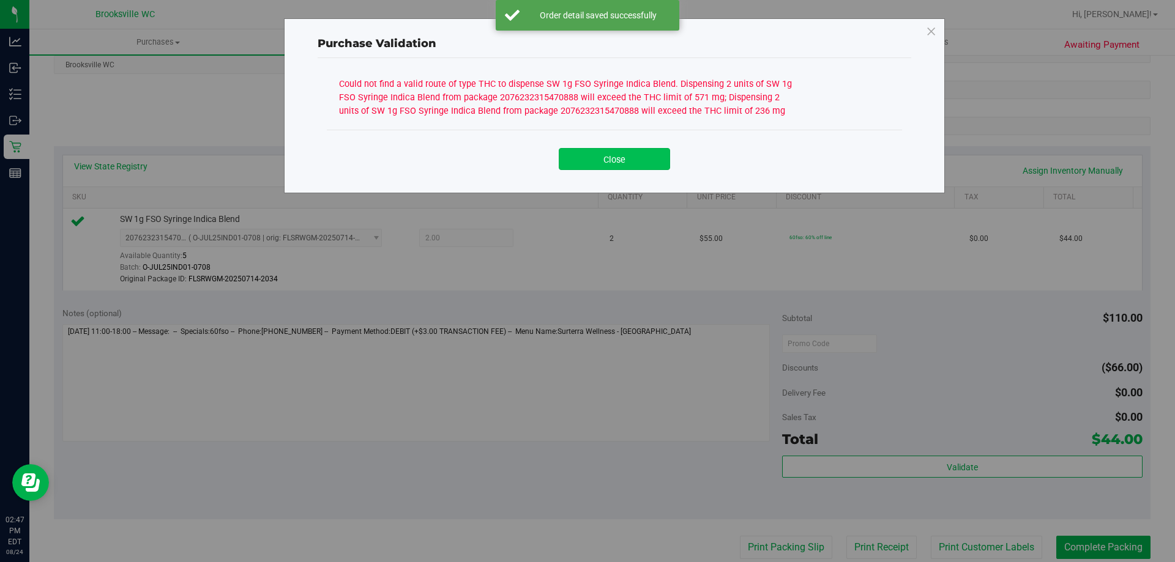
click at [606, 168] on button "Close" at bounding box center [614, 159] width 111 height 22
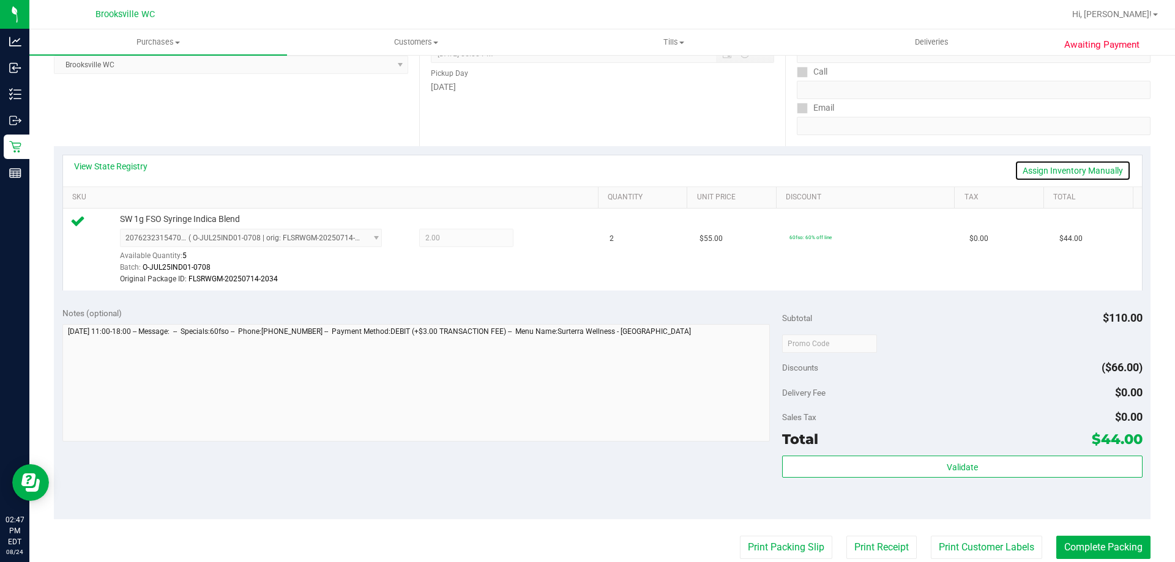
click at [1079, 169] on link "Assign Inventory Manually" at bounding box center [1072, 170] width 116 height 21
click at [536, 237] on icon at bounding box center [542, 239] width 13 height 14
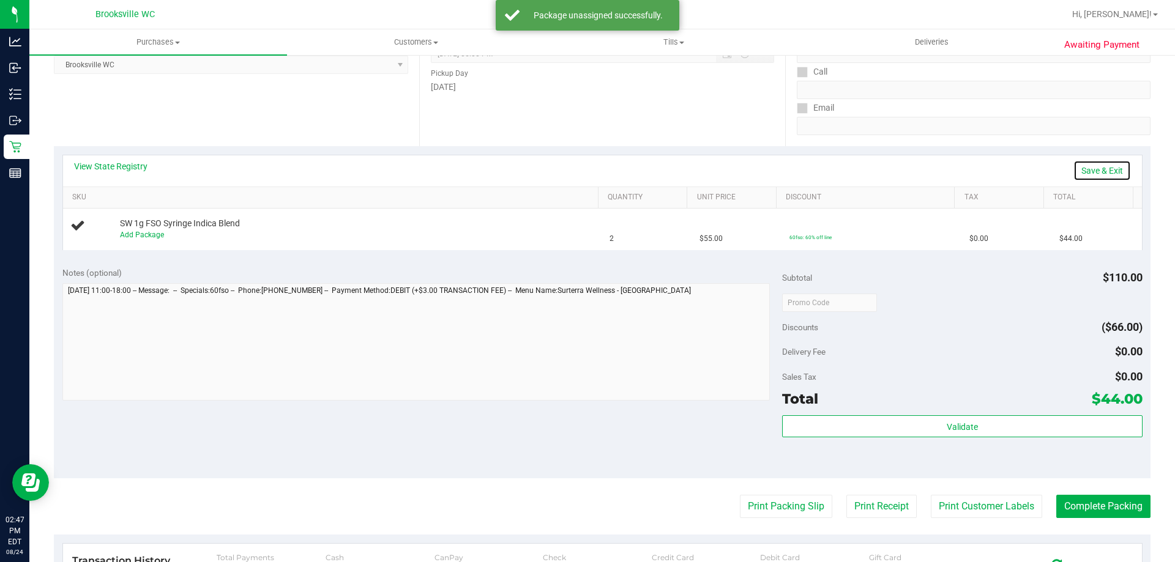
click at [1076, 162] on link "Save & Exit" at bounding box center [1102, 170] width 58 height 21
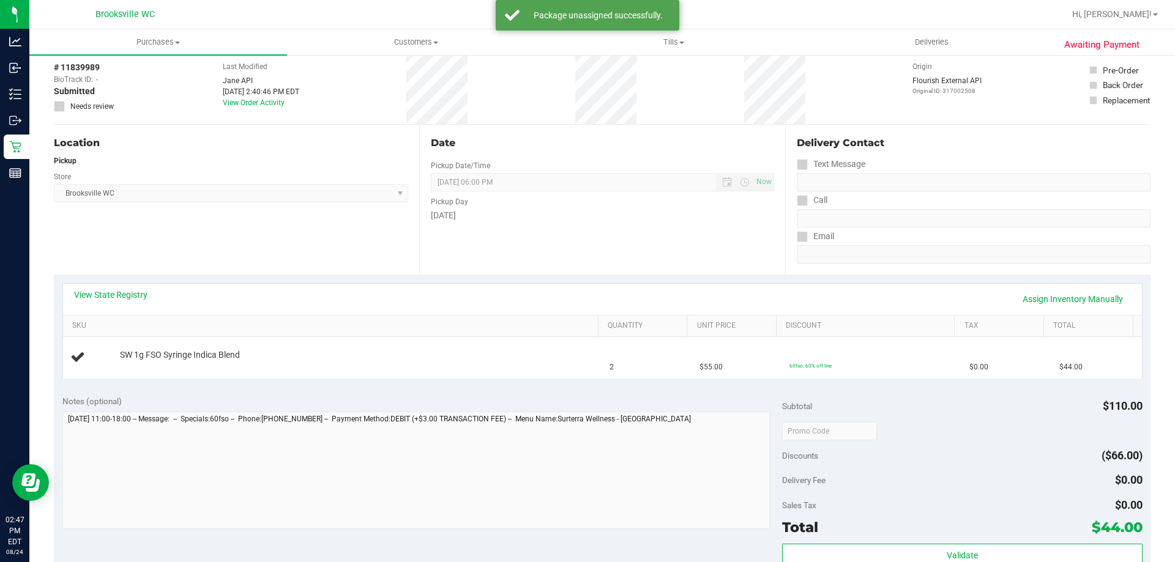
scroll to position [0, 0]
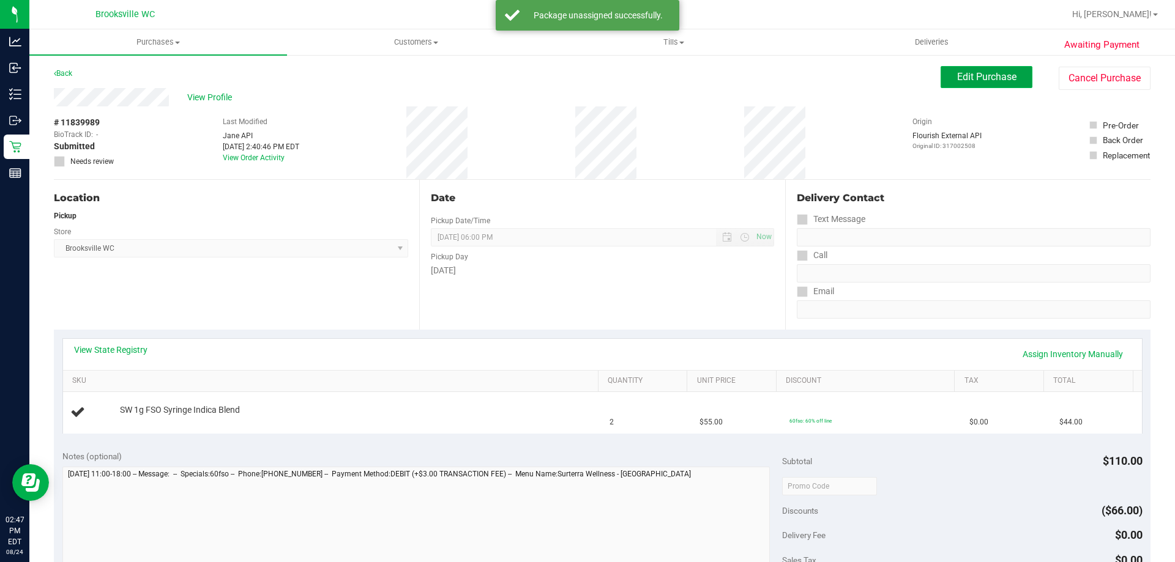
click at [978, 79] on span "Edit Purchase" at bounding box center [986, 77] width 59 height 12
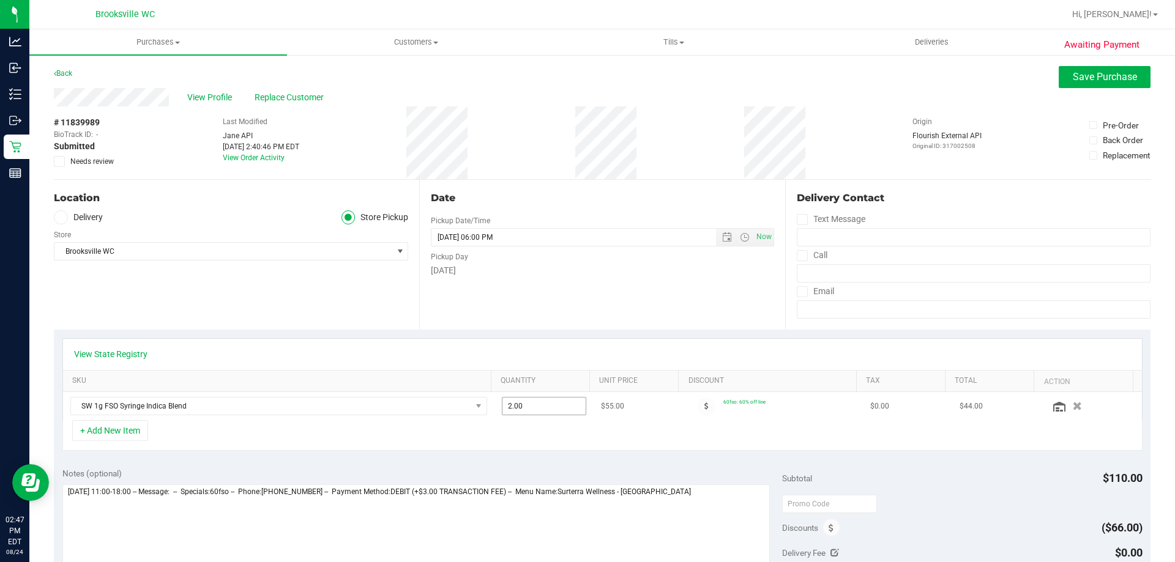
click at [558, 407] on span "2.00 2" at bounding box center [544, 406] width 85 height 18
click at [558, 407] on input "2" at bounding box center [544, 406] width 84 height 17
type input "1"
type input "1.00"
click at [546, 369] on div "View State Registry" at bounding box center [602, 354] width 1079 height 31
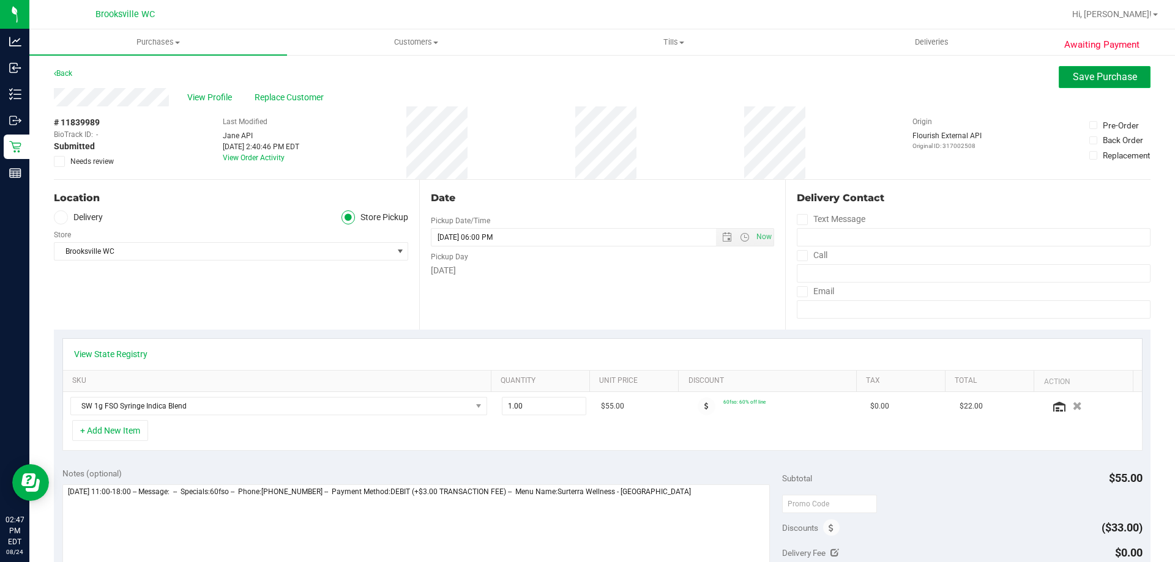
click at [1072, 75] on span "Save Purchase" at bounding box center [1104, 77] width 64 height 12
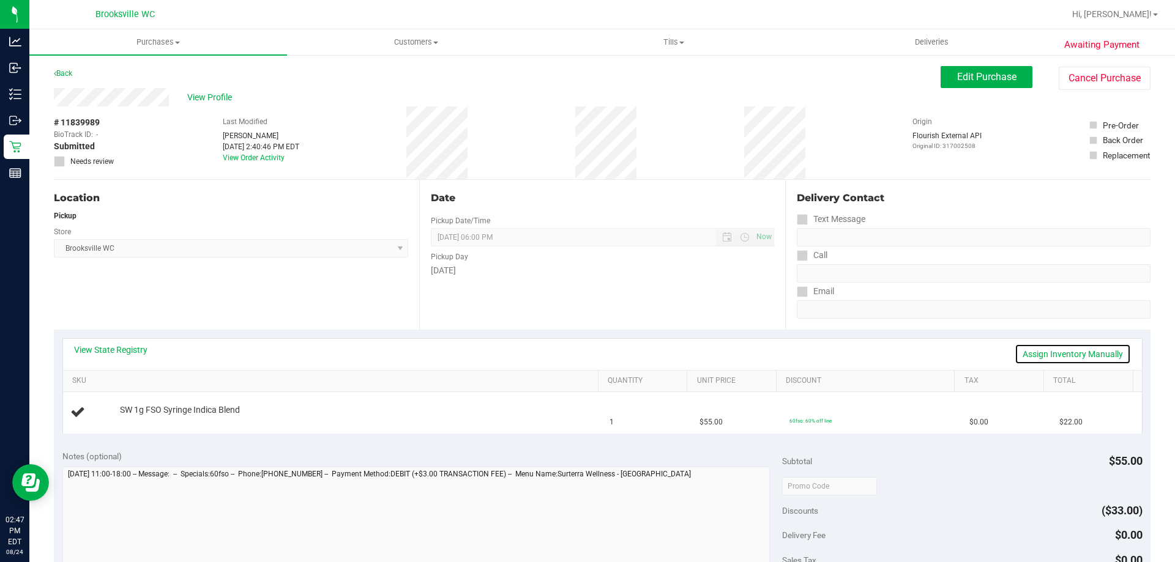
click at [1077, 355] on link "Assign Inventory Manually" at bounding box center [1072, 354] width 116 height 21
click at [142, 411] on span "SW 1g FSO Syringe Indica Blend" at bounding box center [180, 407] width 120 height 12
click at [144, 416] on link "Add Package" at bounding box center [142, 418] width 44 height 9
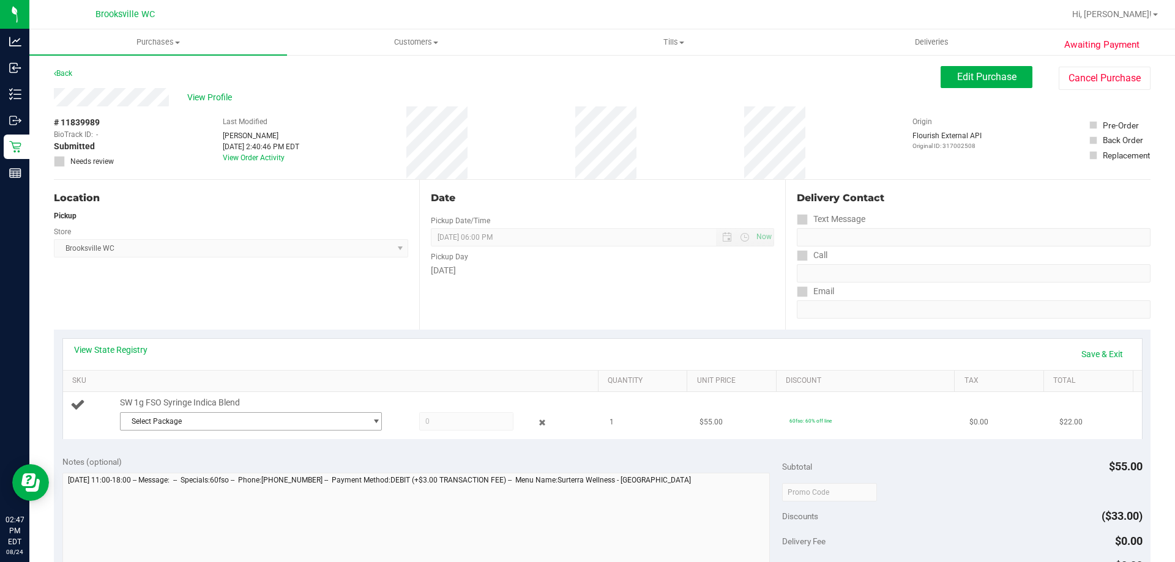
click at [185, 423] on span "Select Package" at bounding box center [243, 421] width 245 height 17
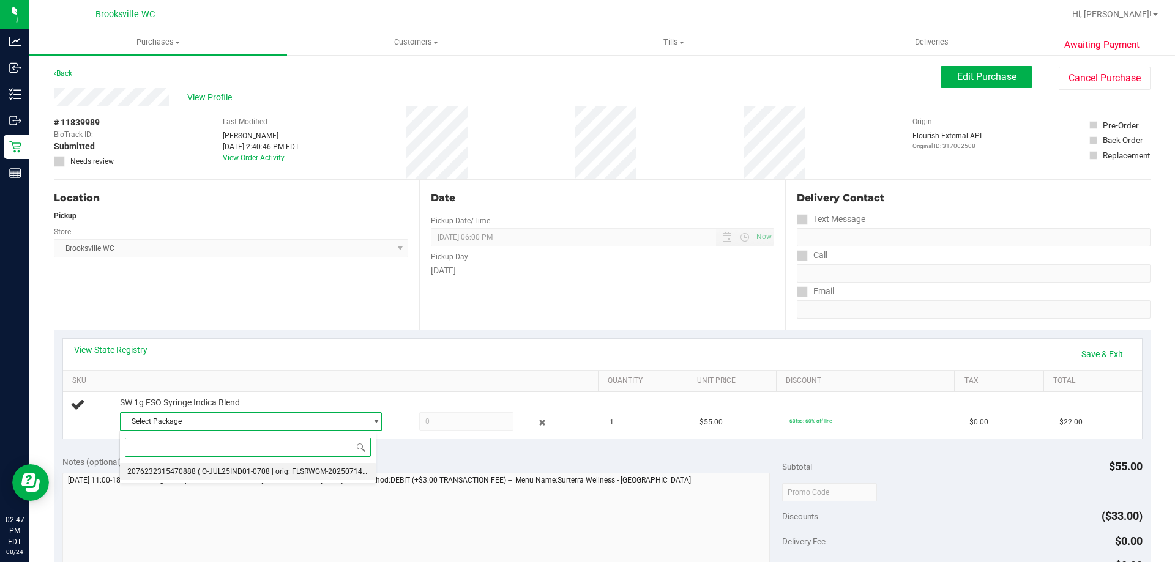
click at [278, 466] on li "2076232315470888 ( O-JUL25IND01-0708 | orig: FLSRWGM-20250714-2034 )" at bounding box center [248, 471] width 256 height 17
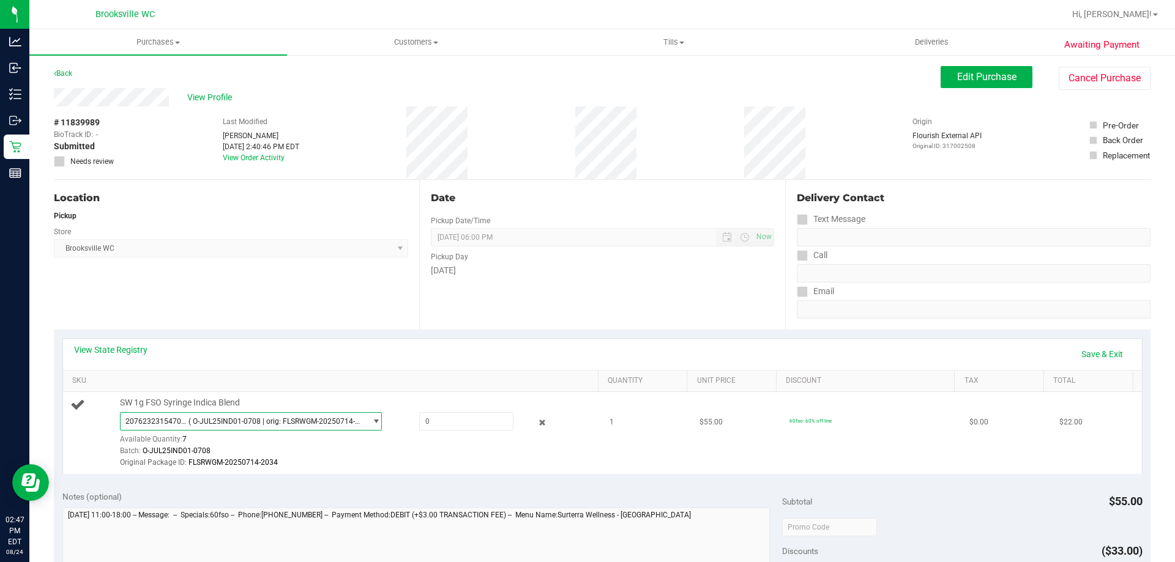
click at [455, 410] on div "SW 1g FSO Syringe Indica Blend 2076232315470888 ( O-JUL25IND01-0708 | orig: FLS…" at bounding box center [353, 433] width 478 height 72
click at [452, 423] on span at bounding box center [466, 421] width 94 height 18
type input "1"
type input "1.0000"
click at [447, 457] on div "Original Package ID: FLSRWGM-20250714-2034" at bounding box center [356, 463] width 472 height 12
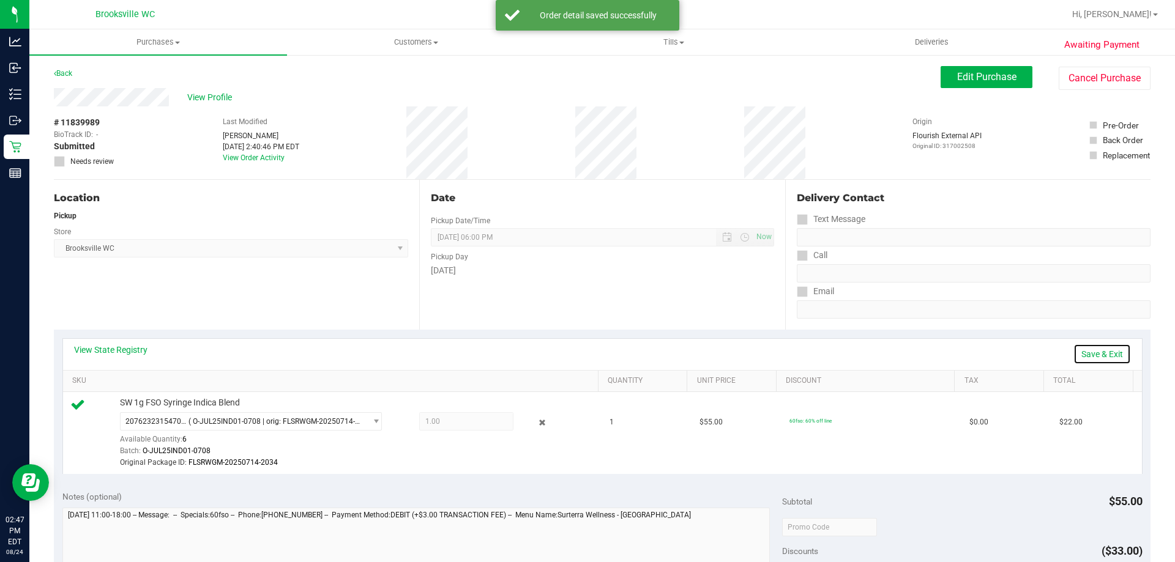
click at [1096, 354] on link "Save & Exit" at bounding box center [1102, 354] width 58 height 21
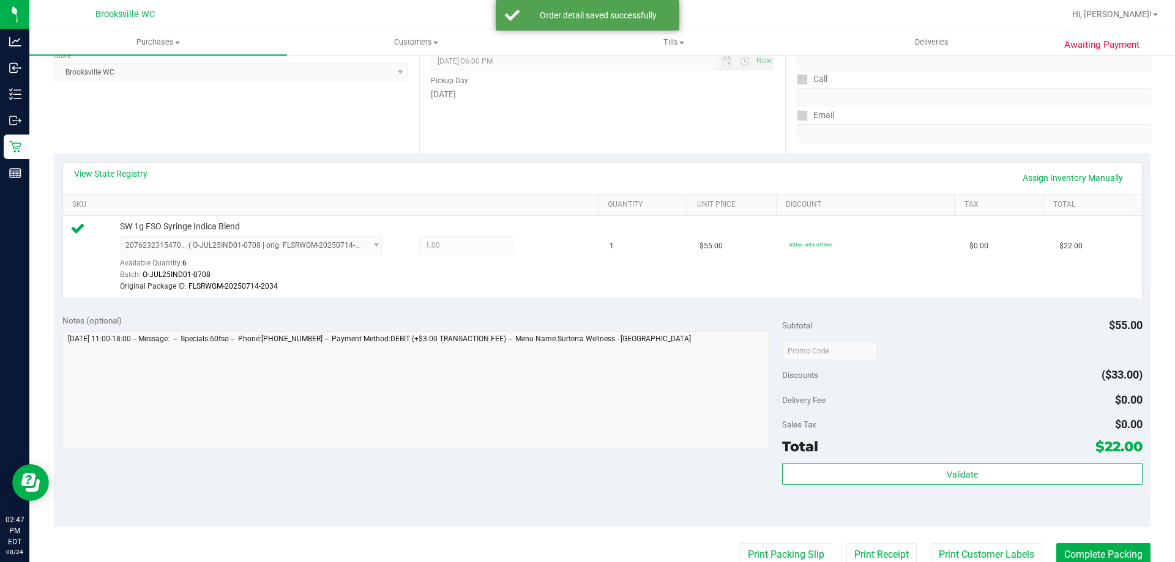
scroll to position [184, 0]
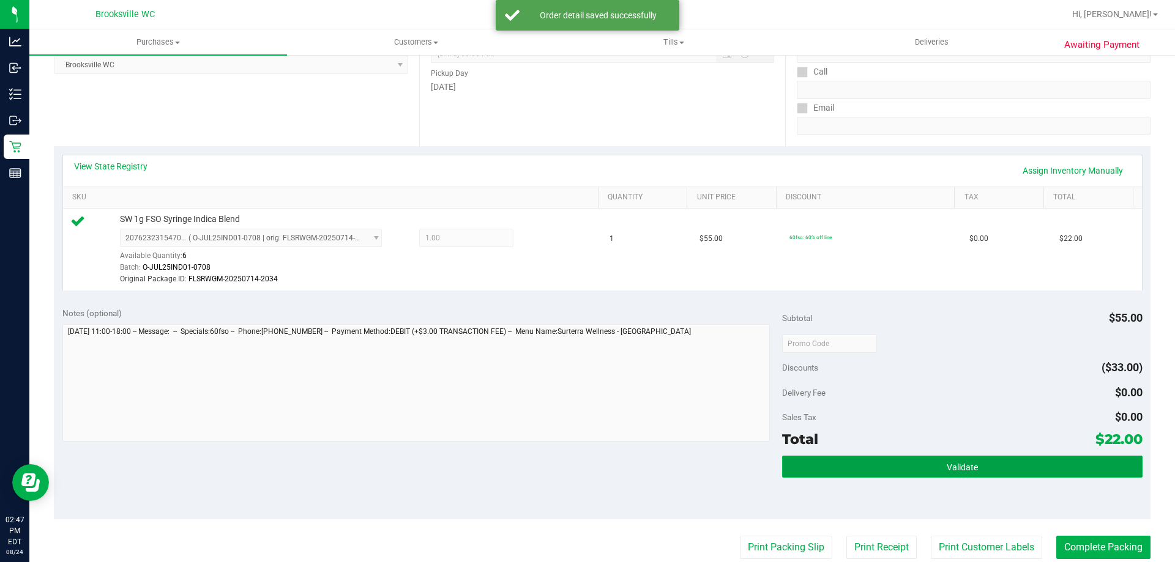
drag, startPoint x: 969, startPoint y: 465, endPoint x: 951, endPoint y: 453, distance: 21.2
click at [969, 464] on span "Validate" at bounding box center [961, 468] width 31 height 10
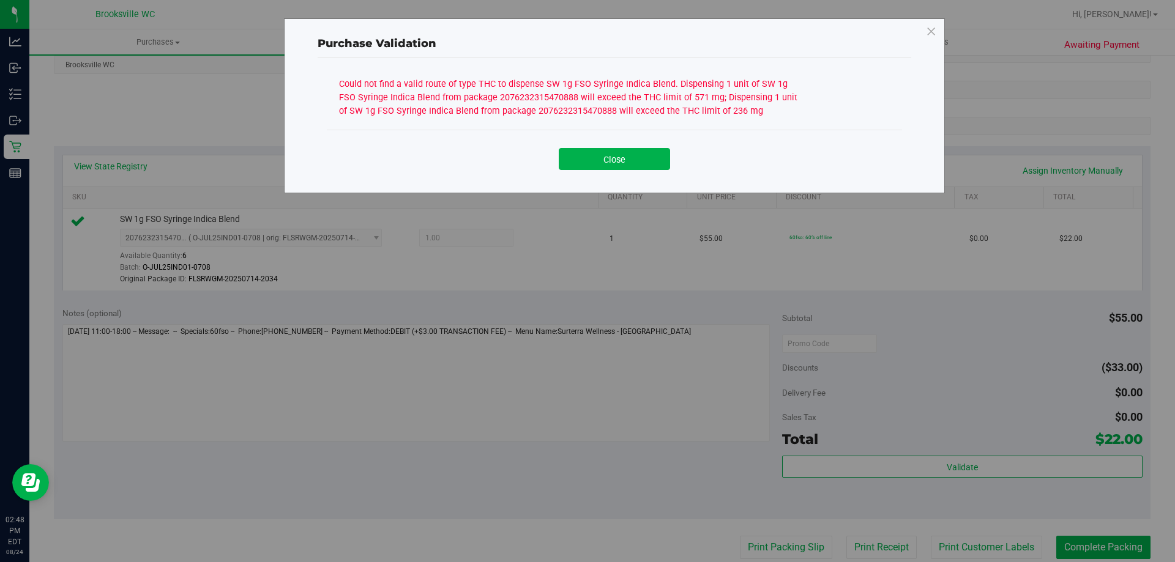
click at [627, 155] on button "Close" at bounding box center [614, 159] width 111 height 22
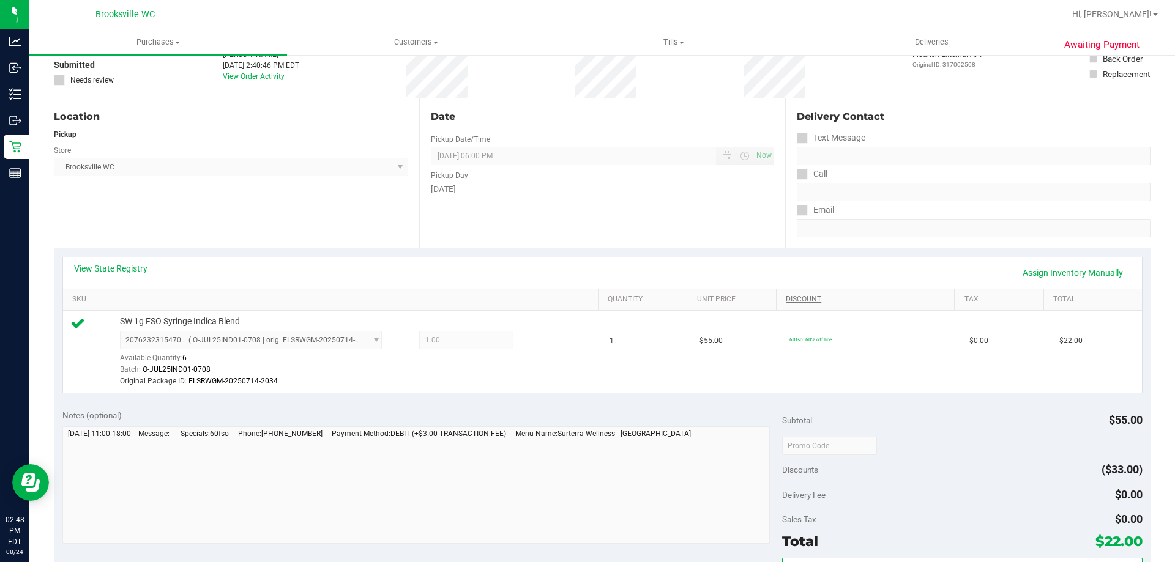
scroll to position [0, 0]
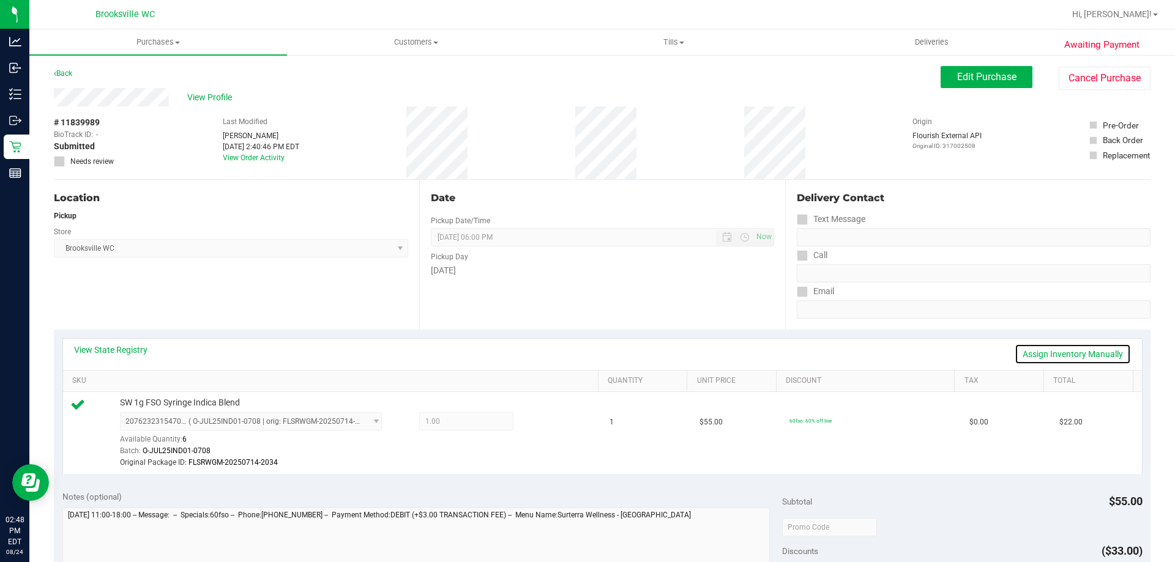
click at [1064, 354] on link "Assign Inventory Manually" at bounding box center [1072, 354] width 116 height 21
click at [536, 425] on icon at bounding box center [542, 423] width 13 height 14
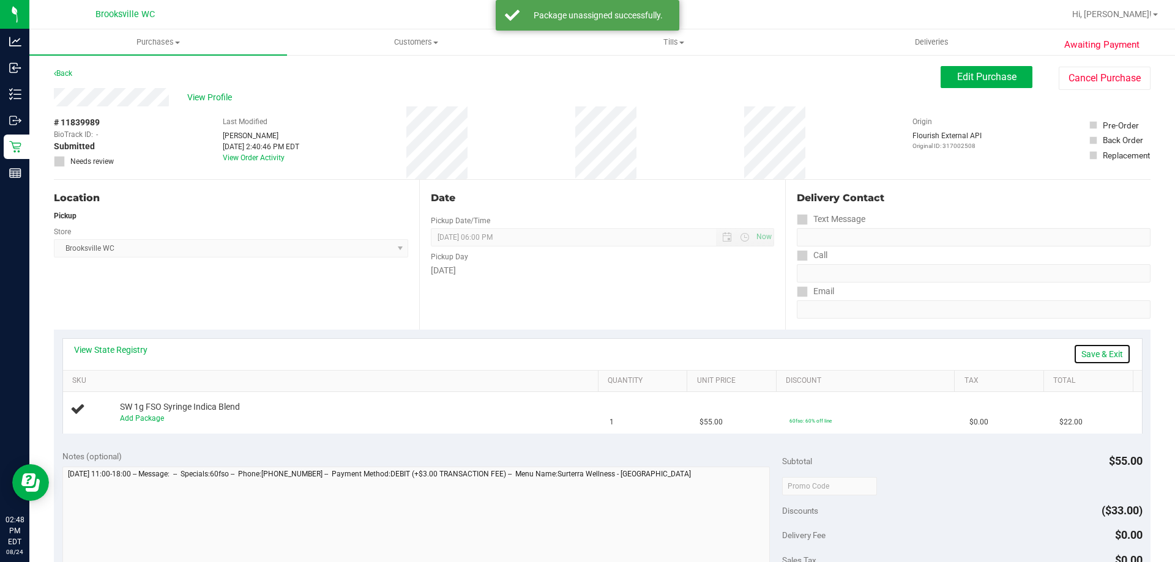
click at [1101, 354] on link "Save & Exit" at bounding box center [1102, 354] width 58 height 21
click at [987, 76] on span "Edit Purchase" at bounding box center [986, 77] width 59 height 12
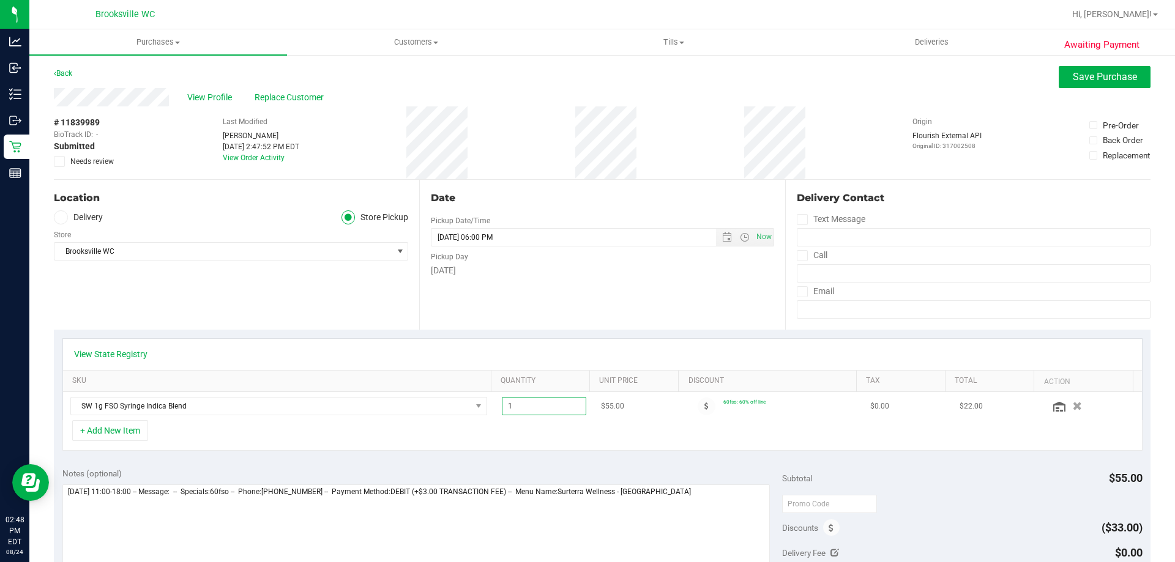
click at [534, 402] on span "1.00 1" at bounding box center [544, 406] width 85 height 18
click at [534, 402] on input "1" at bounding box center [544, 406] width 84 height 17
type input "2"
type input "2.00"
click at [581, 358] on div "View State Registry" at bounding box center [602, 354] width 1057 height 12
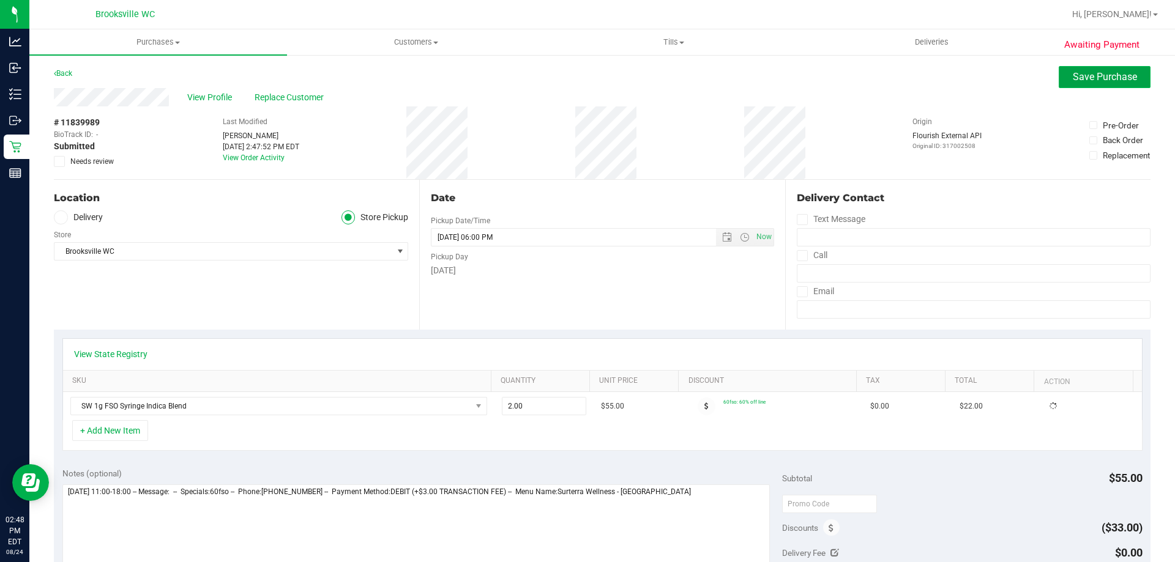
click at [1082, 81] on span "Save Purchase" at bounding box center [1104, 77] width 64 height 12
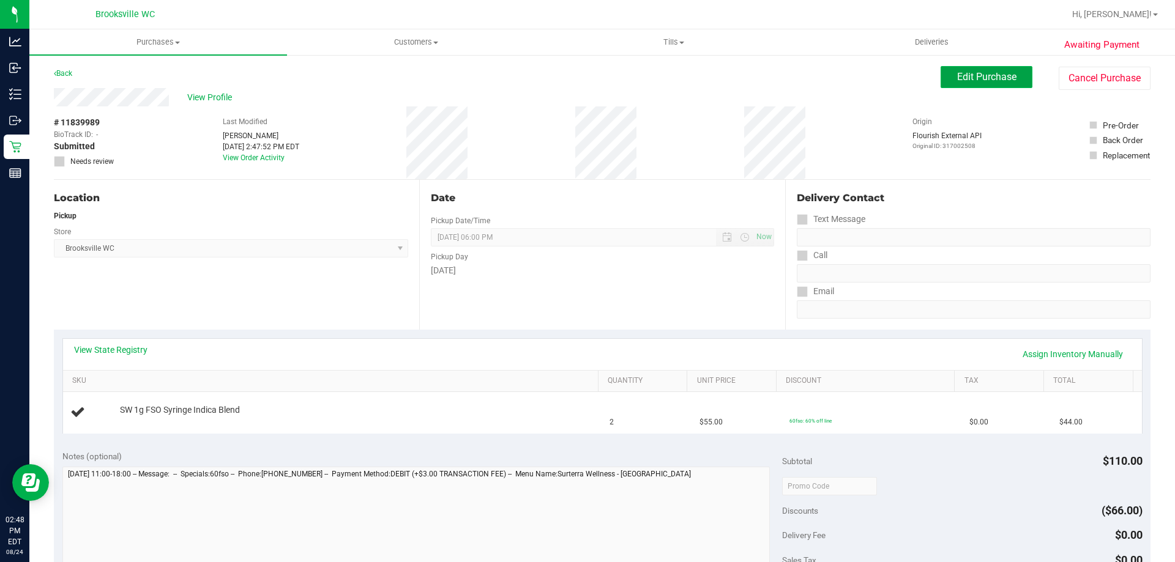
click at [957, 70] on button "Edit Purchase" at bounding box center [986, 77] width 92 height 22
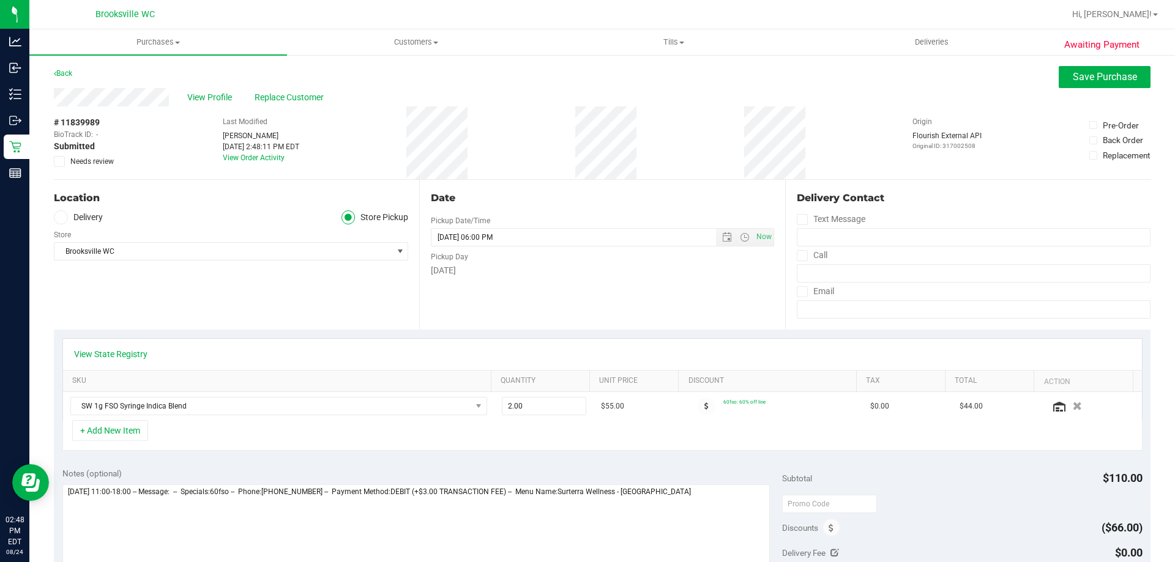
click at [62, 162] on icon at bounding box center [60, 162] width 8 height 0
click at [0, 0] on input "Needs review" at bounding box center [0, 0] width 0 height 0
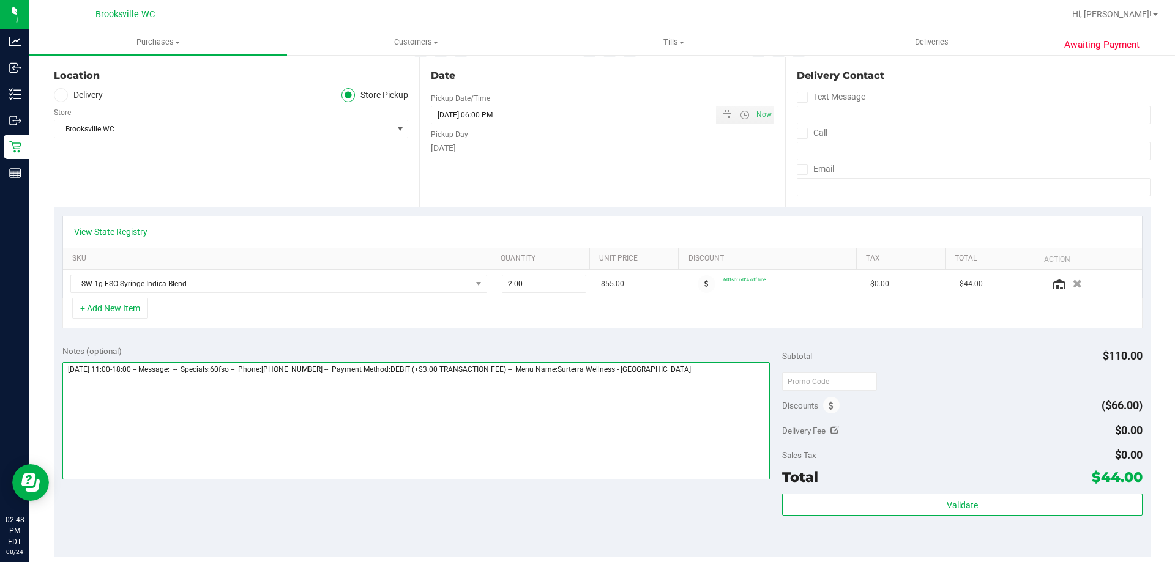
click at [724, 399] on textarea at bounding box center [416, 420] width 708 height 117
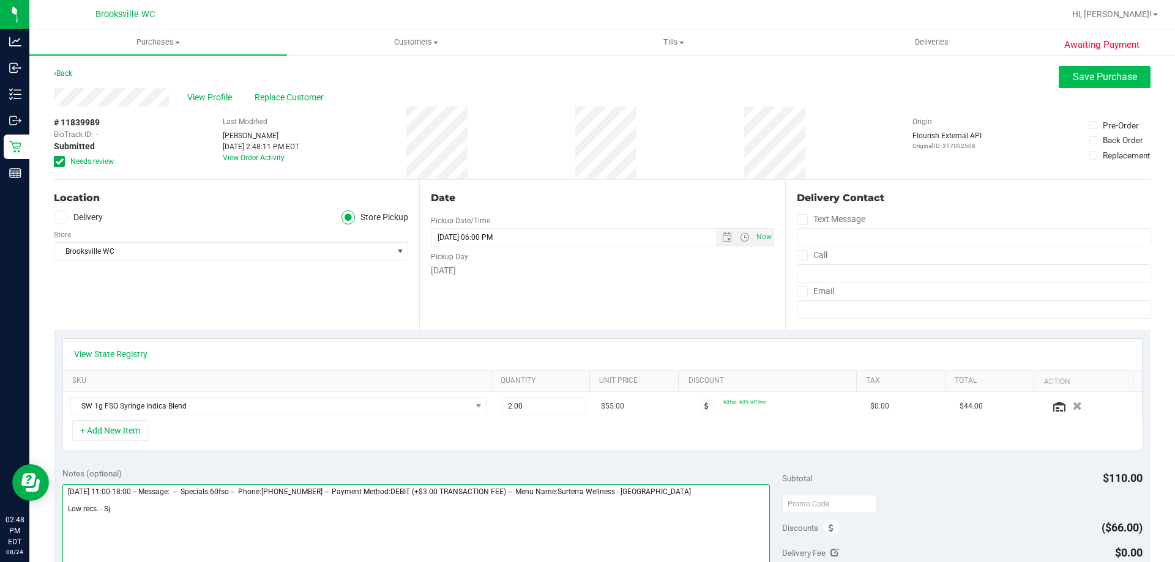
type textarea "Sunday 08/24/2025 11:00-18:00 -- Message: -- Specials:60fso -- Phone:7546100946…"
drag, startPoint x: 1087, startPoint y: 69, endPoint x: 1085, endPoint y: 63, distance: 6.2
click at [1086, 66] on button "Save Purchase" at bounding box center [1104, 77] width 92 height 22
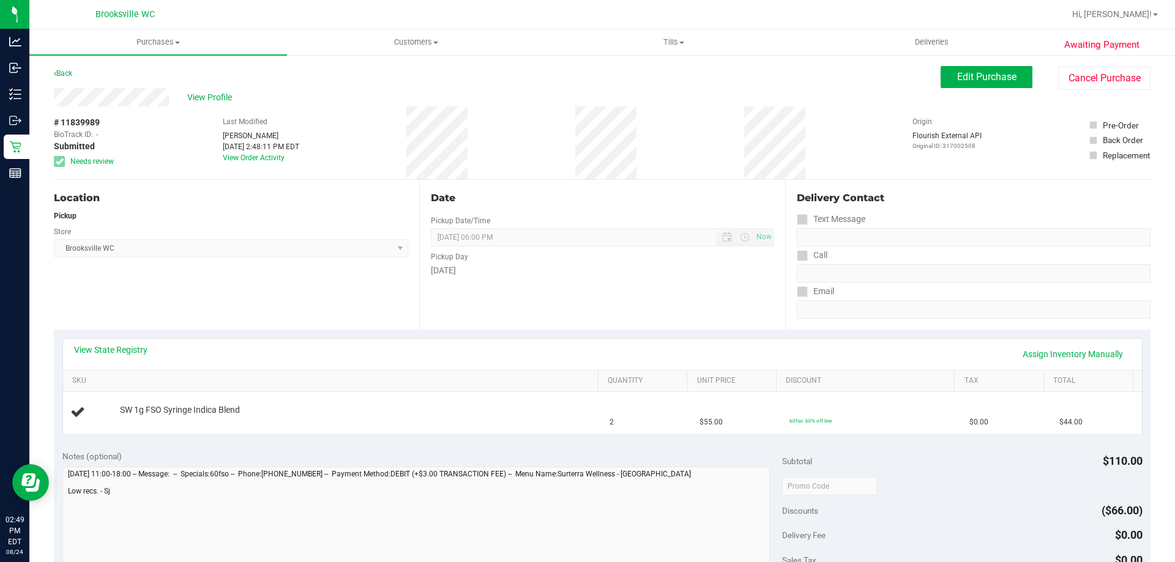
drag, startPoint x: 80, startPoint y: 293, endPoint x: 101, endPoint y: 283, distance: 23.5
click at [79, 292] on div "Location Pickup Store Brooksville WC Select Store Bonita Springs WC Boynton Bea…" at bounding box center [236, 255] width 365 height 150
click at [199, 98] on span "View Profile" at bounding box center [211, 97] width 49 height 13
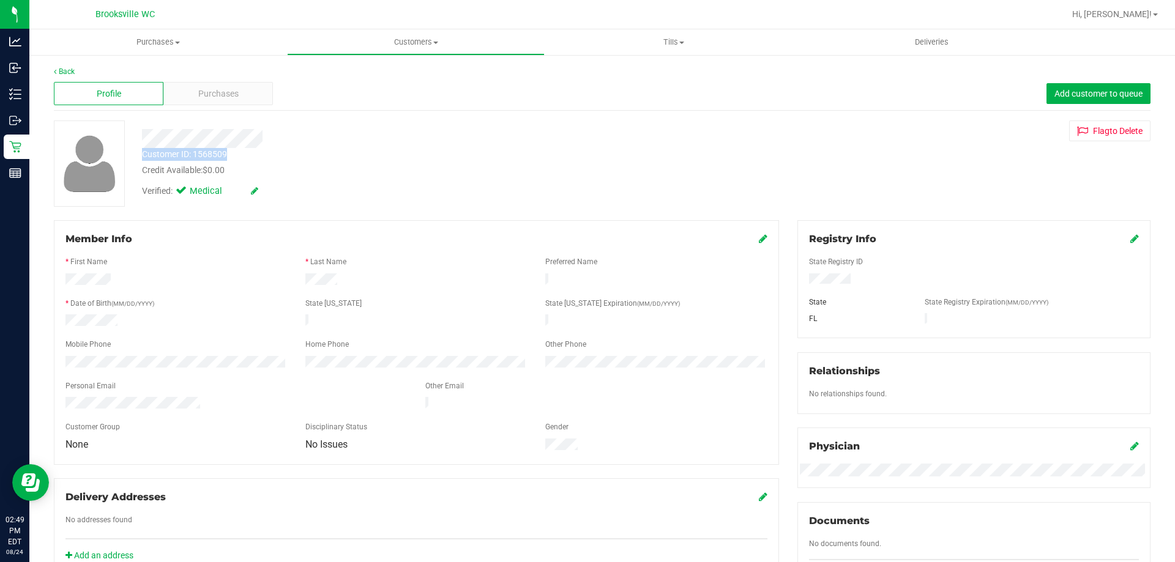
drag, startPoint x: 228, startPoint y: 154, endPoint x: 144, endPoint y: 154, distance: 83.2
click at [144, 154] on div "Customer ID: 1568509 Credit Available: $0.00" at bounding box center [411, 162] width 557 height 29
copy div "Customer ID: 1568509"
click at [212, 248] on div at bounding box center [416, 252] width 702 height 10
click at [70, 67] on div "Back" at bounding box center [602, 71] width 1096 height 11
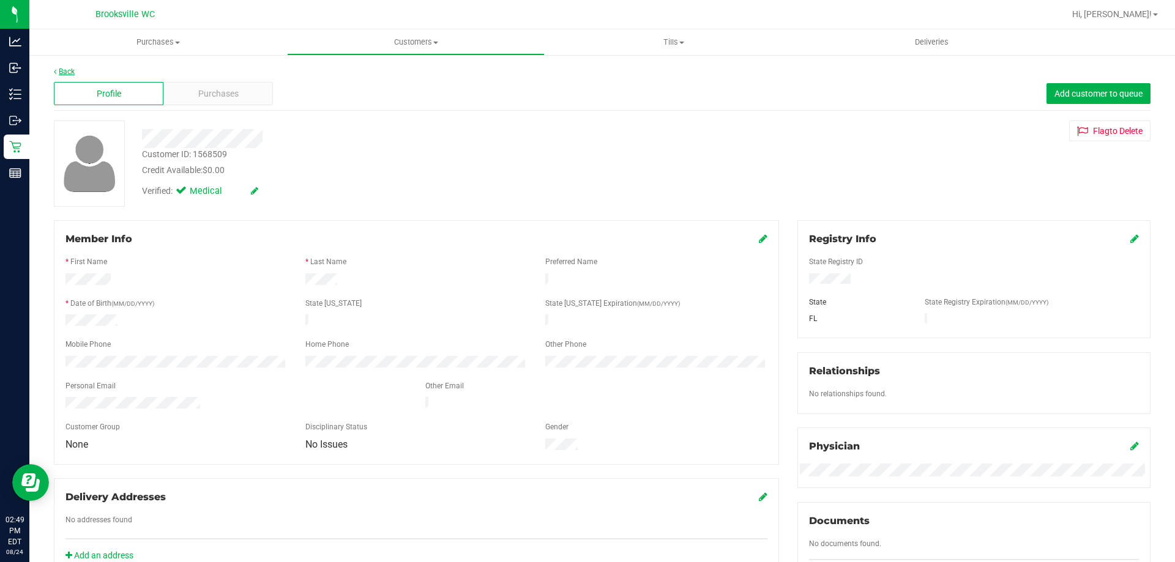
click at [69, 70] on link "Back" at bounding box center [64, 71] width 21 height 9
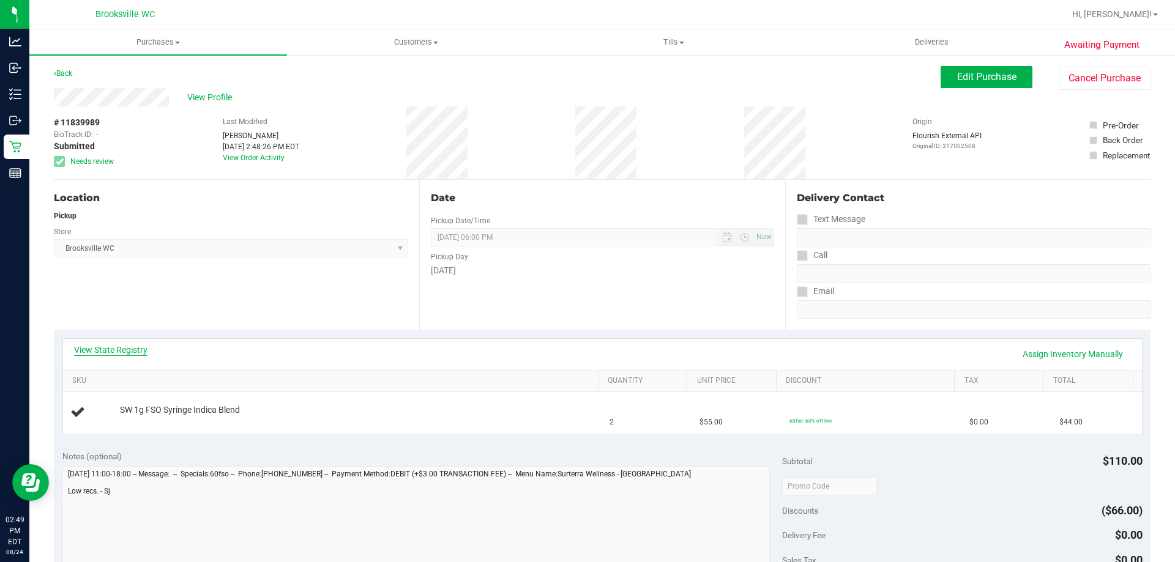
click at [117, 354] on link "View State Registry" at bounding box center [110, 350] width 73 height 12
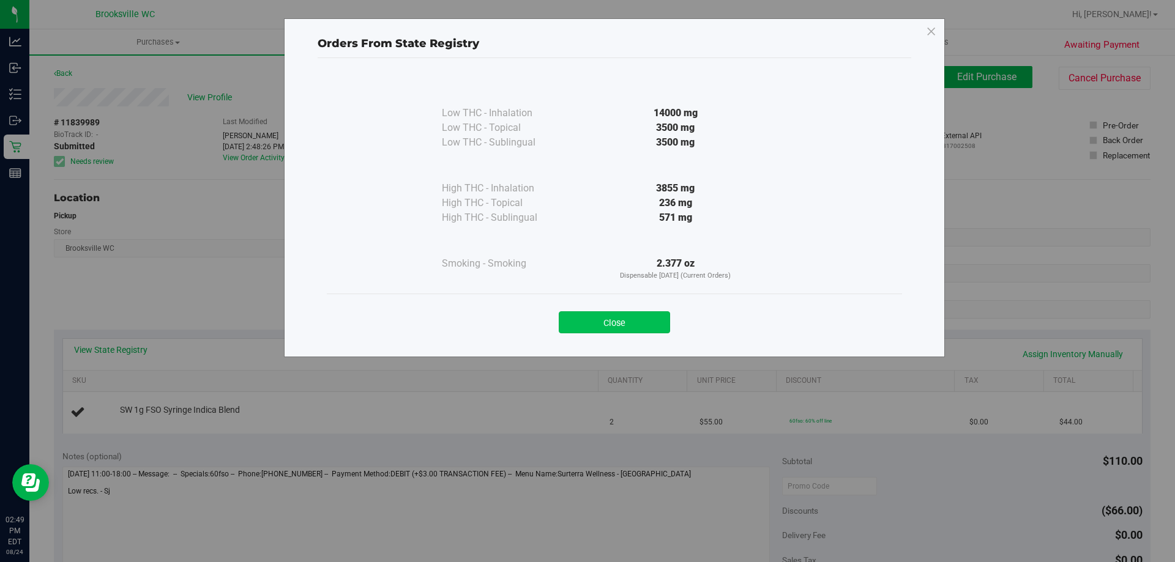
click at [588, 316] on button "Close" at bounding box center [614, 322] width 111 height 22
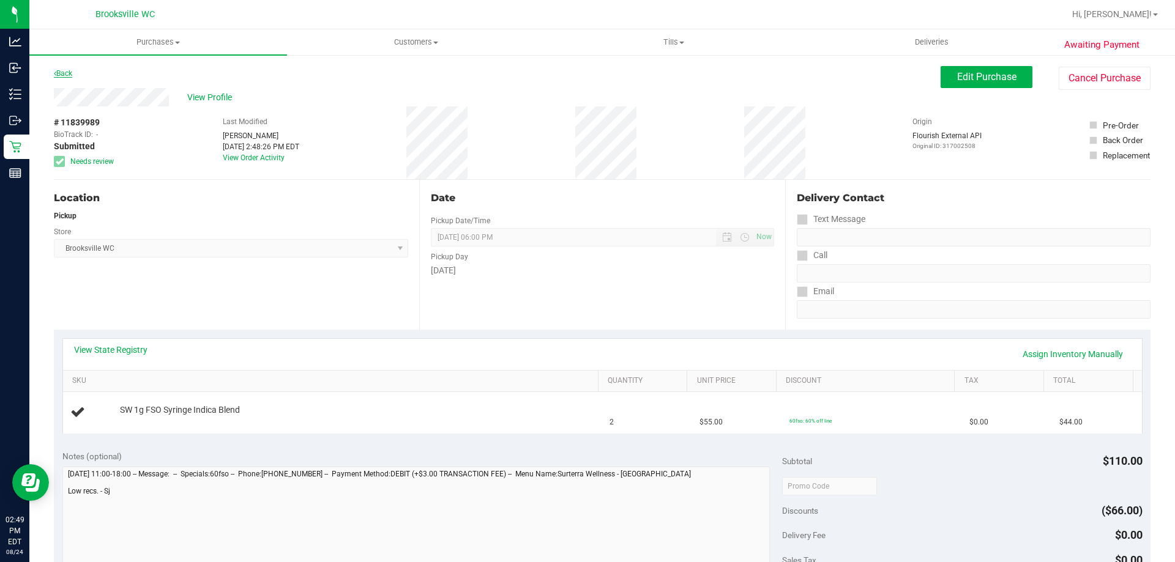
click at [66, 74] on link "Back" at bounding box center [63, 73] width 18 height 9
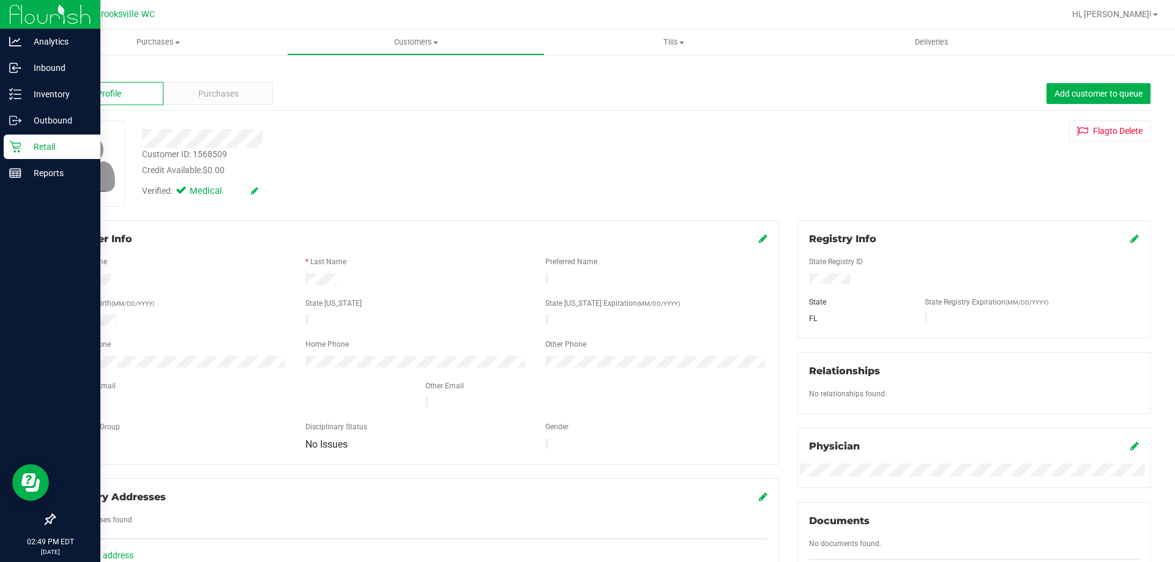
click at [17, 139] on div "Retail" at bounding box center [52, 147] width 97 height 24
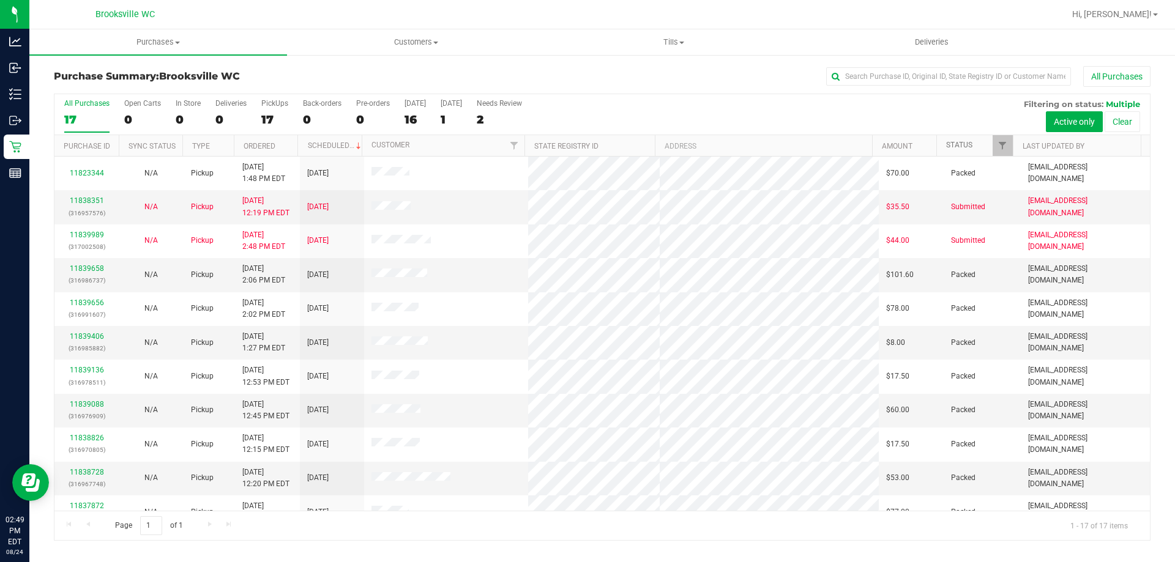
click at [955, 143] on link "Status" at bounding box center [959, 145] width 26 height 9
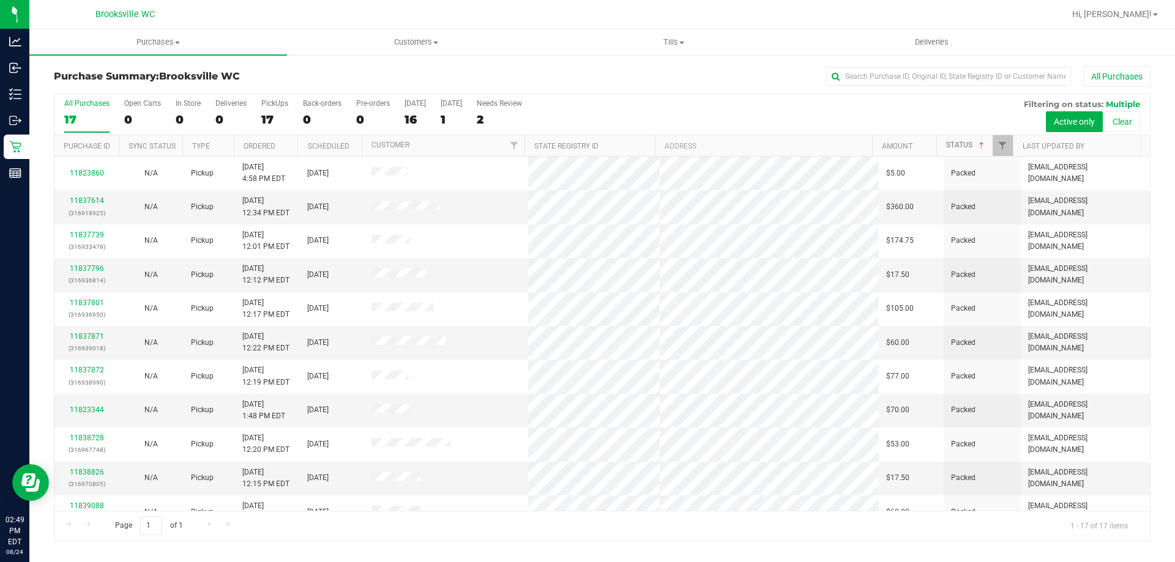
click at [959, 142] on link "Status" at bounding box center [966, 145] width 40 height 9
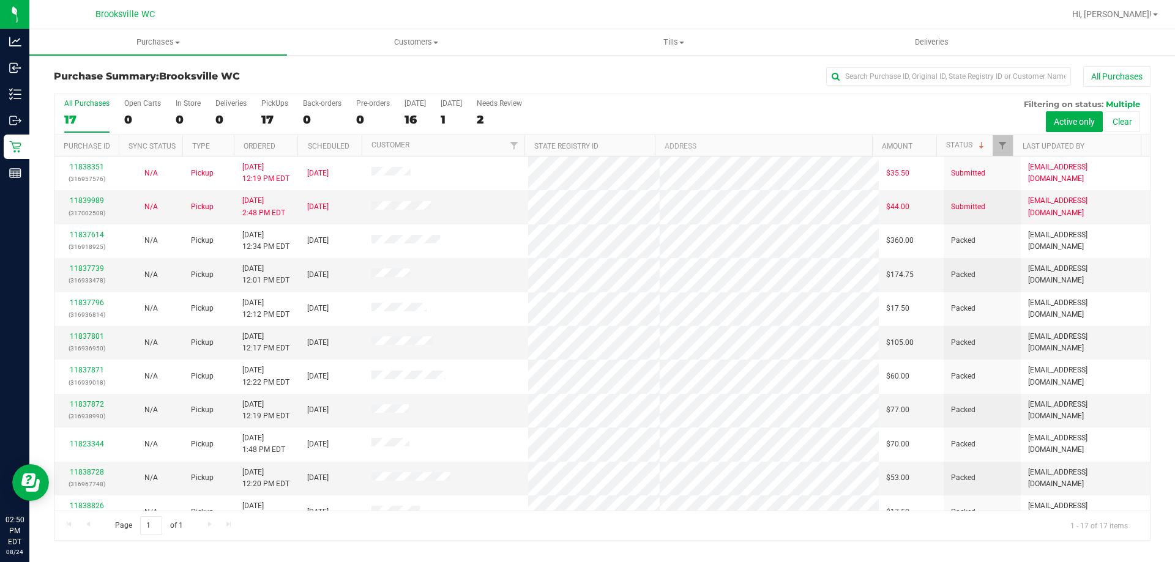
drag, startPoint x: 637, startPoint y: 114, endPoint x: 625, endPoint y: 84, distance: 32.7
click at [637, 114] on div "All Purchases 17 Open Carts 0 In Store 0 Deliveries 0 PickUps 17 Back-orders 0 …" at bounding box center [601, 114] width 1095 height 41
click at [81, 199] on link "11839989" at bounding box center [87, 200] width 34 height 9
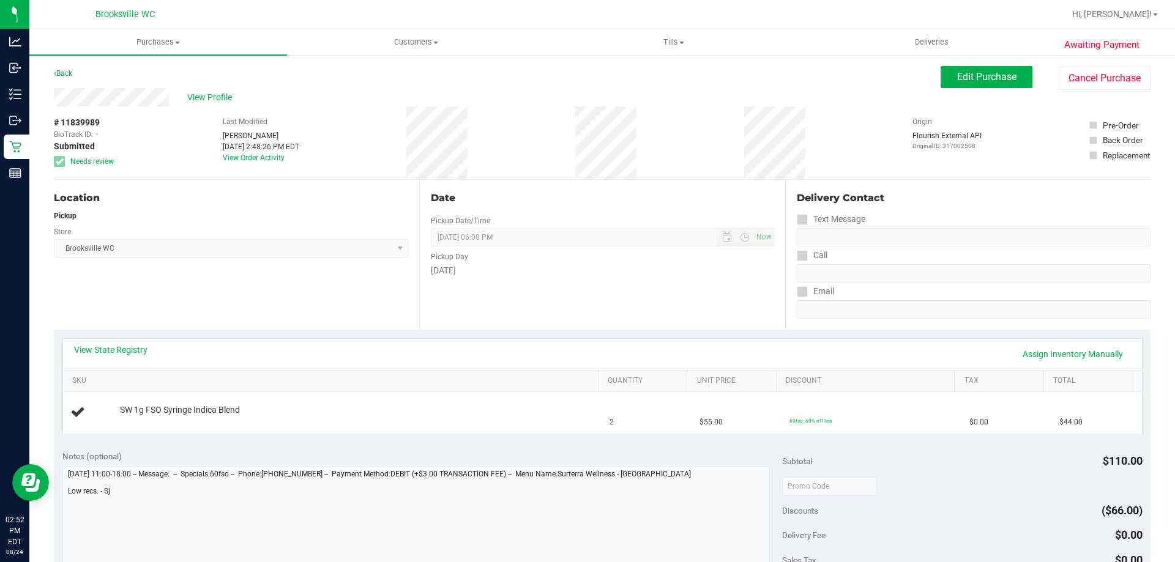
click at [530, 299] on div "Date Pickup Date/Time 08/24/2025 Now 08/24/2025 06:00 PM Now Pickup Day Sunday" at bounding box center [601, 255] width 365 height 150
drag, startPoint x: 290, startPoint y: 294, endPoint x: 150, endPoint y: 330, distance: 144.8
click at [267, 293] on div "Location Pickup Store Brooksville WC Select Store Bonita Springs WC Boynton Bea…" at bounding box center [236, 255] width 365 height 150
click at [134, 344] on div "View State Registry Assign Inventory Manually" at bounding box center [602, 354] width 1079 height 31
click at [132, 348] on link "View State Registry" at bounding box center [110, 350] width 73 height 12
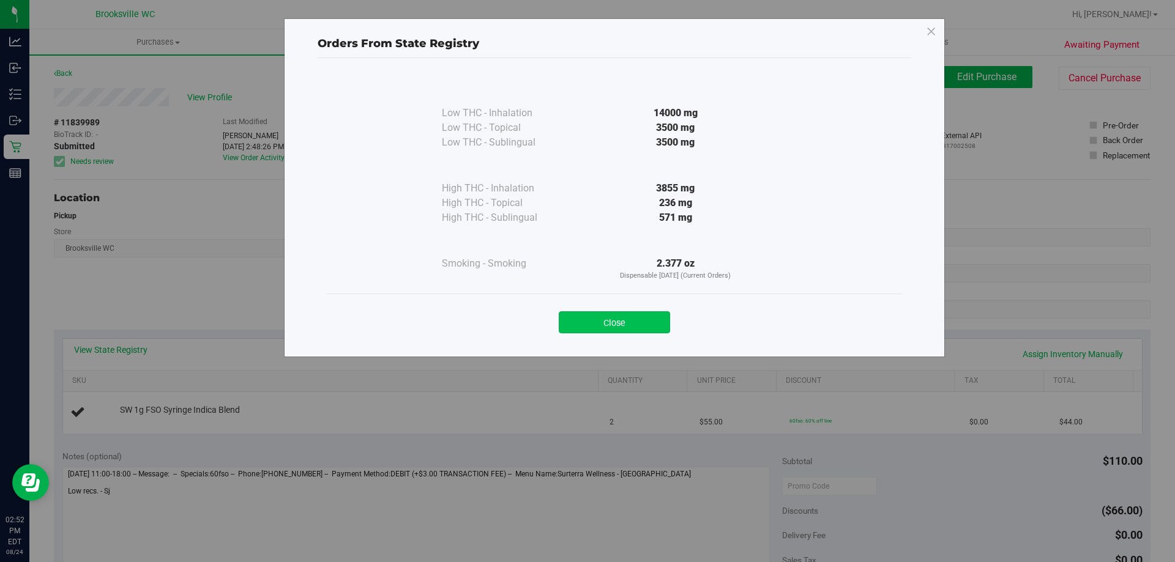
click at [615, 325] on button "Close" at bounding box center [614, 322] width 111 height 22
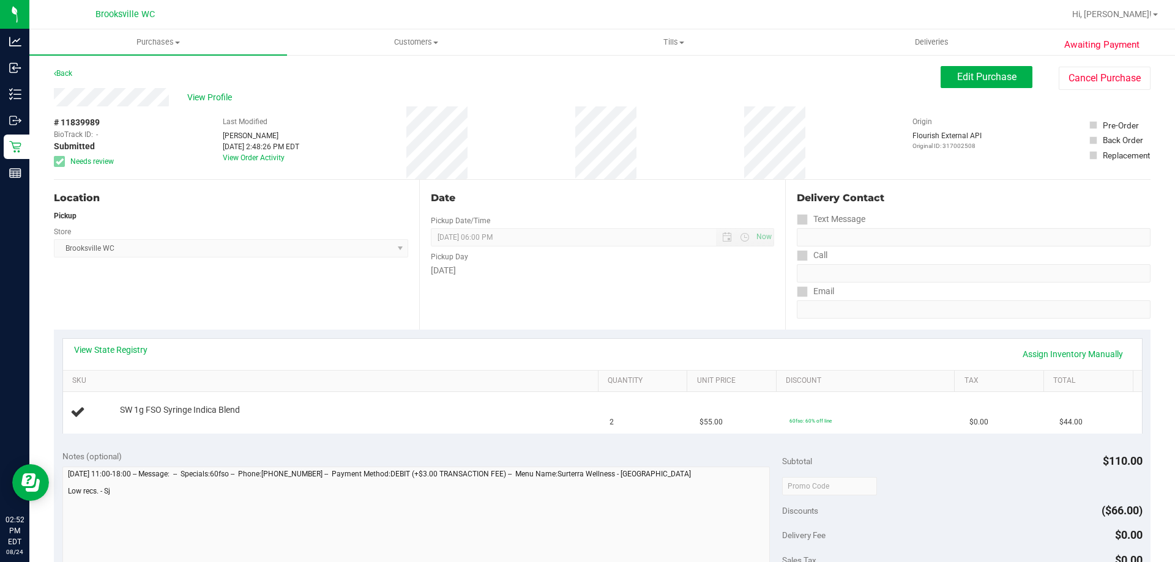
click at [333, 294] on div "Location Pickup Store Brooksville WC Select Store Bonita Springs WC Boynton Bea…" at bounding box center [236, 255] width 365 height 150
click at [1069, 76] on button "Cancel Purchase" at bounding box center [1104, 78] width 92 height 23
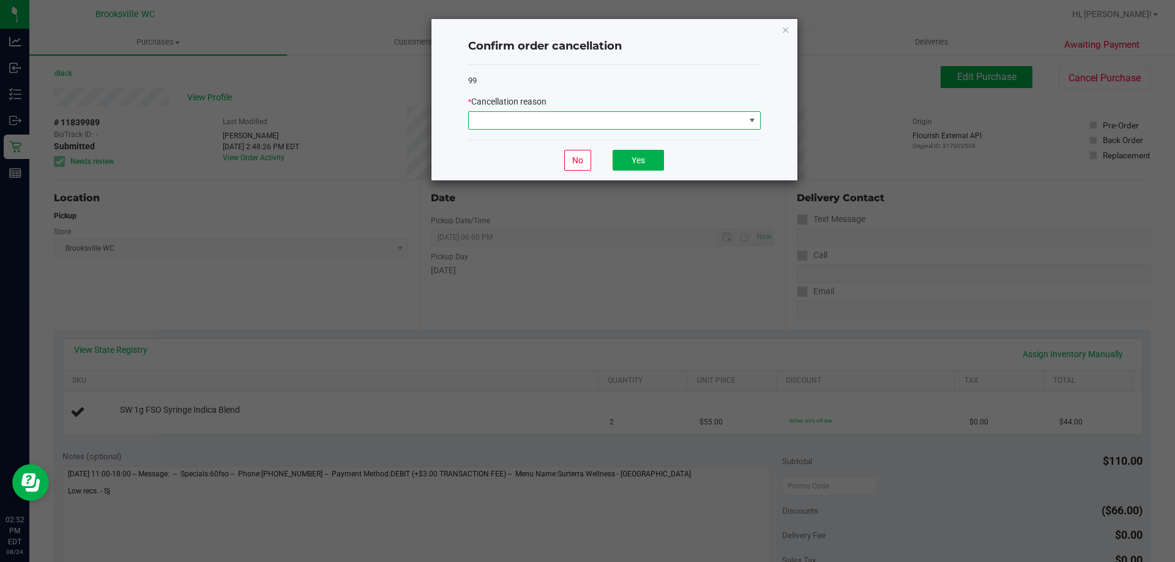
click at [584, 126] on span at bounding box center [607, 120] width 276 height 17
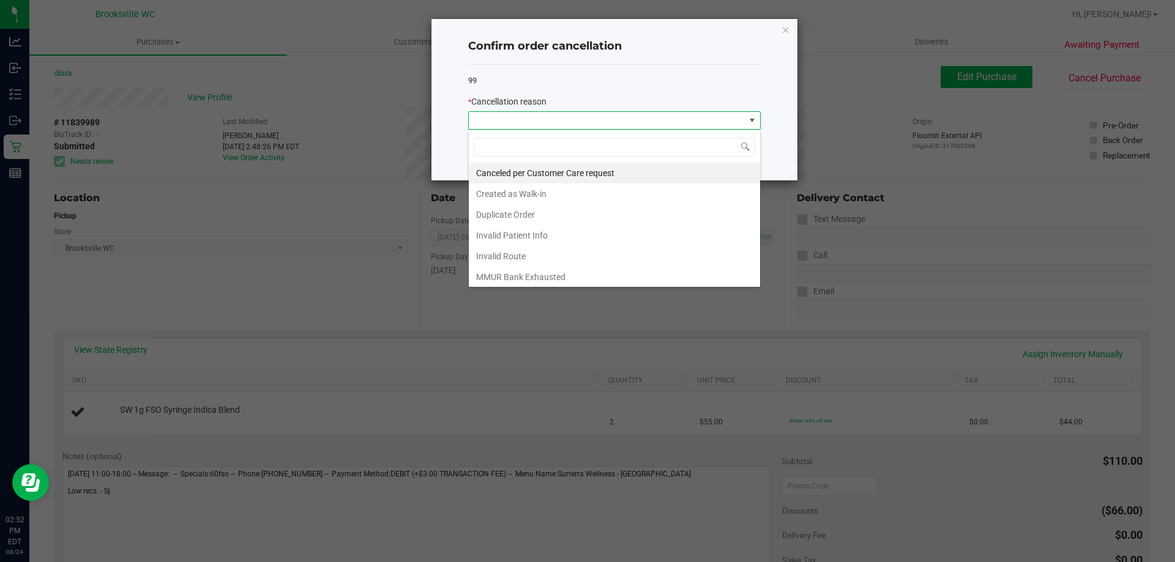
scroll to position [61, 0]
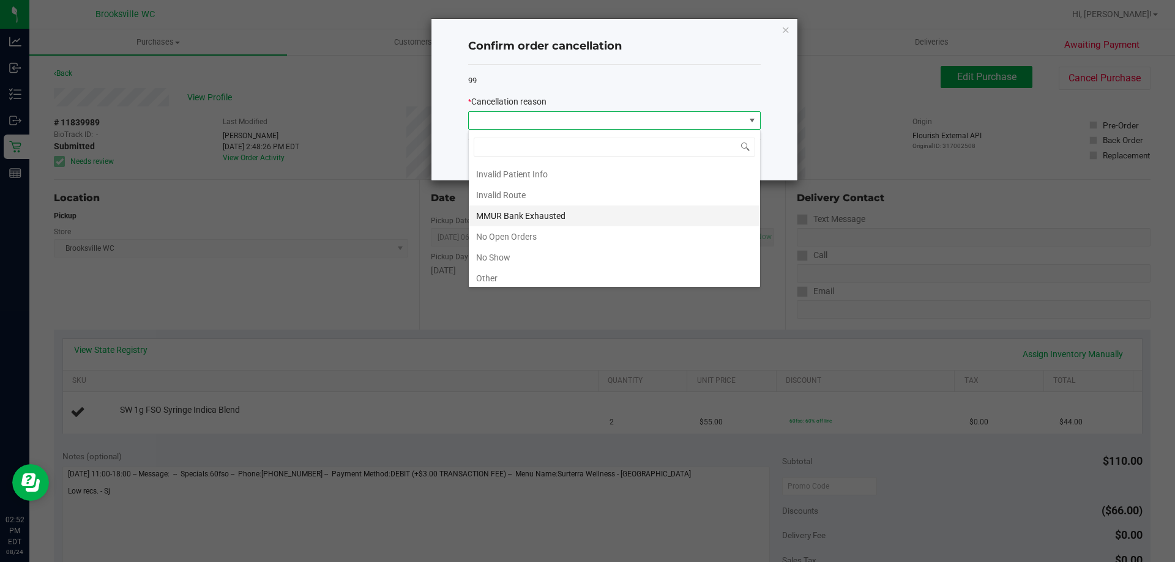
click at [549, 218] on li "MMUR Bank Exhausted" at bounding box center [614, 216] width 291 height 21
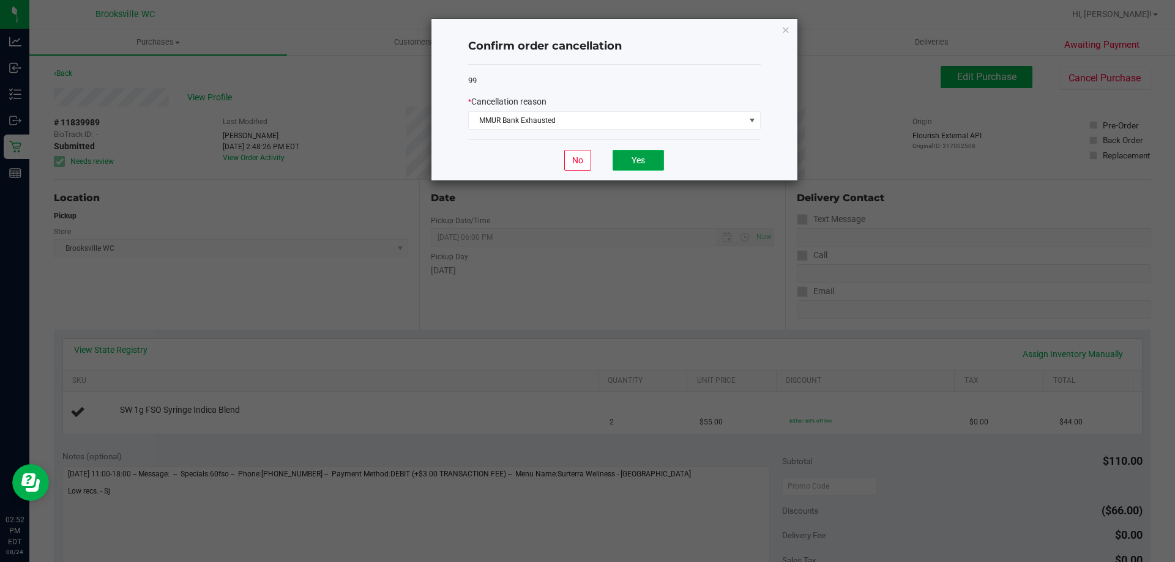
click at [652, 157] on button "Yes" at bounding box center [637, 160] width 51 height 21
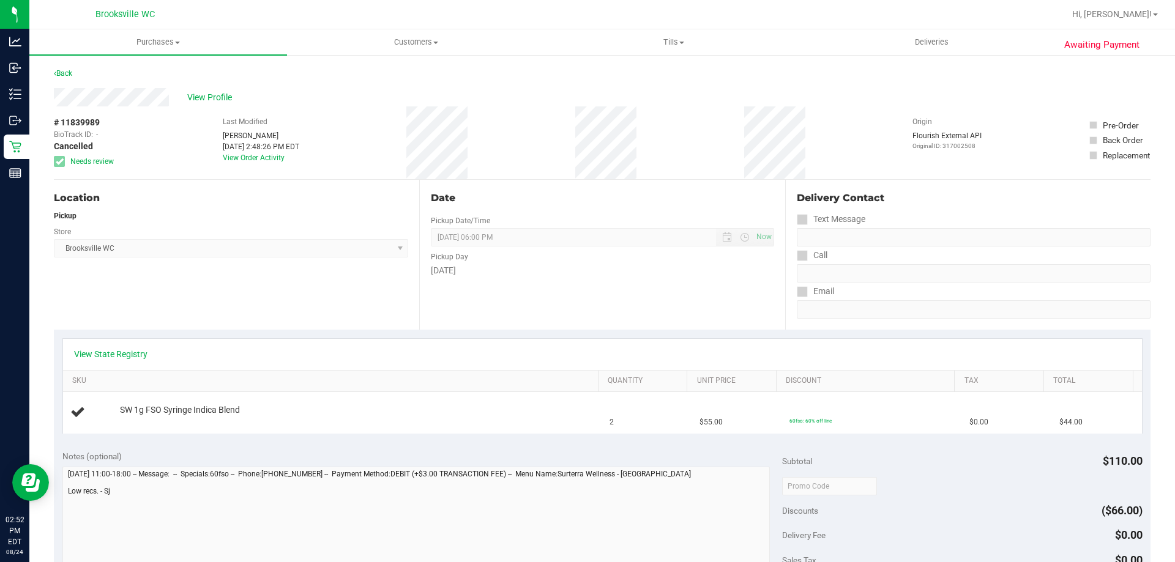
click at [184, 302] on div "Location Pickup Store Brooksville WC Select Store Bonita Springs WC Boynton Bea…" at bounding box center [236, 255] width 365 height 150
click at [112, 357] on link "View State Registry" at bounding box center [110, 354] width 73 height 12
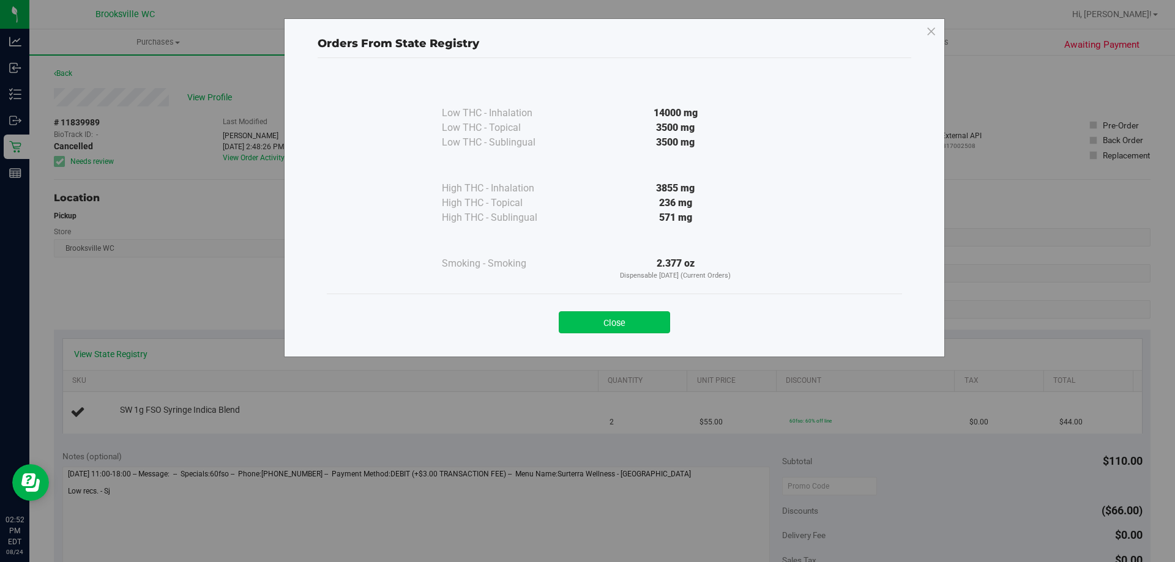
click at [593, 321] on button "Close" at bounding box center [614, 322] width 111 height 22
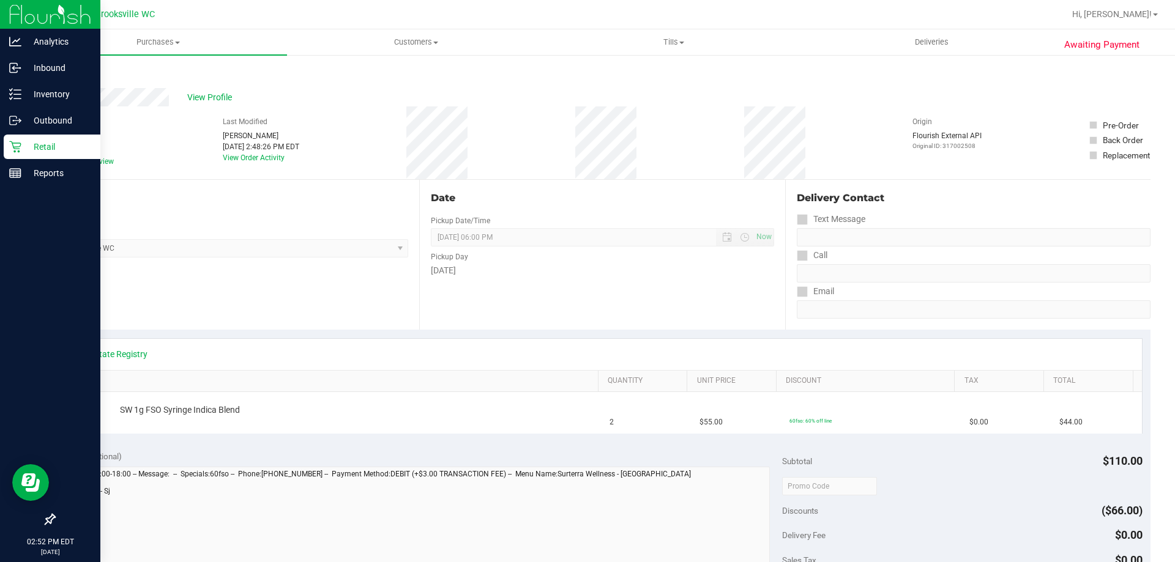
click at [32, 147] on p "Retail" at bounding box center [57, 146] width 73 height 15
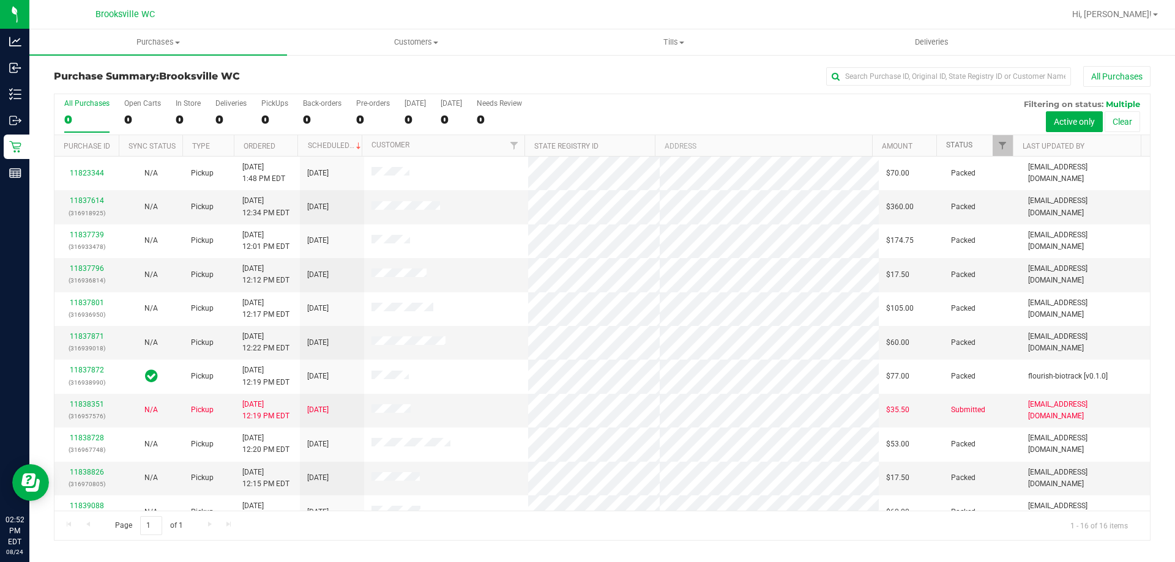
click at [958, 147] on link "Status" at bounding box center [959, 145] width 26 height 9
click at [965, 141] on link "Status" at bounding box center [966, 145] width 40 height 9
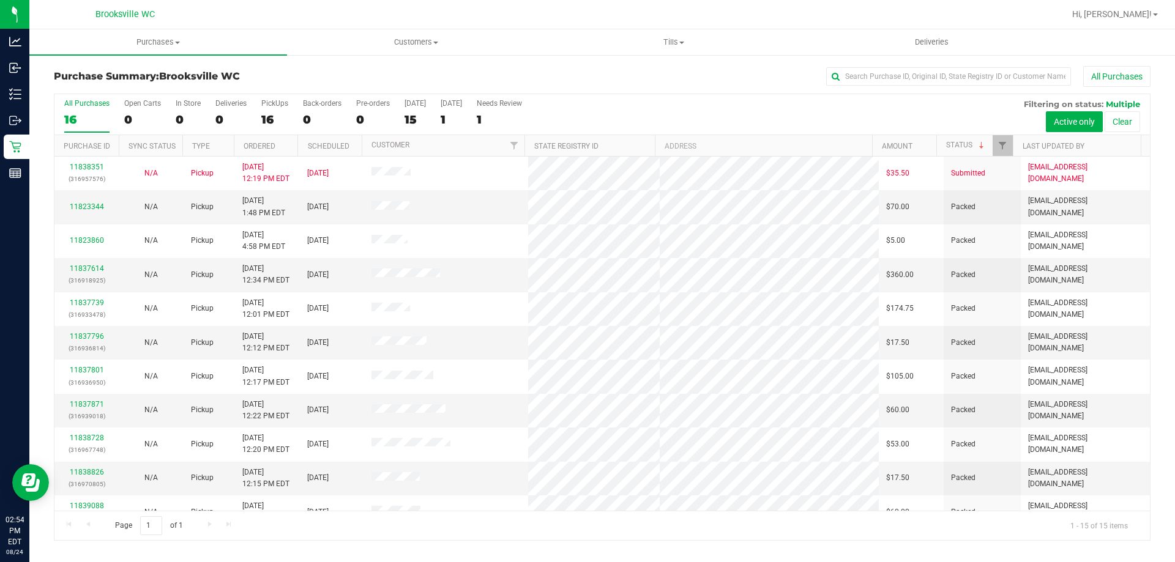
drag, startPoint x: 589, startPoint y: 92, endPoint x: 585, endPoint y: 86, distance: 7.5
click at [589, 92] on div "Purchase Summary: Brooksville WC All Purchases" at bounding box center [602, 79] width 1096 height 27
click at [89, 199] on link "11840083" at bounding box center [87, 200] width 34 height 9
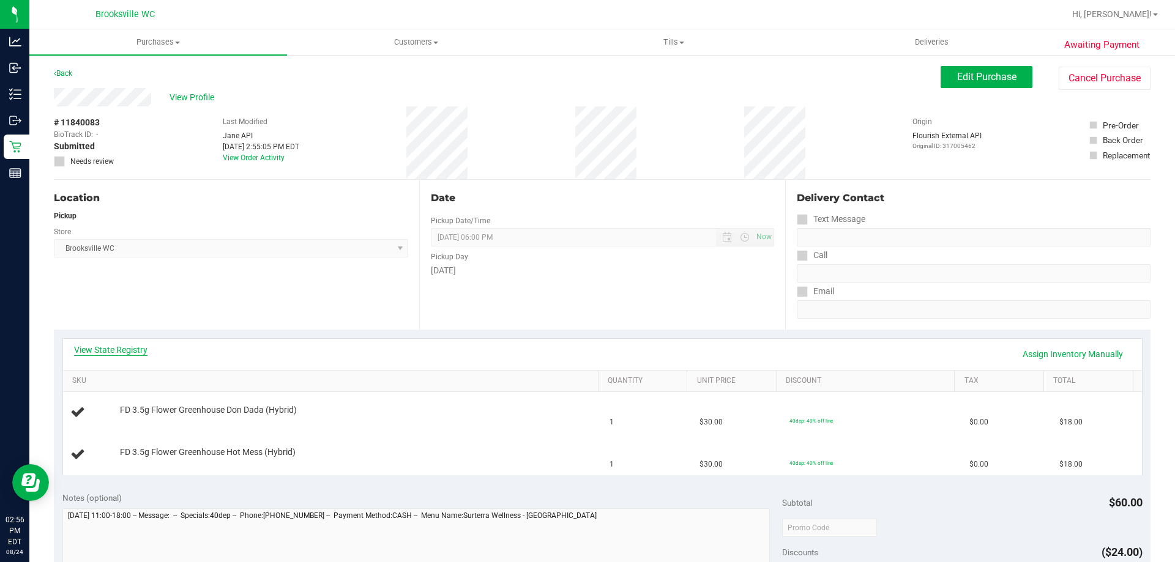
click at [119, 347] on link "View State Registry" at bounding box center [110, 350] width 73 height 12
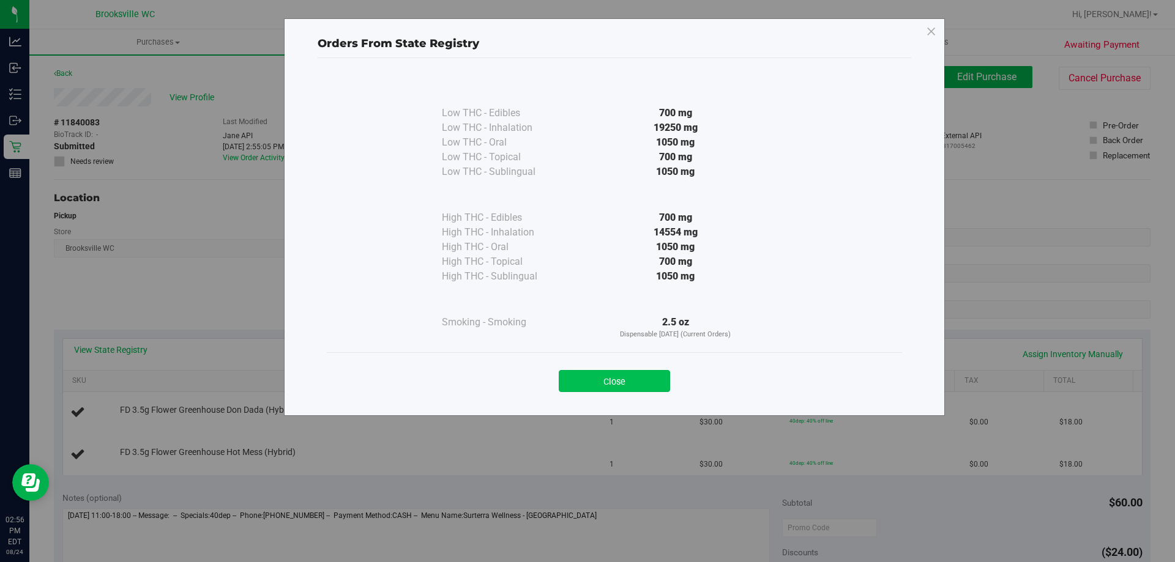
click at [605, 379] on button "Close" at bounding box center [614, 381] width 111 height 22
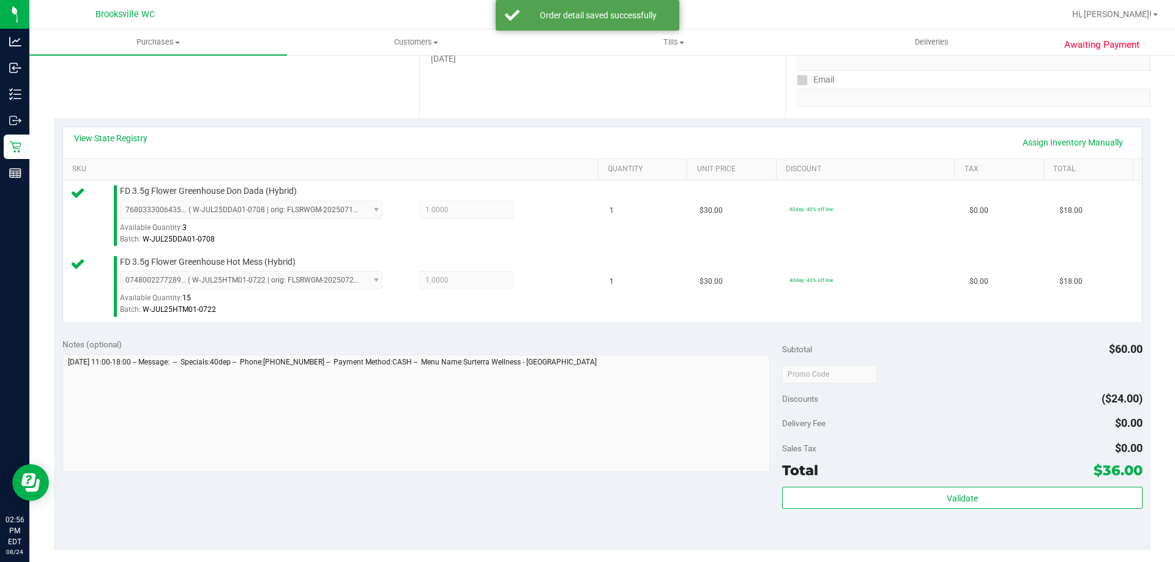
scroll to position [306, 0]
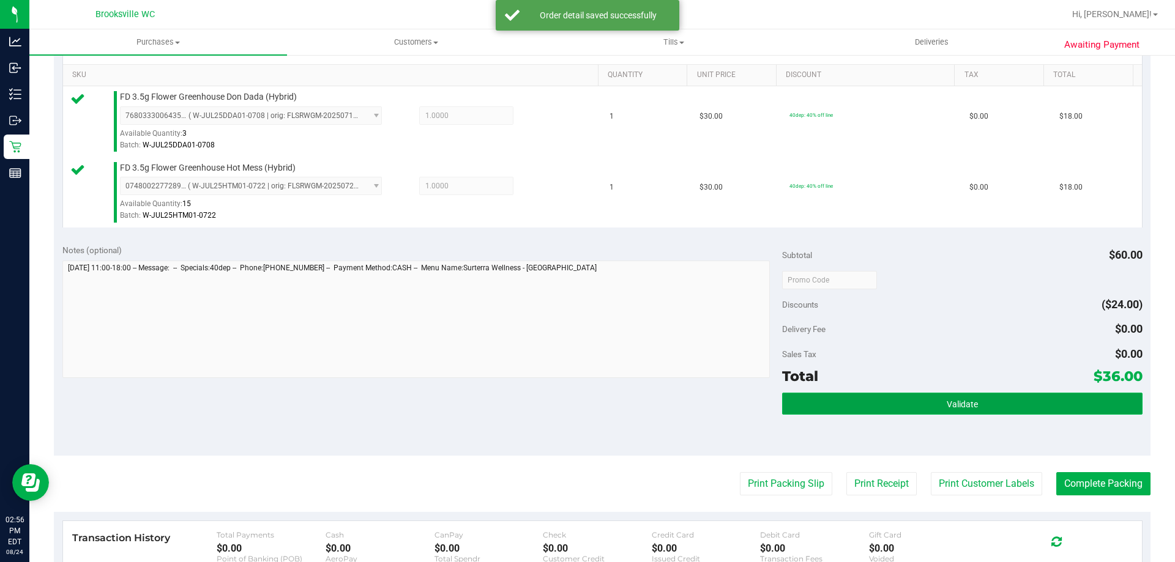
click at [834, 404] on button "Validate" at bounding box center [962, 404] width 360 height 22
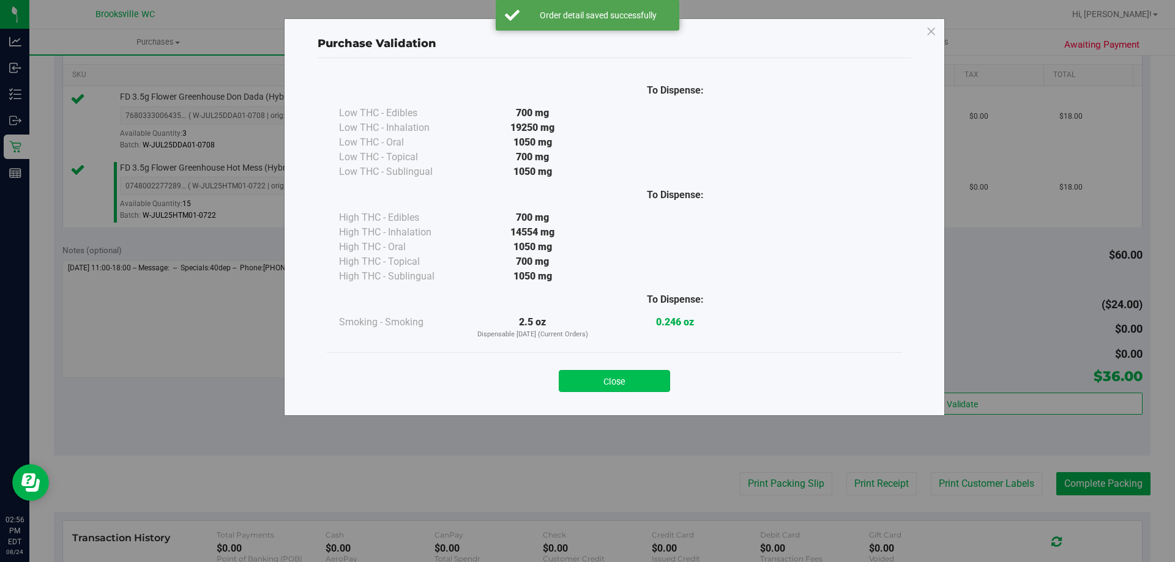
click at [602, 374] on button "Close" at bounding box center [614, 381] width 111 height 22
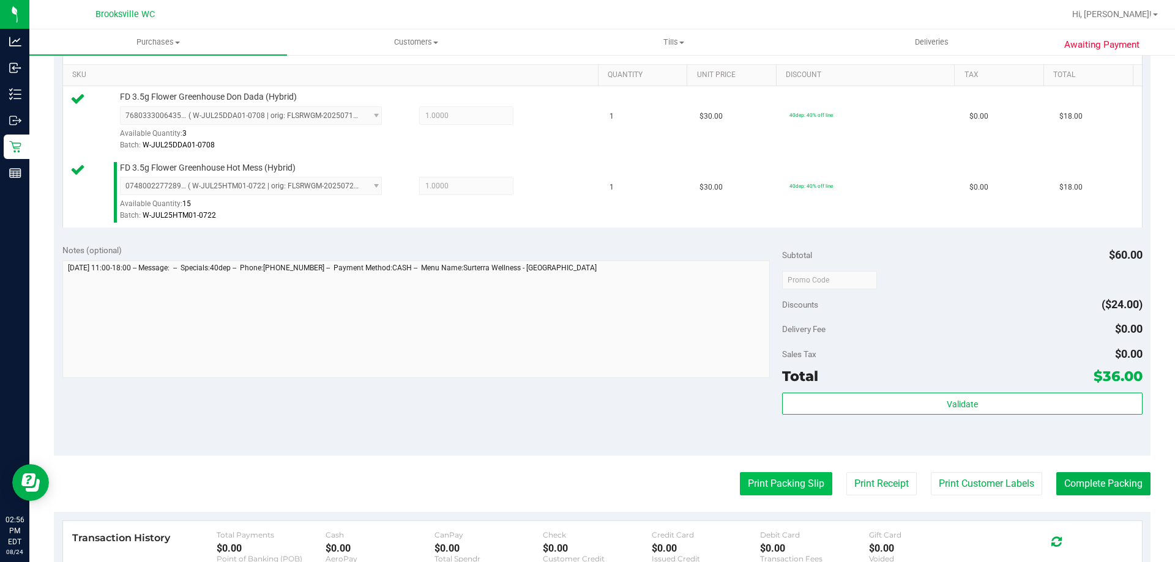
click at [778, 480] on button "Print Packing Slip" at bounding box center [786, 483] width 92 height 23
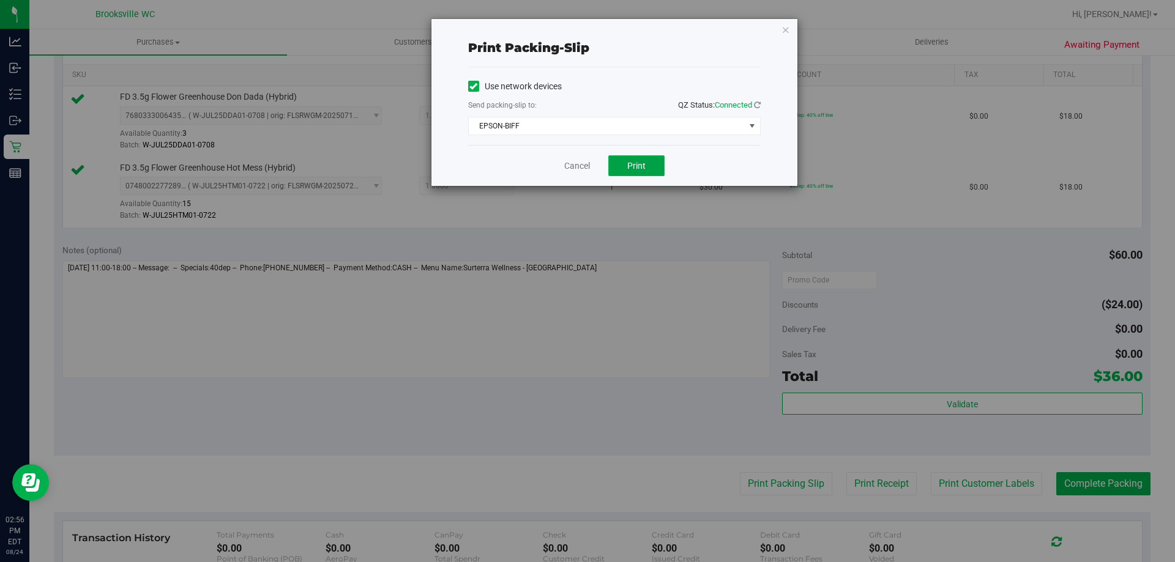
click at [631, 166] on span "Print" at bounding box center [636, 166] width 18 height 10
click at [230, 417] on div "Print packing-slip Use network devices Send packing-slip to: QZ Status: Connect…" at bounding box center [592, 281] width 1184 height 562
click at [575, 162] on link "Cancel" at bounding box center [577, 166] width 26 height 13
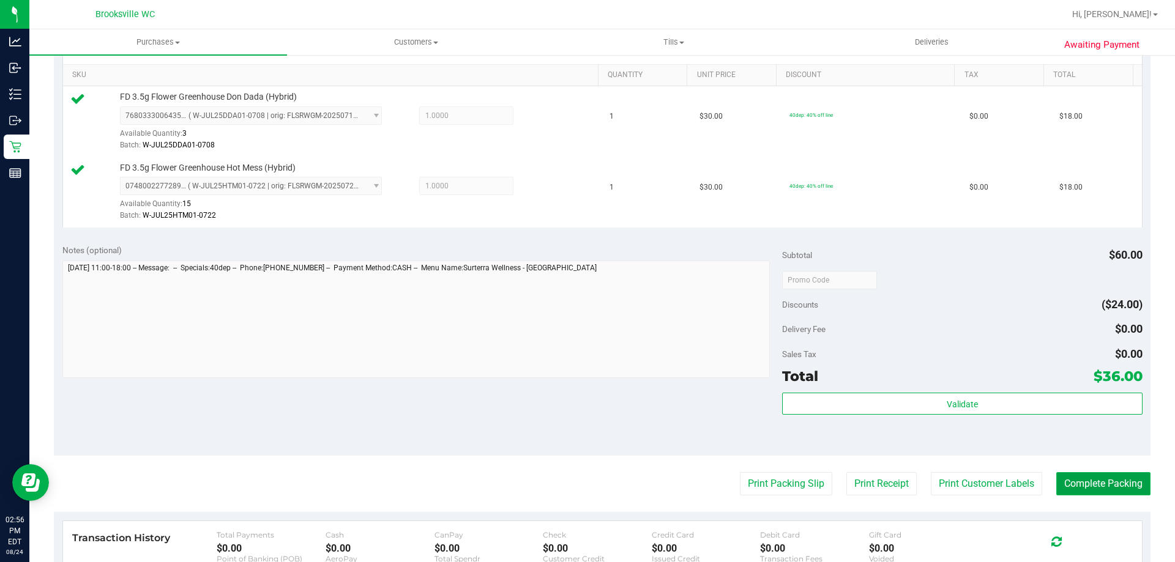
click at [1082, 478] on button "Complete Packing" at bounding box center [1103, 483] width 94 height 23
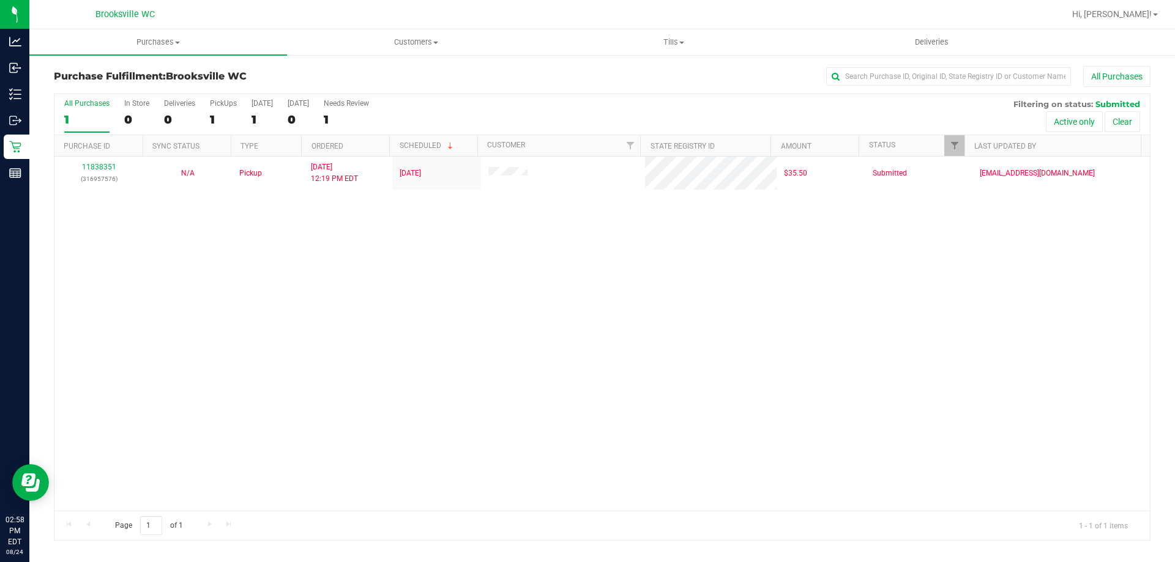
click at [503, 92] on div "Purchase Fulfillment: Brooksville WC All Purchases" at bounding box center [602, 79] width 1096 height 27
click at [526, 100] on div "All Purchases 1 In Store 0 Deliveries 0 PickUps 1 Today 1 Tomorrow 0 Needs Revi…" at bounding box center [601, 99] width 1095 height 10
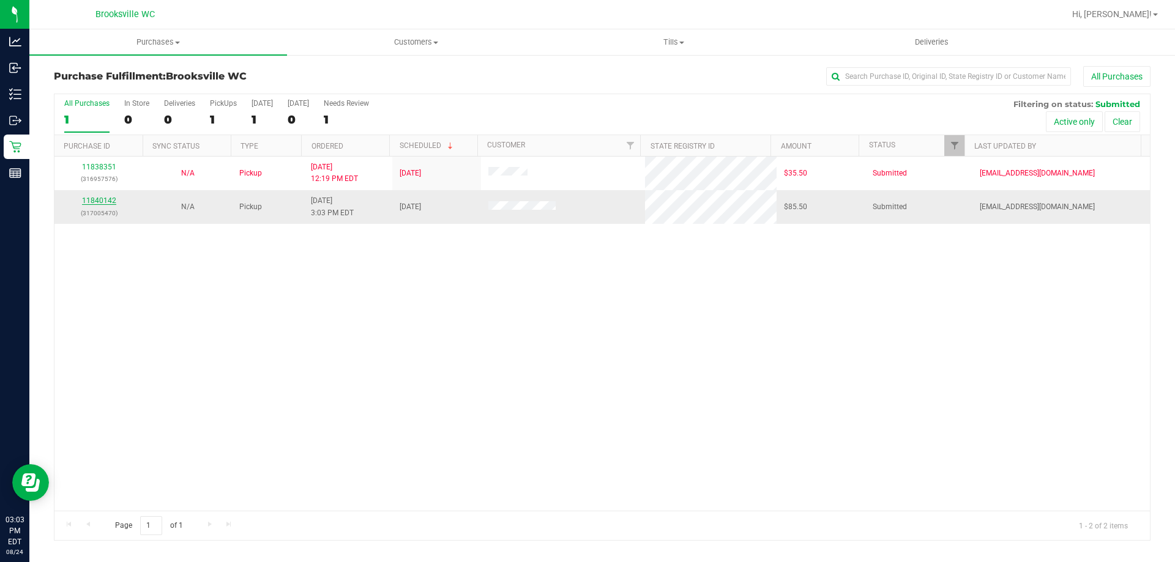
click at [102, 197] on link "11840142" at bounding box center [99, 200] width 34 height 9
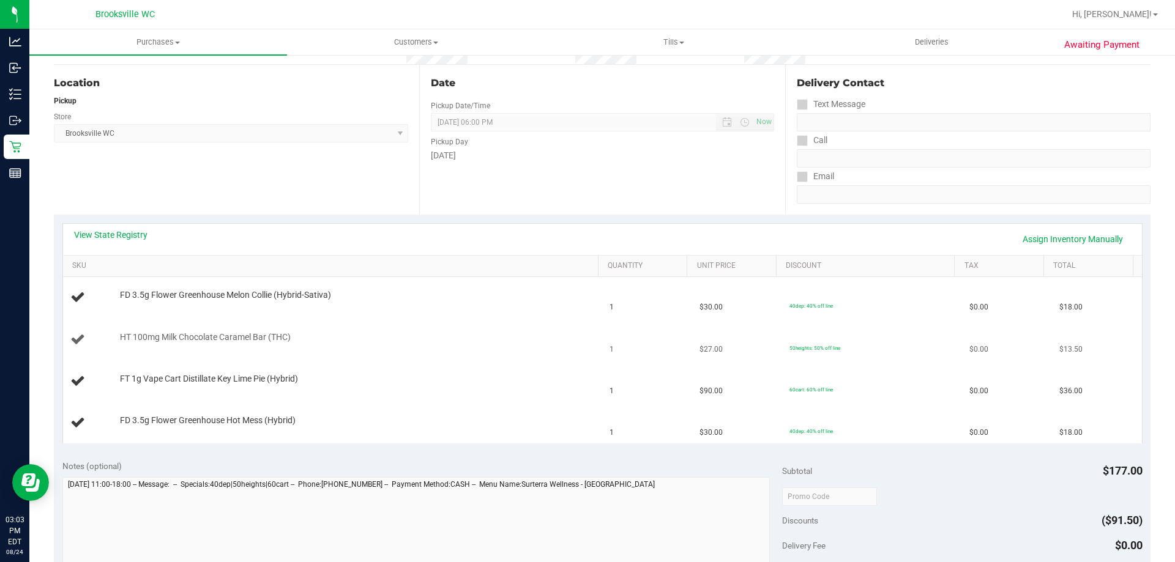
scroll to position [122, 0]
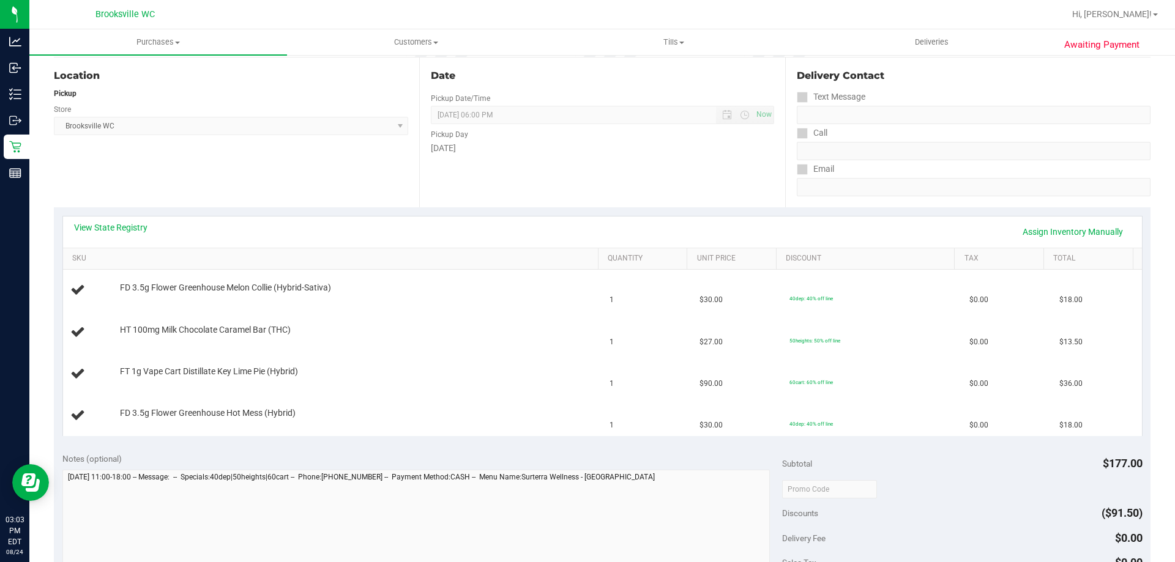
drag, startPoint x: 573, startPoint y: 211, endPoint x: 555, endPoint y: 206, distance: 18.6
click at [557, 207] on div "View State Registry Assign Inventory Manually SKU Quantity Unit Price Discount …" at bounding box center [602, 325] width 1096 height 237
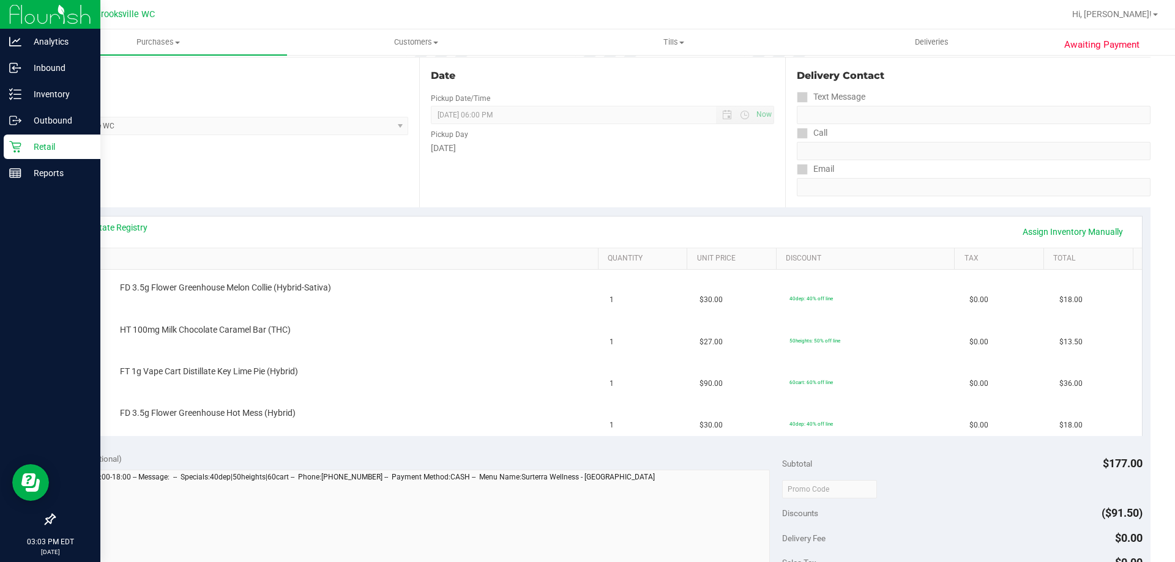
click at [39, 146] on p "Retail" at bounding box center [57, 146] width 73 height 15
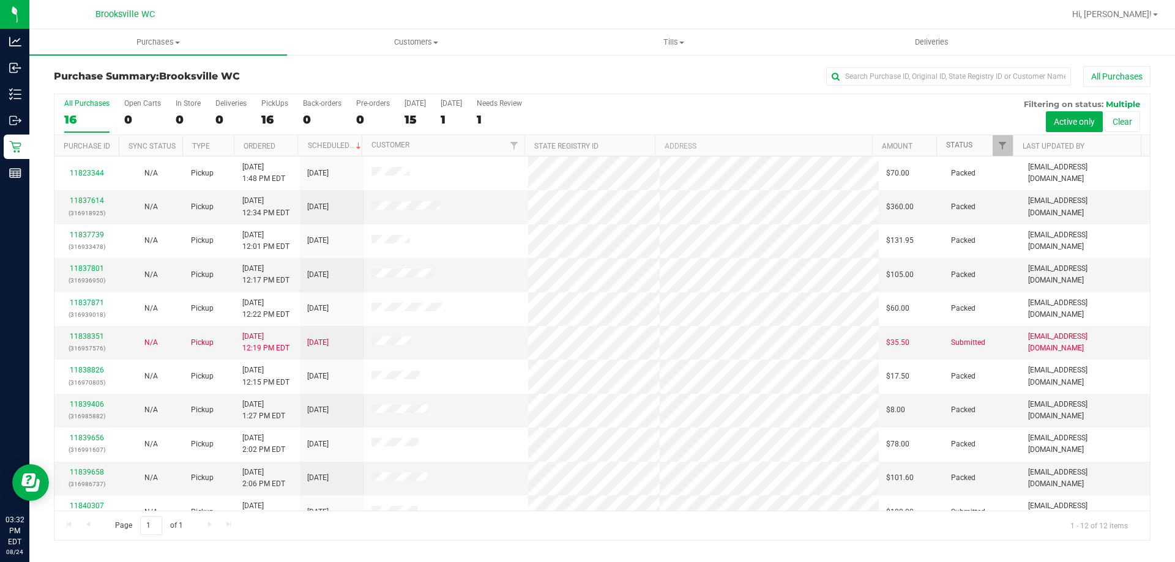
click at [966, 142] on link "Status" at bounding box center [959, 145] width 26 height 9
click at [969, 144] on link "Status" at bounding box center [966, 145] width 40 height 9
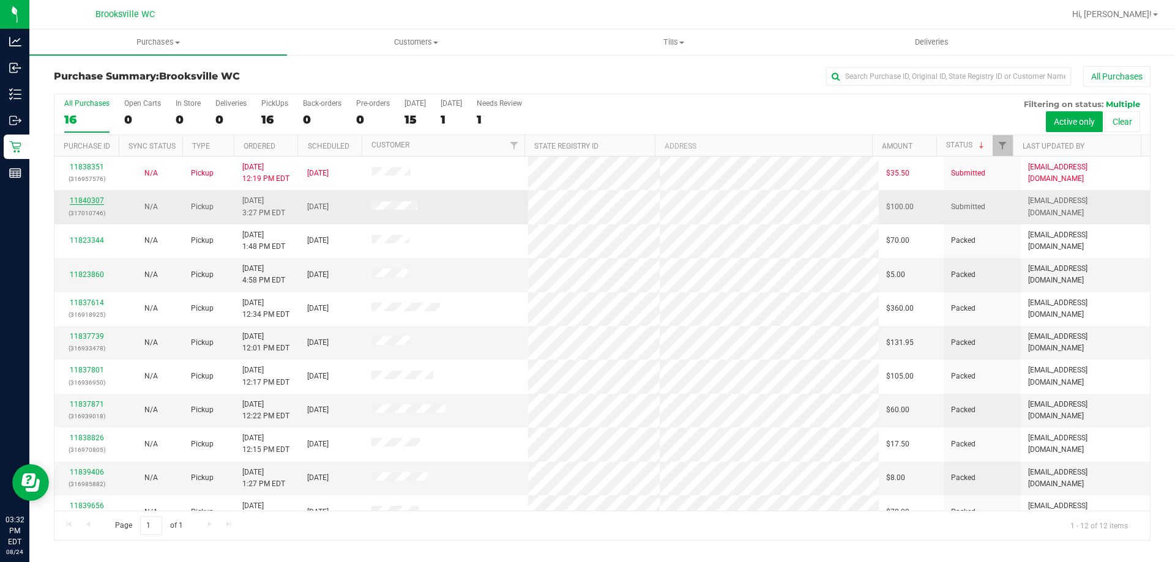
click at [82, 201] on link "11840307" at bounding box center [87, 200] width 34 height 9
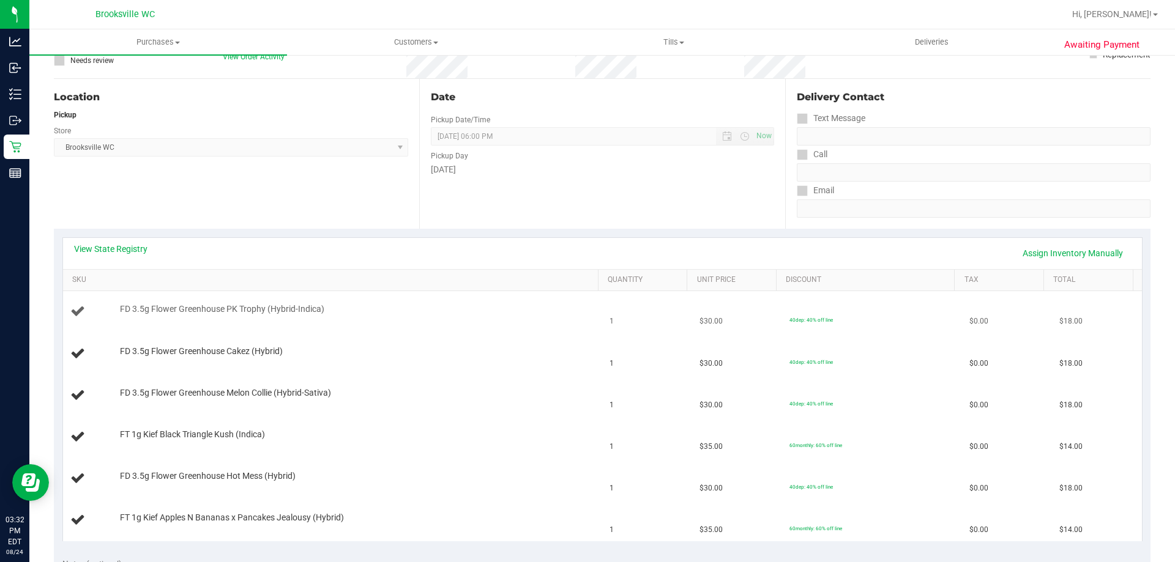
scroll to position [122, 0]
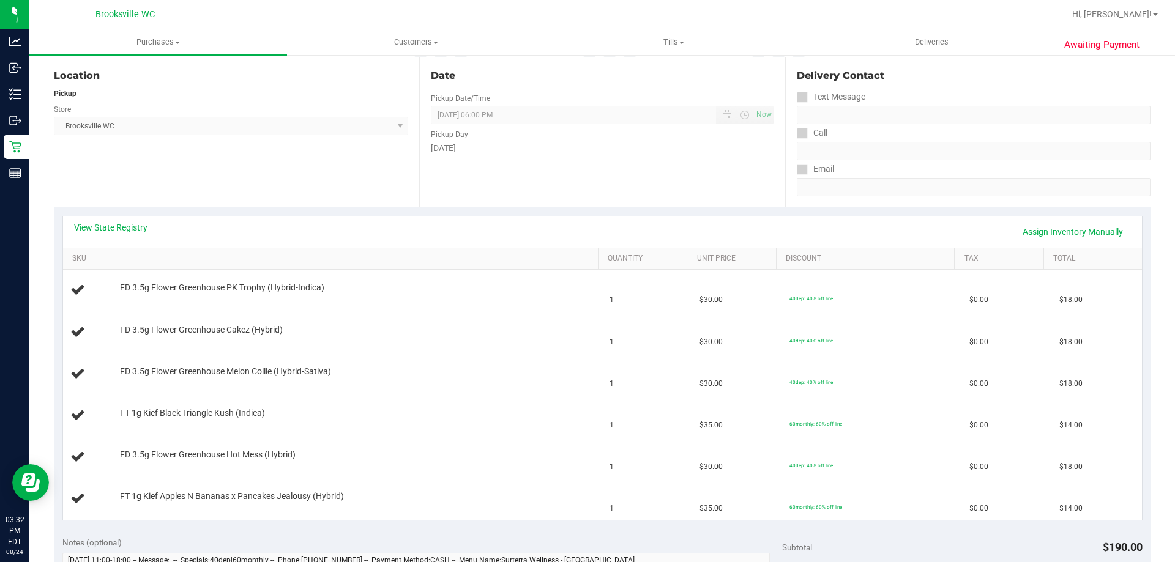
click at [111, 241] on div "View State Registry Assign Inventory Manually" at bounding box center [602, 231] width 1057 height 21
click at [115, 229] on link "View State Registry" at bounding box center [110, 227] width 73 height 12
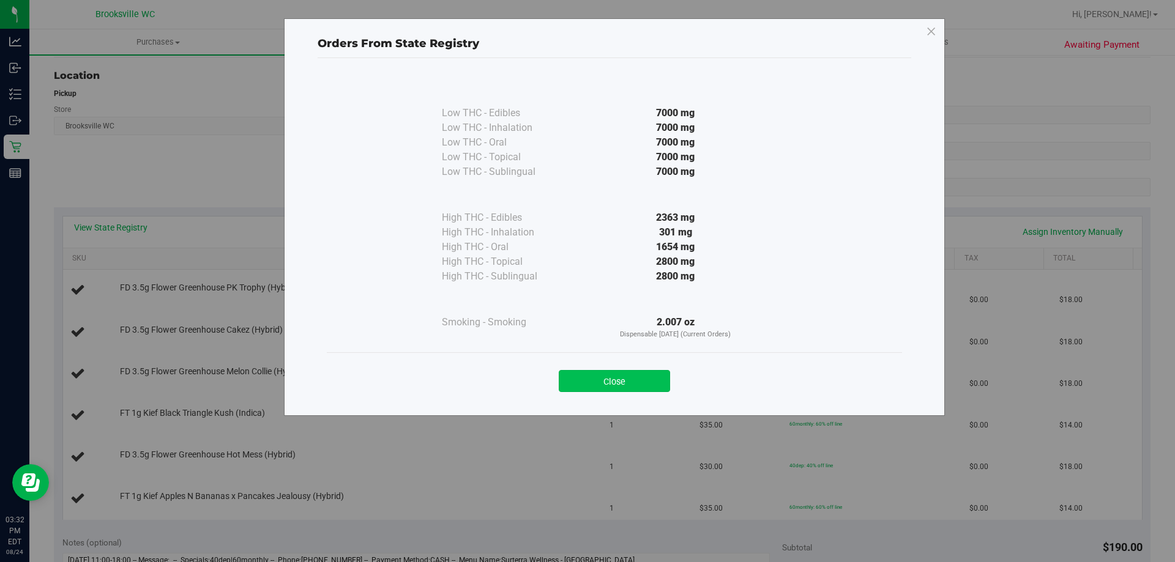
click at [615, 371] on button "Close" at bounding box center [614, 381] width 111 height 22
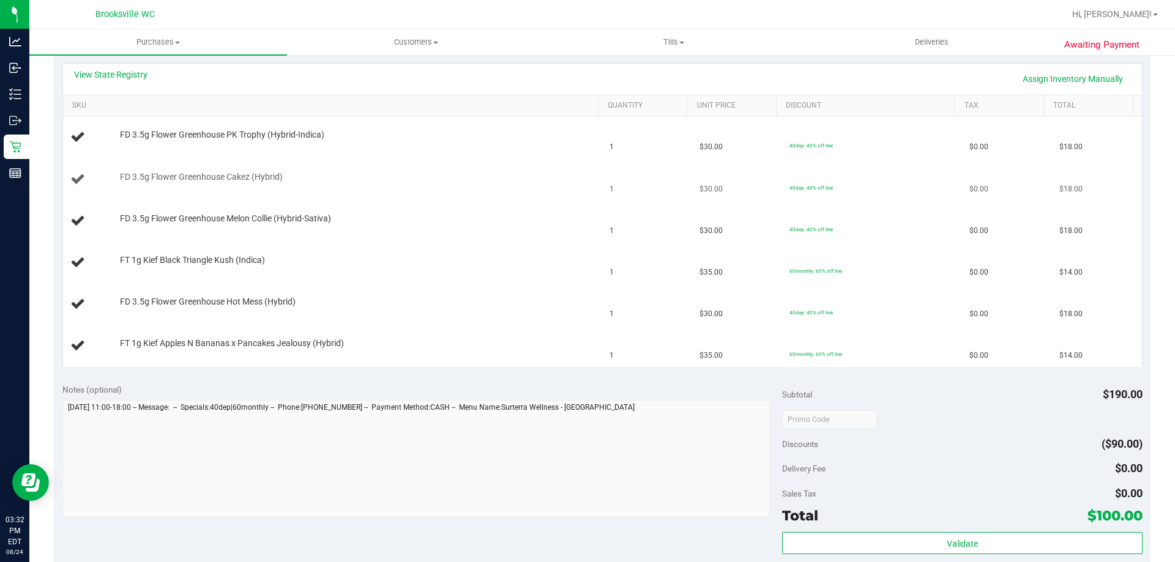
scroll to position [245, 0]
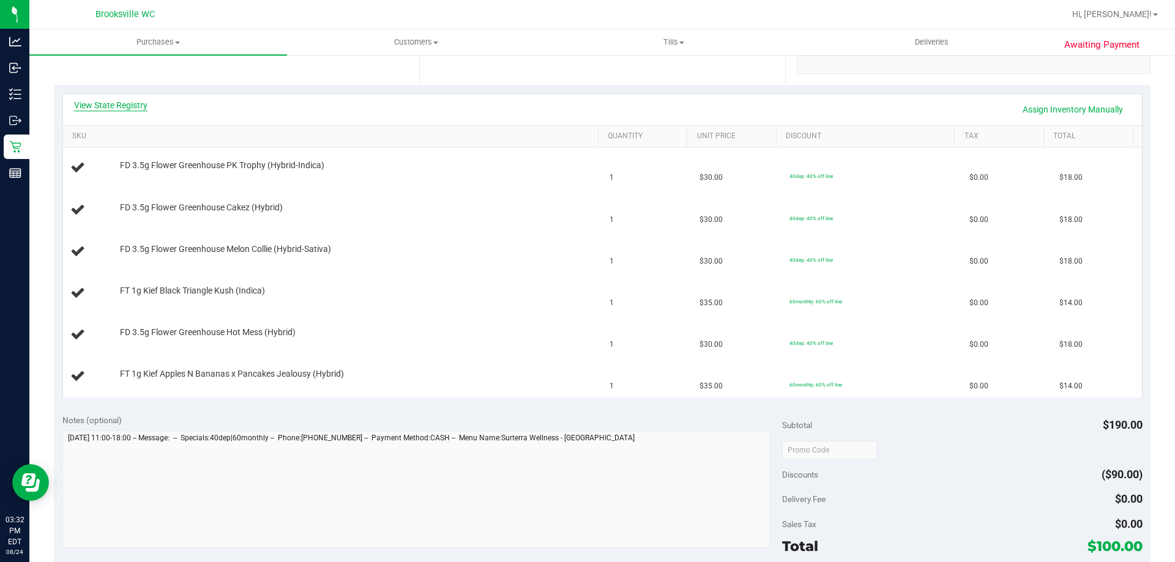
click at [126, 108] on link "View State Registry" at bounding box center [110, 105] width 73 height 12
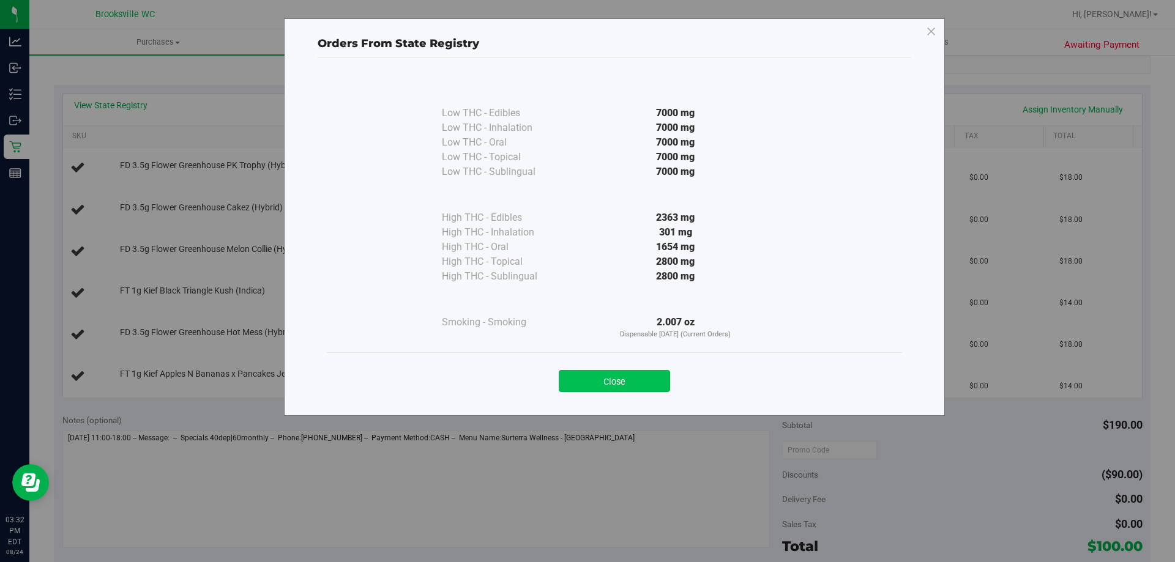
click at [595, 381] on button "Close" at bounding box center [614, 381] width 111 height 22
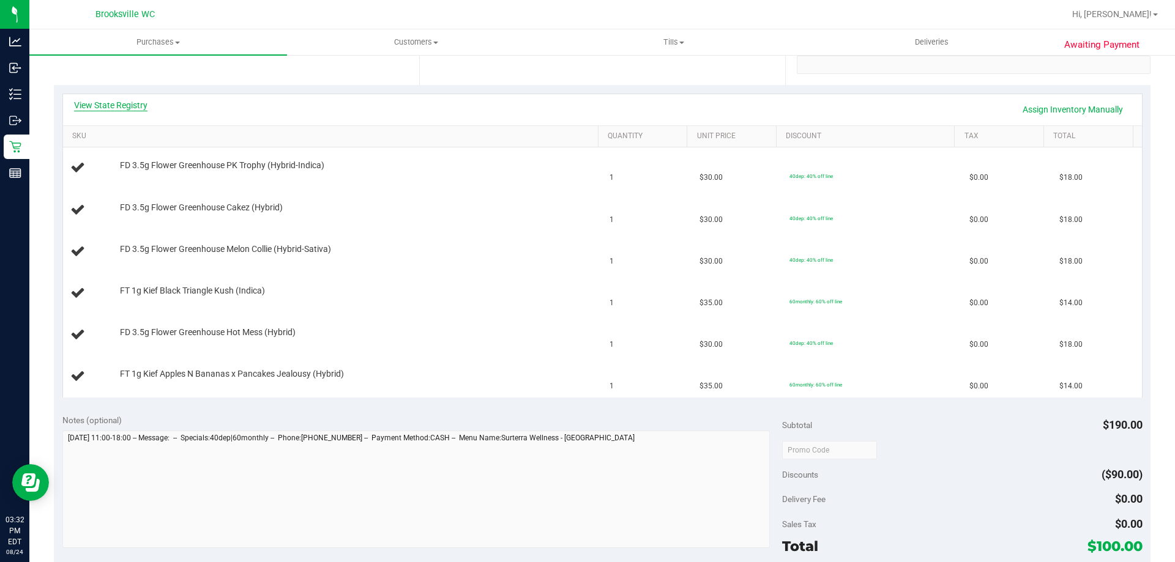
click at [93, 105] on link "View State Registry" at bounding box center [110, 105] width 73 height 12
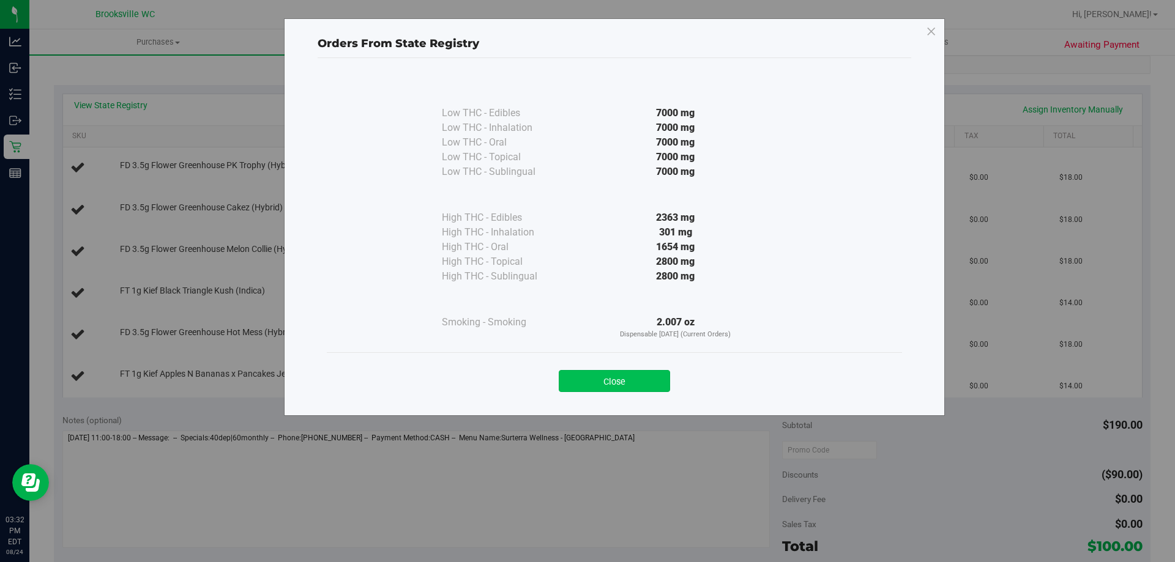
click at [617, 373] on button "Close" at bounding box center [614, 381] width 111 height 22
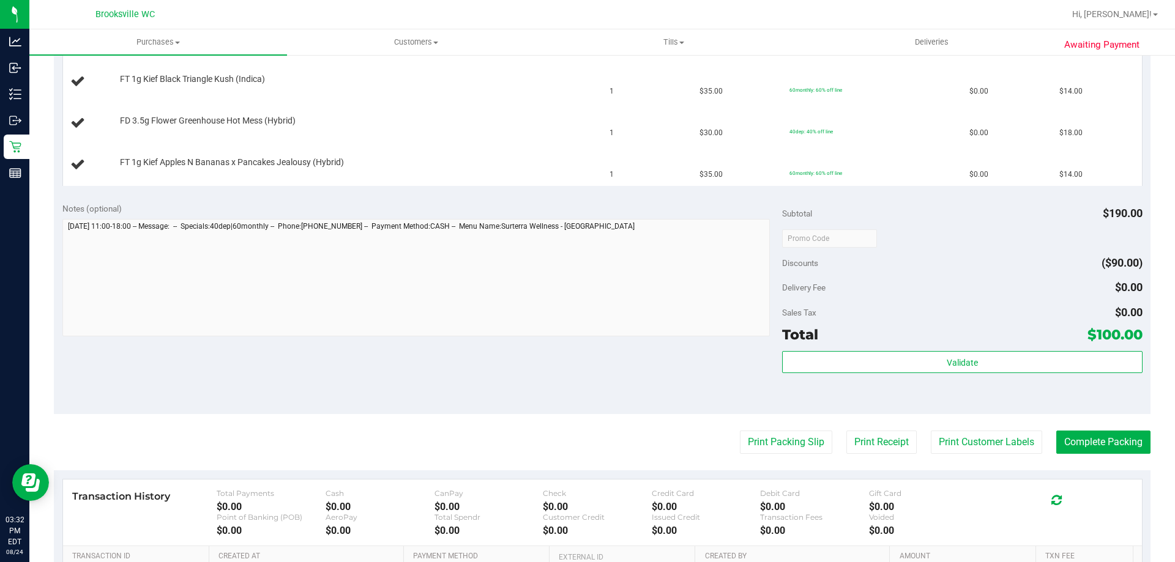
scroll to position [551, 0]
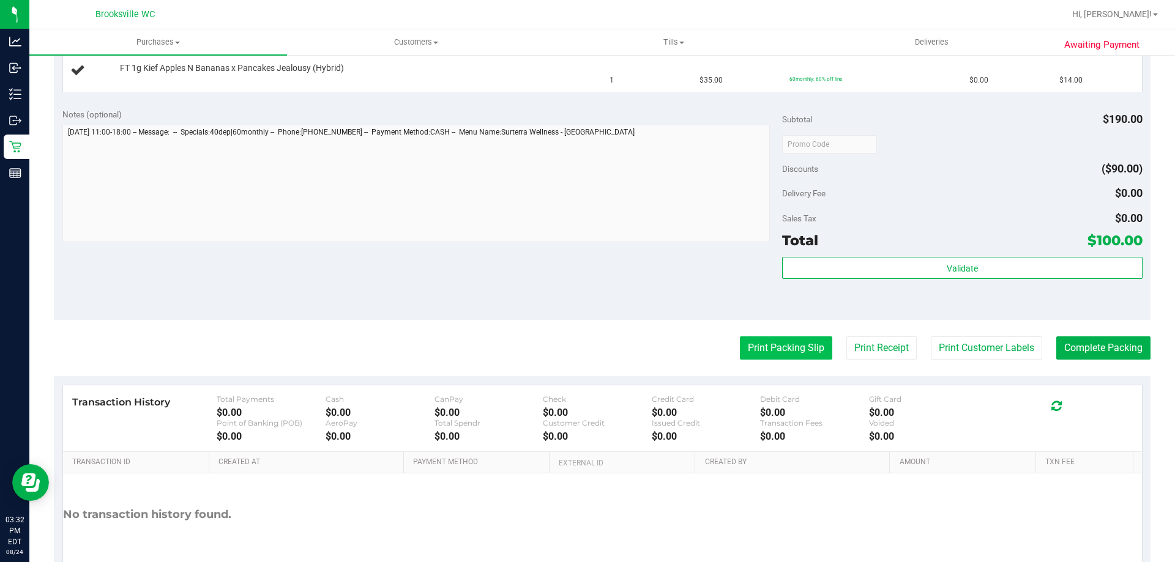
click at [748, 345] on button "Print Packing Slip" at bounding box center [786, 347] width 92 height 23
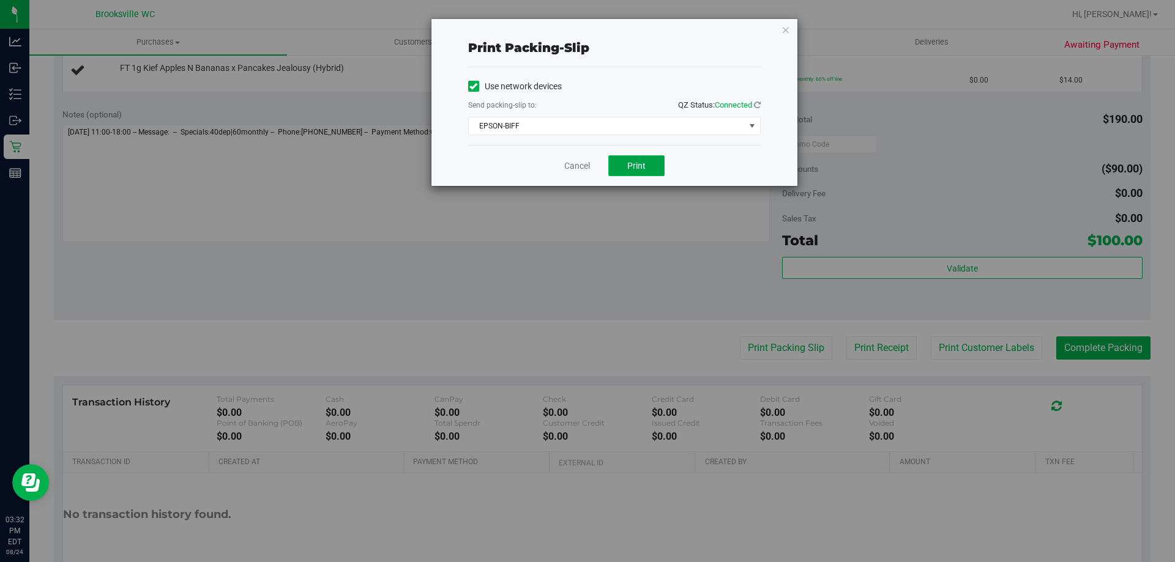
click at [626, 161] on button "Print" at bounding box center [636, 165] width 56 height 21
drag, startPoint x: 582, startPoint y: 163, endPoint x: 333, endPoint y: 16, distance: 289.1
click at [581, 163] on link "Cancel" at bounding box center [577, 166] width 26 height 13
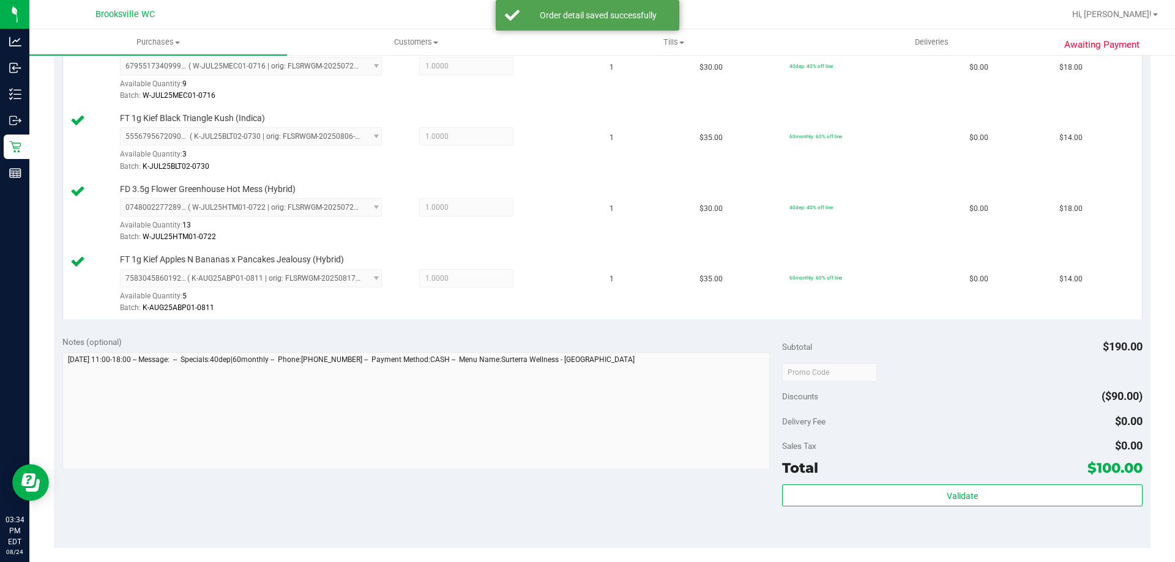
scroll to position [673, 0]
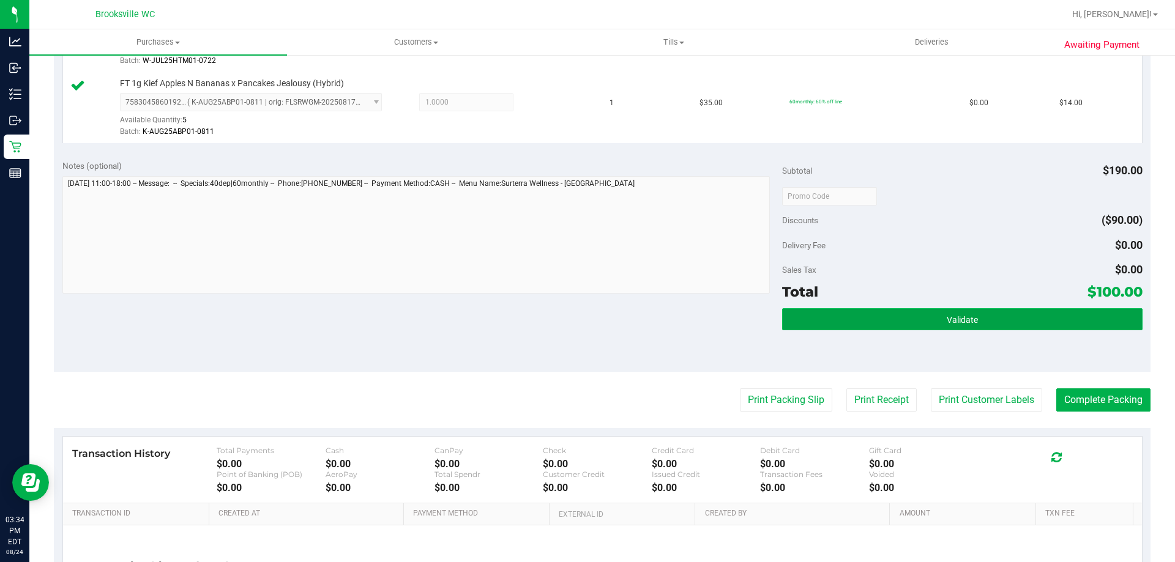
click at [852, 318] on button "Validate" at bounding box center [962, 319] width 360 height 22
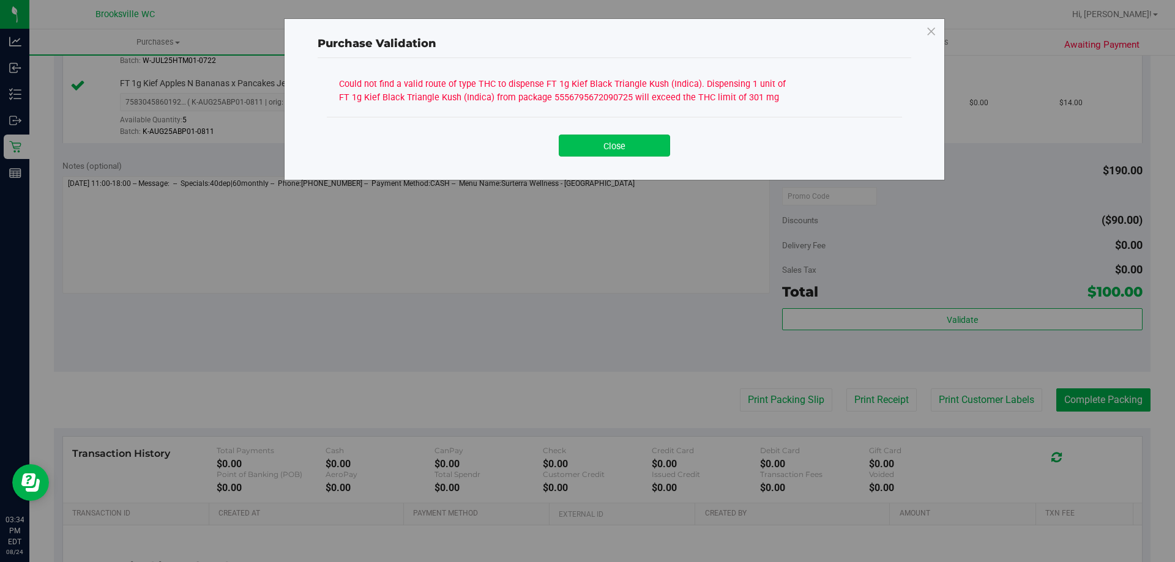
click at [622, 138] on button "Close" at bounding box center [614, 146] width 111 height 22
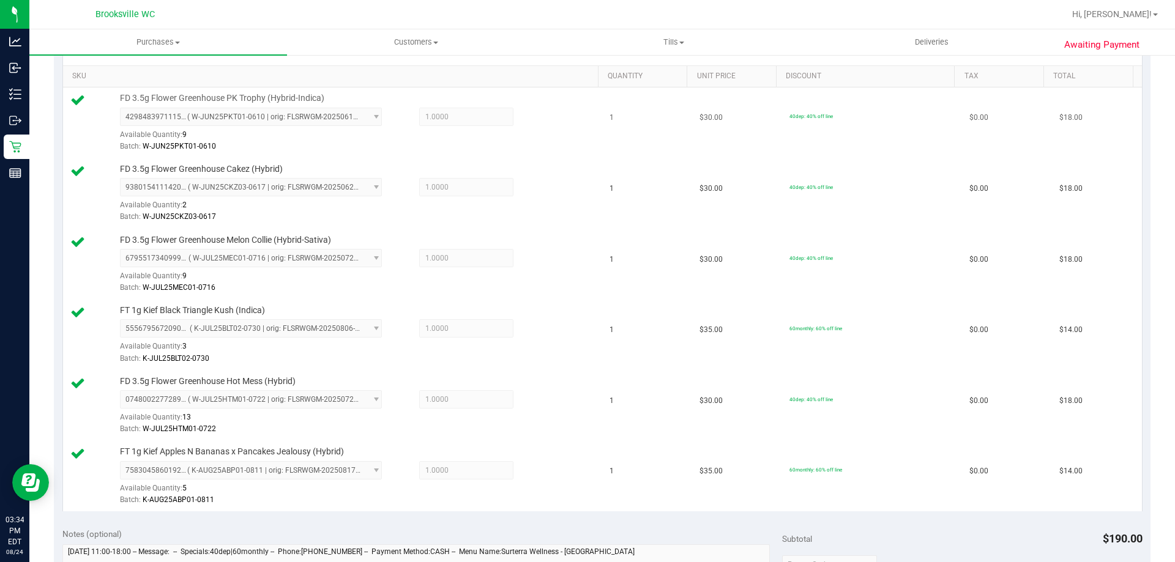
scroll to position [245, 0]
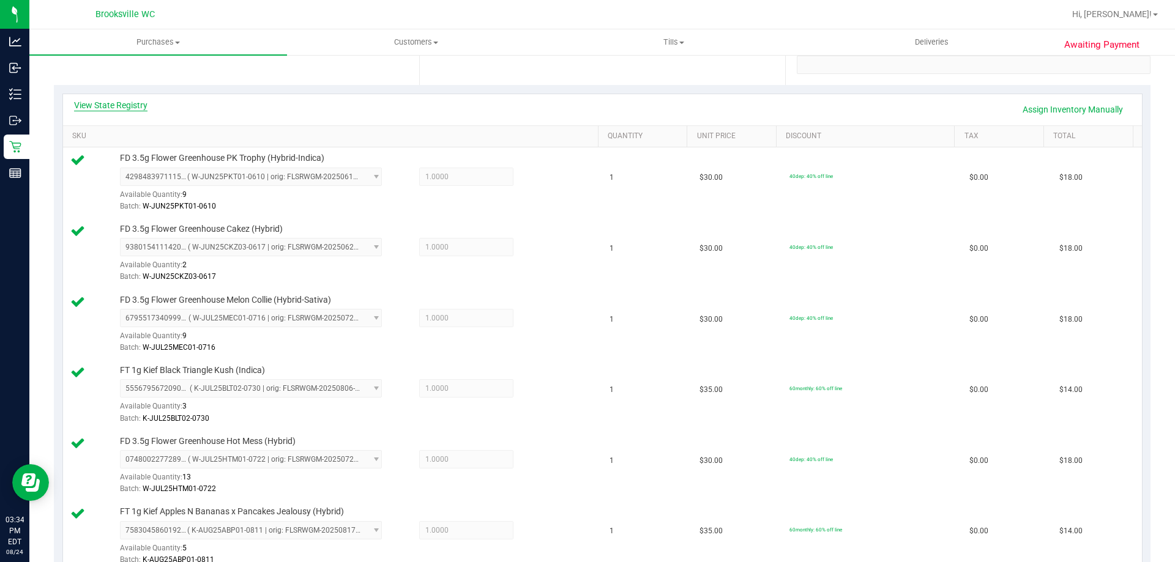
click at [130, 103] on link "View State Registry" at bounding box center [110, 105] width 73 height 12
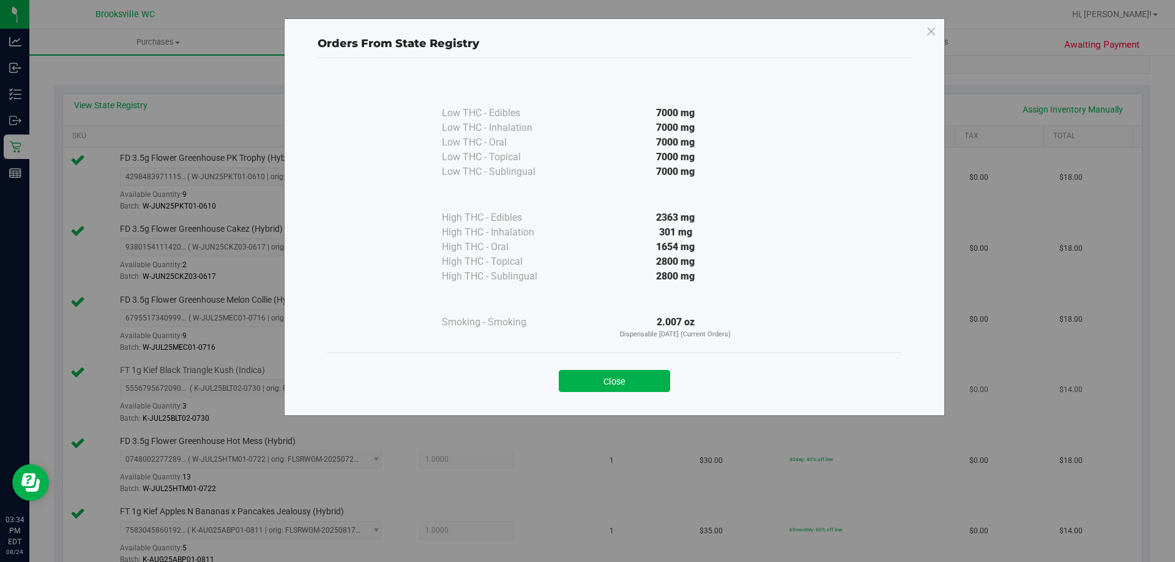
click at [609, 379] on button "Close" at bounding box center [614, 381] width 111 height 22
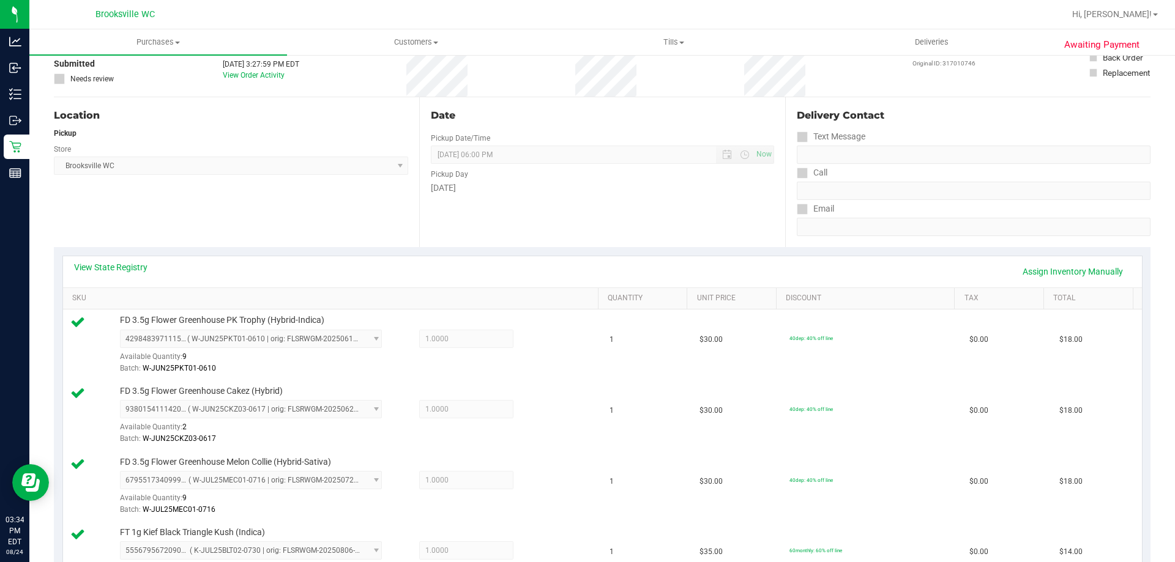
scroll to position [0, 0]
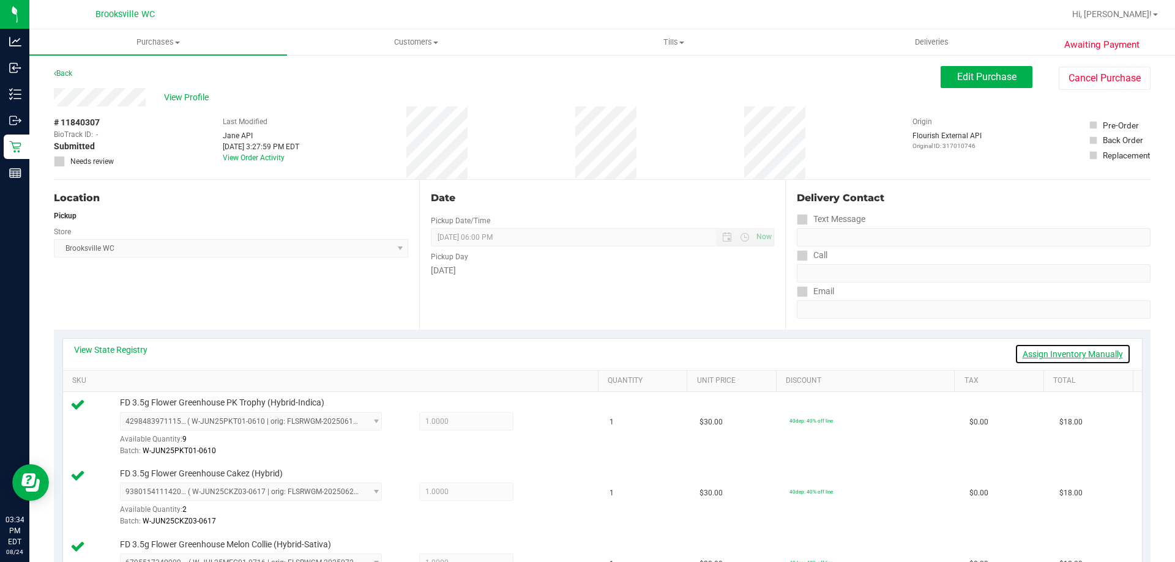
click at [1039, 351] on link "Assign Inventory Manually" at bounding box center [1072, 354] width 116 height 21
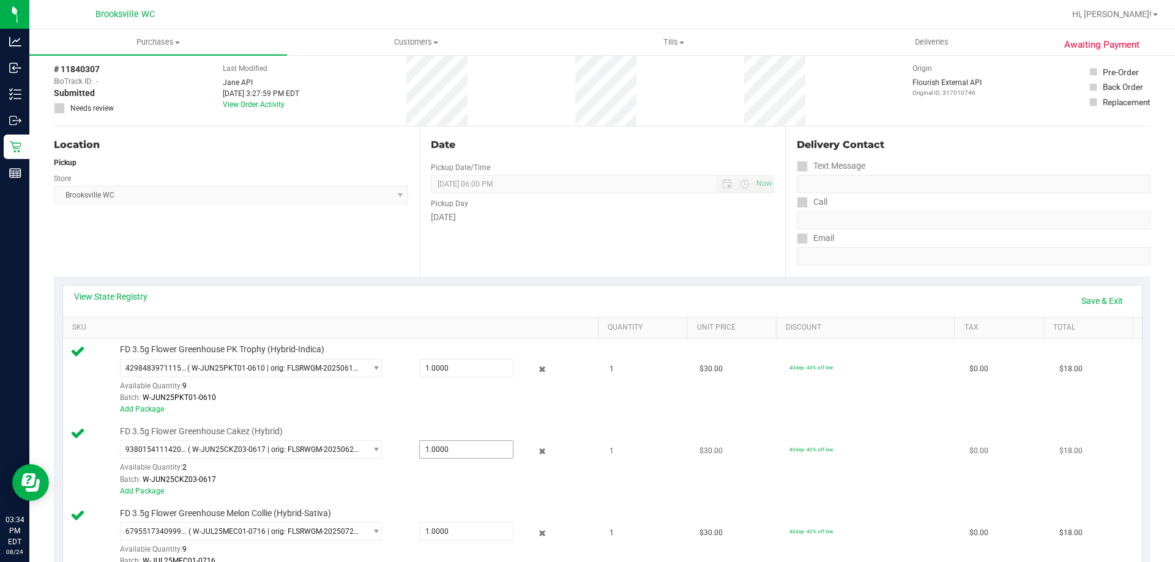
scroll to position [184, 0]
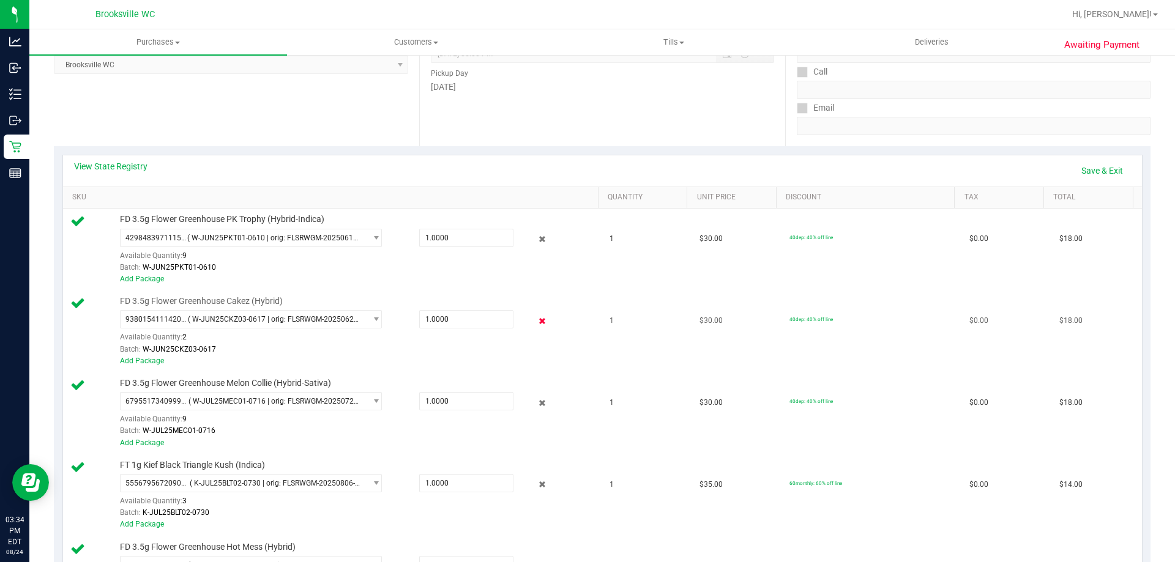
click at [536, 316] on icon at bounding box center [542, 321] width 13 height 14
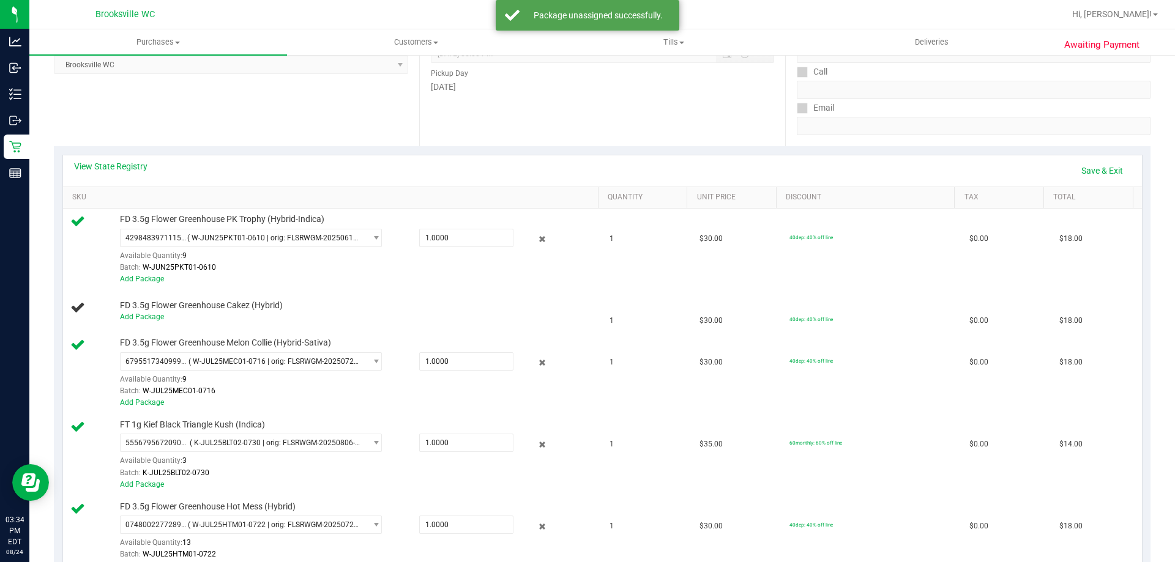
scroll to position [489, 0]
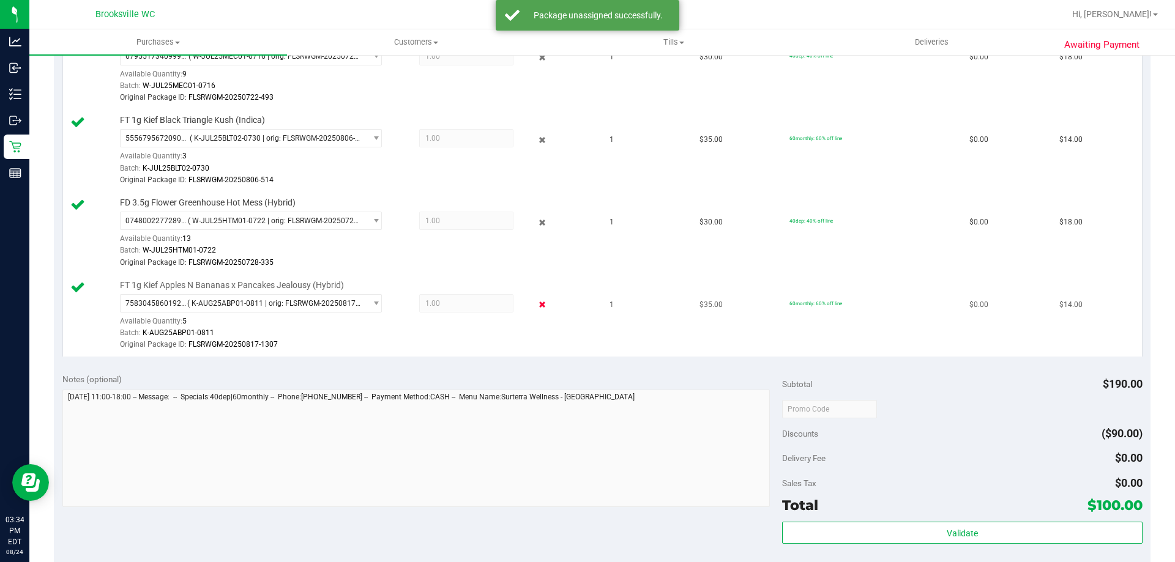
click at [536, 305] on icon at bounding box center [542, 305] width 13 height 14
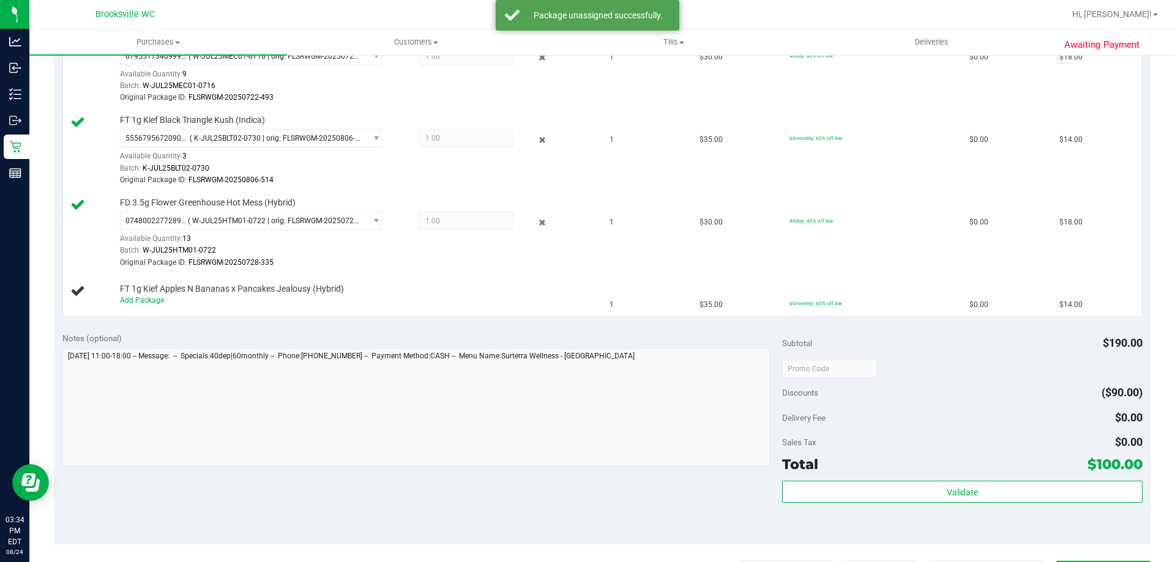
scroll to position [61, 0]
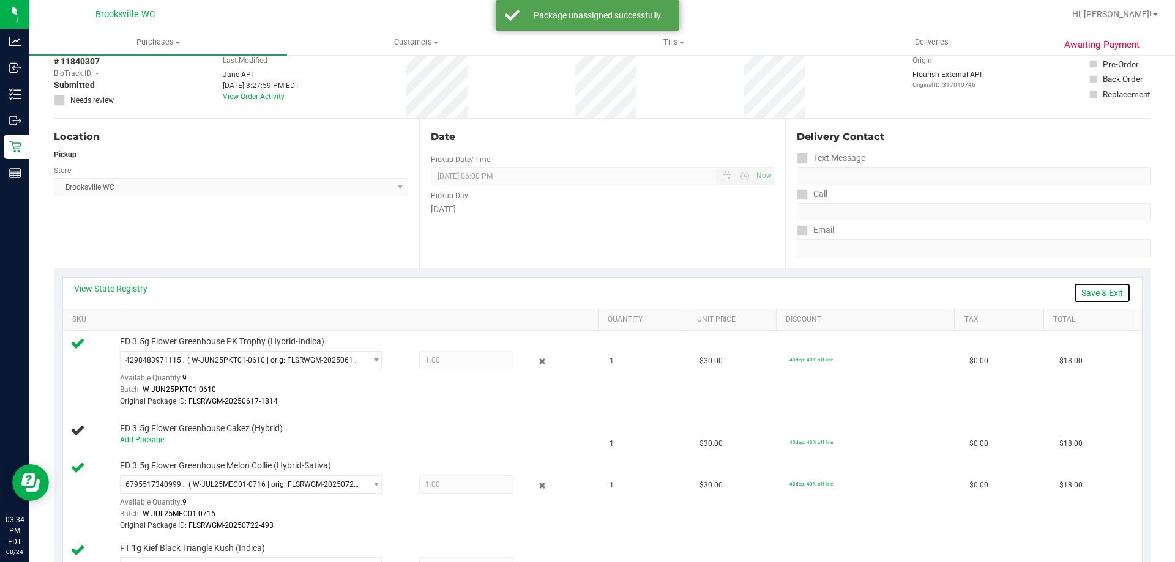
click at [1086, 291] on link "Save & Exit" at bounding box center [1102, 293] width 58 height 21
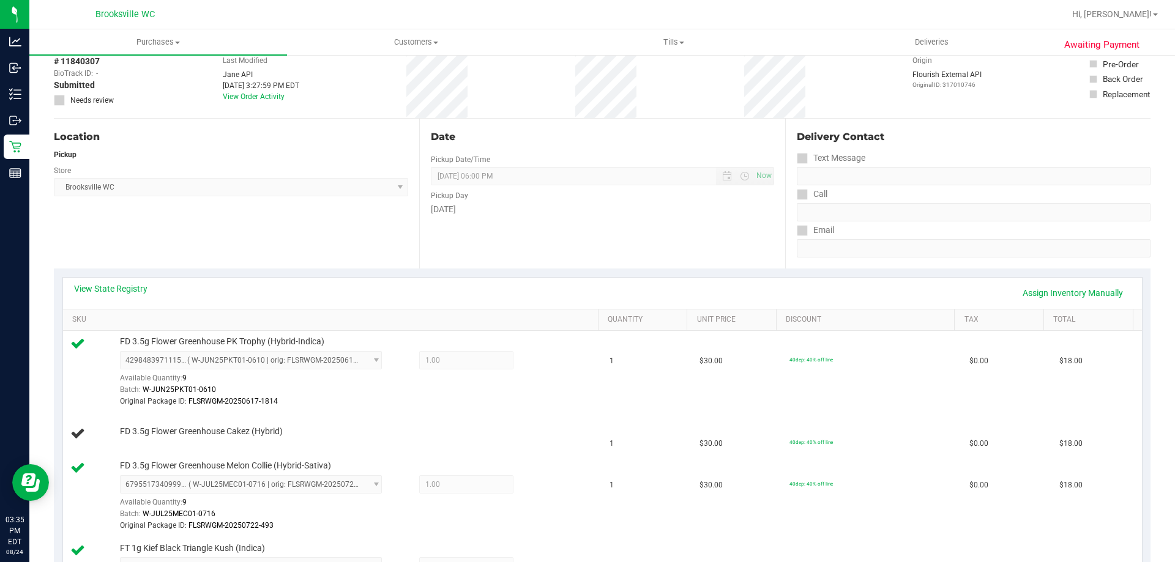
click at [110, 231] on div "Location Pickup Store Brooksville WC Select Store Bonita Springs WC Boynton Bea…" at bounding box center [236, 194] width 365 height 150
click at [185, 212] on div "Location Pickup Store Brooksville WC Select Store Bonita Springs WC Boynton Bea…" at bounding box center [236, 194] width 365 height 150
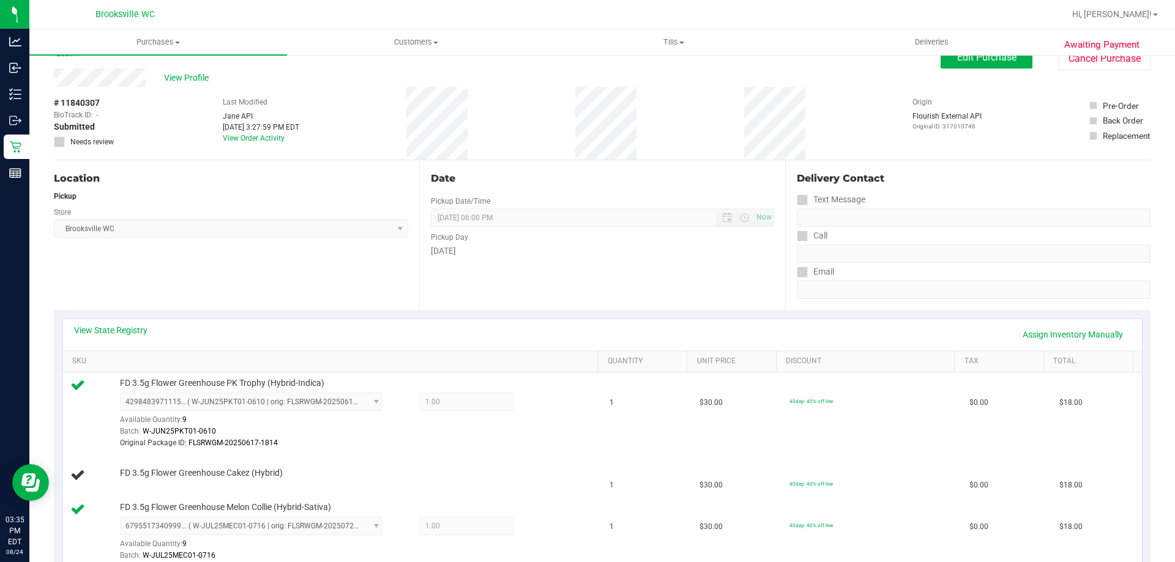
scroll to position [0, 0]
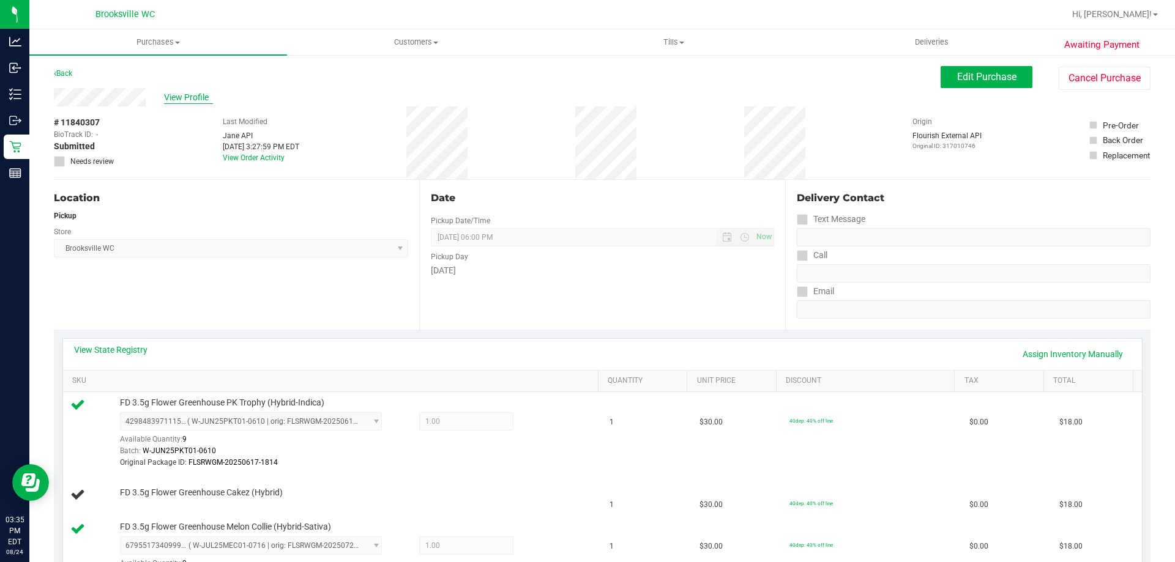
click at [194, 95] on span "View Profile" at bounding box center [188, 97] width 49 height 13
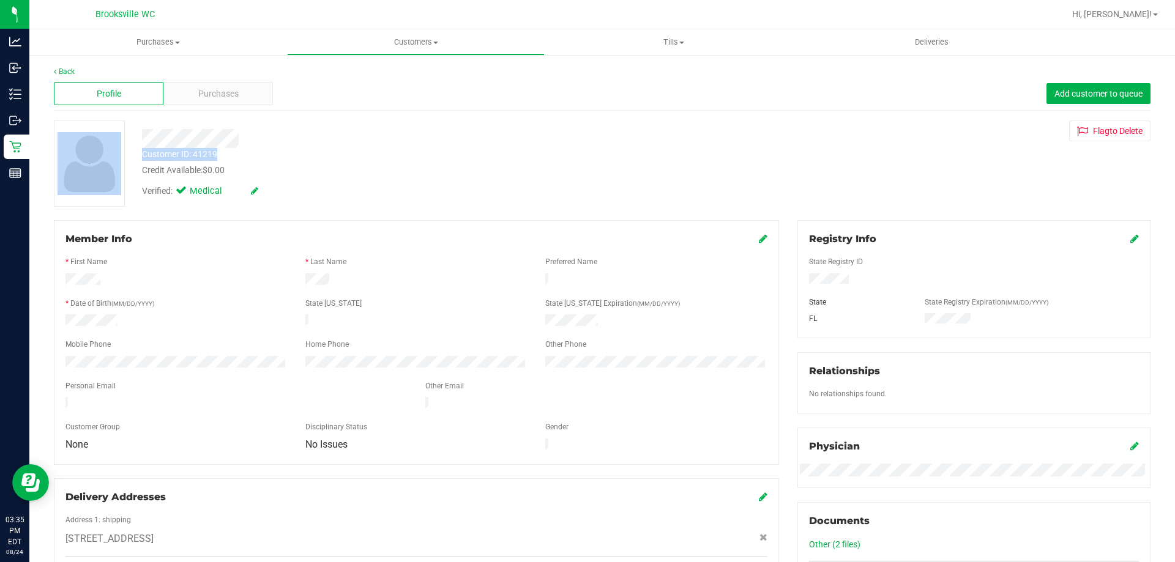
drag, startPoint x: 220, startPoint y: 154, endPoint x: 127, endPoint y: 154, distance: 92.4
click at [127, 154] on div "Customer ID: 41219 Credit Available: $0.00 Verified: Medical Flag to Delete" at bounding box center [602, 164] width 1115 height 86
click at [150, 154] on div "Customer ID: 41219" at bounding box center [179, 154] width 75 height 13
drag, startPoint x: 139, startPoint y: 155, endPoint x: 218, endPoint y: 157, distance: 78.9
click at [218, 157] on div "Customer ID: 41219 Credit Available: $0.00" at bounding box center [411, 162] width 557 height 29
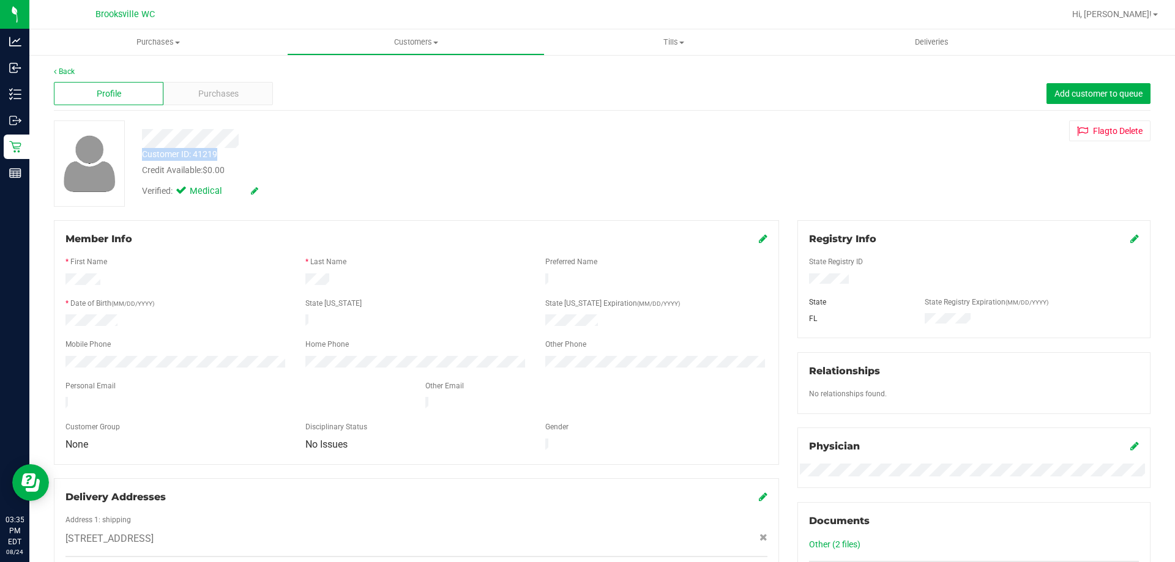
copy div "Customer ID: 41219"
click at [131, 102] on div "Profile Purchases Add customer to queue" at bounding box center [602, 94] width 1096 height 34
click at [63, 68] on link "Back" at bounding box center [64, 71] width 21 height 9
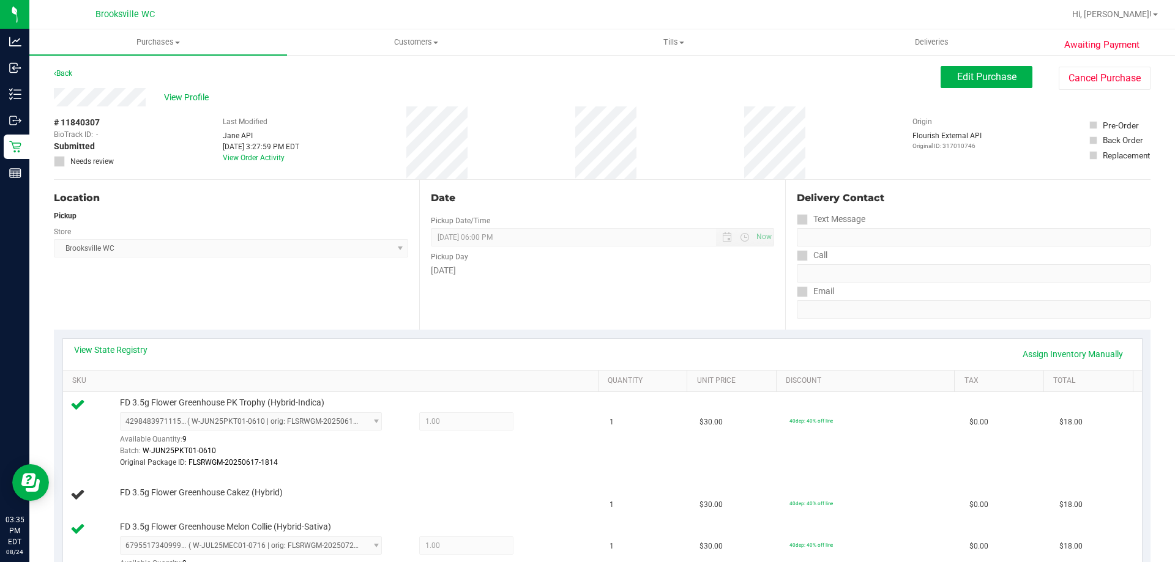
click at [1006, 354] on div "View State Registry Assign Inventory Manually" at bounding box center [602, 354] width 1057 height 21
drag, startPoint x: 1028, startPoint y: 354, endPoint x: 1005, endPoint y: 354, distance: 22.6
click at [1028, 354] on link "Assign Inventory Manually" at bounding box center [1072, 354] width 116 height 21
click at [536, 423] on icon at bounding box center [542, 423] width 13 height 14
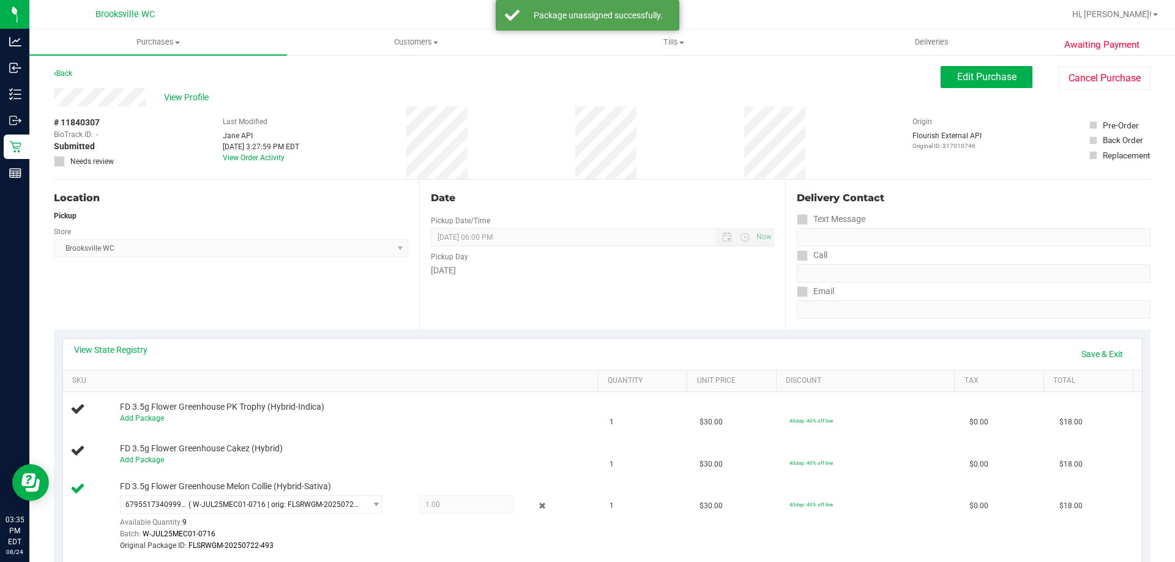
scroll to position [245, 0]
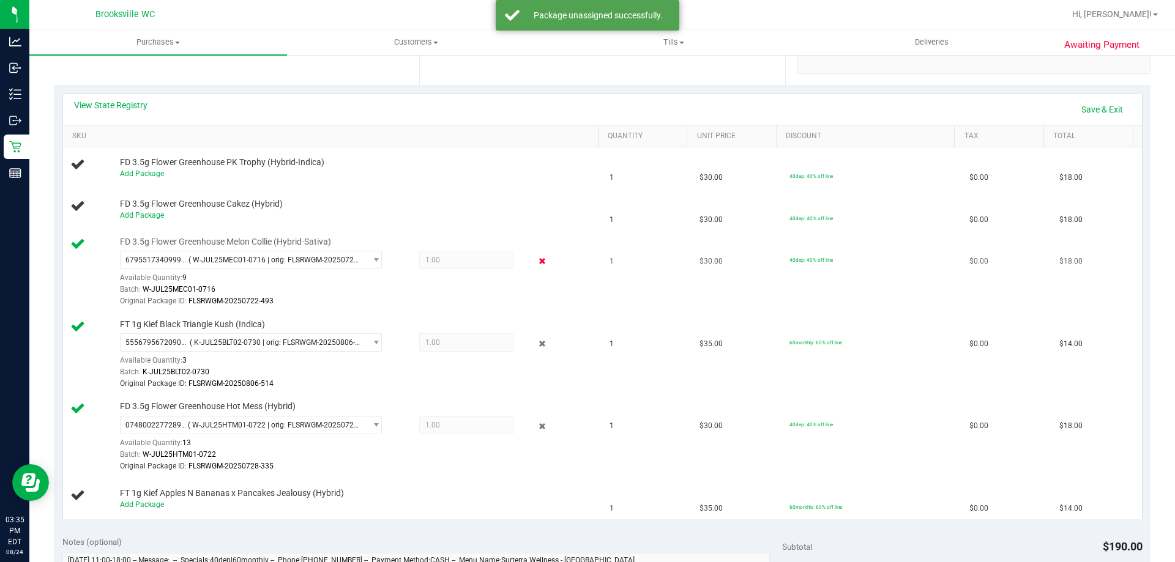
click at [536, 256] on icon at bounding box center [542, 262] width 13 height 14
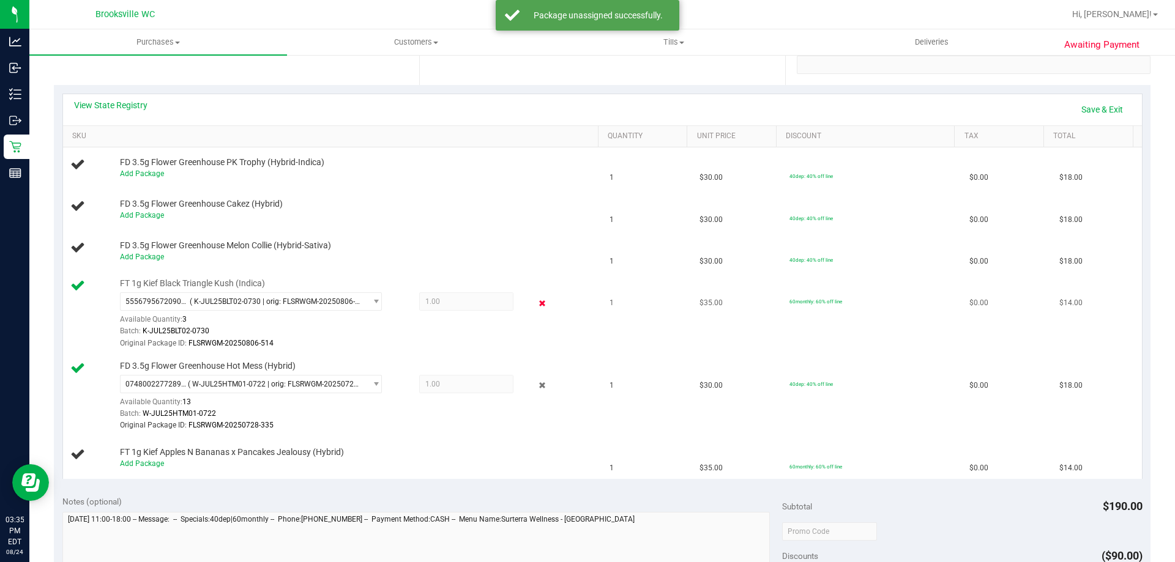
click at [536, 305] on icon at bounding box center [542, 303] width 13 height 14
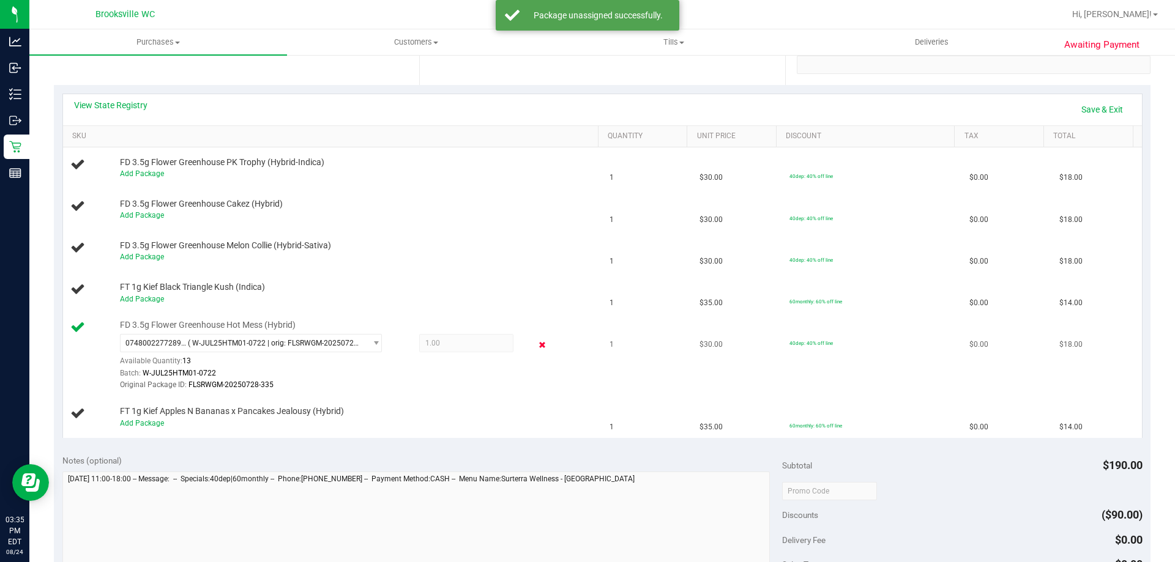
click at [536, 345] on icon at bounding box center [542, 345] width 13 height 14
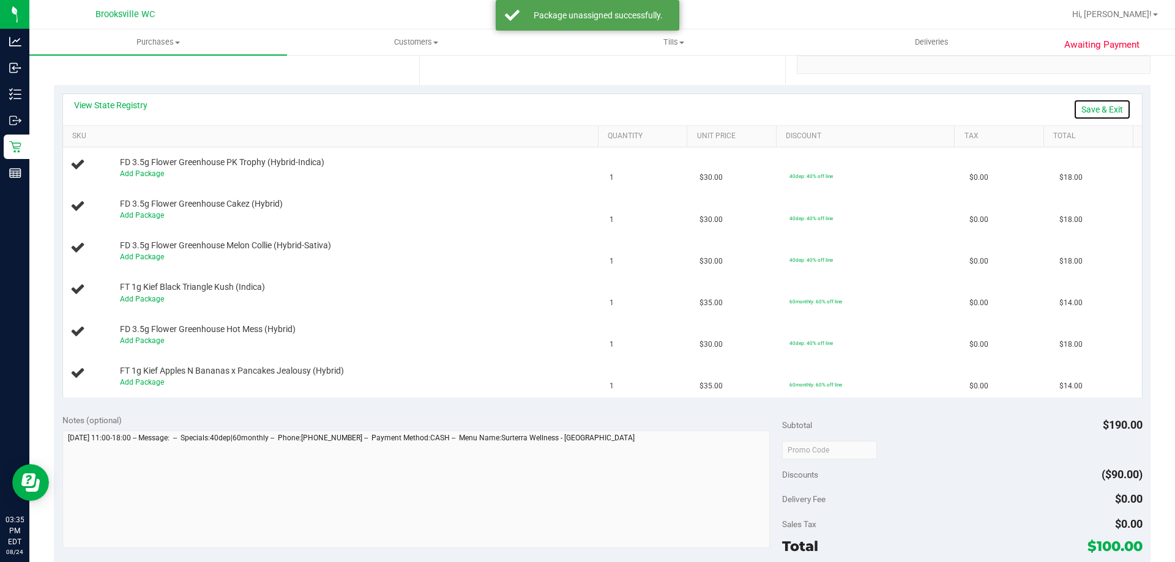
click at [1089, 109] on link "Save & Exit" at bounding box center [1102, 109] width 58 height 21
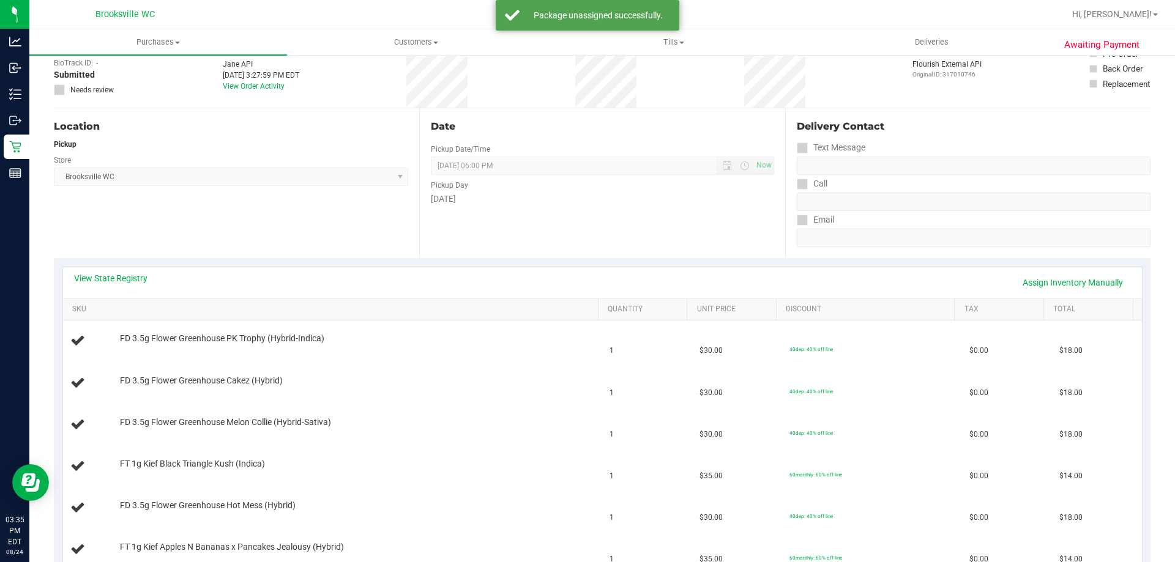
scroll to position [0, 0]
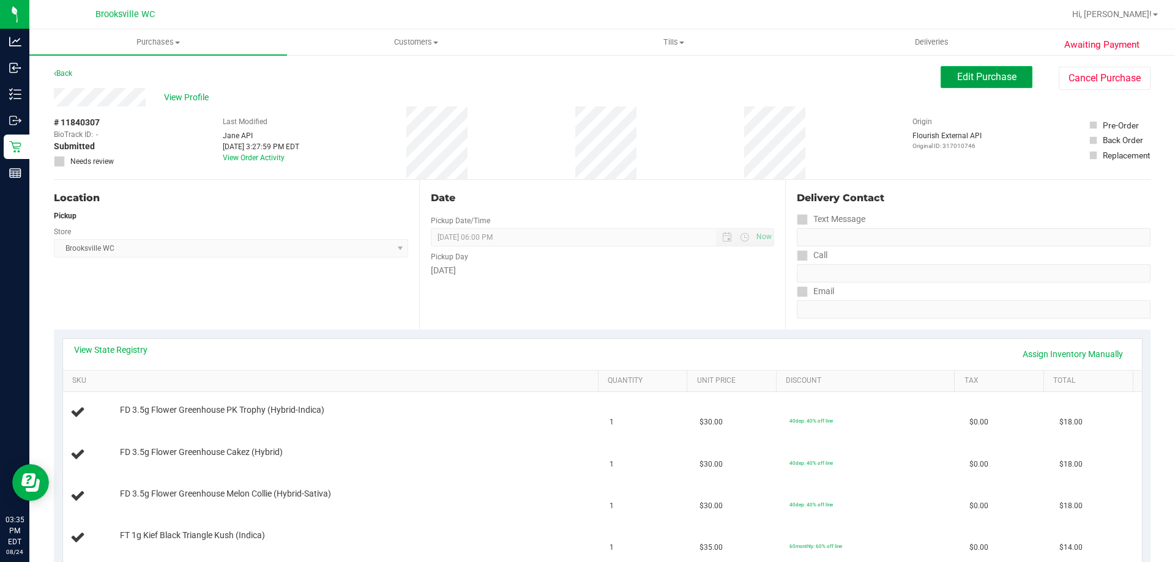
click at [979, 78] on span "Edit Purchase" at bounding box center [986, 77] width 59 height 12
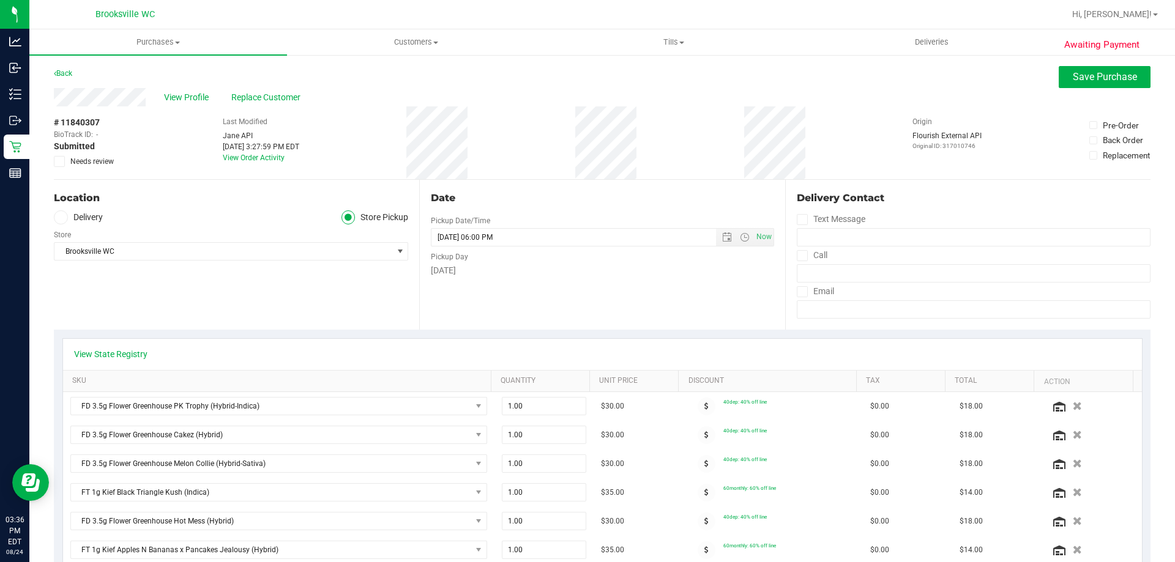
click at [64, 164] on span at bounding box center [59, 161] width 11 height 11
click at [0, 0] on input "Needs review" at bounding box center [0, 0] width 0 height 0
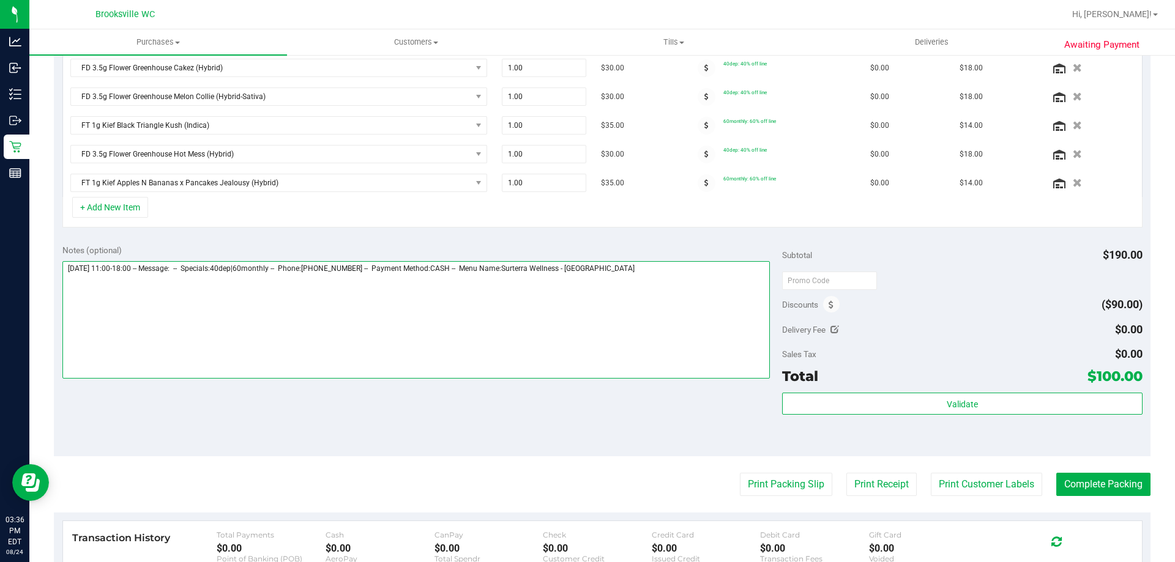
click at [660, 300] on textarea at bounding box center [416, 319] width 708 height 117
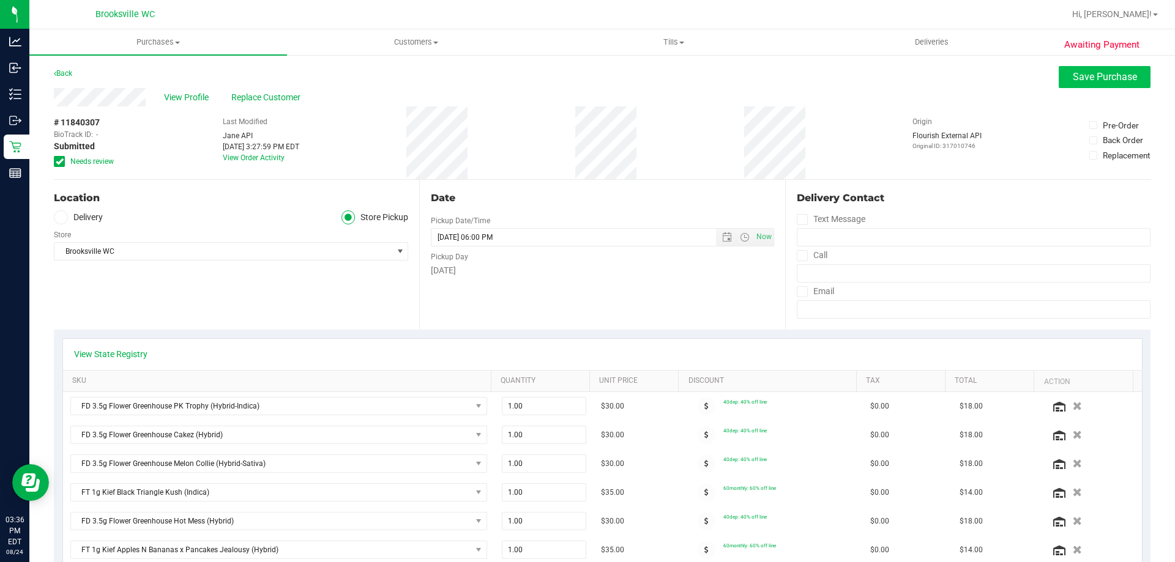
type textarea "Sunday 08/24/2025 11:00-18:00 -- Message: -- Specials:40dep|60monthly -- Phone:…"
click at [1091, 76] on span "Save Purchase" at bounding box center [1104, 77] width 64 height 12
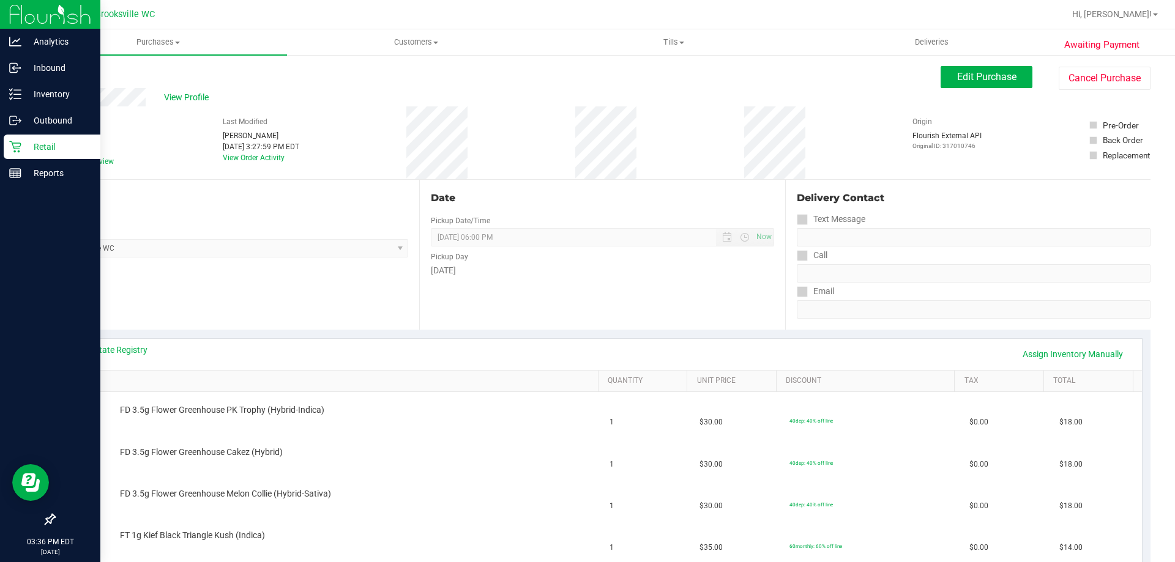
click at [19, 148] on icon at bounding box center [15, 147] width 12 height 12
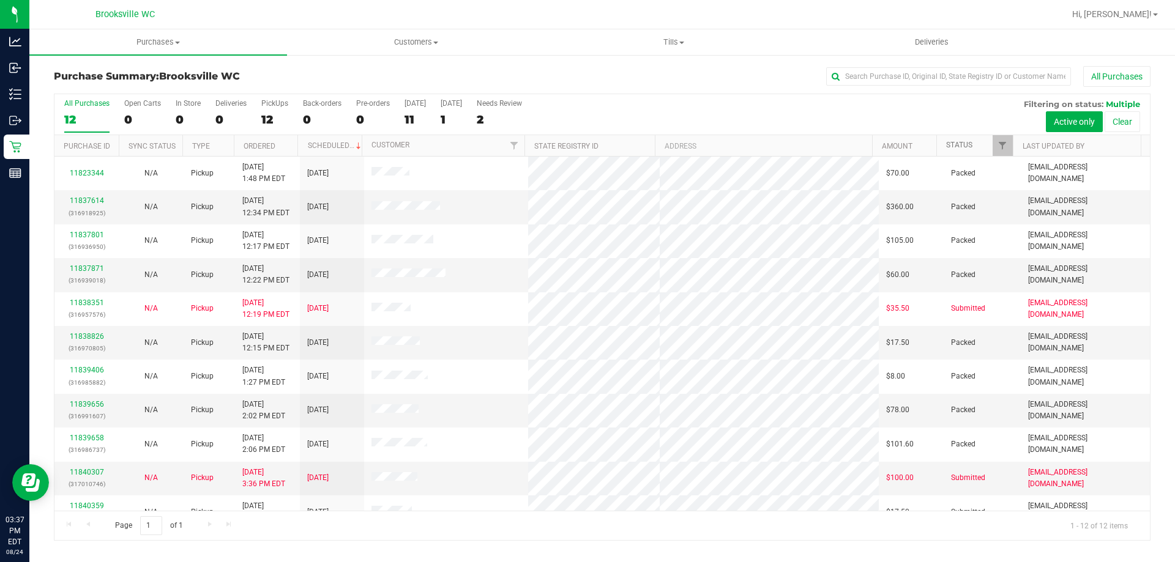
click at [951, 148] on link "Status" at bounding box center [959, 145] width 26 height 9
drag, startPoint x: 273, startPoint y: 77, endPoint x: 314, endPoint y: 71, distance: 41.4
click at [274, 76] on h3 "Purchase Summary: Brooksville WC" at bounding box center [236, 76] width 365 height 11
click at [954, 148] on link "Status" at bounding box center [966, 145] width 40 height 9
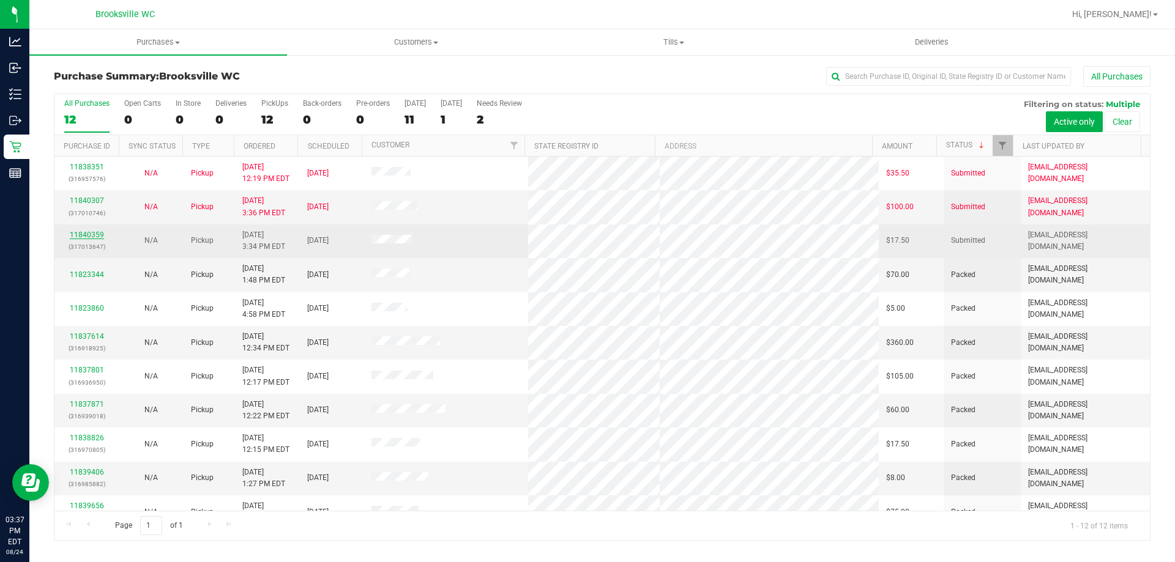
click at [98, 232] on link "11840359" at bounding box center [87, 235] width 34 height 9
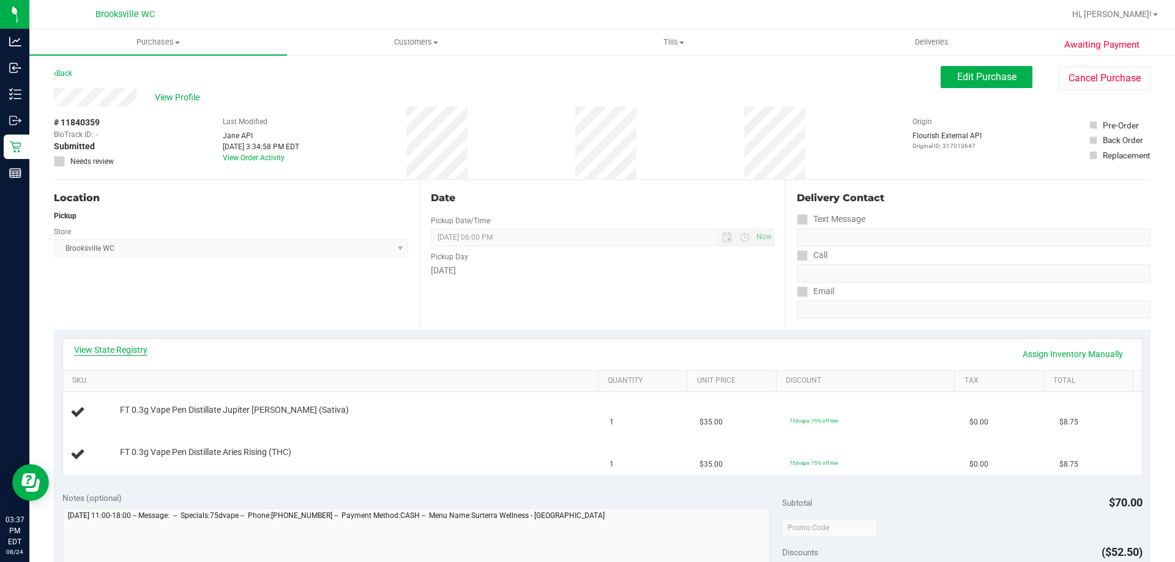
click at [125, 351] on link "View State Registry" at bounding box center [110, 350] width 73 height 12
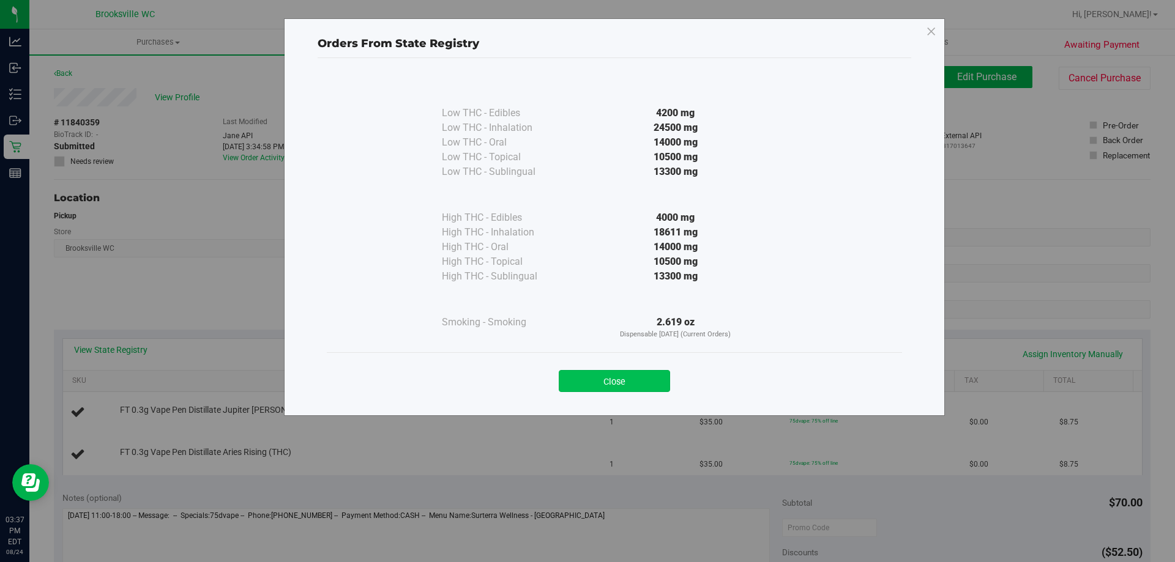
click at [598, 377] on button "Close" at bounding box center [614, 381] width 111 height 22
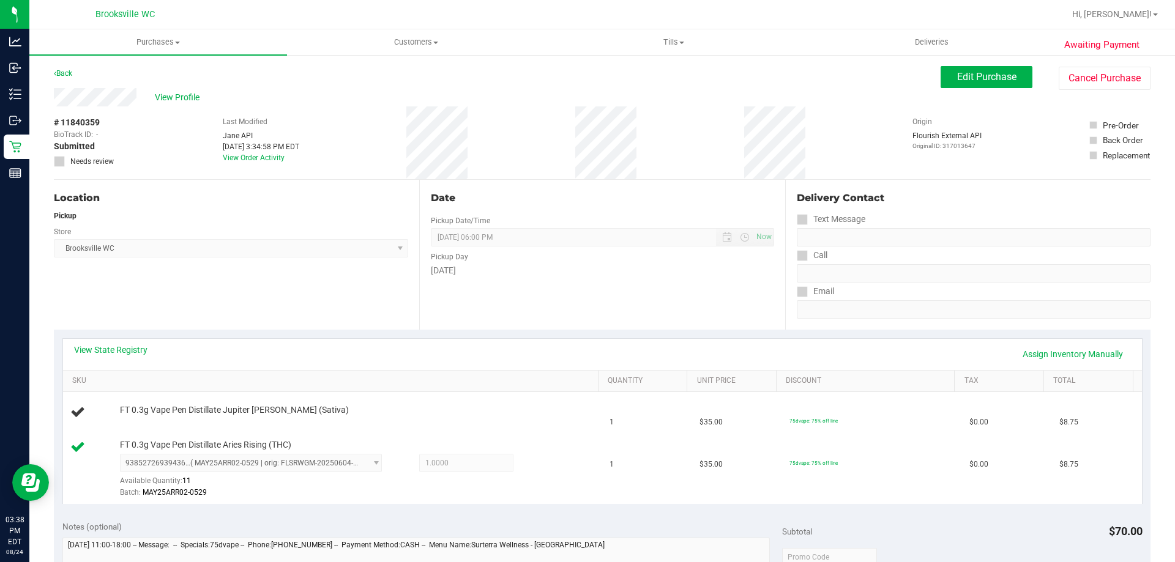
click at [354, 265] on div "Location Pickup Store Brooksville WC Select Store Bonita Springs WC Boynton Bea…" at bounding box center [236, 255] width 365 height 150
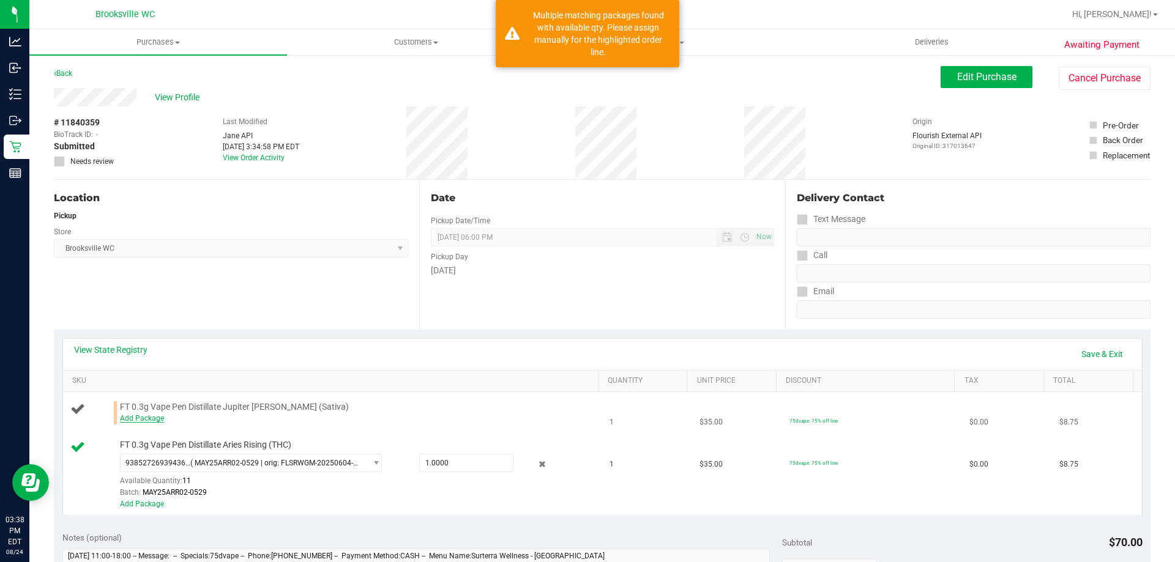
click at [155, 417] on link "Add Package" at bounding box center [142, 418] width 44 height 9
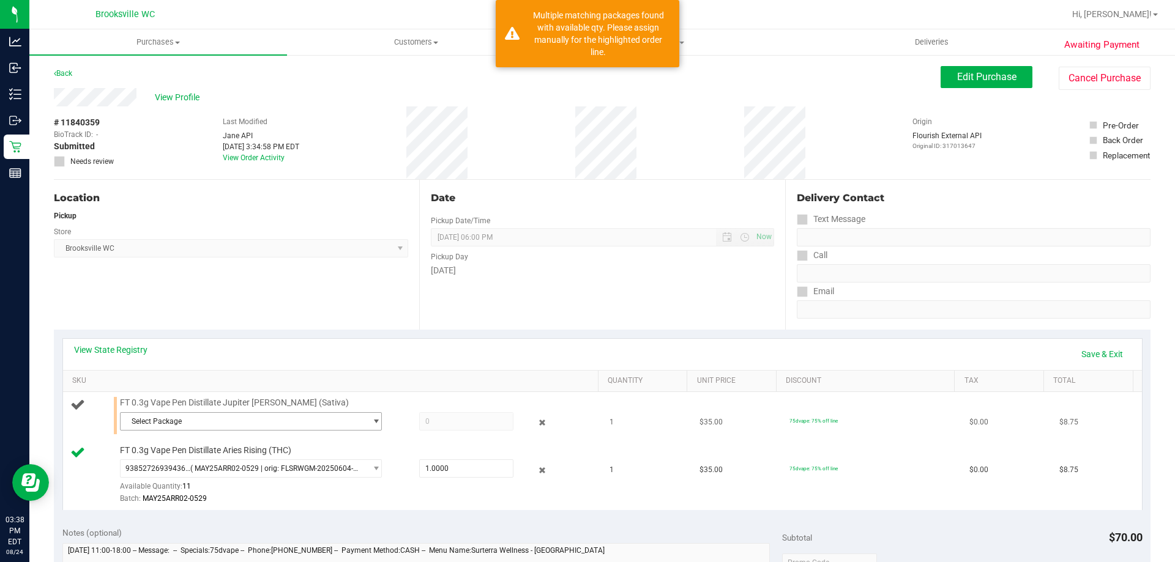
click at [212, 428] on span "Select Package" at bounding box center [243, 421] width 245 height 17
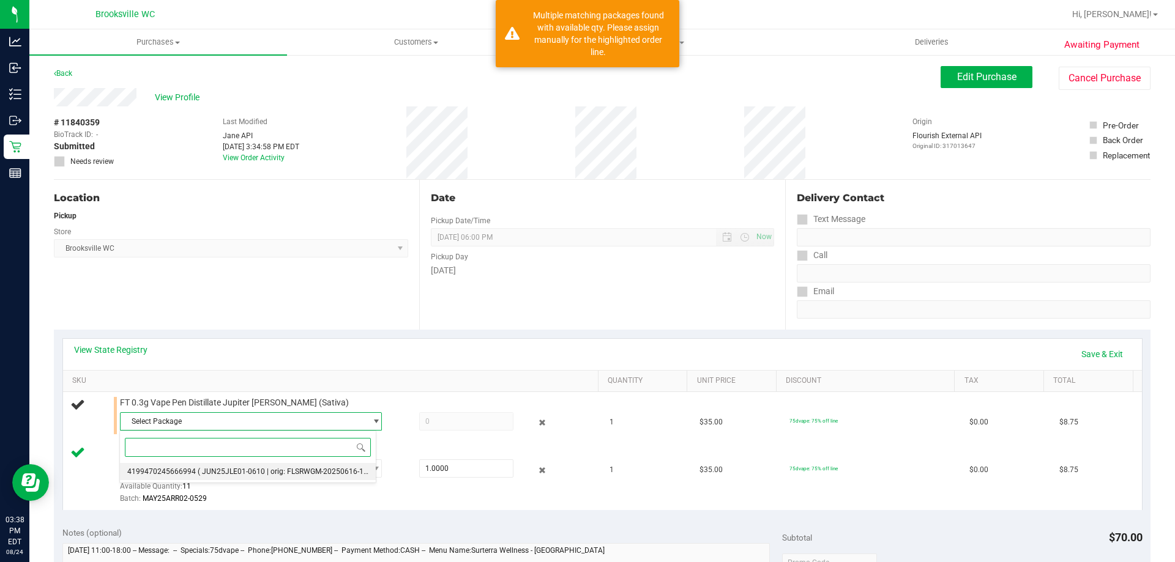
click at [287, 475] on span "( JUN25JLE01-0610 | orig: FLSRWGM-20250616-1922 )" at bounding box center [289, 471] width 183 height 9
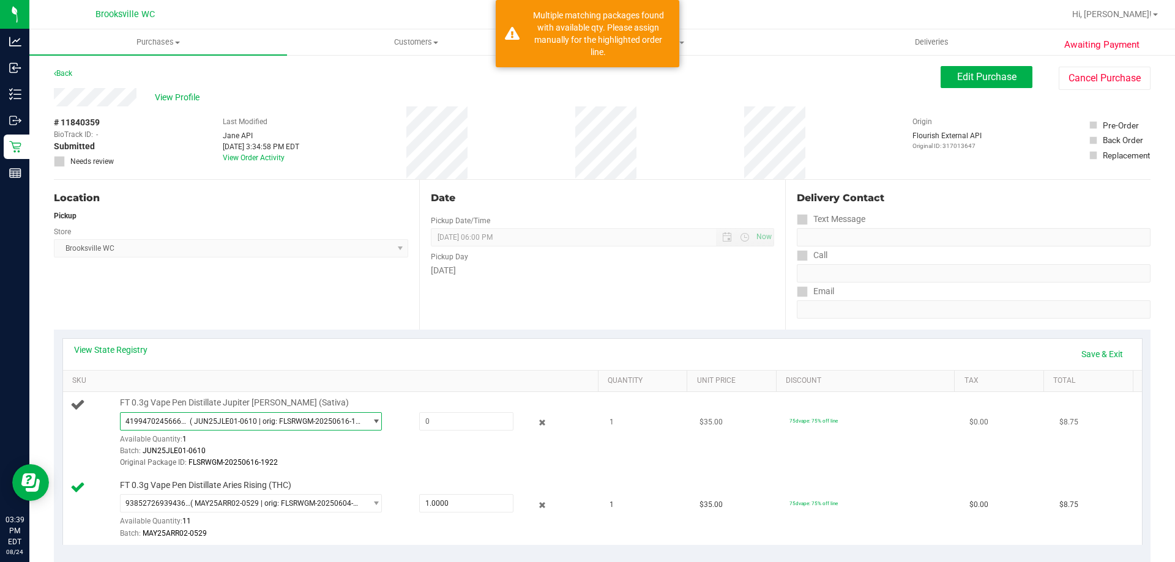
click at [298, 426] on span "4199470245666994 ( JUN25JLE01-0610 | orig: FLSRWGM-20250616-1922 )" at bounding box center [243, 421] width 245 height 17
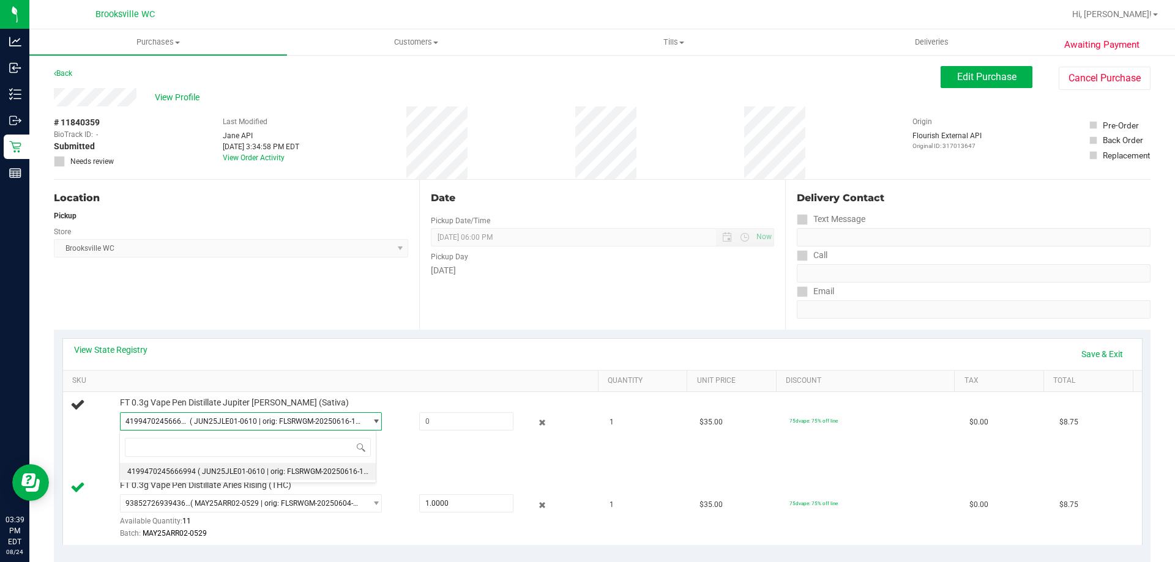
click at [343, 361] on div "View State Registry Save & Exit" at bounding box center [602, 354] width 1057 height 21
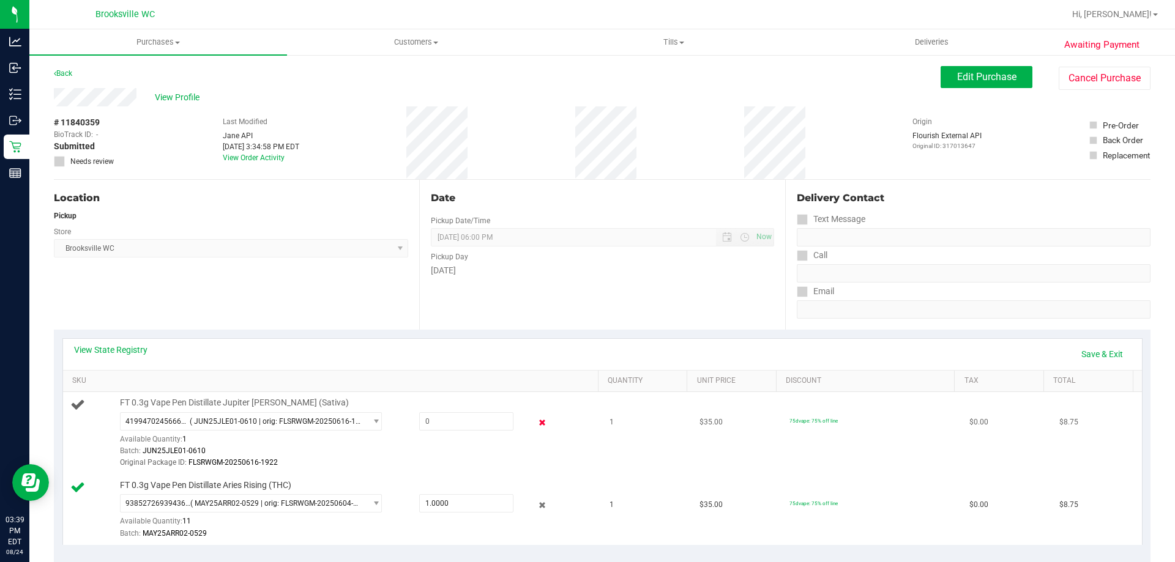
click at [538, 422] on icon at bounding box center [542, 423] width 13 height 14
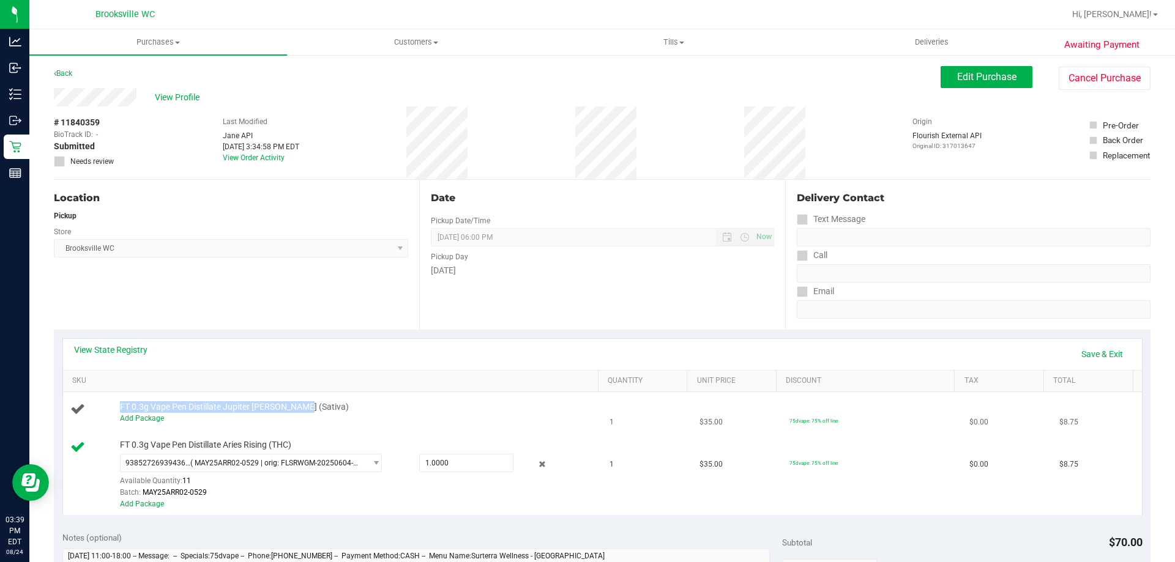
drag, startPoint x: 314, startPoint y: 409, endPoint x: 139, endPoint y: 401, distance: 175.1
click at [139, 401] on div "FT 0.3g Vape Pen Distillate Jupiter Leo (Sativa) Add Package" at bounding box center [353, 412] width 478 height 23
copy span "FT 0.3g Vape Pen Distillate Jupiter [PERSON_NAME] (Sativa)"
click at [300, 299] on div "Location Pickup Store Brooksville WC Select Store Bonita Springs WC Boynton Bea…" at bounding box center [236, 255] width 365 height 150
click at [158, 416] on link "Add Package" at bounding box center [142, 418] width 44 height 9
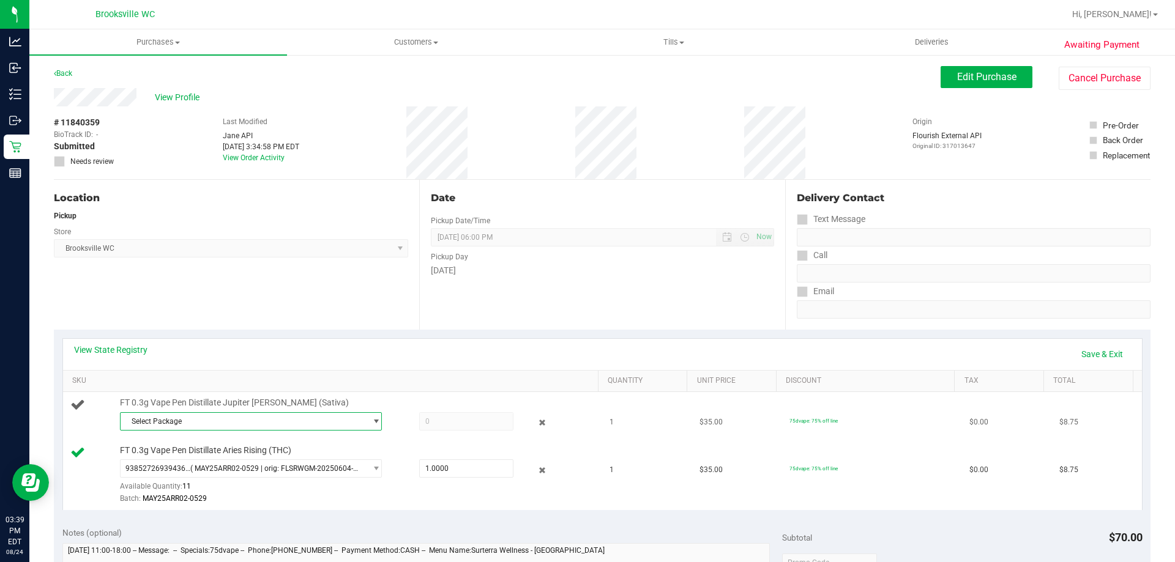
click at [228, 420] on span "Select Package" at bounding box center [243, 421] width 245 height 17
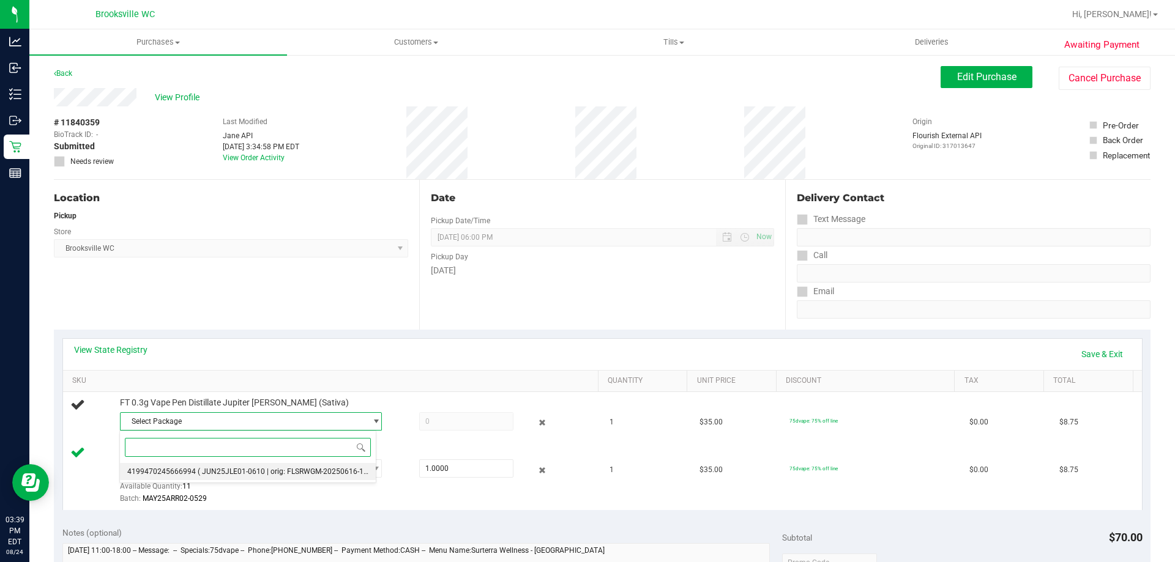
click at [208, 474] on span "( JUN25JLE01-0610 | orig: FLSRWGM-20250616-1922 )" at bounding box center [289, 471] width 183 height 9
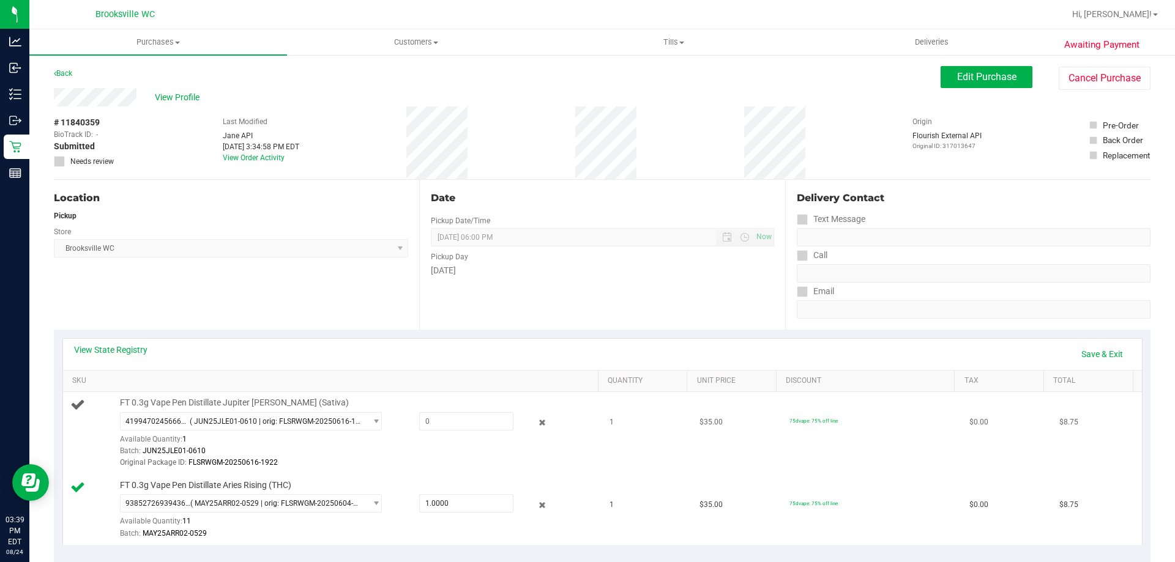
click at [212, 431] on div "Available Quantity: 1" at bounding box center [257, 443] width 275 height 24
click at [536, 424] on icon at bounding box center [542, 423] width 13 height 14
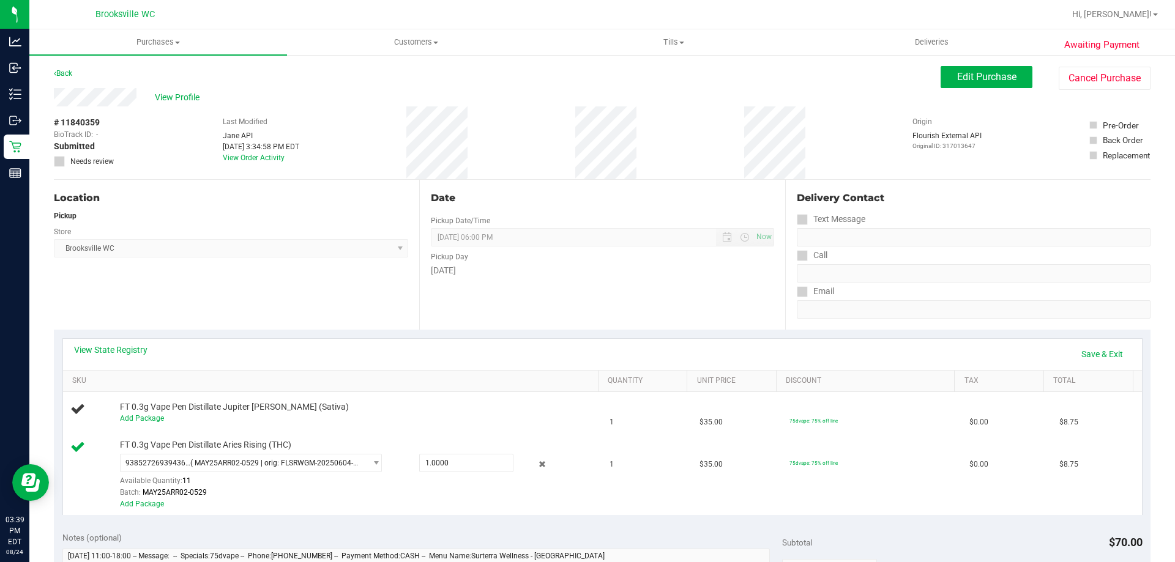
click at [332, 344] on div "View State Registry Save & Exit" at bounding box center [602, 354] width 1057 height 21
click at [1100, 351] on link "Save & Exit" at bounding box center [1102, 354] width 58 height 21
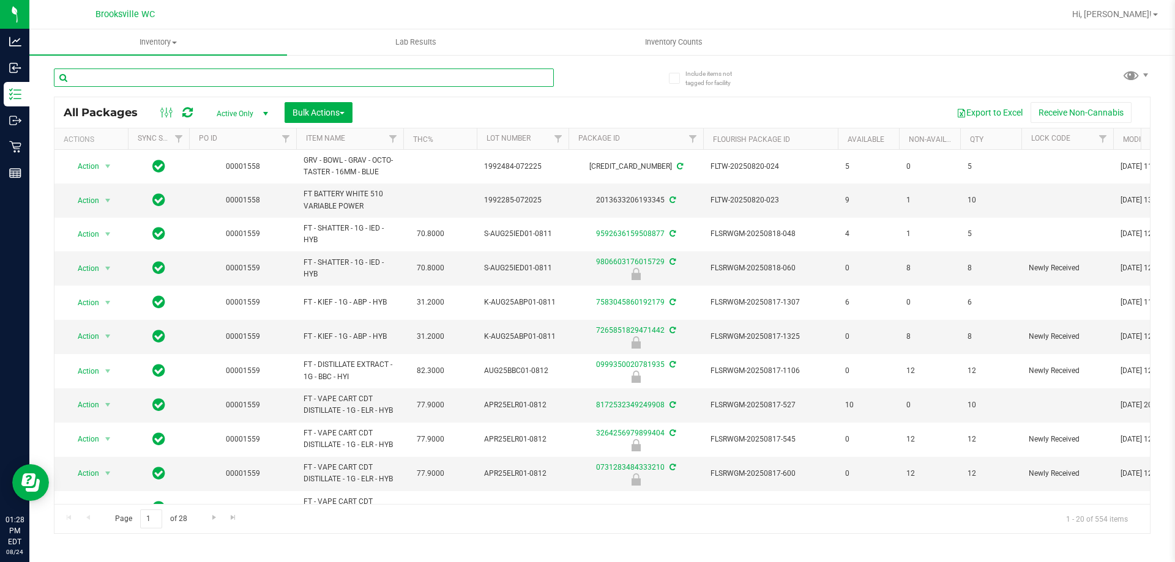
click at [250, 71] on input "text" at bounding box center [304, 78] width 500 height 18
type input "gelato"
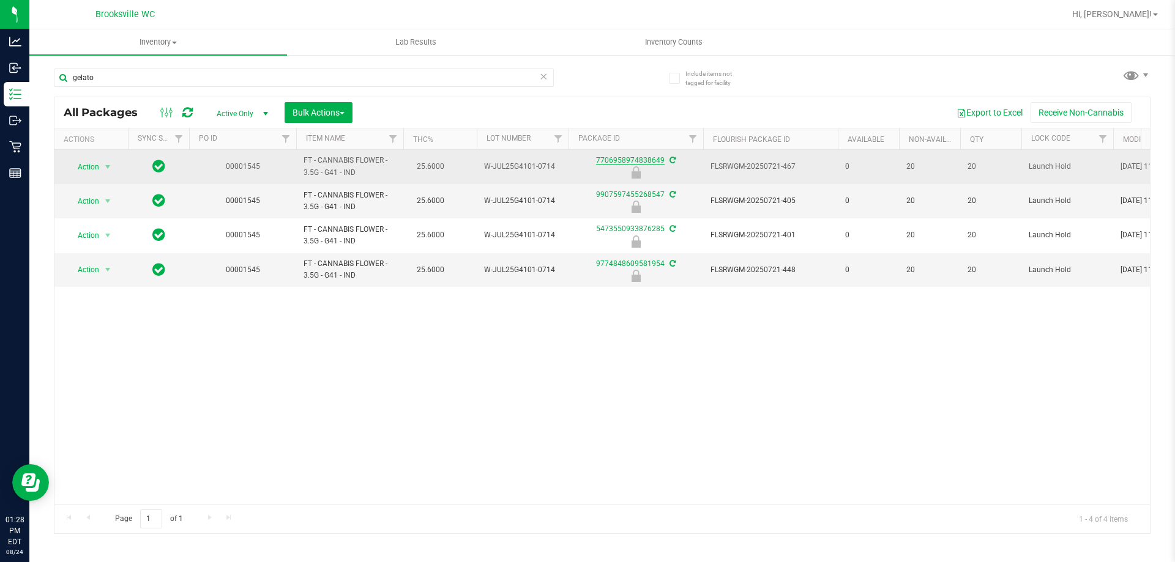
click at [634, 160] on link "7706958974838649" at bounding box center [630, 160] width 69 height 9
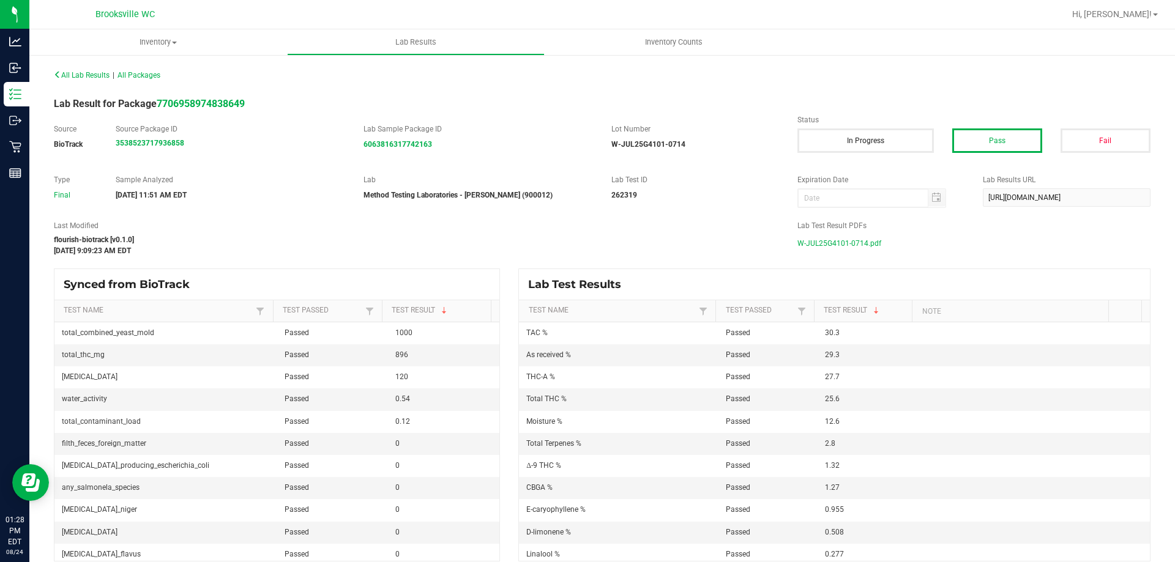
click at [819, 245] on span "W-JUL25G4101-0714.pdf" at bounding box center [839, 243] width 84 height 18
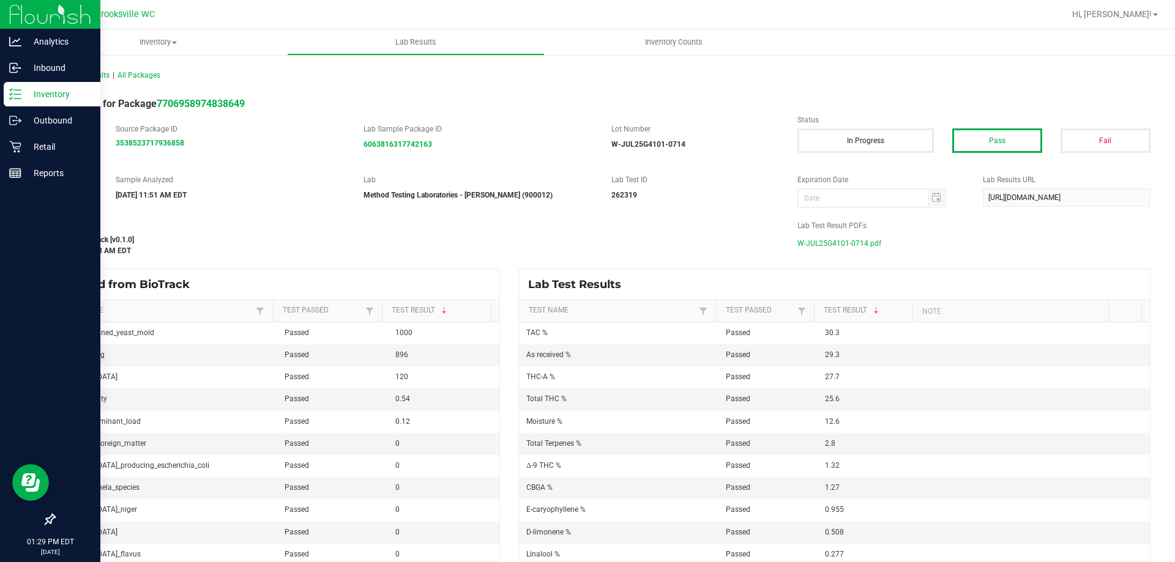
click at [21, 95] on p "Inventory" at bounding box center [57, 94] width 73 height 15
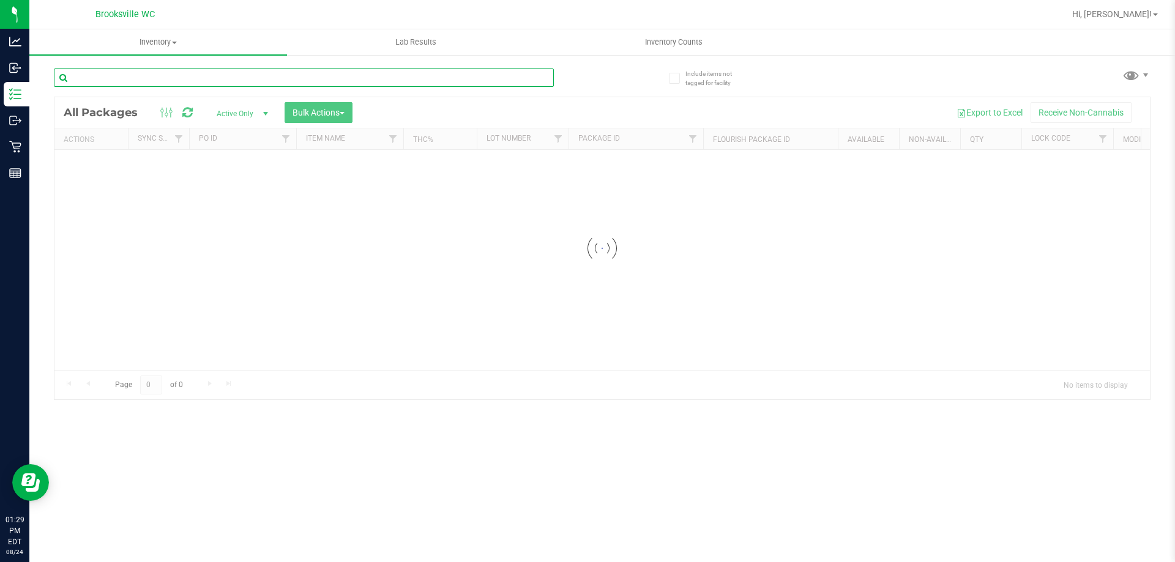
click at [178, 74] on input "text" at bounding box center [304, 78] width 500 height 18
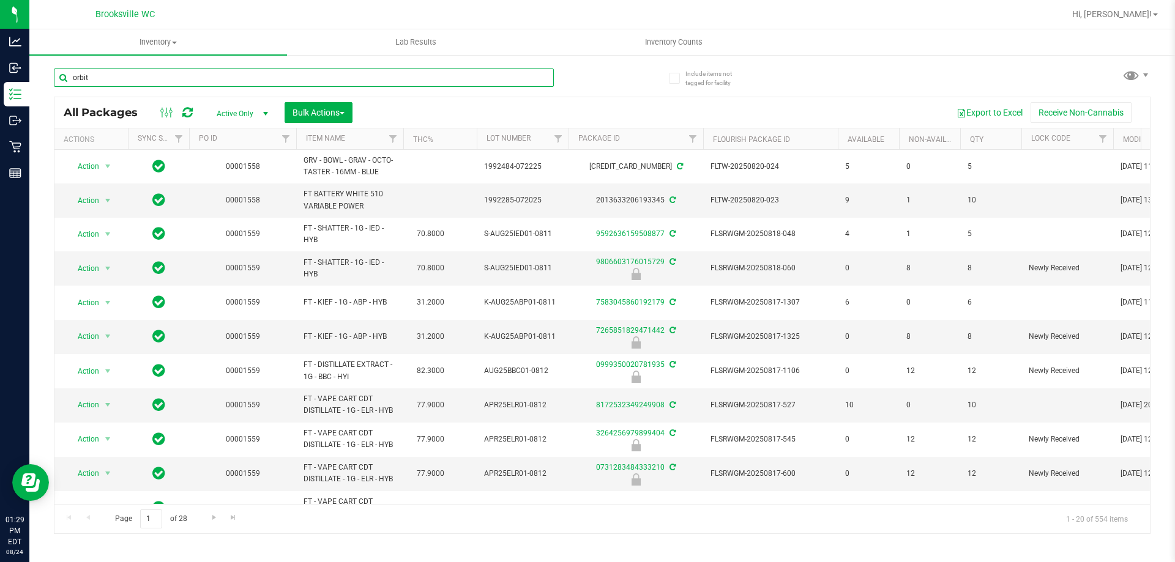
type input "orbit"
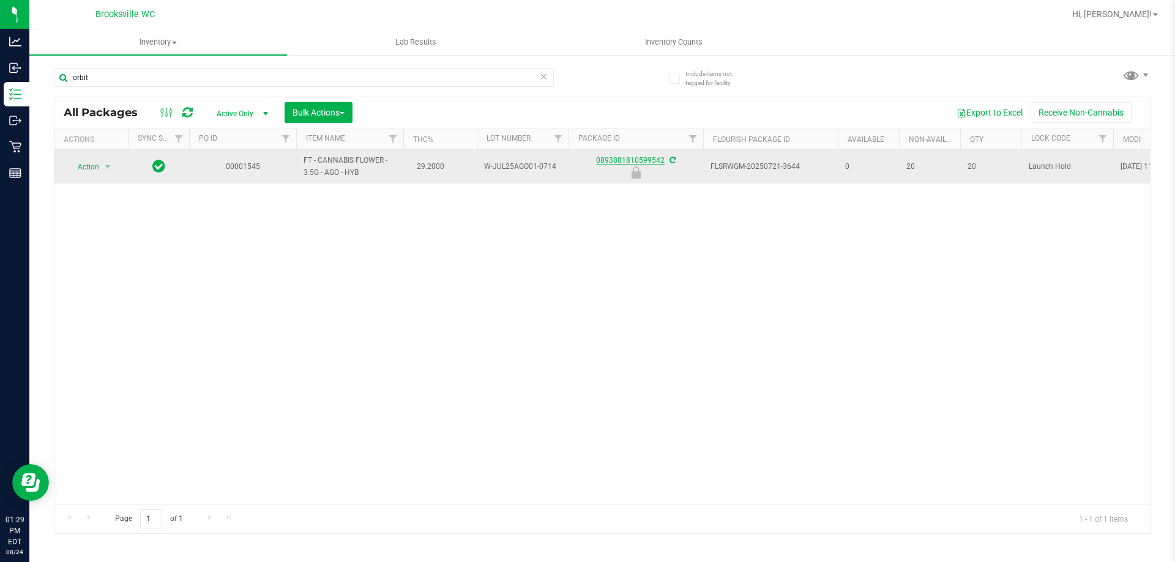
click at [642, 158] on link "0893881810599542" at bounding box center [630, 160] width 69 height 9
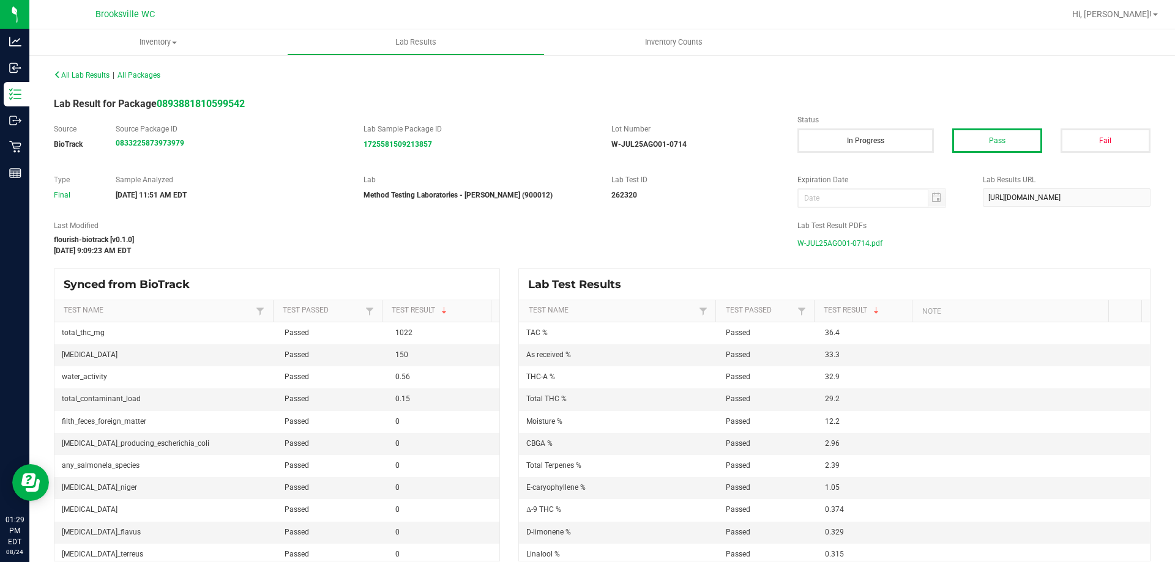
click at [826, 243] on span "W-JUL25AGO01-0714.pdf" at bounding box center [839, 243] width 85 height 18
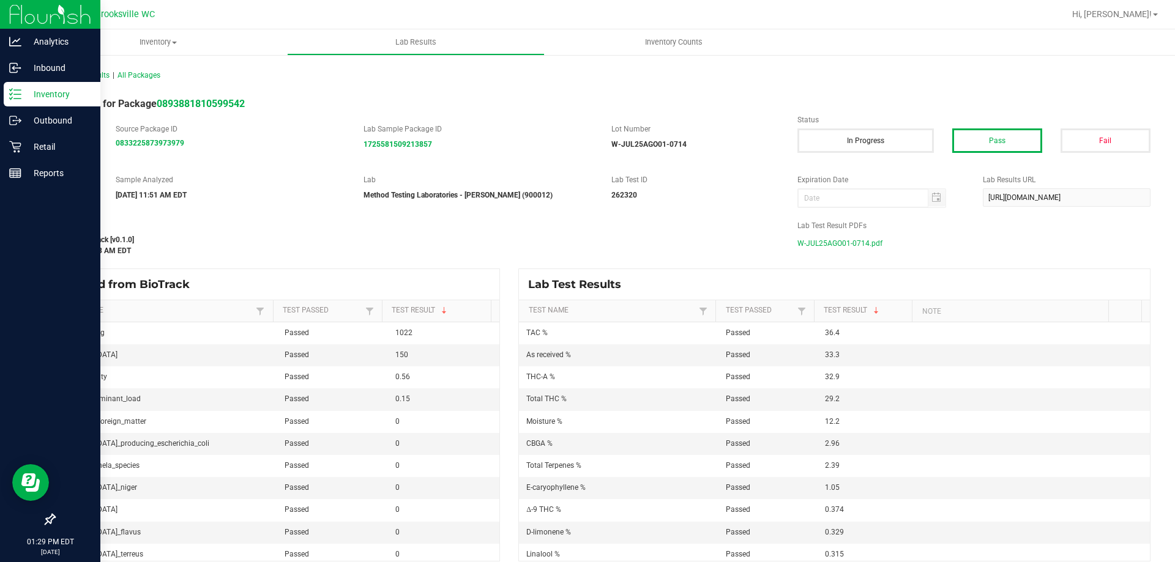
click at [19, 98] on icon at bounding box center [15, 94] width 12 height 12
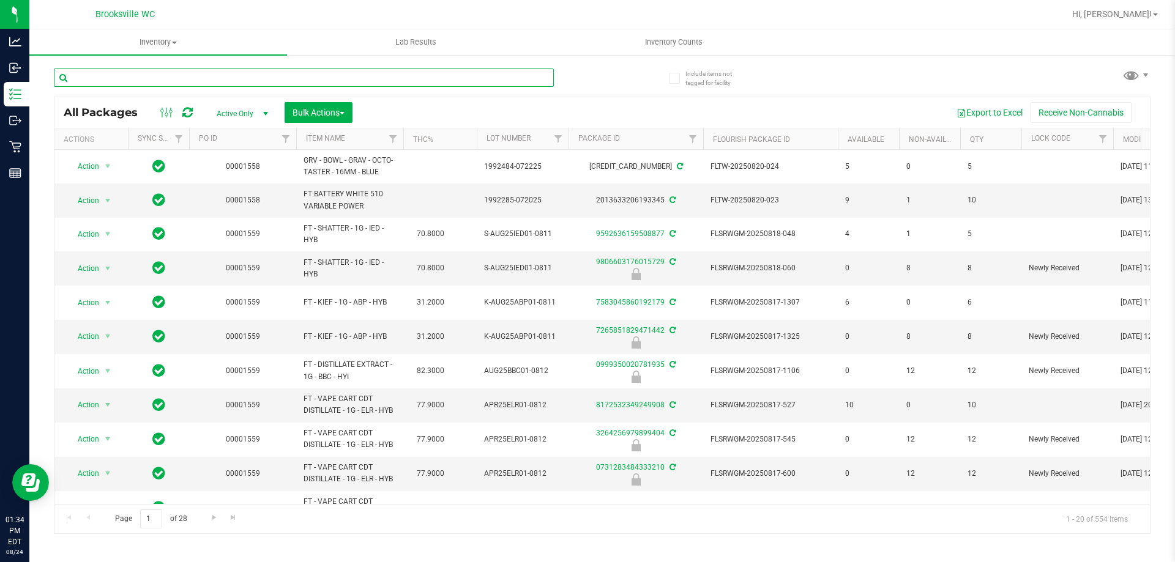
click at [149, 84] on input "text" at bounding box center [304, 78] width 500 height 18
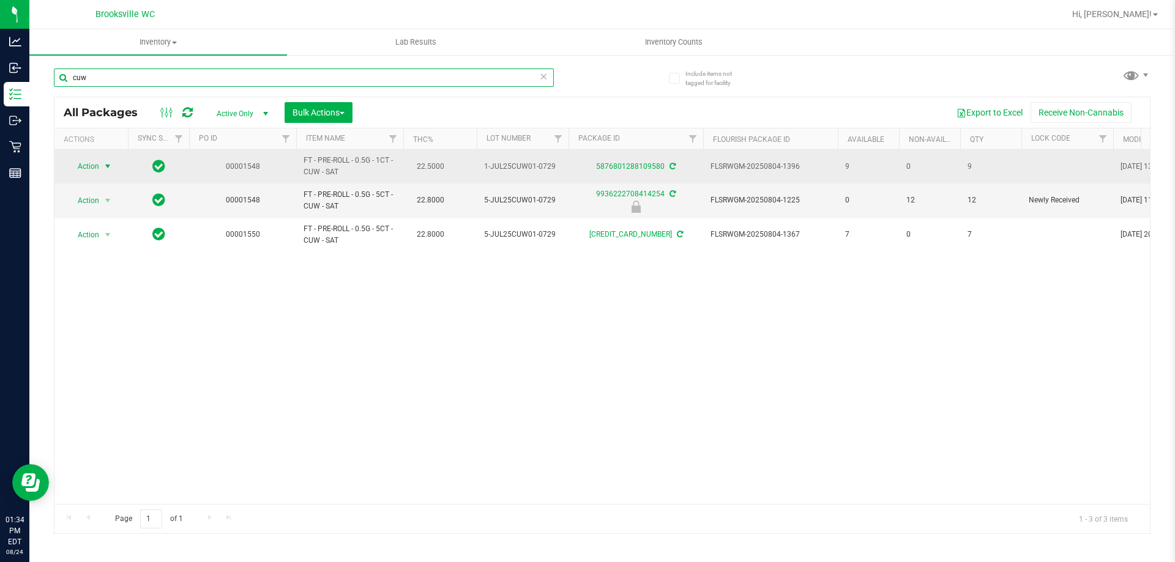
type input "cuw"
click at [85, 166] on span "Action" at bounding box center [83, 166] width 33 height 17
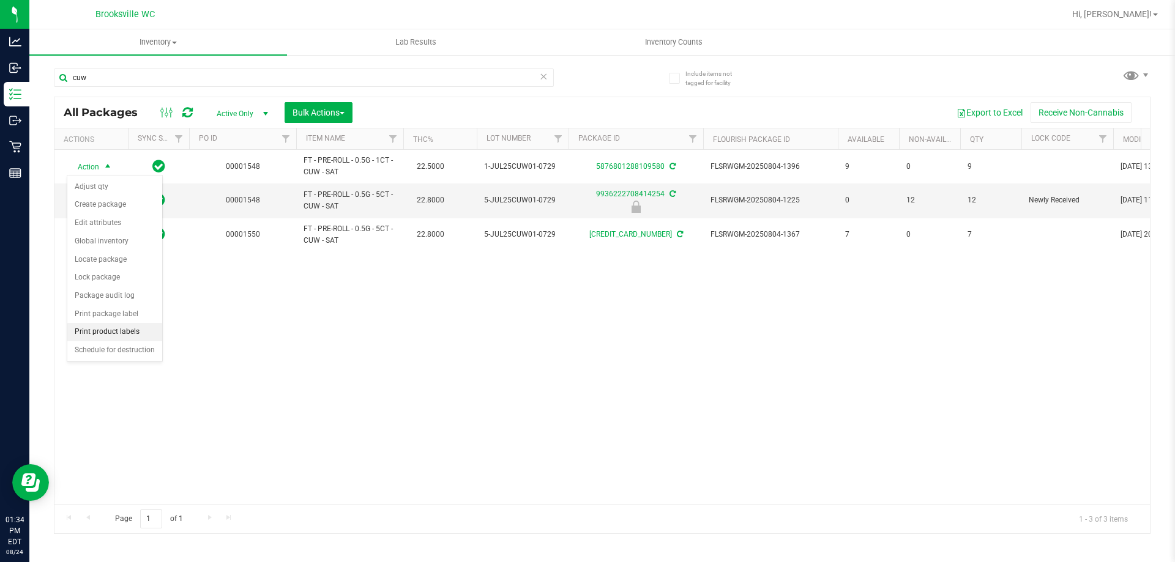
click at [145, 329] on li "Print product labels" at bounding box center [114, 332] width 95 height 18
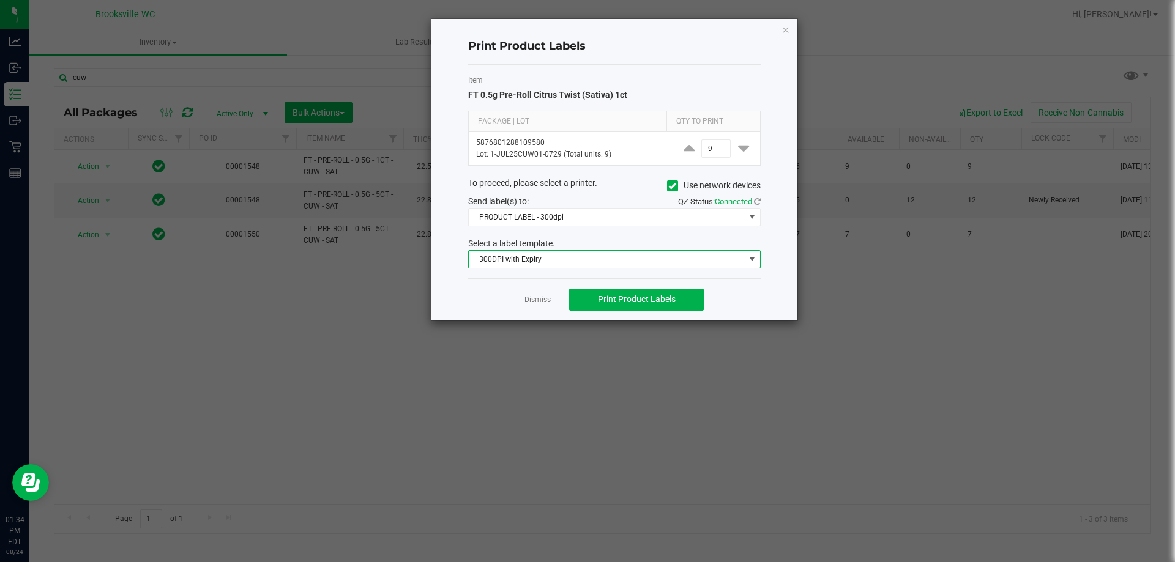
click at [562, 258] on span "300DPI with Expiry" at bounding box center [607, 259] width 276 height 17
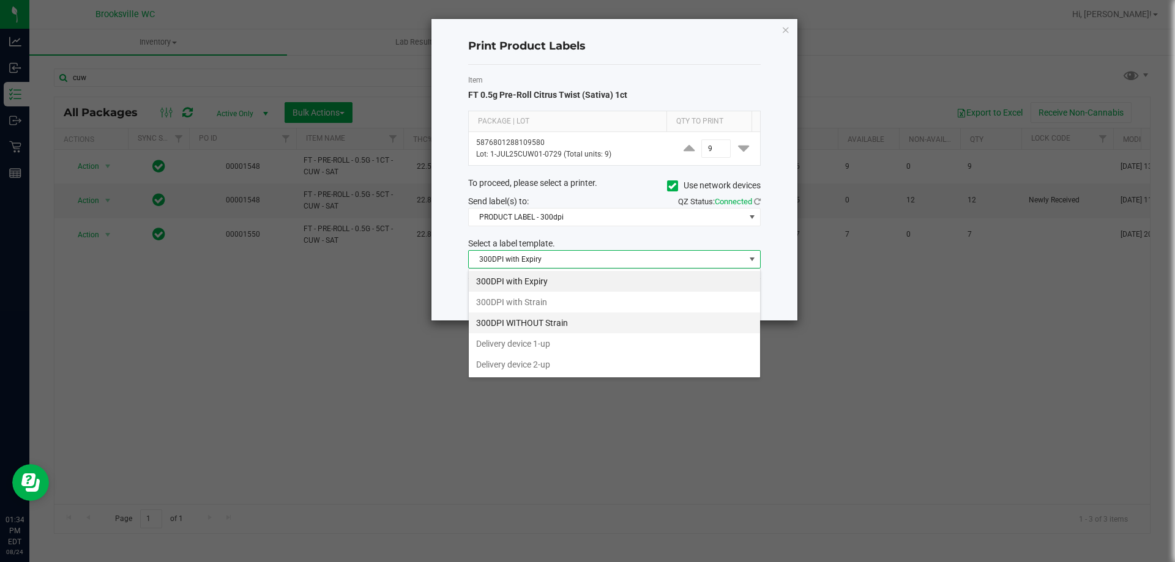
scroll to position [18, 292]
click at [542, 303] on li "300DPI with Strain" at bounding box center [614, 302] width 291 height 21
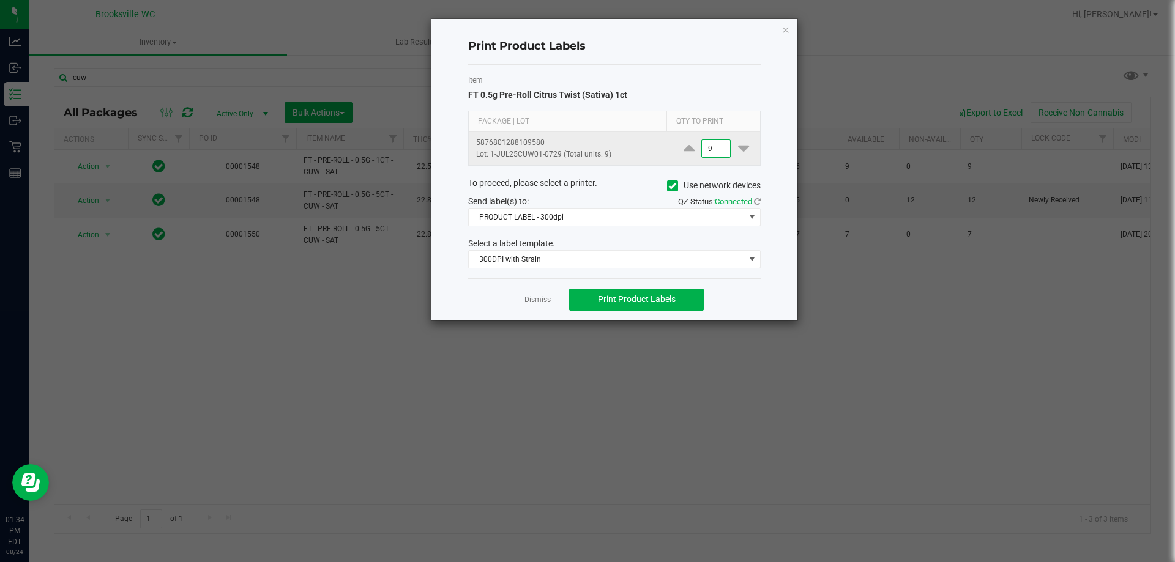
click at [714, 144] on input "9" at bounding box center [716, 148] width 28 height 17
type input "1"
click at [634, 190] on div "To proceed, please select a printer. Use network devices" at bounding box center [614, 186] width 311 height 18
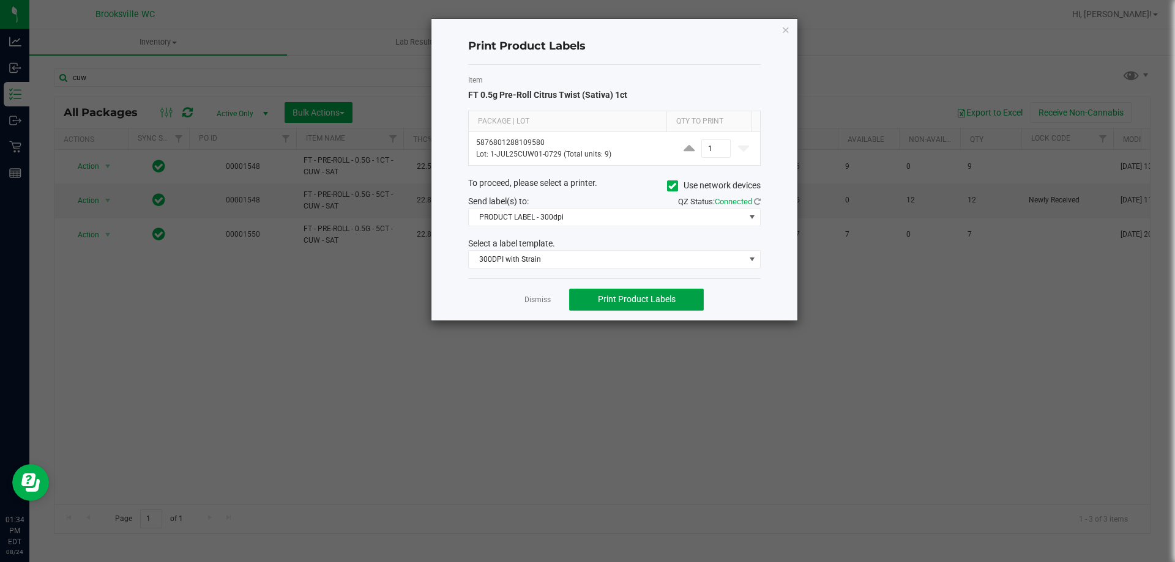
click at [608, 297] on span "Print Product Labels" at bounding box center [637, 299] width 78 height 10
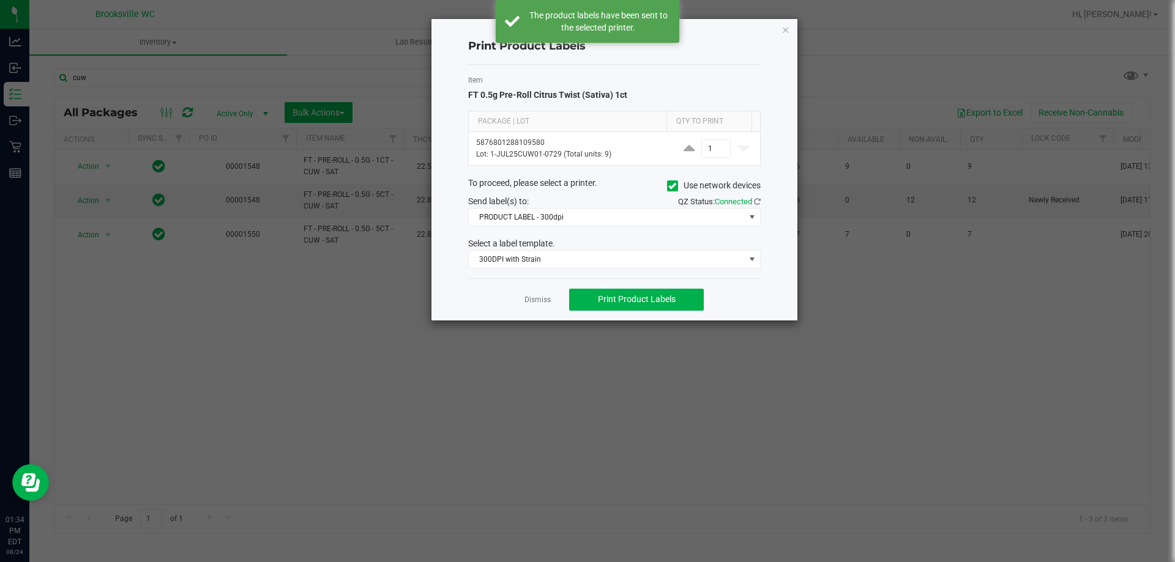
click at [519, 203] on span "Send label(s) to:" at bounding box center [498, 201] width 61 height 10
click at [519, 213] on span "PRODUCT LABEL - 300dpi" at bounding box center [607, 217] width 276 height 17
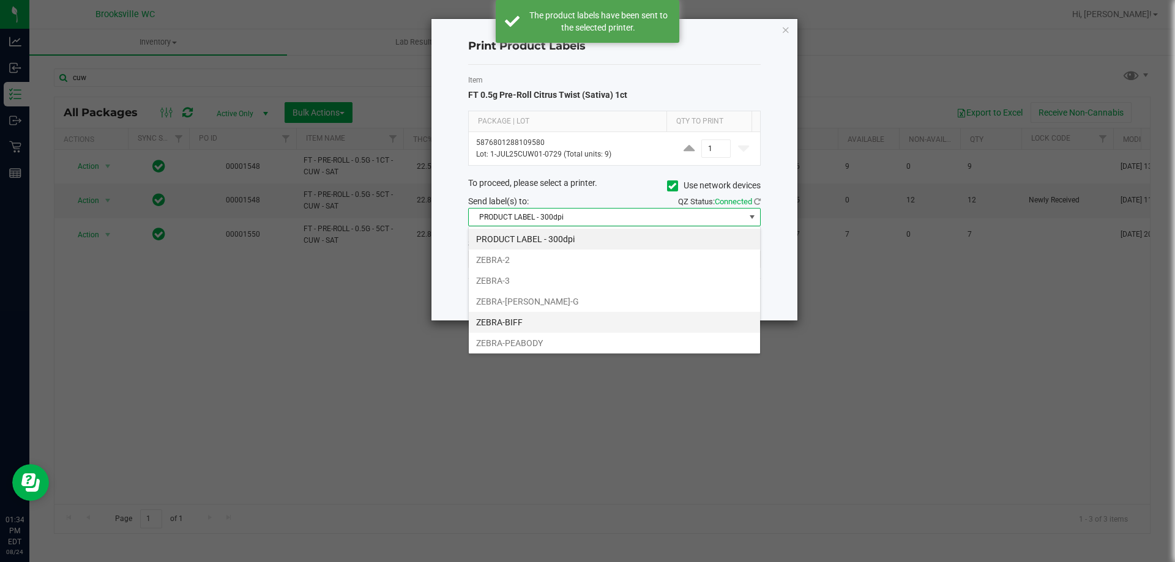
click at [516, 325] on li "ZEBRA-BIFF" at bounding box center [614, 322] width 291 height 21
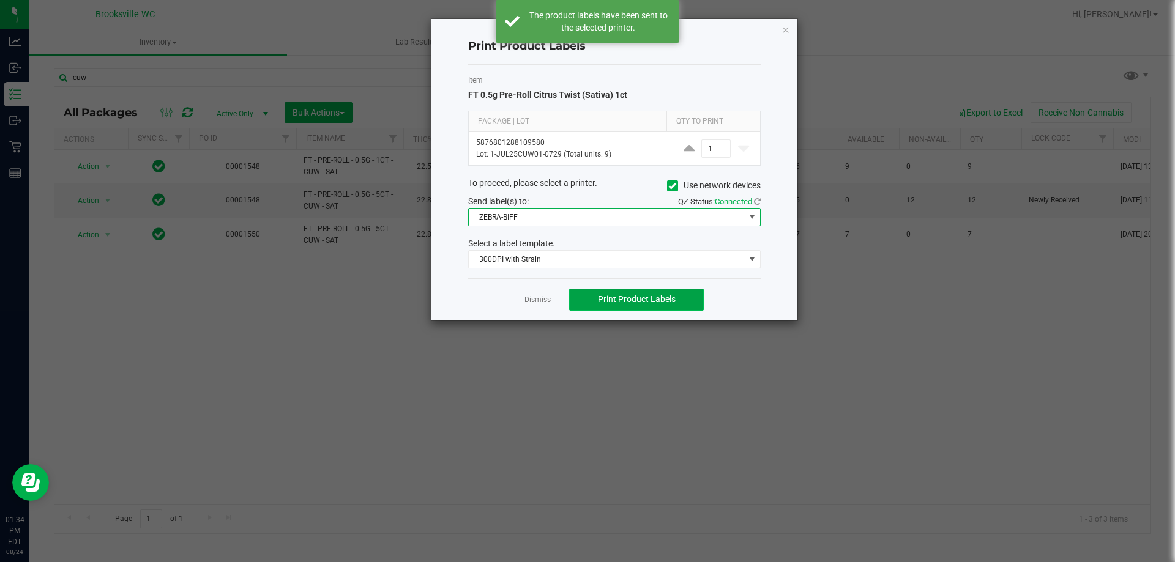
click at [642, 294] on button "Print Product Labels" at bounding box center [636, 300] width 135 height 22
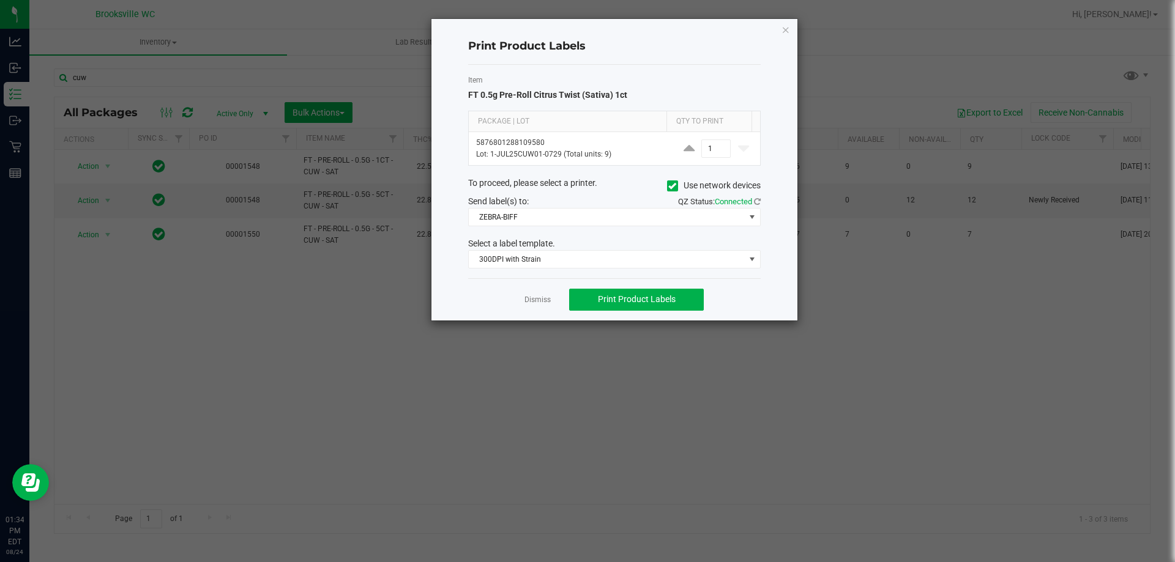
click at [530, 299] on link "Dismiss" at bounding box center [537, 300] width 26 height 10
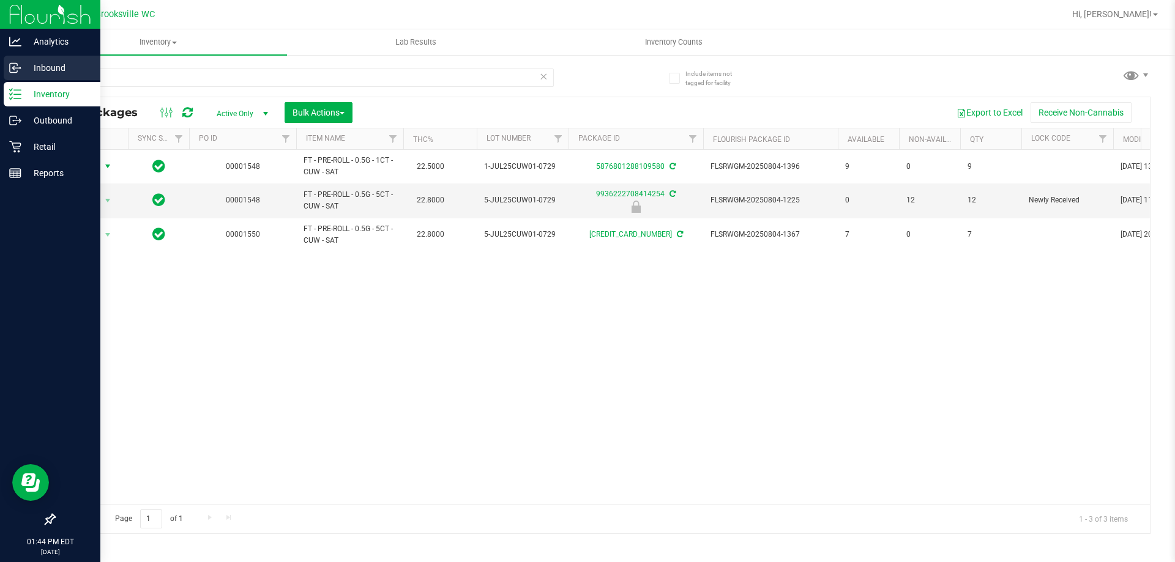
click at [39, 67] on p "Inbound" at bounding box center [57, 68] width 73 height 15
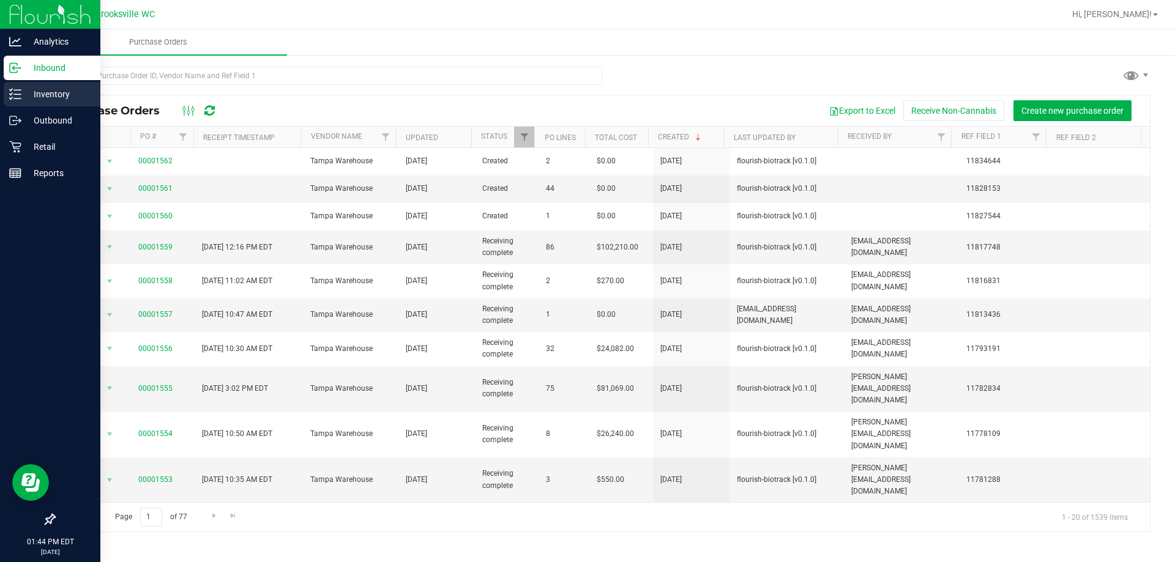
click at [15, 95] on icon at bounding box center [15, 94] width 12 height 12
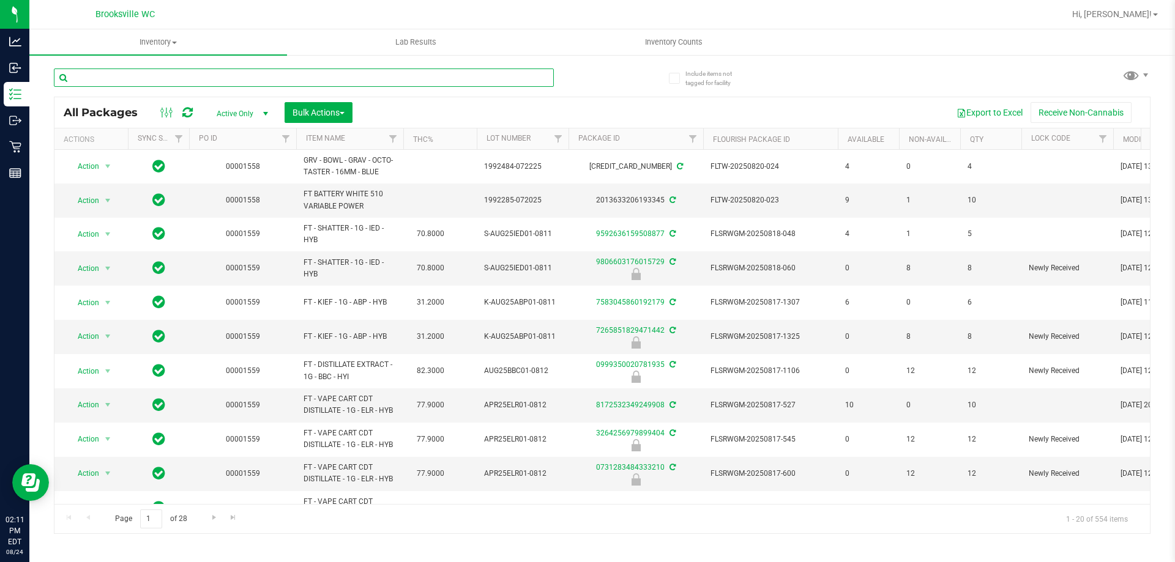
click at [201, 73] on input "text" at bounding box center [304, 78] width 500 height 18
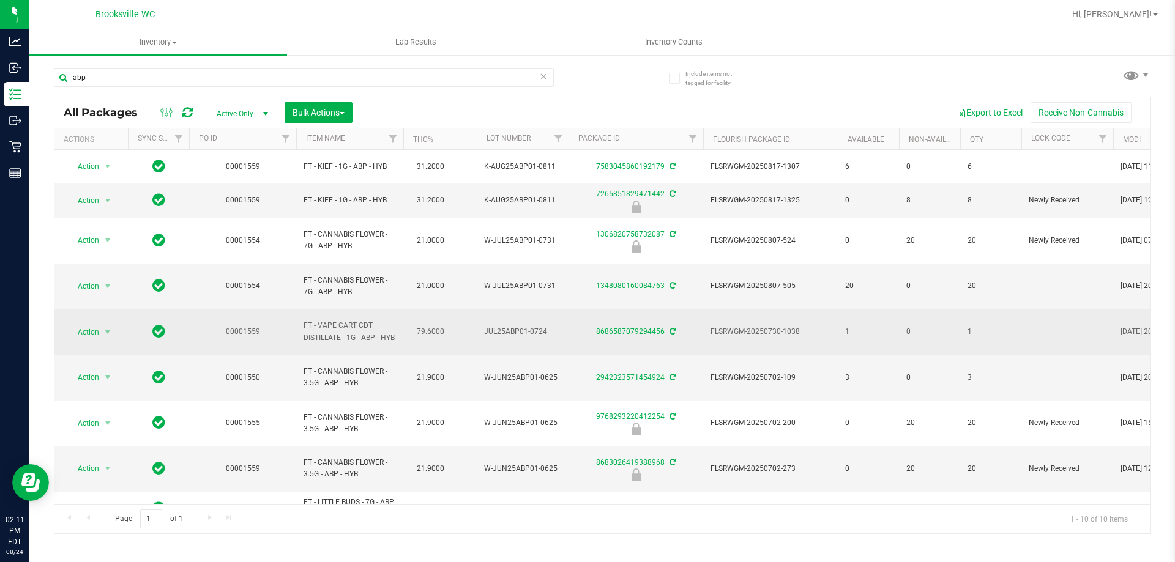
drag, startPoint x: 331, startPoint y: 343, endPoint x: 293, endPoint y: 320, distance: 44.5
copy tr "FT - VAPE CART CDT DISTILLATE - 1G - ABP - HYB"
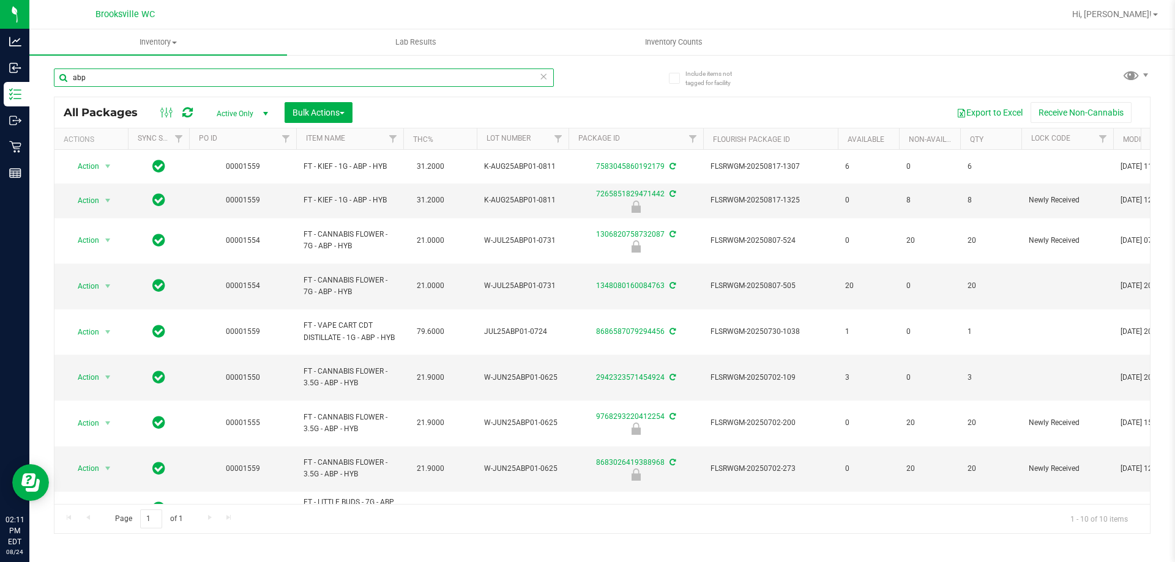
click at [147, 77] on input "abp" at bounding box center [304, 78] width 500 height 18
click at [144, 76] on input "abp" at bounding box center [304, 78] width 500 height 18
drag, startPoint x: 144, startPoint y: 76, endPoint x: 53, endPoint y: 75, distance: 91.8
click at [53, 75] on div "Include items not tagged for facility abp All Packages Active Only Active Only …" at bounding box center [601, 240] width 1145 height 373
paste input "FT - VAPE CART CDT DISTILLATE - 1G - ABP - HYB"
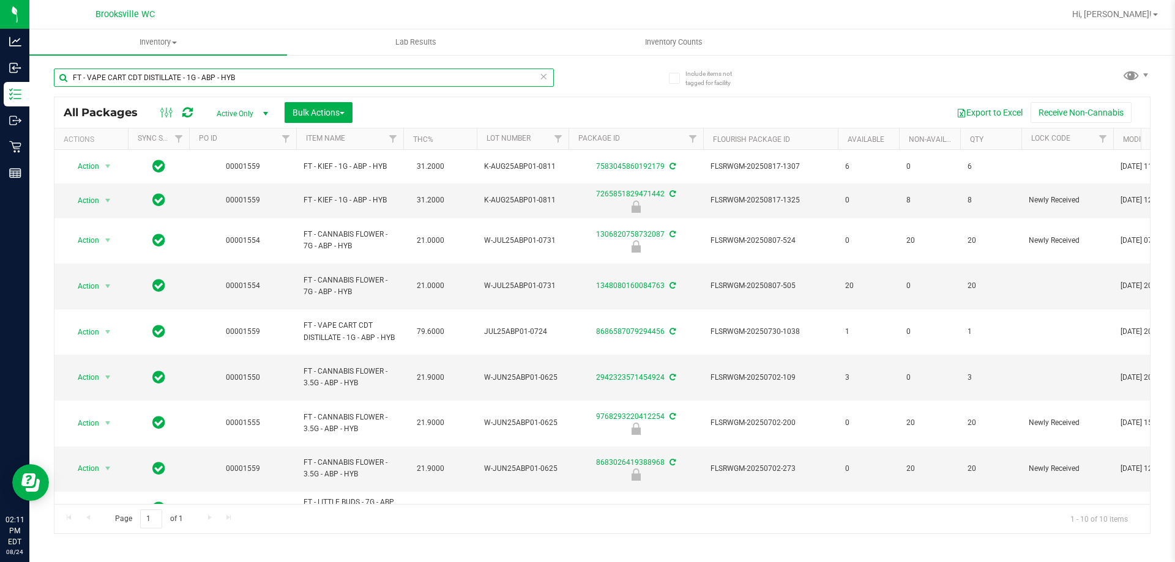
type input "FT - VAPE CART CDT DISTILLATE - 1G - ABP - HYB"
click at [614, 89] on div "FT - VAPE CART CDT DISTILLATE - 1G - ABP - HYB All Packages Active Only Active …" at bounding box center [602, 295] width 1096 height 477
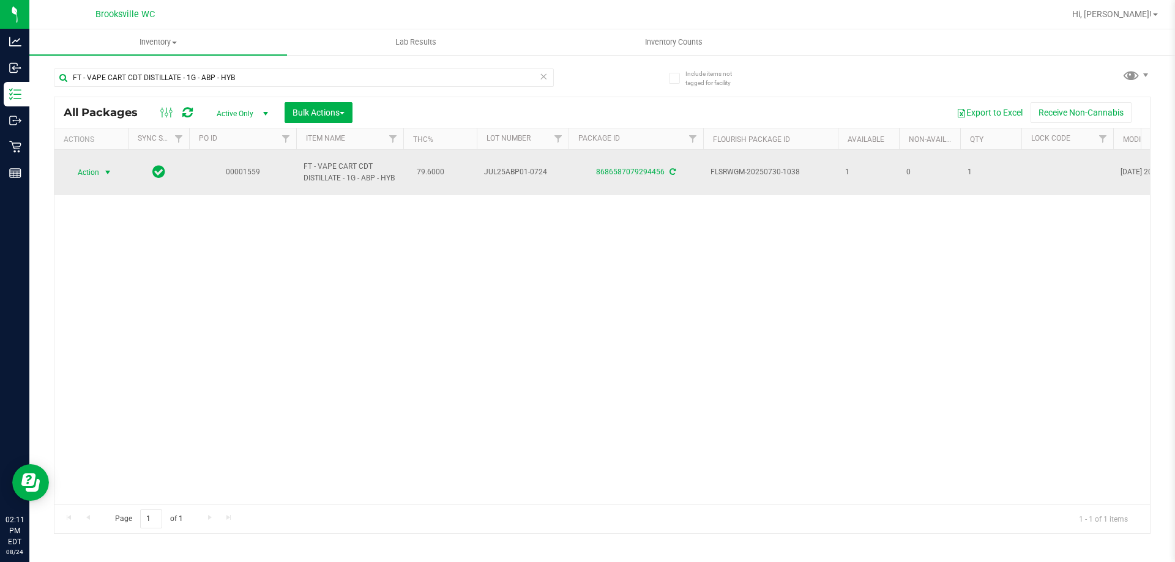
click at [89, 176] on span "Action" at bounding box center [83, 172] width 33 height 17
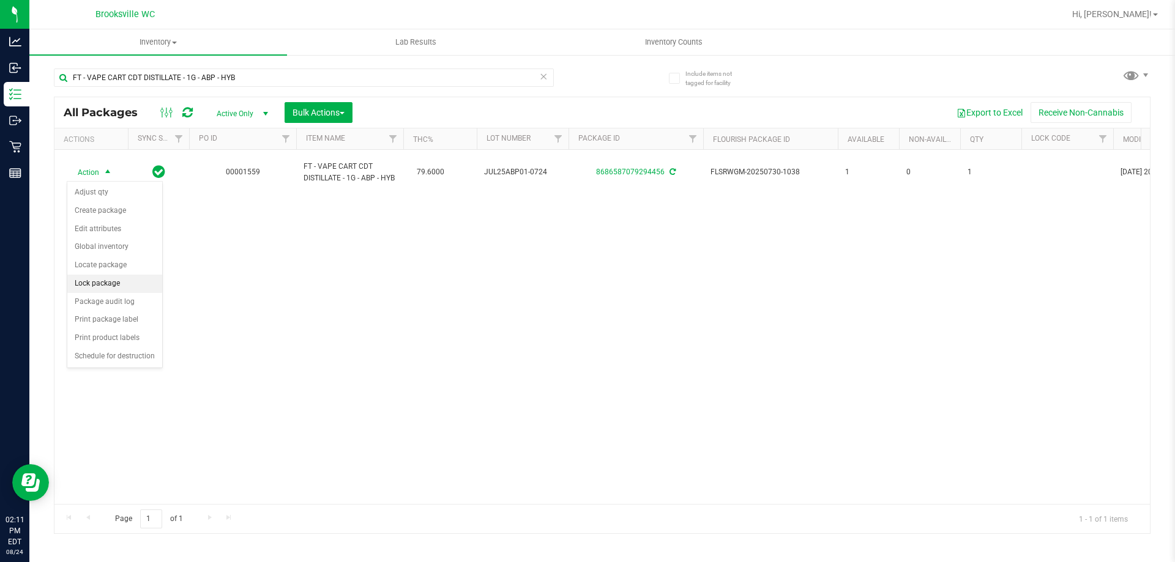
click at [103, 286] on li "Lock package" at bounding box center [114, 284] width 95 height 18
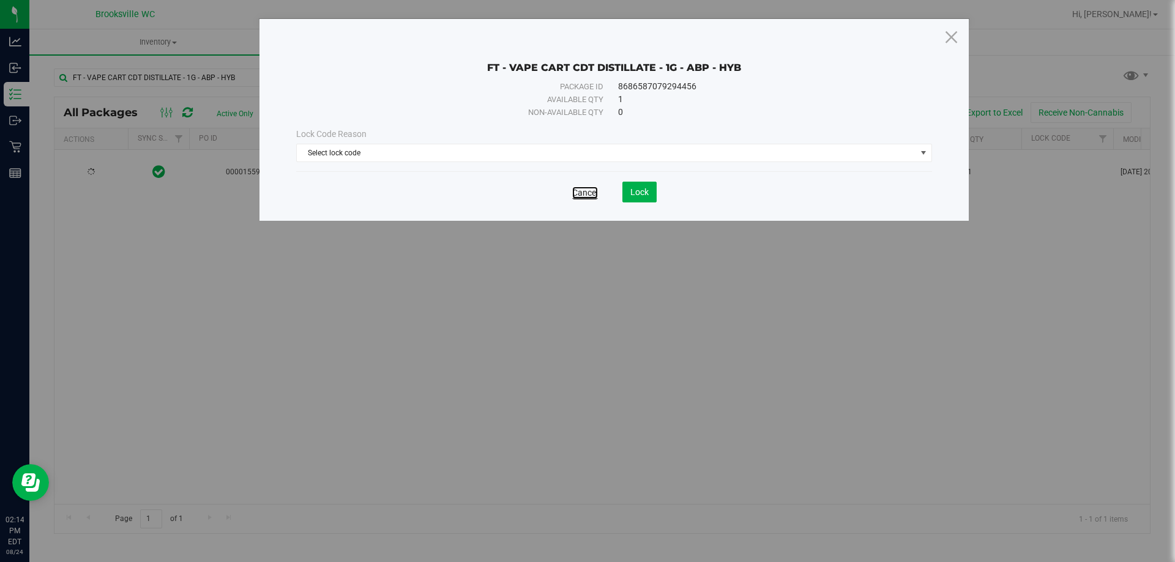
click at [587, 190] on link "Cancel" at bounding box center [585, 193] width 26 height 12
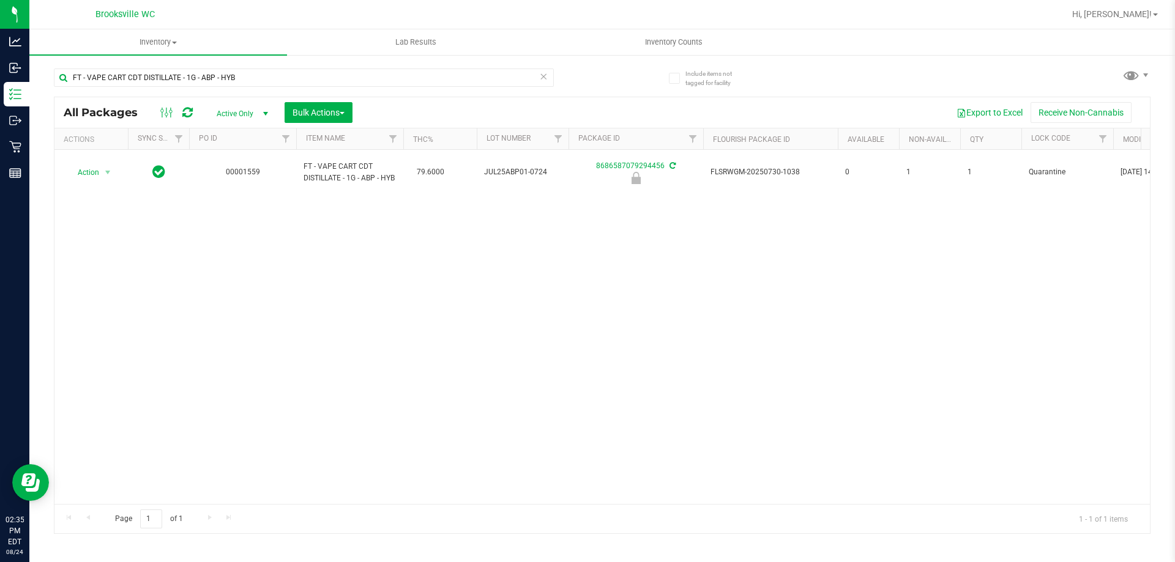
click at [547, 81] on icon at bounding box center [543, 76] width 9 height 15
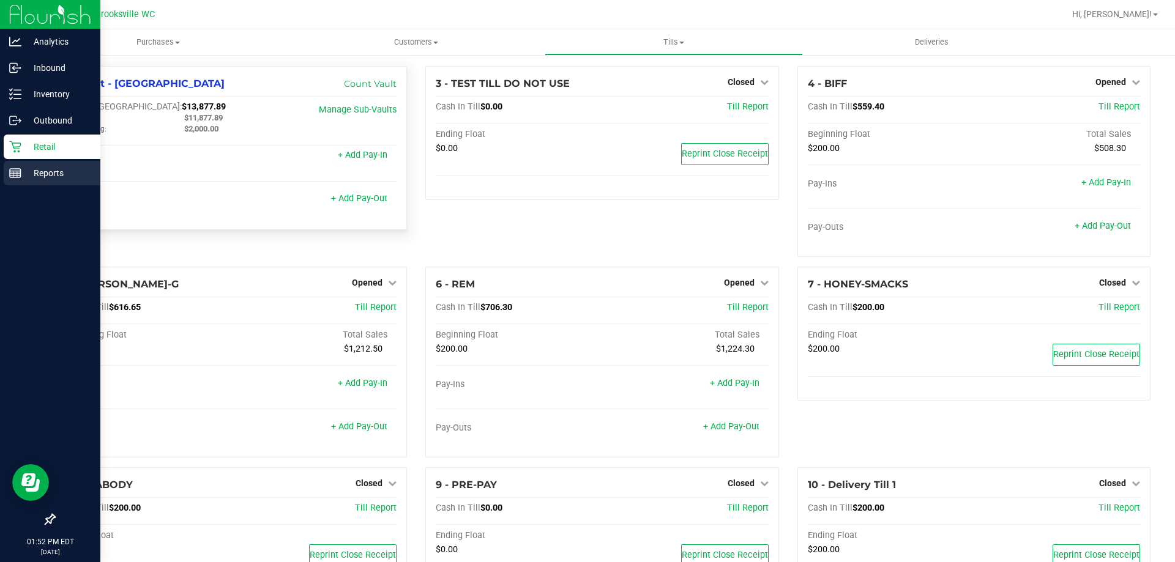
click at [40, 179] on p "Reports" at bounding box center [57, 173] width 73 height 15
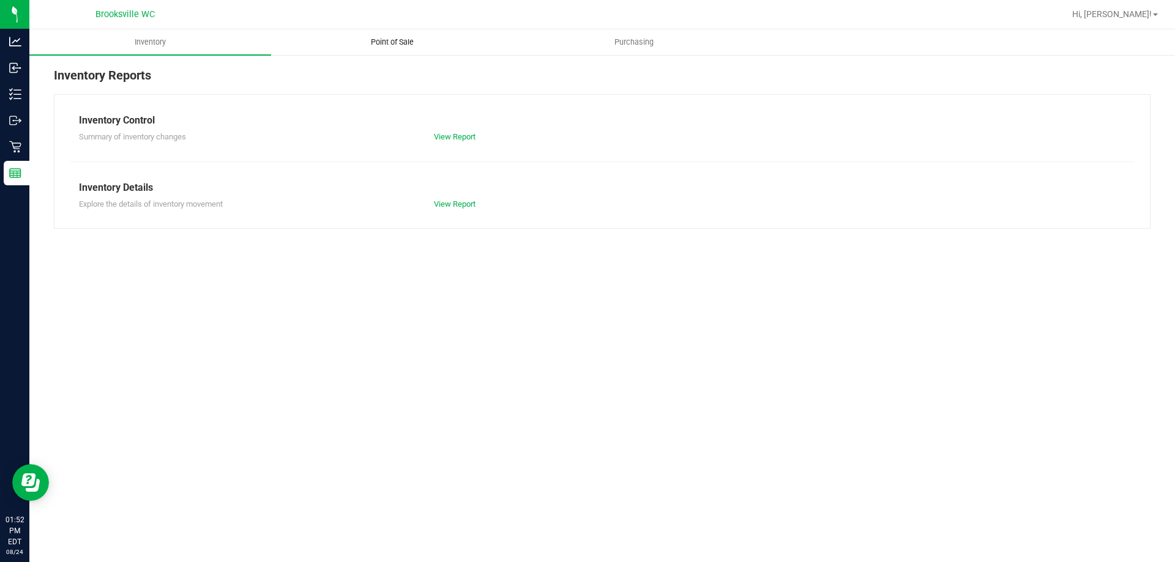
click at [388, 38] on span "Point of Sale" at bounding box center [392, 42] width 76 height 11
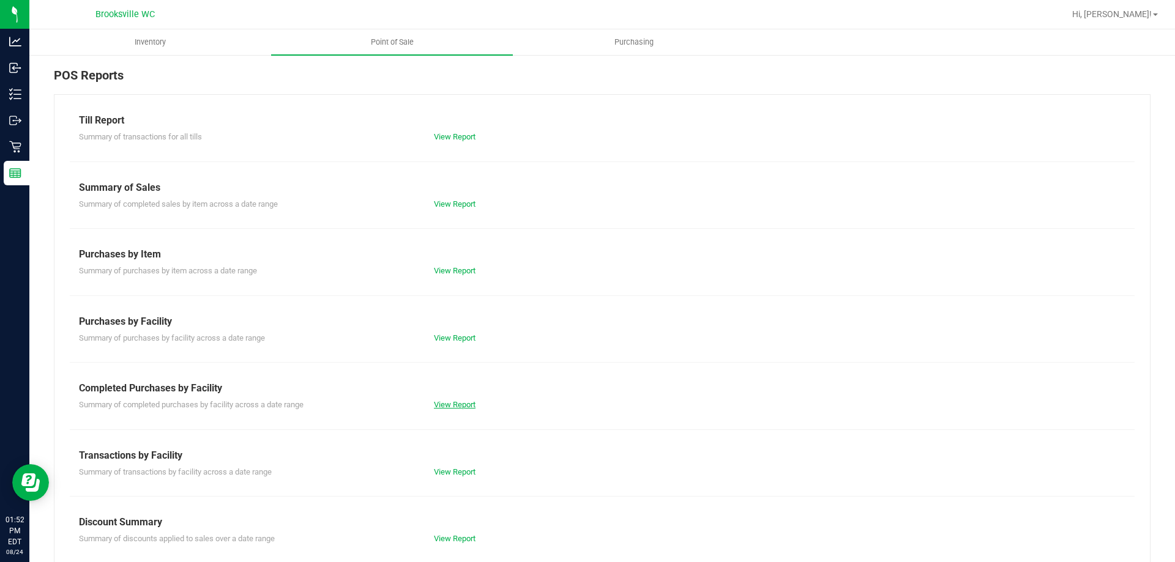
click at [461, 403] on link "View Report" at bounding box center [455, 404] width 42 height 9
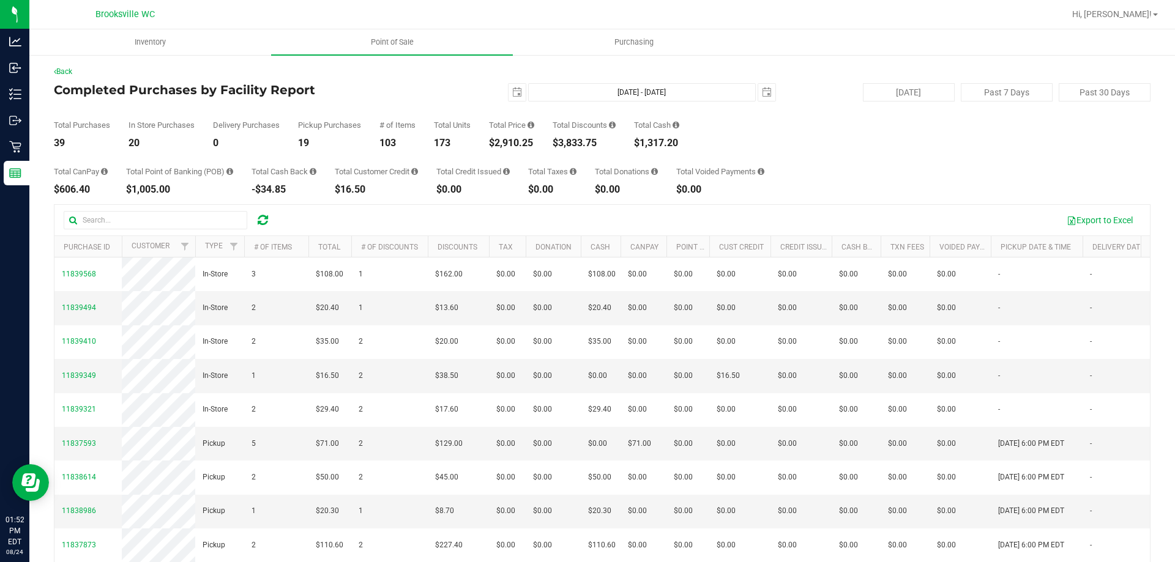
click at [218, 65] on div "Back Completed Purchases by Facility Report [DATE] [DATE] - [DATE] [DATE] [DATE…" at bounding box center [601, 354] width 1145 height 600
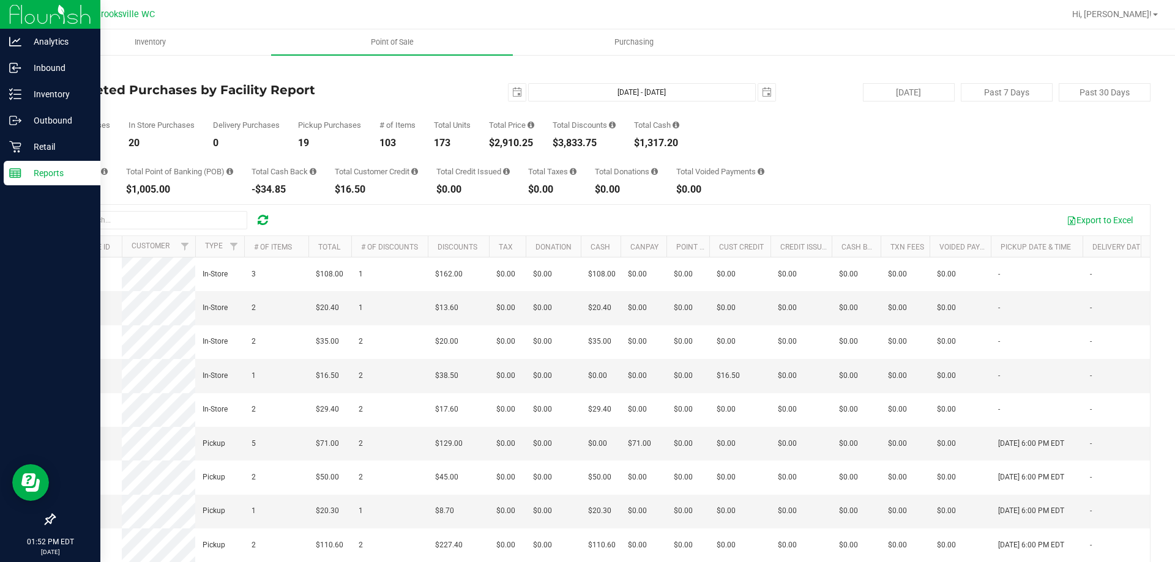
click at [30, 177] on p "Reports" at bounding box center [57, 173] width 73 height 15
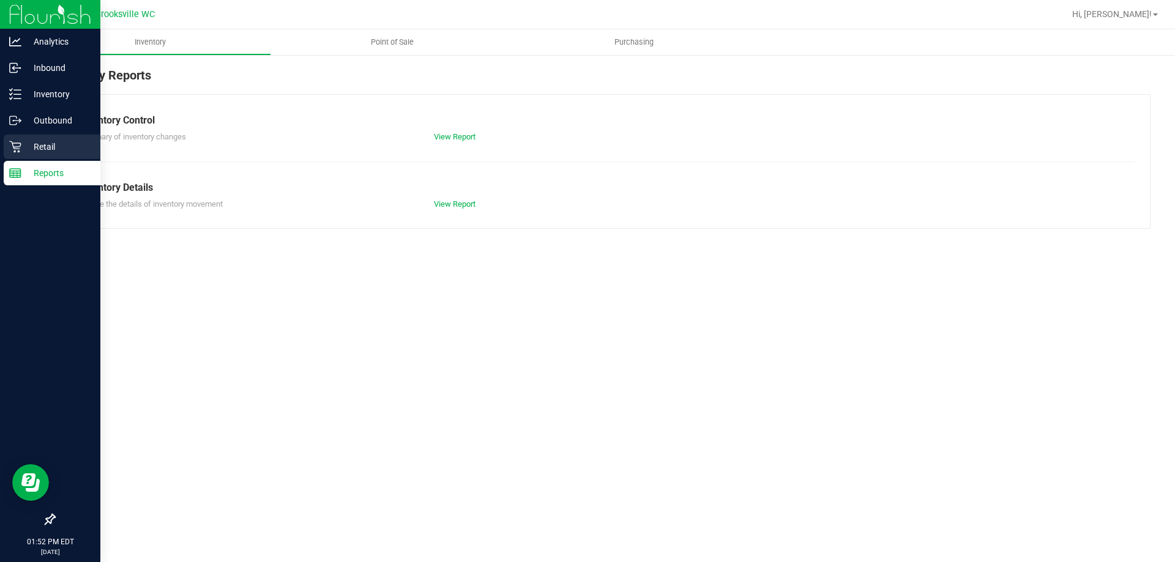
click at [33, 146] on p "Retail" at bounding box center [57, 146] width 73 height 15
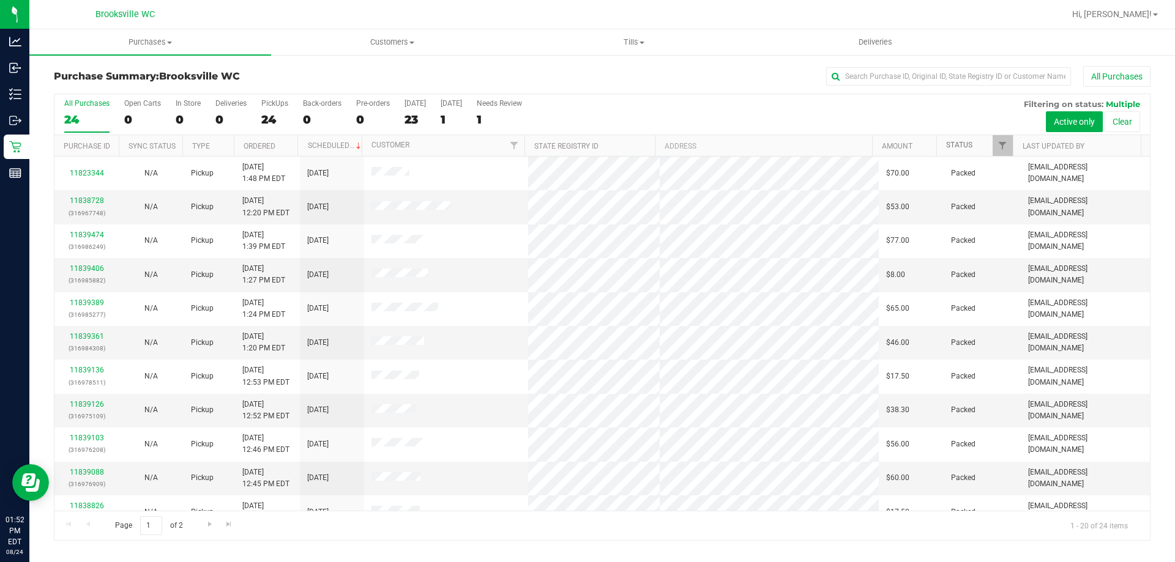
click at [967, 143] on link "Status" at bounding box center [959, 145] width 26 height 9
click at [961, 144] on link "Status" at bounding box center [966, 145] width 40 height 9
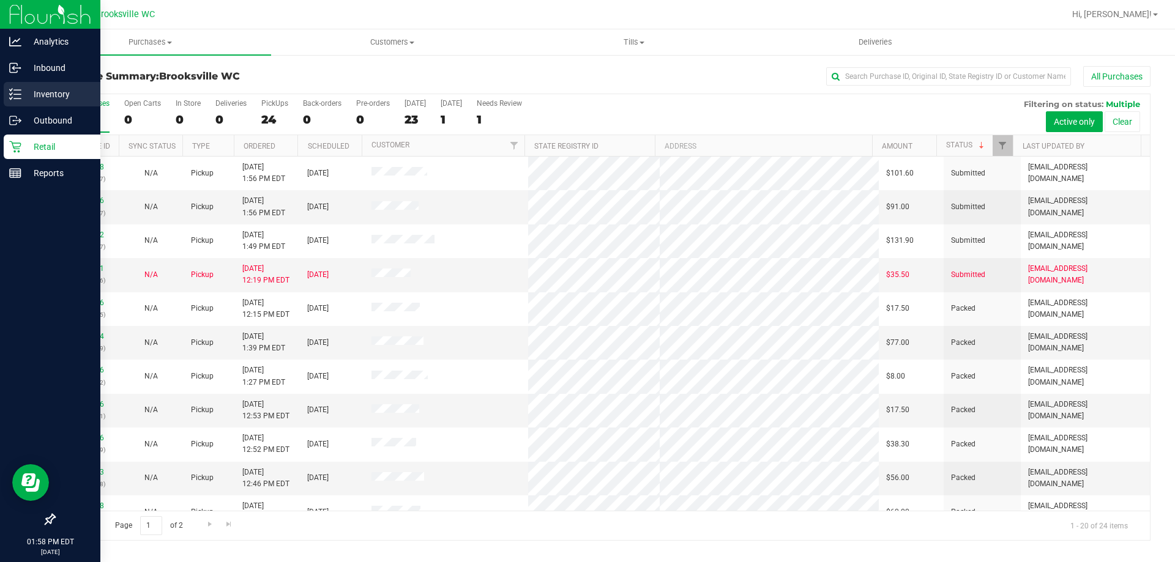
click at [20, 90] on line at bounding box center [17, 90] width 7 height 0
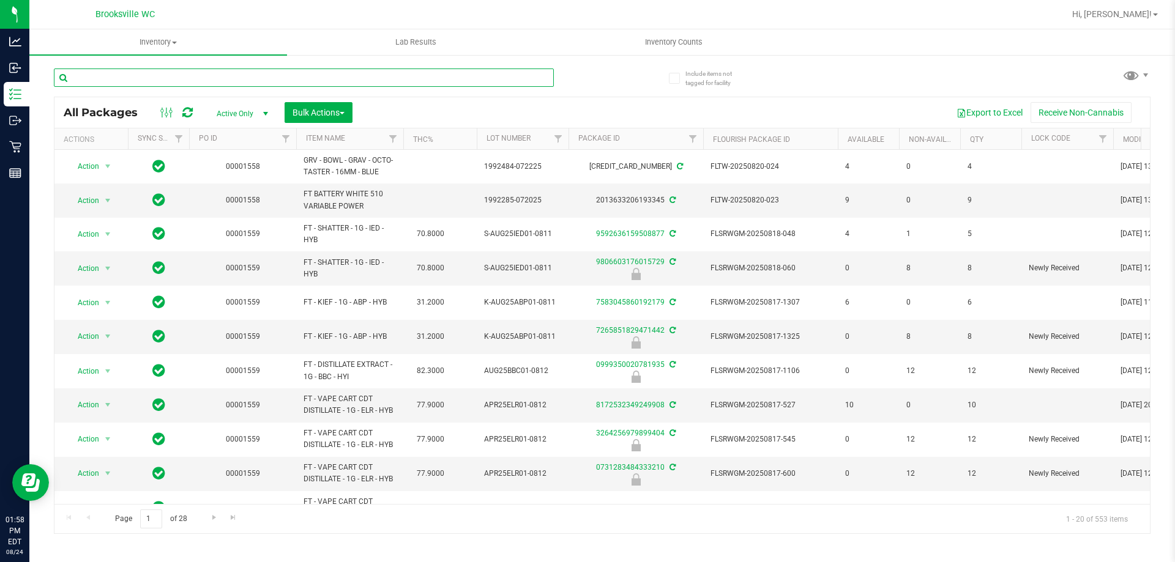
click at [137, 71] on input "text" at bounding box center [304, 78] width 500 height 18
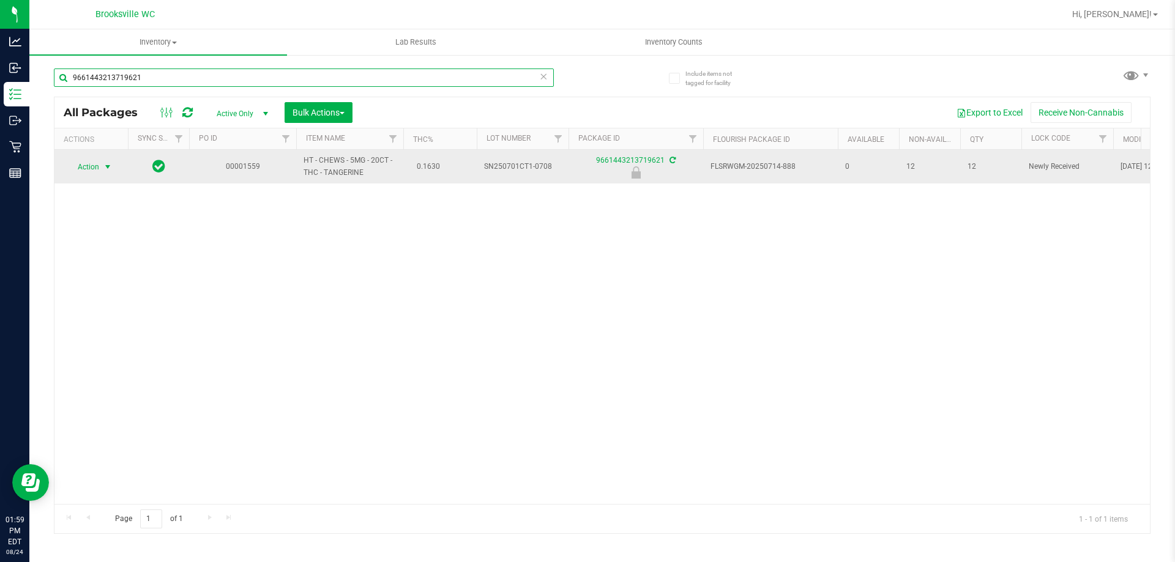
type input "9661443213719621"
click at [89, 163] on span "Action" at bounding box center [83, 166] width 33 height 17
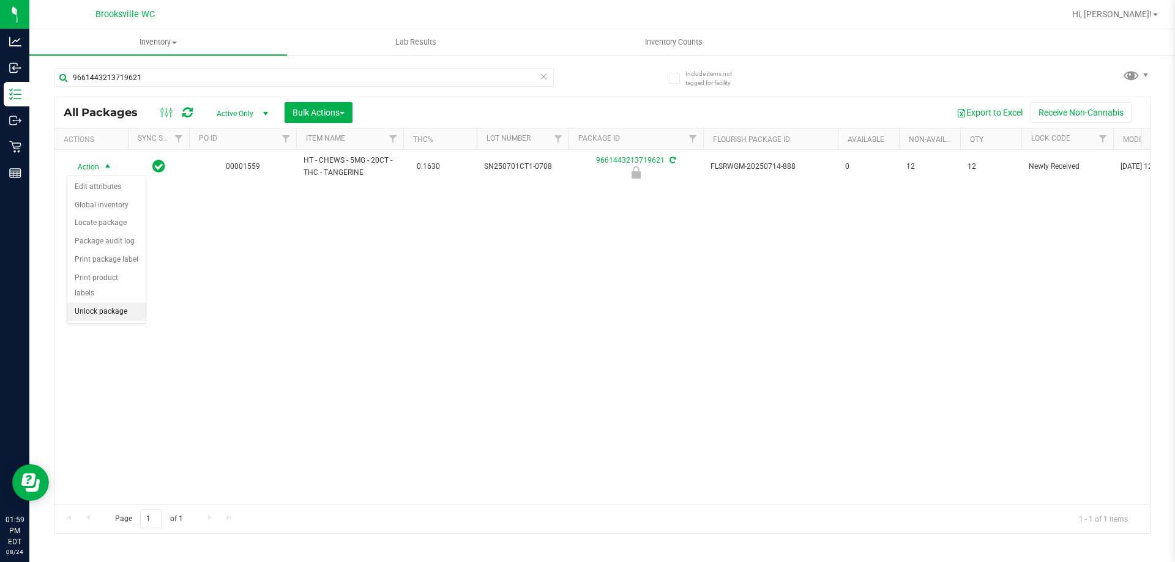
click at [115, 303] on li "Unlock package" at bounding box center [106, 312] width 78 height 18
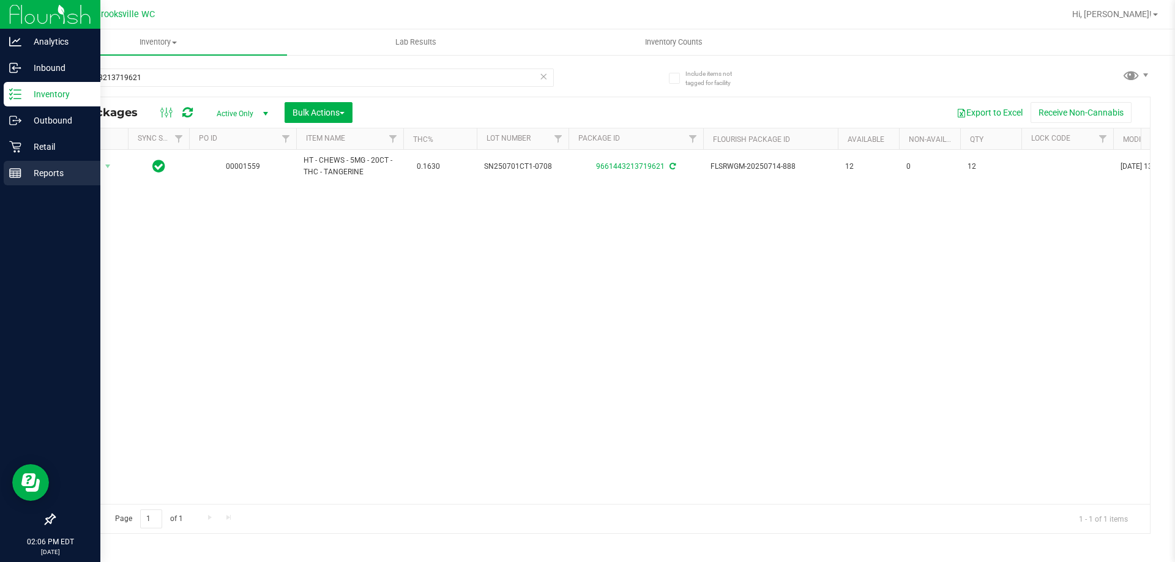
click at [42, 183] on div "Reports" at bounding box center [52, 173] width 97 height 24
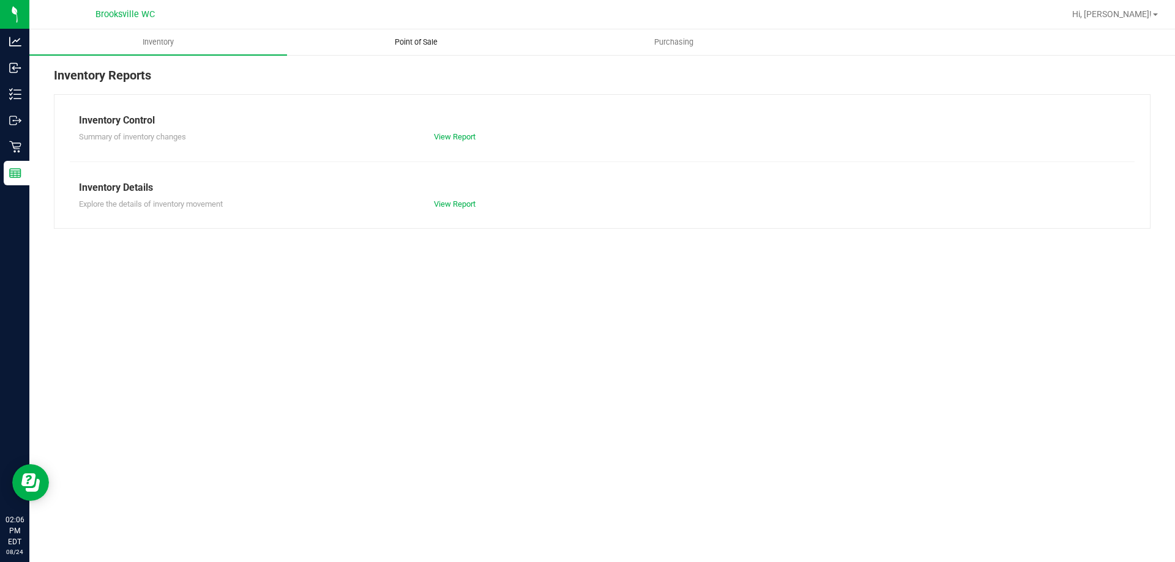
click at [418, 39] on span "Point of Sale" at bounding box center [416, 42] width 76 height 11
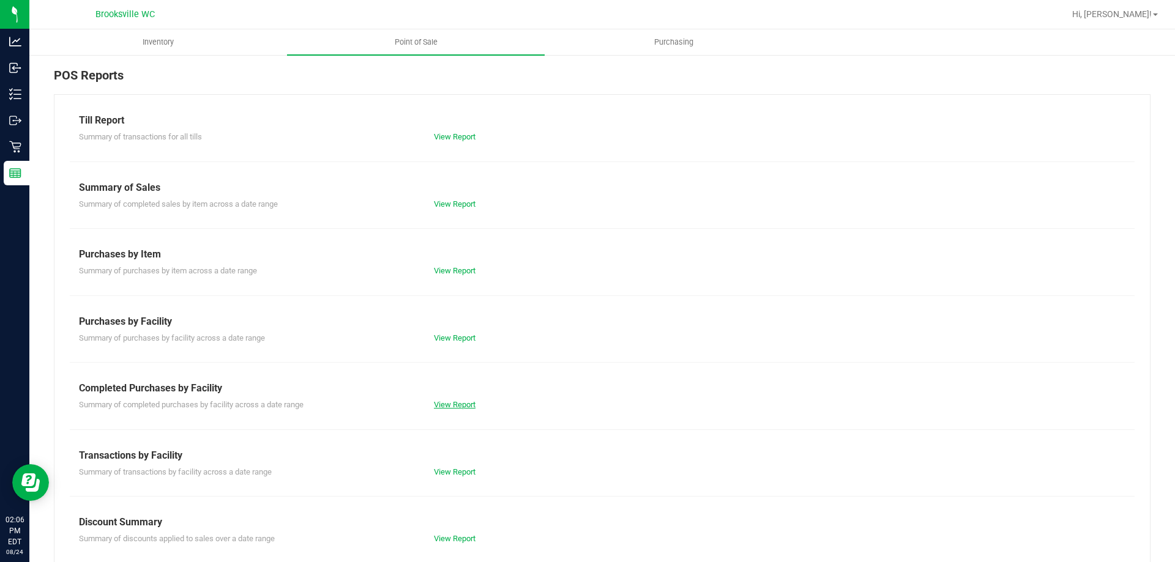
click at [447, 400] on link "View Report" at bounding box center [455, 404] width 42 height 9
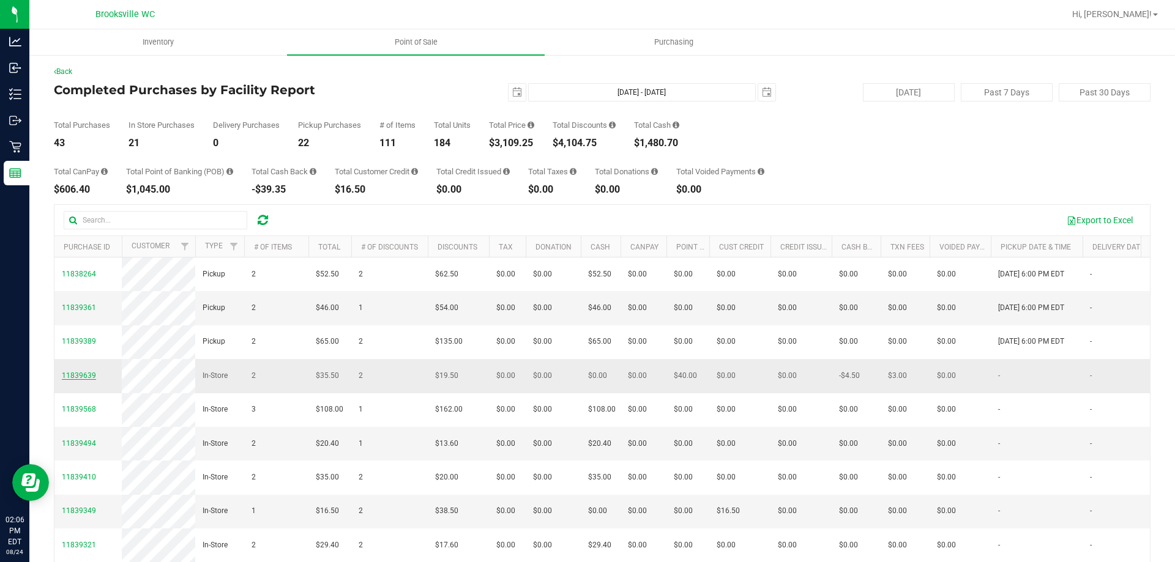
click at [75, 380] on span "11839639" at bounding box center [79, 375] width 34 height 9
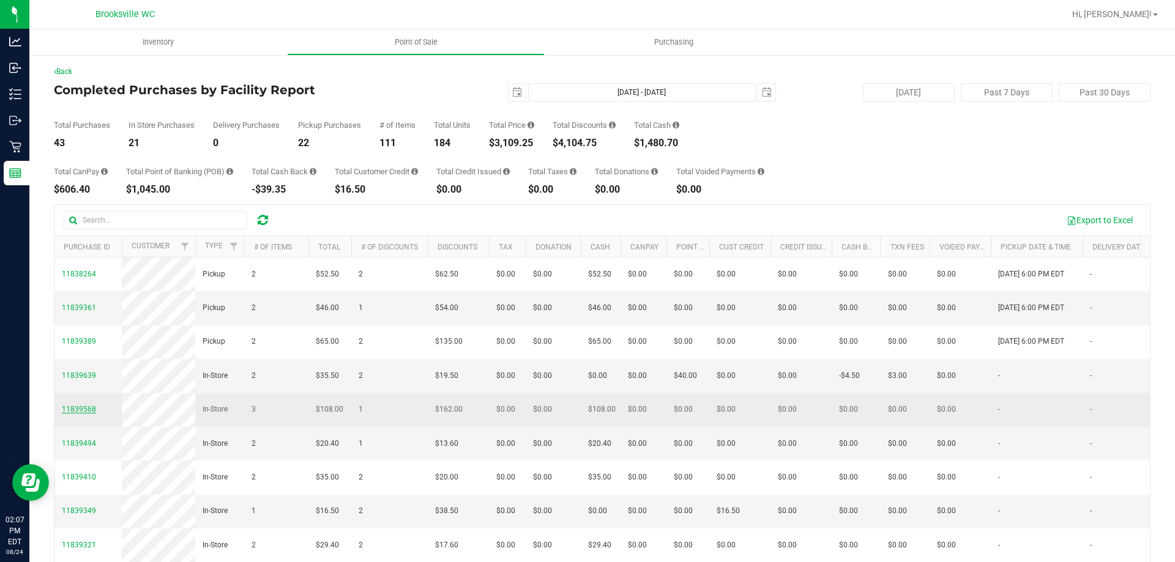
click at [86, 414] on span "11839568" at bounding box center [79, 409] width 34 height 9
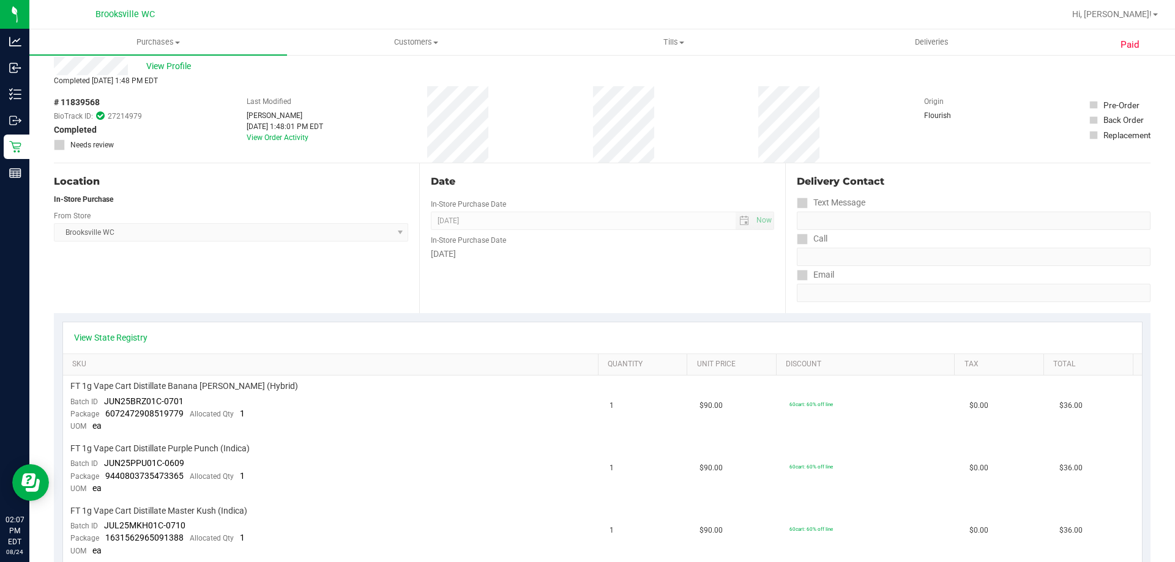
scroll to position [61, 0]
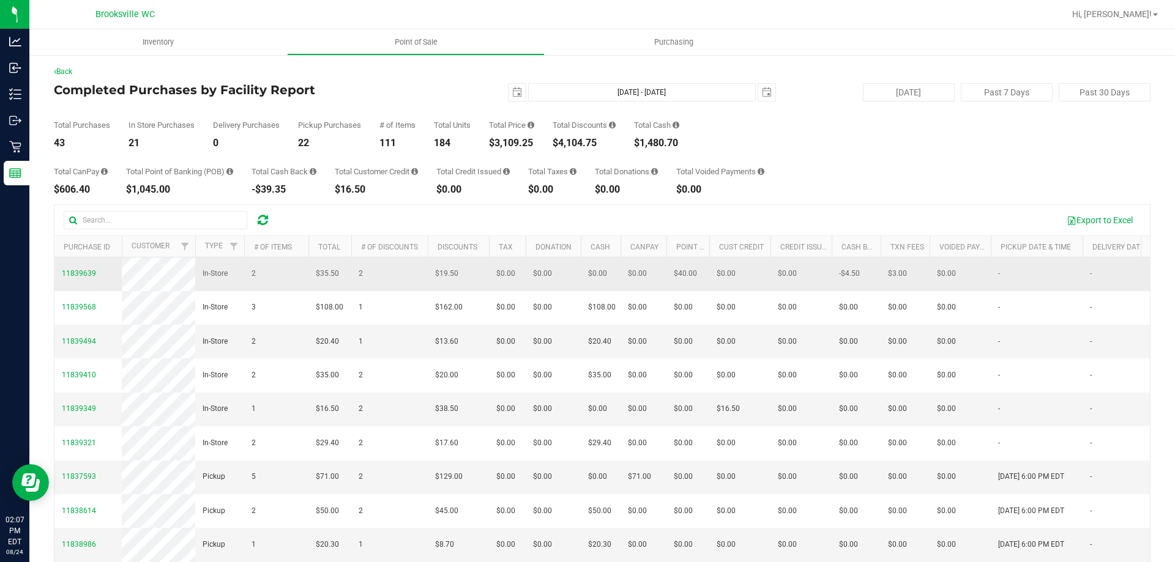
scroll to position [122, 0]
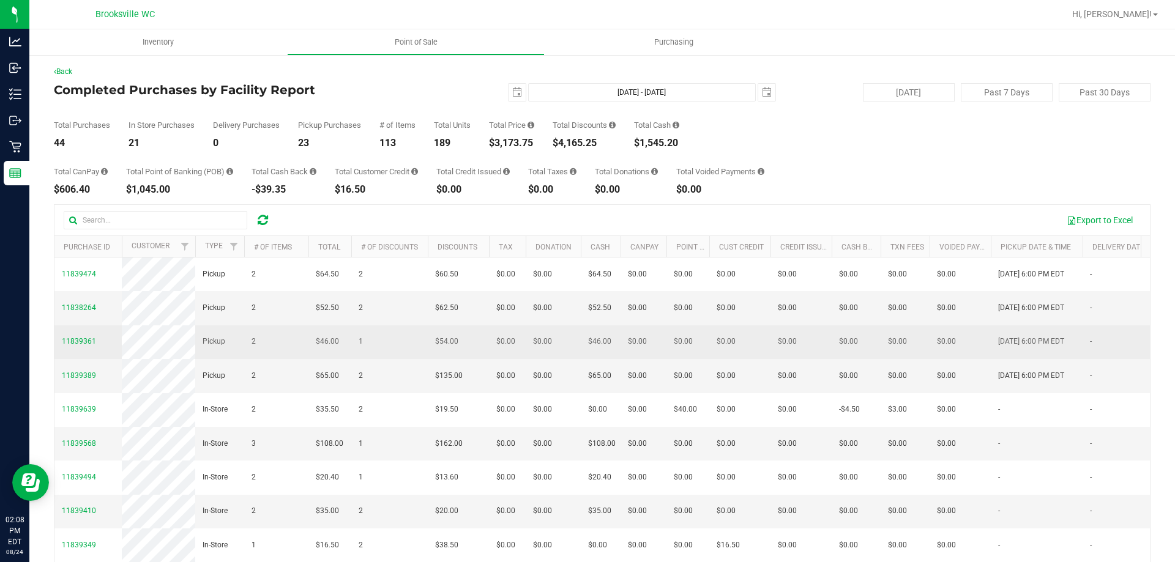
click at [77, 336] on span "11839361" at bounding box center [79, 342] width 34 height 12
click at [78, 341] on span "11839361" at bounding box center [79, 341] width 34 height 9
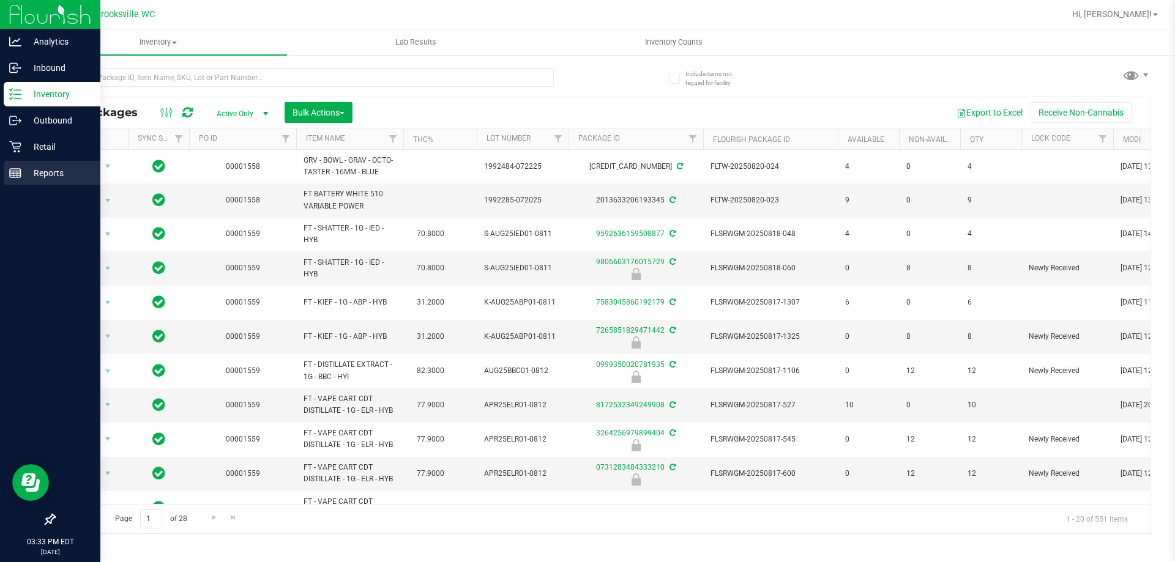
click at [27, 168] on p "Reports" at bounding box center [57, 173] width 73 height 15
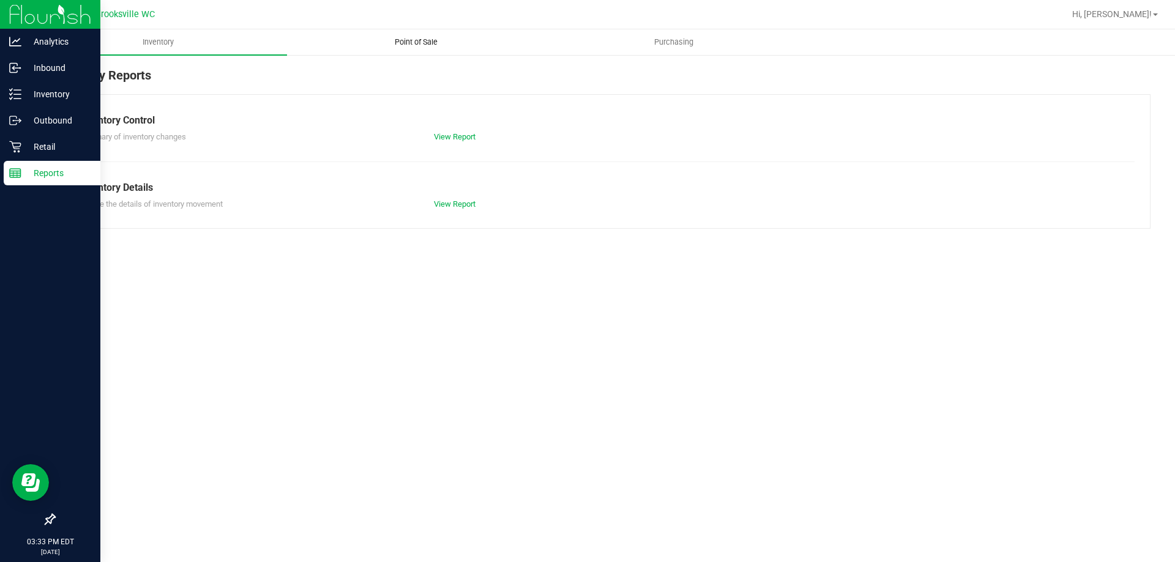
click at [411, 47] on span "Point of Sale" at bounding box center [416, 42] width 76 height 11
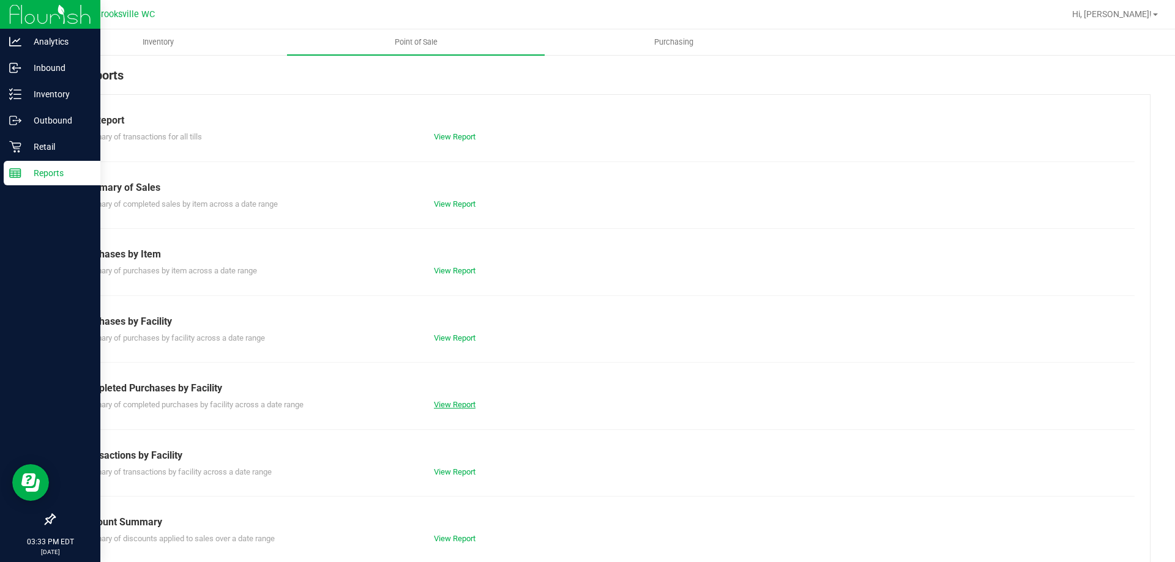
click at [447, 406] on link "View Report" at bounding box center [455, 404] width 42 height 9
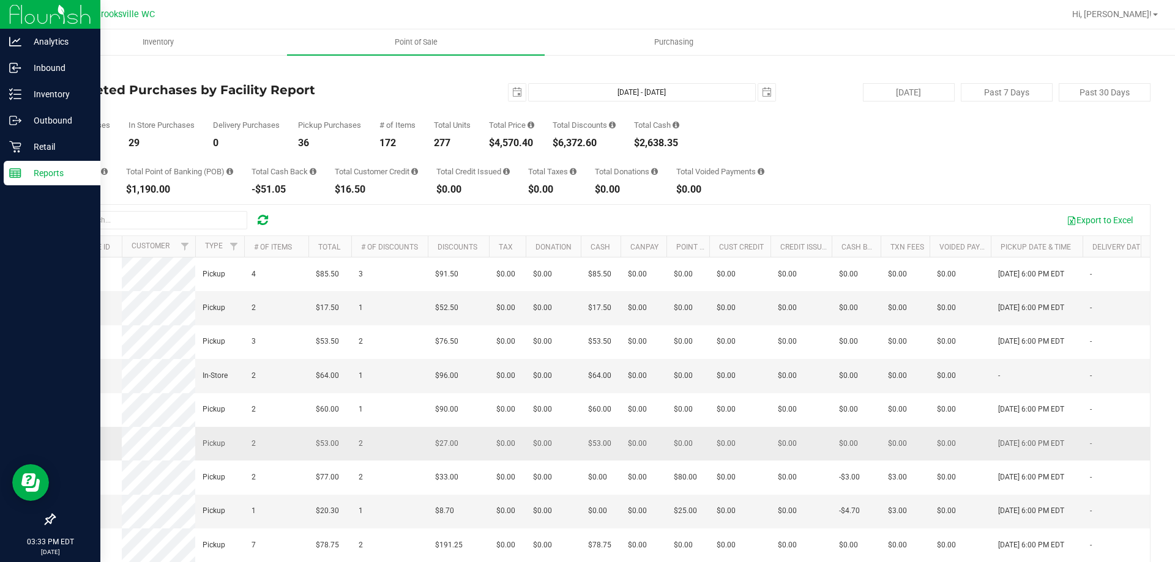
click at [88, 448] on span "11838728" at bounding box center [79, 443] width 34 height 9
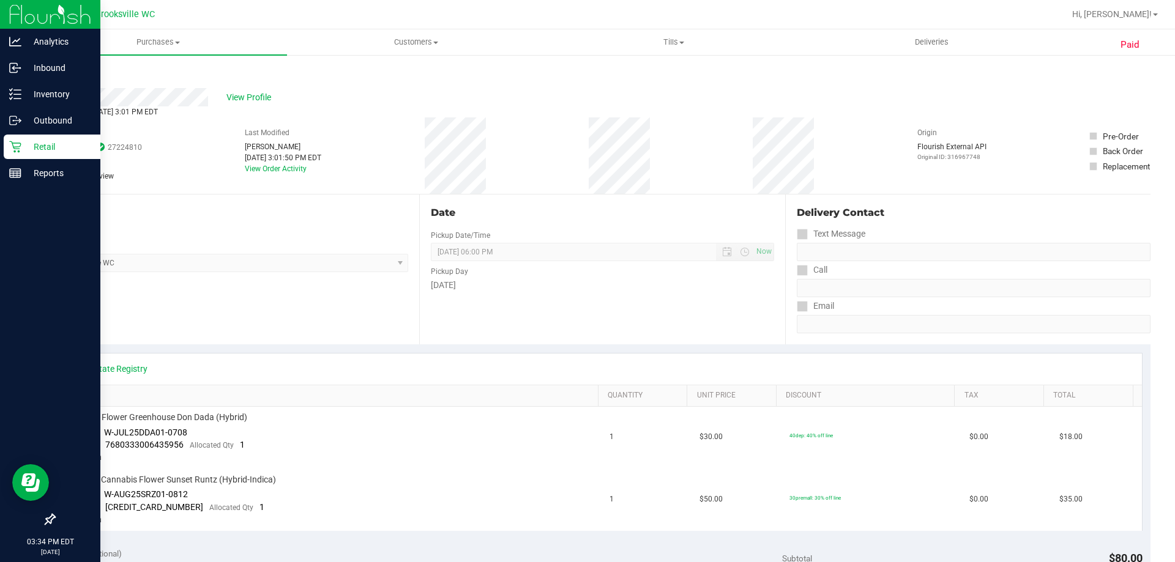
click at [23, 142] on p "Retail" at bounding box center [57, 146] width 73 height 15
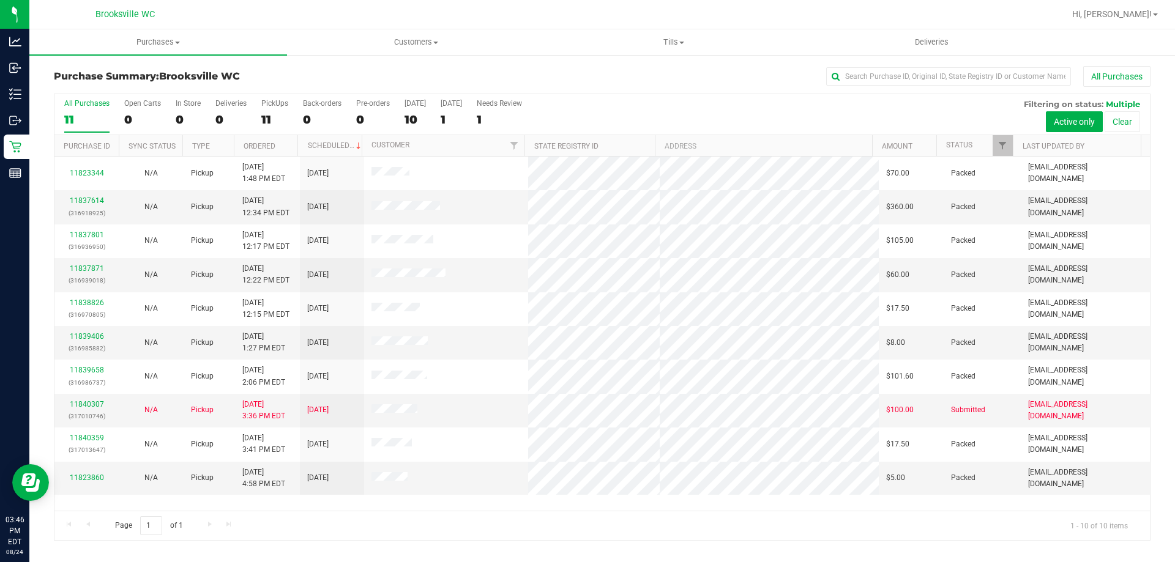
click at [277, 59] on div "Purchase Summary: [GEOGRAPHIC_DATA] WC All Purchases All Purchases 11 Open Cart…" at bounding box center [601, 303] width 1145 height 499
click at [281, 81] on h3 "Purchase Summary: [GEOGRAPHIC_DATA] WC" at bounding box center [236, 76] width 365 height 11
click at [94, 401] on link "11840307" at bounding box center [87, 404] width 34 height 9
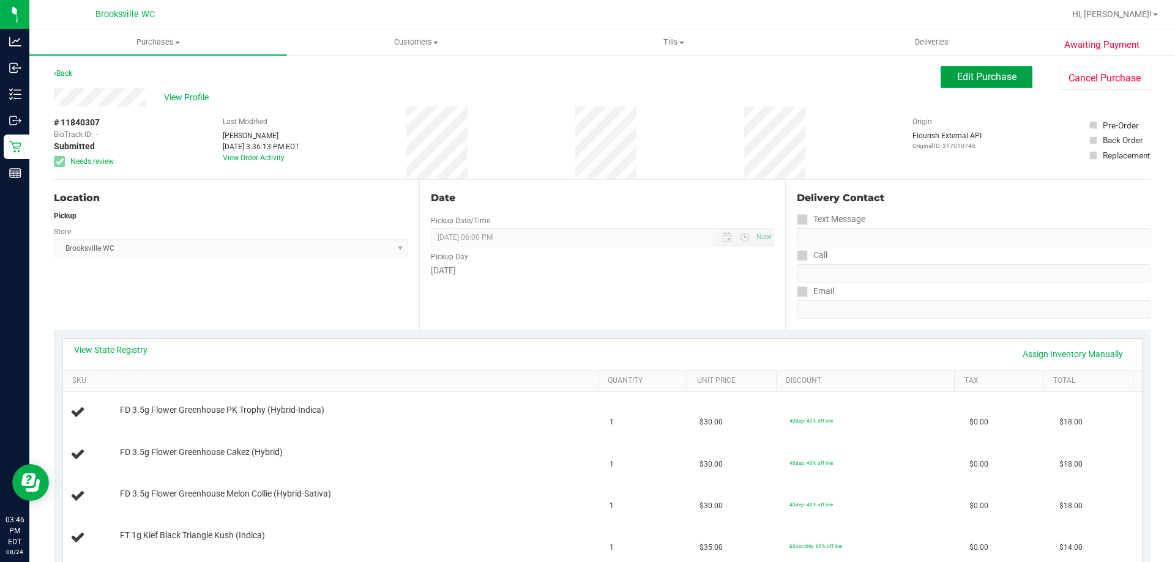
click at [976, 78] on span "Edit Purchase" at bounding box center [986, 77] width 59 height 12
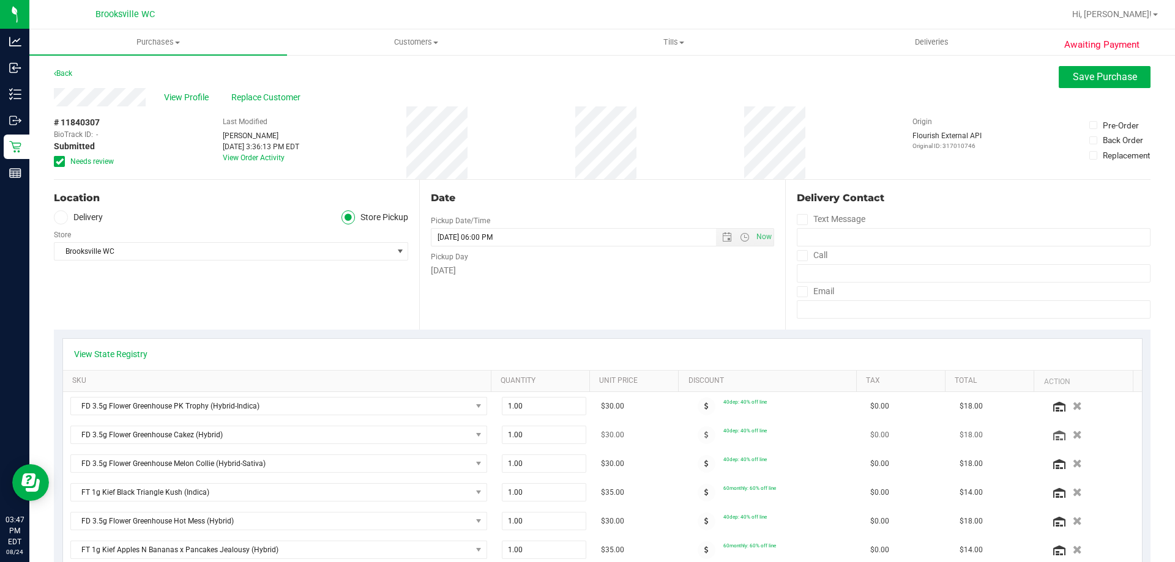
scroll to position [61, 0]
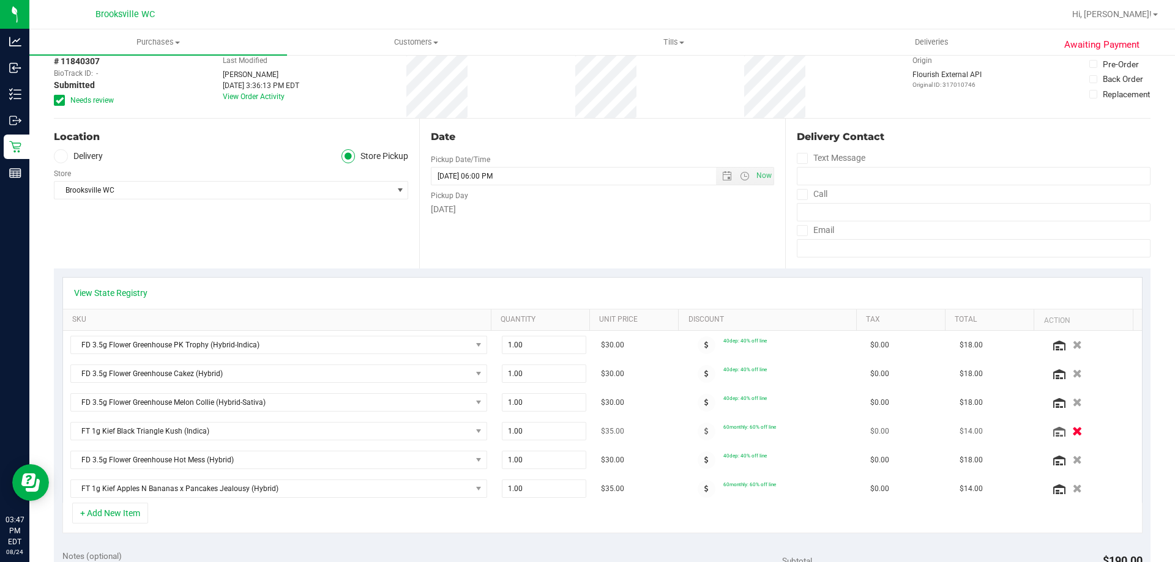
click at [1072, 431] on icon "button" at bounding box center [1077, 431] width 10 height 9
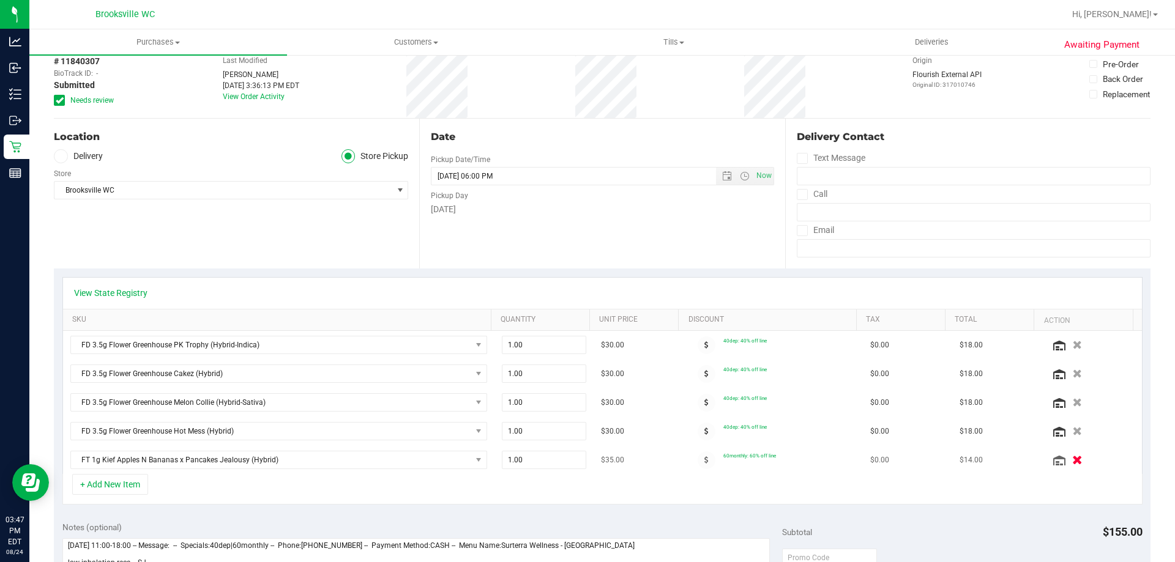
click at [1072, 456] on icon "button" at bounding box center [1077, 460] width 10 height 9
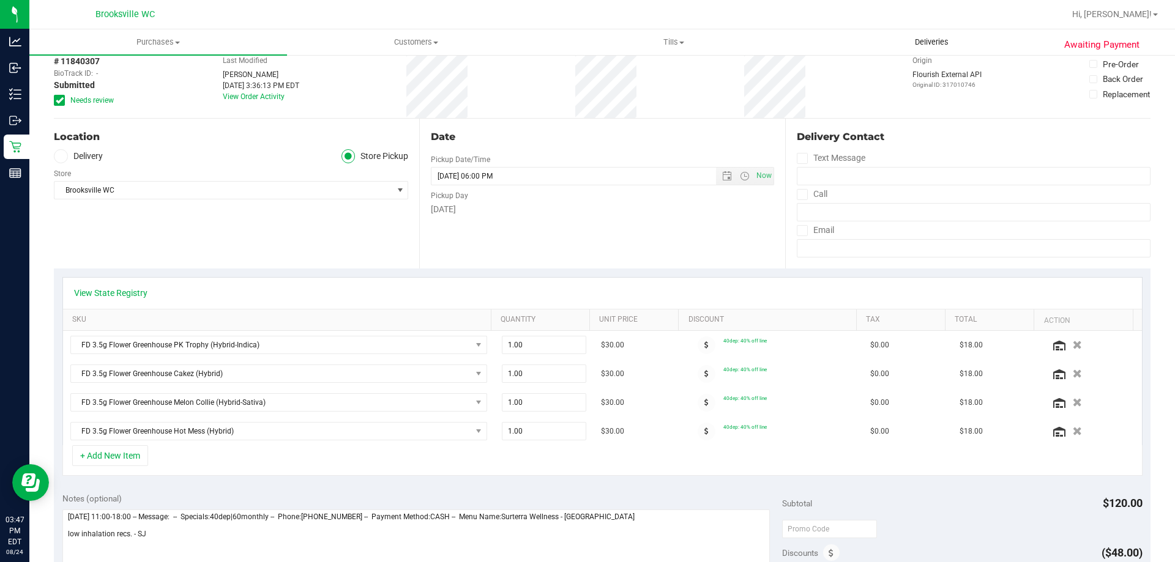
scroll to position [0, 0]
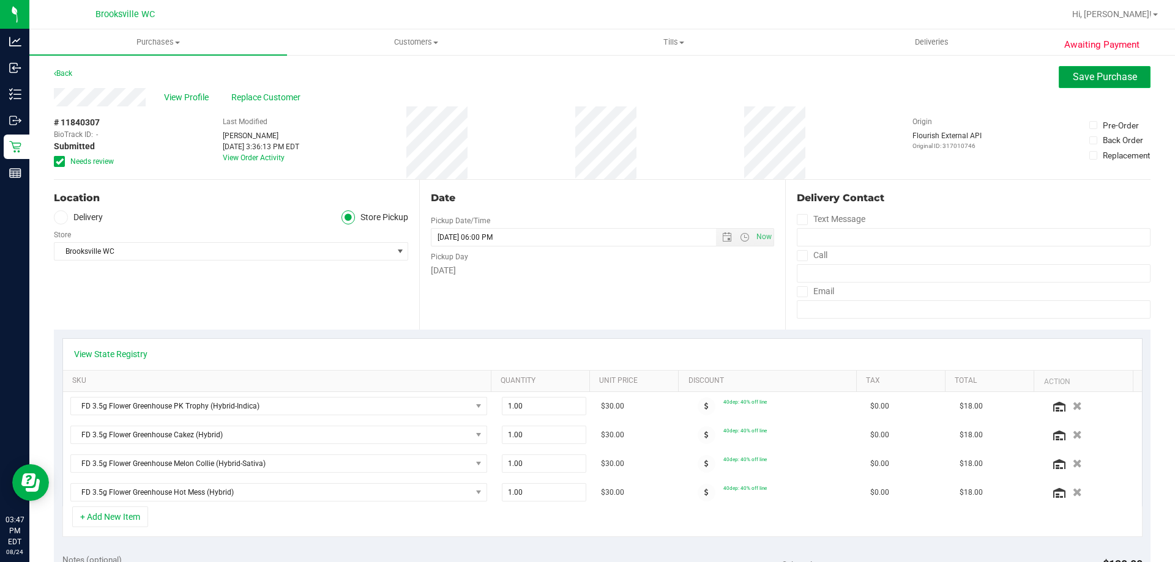
click at [1072, 78] on span "Save Purchase" at bounding box center [1104, 77] width 64 height 12
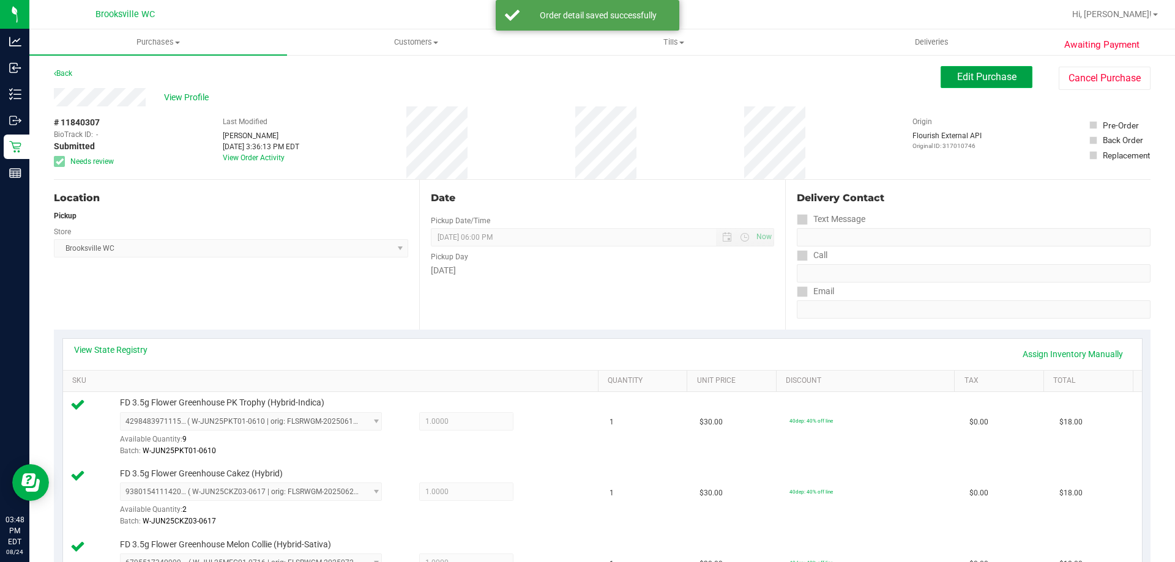
click at [972, 73] on span "Edit Purchase" at bounding box center [986, 77] width 59 height 12
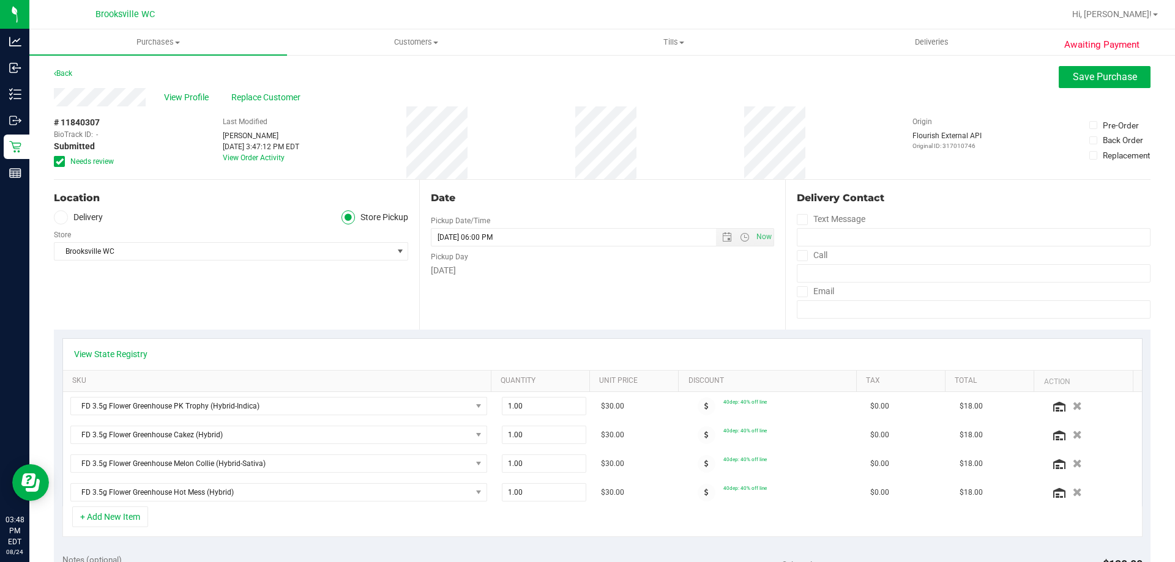
click at [63, 162] on span at bounding box center [59, 161] width 11 height 11
click at [0, 0] on input "Needs review" at bounding box center [0, 0] width 0 height 0
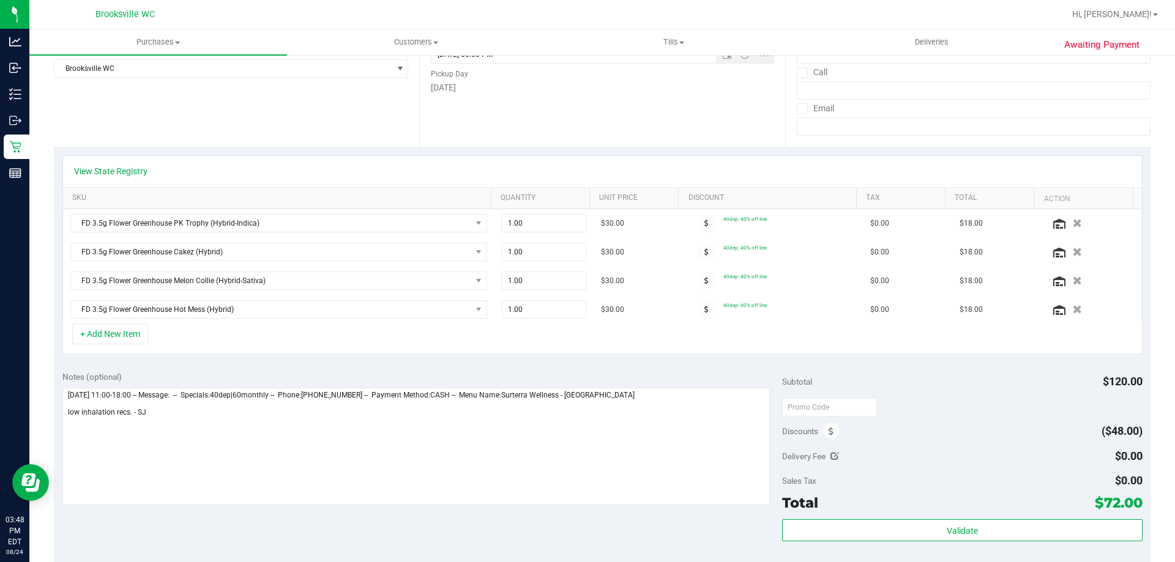
scroll to position [184, 0]
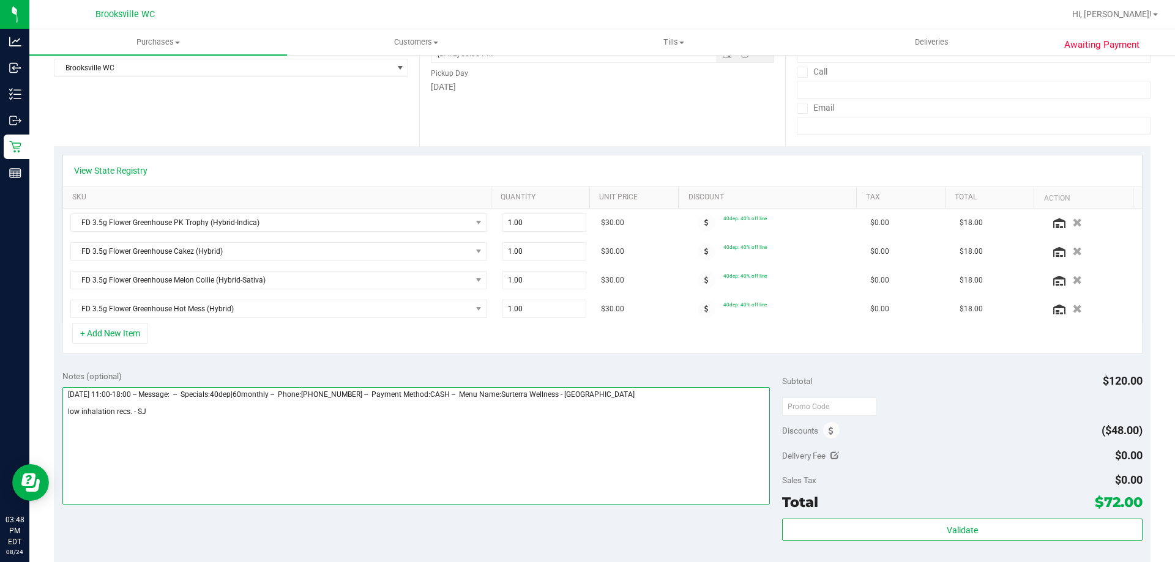
drag, startPoint x: 217, startPoint y: 422, endPoint x: 62, endPoint y: 421, distance: 154.8
click at [62, 420] on textarea at bounding box center [416, 445] width 708 height 117
type textarea "[DATE] 11:00-18:00 -- Message: -- Specials:40dep|60monthly -- Phone:[PHONE_NUMB…"
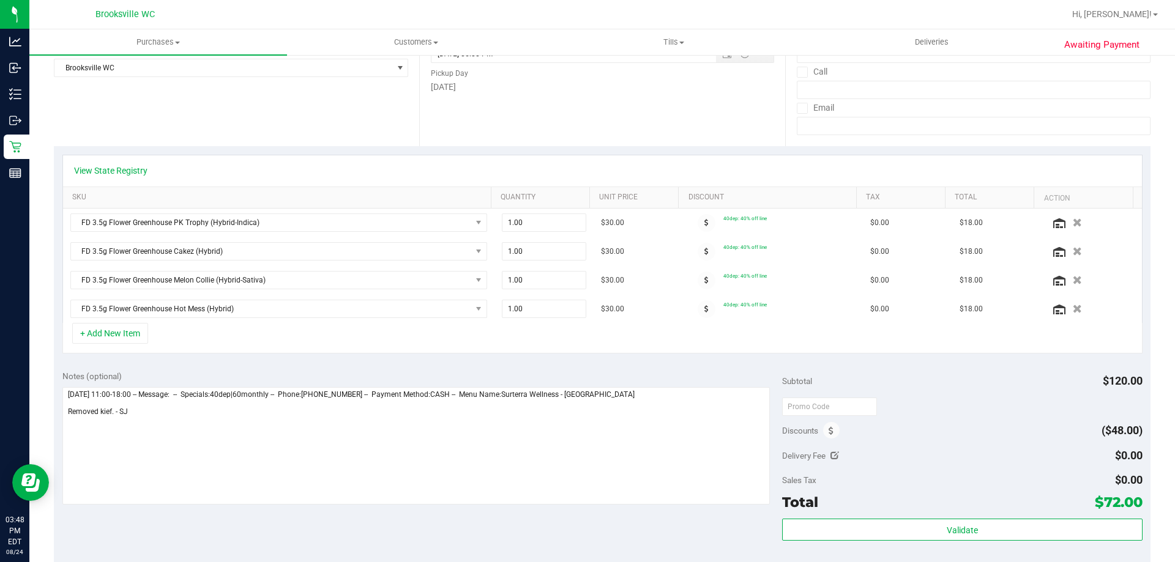
drag, startPoint x: 99, startPoint y: 413, endPoint x: 711, endPoint y: 373, distance: 613.7
click at [711, 373] on div "Notes (optional)" at bounding box center [422, 376] width 720 height 12
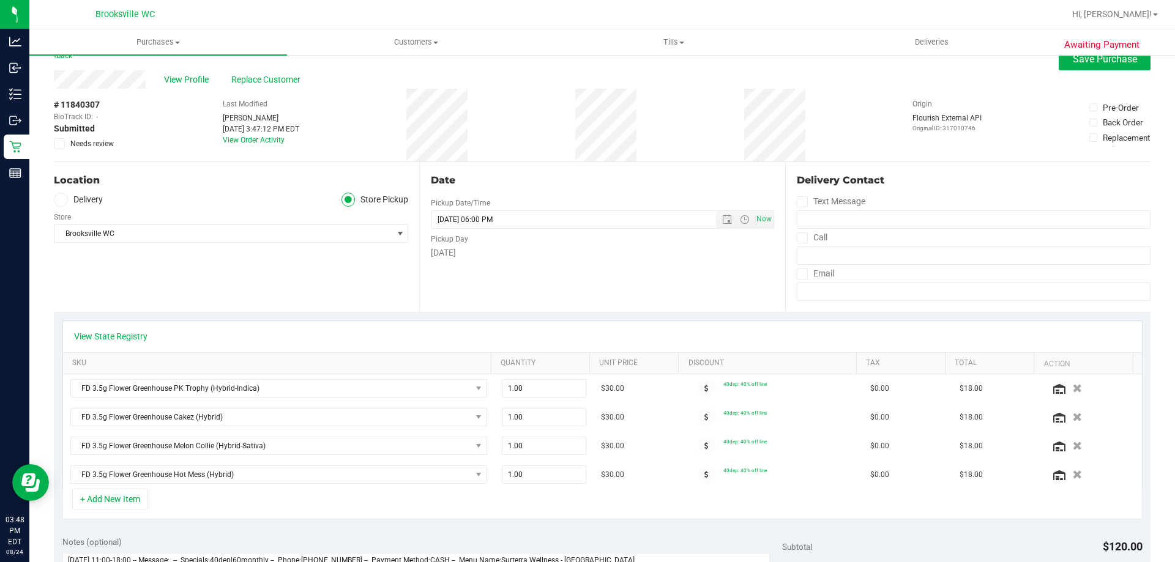
scroll to position [0, 0]
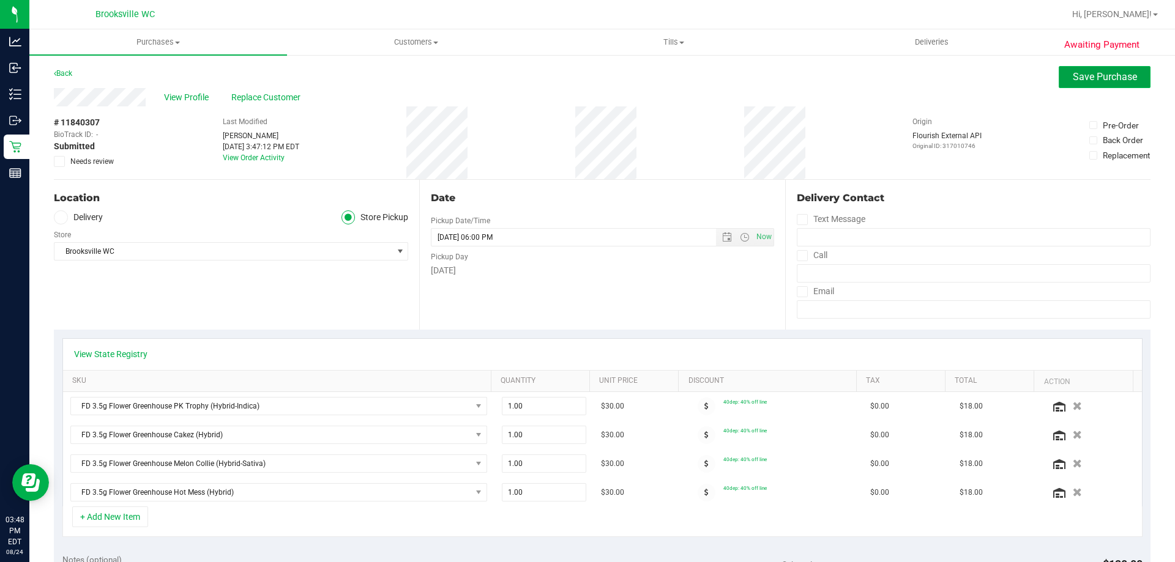
click at [1098, 73] on span "Save Purchase" at bounding box center [1104, 77] width 64 height 12
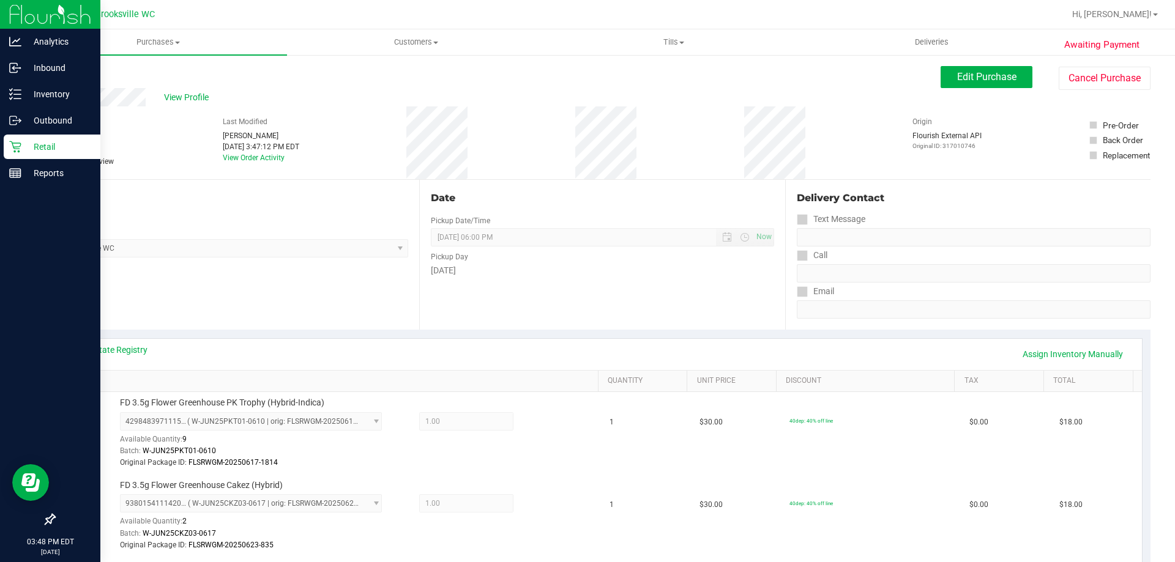
click at [33, 143] on p "Retail" at bounding box center [57, 146] width 73 height 15
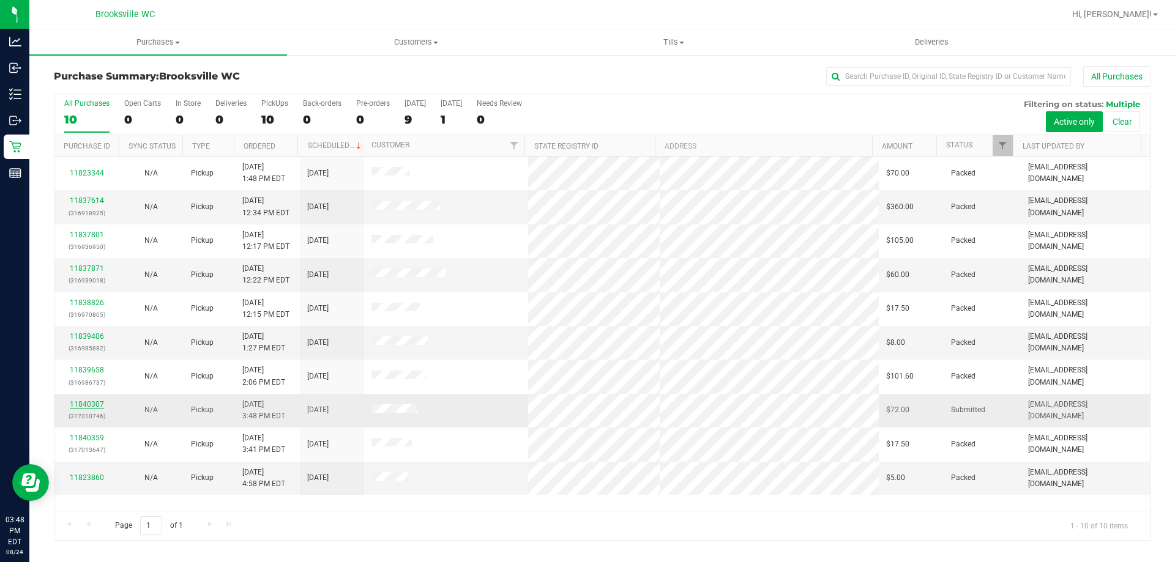
click at [92, 405] on link "11840307" at bounding box center [87, 404] width 34 height 9
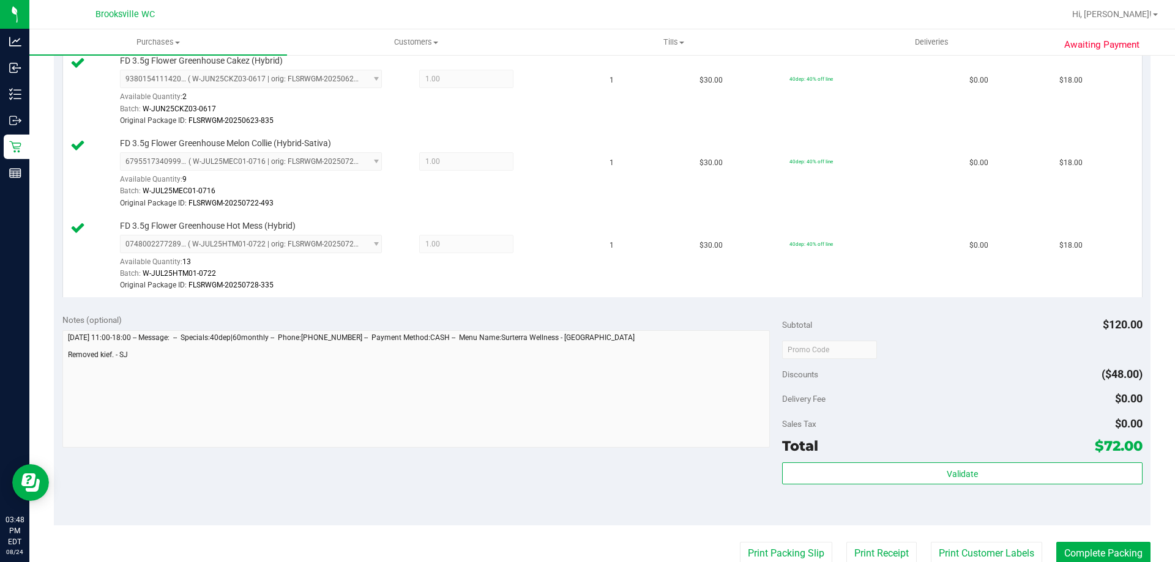
scroll to position [428, 0]
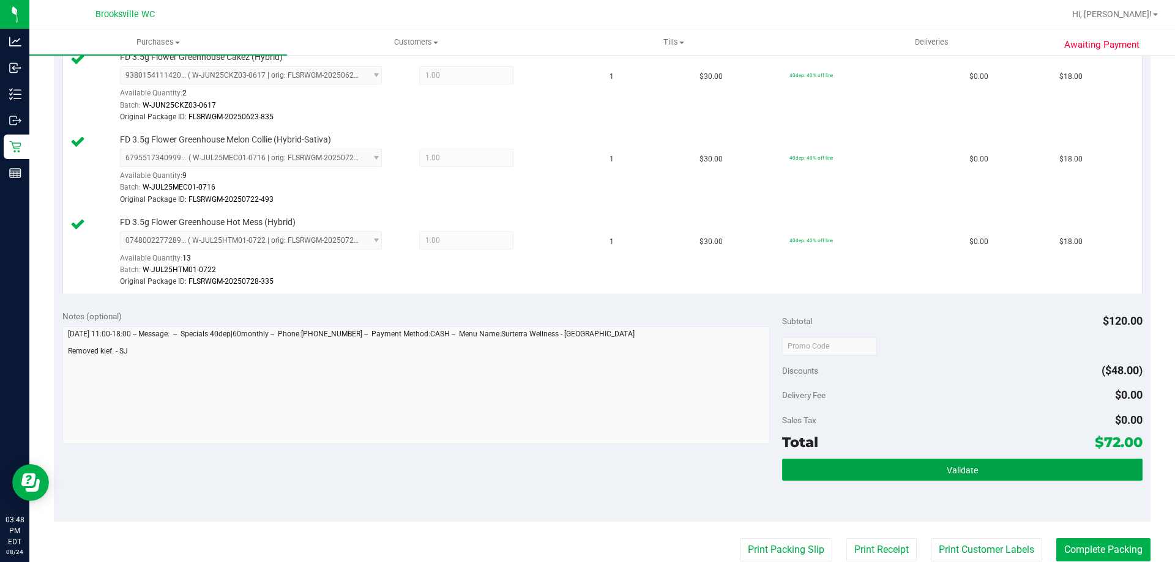
click at [842, 475] on button "Validate" at bounding box center [962, 470] width 360 height 22
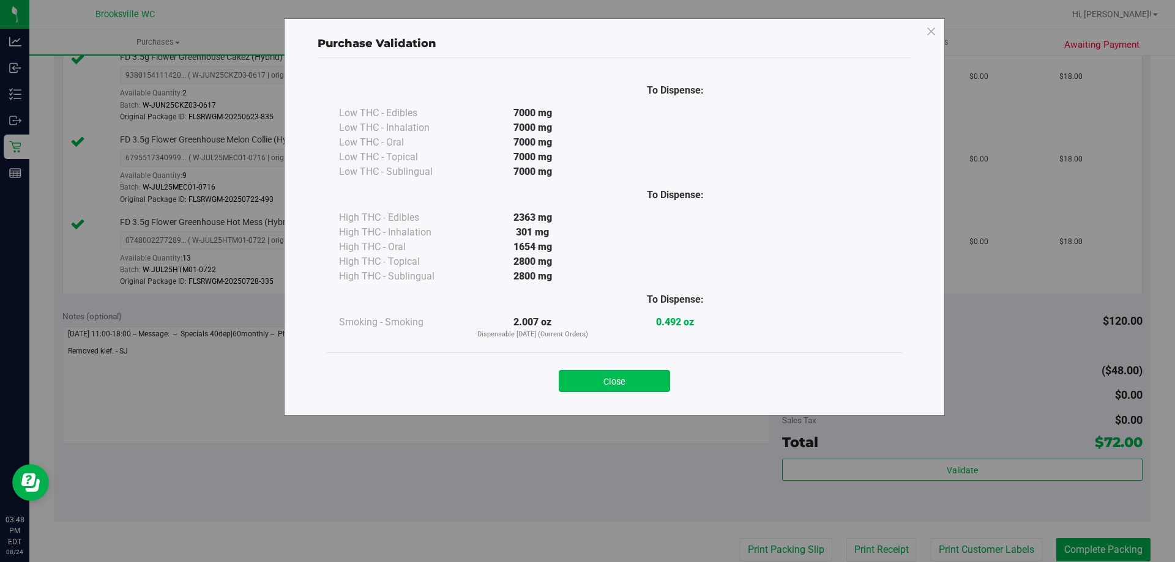
click at [603, 376] on button "Close" at bounding box center [614, 381] width 111 height 22
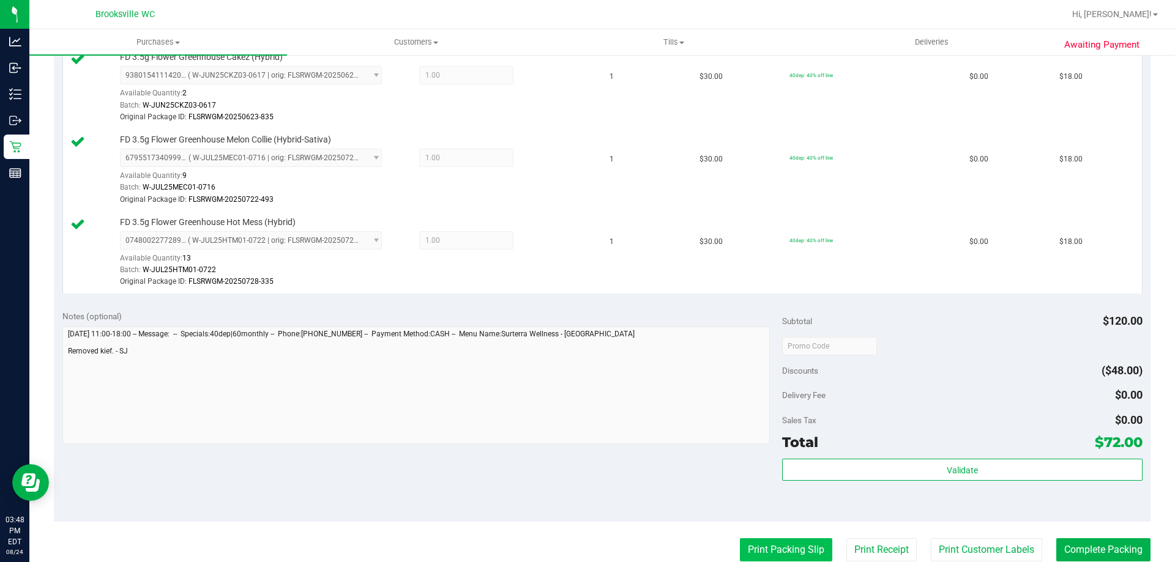
click at [757, 555] on button "Print Packing Slip" at bounding box center [786, 549] width 92 height 23
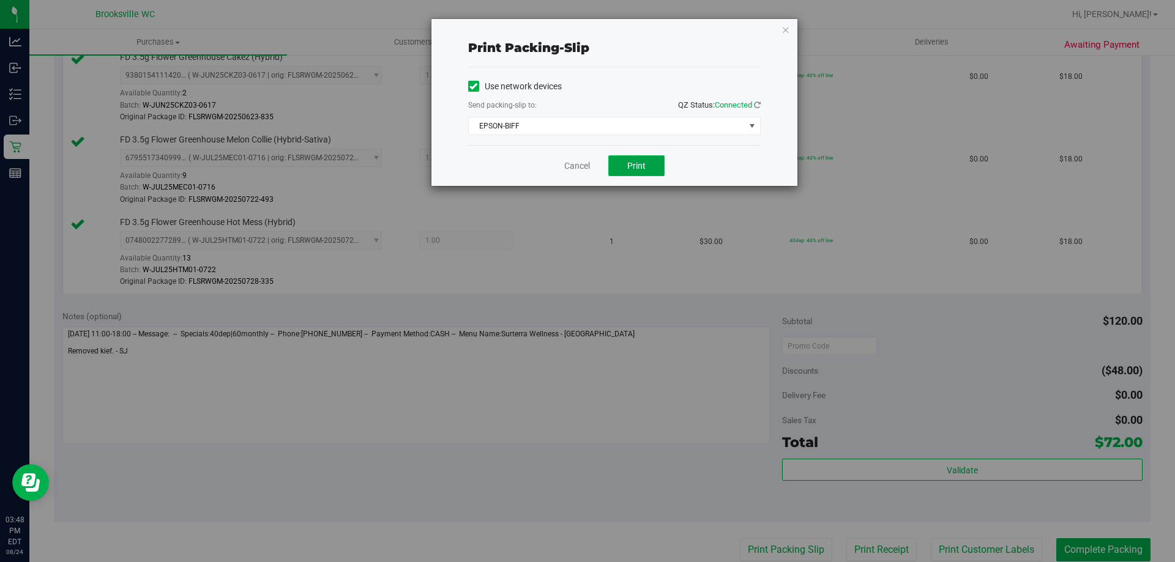
click at [631, 163] on span "Print" at bounding box center [636, 166] width 18 height 10
drag, startPoint x: 580, startPoint y: 168, endPoint x: 652, endPoint y: 217, distance: 87.6
click at [579, 168] on link "Cancel" at bounding box center [577, 166] width 26 height 13
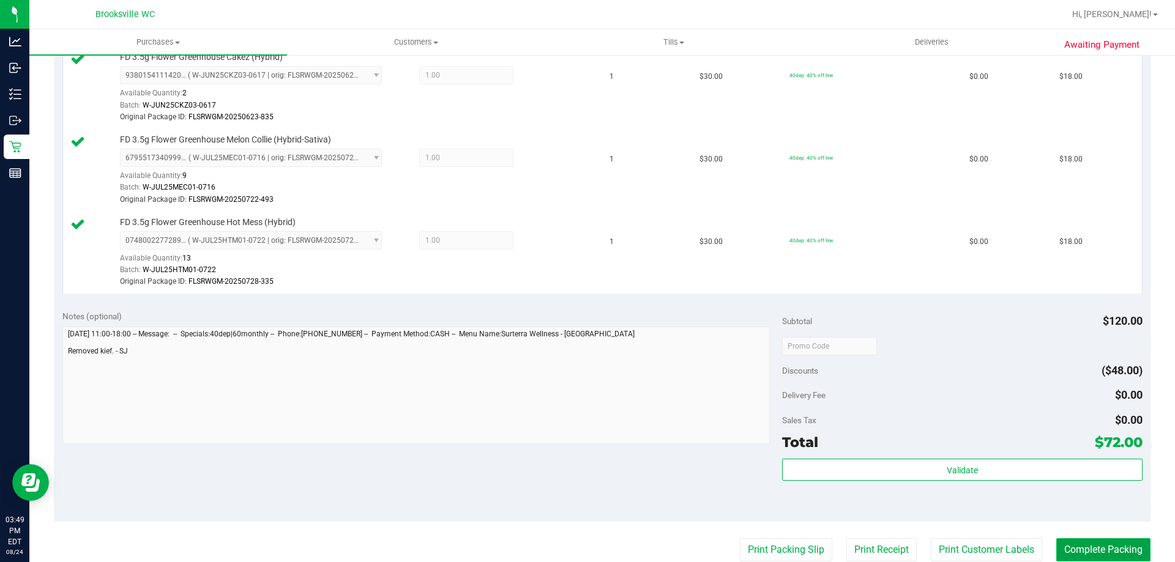
drag, startPoint x: 1113, startPoint y: 554, endPoint x: 1049, endPoint y: 560, distance: 65.1
click at [1113, 553] on button "Complete Packing" at bounding box center [1103, 549] width 94 height 23
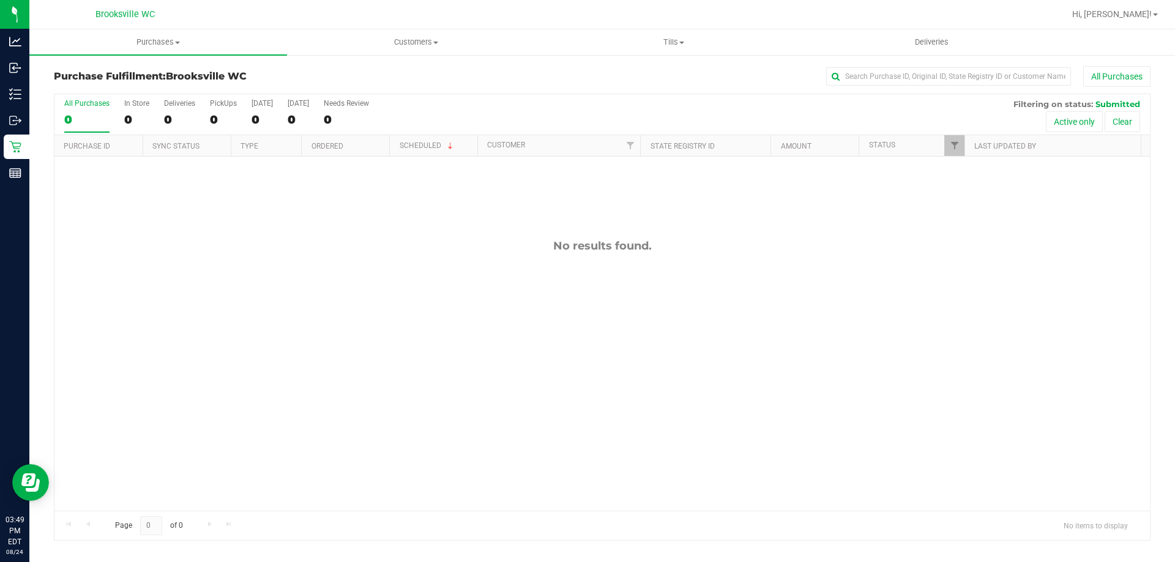
click at [232, 430] on div "No results found." at bounding box center [601, 375] width 1095 height 437
click at [1038, 47] on uib-tab-heading "Deliveries" at bounding box center [931, 42] width 256 height 24
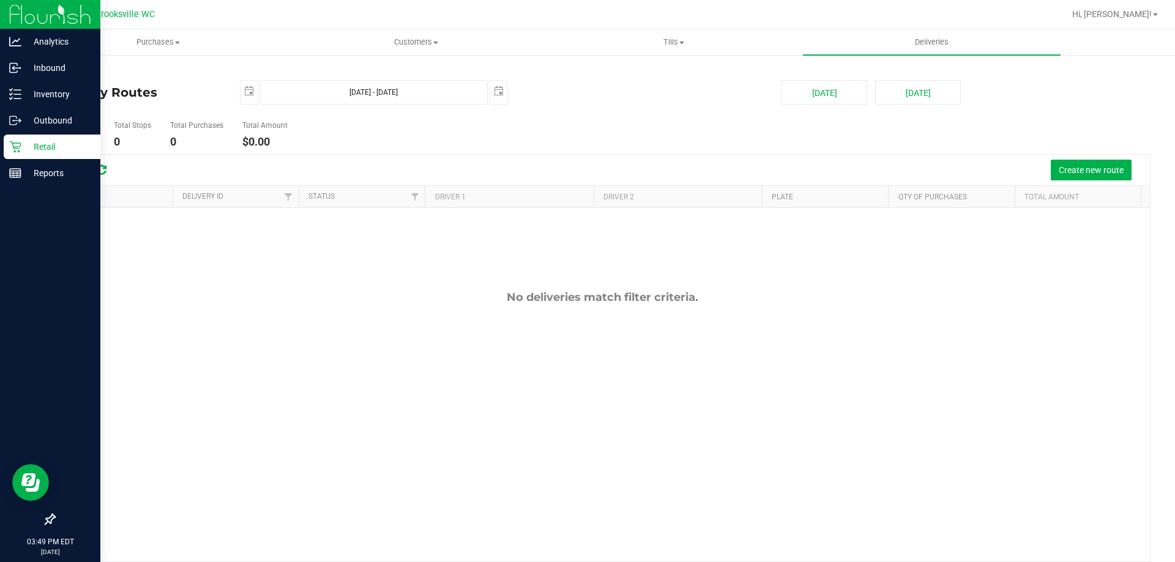
click at [39, 148] on p "Retail" at bounding box center [57, 146] width 73 height 15
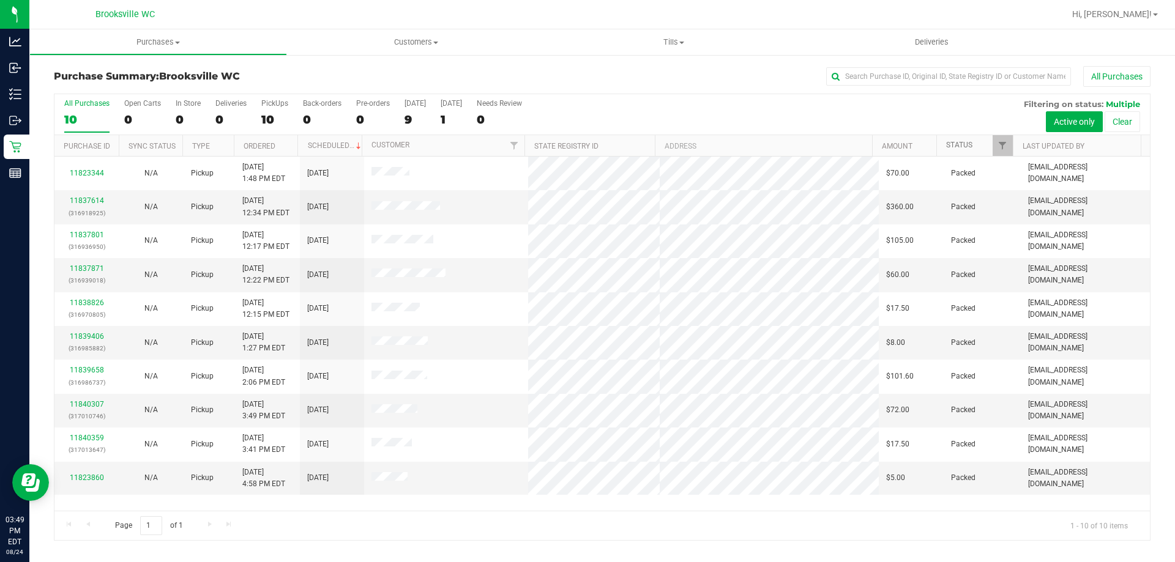
click at [951, 146] on link "Status" at bounding box center [959, 145] width 26 height 9
click at [978, 146] on span at bounding box center [981, 146] width 10 height 10
click at [696, 108] on div "All Purchases 10 Open Carts 0 In Store 0 Deliveries 0 PickUps 10 Back-orders 0 …" at bounding box center [601, 114] width 1095 height 41
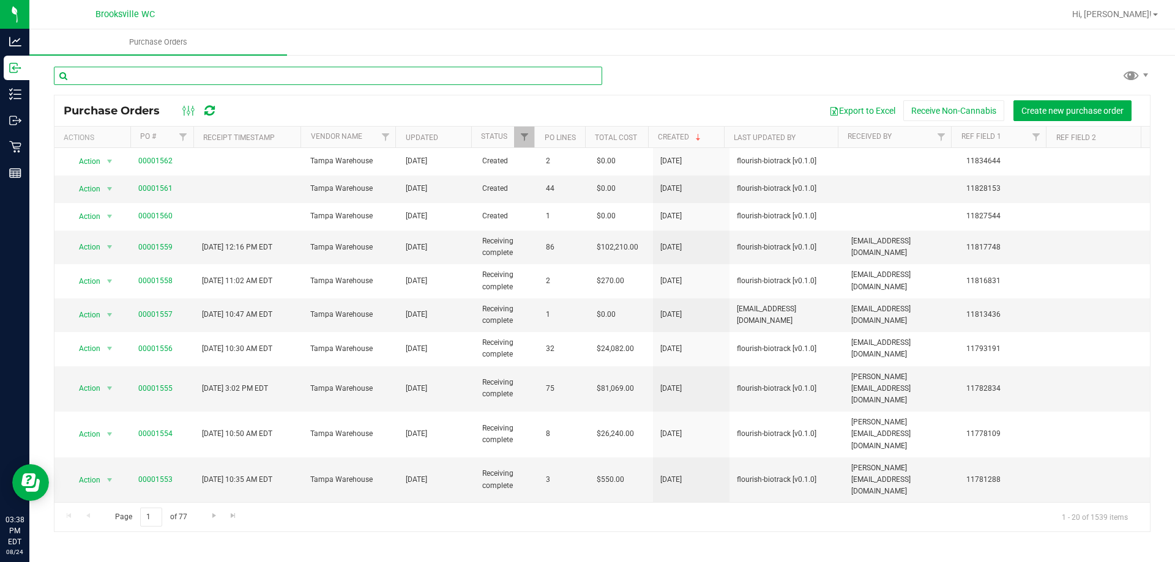
click at [184, 76] on input "text" at bounding box center [328, 76] width 548 height 18
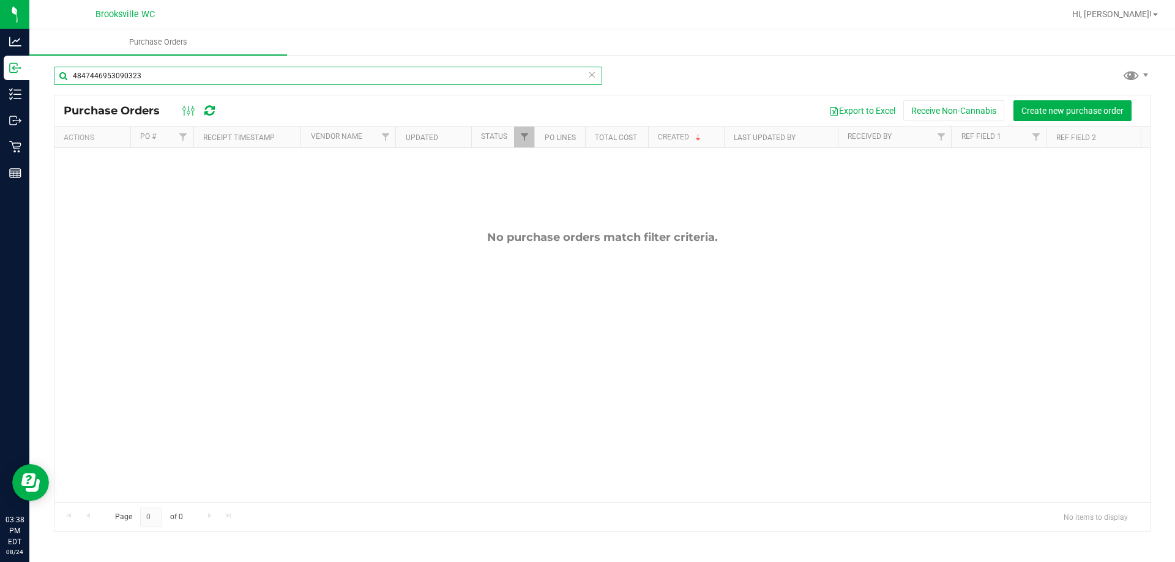
click at [201, 77] on input "4847446953090323" at bounding box center [328, 76] width 548 height 18
type input "4847446953090323"
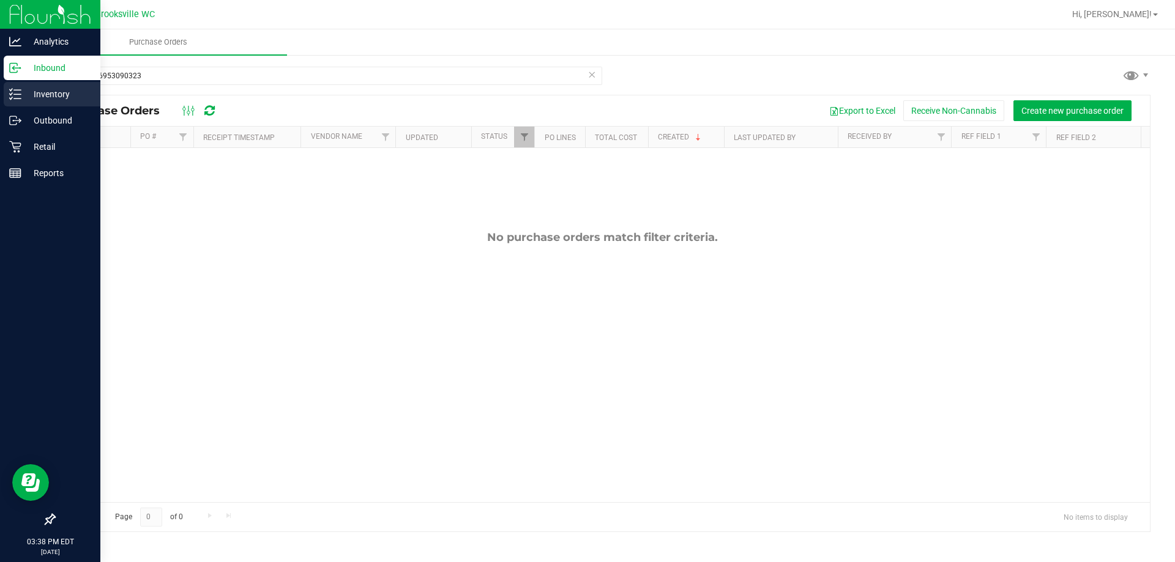
click at [28, 92] on div "Analytics Inbound Inventory Outbound Retail Reports 03:38 PM EDT [DATE] 08/24 B…" at bounding box center [587, 281] width 1175 height 562
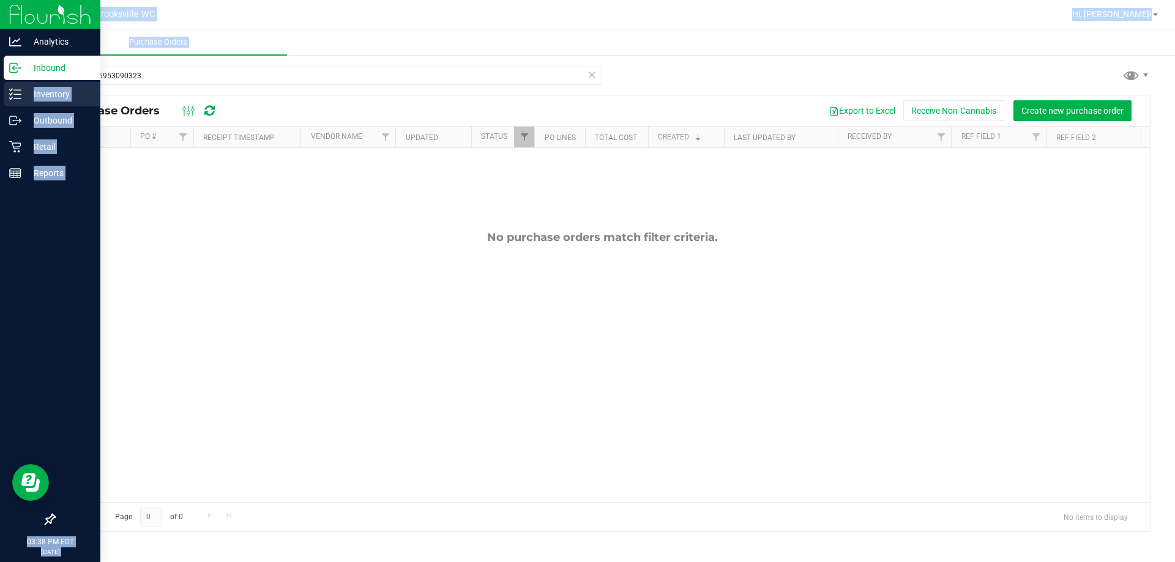
click at [22, 93] on p "Inventory" at bounding box center [57, 94] width 73 height 15
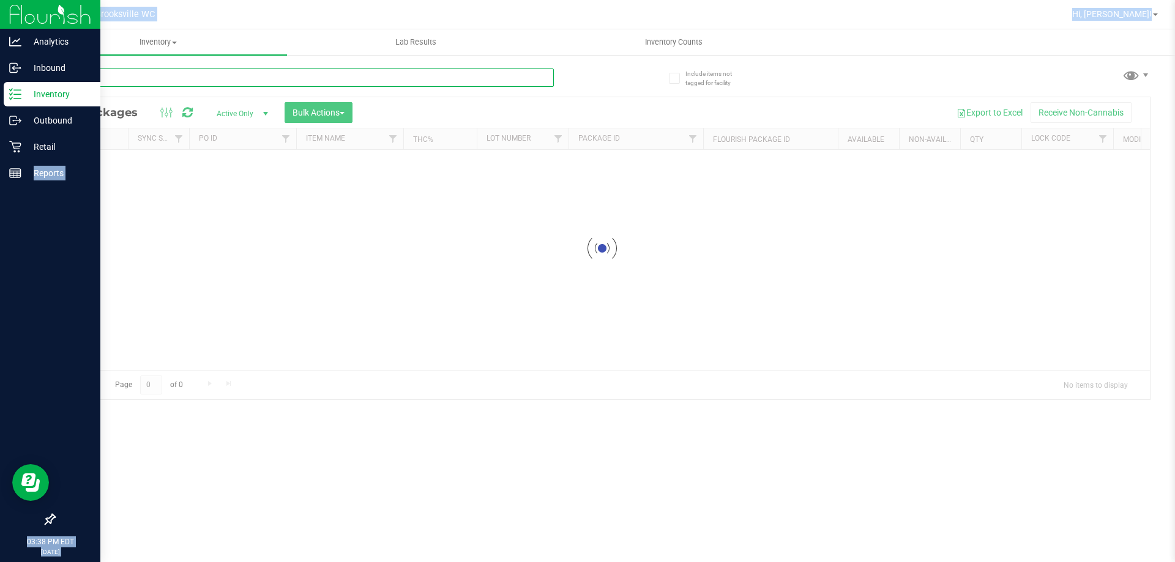
drag, startPoint x: 148, startPoint y: 76, endPoint x: 132, endPoint y: 76, distance: 15.9
click at [132, 76] on input "text" at bounding box center [304, 78] width 500 height 18
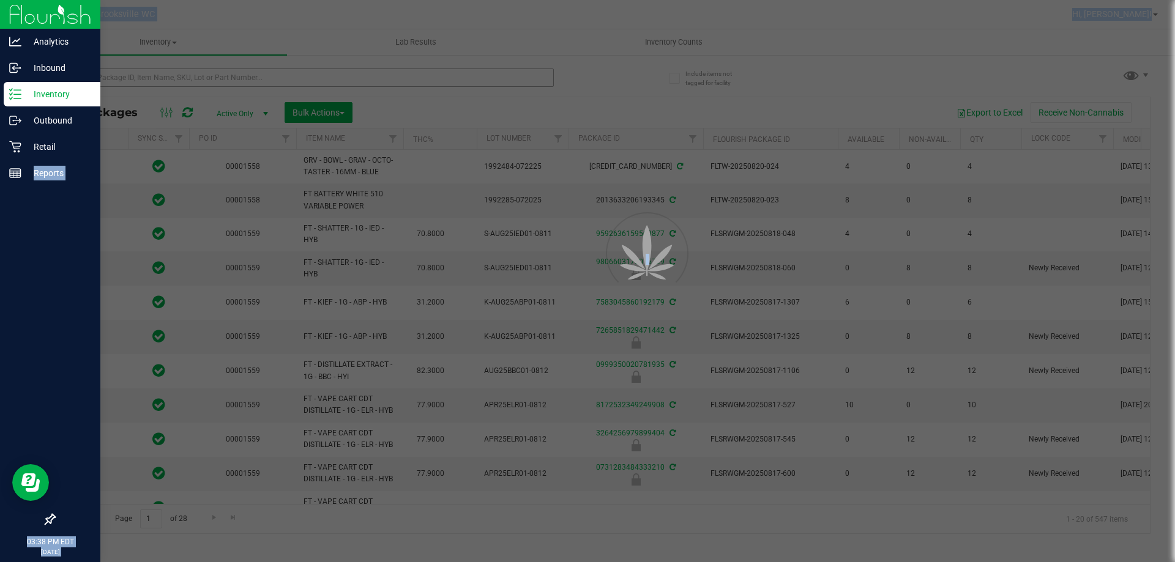
click at [425, 96] on div at bounding box center [587, 281] width 1175 height 562
click at [436, 108] on div at bounding box center [587, 281] width 1175 height 562
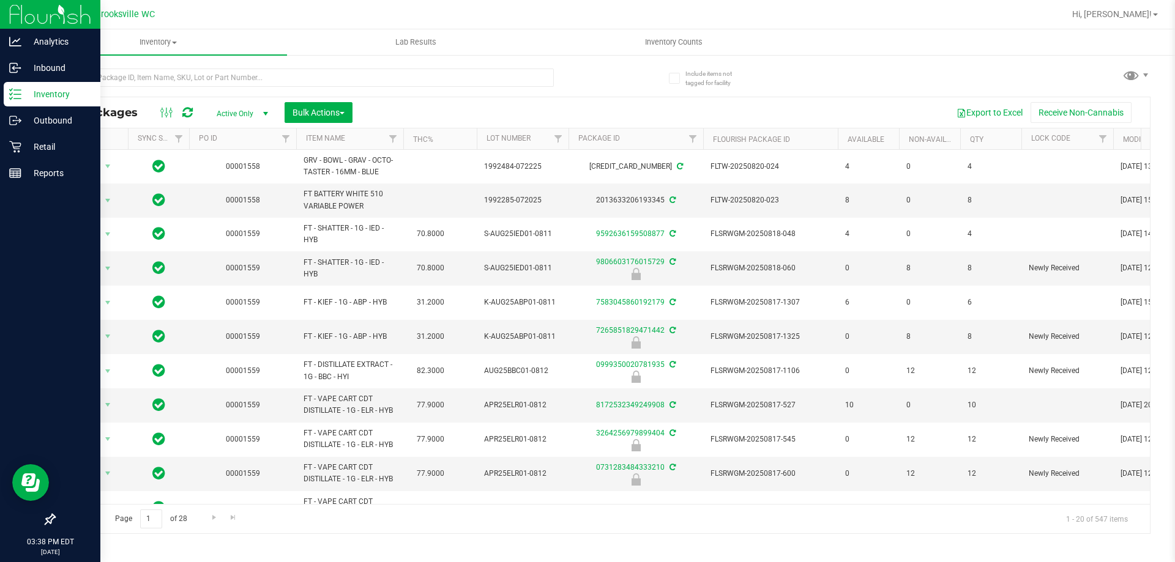
click at [374, 60] on div at bounding box center [328, 77] width 548 height 39
click at [362, 74] on input "text" at bounding box center [304, 78] width 500 height 18
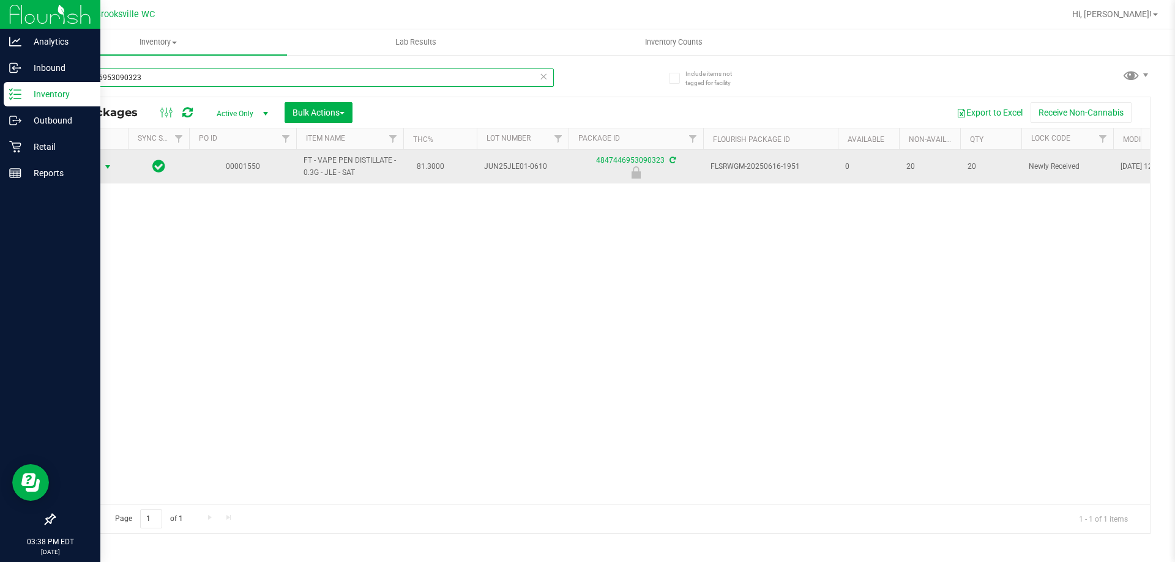
type input "4847446953090323"
click at [89, 168] on span "Action" at bounding box center [83, 166] width 33 height 17
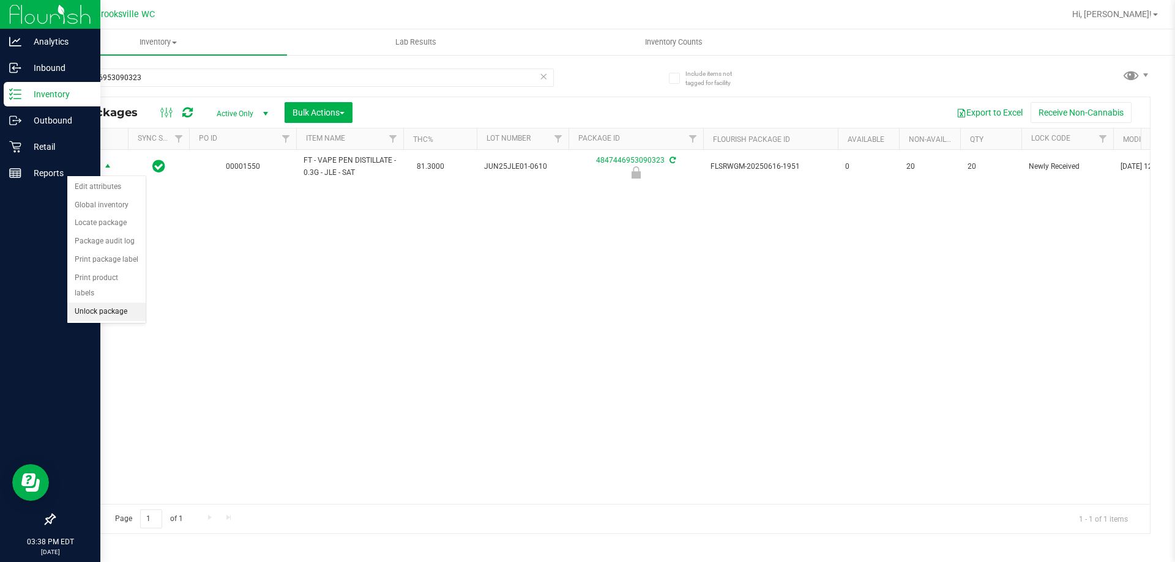
click at [108, 303] on li "Unlock package" at bounding box center [106, 312] width 78 height 18
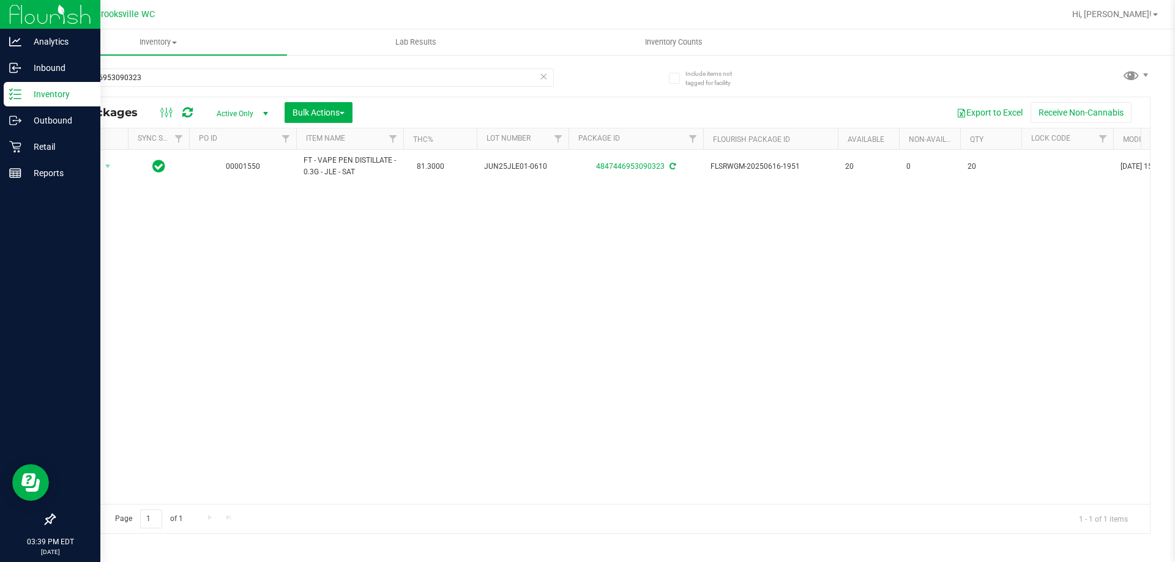
drag, startPoint x: 228, startPoint y: 66, endPoint x: 95, endPoint y: 90, distance: 135.5
click at [91, 90] on div "4847446953090323" at bounding box center [328, 77] width 548 height 39
drag, startPoint x: 183, startPoint y: 76, endPoint x: 158, endPoint y: 76, distance: 24.5
click at [158, 76] on input "4847446953090323" at bounding box center [304, 78] width 500 height 18
click at [157, 76] on input "4847446953090323" at bounding box center [304, 78] width 500 height 18
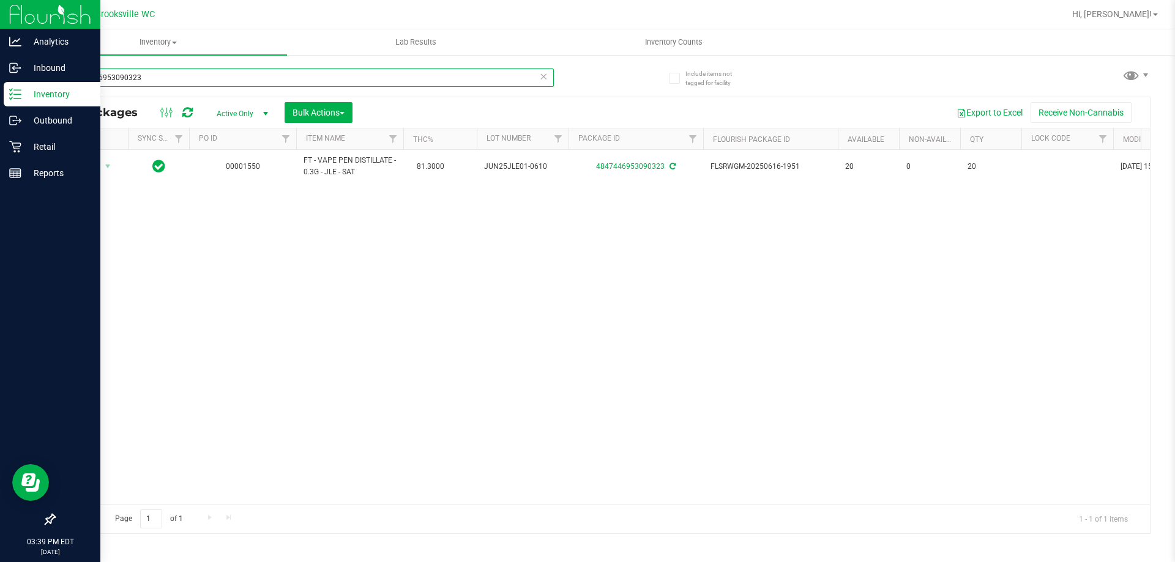
click at [157, 76] on input "4847446953090323" at bounding box center [304, 78] width 500 height 18
paste input "FT 0.3g Vape Pen Distillate Jupiter [PERSON_NAME] (Sativa)"
type input "FT 0.3g Vape Pen Distillate Jupiter [PERSON_NAME] (Sativa)"
click at [608, 87] on div "FT 0.3g Vape Pen Distillate Jupiter [PERSON_NAME] (Sativa) All Packages Active …" at bounding box center [602, 295] width 1096 height 477
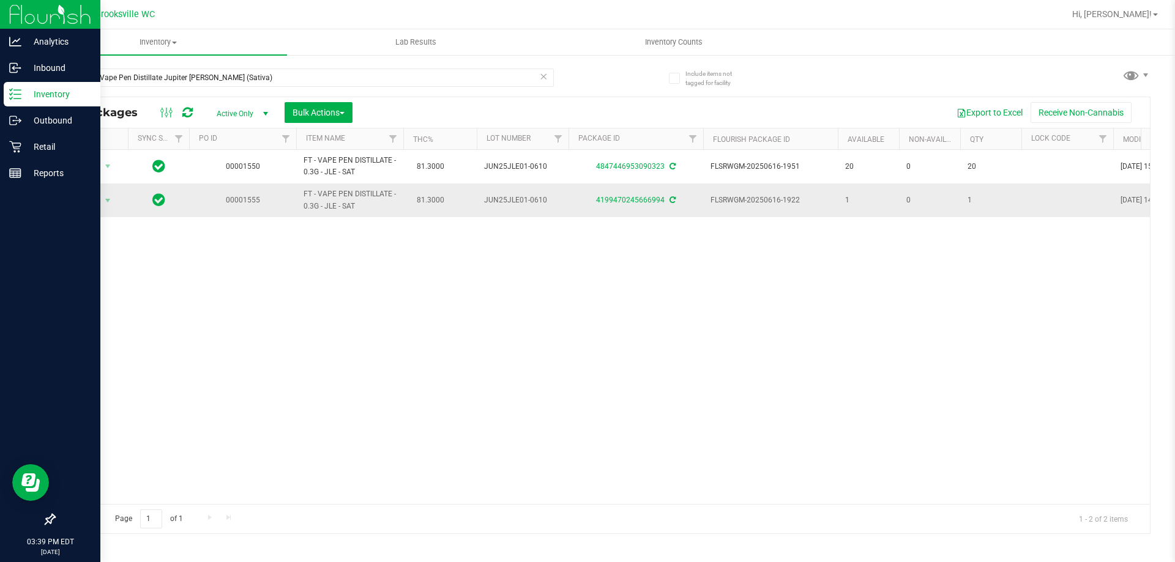
drag, startPoint x: 842, startPoint y: 199, endPoint x: 871, endPoint y: 199, distance: 28.1
click at [871, 199] on td "1" at bounding box center [868, 200] width 61 height 33
click at [832, 253] on div "Action Action Adjust qty Create package Edit attributes Global inventory Locate…" at bounding box center [601, 327] width 1095 height 354
click at [189, 414] on div "Action Action Adjust qty Create package Edit attributes Global inventory Locate…" at bounding box center [601, 327] width 1095 height 354
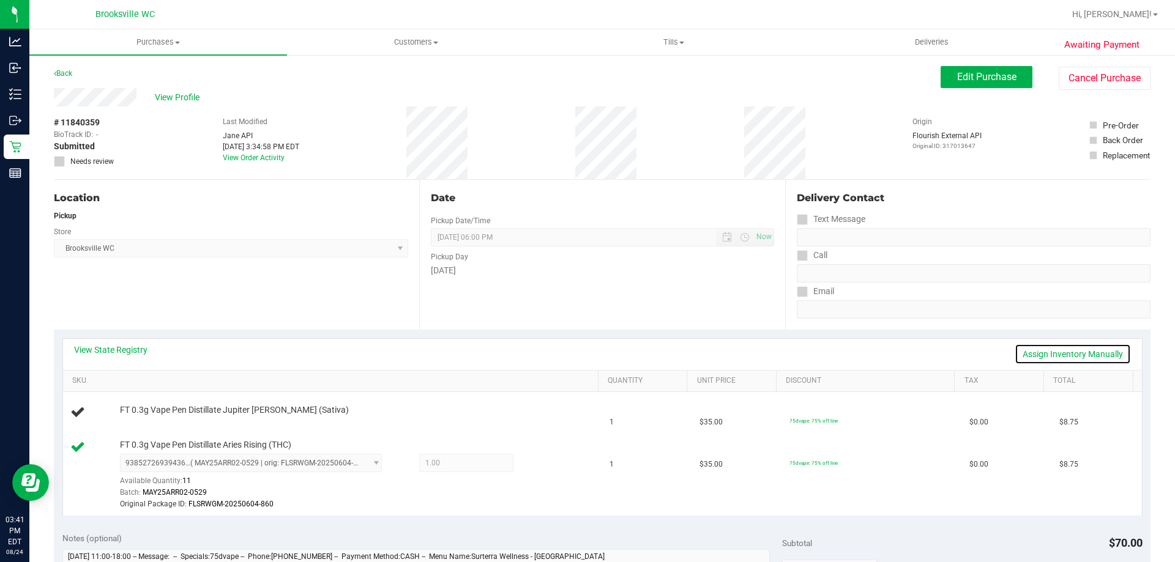
click at [1085, 354] on link "Assign Inventory Manually" at bounding box center [1072, 354] width 116 height 21
click at [151, 415] on link "Add Package" at bounding box center [142, 418] width 44 height 9
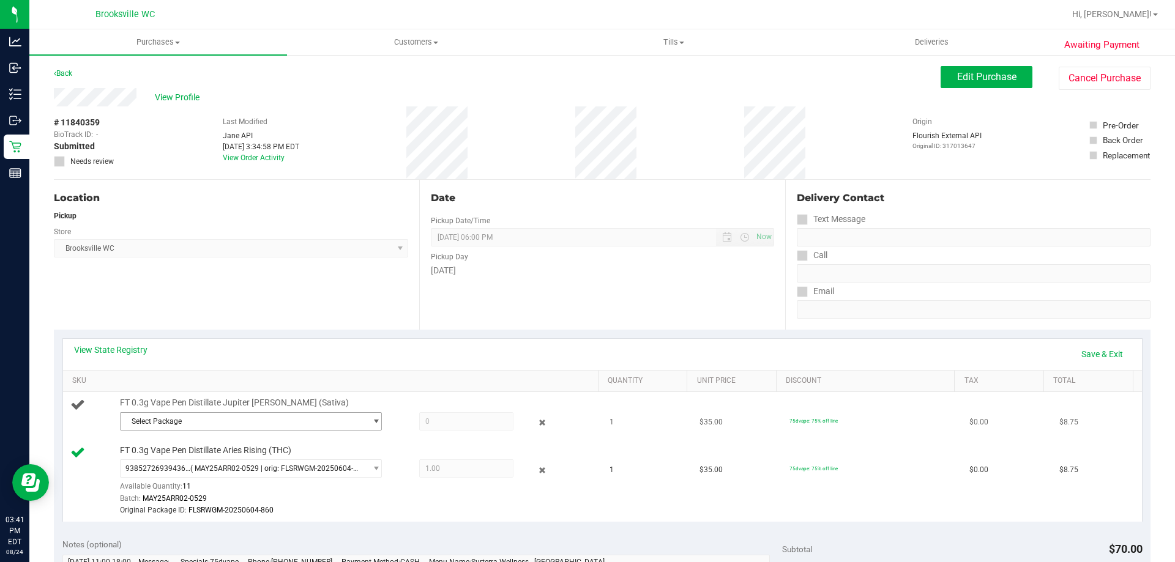
click at [220, 426] on span "Select Package" at bounding box center [243, 421] width 245 height 17
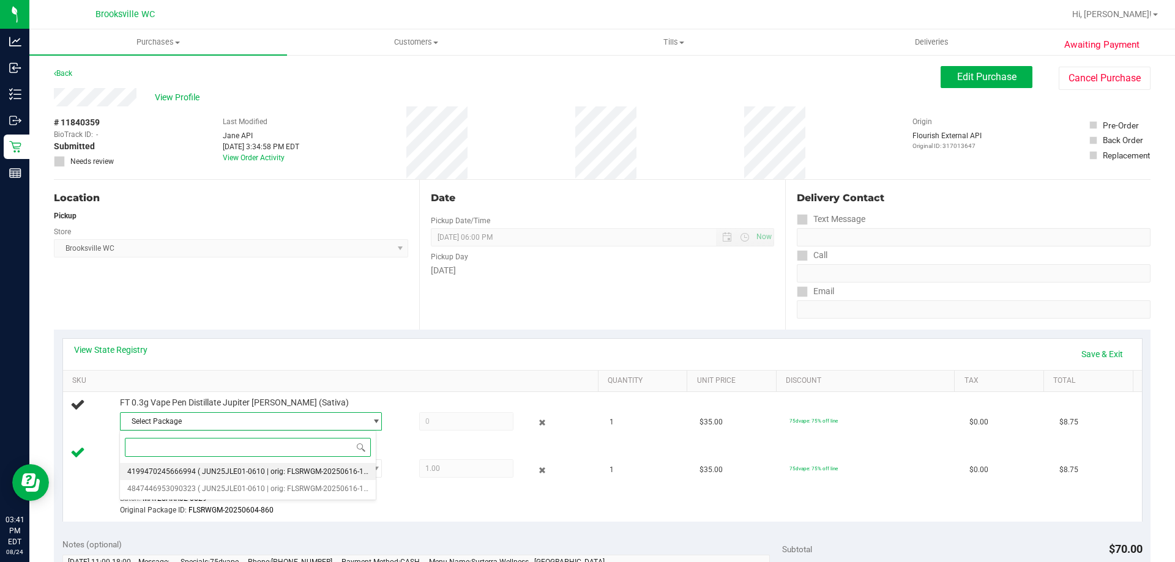
click at [223, 466] on li "4199470245666994 ( JUN25JLE01-0610 | orig: FLSRWGM-20250616-1922 )" at bounding box center [248, 471] width 256 height 17
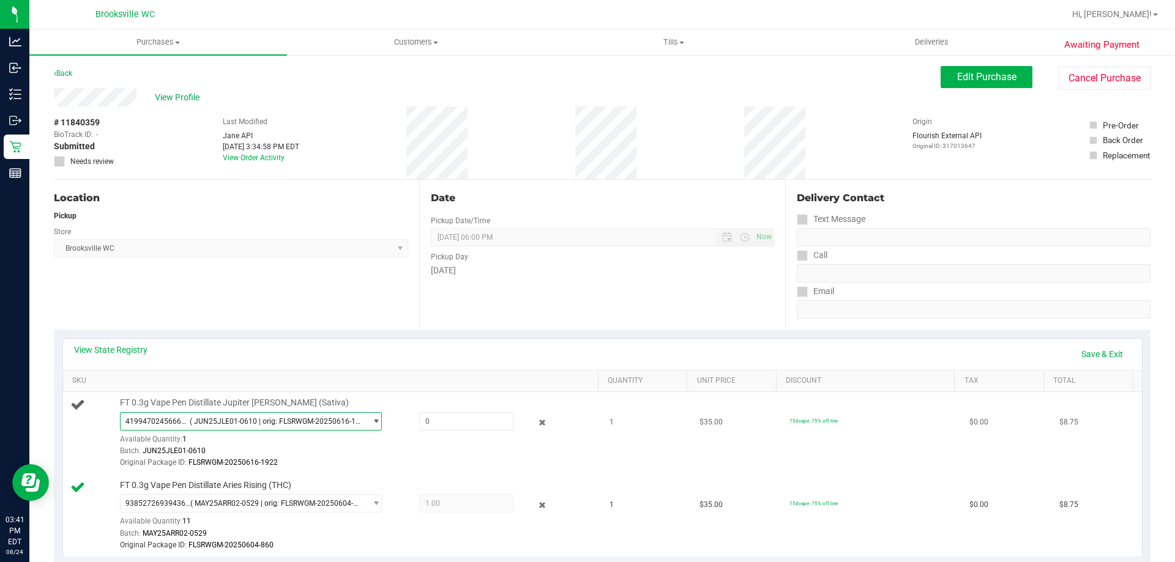
click at [255, 416] on span "4199470245666994 ( JUN25JLE01-0610 | orig: FLSRWGM-20250616-1922 )" at bounding box center [243, 421] width 245 height 17
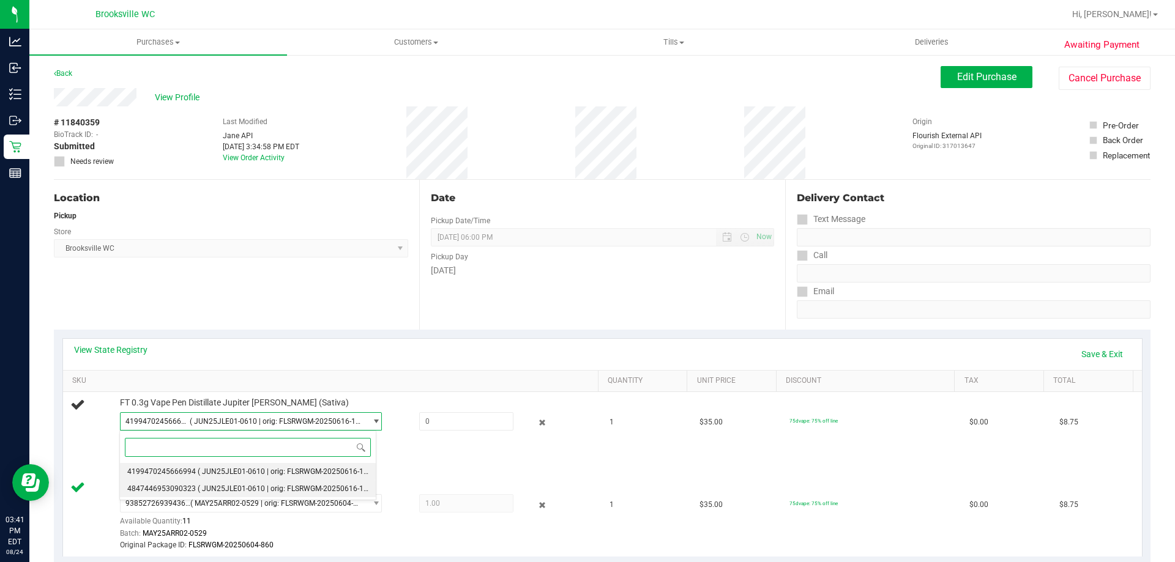
drag, startPoint x: 235, startPoint y: 484, endPoint x: 293, endPoint y: 461, distance: 62.6
click at [234, 482] on li "4847446953090323 ( JUN25JLE01-0610 | orig: FLSRWGM-20250616-1951 )" at bounding box center [248, 488] width 256 height 17
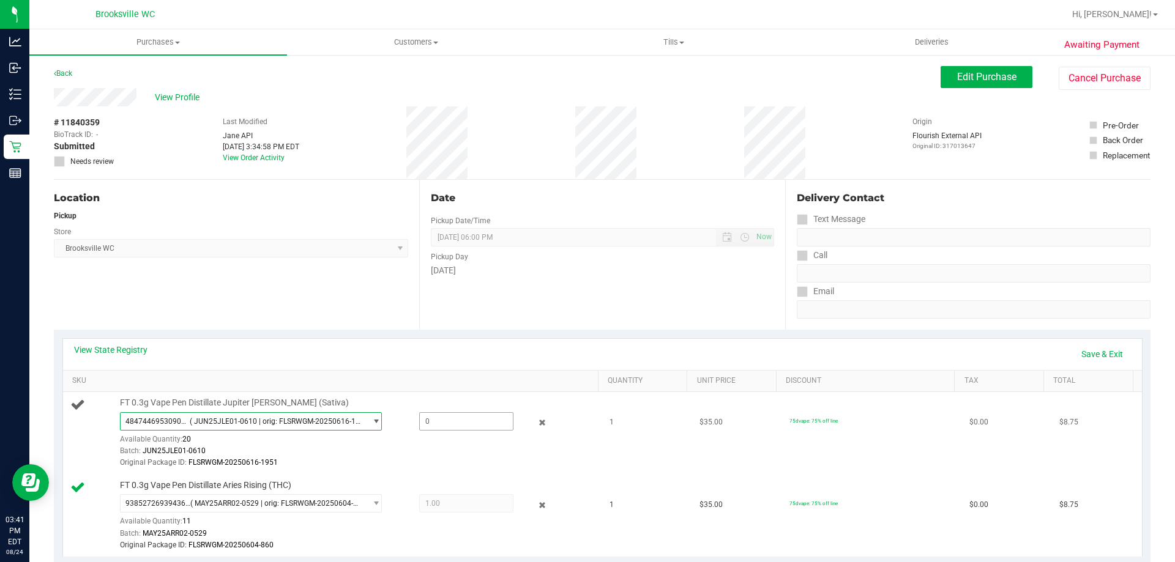
click at [472, 423] on span at bounding box center [466, 421] width 94 height 18
type input "1"
type input "1.0000"
click at [469, 339] on div "View State Registry Save & Exit" at bounding box center [602, 354] width 1079 height 31
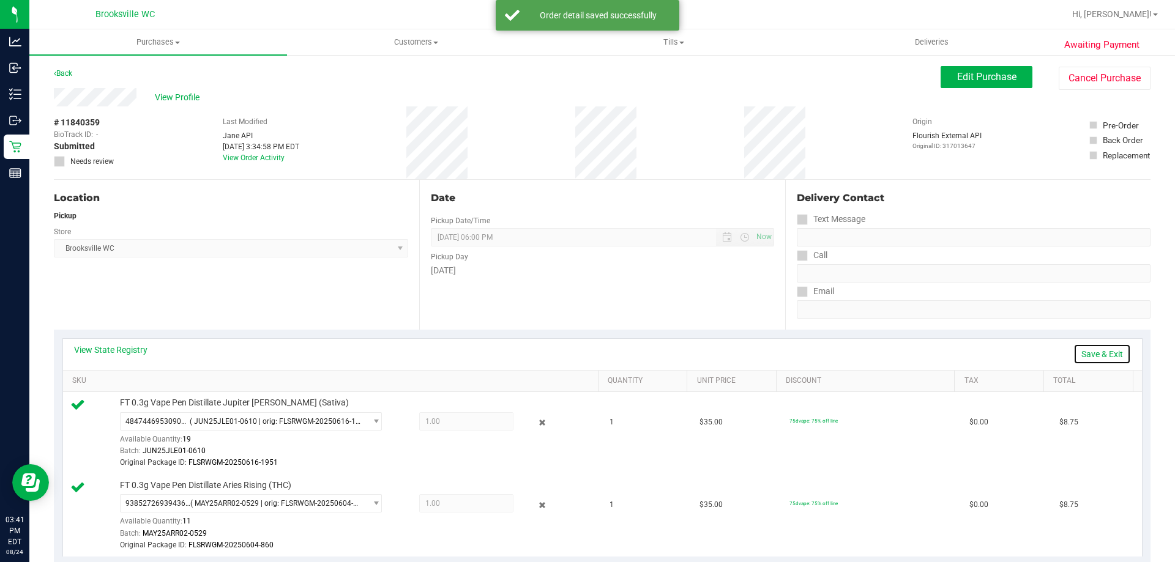
click at [1080, 351] on link "Save & Exit" at bounding box center [1102, 354] width 58 height 21
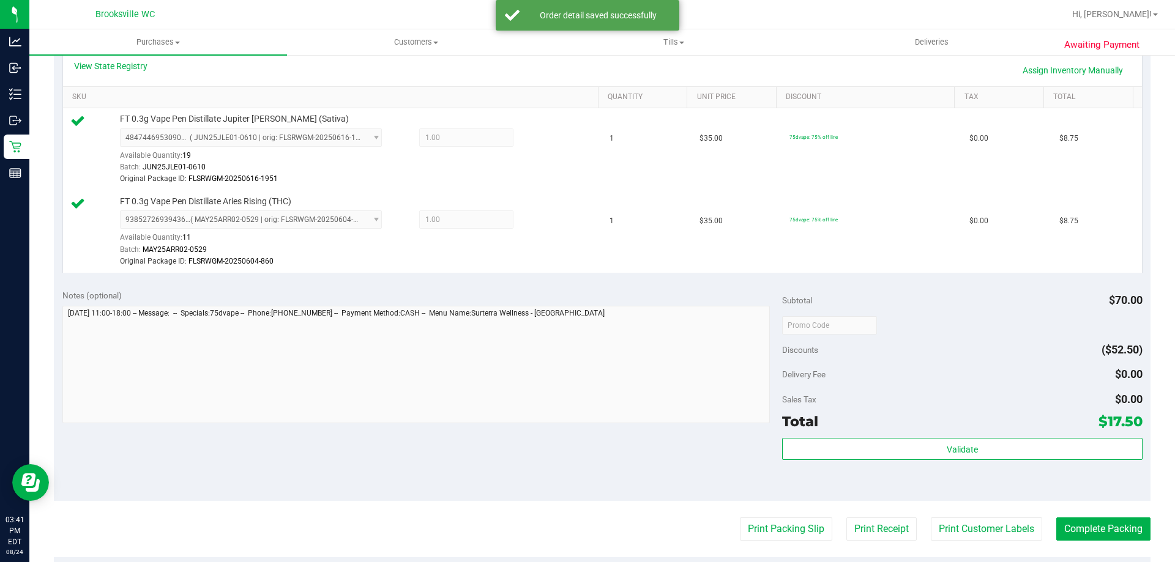
scroll to position [306, 0]
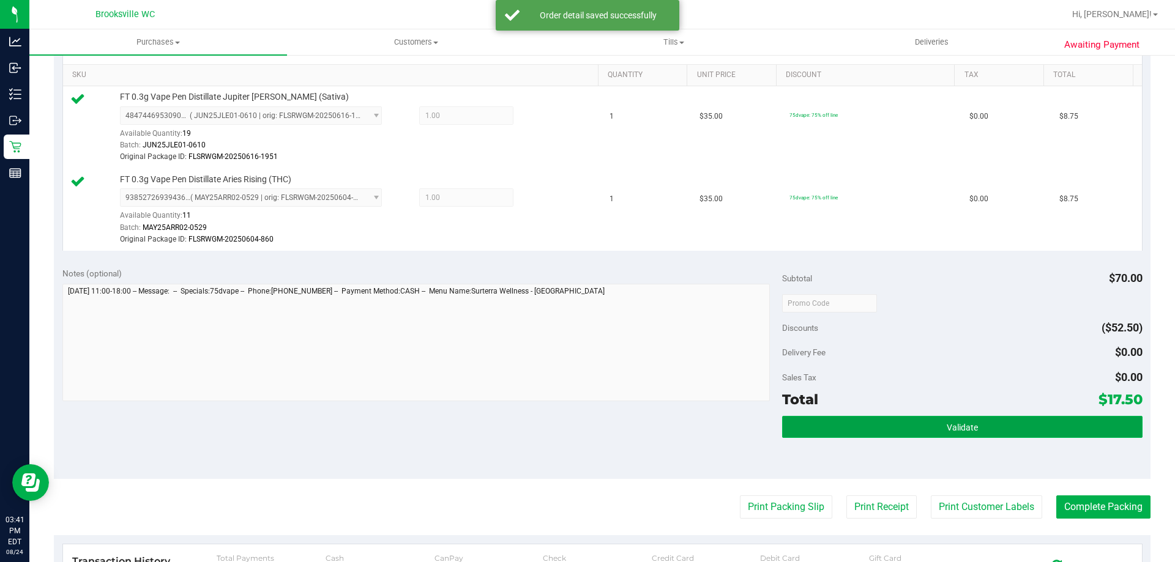
click at [856, 423] on button "Validate" at bounding box center [962, 427] width 360 height 22
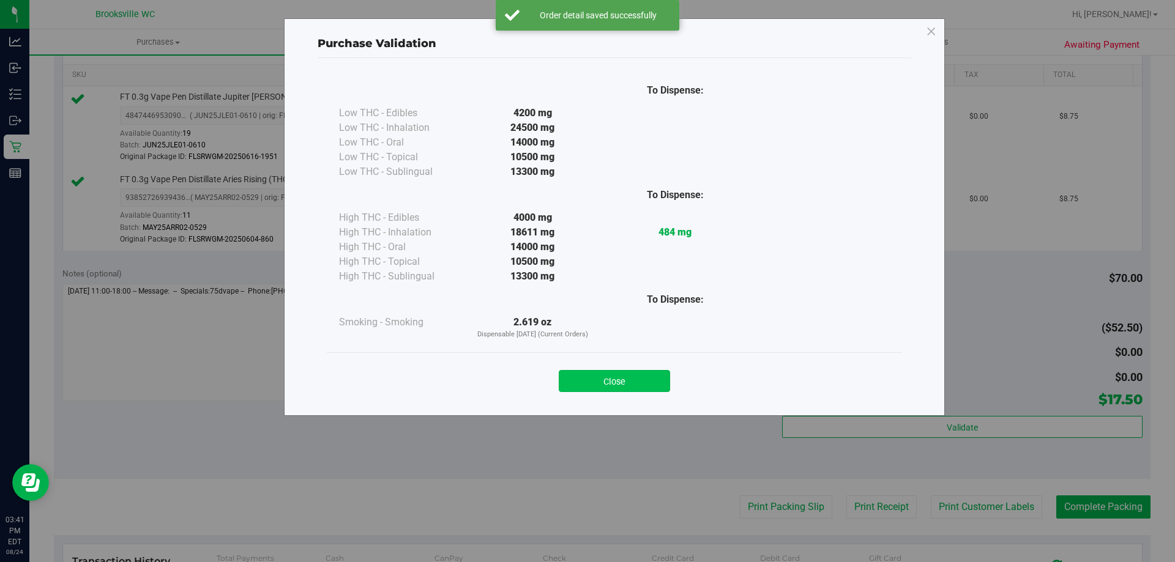
click at [604, 383] on button "Close" at bounding box center [614, 381] width 111 height 22
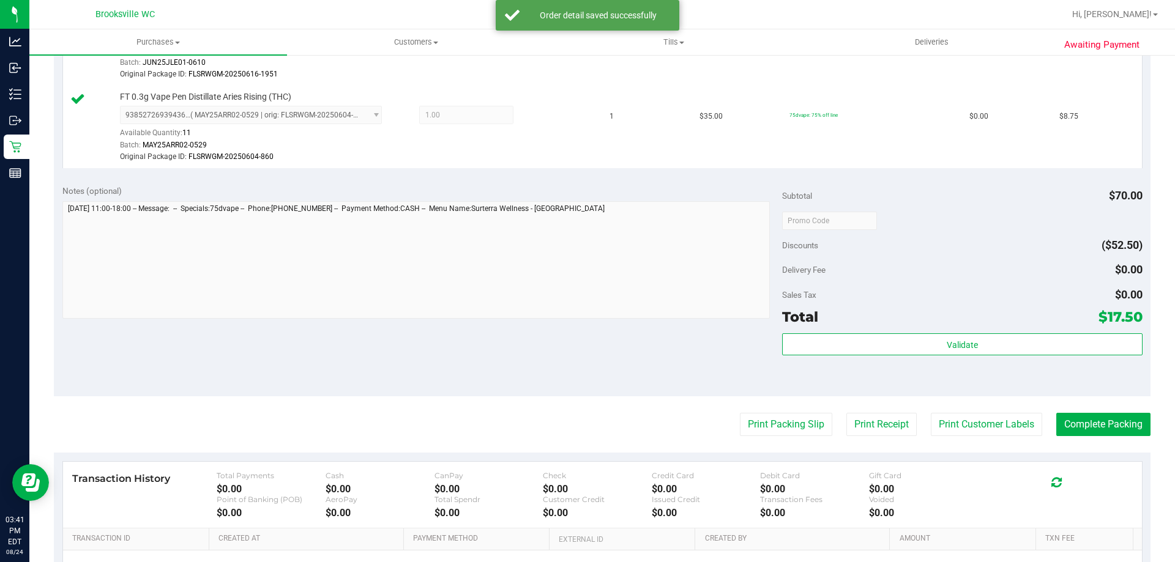
scroll to position [489, 0]
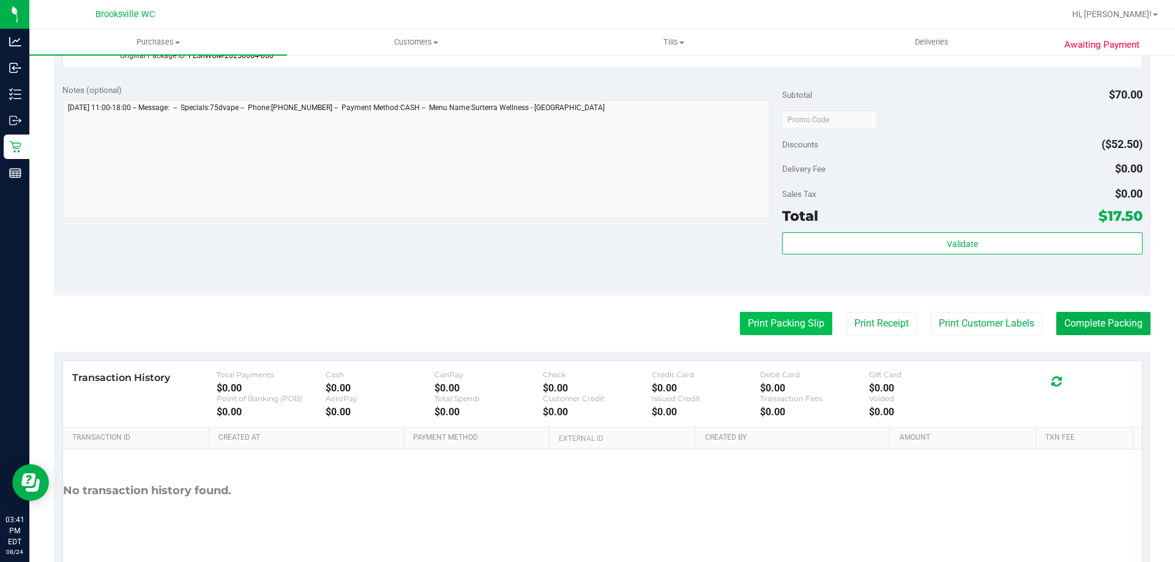
click at [765, 329] on button "Print Packing Slip" at bounding box center [786, 323] width 92 height 23
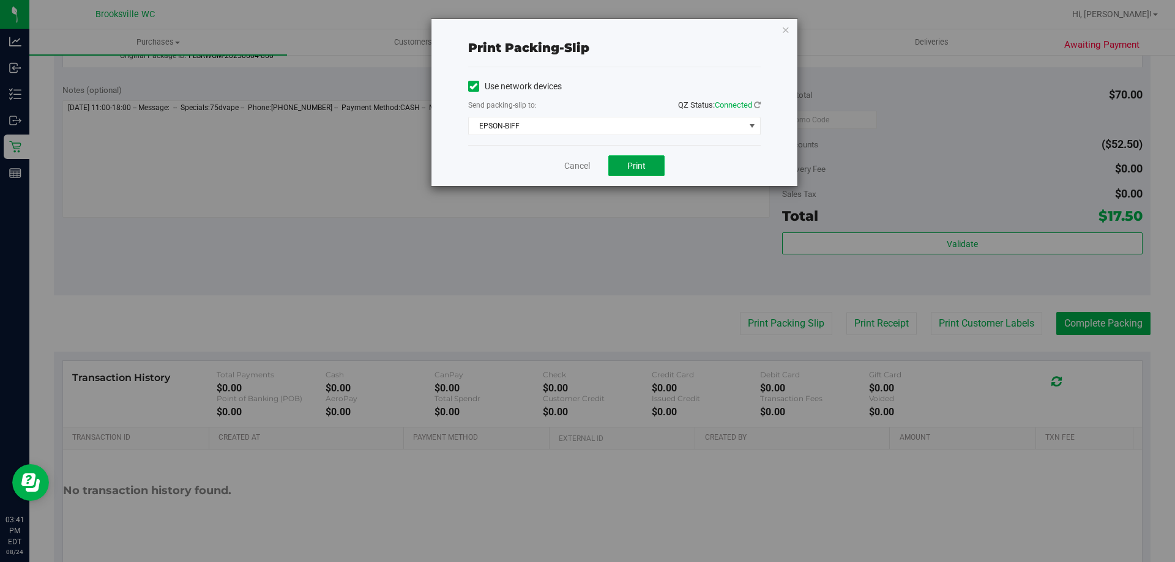
click at [632, 161] on span "Print" at bounding box center [636, 166] width 18 height 10
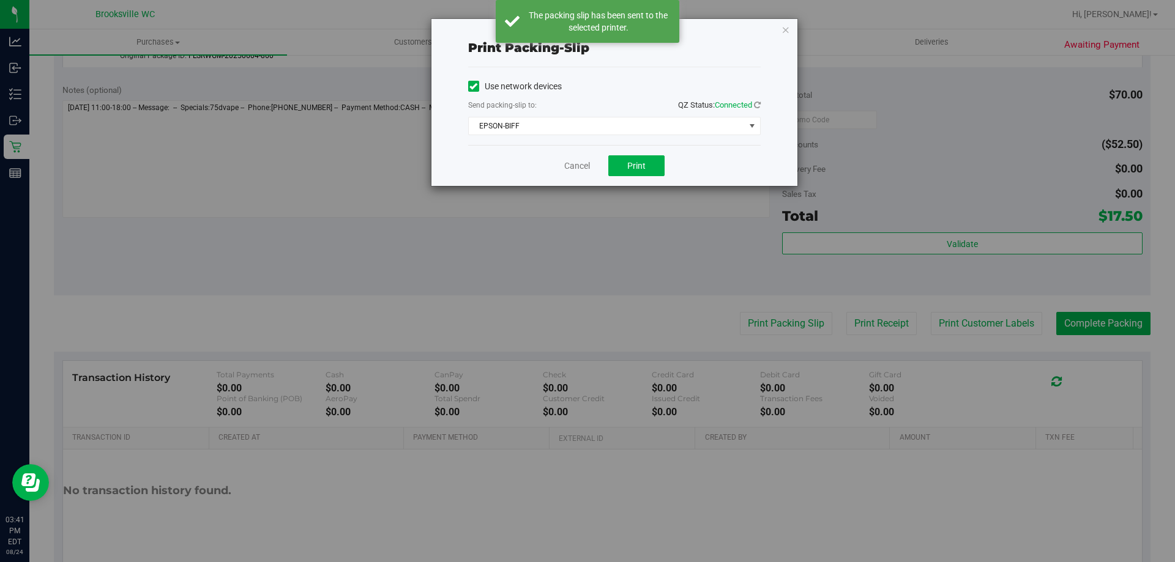
click at [532, 163] on div "Cancel Print" at bounding box center [614, 165] width 292 height 41
click at [575, 165] on link "Cancel" at bounding box center [577, 166] width 26 height 13
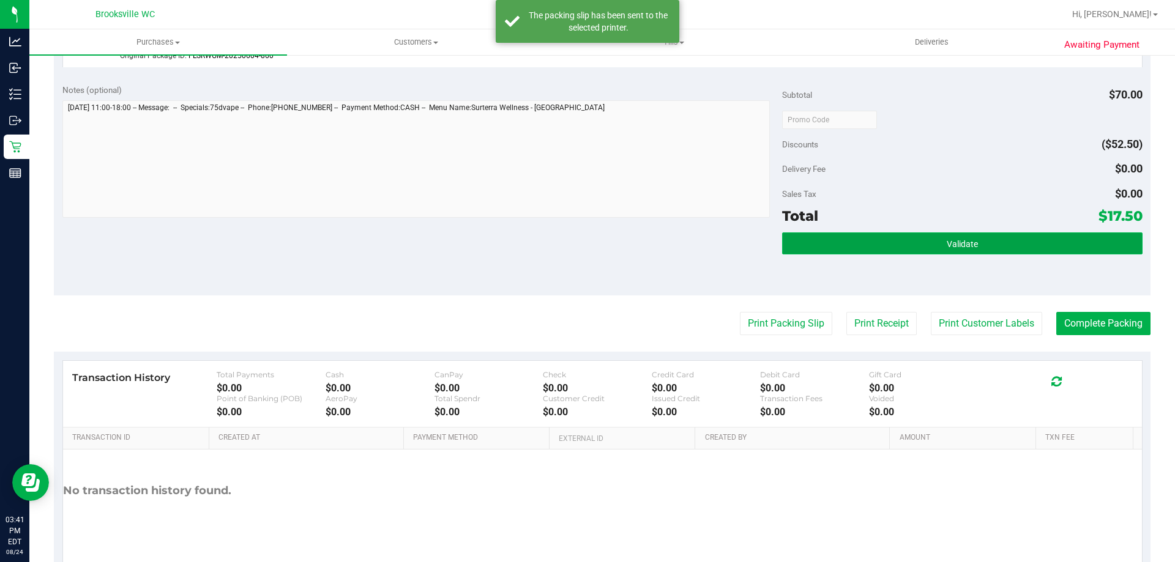
click at [959, 249] on button "Validate" at bounding box center [962, 243] width 360 height 22
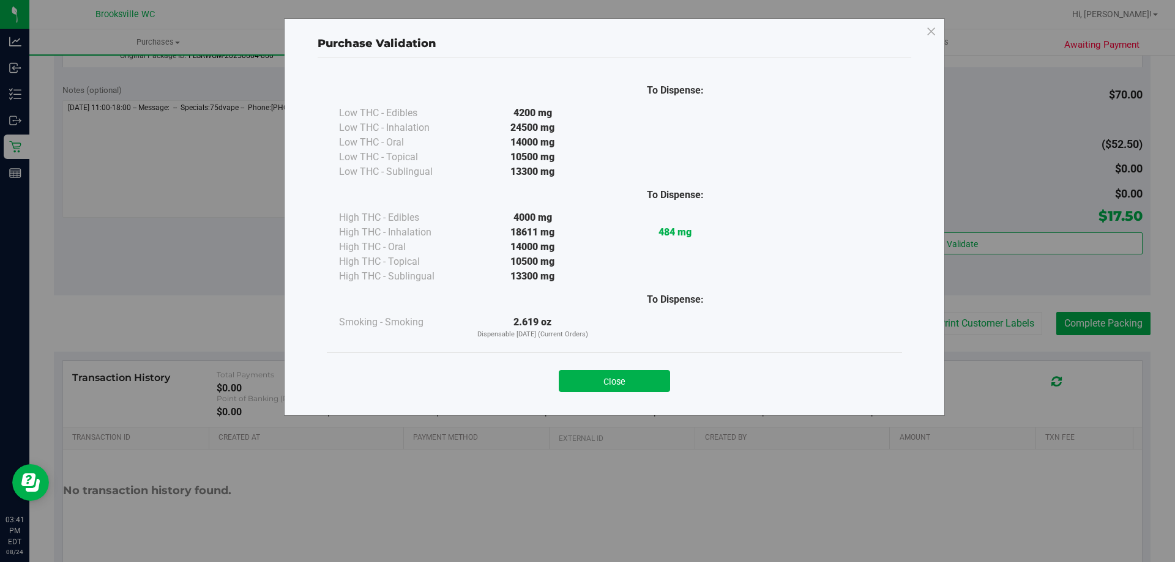
click at [635, 370] on button "Close" at bounding box center [614, 381] width 111 height 22
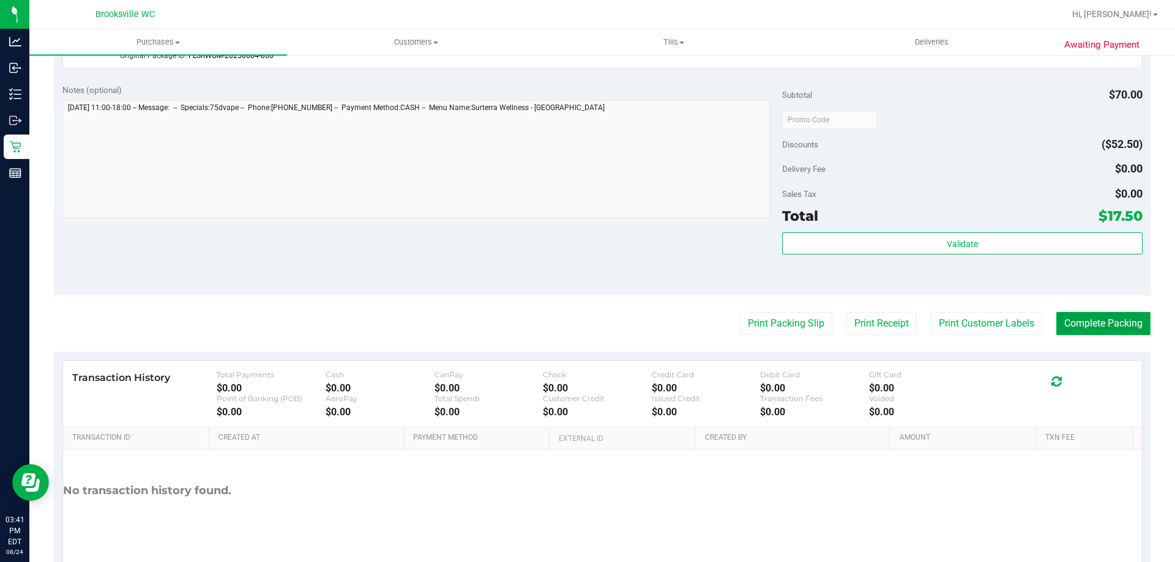
click at [1111, 319] on button "Complete Packing" at bounding box center [1103, 323] width 94 height 23
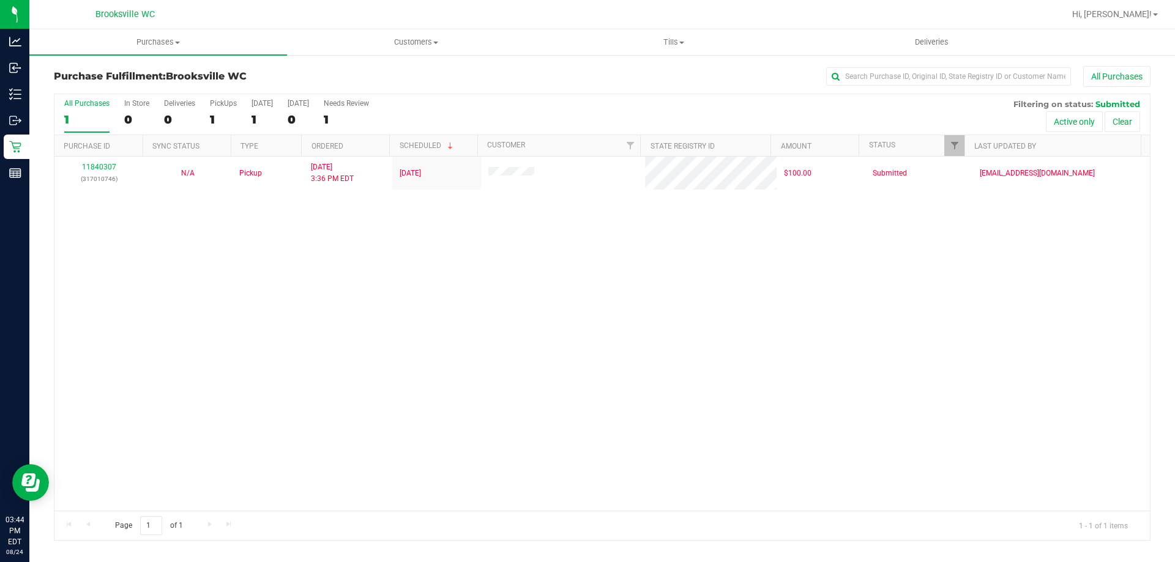
click at [507, 94] on div "All Purchases 1 In Store 0 Deliveries 0 PickUps 1 [DATE] 1 [DATE] 0 Needs Revie…" at bounding box center [602, 317] width 1096 height 447
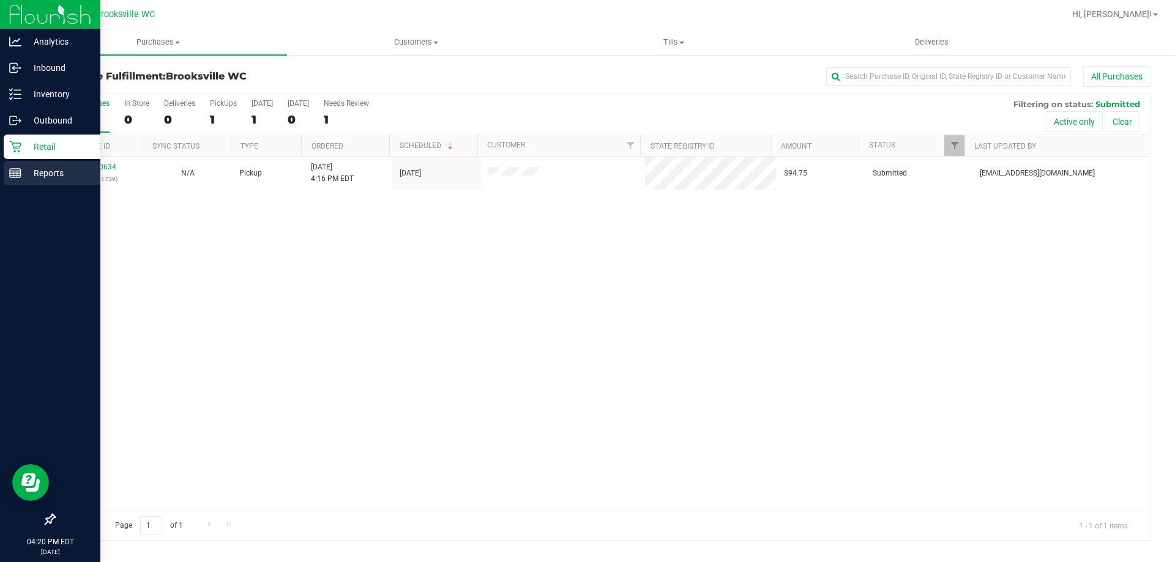
click at [15, 169] on rect at bounding box center [15, 173] width 11 height 9
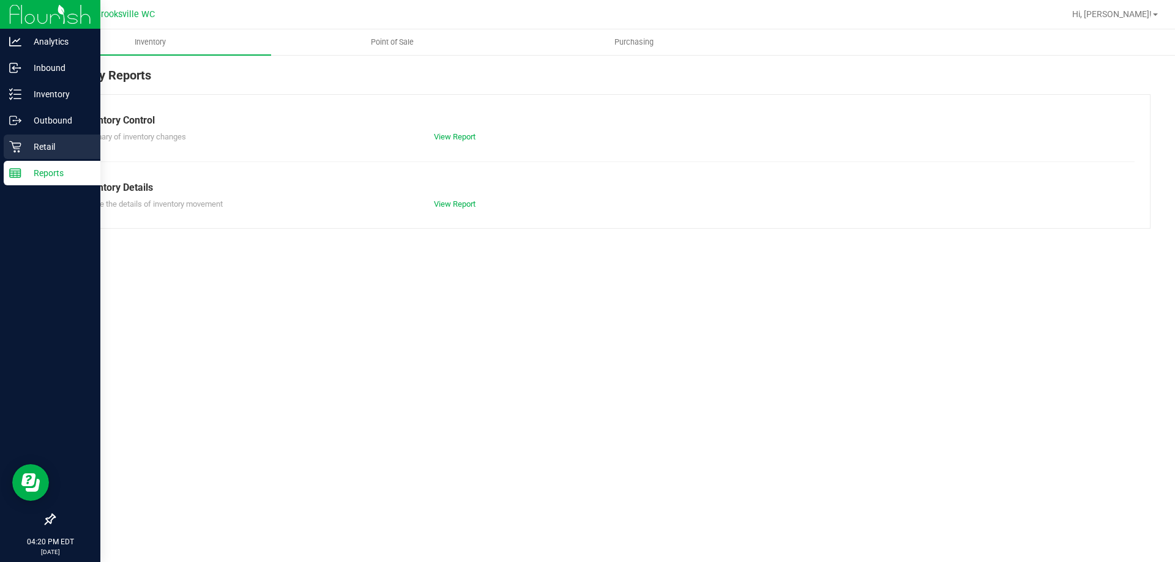
click at [33, 147] on p "Retail" at bounding box center [57, 146] width 73 height 15
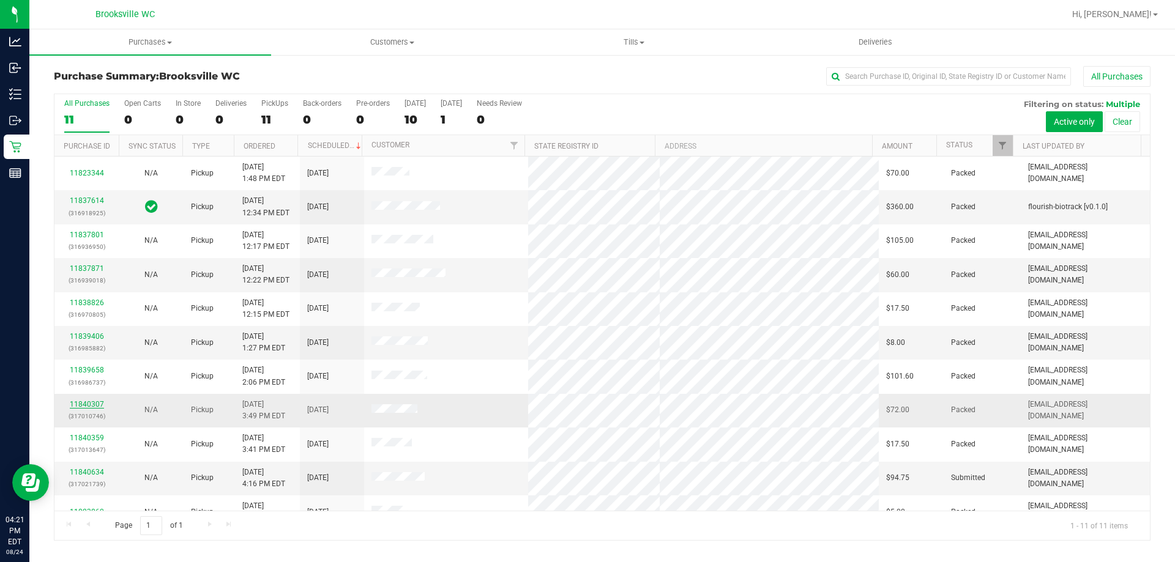
click at [93, 401] on link "11840307" at bounding box center [87, 404] width 34 height 9
